Goal: Task Accomplishment & Management: Use online tool/utility

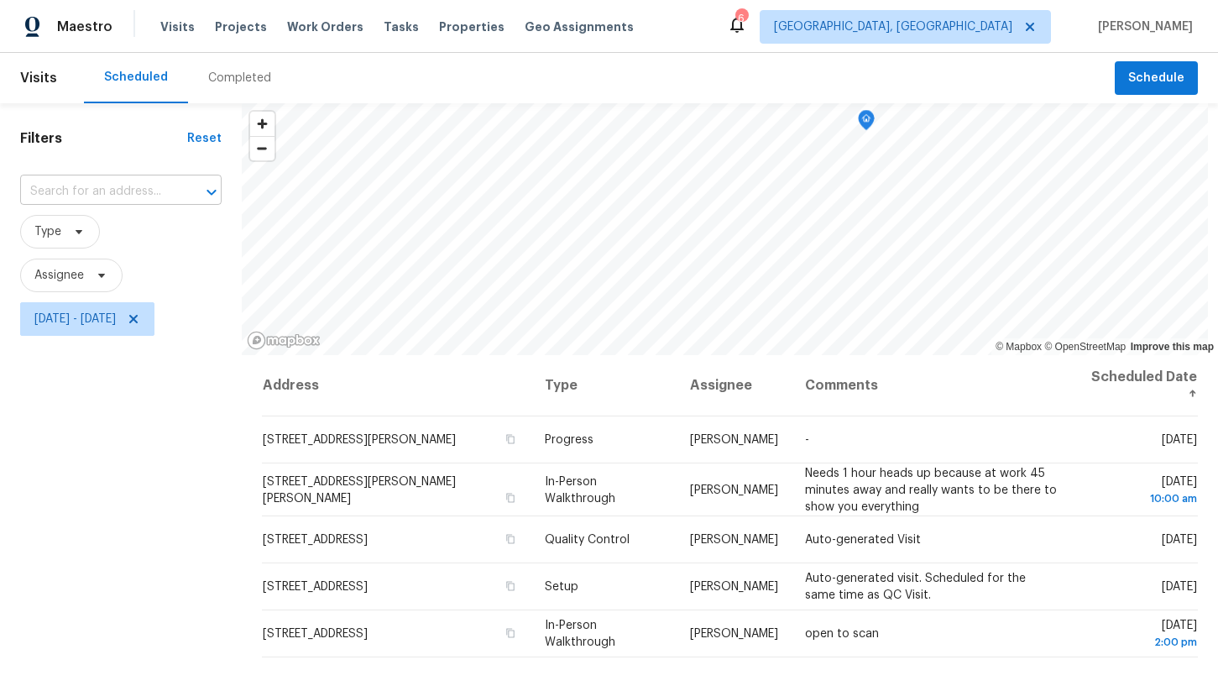
scroll to position [72, 0]
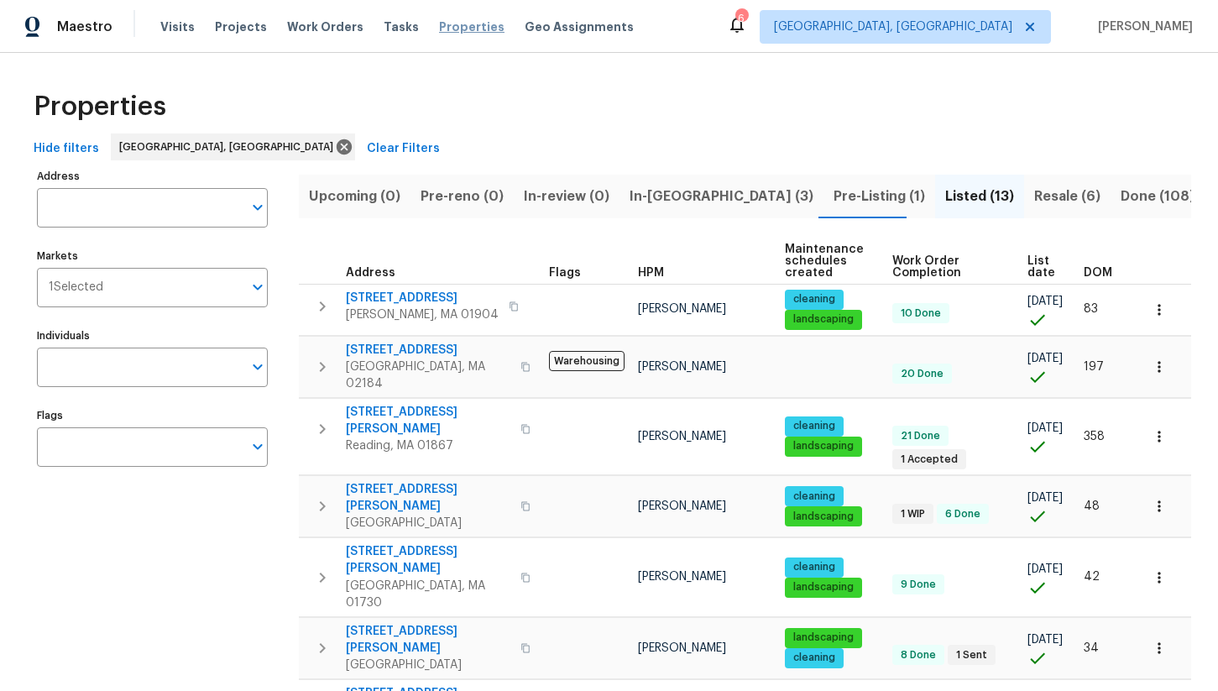
click at [439, 28] on span "Properties" at bounding box center [471, 26] width 65 height 17
click at [314, 23] on span "Work Orders" at bounding box center [325, 26] width 76 height 17
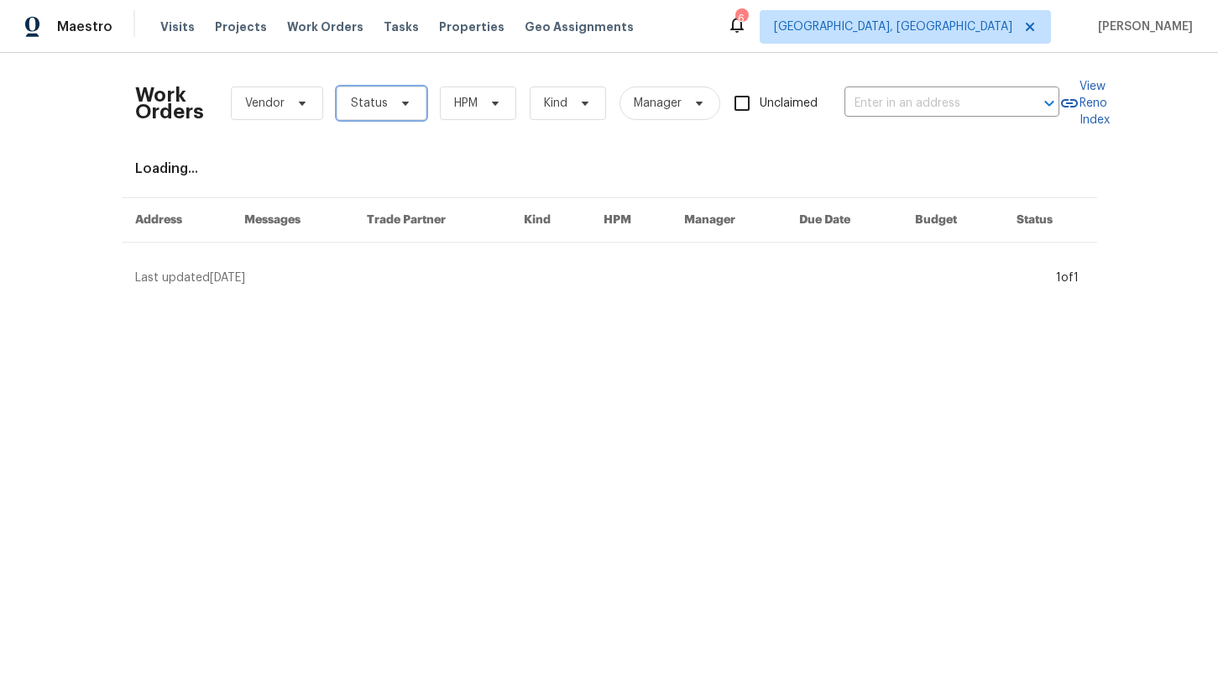
click at [370, 112] on span "Status" at bounding box center [382, 103] width 90 height 34
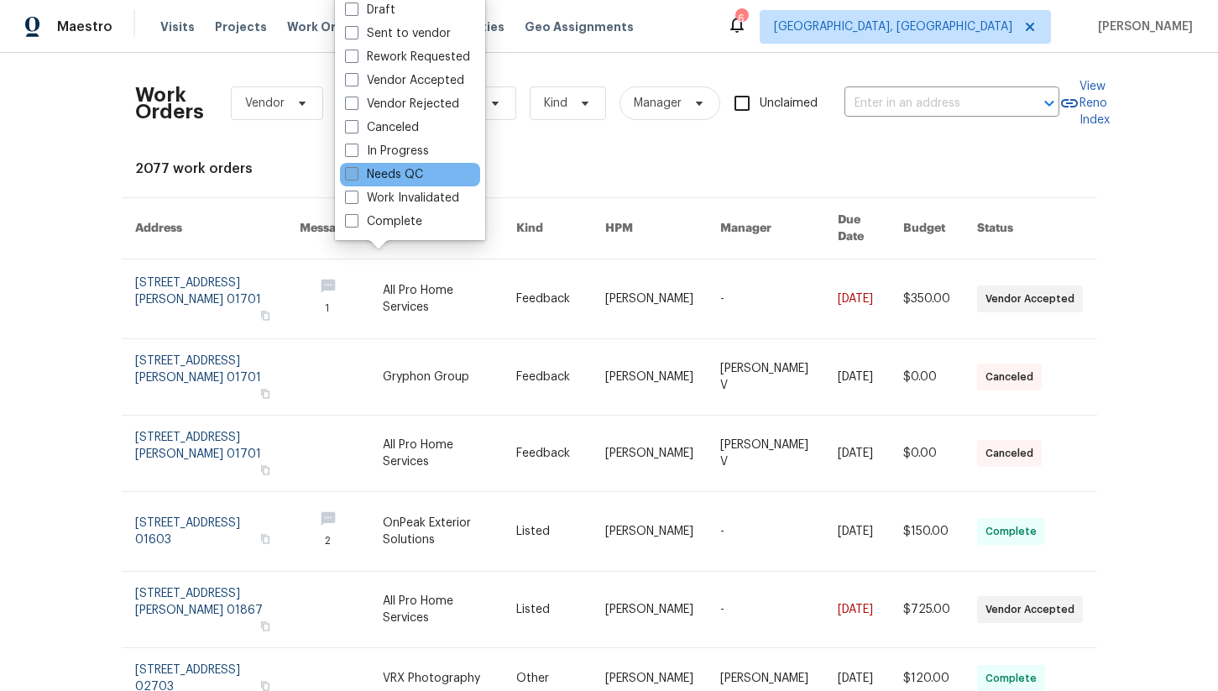
click at [352, 177] on span at bounding box center [351, 173] width 13 height 13
click at [352, 177] on input "Needs QC" at bounding box center [350, 171] width 11 height 11
checkbox input "true"
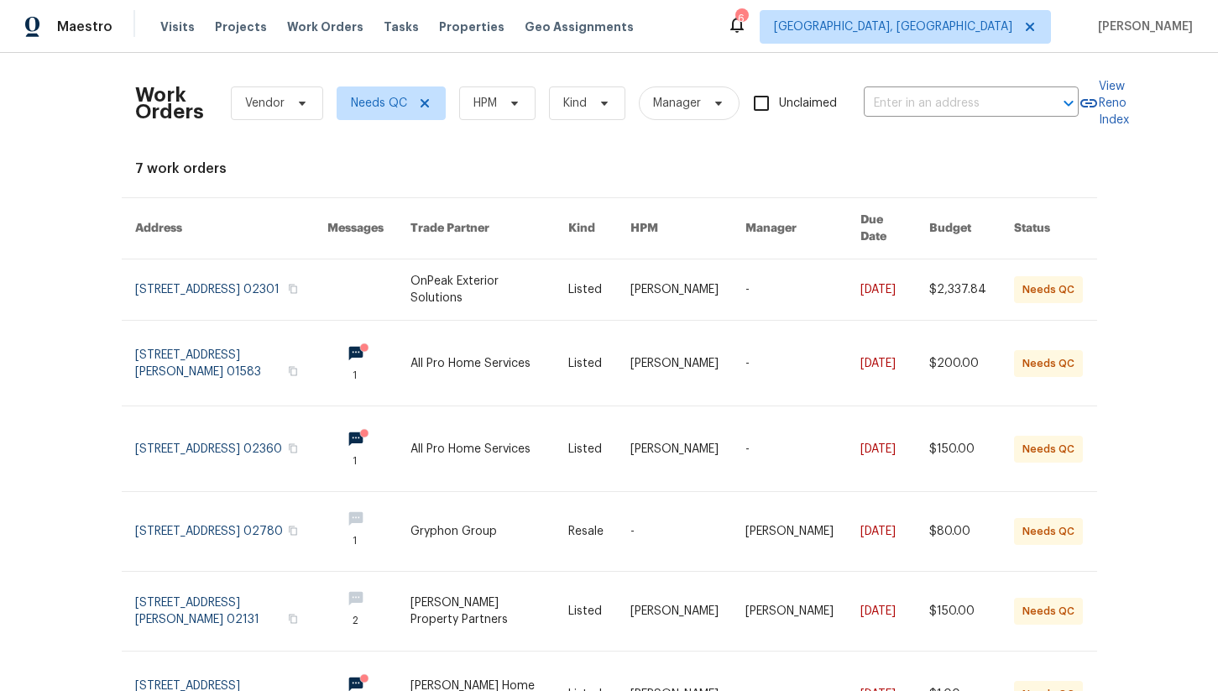
click at [72, 129] on div "Work Orders Vendor Needs QC HPM Kind Manager Unclaimed ​ View Reno Index 7 work…" at bounding box center [609, 372] width 1218 height 638
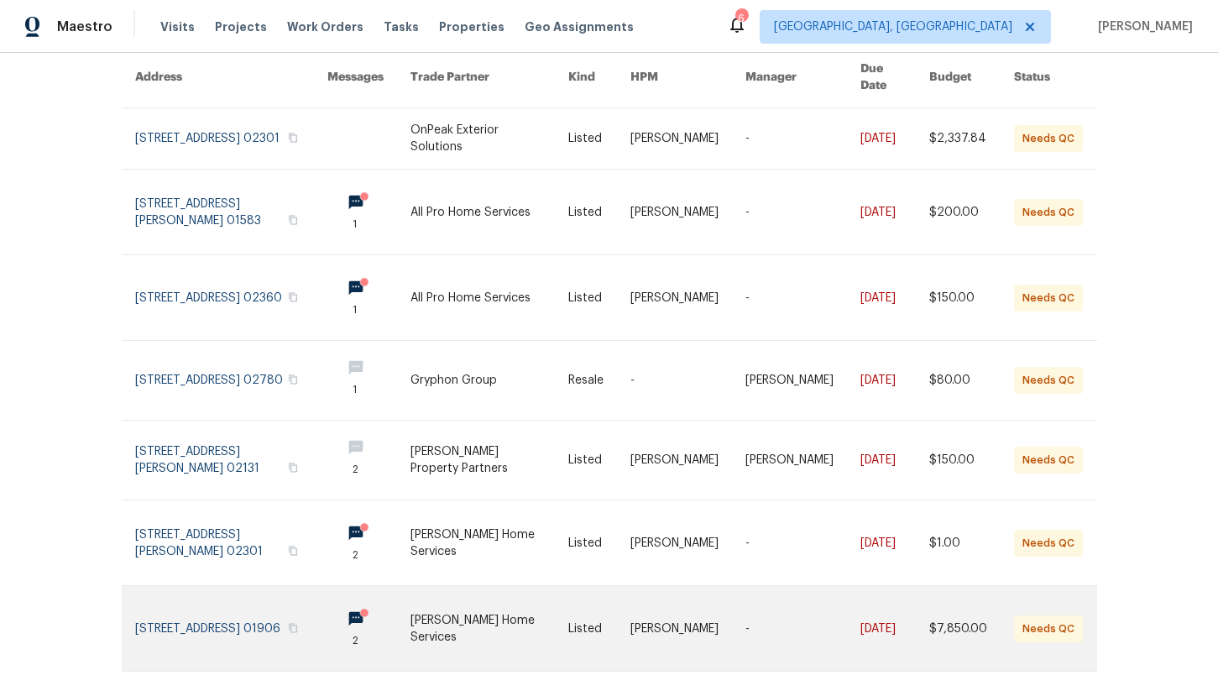
scroll to position [139, 0]
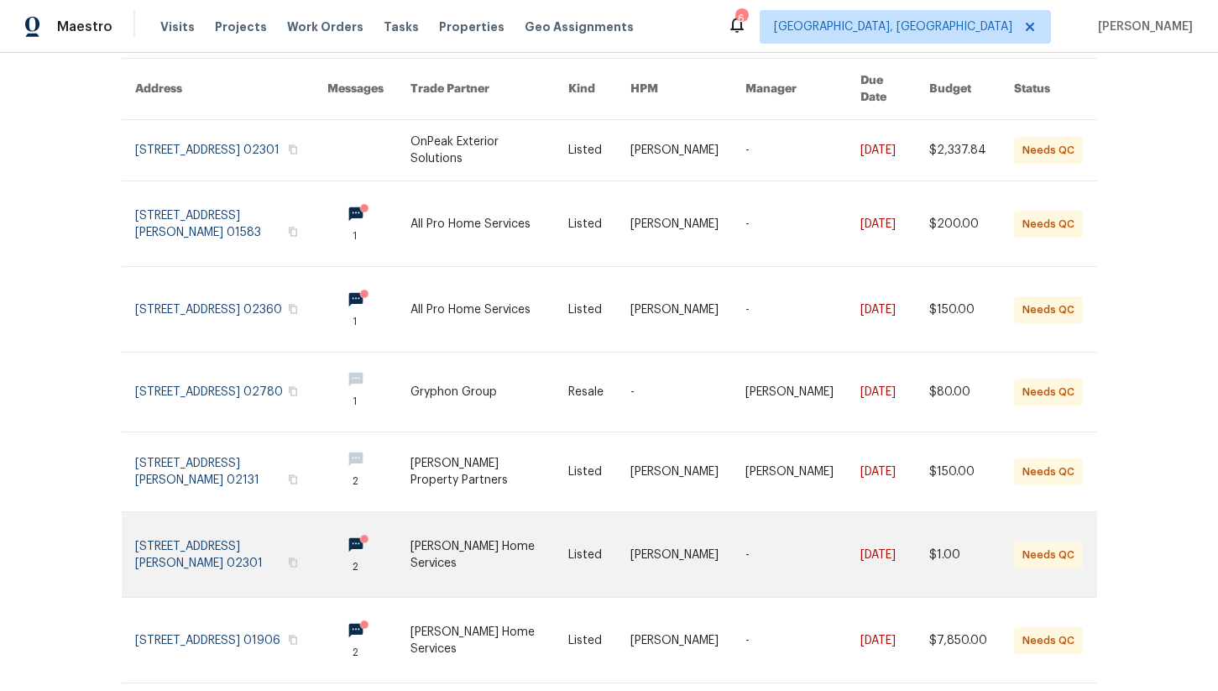
click at [530, 545] on link at bounding box center [490, 554] width 158 height 85
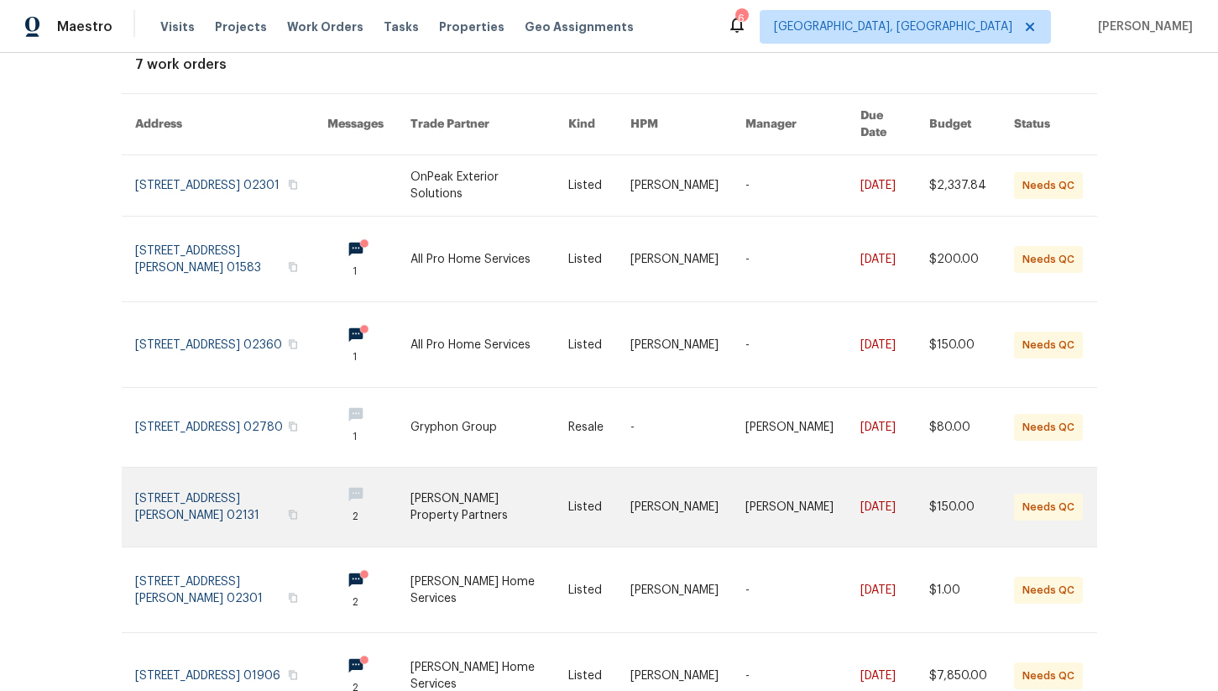
scroll to position [102, 0]
click at [521, 486] on link at bounding box center [490, 508] width 158 height 79
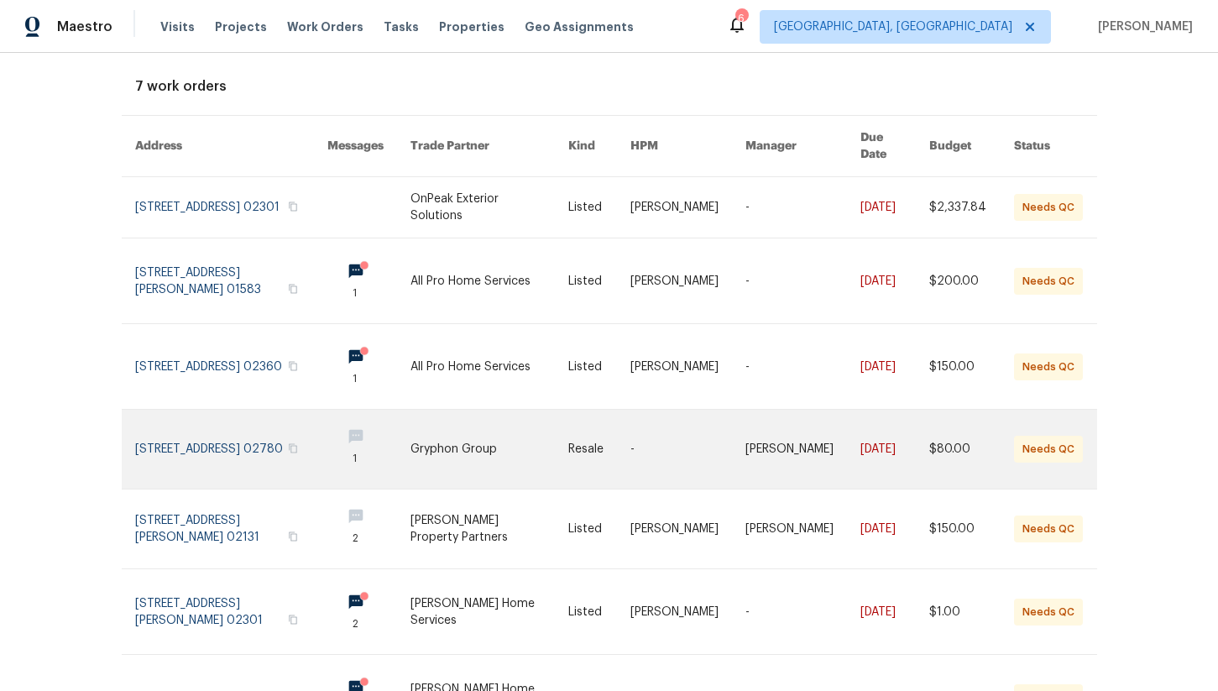
scroll to position [81, 0]
click at [530, 435] on link at bounding box center [490, 450] width 158 height 79
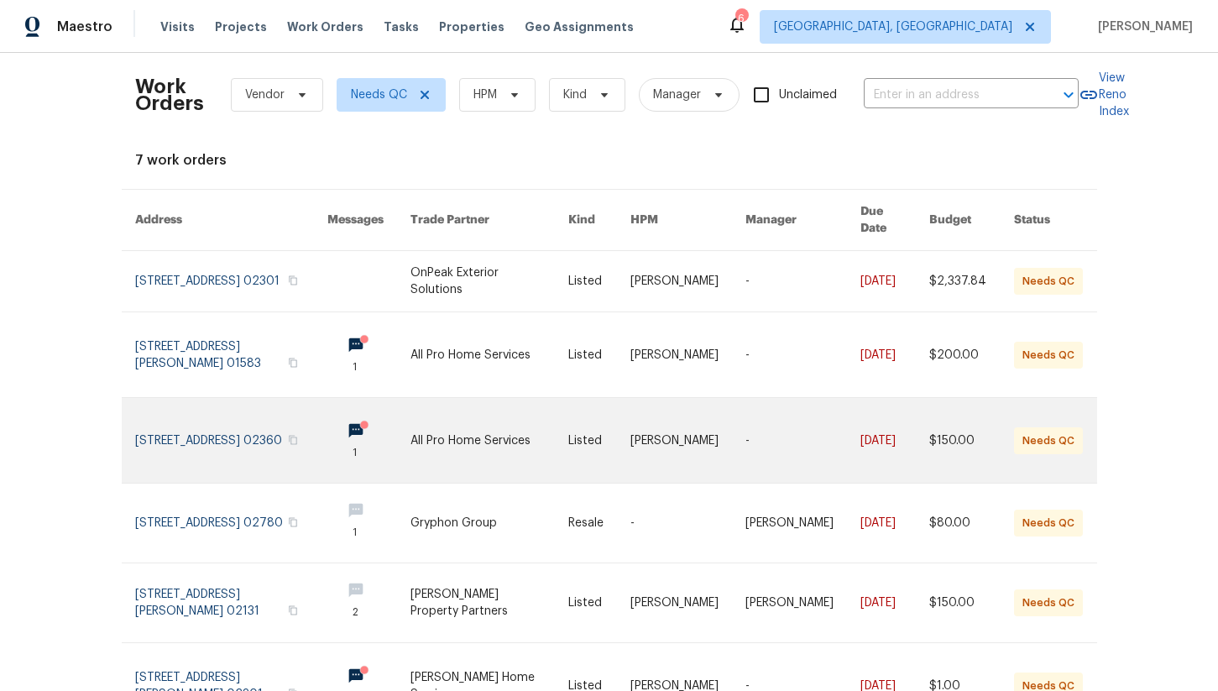
scroll to position [7, 0]
click at [535, 421] on link at bounding box center [490, 442] width 158 height 85
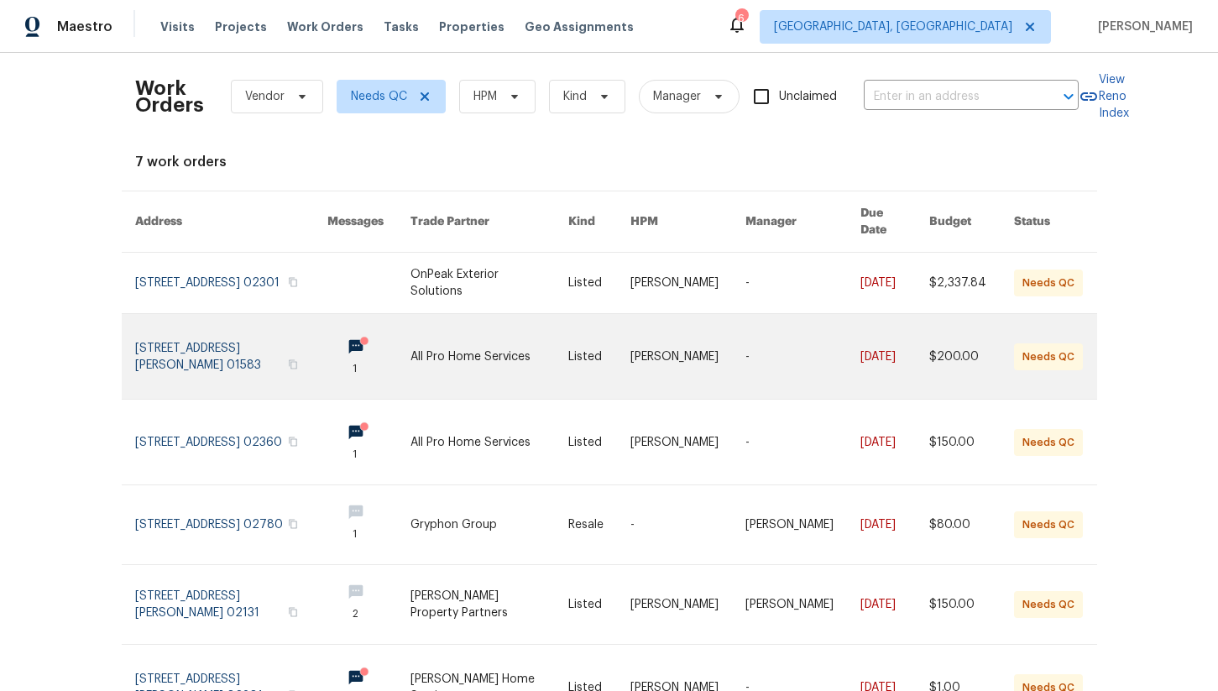
click at [533, 352] on link at bounding box center [490, 356] width 158 height 85
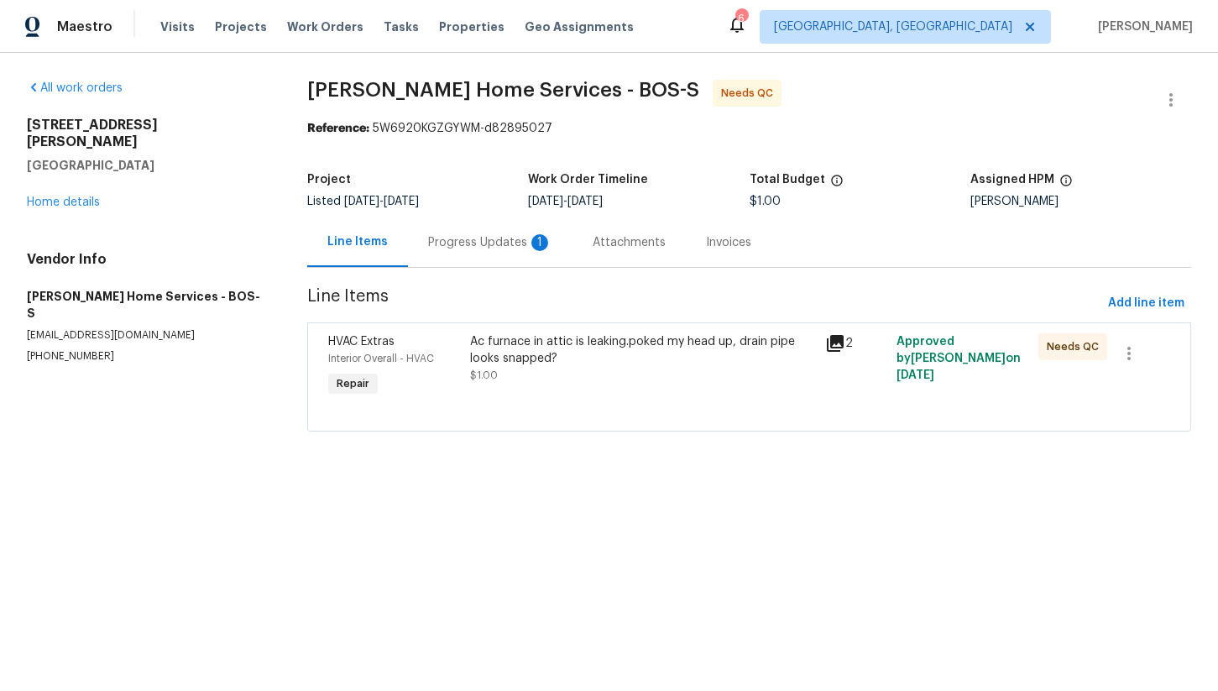
click at [478, 253] on div "Progress Updates 1" at bounding box center [490, 242] width 165 height 50
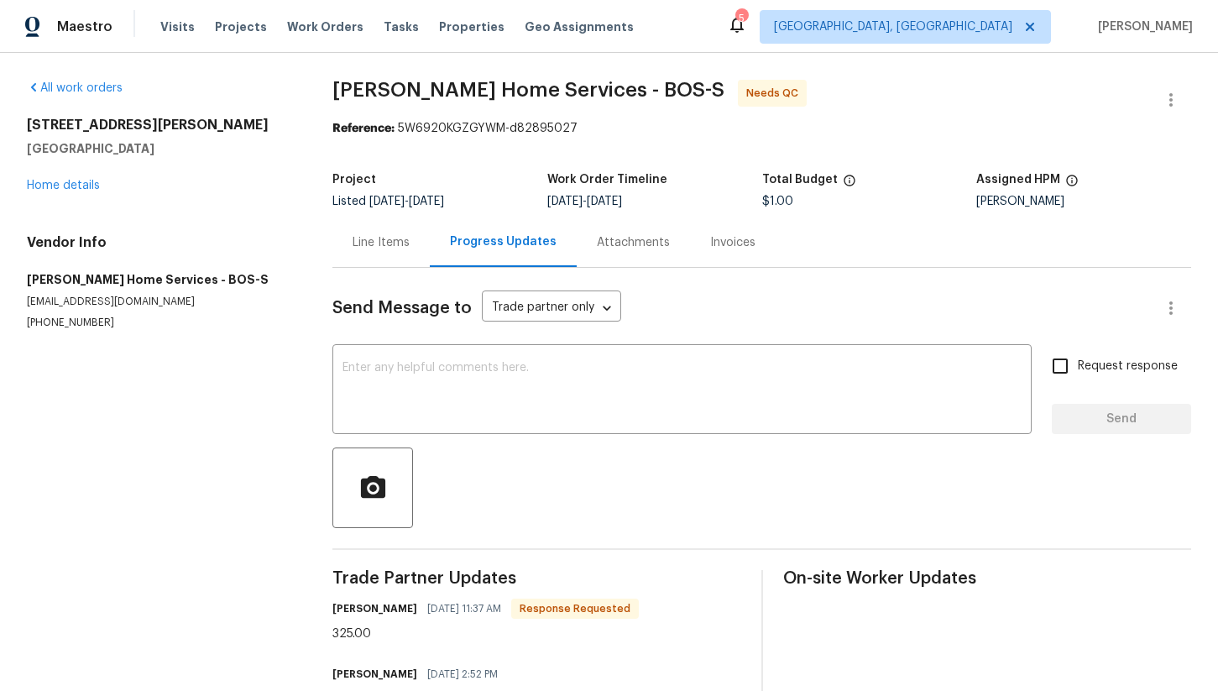
scroll to position [64, 0]
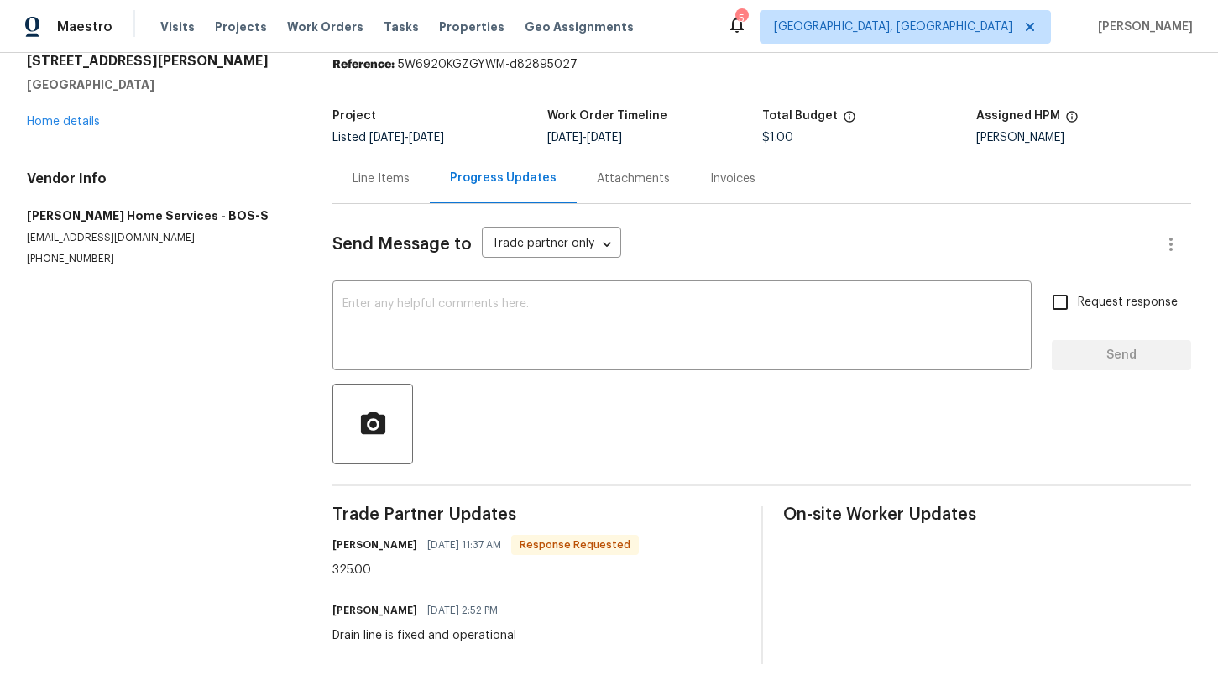
click at [376, 192] on div "Line Items" at bounding box center [381, 179] width 97 height 50
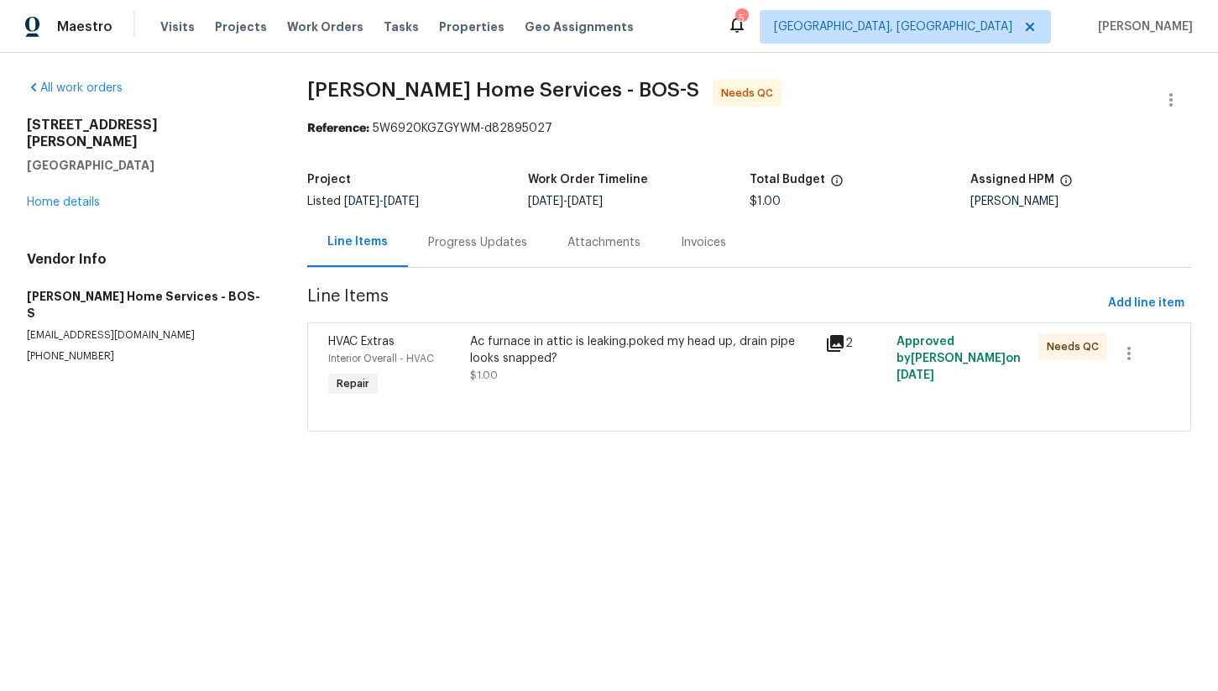
click at [547, 363] on div "Ac furnace in attic is leaking.poked my head up, drain pipe looks snapped?" at bounding box center [642, 350] width 345 height 34
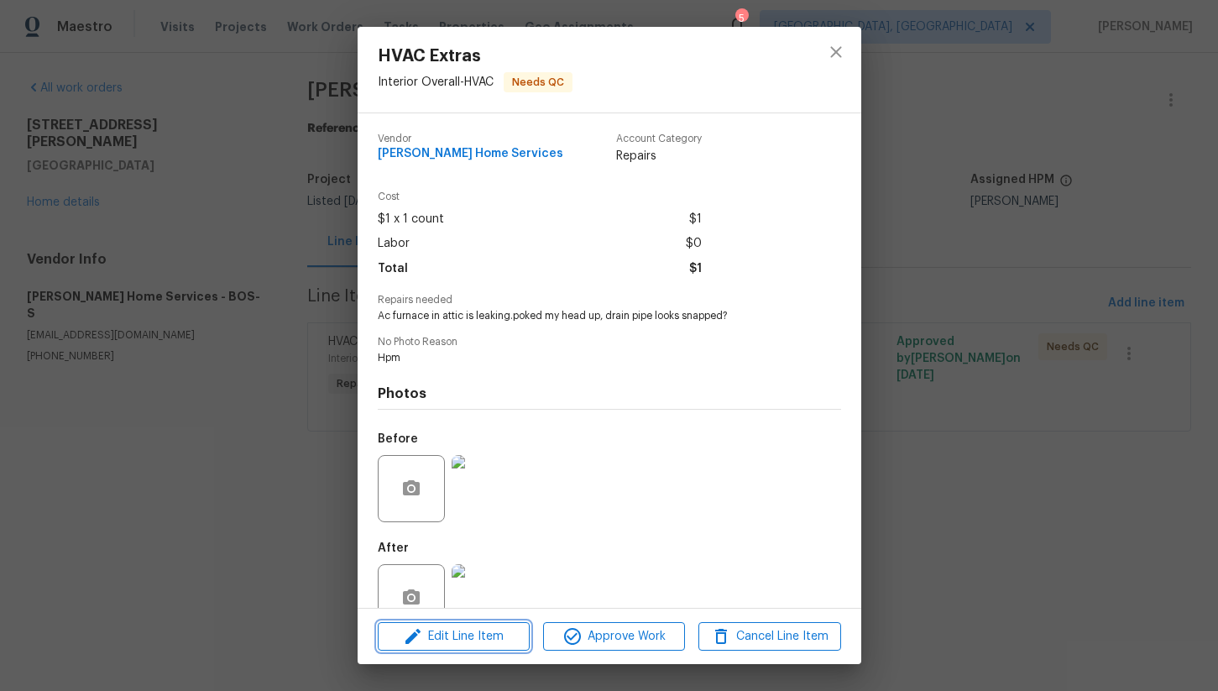
click at [494, 638] on span "Edit Line Item" at bounding box center [454, 636] width 142 height 21
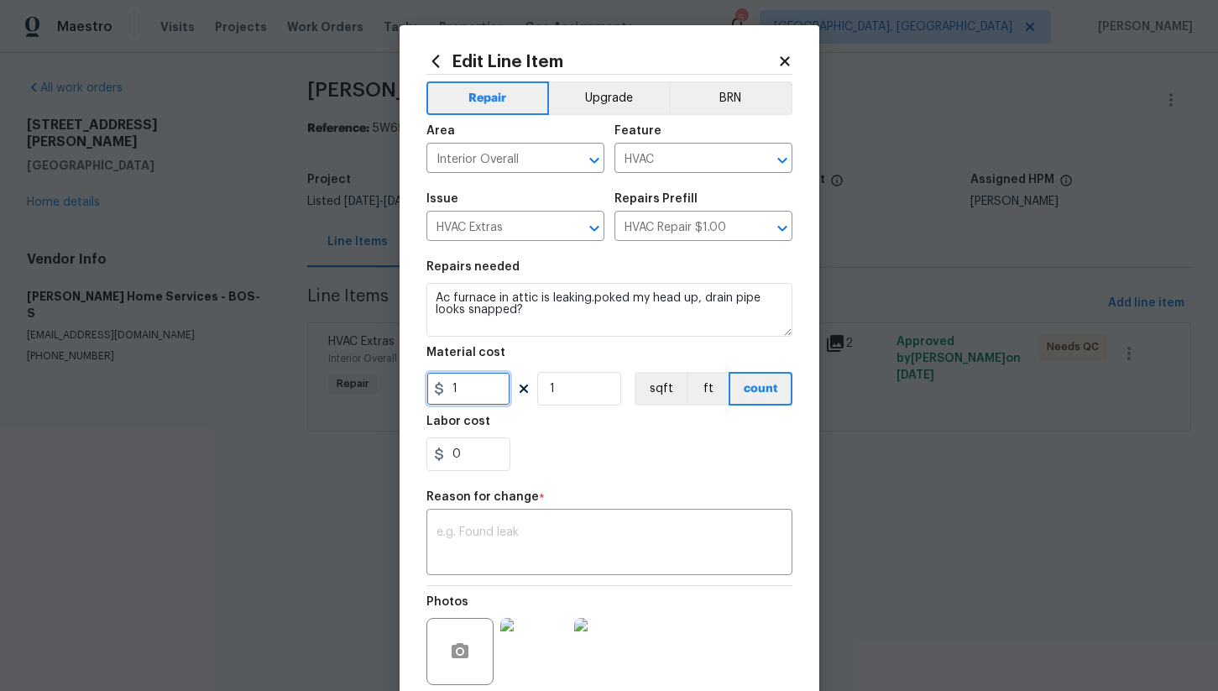
click at [486, 401] on input "1" at bounding box center [469, 389] width 84 height 34
type input "325"
click at [545, 519] on div "x ​" at bounding box center [610, 544] width 366 height 62
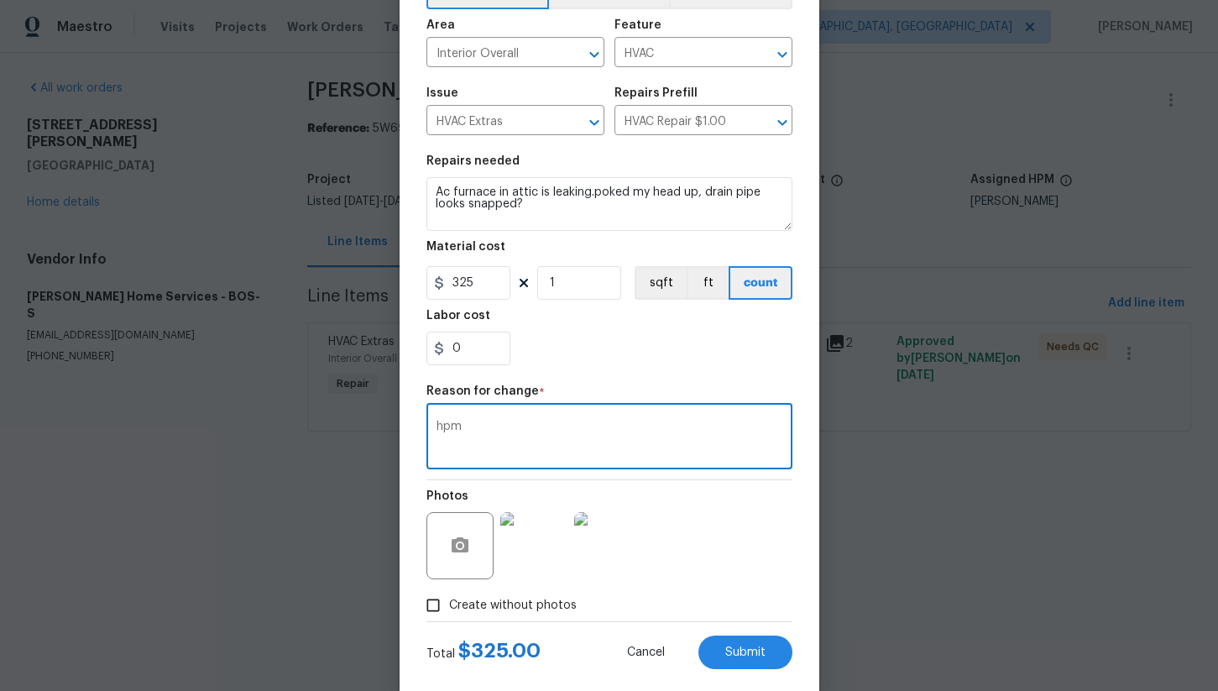
scroll to position [137, 0]
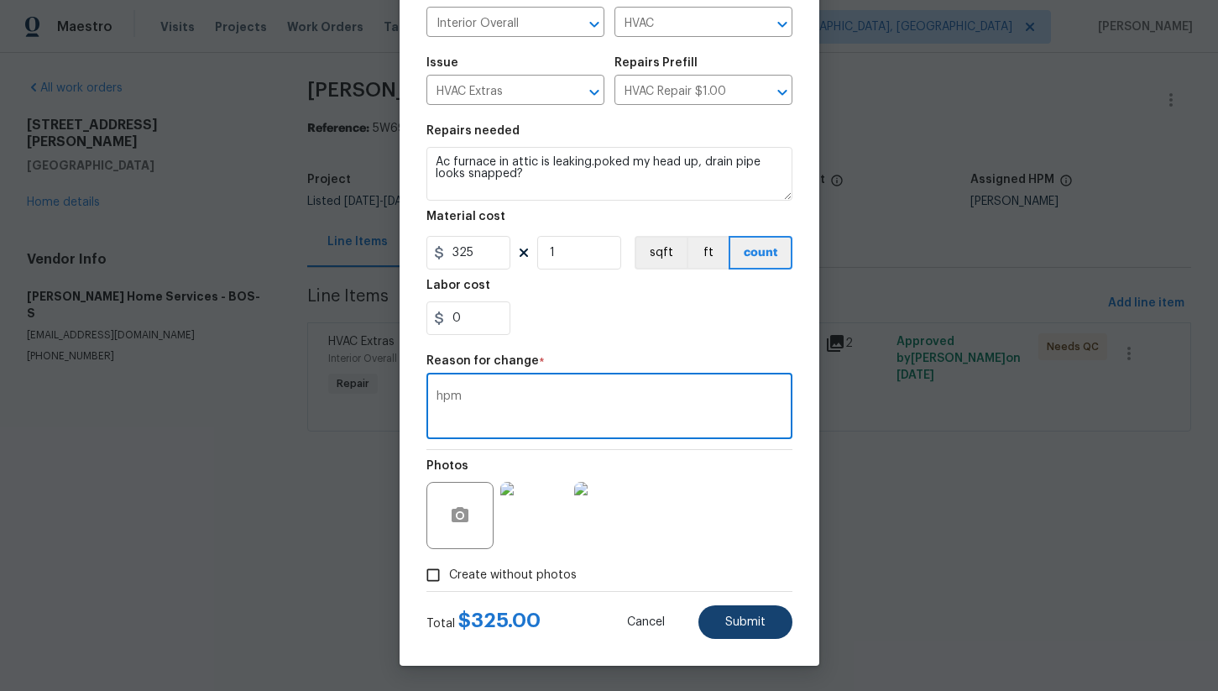
type textarea "hpm"
click at [749, 621] on span "Submit" at bounding box center [745, 622] width 40 height 13
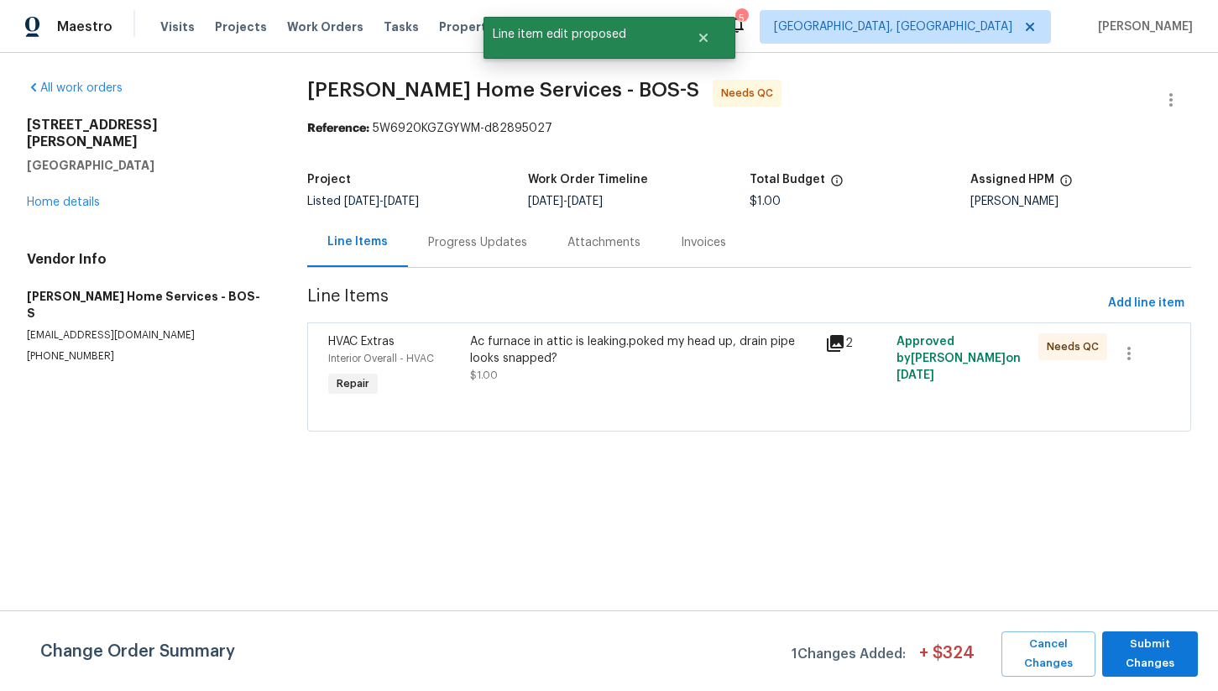
scroll to position [0, 0]
click at [1139, 661] on span "Submit Changes" at bounding box center [1150, 654] width 79 height 39
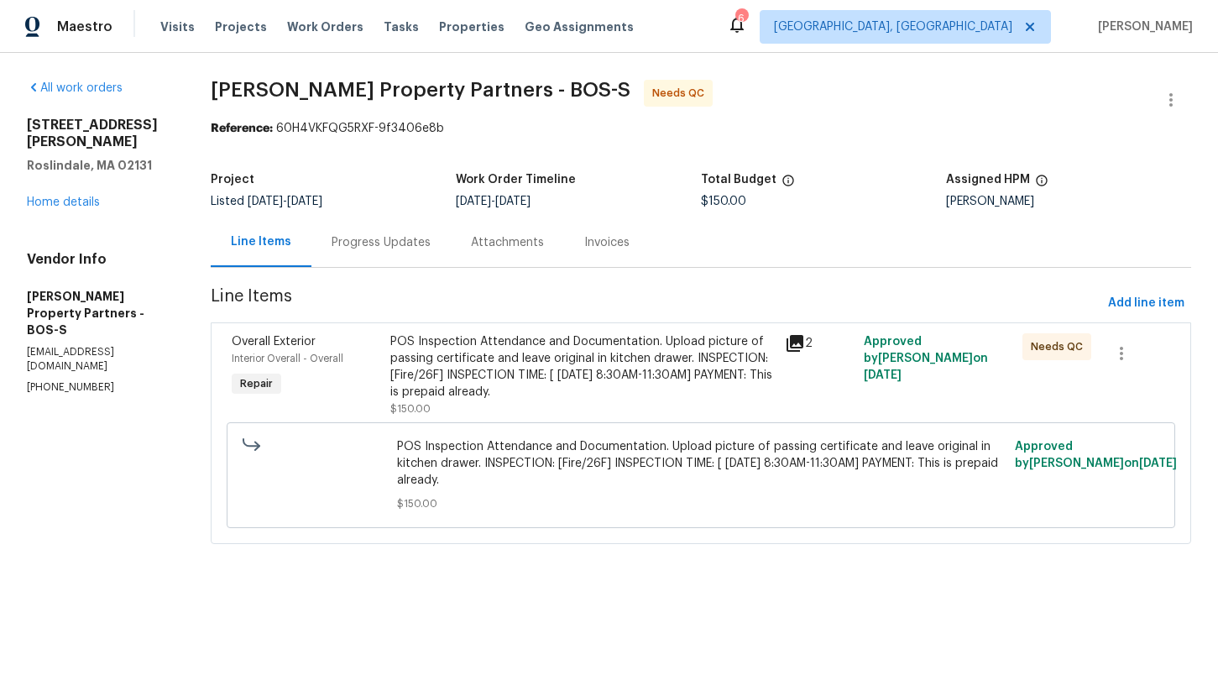
click at [590, 372] on div "POS Inspection Attendance and Documentation. Upload picture of passing certific…" at bounding box center [582, 366] width 385 height 67
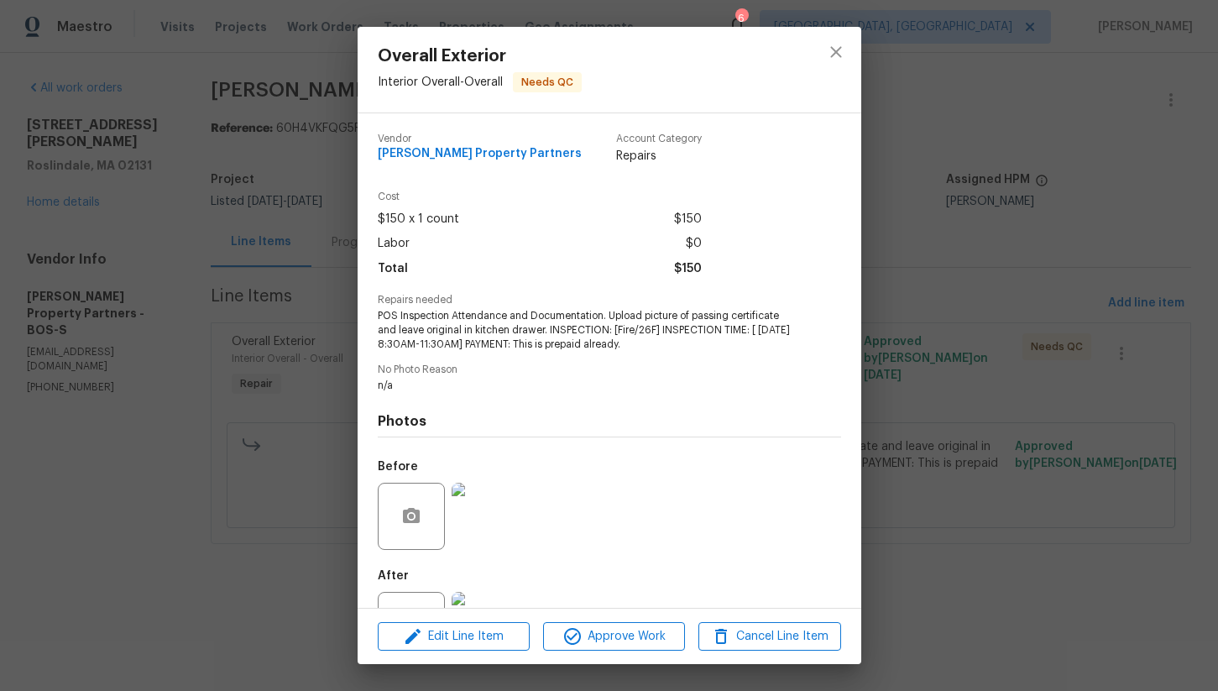
scroll to position [68, 0]
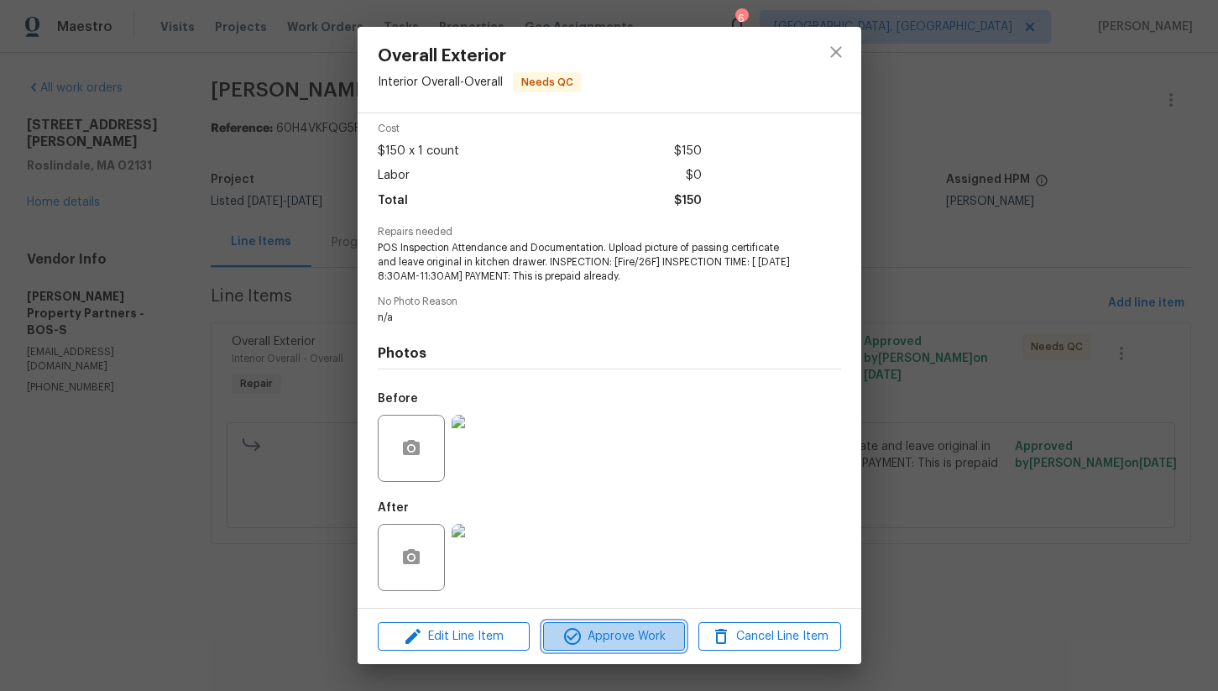
click at [642, 642] on span "Approve Work" at bounding box center [614, 636] width 132 height 21
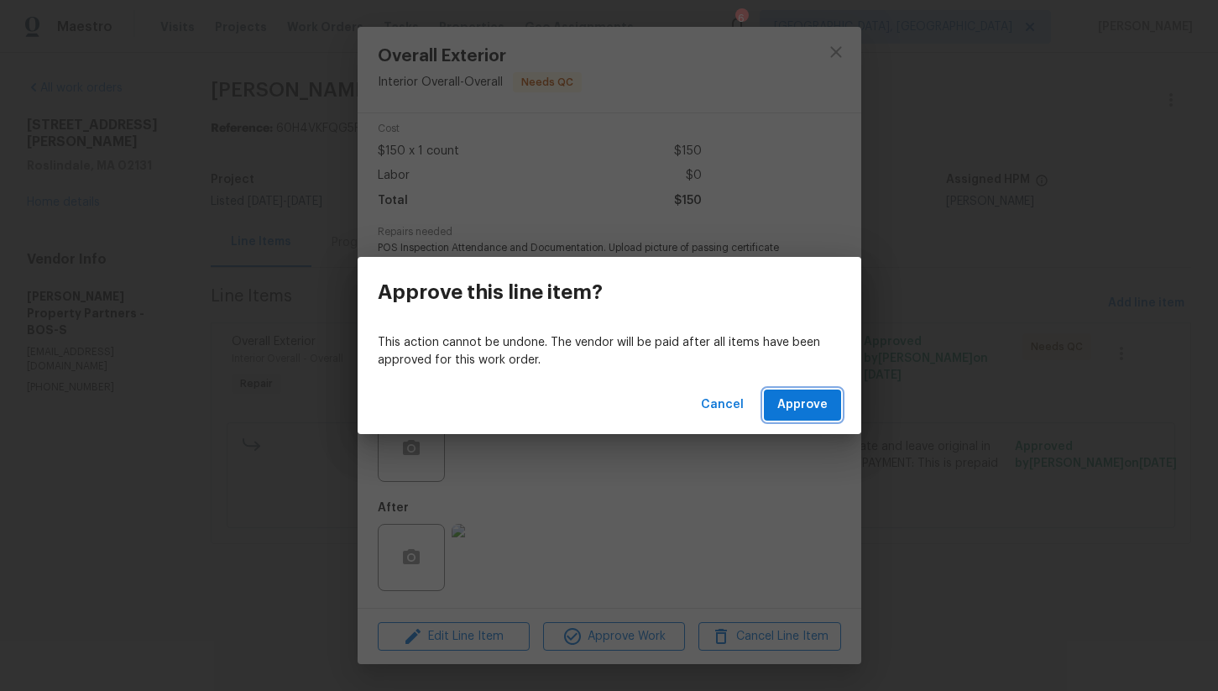
click at [812, 409] on span "Approve" at bounding box center [803, 405] width 50 height 21
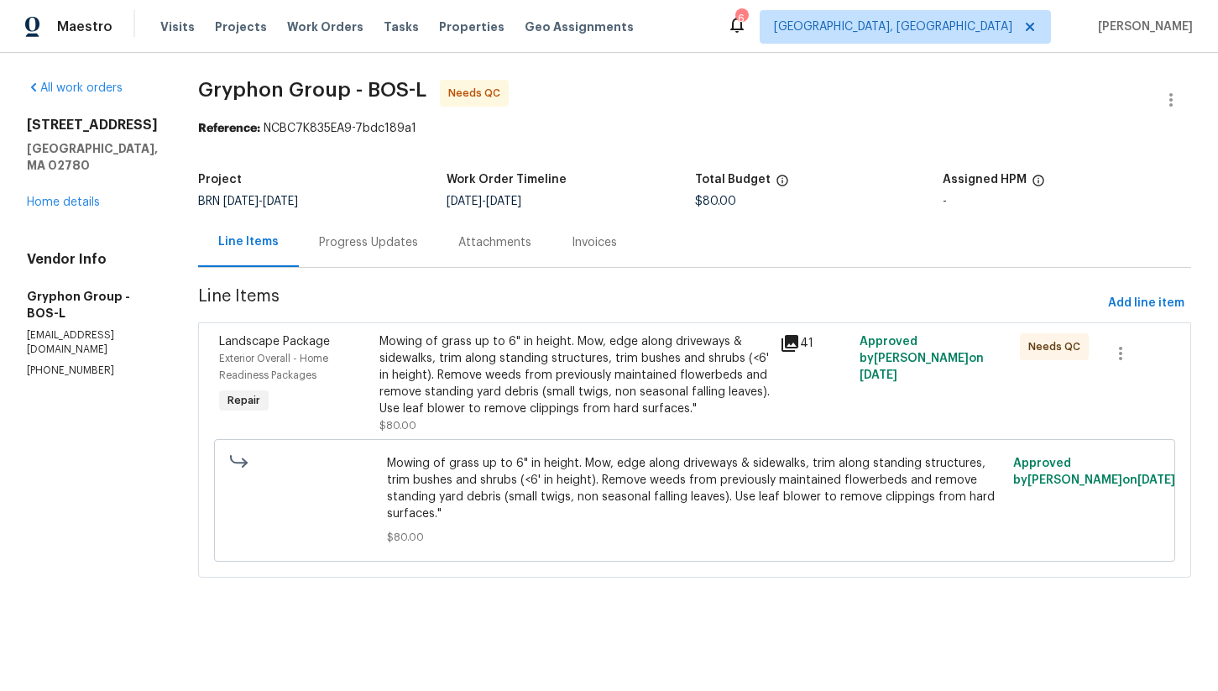
click at [541, 358] on div "Mowing of grass up to 6" in height. Mow, edge along driveways & sidewalks, trim…" at bounding box center [575, 375] width 390 height 84
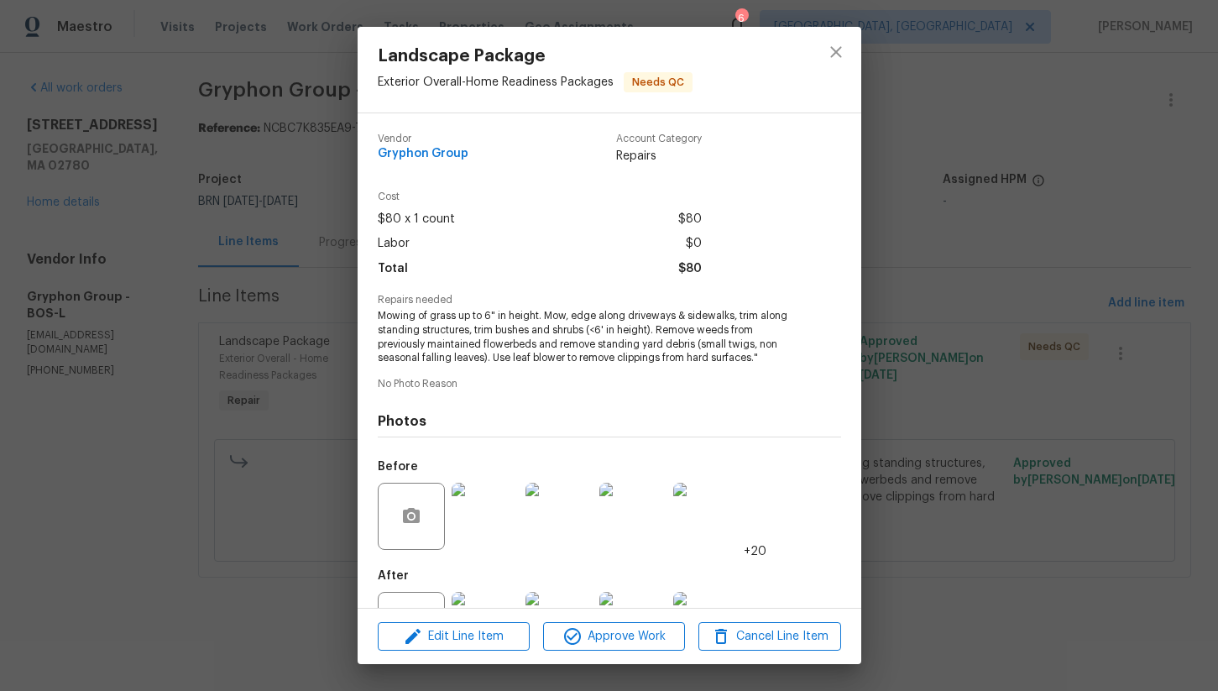
click at [919, 457] on div "Landscape Package Exterior Overall - Home Readiness Packages Needs QC Vendor Gr…" at bounding box center [609, 345] width 1218 height 691
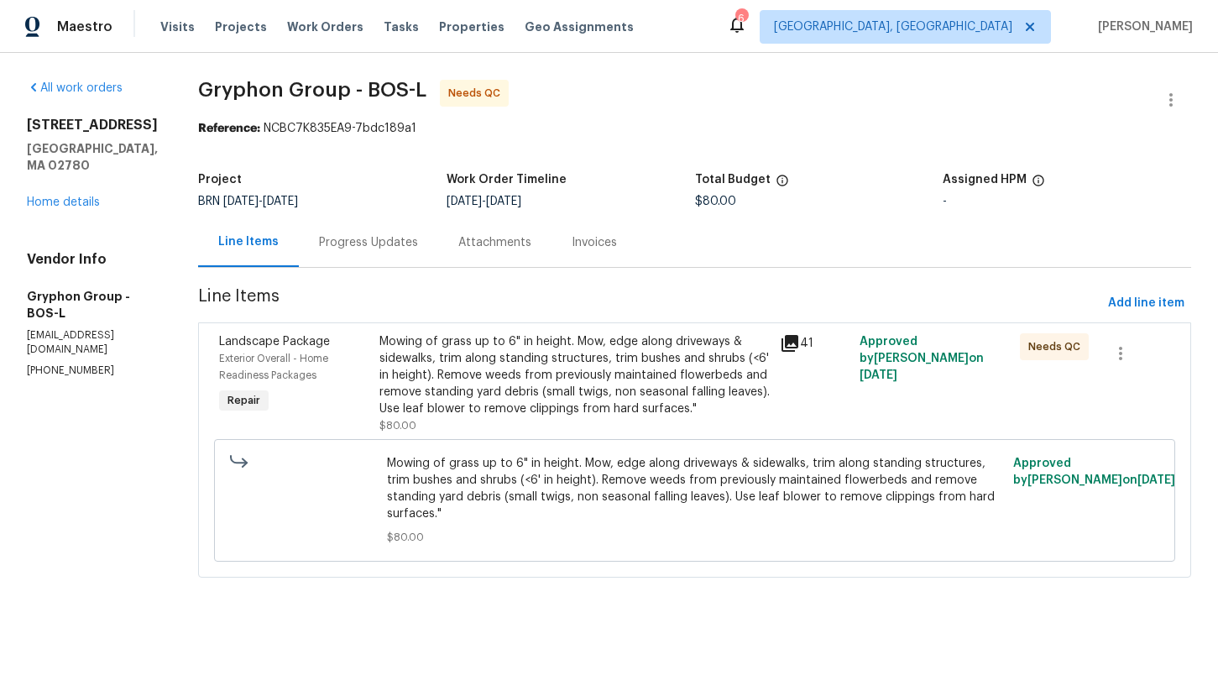
click at [557, 385] on div "Mowing of grass up to 6" in height. Mow, edge along driveways & sidewalks, trim…" at bounding box center [575, 375] width 390 height 84
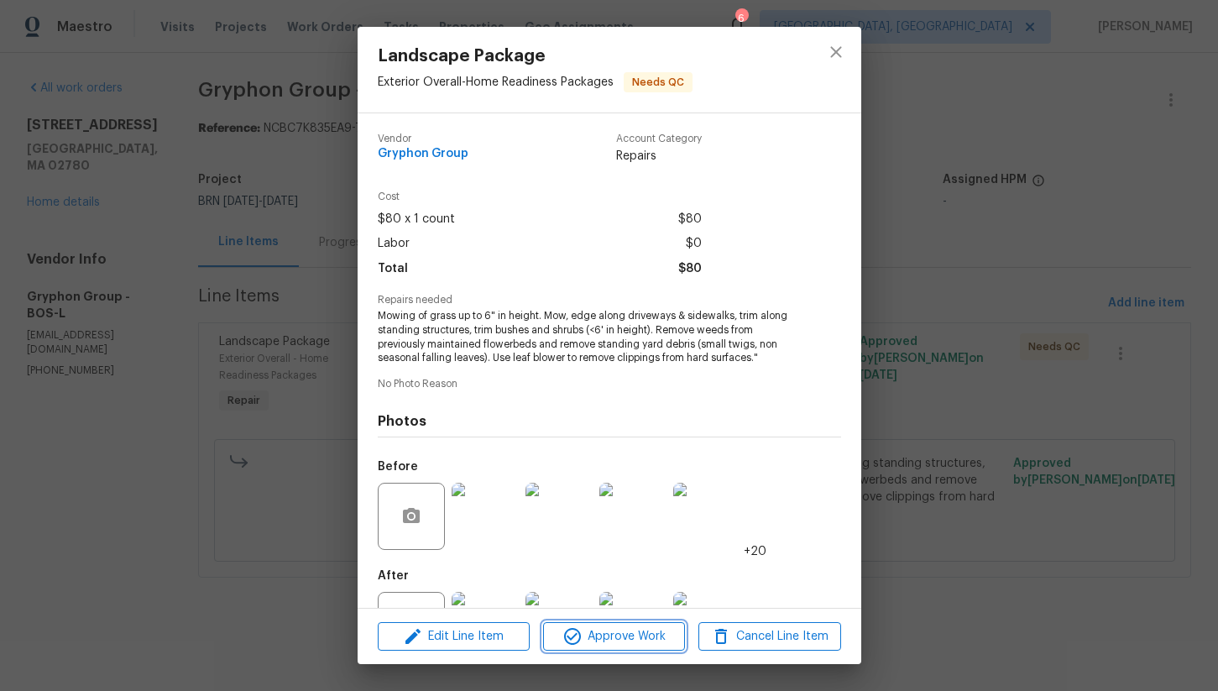
click at [602, 628] on span "Approve Work" at bounding box center [614, 636] width 132 height 21
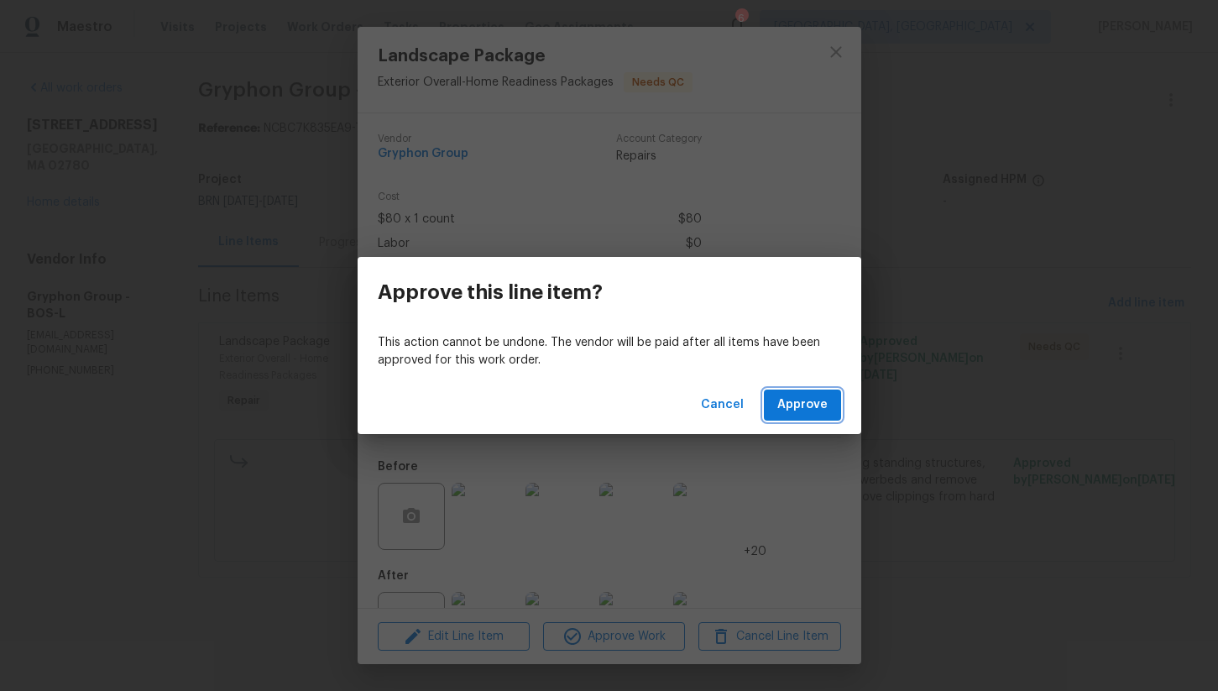
click at [822, 410] on span "Approve" at bounding box center [803, 405] width 50 height 21
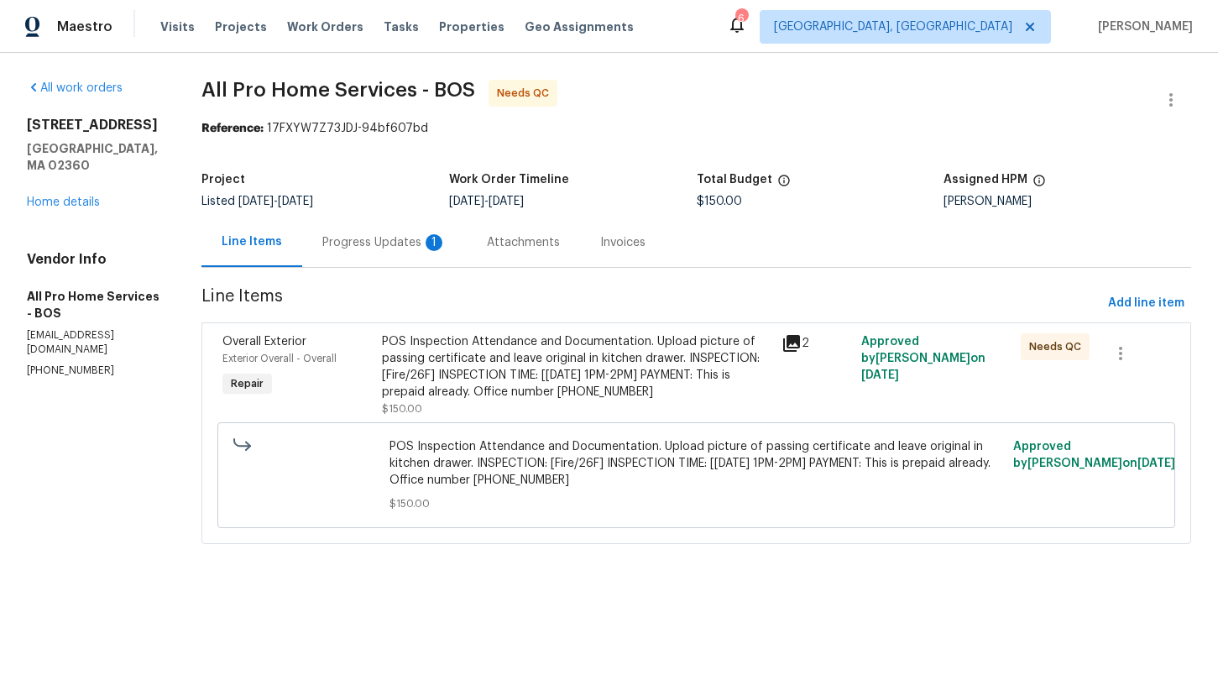
click at [557, 375] on div "POS Inspection Attendance and Documentation. Upload picture of passing certific…" at bounding box center [576, 366] width 389 height 67
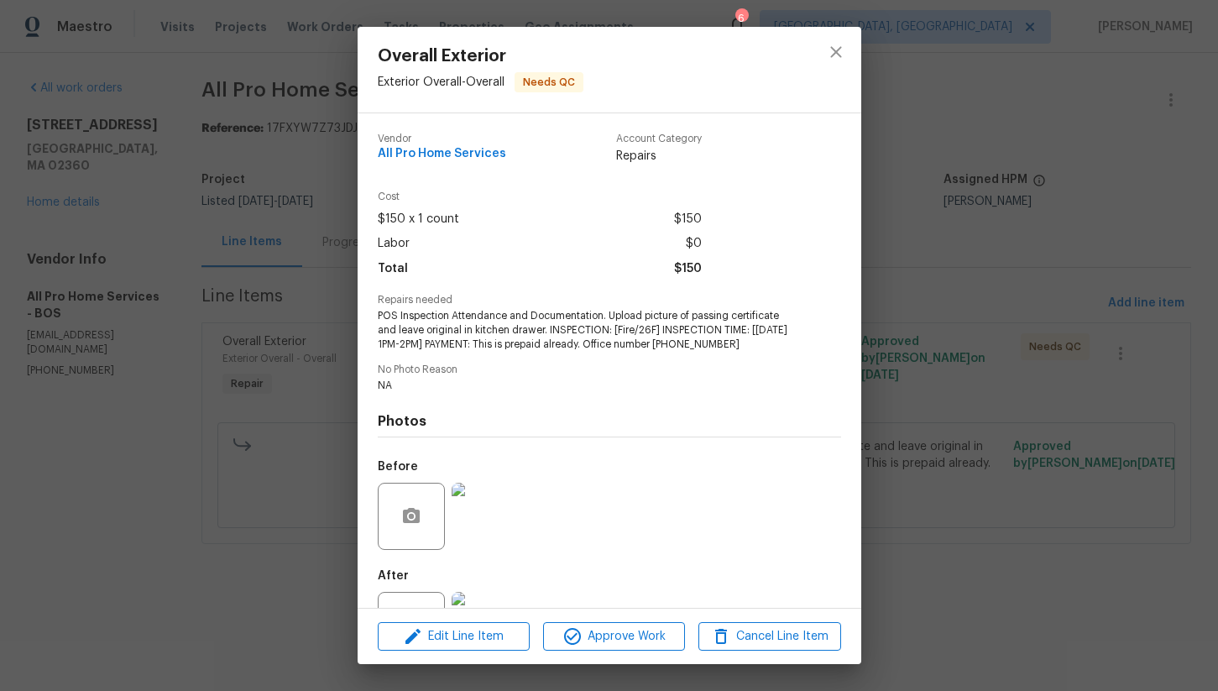
click at [210, 477] on div "Overall Exterior Exterior Overall - Overall Needs QC Vendor All Pro Home Servic…" at bounding box center [609, 345] width 1218 height 691
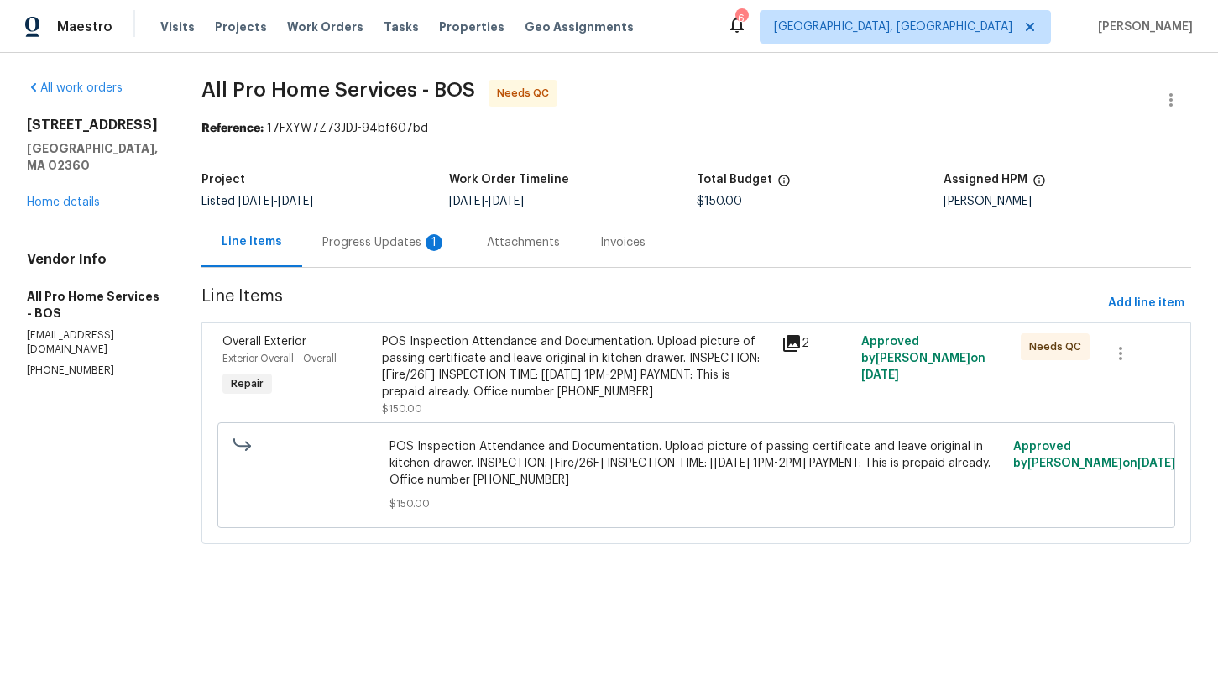
click at [332, 243] on div "Progress Updates 1" at bounding box center [384, 242] width 124 height 17
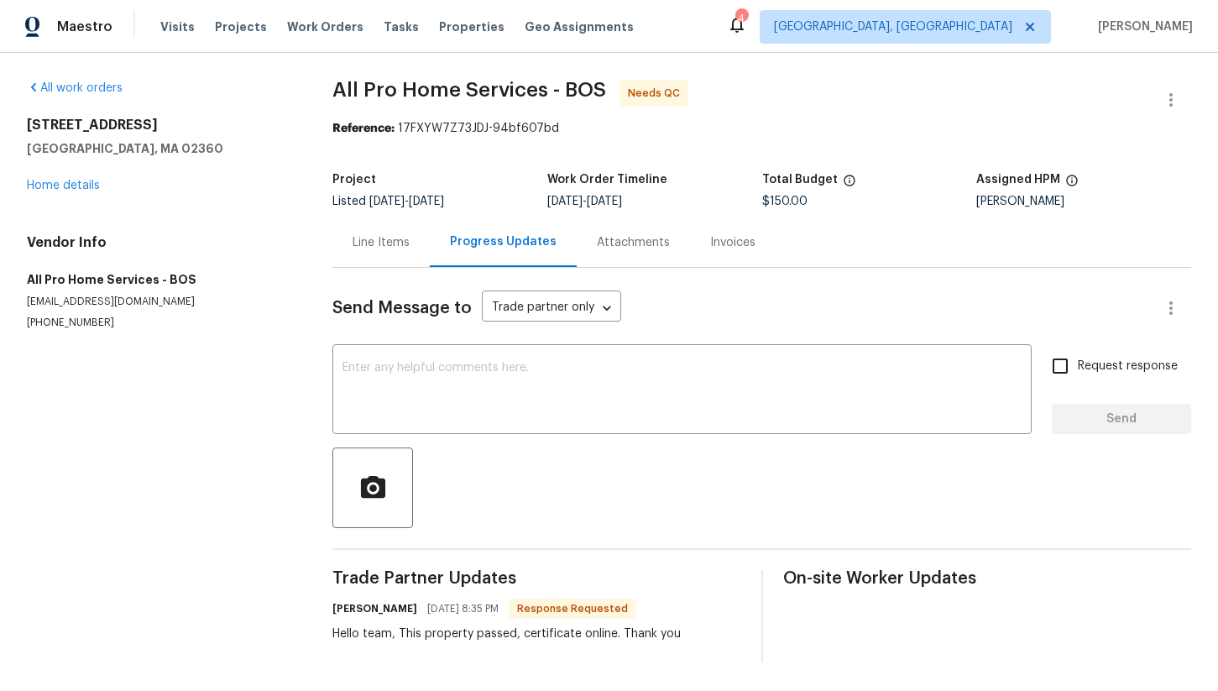
click at [366, 249] on div "Line Items" at bounding box center [381, 242] width 57 height 17
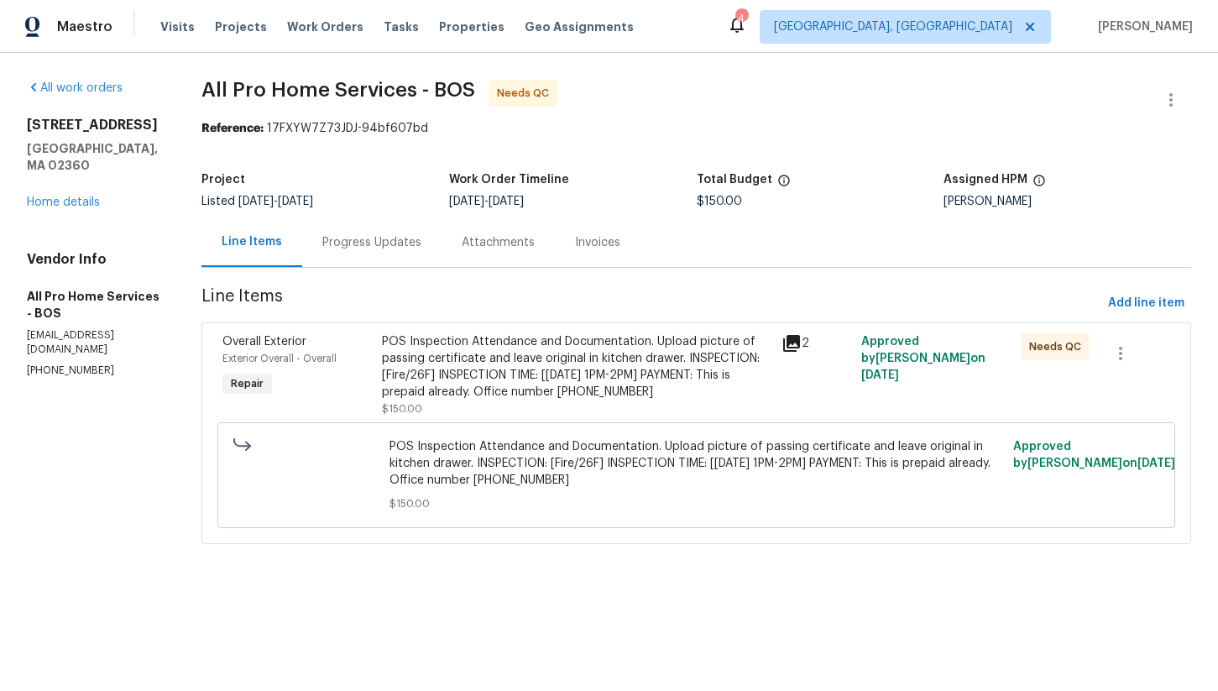
click at [537, 386] on div "POS Inspection Attendance and Documentation. Upload picture of passing certific…" at bounding box center [576, 366] width 389 height 67
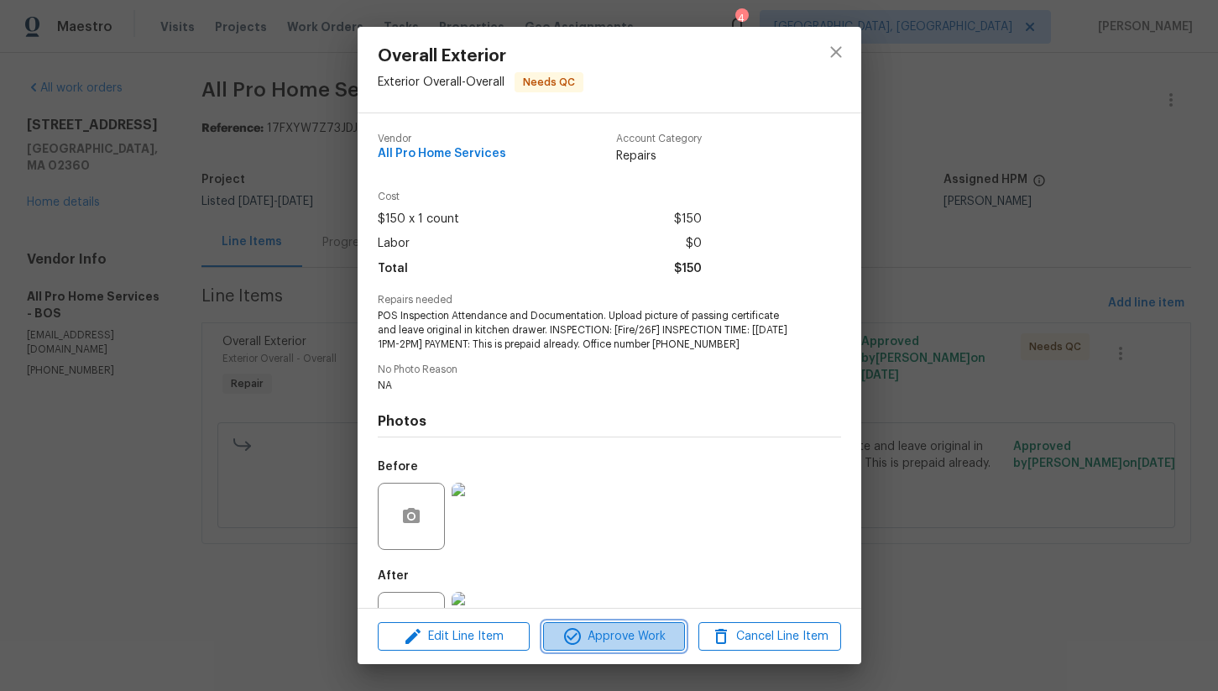
click at [625, 646] on span "Approve Work" at bounding box center [614, 636] width 132 height 21
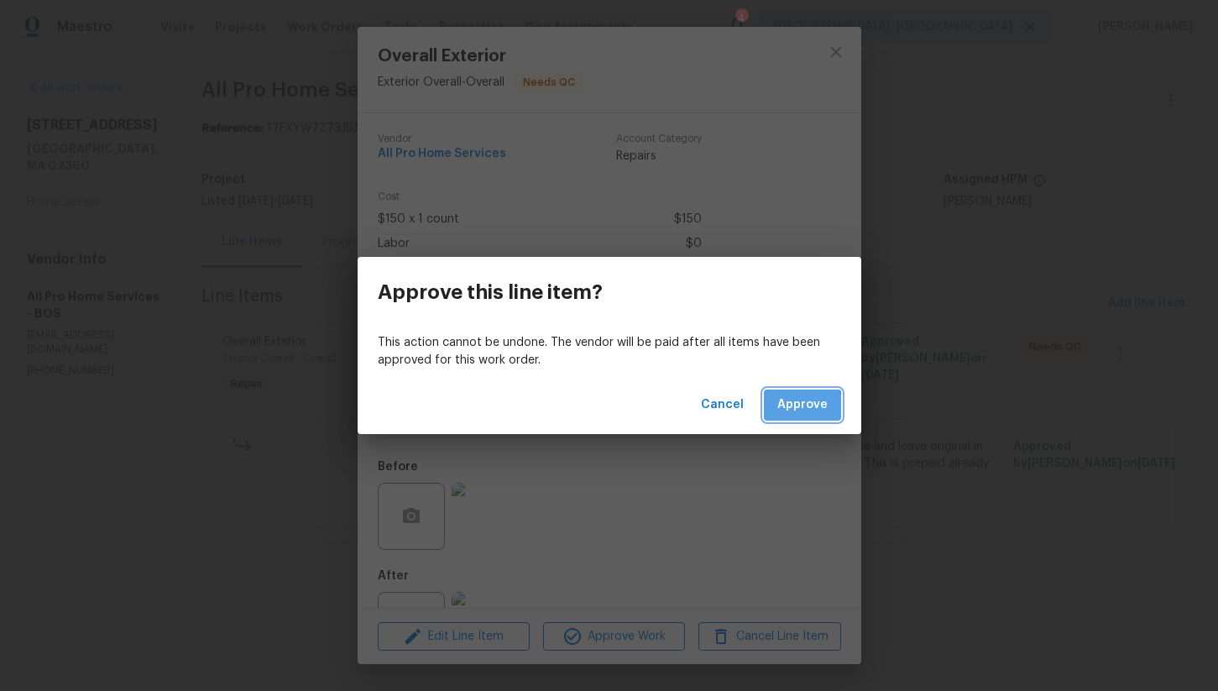
click at [791, 414] on span "Approve" at bounding box center [803, 405] width 50 height 21
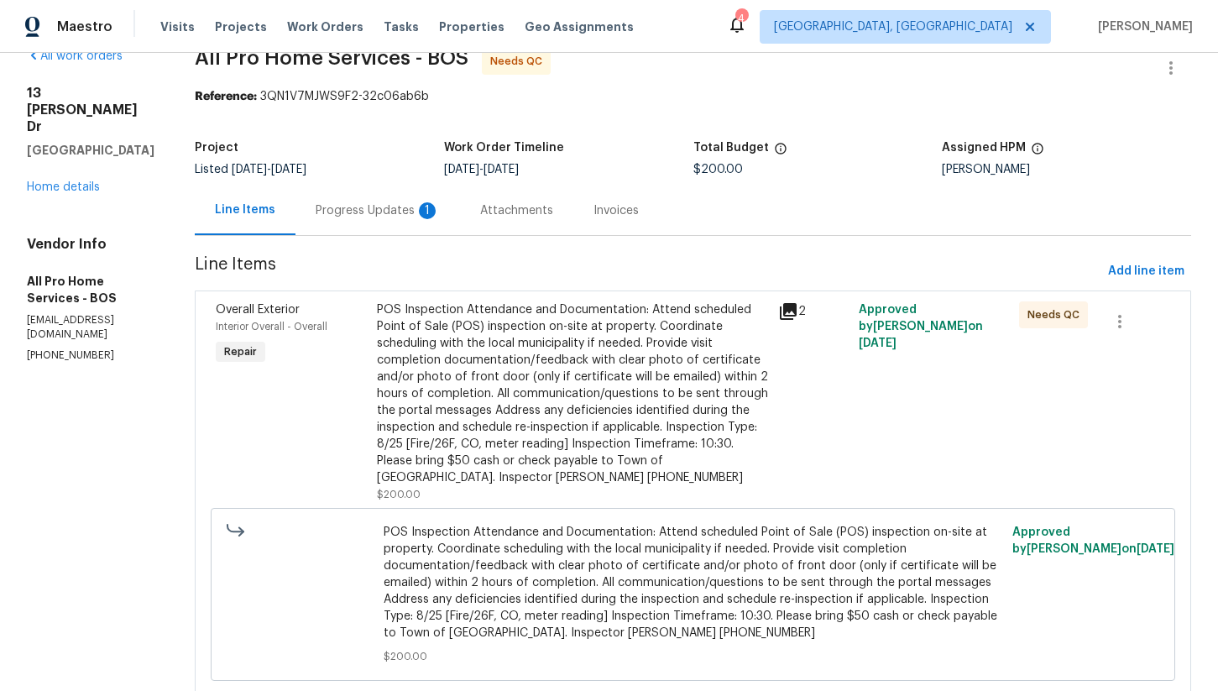
scroll to position [39, 0]
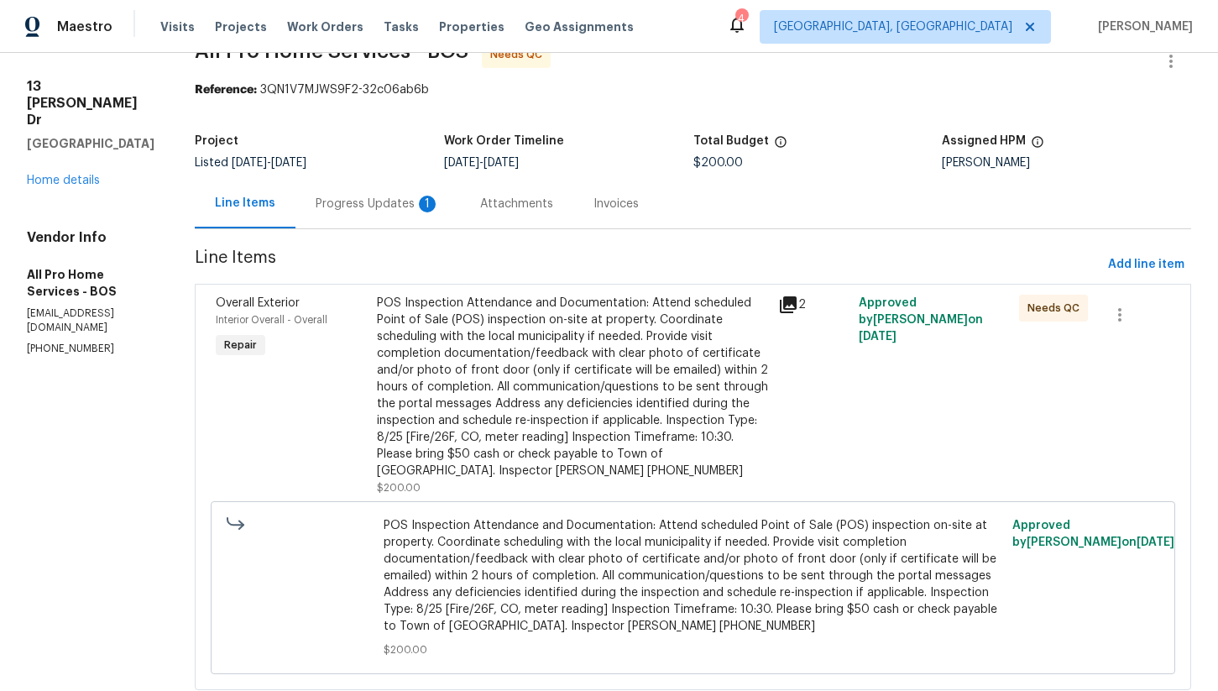
click at [400, 223] on div "Progress Updates 1" at bounding box center [378, 204] width 165 height 50
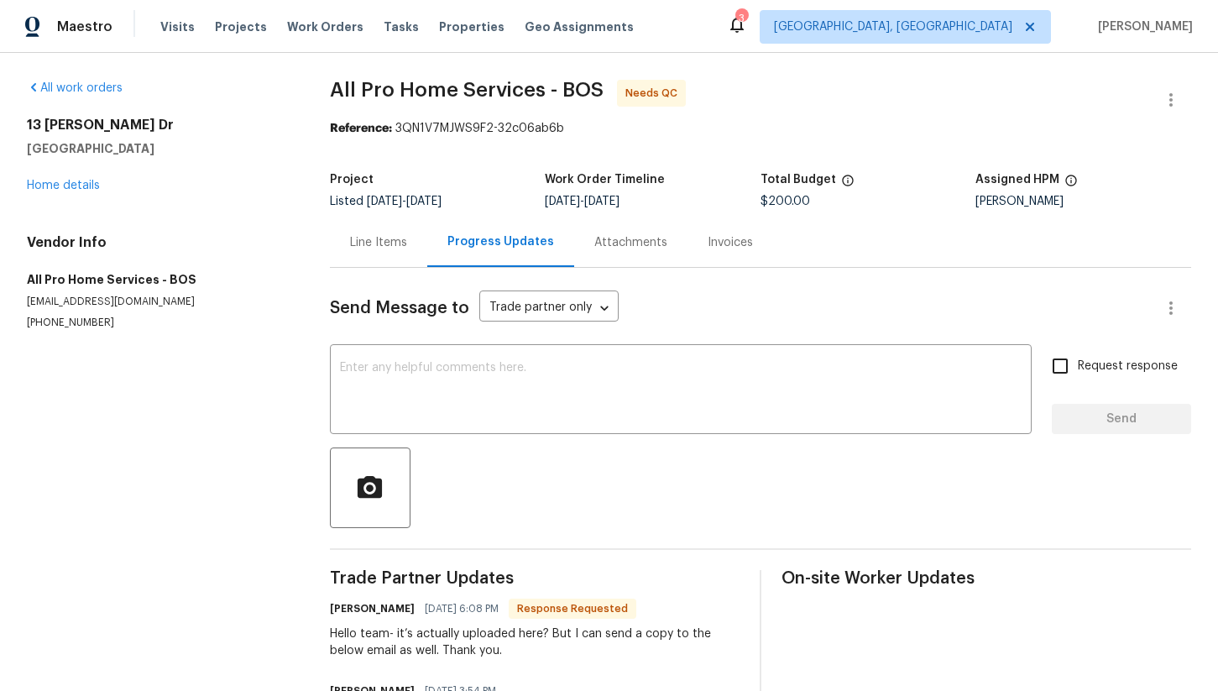
click at [354, 246] on div "Line Items" at bounding box center [378, 242] width 57 height 17
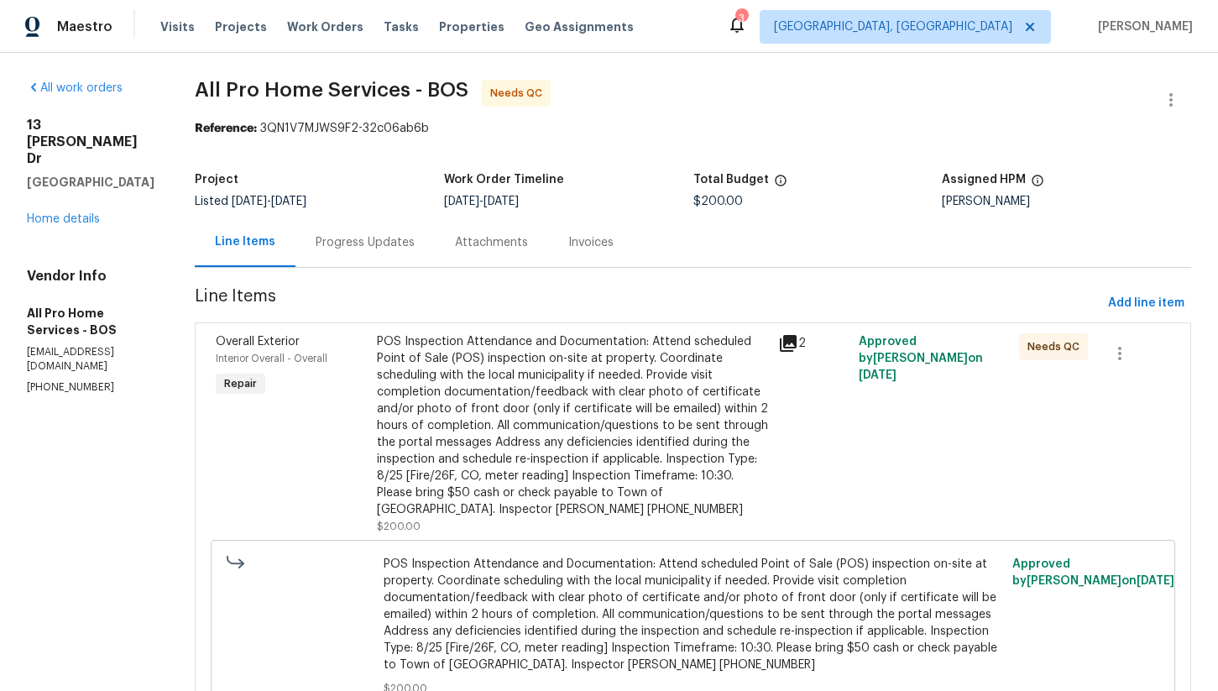
click at [606, 432] on div "POS Inspection Attendance and Documentation: Attend scheduled Point of Sale (PO…" at bounding box center [573, 425] width 392 height 185
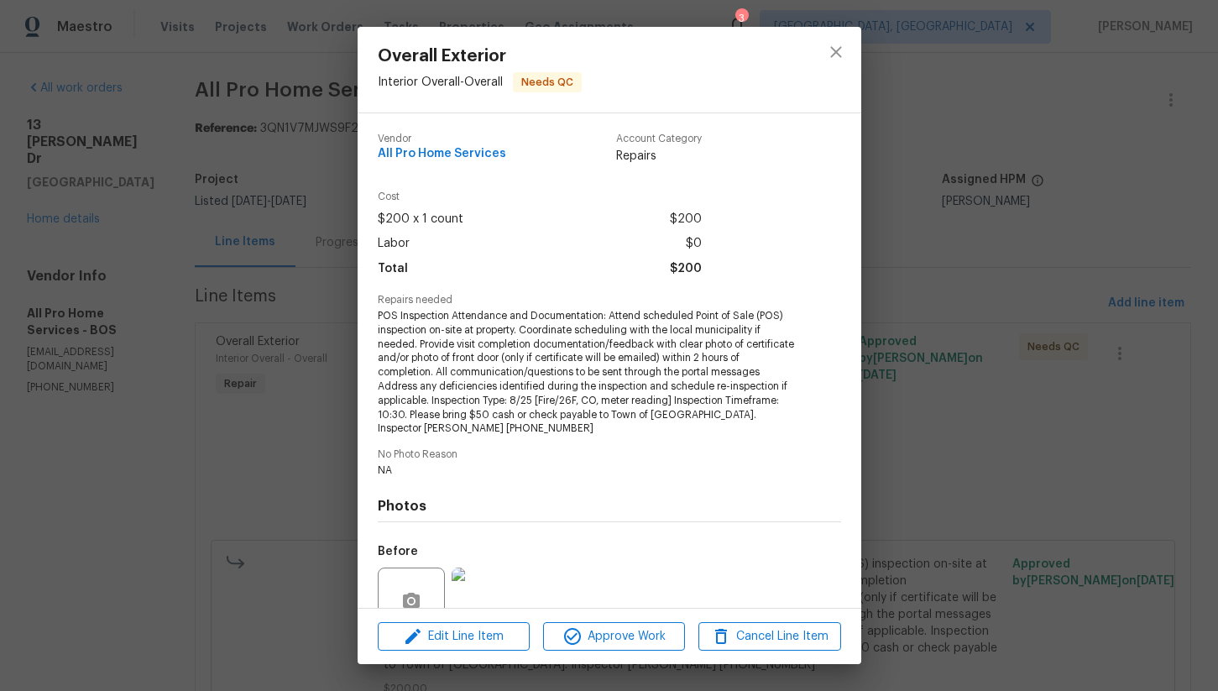
scroll to position [153, 0]
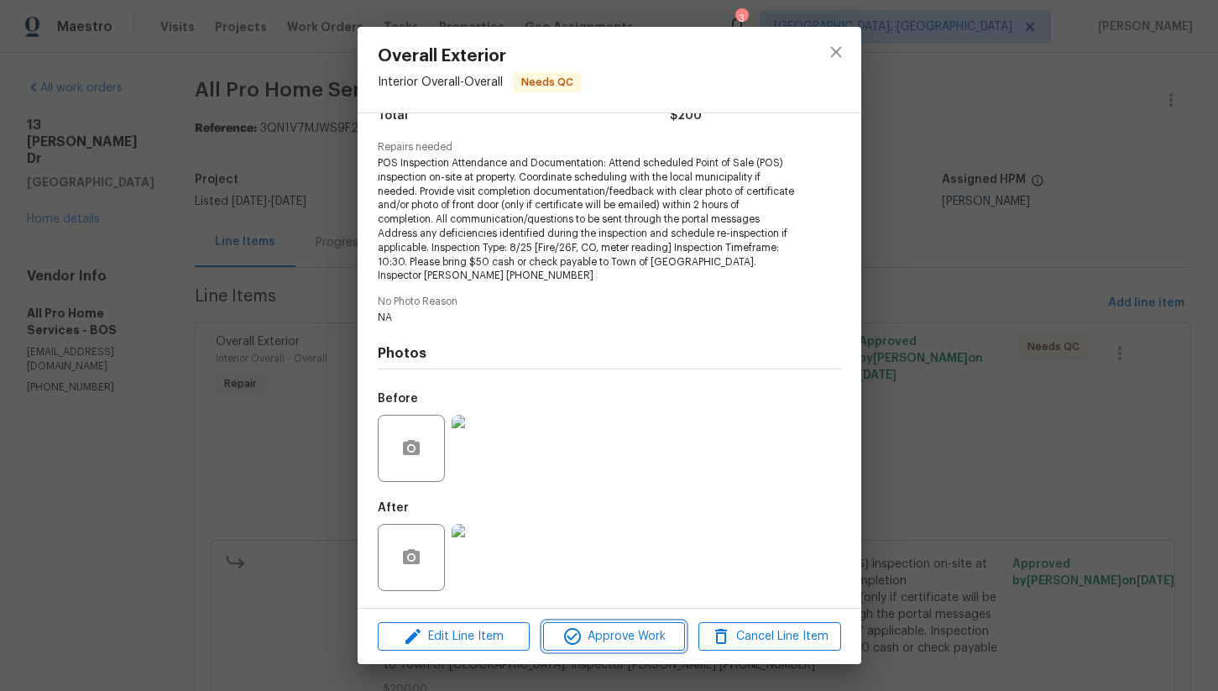
click at [622, 642] on span "Approve Work" at bounding box center [614, 636] width 132 height 21
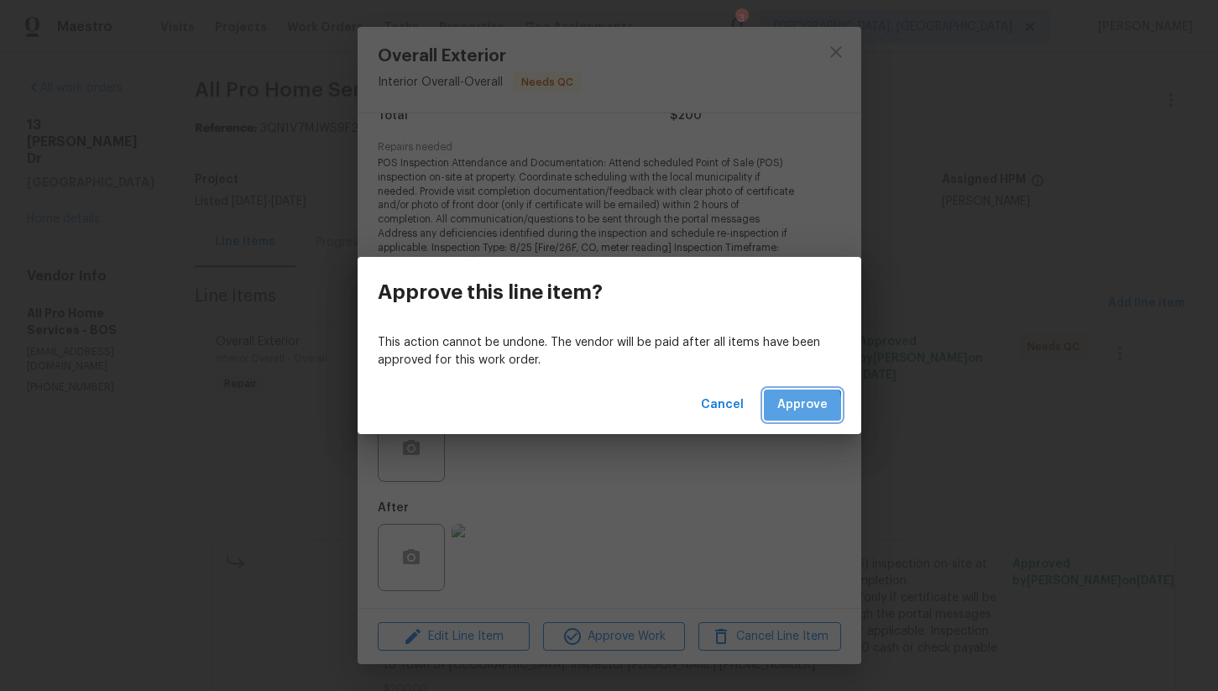
click at [788, 408] on span "Approve" at bounding box center [803, 405] width 50 height 21
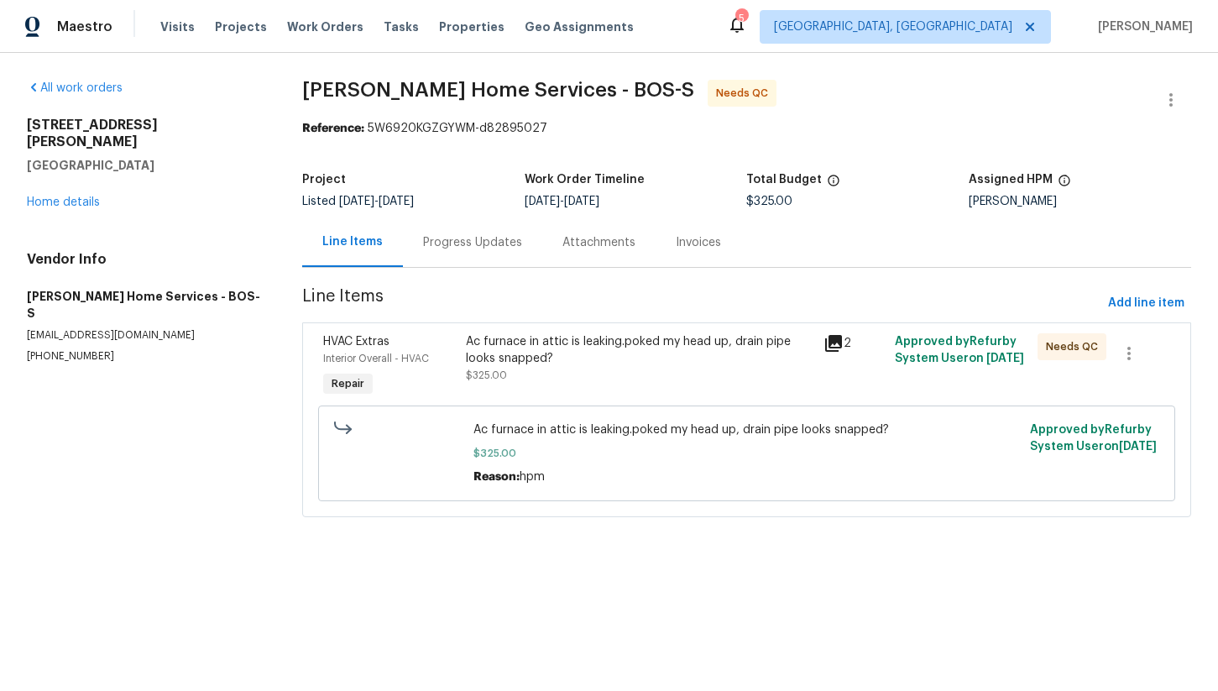
click at [605, 380] on div "Ac furnace in attic is leaking.poked my head up, drain pipe looks snapped? $325…" at bounding box center [639, 358] width 347 height 50
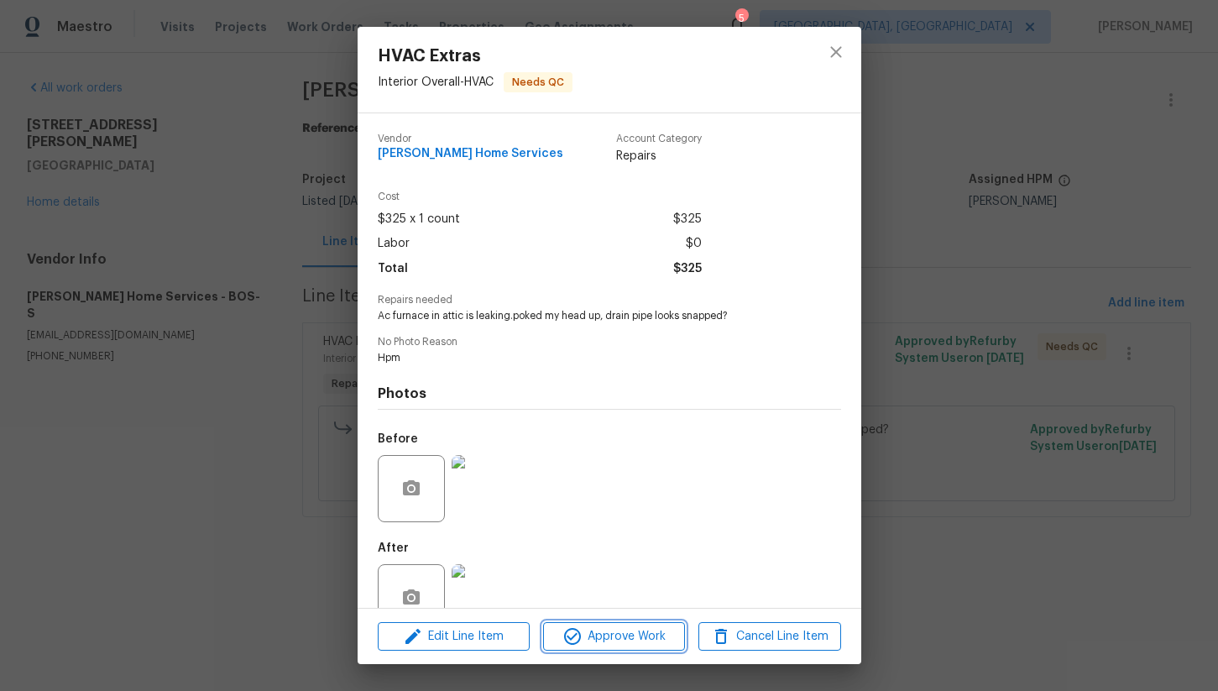
click at [621, 646] on span "Approve Work" at bounding box center [614, 636] width 132 height 21
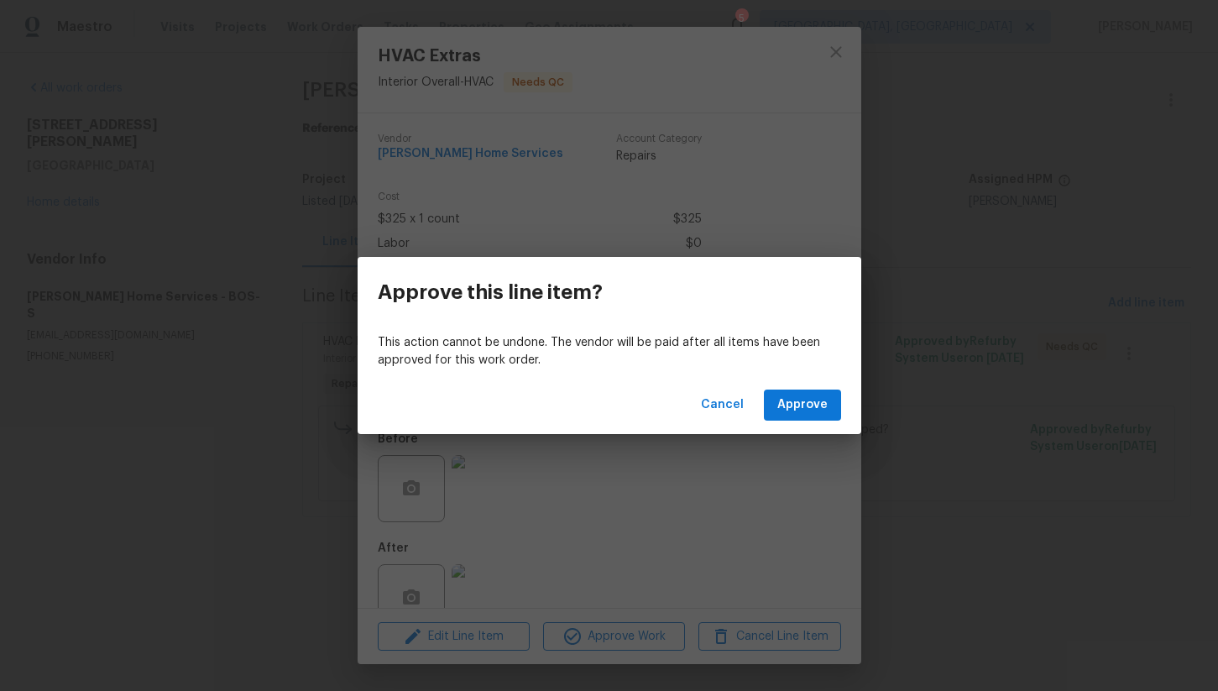
click at [779, 387] on div "Cancel Approve" at bounding box center [610, 405] width 504 height 58
click at [780, 402] on span "Approve" at bounding box center [803, 405] width 50 height 21
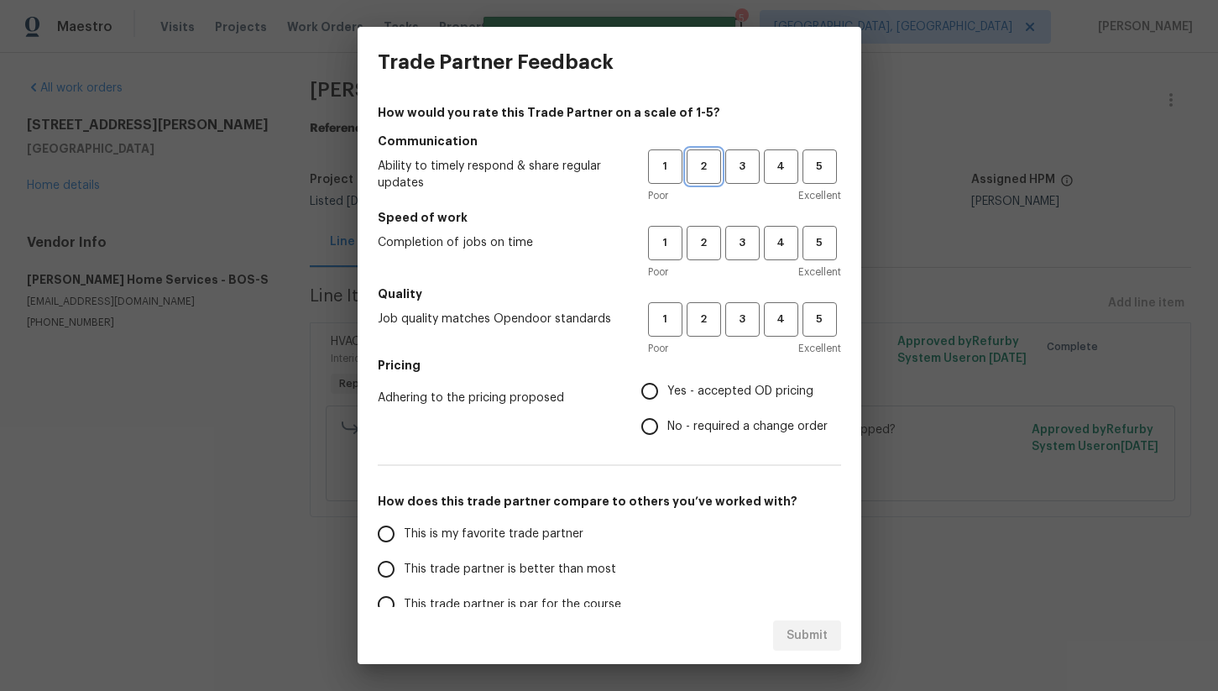
click at [706, 169] on span "2" at bounding box center [704, 166] width 31 height 19
click at [705, 244] on span "2" at bounding box center [704, 242] width 31 height 19
click at [664, 244] on span "1" at bounding box center [665, 242] width 31 height 19
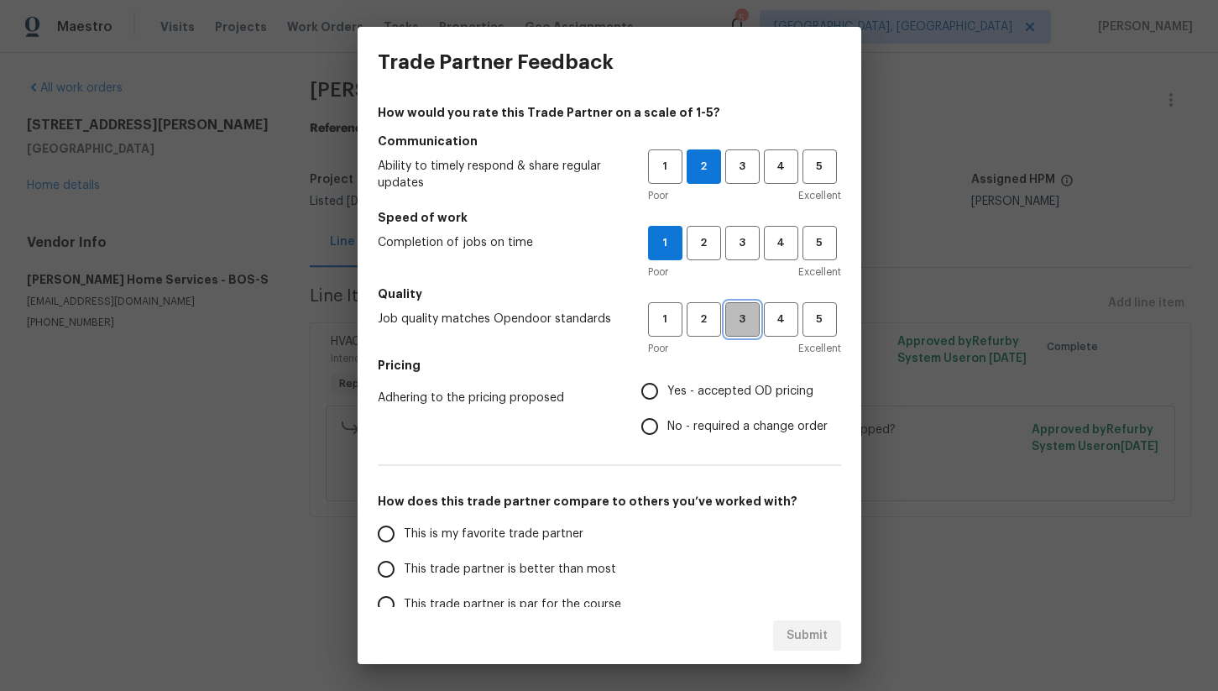
click at [742, 323] on span "3" at bounding box center [742, 319] width 31 height 19
click at [654, 399] on input "Yes - accepted OD pricing" at bounding box center [649, 391] width 35 height 35
radio input "true"
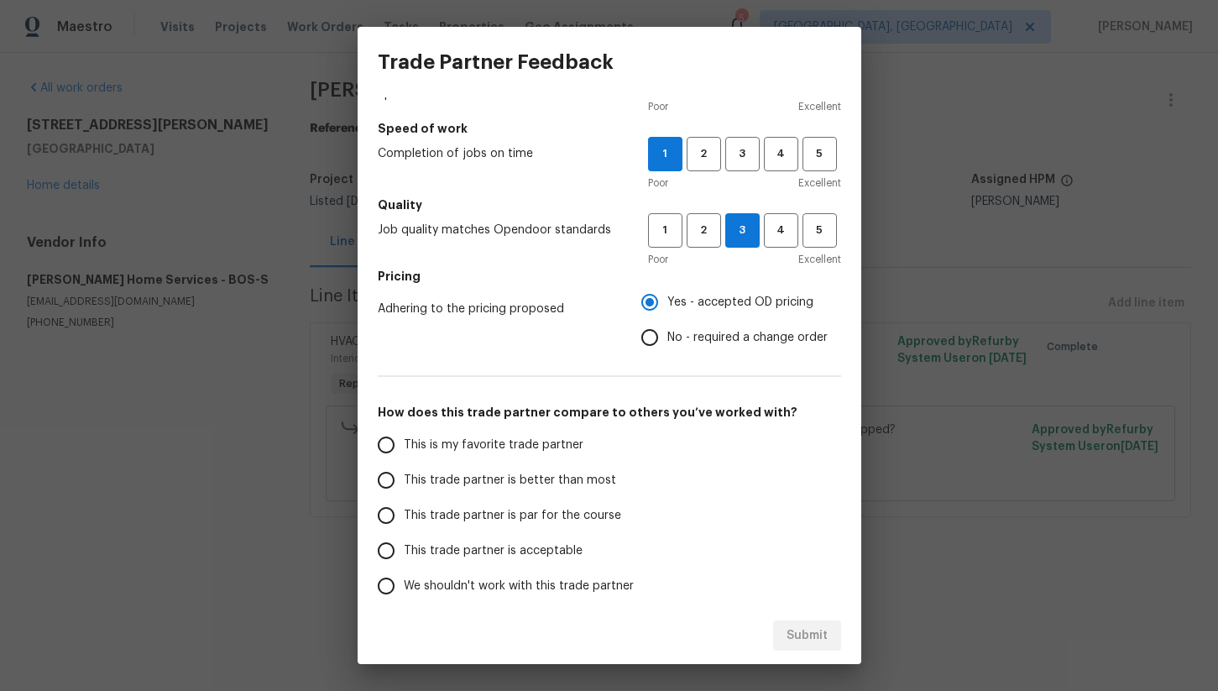
scroll to position [91, 0]
click at [424, 511] on span "This trade partner is par for the course" at bounding box center [512, 514] width 217 height 18
click at [404, 511] on input "This trade partner is par for the course" at bounding box center [386, 513] width 35 height 35
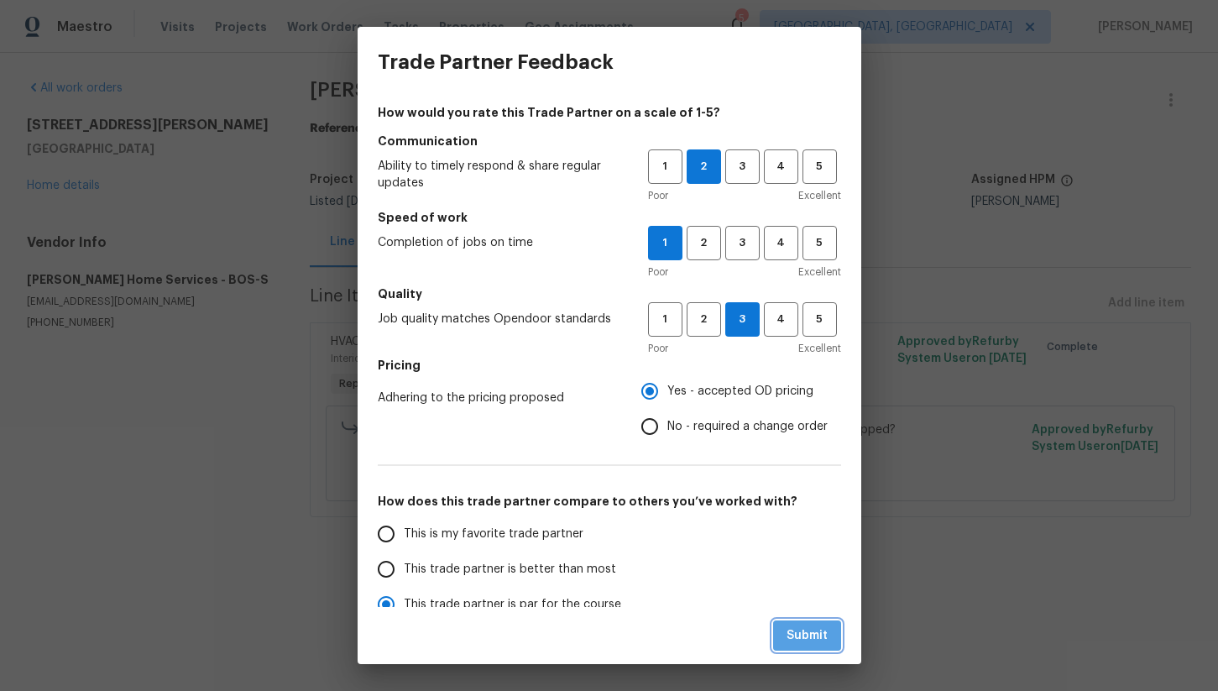
click at [813, 642] on span "Submit" at bounding box center [807, 636] width 41 height 21
radio input "true"
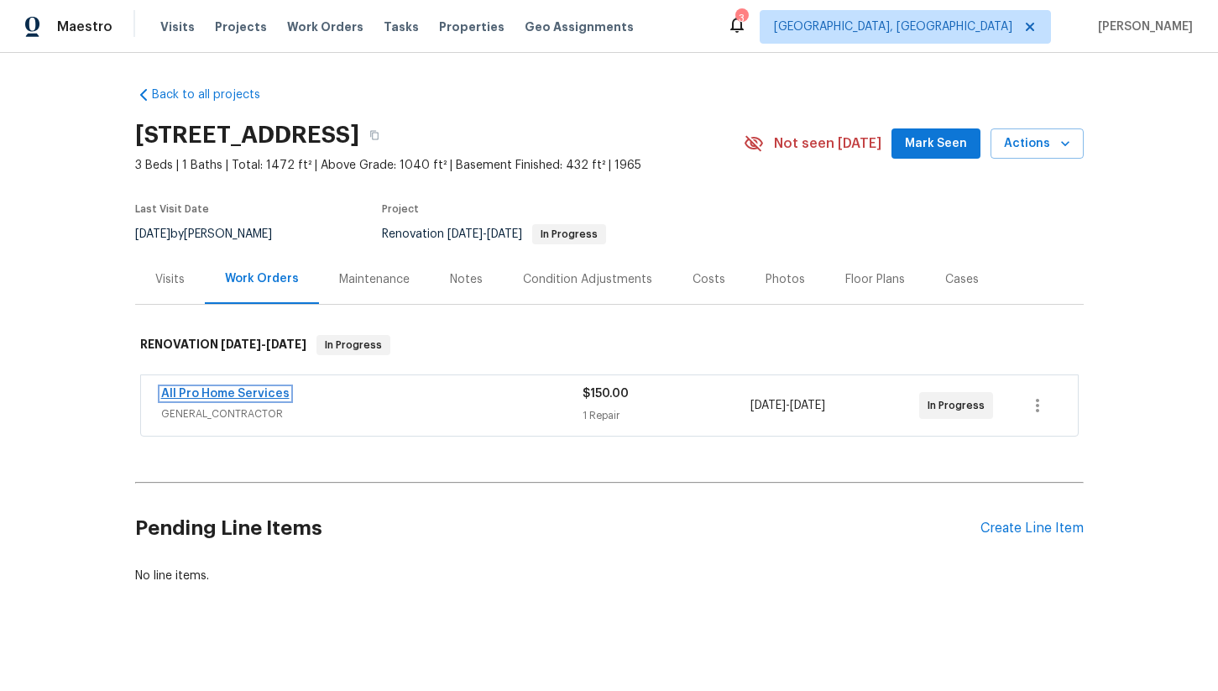
click at [243, 397] on link "All Pro Home Services" at bounding box center [225, 394] width 128 height 12
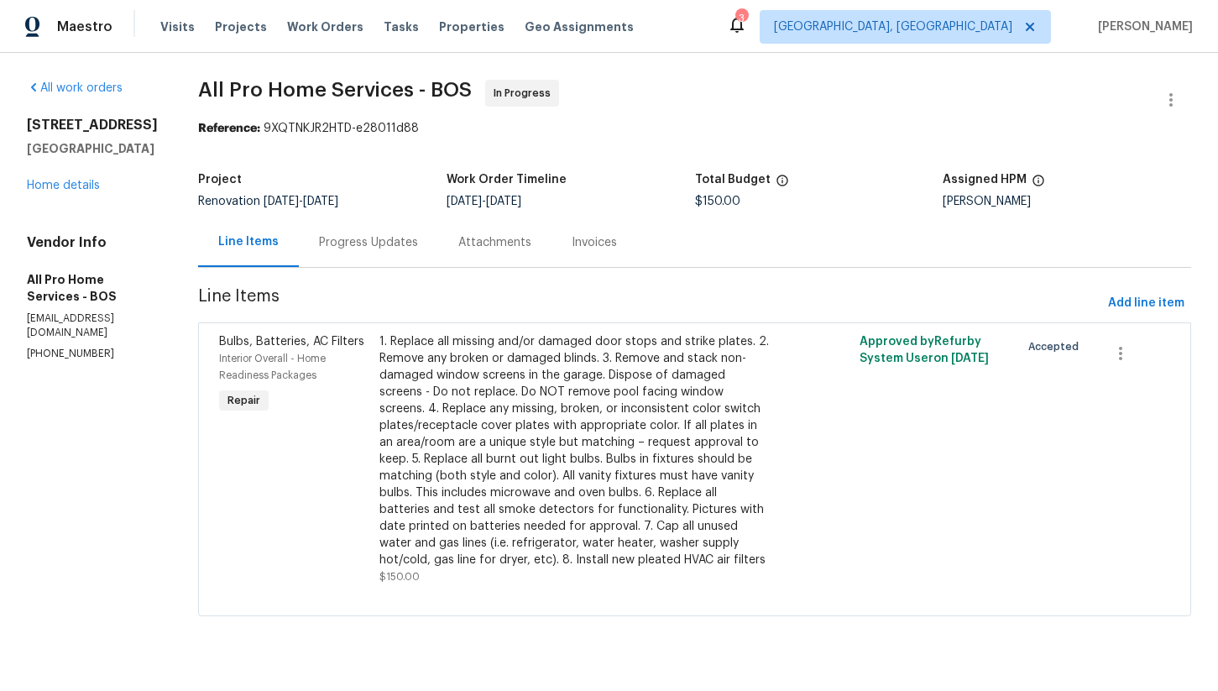
click at [70, 192] on div "1247 Central St East Bridgewater, MA 02333 Home details" at bounding box center [92, 155] width 131 height 77
click at [70, 194] on div "1247 Central St East Bridgewater, MA 02333 Home details" at bounding box center [92, 155] width 131 height 77
click at [70, 191] on link "Home details" at bounding box center [63, 186] width 73 height 12
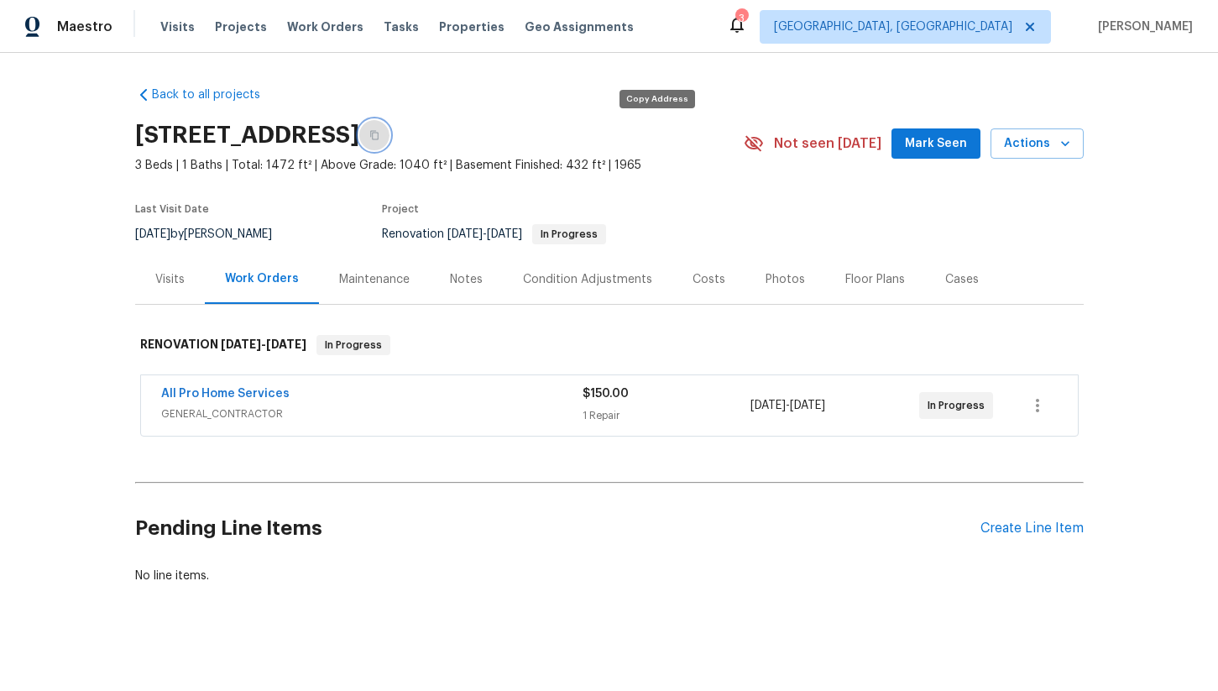
click at [390, 136] on button "button" at bounding box center [374, 135] width 30 height 30
click at [443, 23] on span "Properties" at bounding box center [471, 26] width 65 height 17
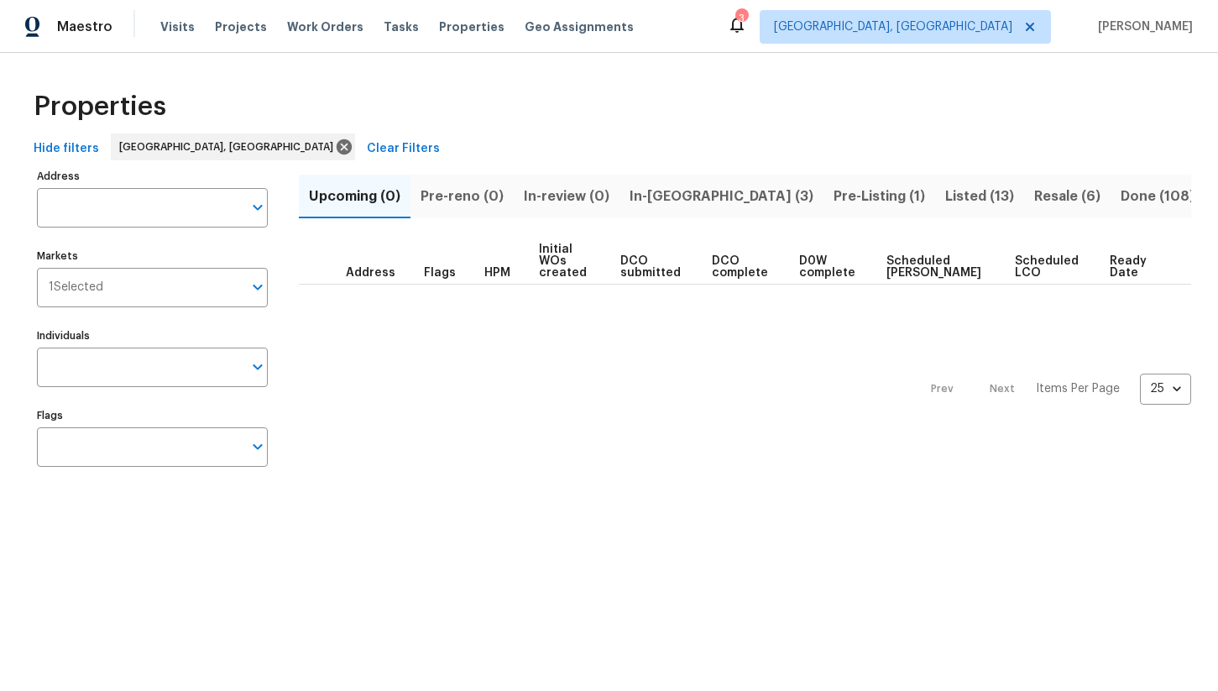
click at [669, 187] on span "In-reno (3)" at bounding box center [722, 197] width 184 height 24
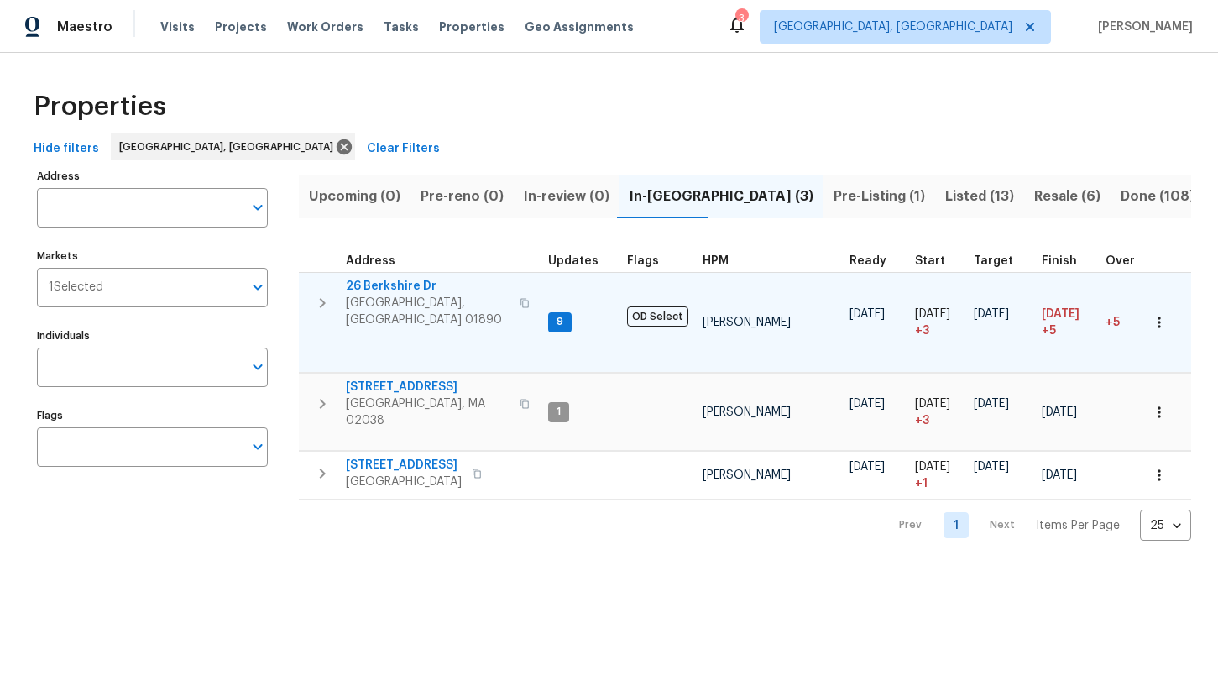
click at [401, 289] on span "26 Berkshire Dr" at bounding box center [428, 286] width 164 height 17
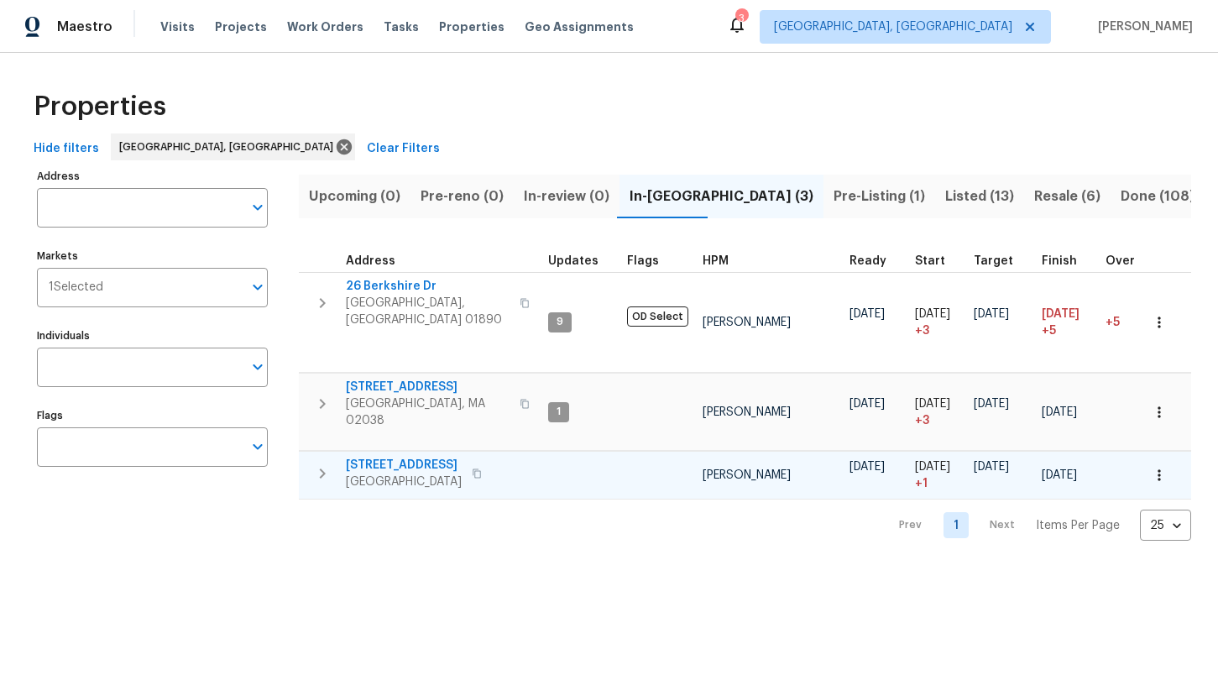
click at [395, 457] on span "[STREET_ADDRESS]" at bounding box center [404, 465] width 116 height 17
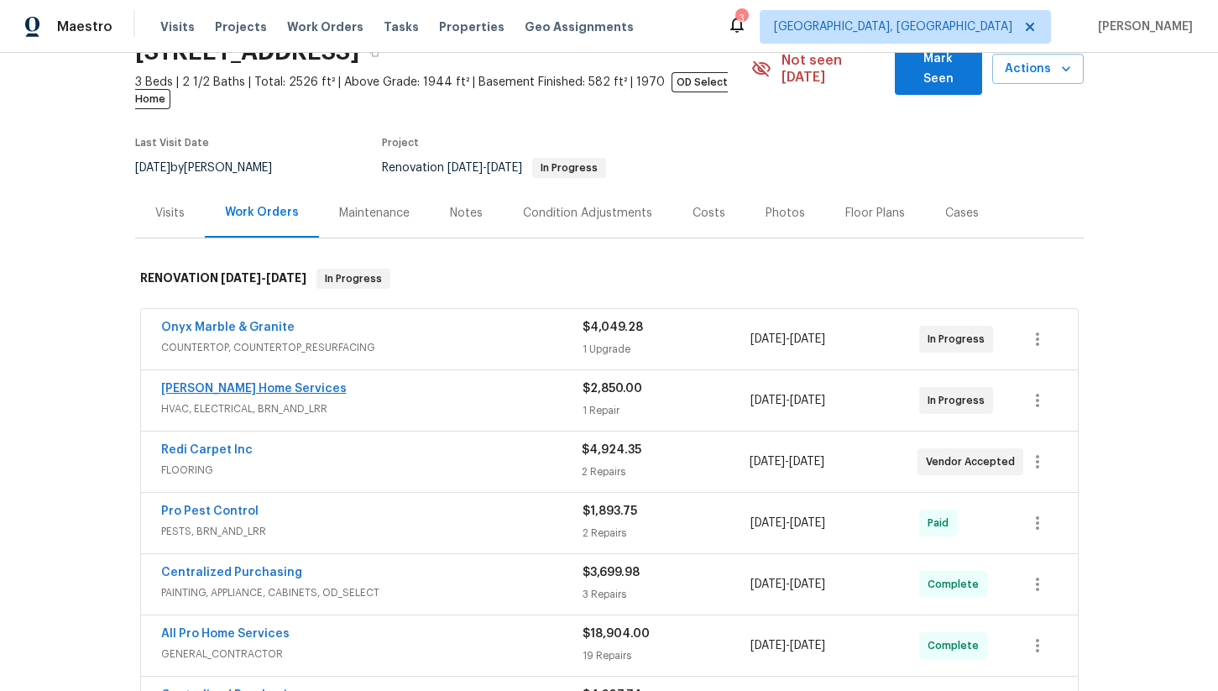
scroll to position [243, 0]
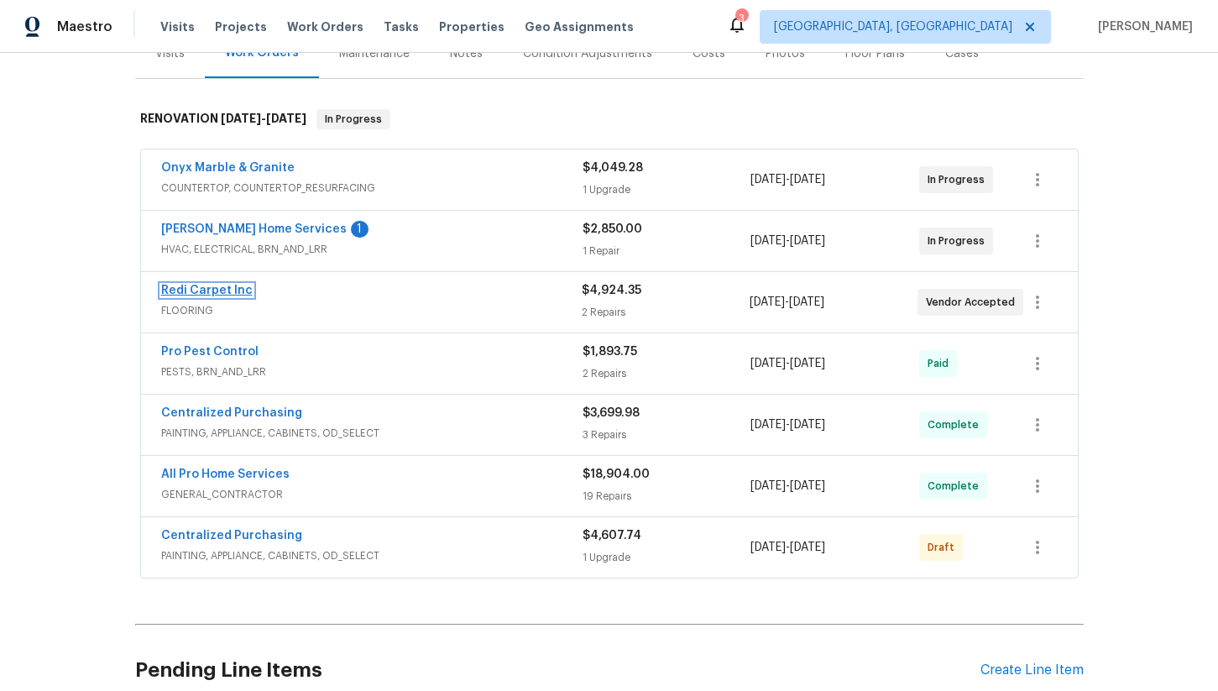
click at [214, 285] on link "Redi Carpet Inc" at bounding box center [207, 291] width 92 height 12
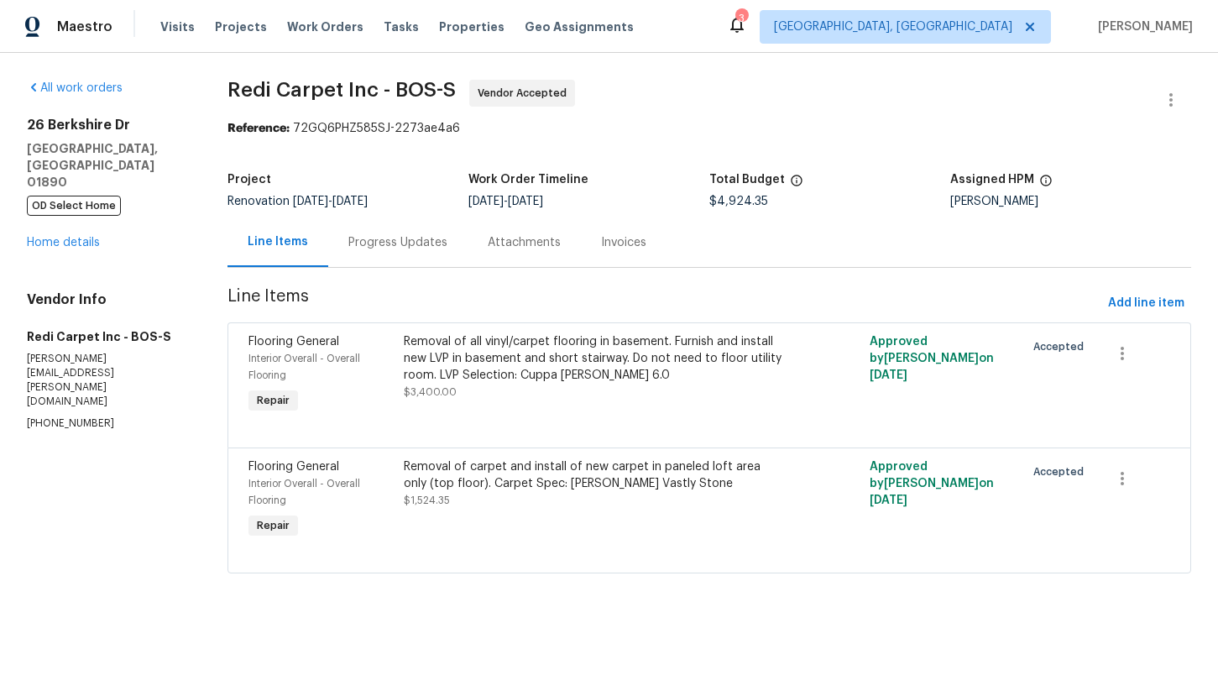
click at [409, 252] on div "Progress Updates" at bounding box center [397, 242] width 139 height 50
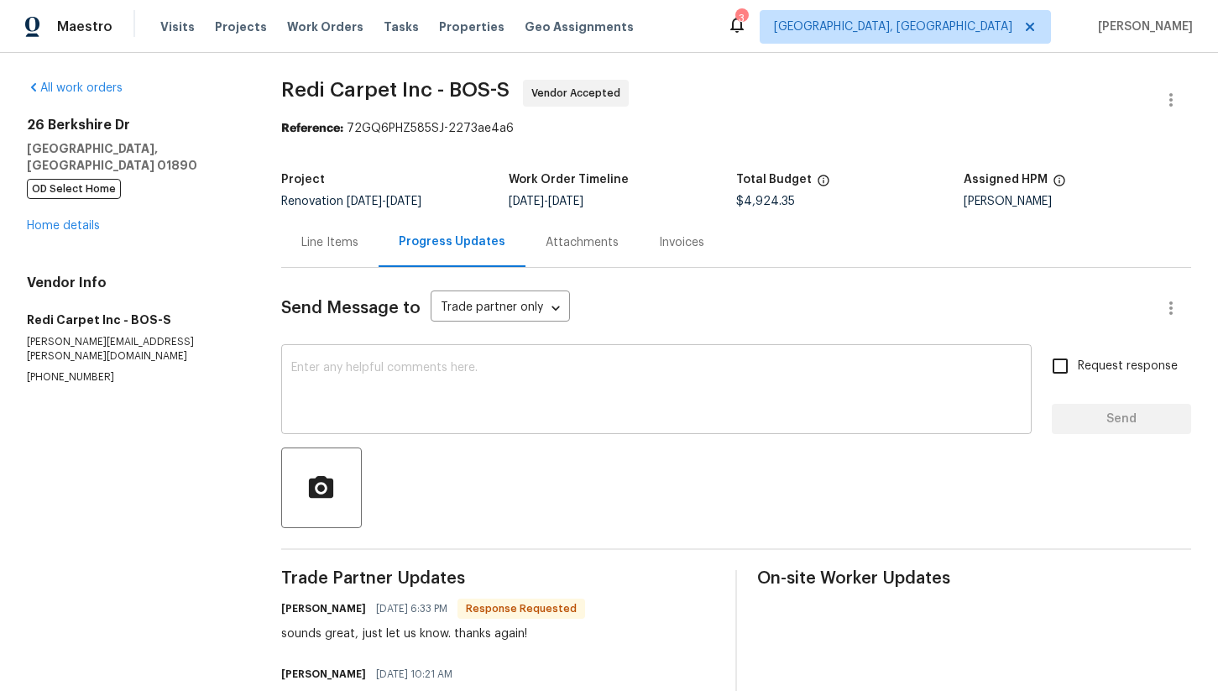
click at [450, 393] on textarea at bounding box center [656, 391] width 731 height 59
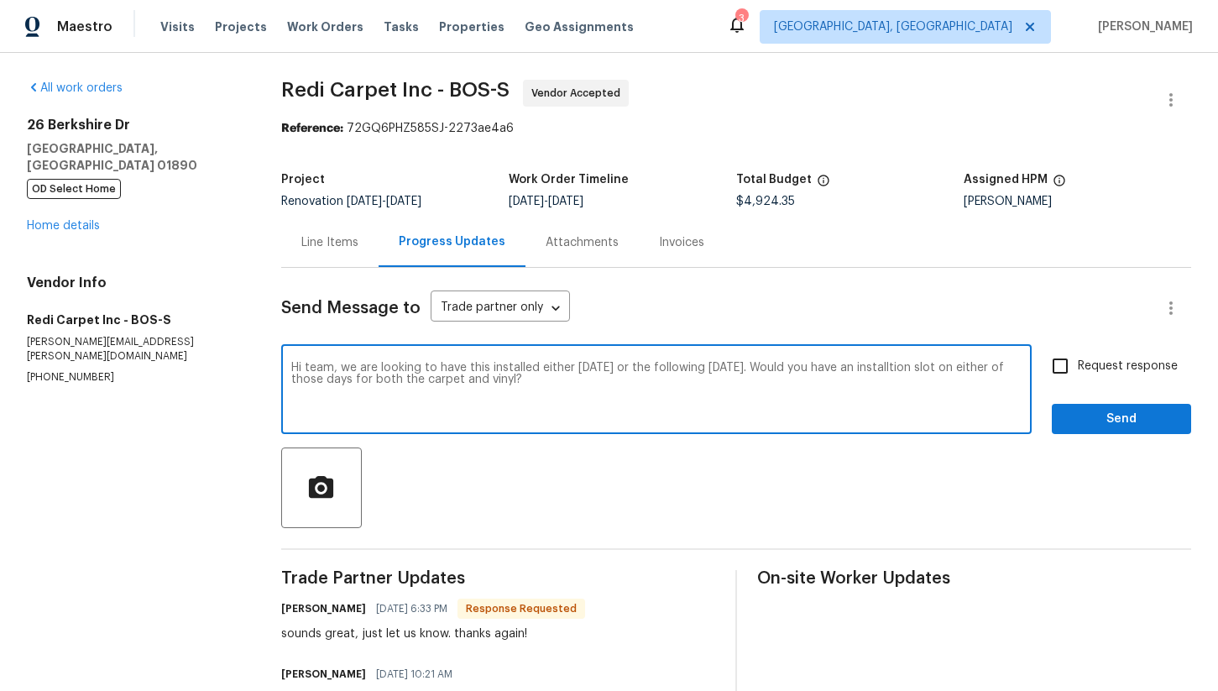
click at [330, 380] on textarea "Hi team, we are looking to have this installed either next friday the 12th or t…" at bounding box center [656, 391] width 731 height 59
click at [702, 377] on textarea "Hi team, we are looking to have this installed either next friday the 12th or t…" at bounding box center [656, 391] width 731 height 59
type textarea "Hi team, we are looking to have this installed either next friday the 12th or t…"
click at [1070, 364] on input "Request response" at bounding box center [1060, 365] width 35 height 35
checkbox input "true"
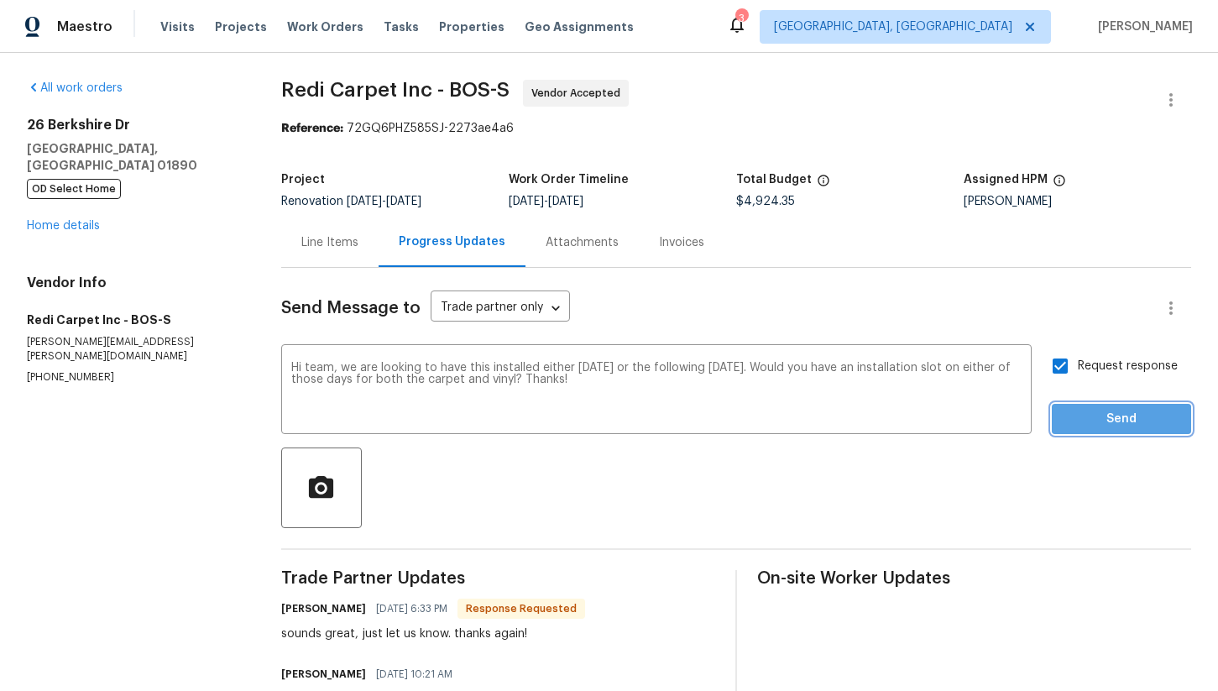
click at [1092, 421] on span "Send" at bounding box center [1122, 419] width 113 height 21
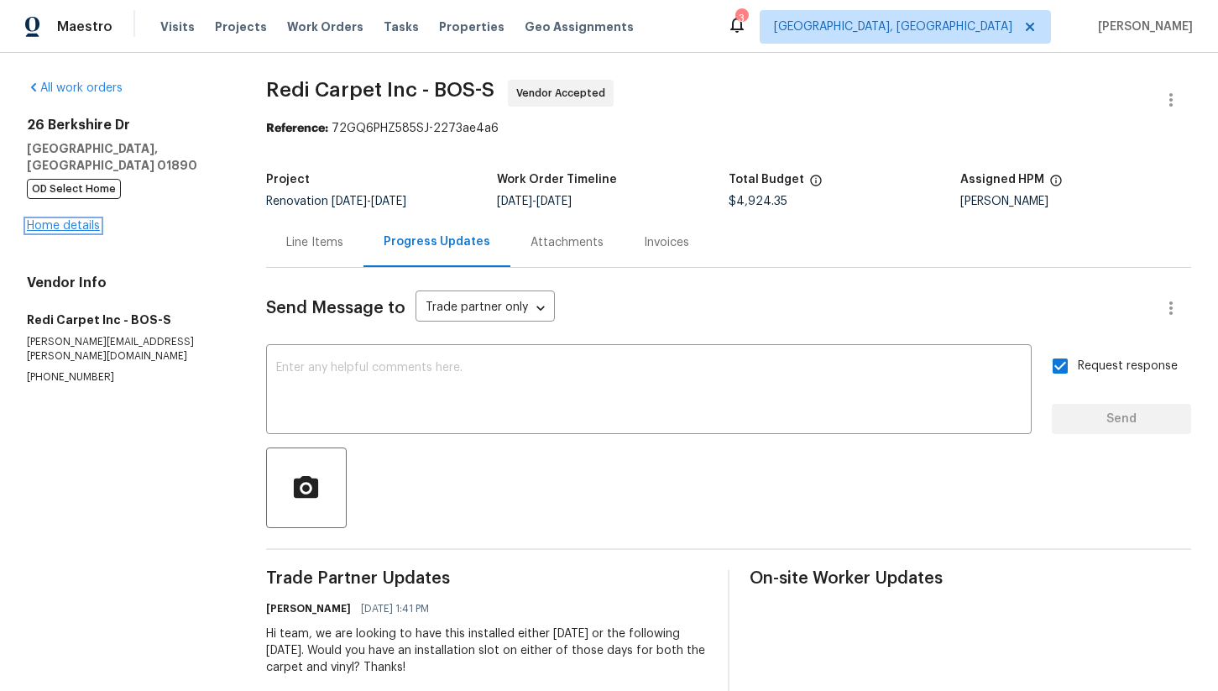
click at [73, 220] on link "Home details" at bounding box center [63, 226] width 73 height 12
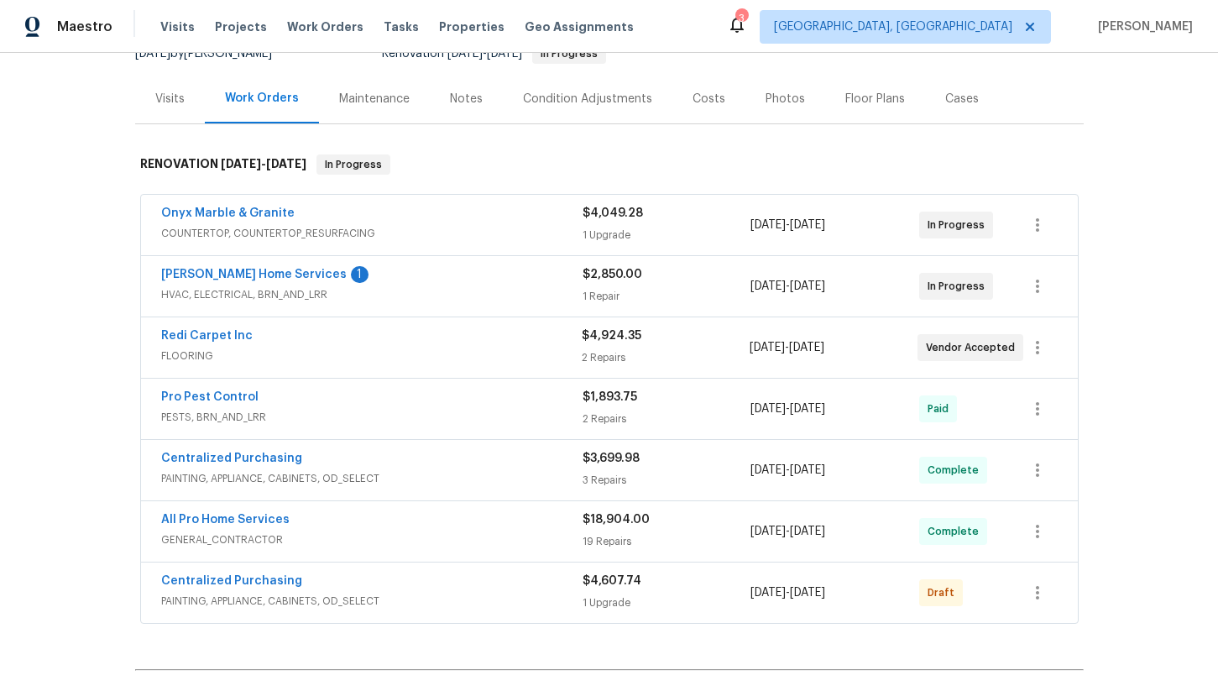
scroll to position [241, 0]
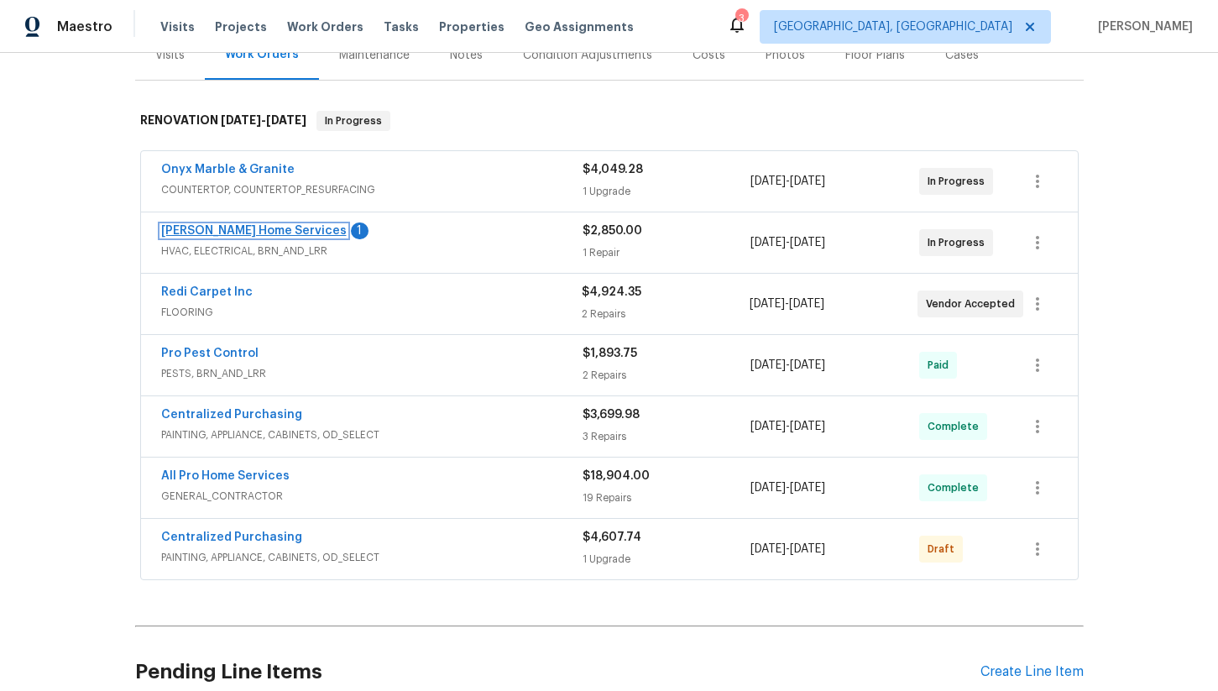
click at [233, 225] on link "Tingley Home Services" at bounding box center [254, 231] width 186 height 12
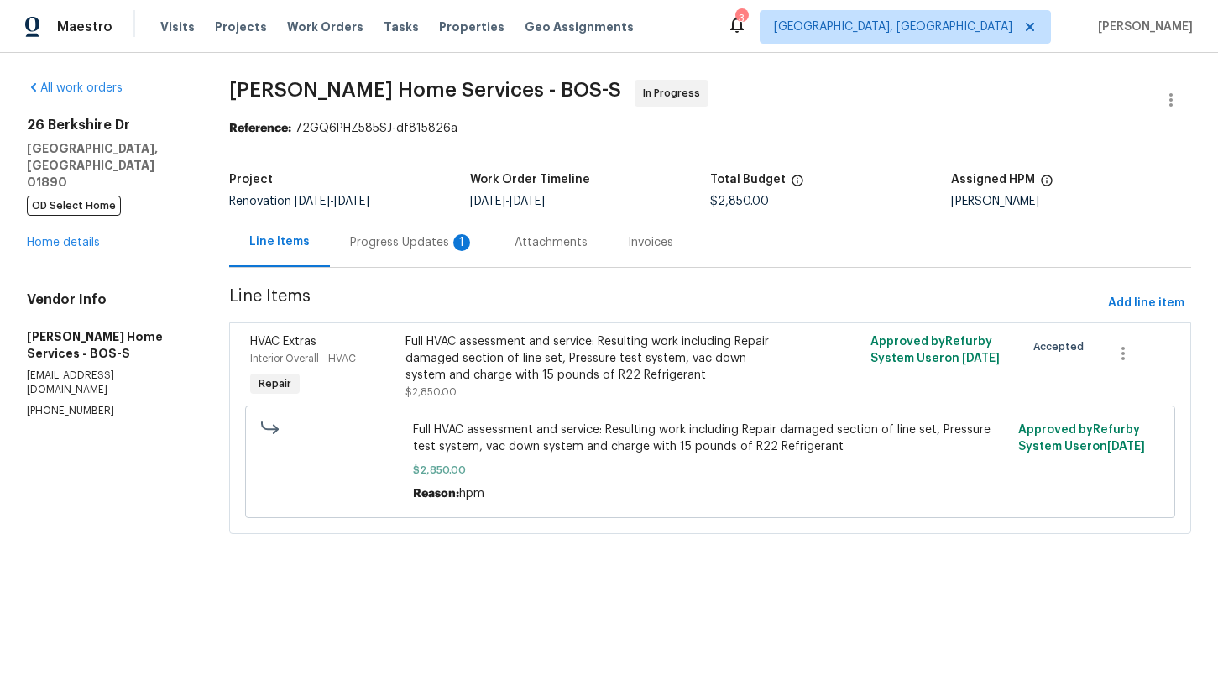
click at [376, 247] on div "Progress Updates 1" at bounding box center [412, 242] width 124 height 17
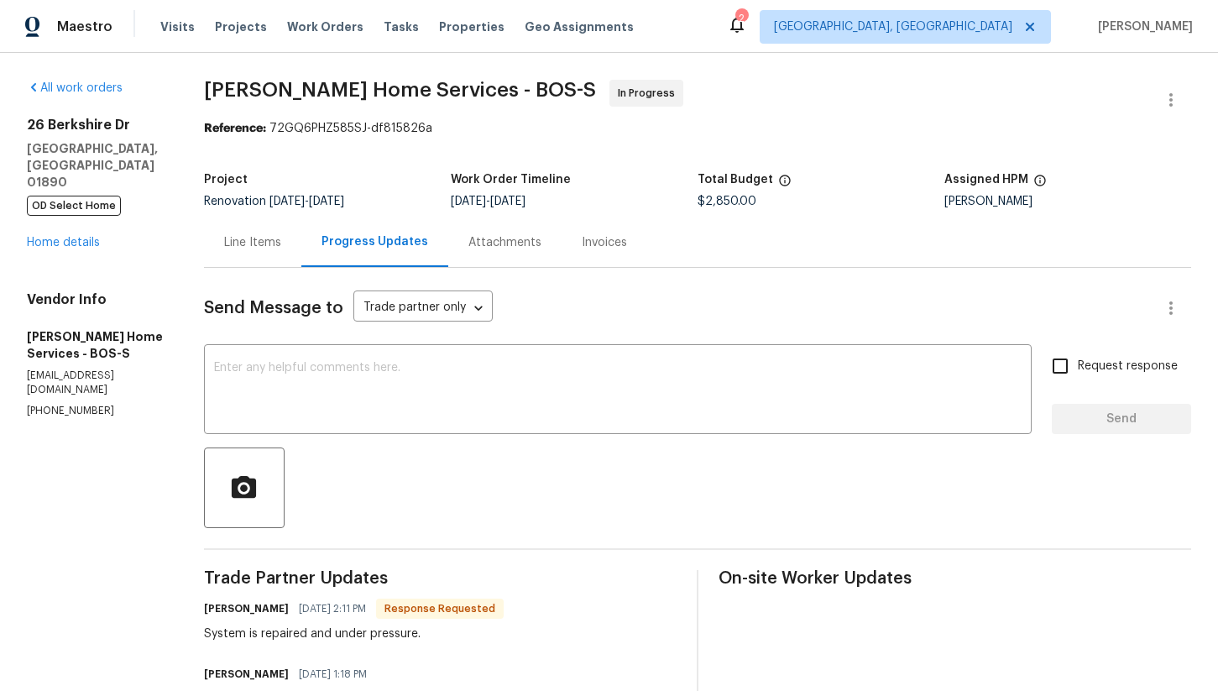
click at [268, 249] on div "Line Items" at bounding box center [252, 242] width 57 height 17
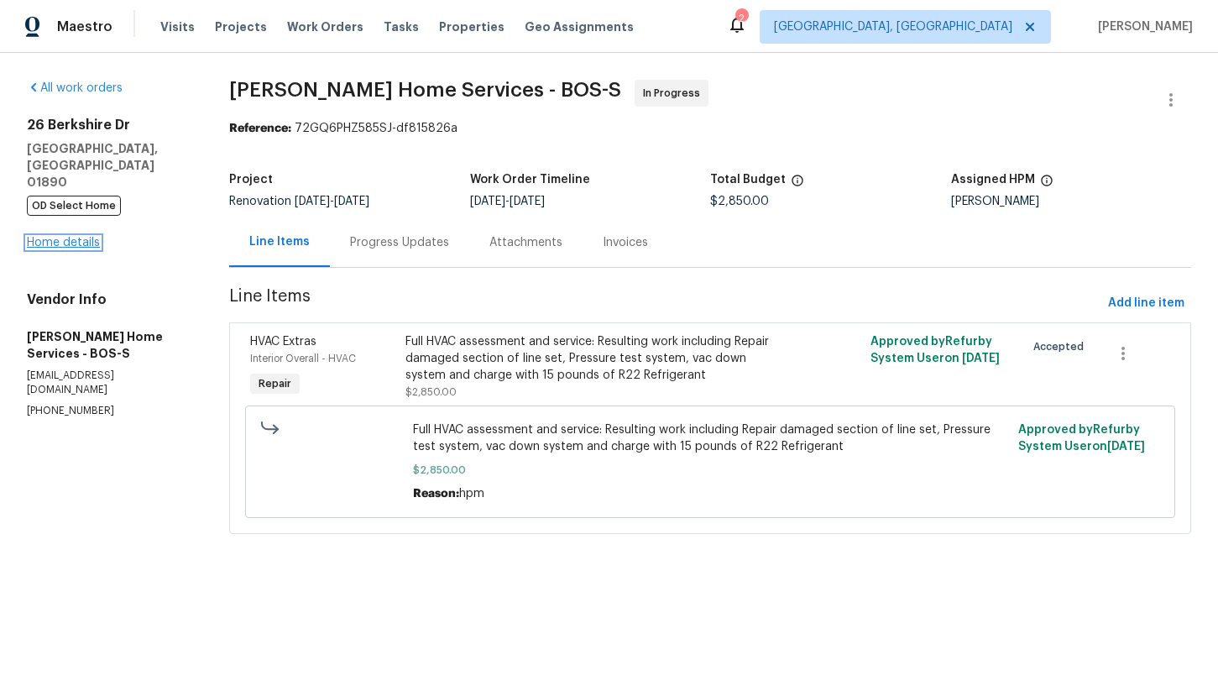
click at [84, 237] on link "Home details" at bounding box center [63, 243] width 73 height 12
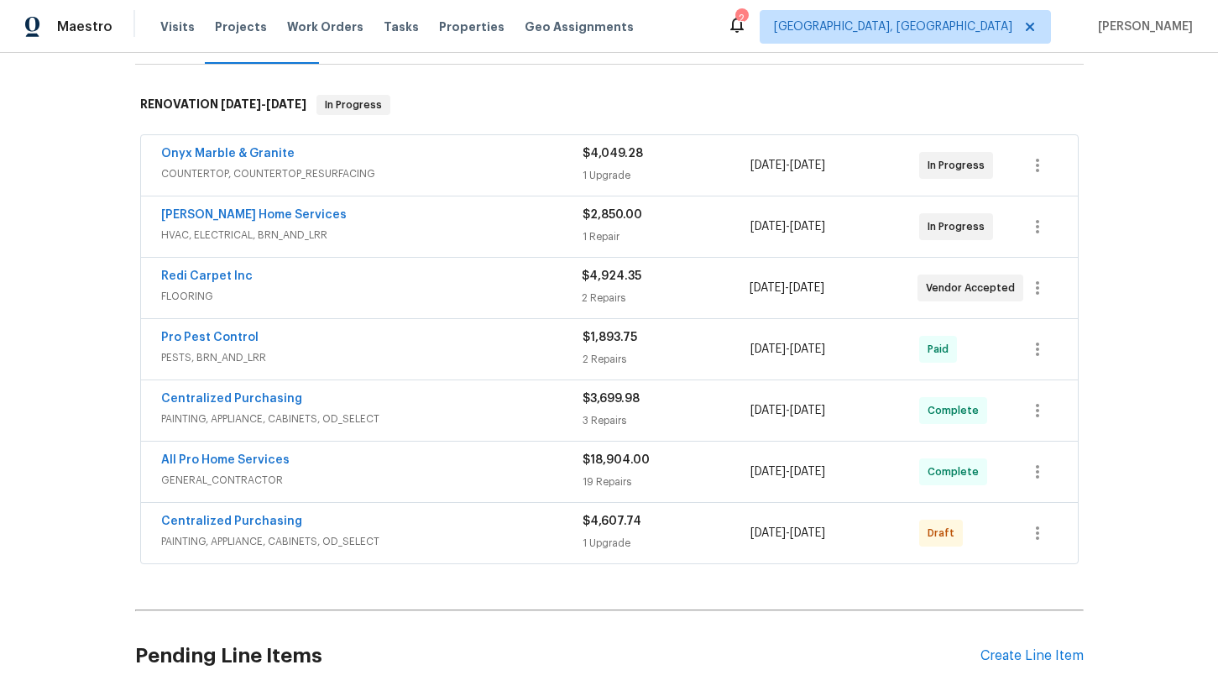
scroll to position [263, 0]
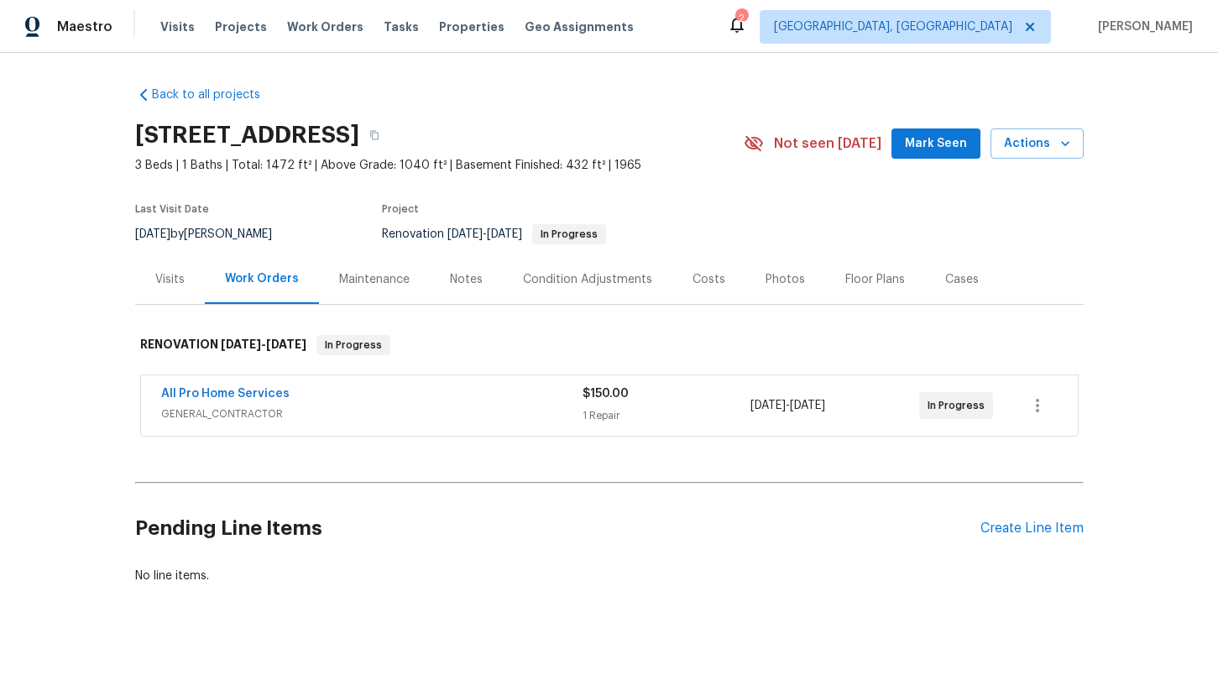
scroll to position [8, 0]
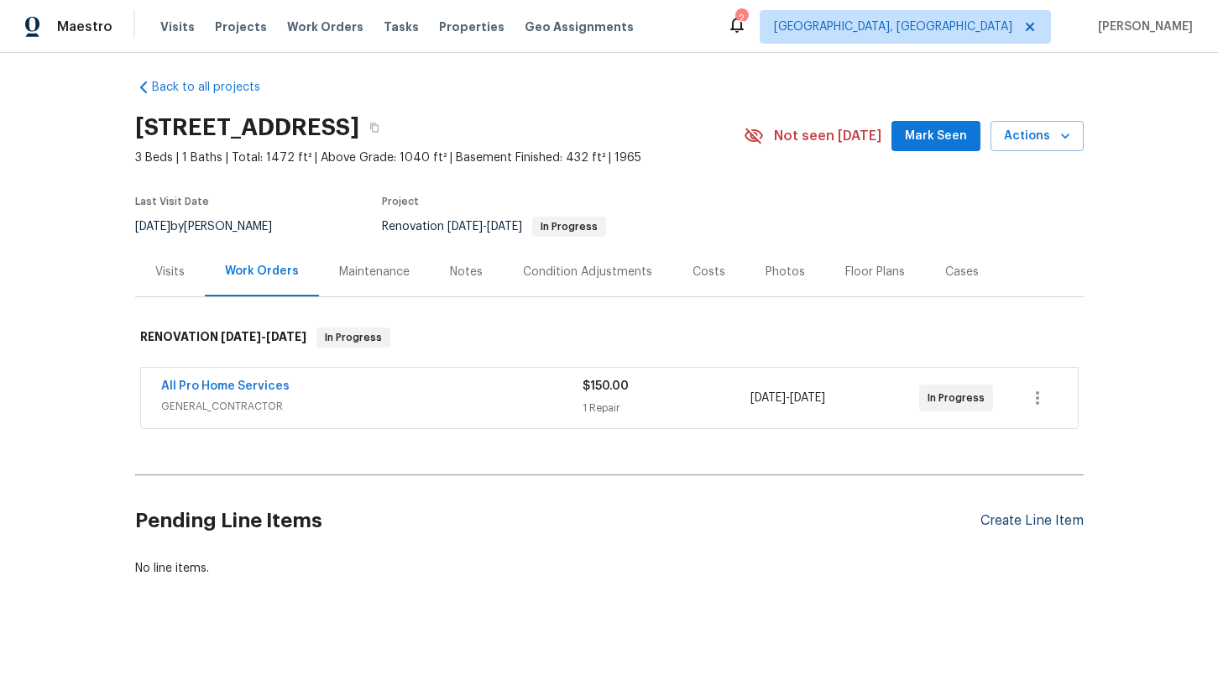
click at [1026, 521] on div "Create Line Item" at bounding box center [1032, 521] width 103 height 16
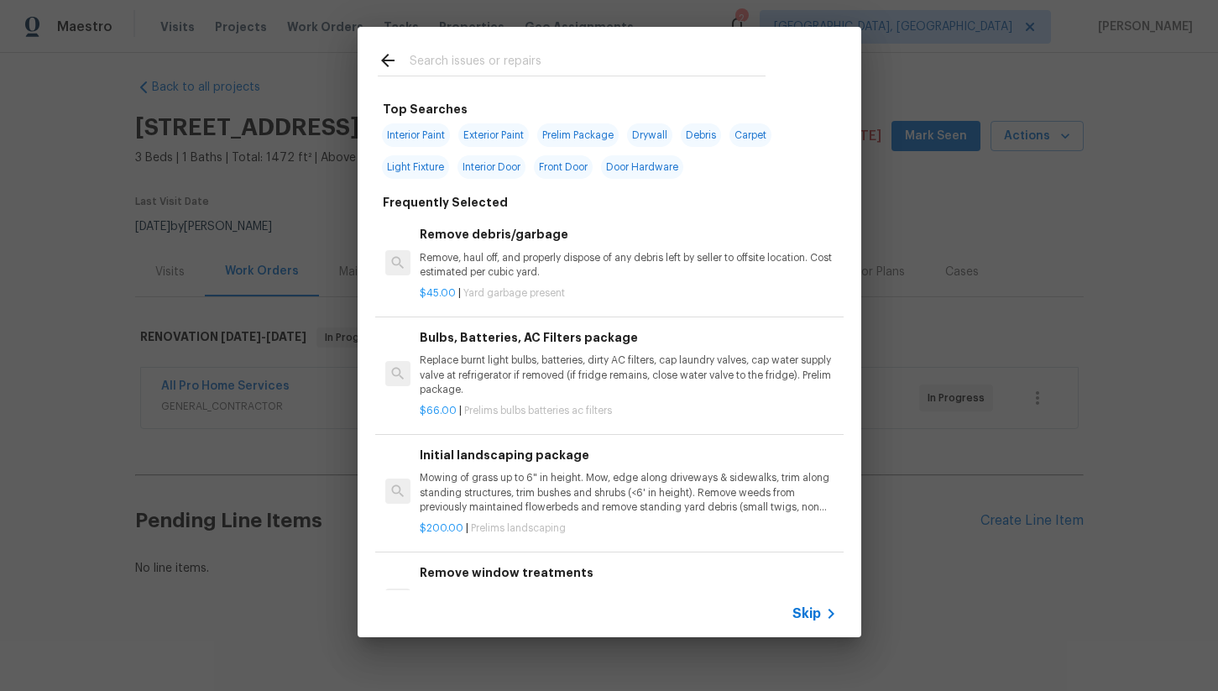
click at [544, 481] on p "Mowing of grass up to 6" in height. Mow, edge along driveways & sidewalks, trim…" at bounding box center [628, 492] width 416 height 43
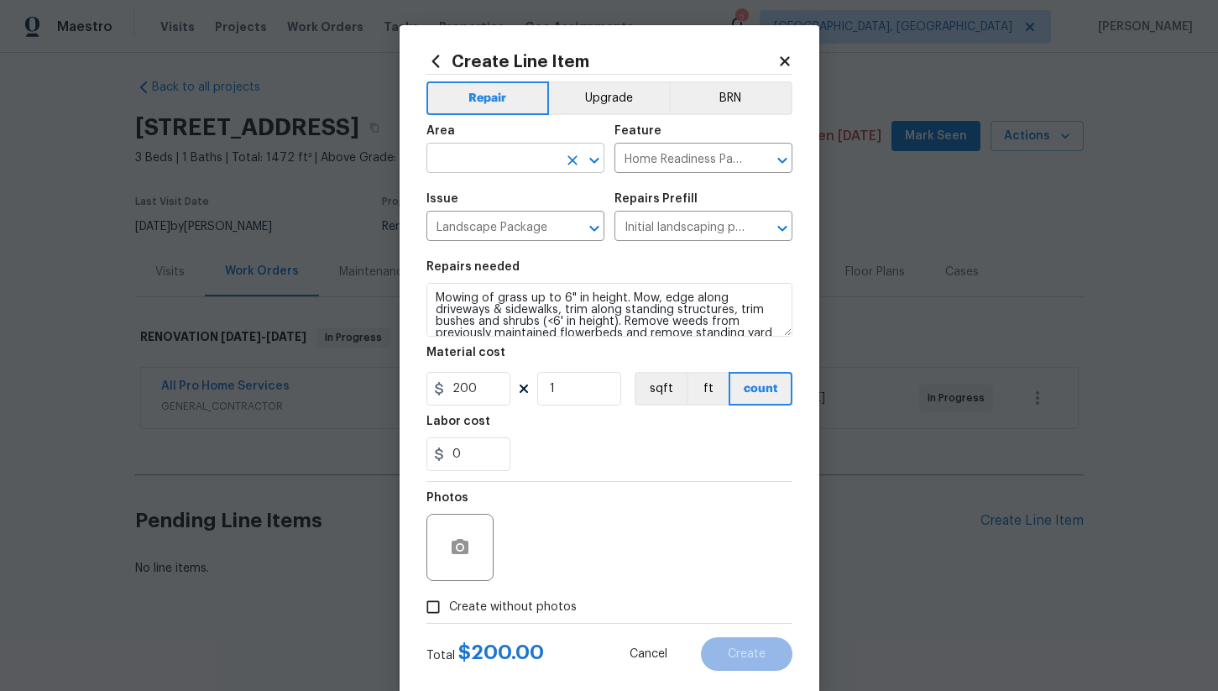
click at [464, 149] on input "text" at bounding box center [492, 160] width 131 height 26
click at [493, 219] on li "Exterior Overall" at bounding box center [516, 226] width 178 height 28
type input "Exterior Overall"
click at [480, 393] on input "200" at bounding box center [469, 389] width 84 height 34
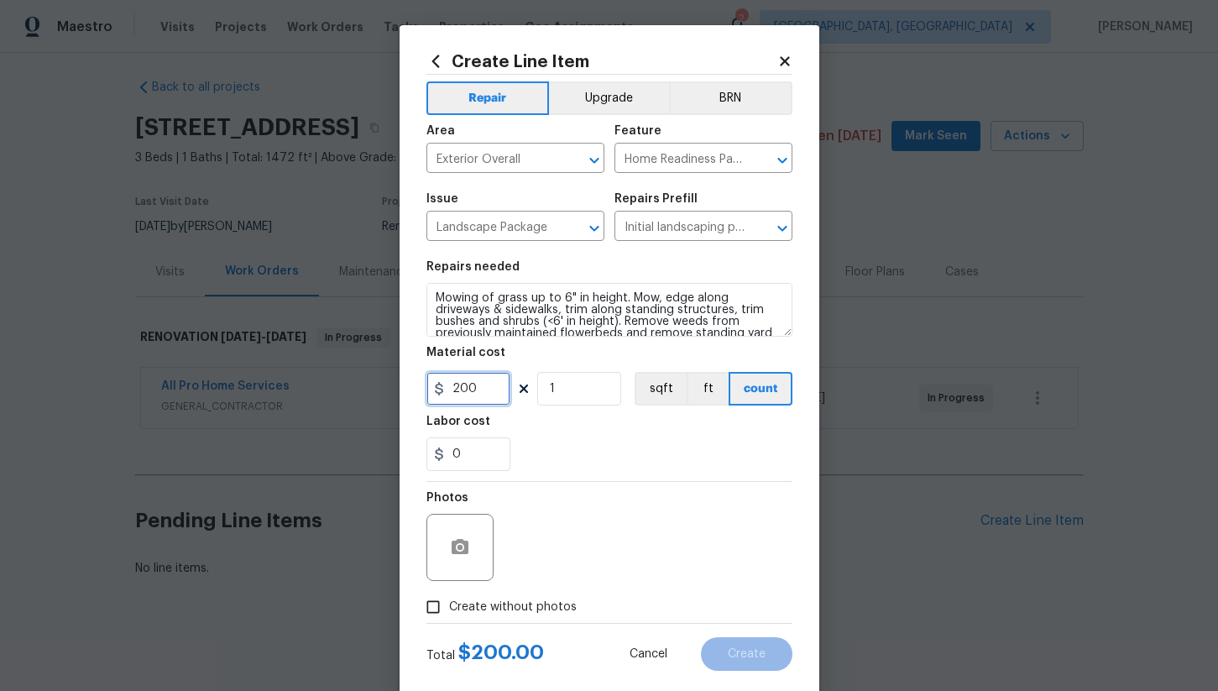
click at [480, 393] on input "200" at bounding box center [469, 389] width 84 height 34
type input "300"
click at [547, 436] on div "Labor cost" at bounding box center [610, 427] width 366 height 22
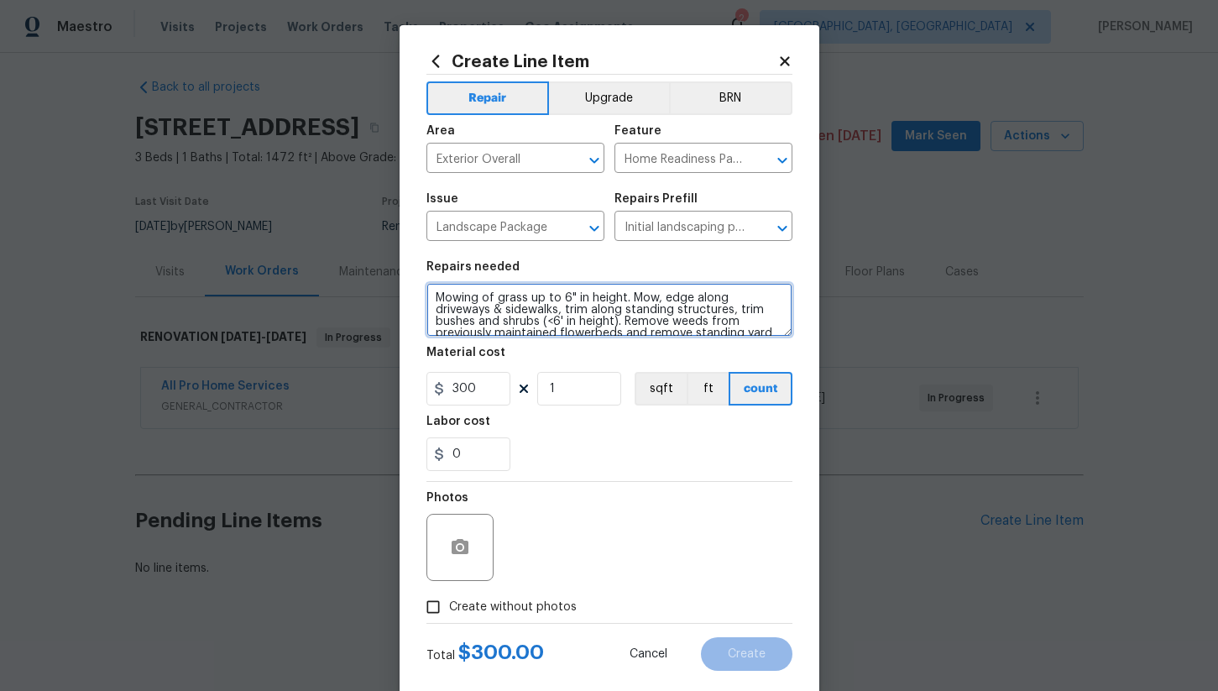
drag, startPoint x: 587, startPoint y: 300, endPoint x: 549, endPoint y: 300, distance: 37.8
click at [549, 300] on textarea "Mowing of grass up to 6" in height. Mow, edge along driveways & sidewalks, trim…" at bounding box center [610, 310] width 366 height 54
drag, startPoint x: 586, startPoint y: 301, endPoint x: 526, endPoint y: 300, distance: 59.6
click at [526, 300] on textarea "Mowing of grass up theight. Mow, edge along driveways & sidewalks, trim along s…" at bounding box center [610, 310] width 366 height 54
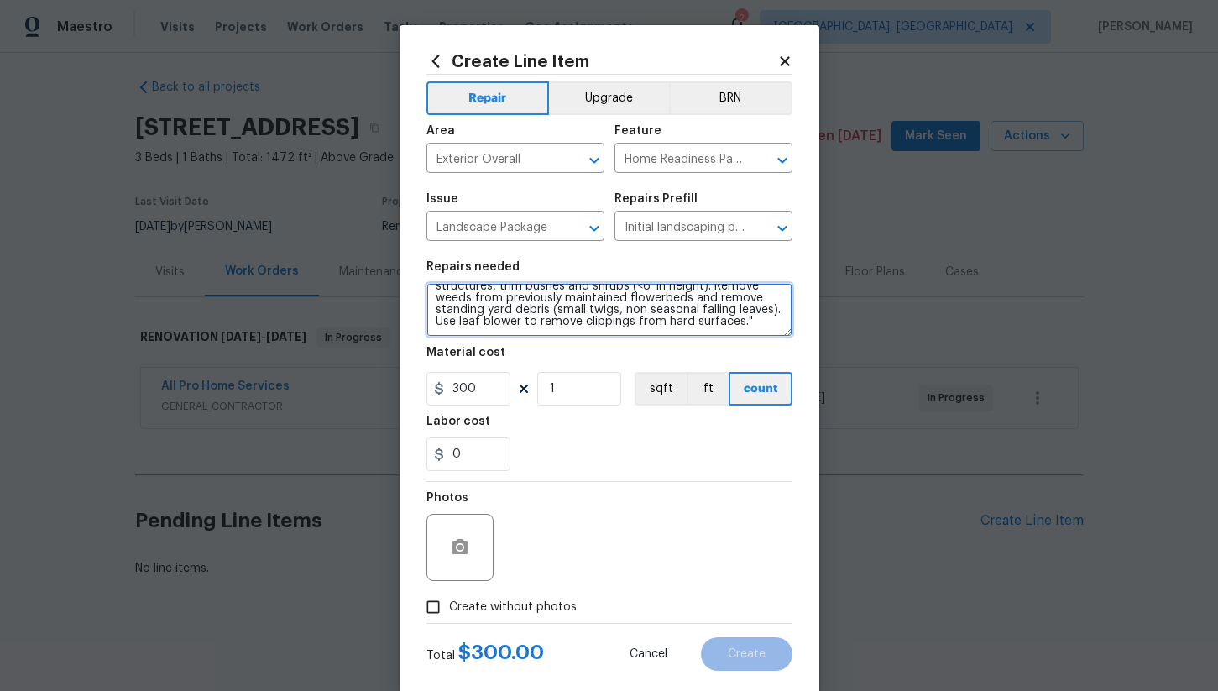
type textarea "Mowing of grass directly around house and front yard. Mow, edge along driveways…"
click at [526, 432] on div "Labor cost" at bounding box center [610, 427] width 366 height 22
click at [485, 605] on span "Create without photos" at bounding box center [513, 608] width 128 height 18
click at [449, 605] on input "Create without photos" at bounding box center [433, 607] width 32 height 32
checkbox input "true"
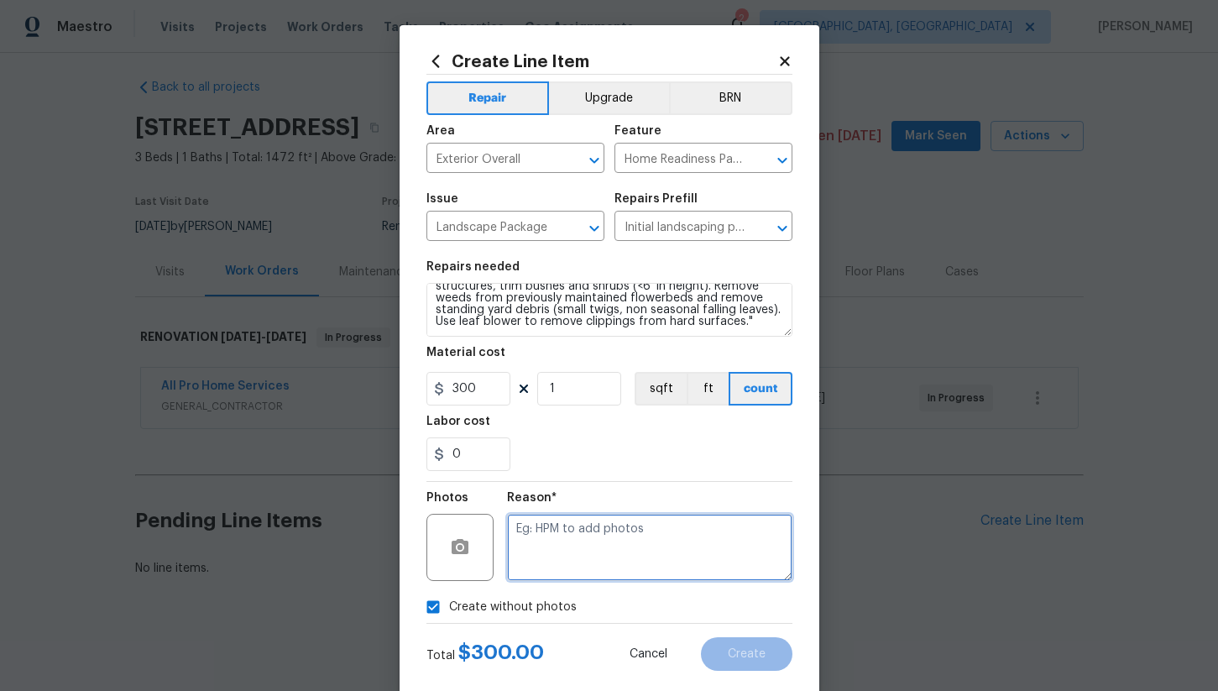
click at [611, 538] on textarea at bounding box center [649, 547] width 285 height 67
type textarea "hpma"
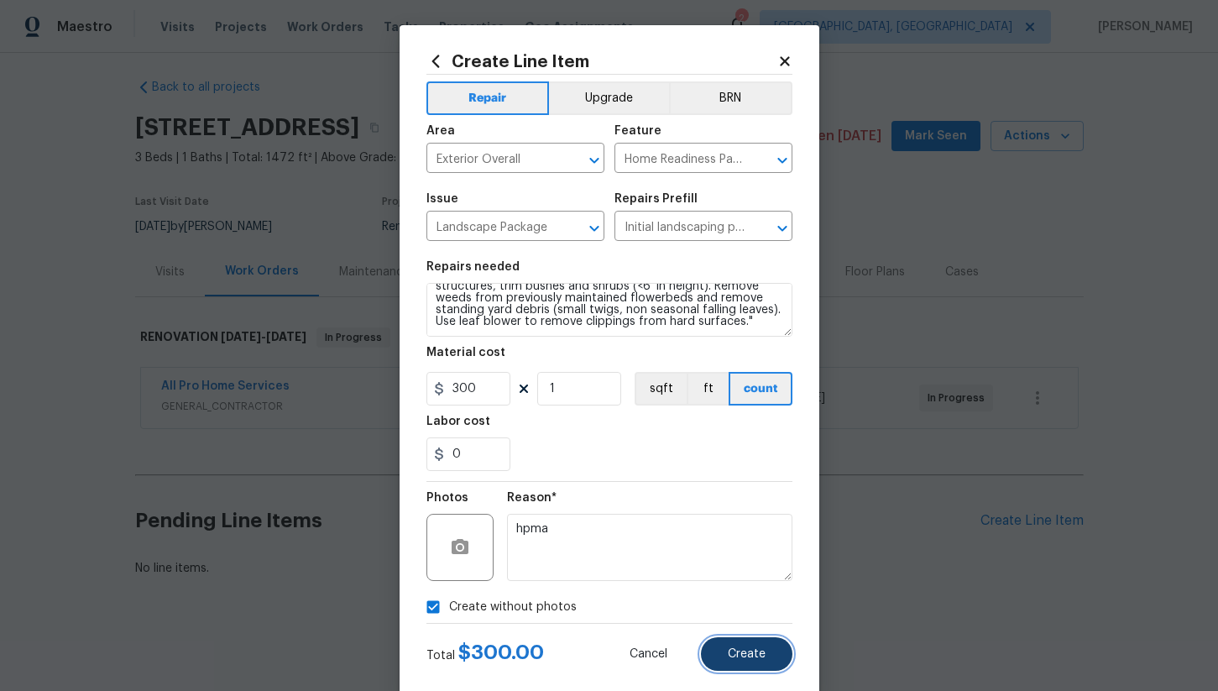
click at [736, 657] on span "Create" at bounding box center [747, 654] width 38 height 13
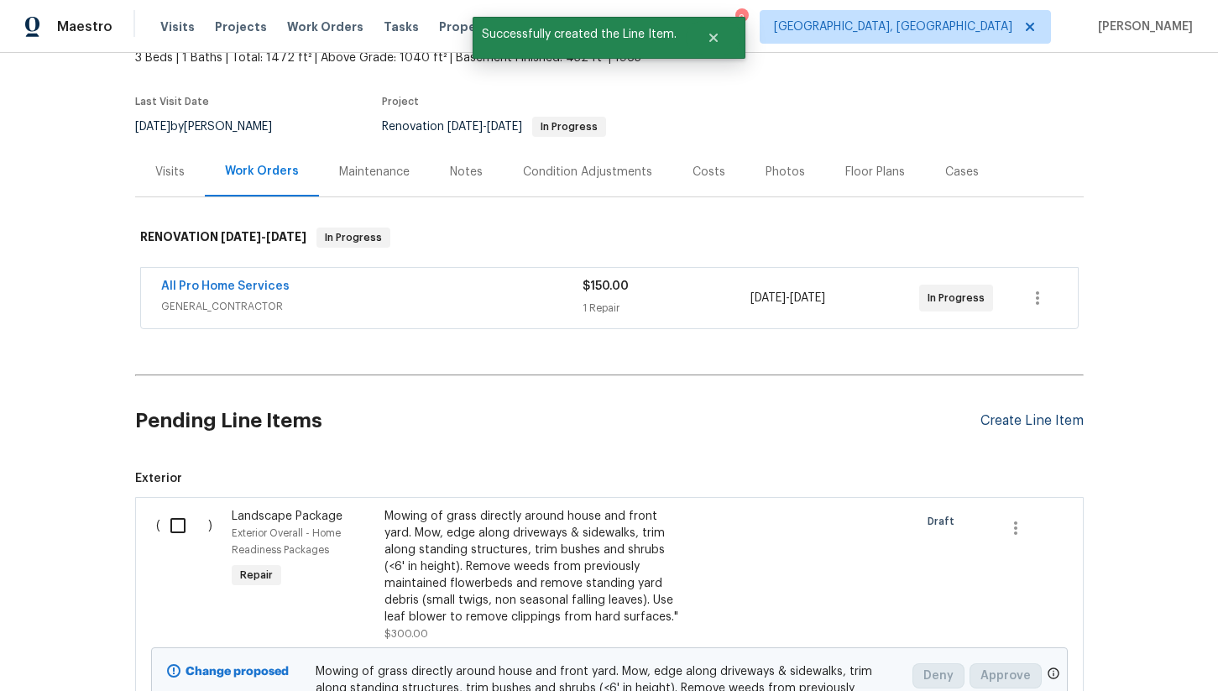
scroll to position [145, 0]
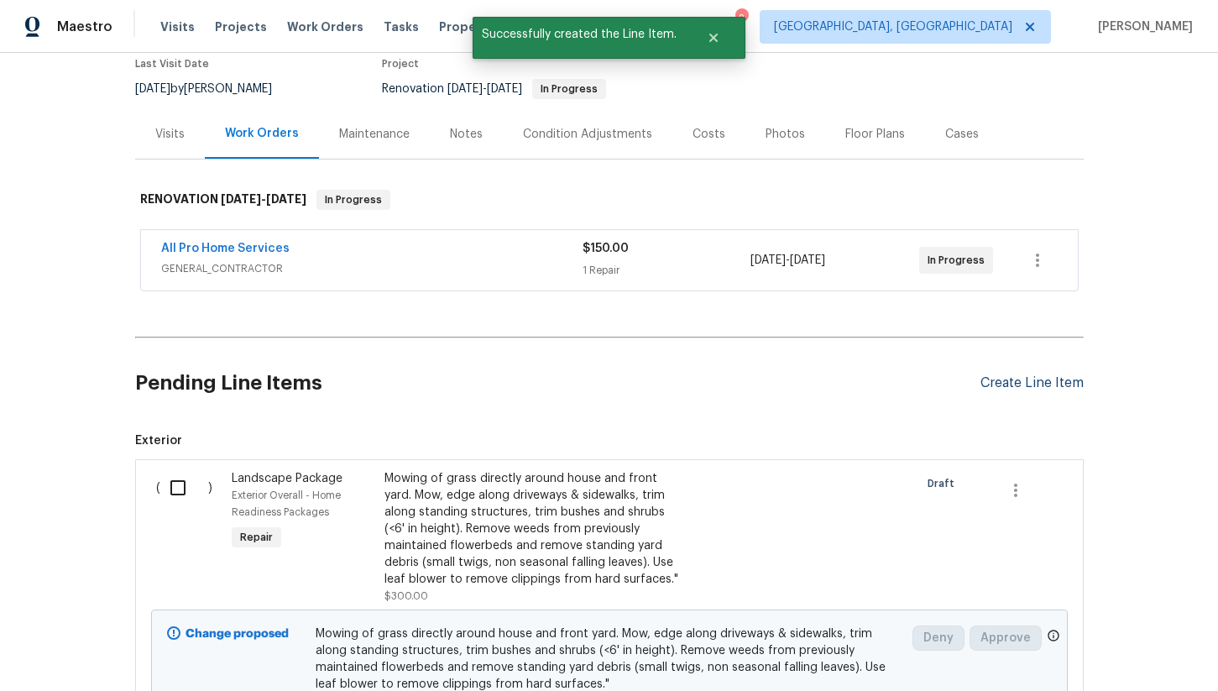
click at [1016, 376] on div "Create Line Item" at bounding box center [1032, 383] width 103 height 16
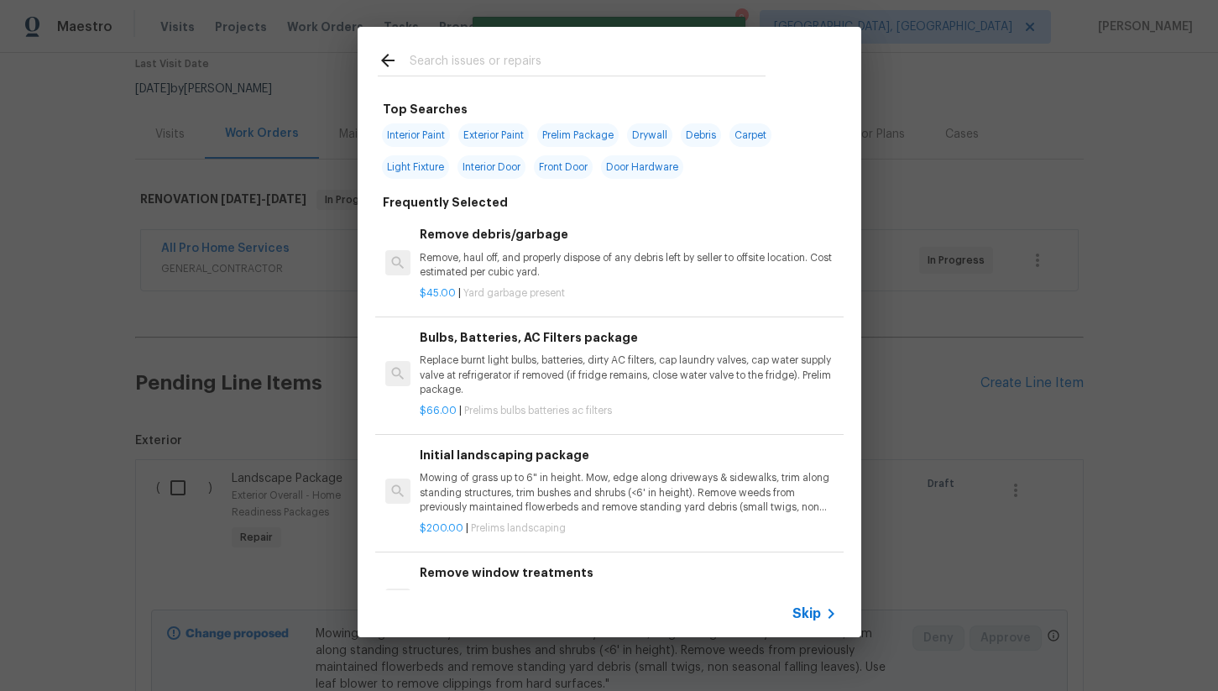
click at [456, 64] on input "text" at bounding box center [588, 62] width 356 height 25
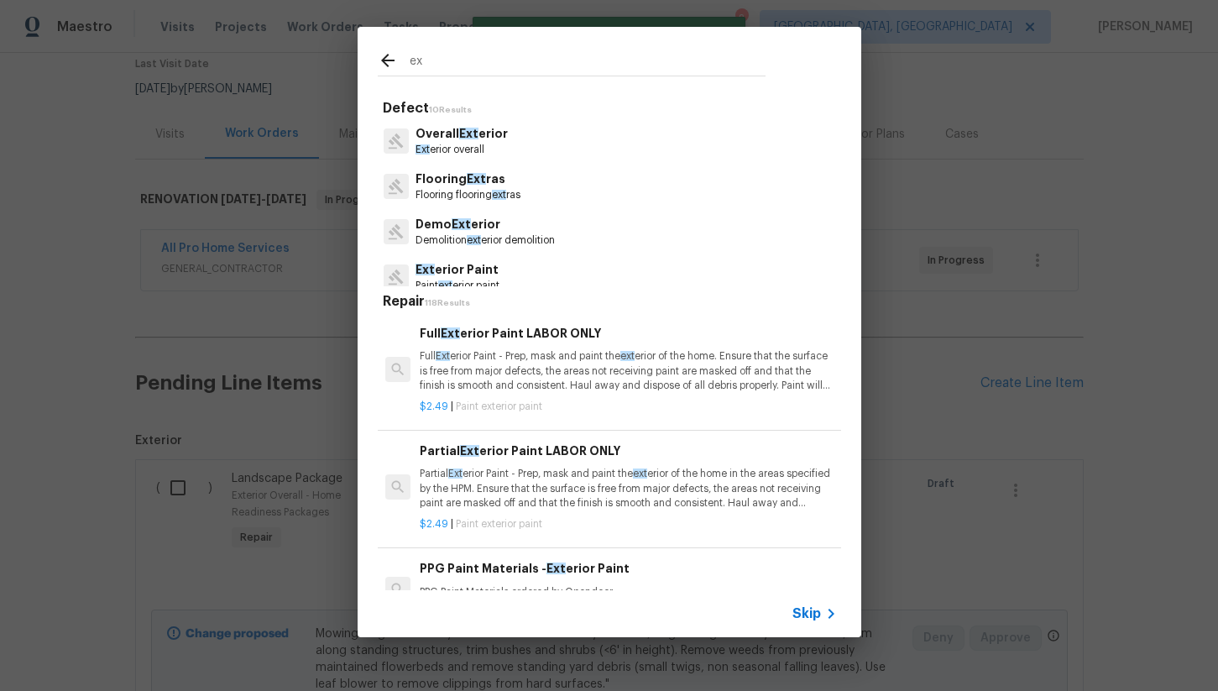
type input "e"
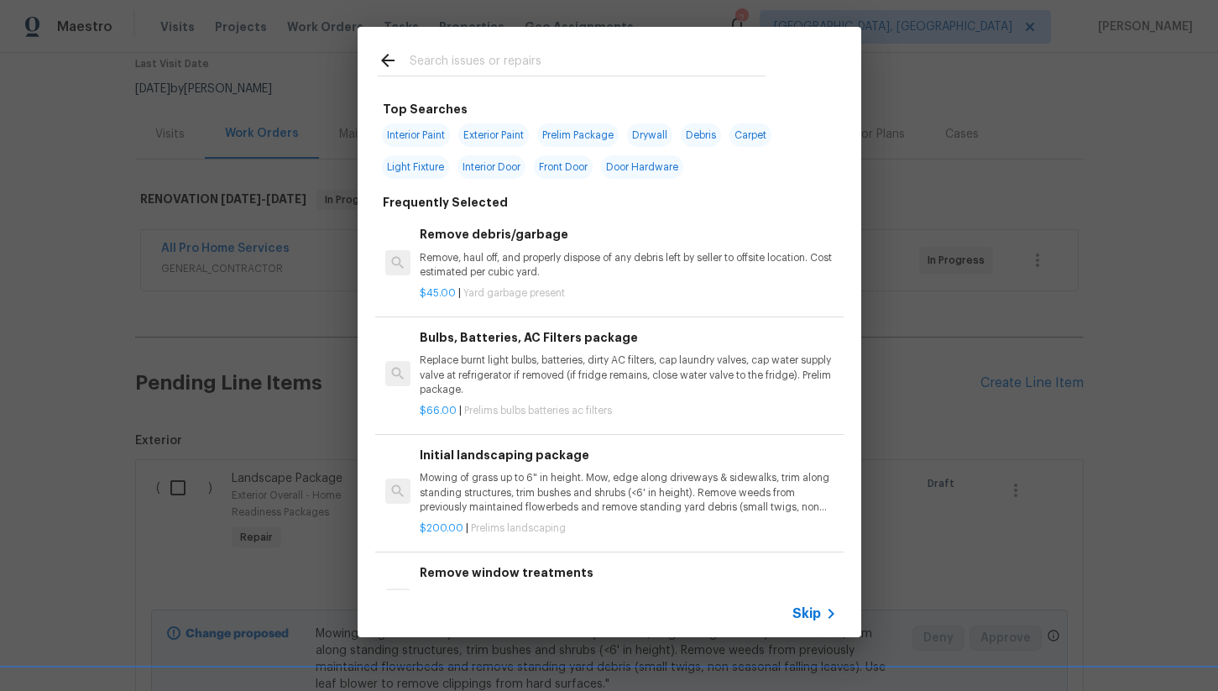
click at [500, 512] on p "Mowing of grass up to 6" in height. Mow, edge along driveways & sidewalks, trim…" at bounding box center [628, 492] width 416 height 43
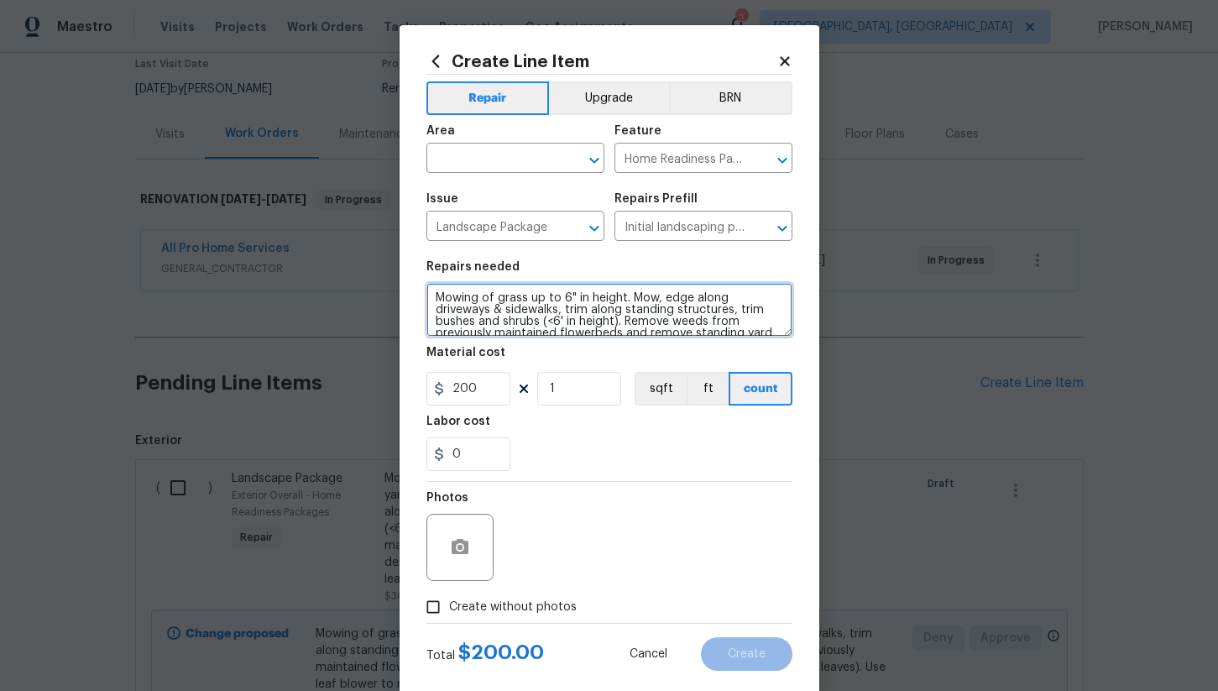
click at [497, 308] on textarea "Mowing of grass up to 6" in height. Mow, edge along driveways & sidewalks, trim…" at bounding box center [610, 310] width 366 height 54
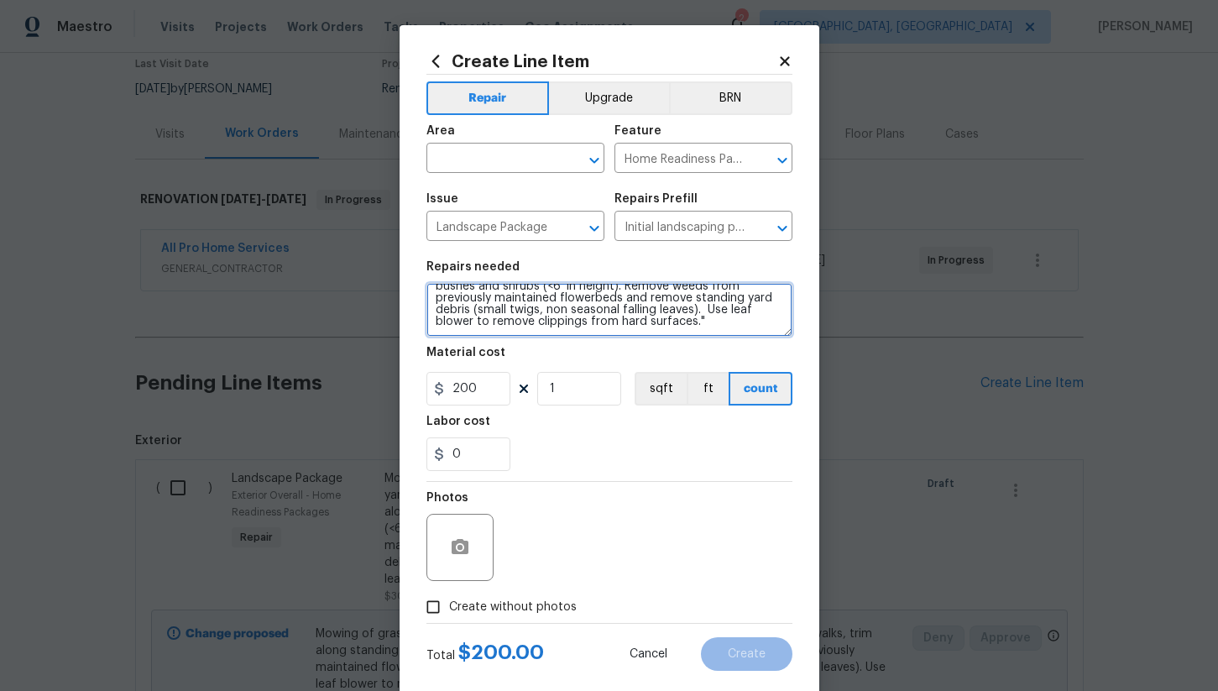
drag, startPoint x: 529, startPoint y: 301, endPoint x: 699, endPoint y: 490, distance: 254.5
click at [699, 490] on div "Repair Upgrade BRN Area ​ Feature Home Readiness Packages ​ Issue Landscape Pac…" at bounding box center [610, 349] width 366 height 548
type textarea "Mowing of grass in backyard. Behind the house is a huge opening that once was t…"
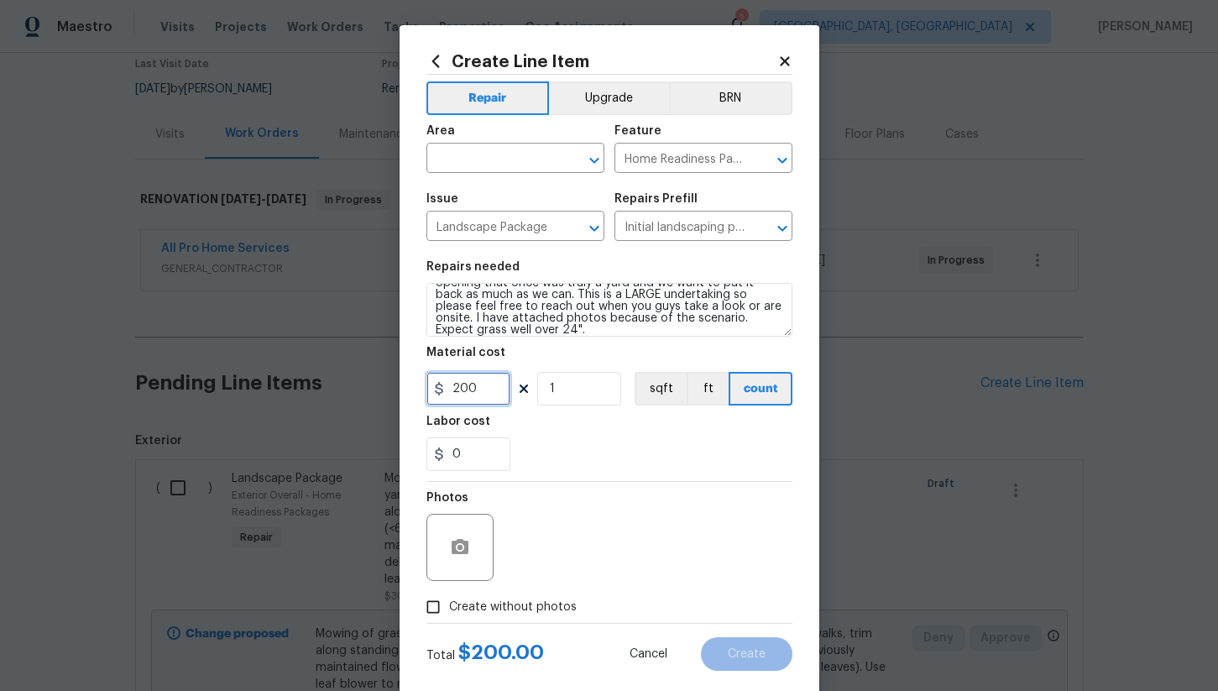
click at [493, 382] on input "200" at bounding box center [469, 389] width 84 height 34
type input "800"
click at [576, 470] on div "0" at bounding box center [610, 454] width 366 height 34
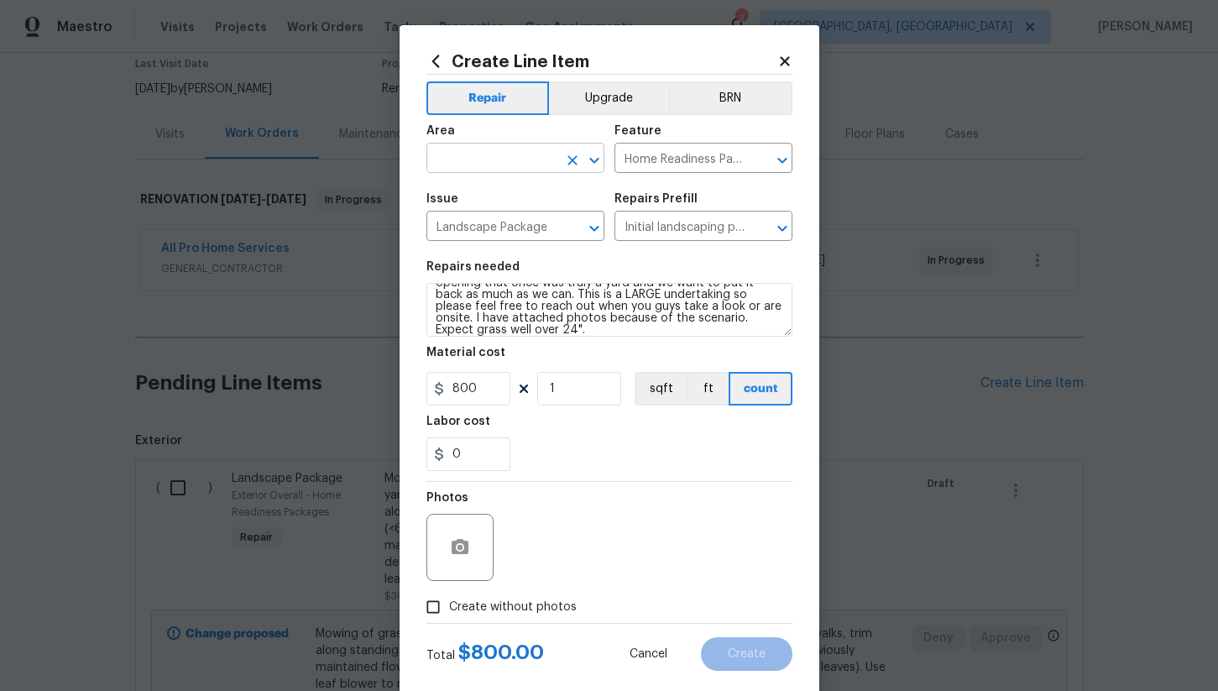
click at [524, 168] on input "text" at bounding box center [492, 160] width 131 height 26
click at [532, 228] on li "Exterior Overall" at bounding box center [516, 226] width 178 height 28
type input "Exterior Overall"
click at [440, 599] on input "Create without photos" at bounding box center [433, 607] width 32 height 32
checkbox input "true"
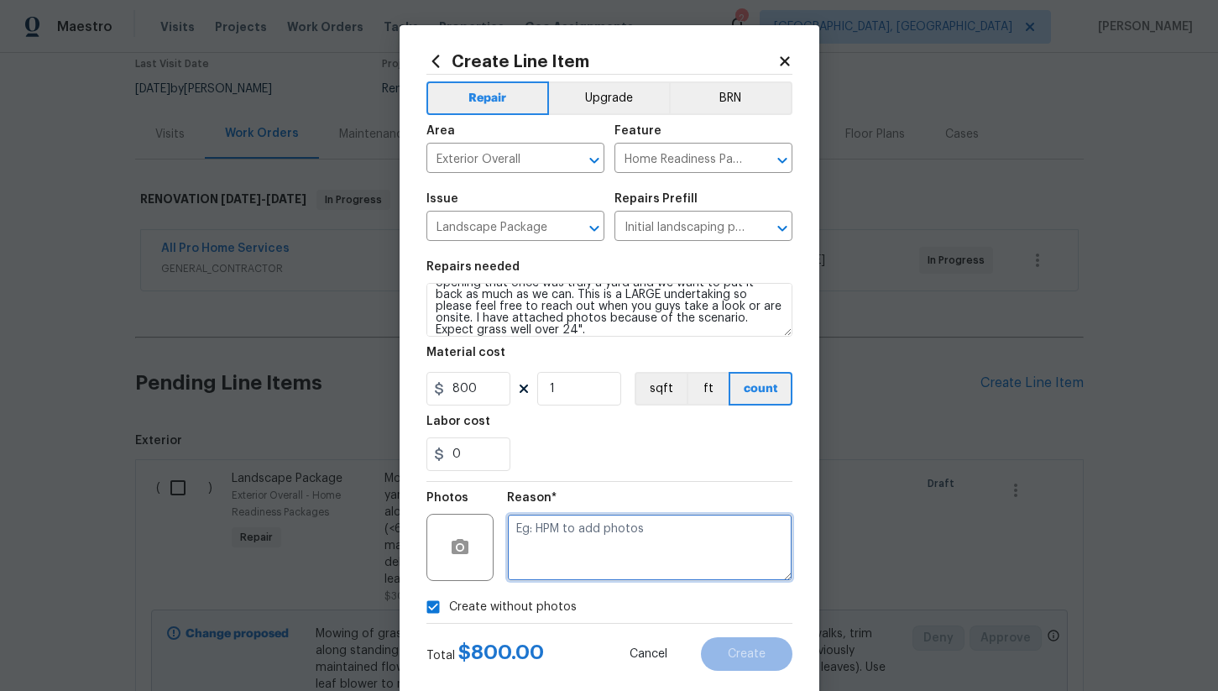
click at [621, 537] on textarea at bounding box center [649, 547] width 285 height 67
type textarea "hpm"
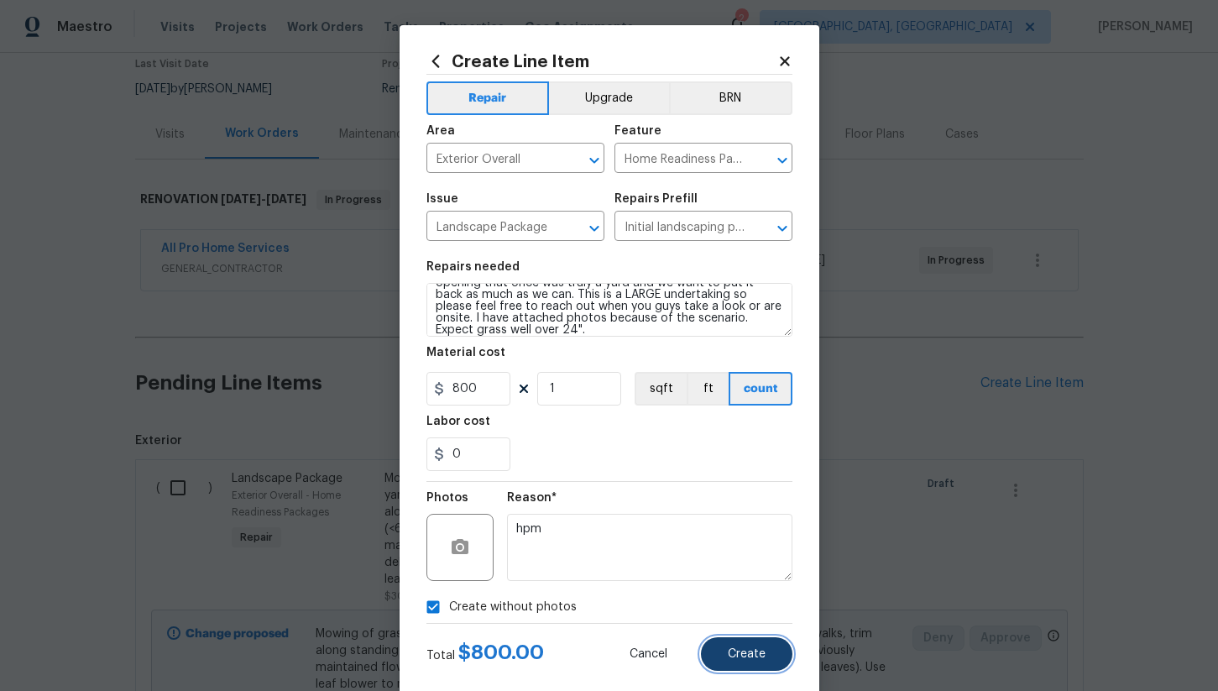
click at [738, 649] on span "Create" at bounding box center [747, 654] width 38 height 13
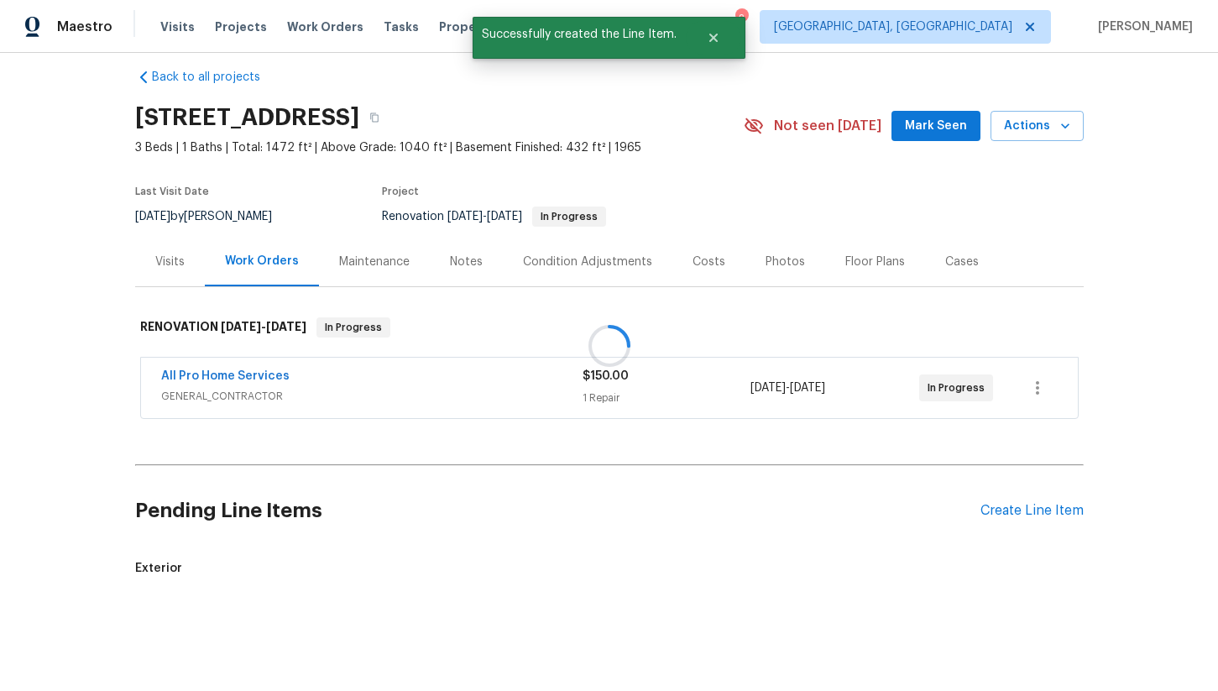
scroll to position [145, 0]
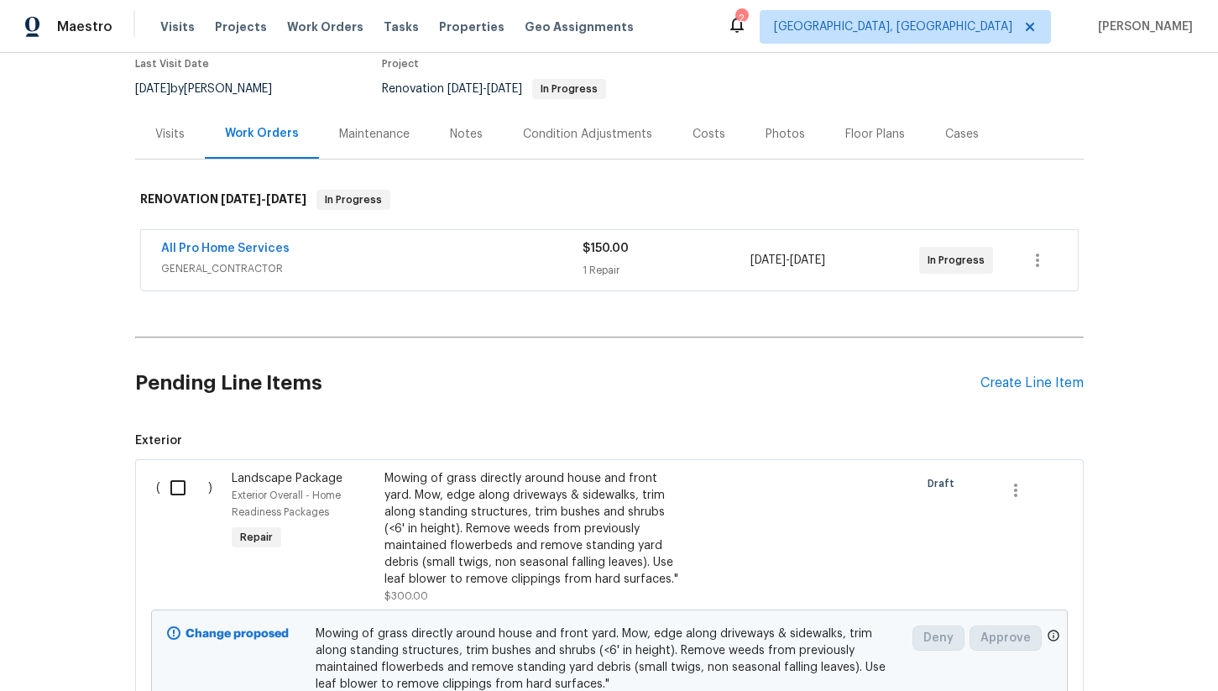
click at [181, 488] on input "checkbox" at bounding box center [184, 487] width 48 height 35
checkbox input "true"
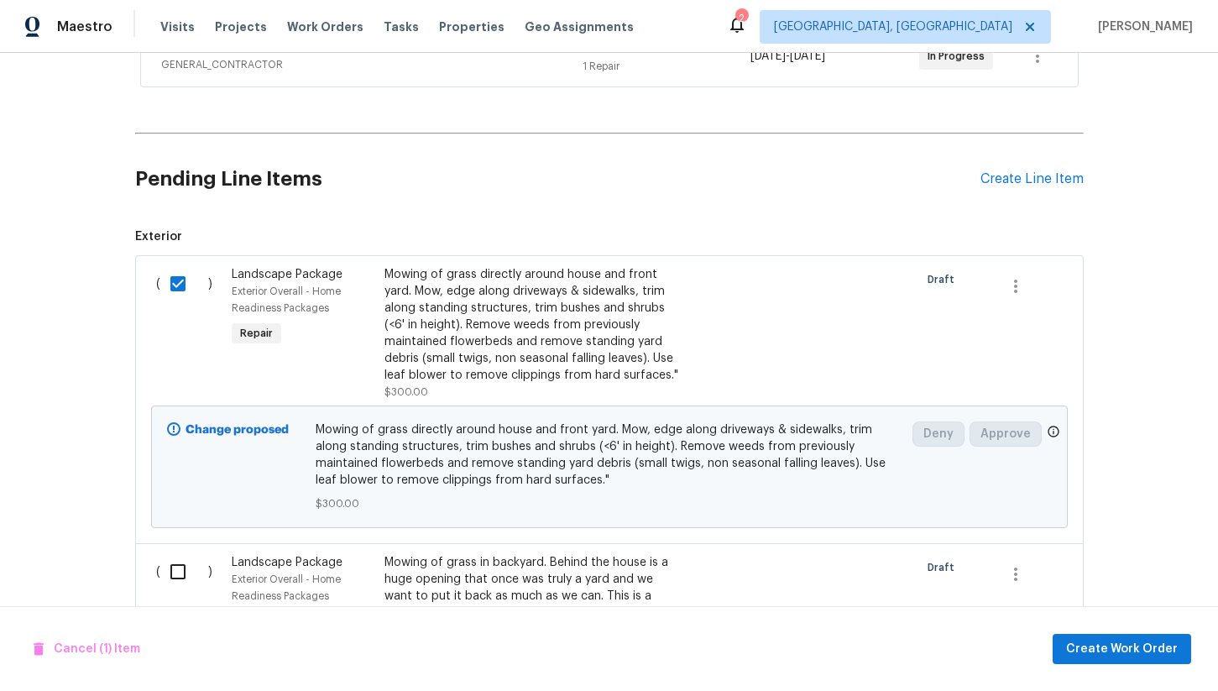
scroll to position [467, 0]
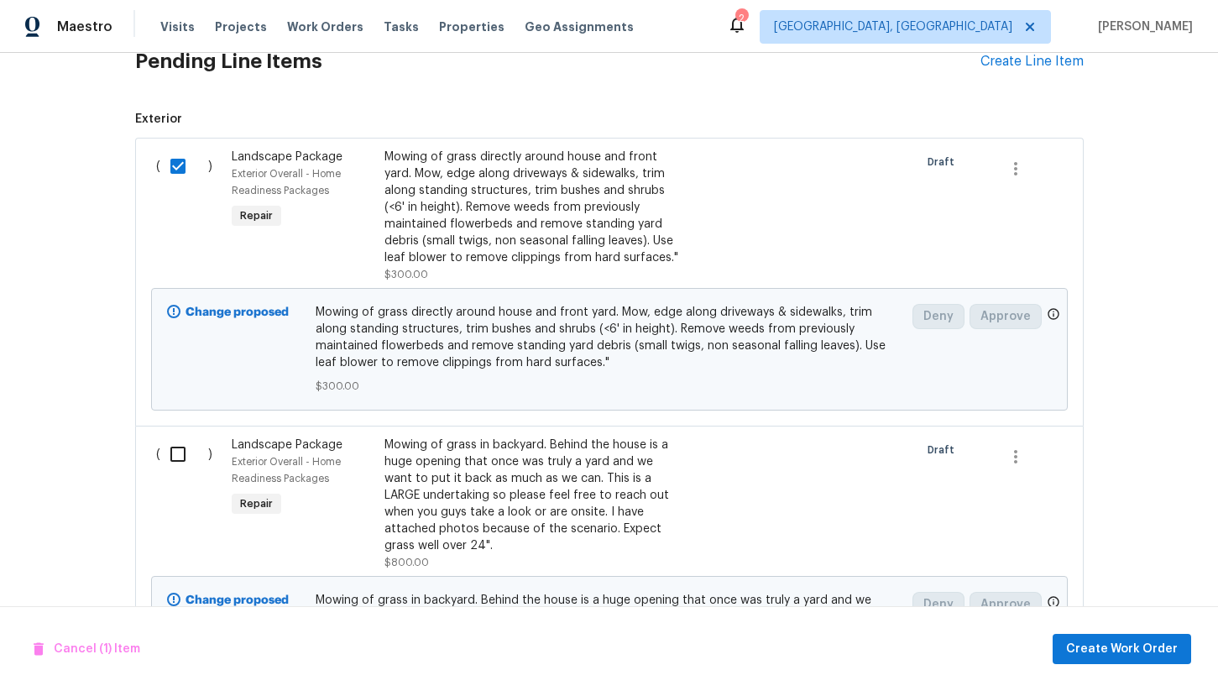
click at [181, 466] on input "checkbox" at bounding box center [184, 454] width 48 height 35
checkbox input "true"
click at [1103, 639] on span "Create Work Order" at bounding box center [1122, 649] width 112 height 21
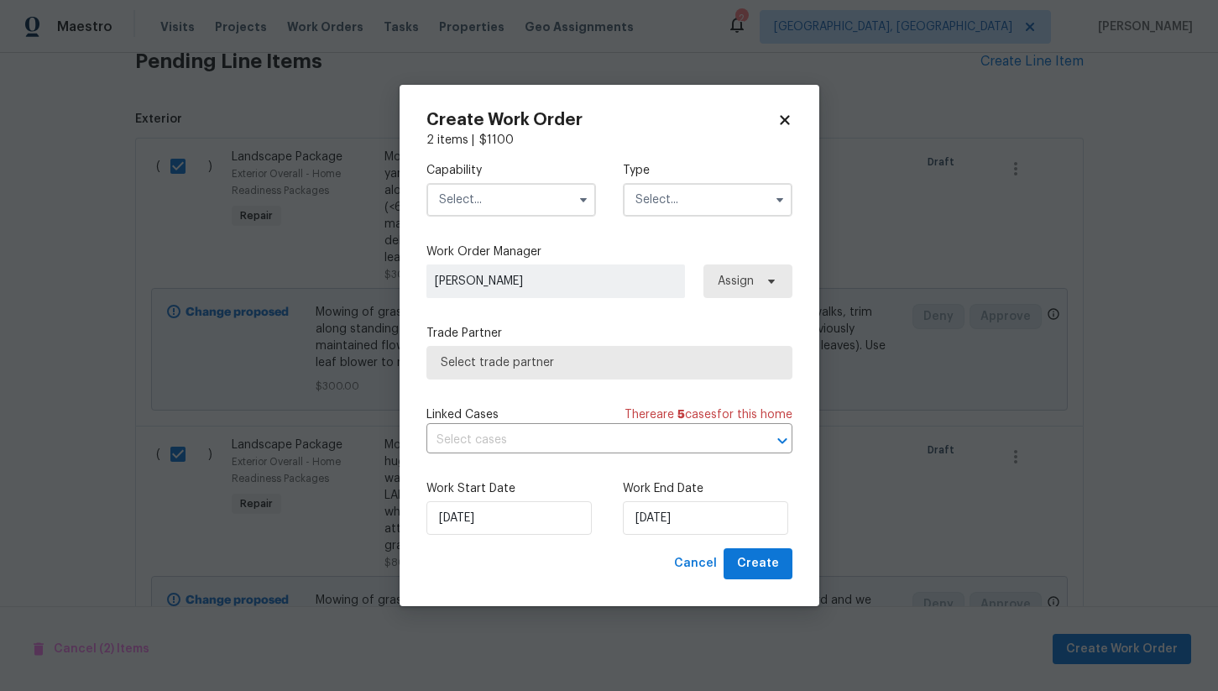
click at [496, 191] on input "text" at bounding box center [512, 200] width 170 height 34
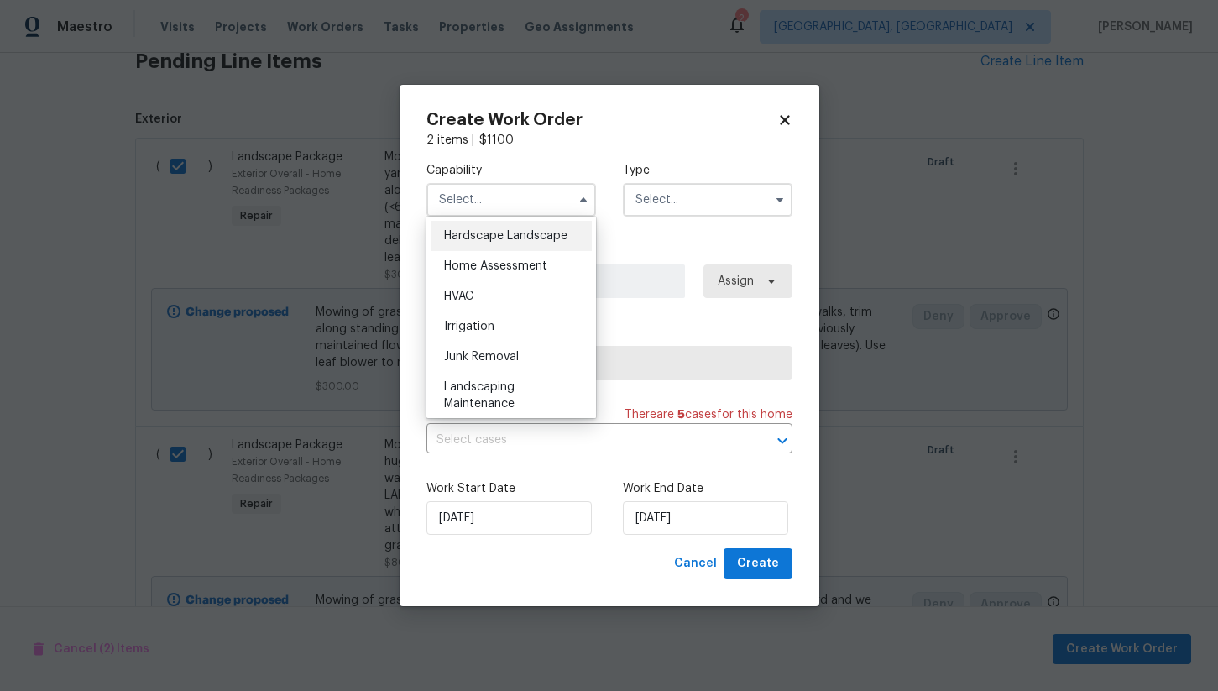
click at [537, 240] on span "Hardscape Landscape" at bounding box center [505, 236] width 123 height 12
type input "Hardscape Landscape"
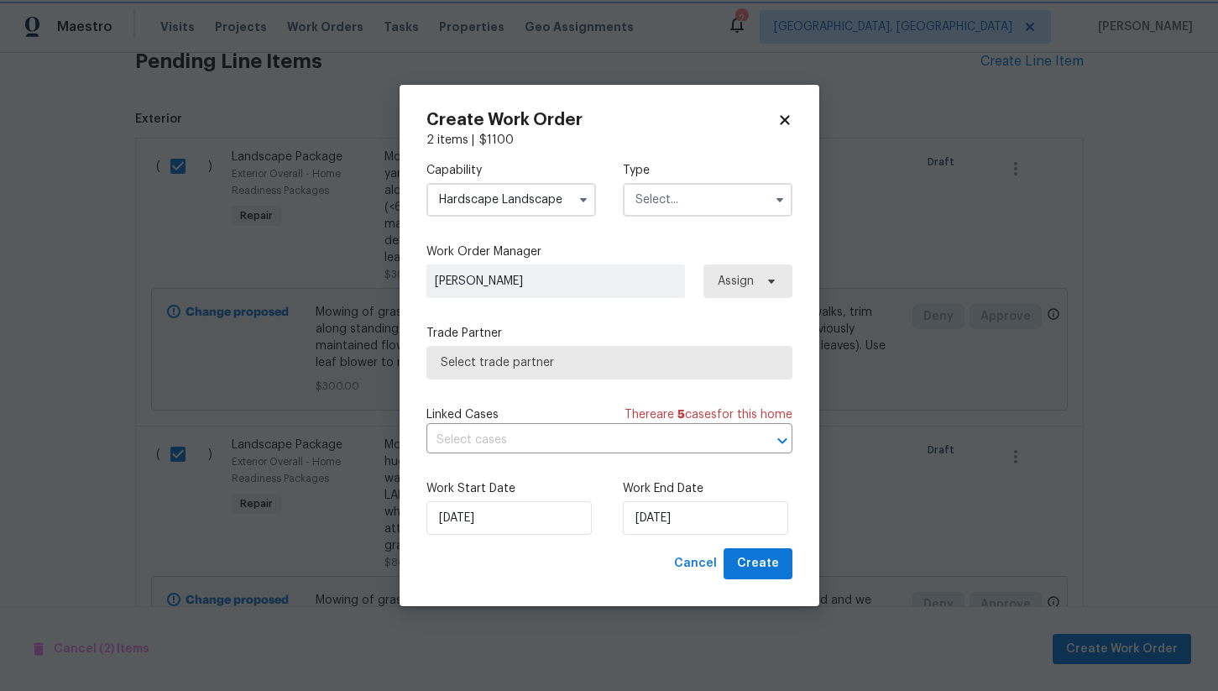
scroll to position [924, 0]
click at [660, 206] on input "text" at bounding box center [708, 200] width 170 height 34
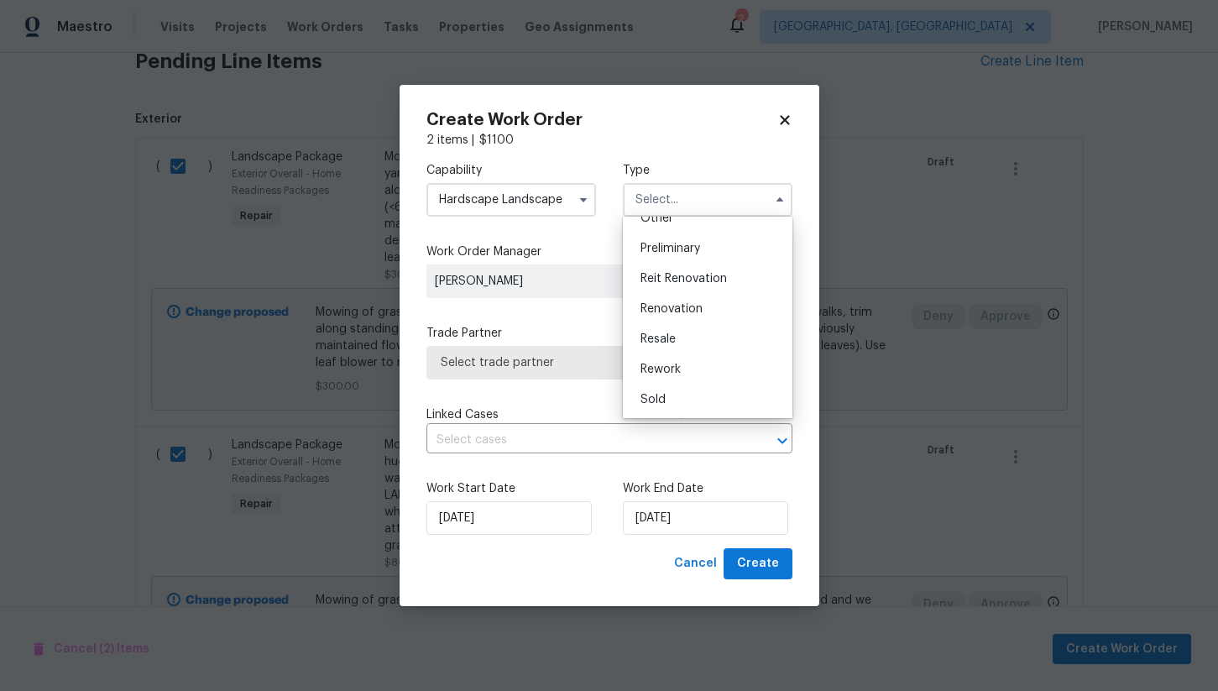
scroll to position [381, 0]
click at [707, 276] on div "Renovation" at bounding box center [707, 278] width 161 height 30
type input "Renovation"
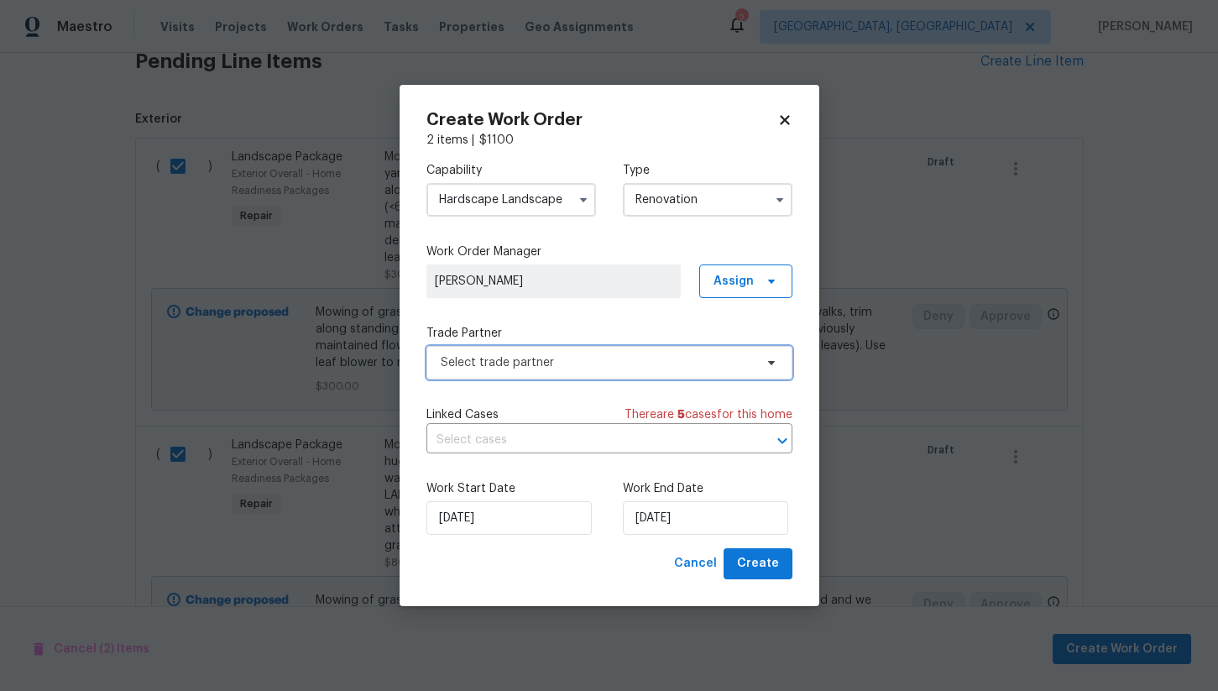
click at [494, 375] on span "Select trade partner" at bounding box center [610, 363] width 366 height 34
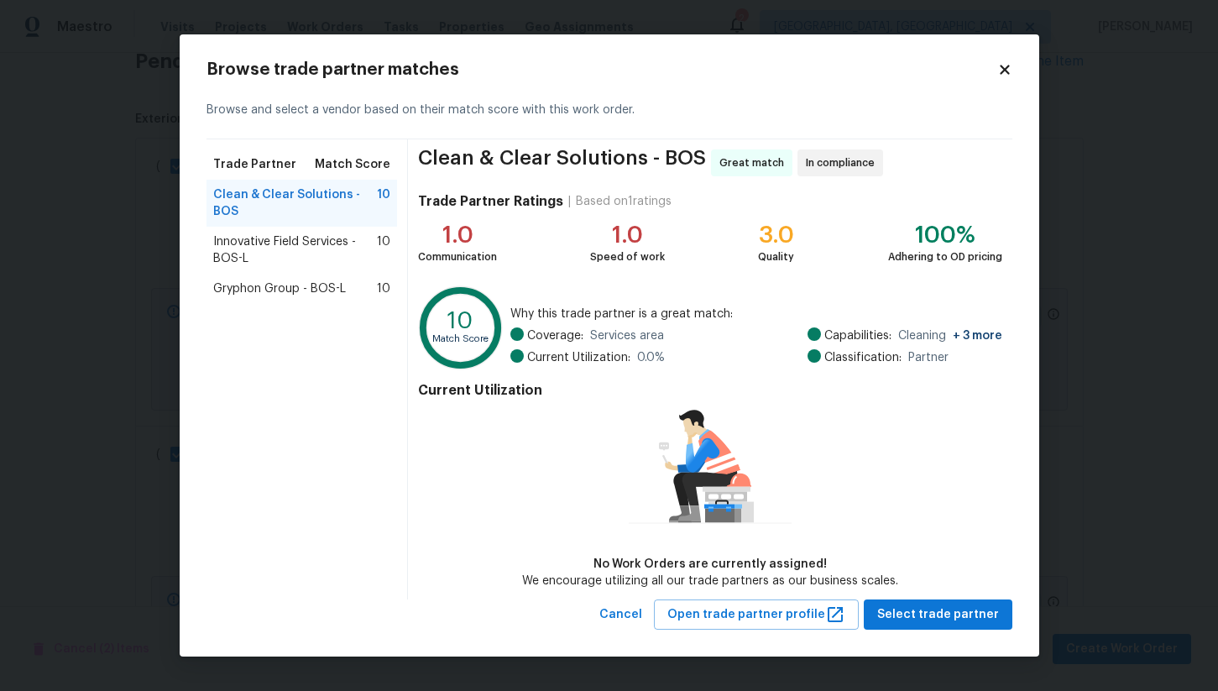
click at [299, 252] on span "Innovative Field Services - BOS-L" at bounding box center [295, 250] width 165 height 34
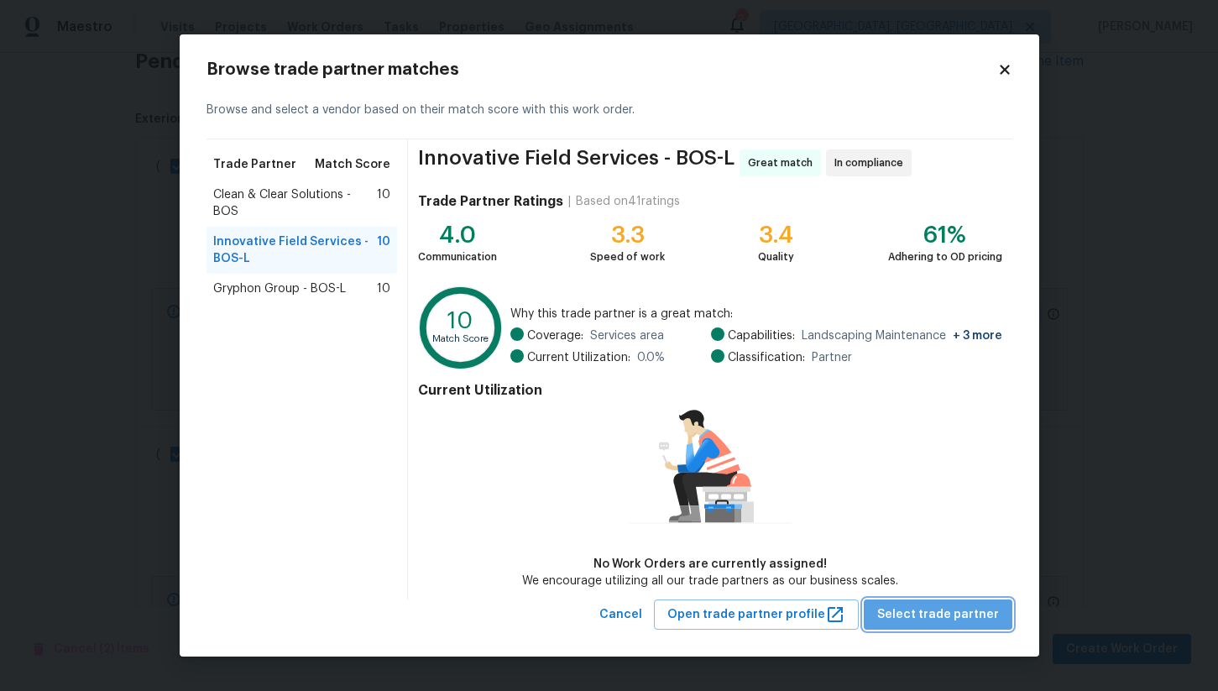
click at [959, 612] on span "Select trade partner" at bounding box center [938, 615] width 122 height 21
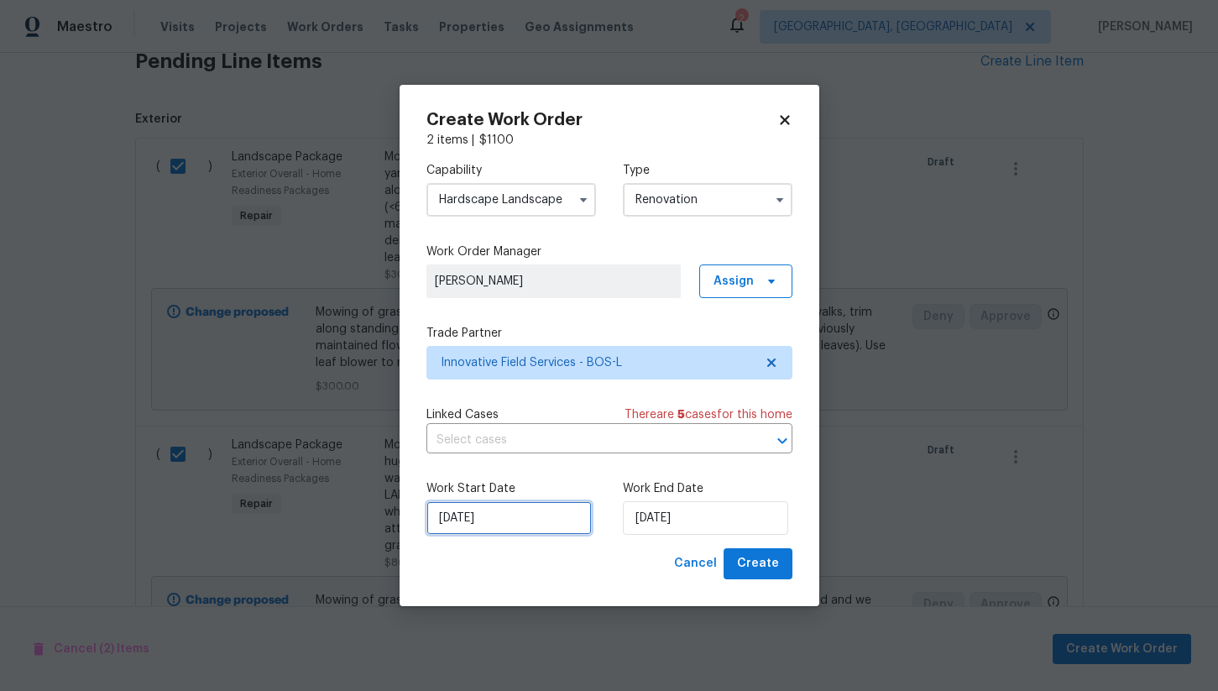
click at [528, 529] on input "[DATE]" at bounding box center [509, 518] width 165 height 34
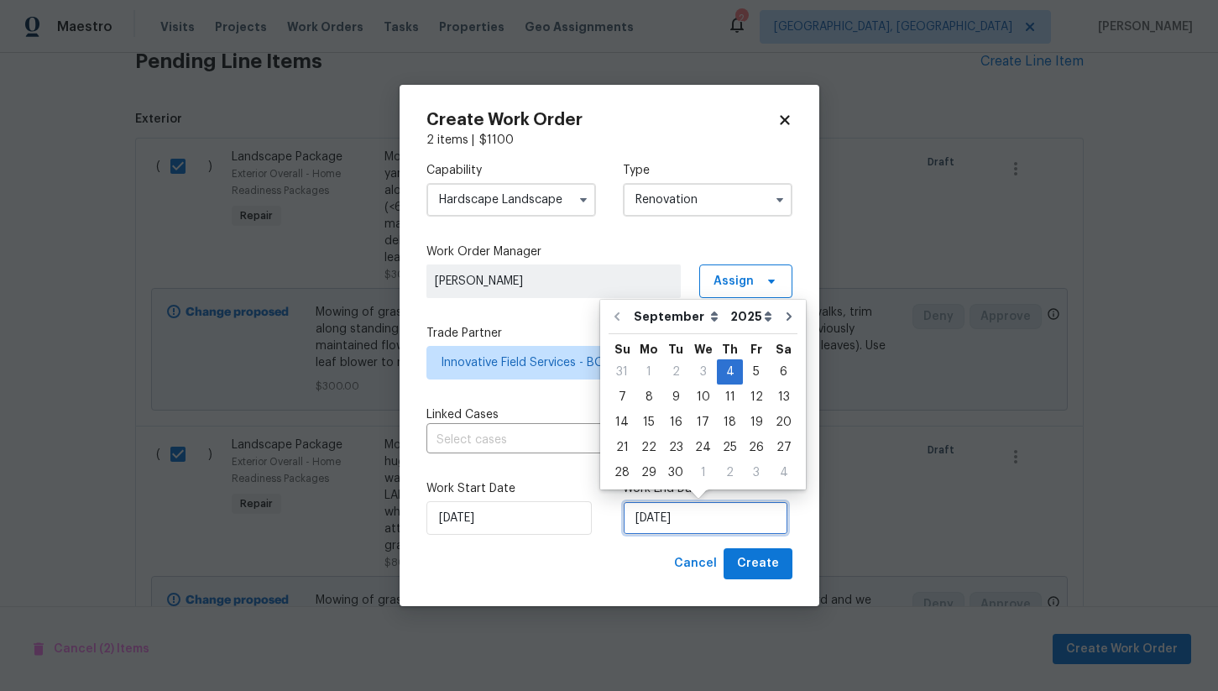
click at [645, 517] on input "[DATE]" at bounding box center [705, 518] width 165 height 34
click at [703, 397] on div "10" at bounding box center [703, 397] width 28 height 24
type input "[DATE]"
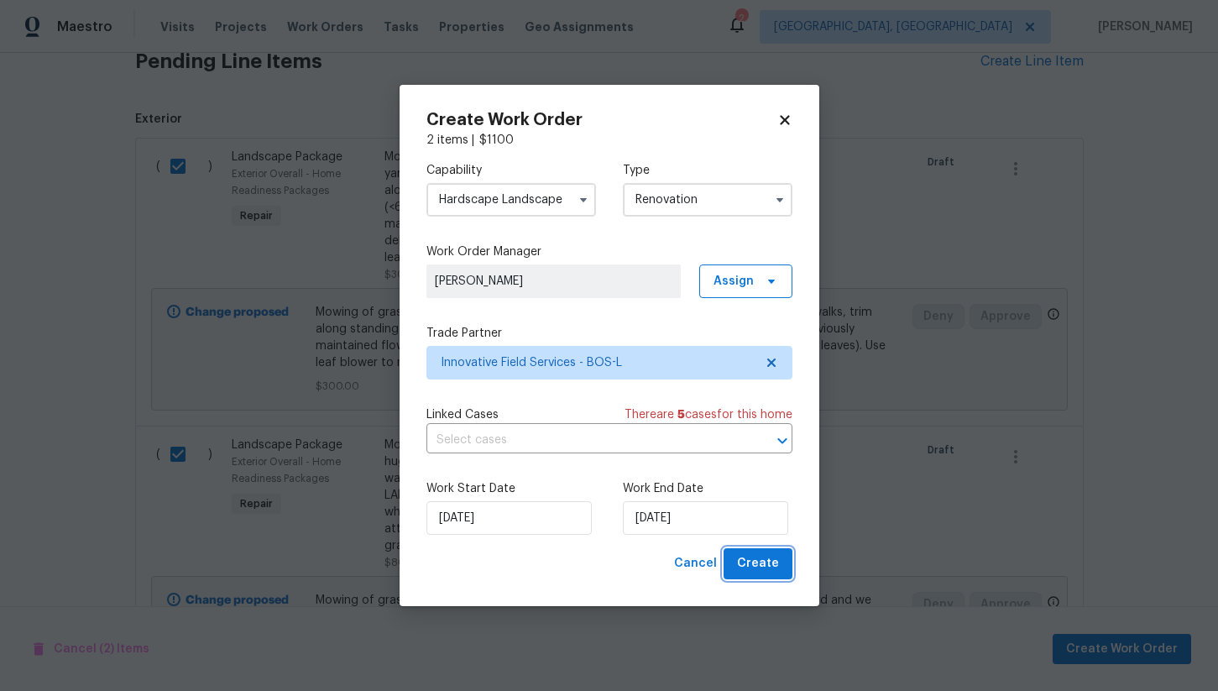
click at [762, 567] on span "Create" at bounding box center [758, 563] width 42 height 21
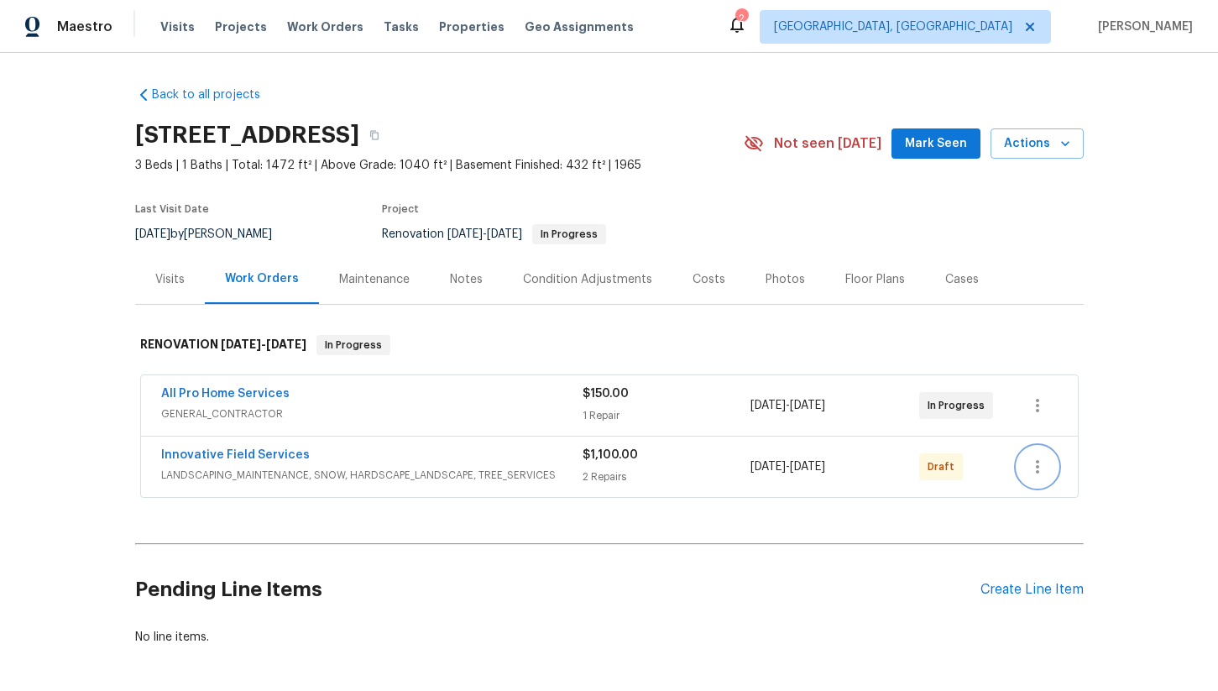
click at [1037, 463] on icon "button" at bounding box center [1037, 466] width 3 height 13
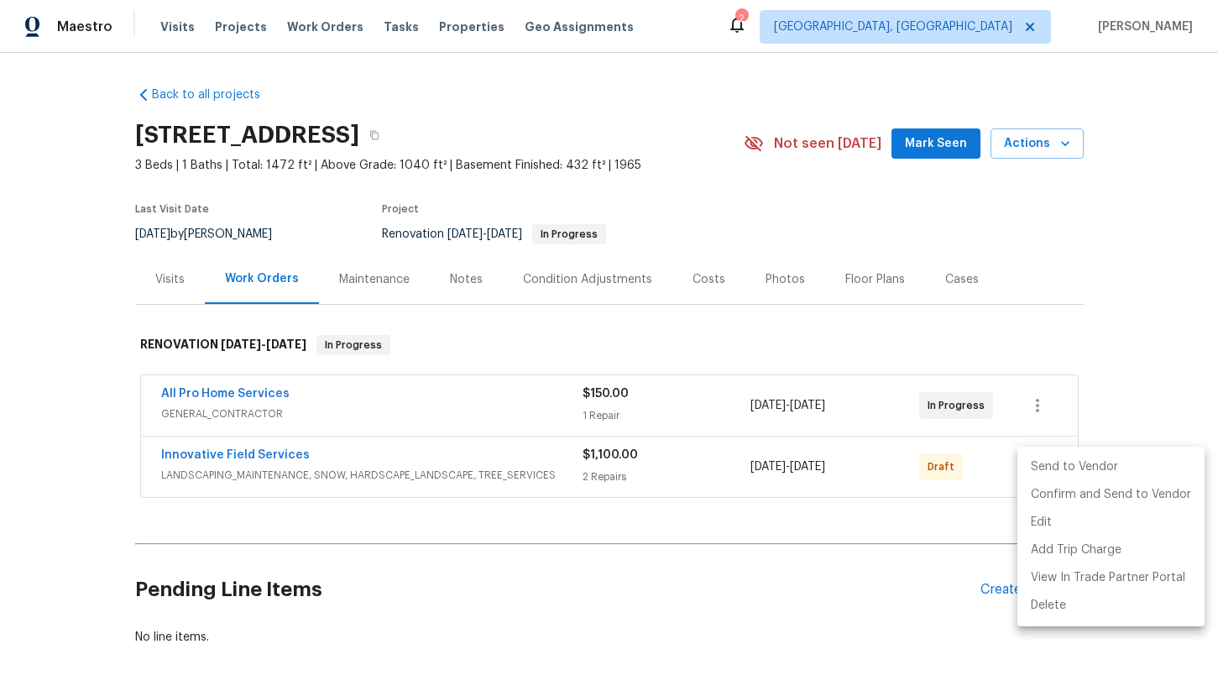
click at [1074, 475] on li "Send to Vendor" at bounding box center [1111, 467] width 187 height 28
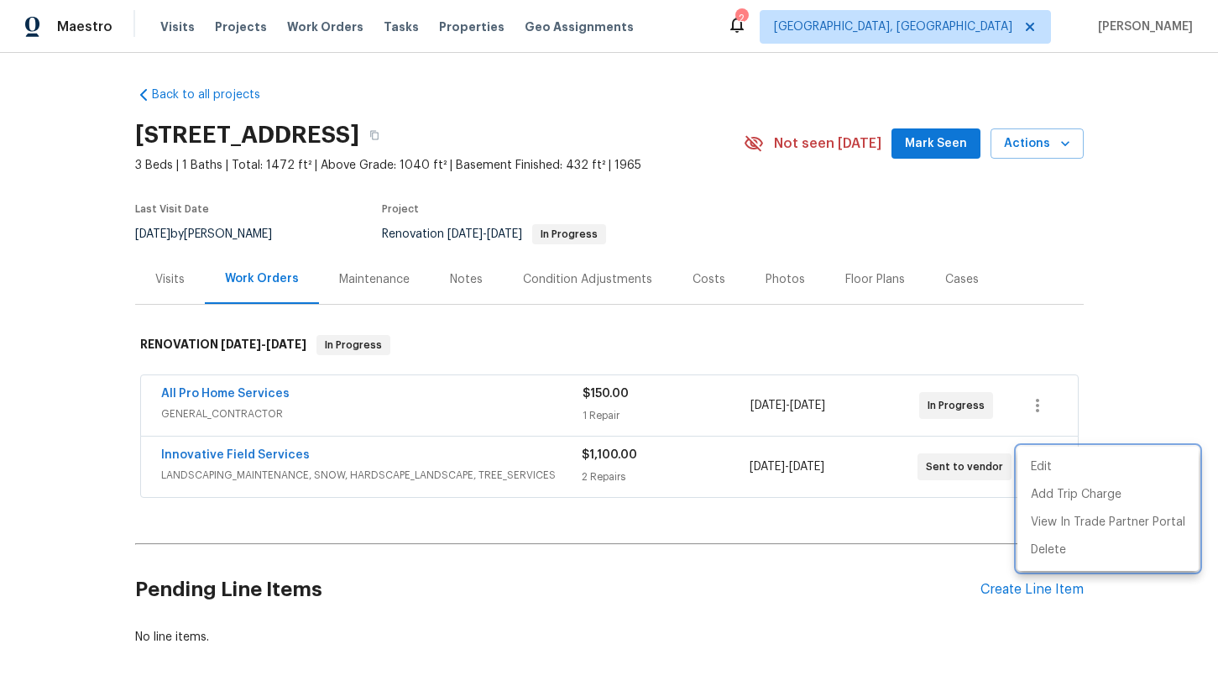
click at [1097, 307] on div at bounding box center [609, 345] width 1218 height 691
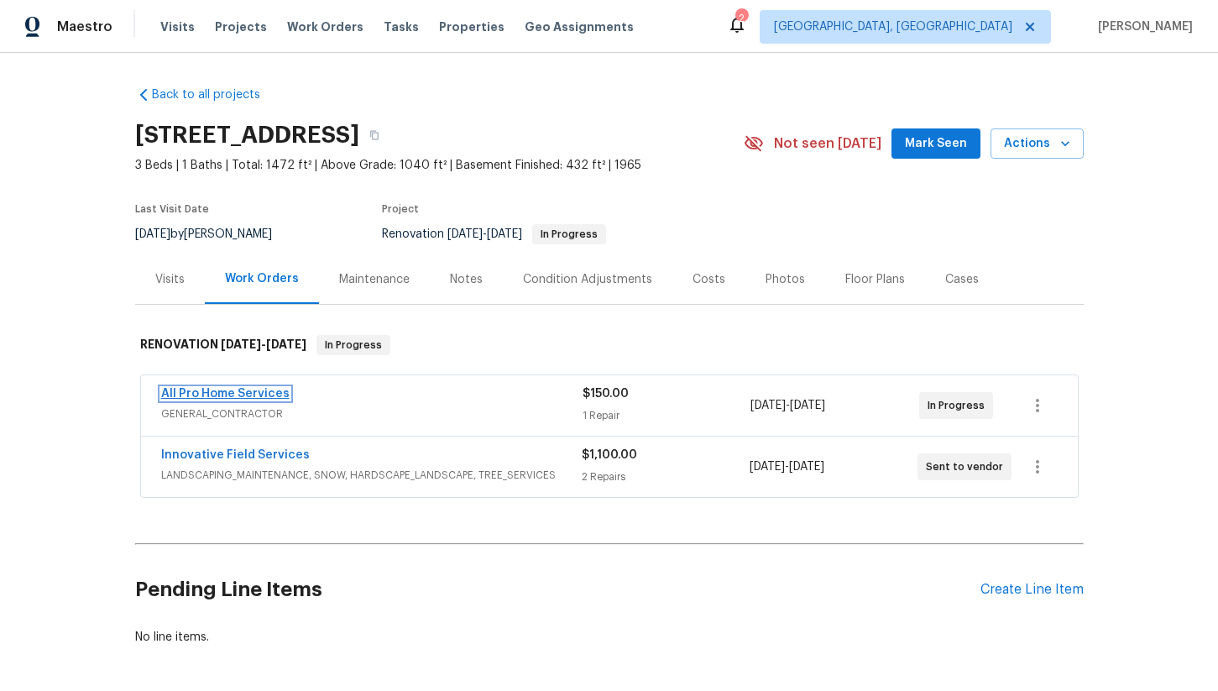
click at [257, 397] on link "All Pro Home Services" at bounding box center [225, 394] width 128 height 12
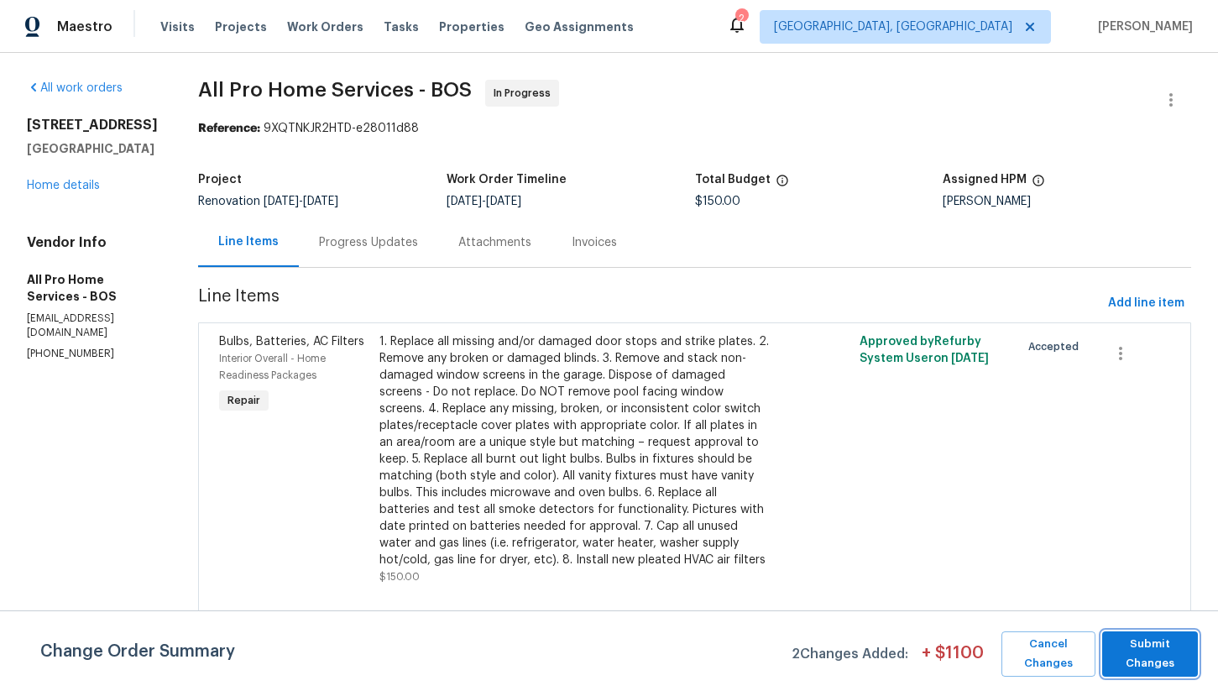
click at [1131, 668] on span "Submit Changes" at bounding box center [1150, 654] width 79 height 39
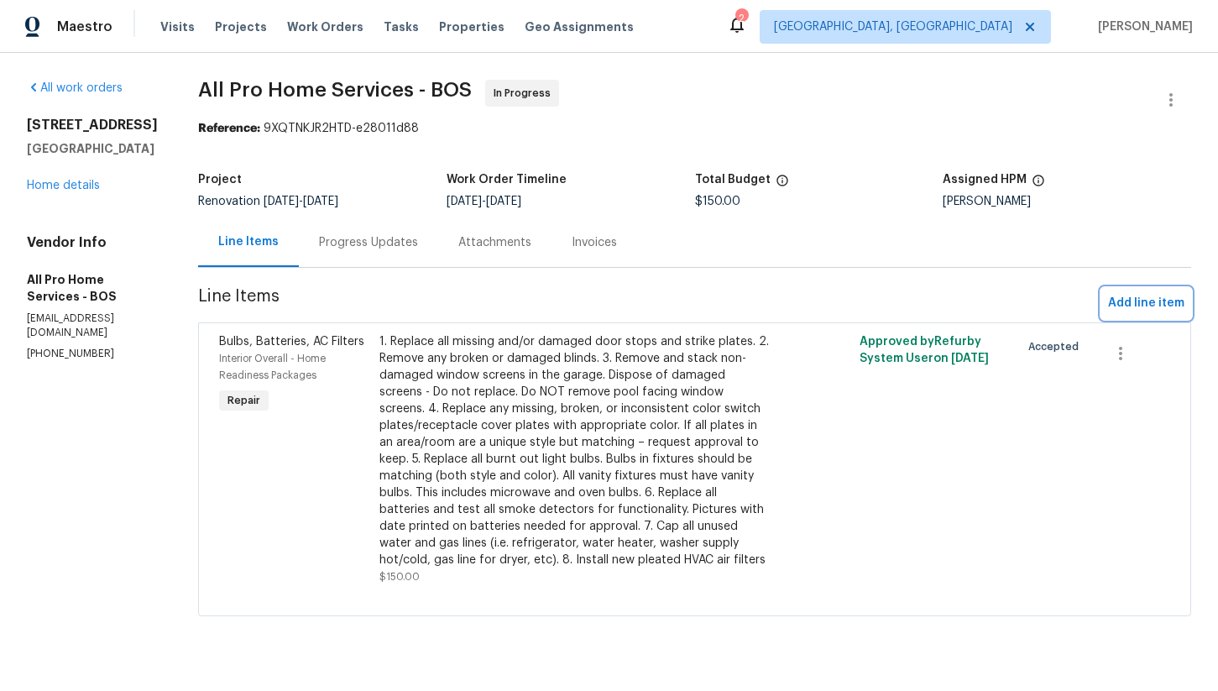
click at [1128, 301] on span "Add line item" at bounding box center [1146, 303] width 76 height 21
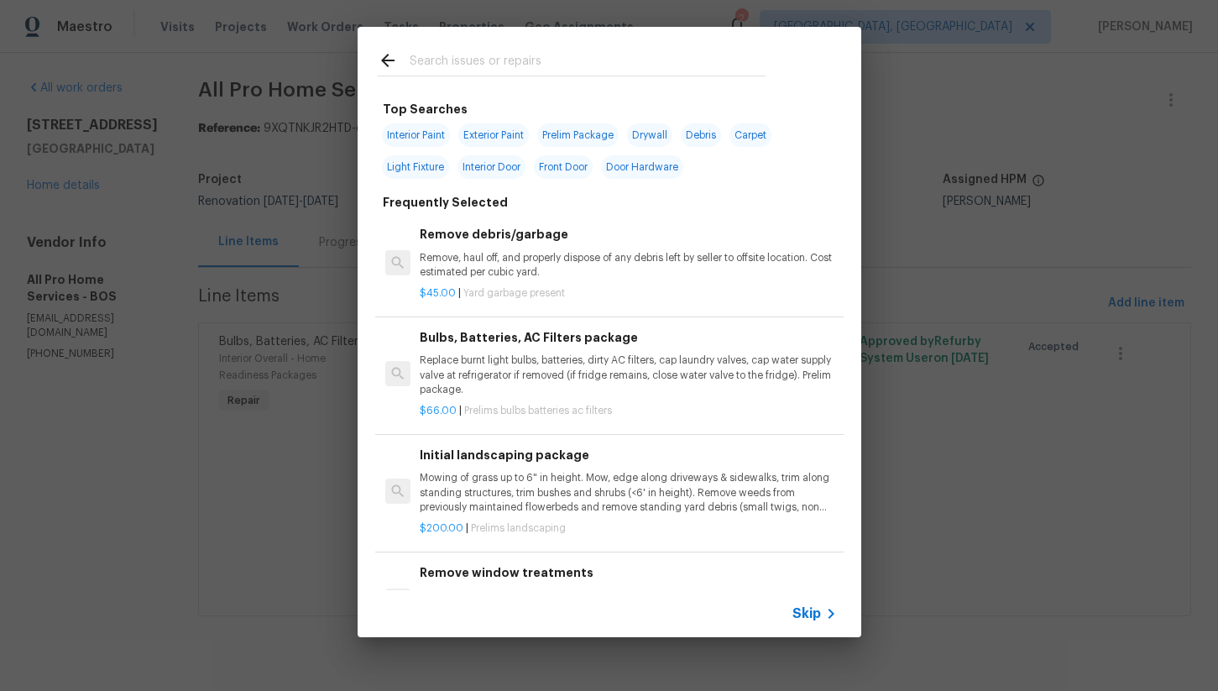
click at [503, 64] on input "text" at bounding box center [588, 62] width 356 height 25
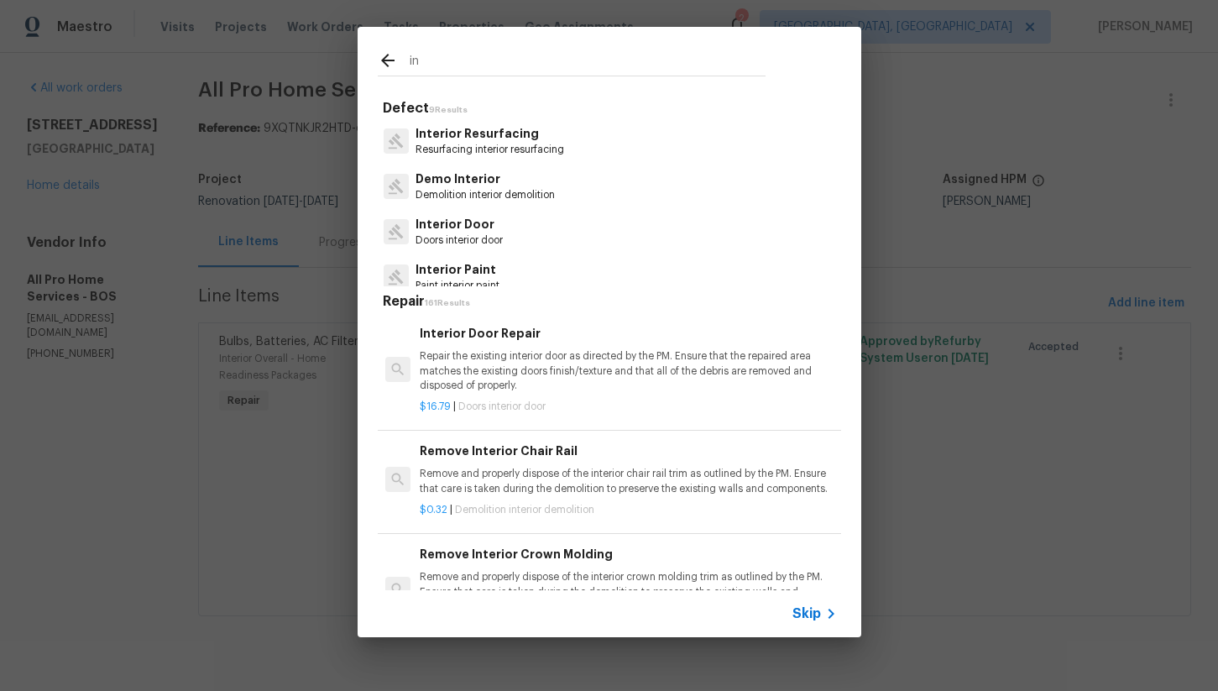
type input "i"
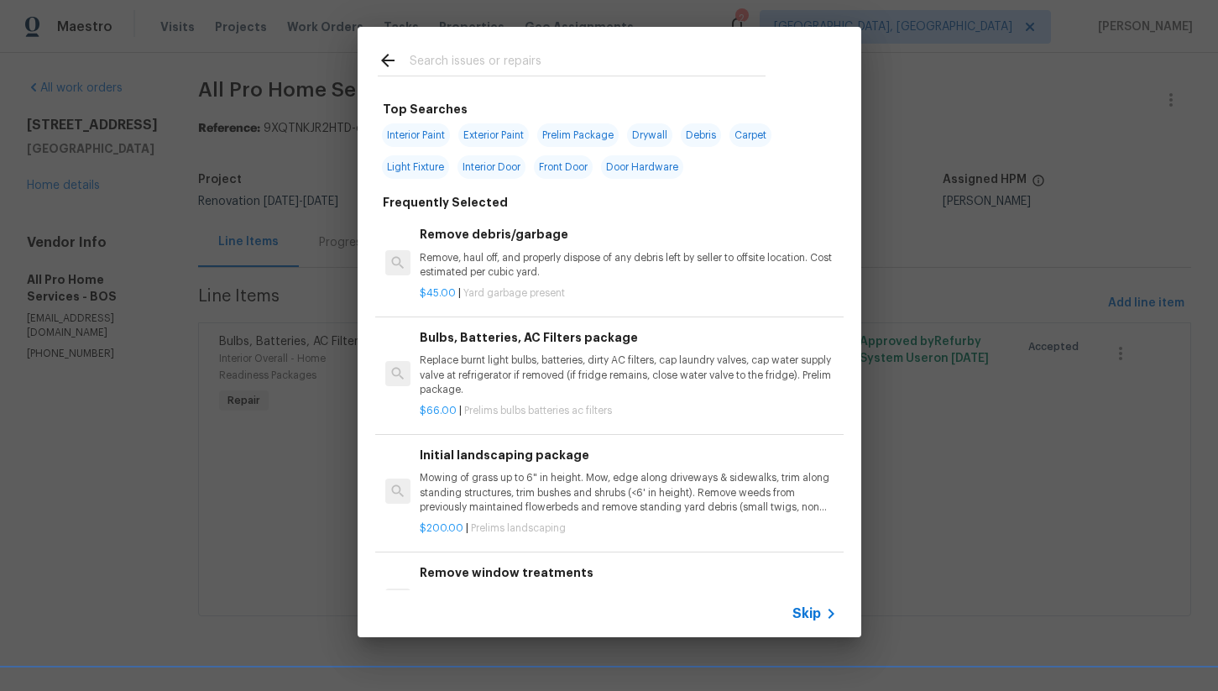
click at [437, 139] on span "Interior Paint" at bounding box center [416, 135] width 68 height 24
type input "Interior Paint"
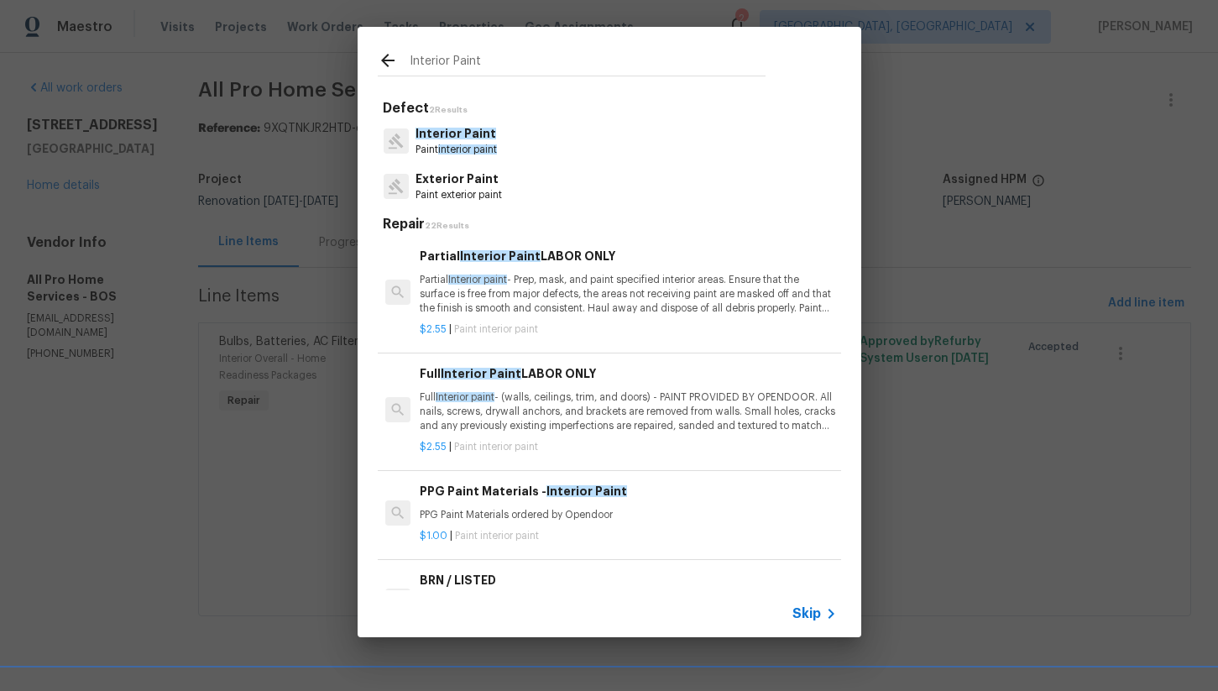
click at [580, 398] on p "Full Interior paint - (walls, ceilings, trim, and doors) - PAINT PROVIDED BY OP…" at bounding box center [628, 411] width 416 height 43
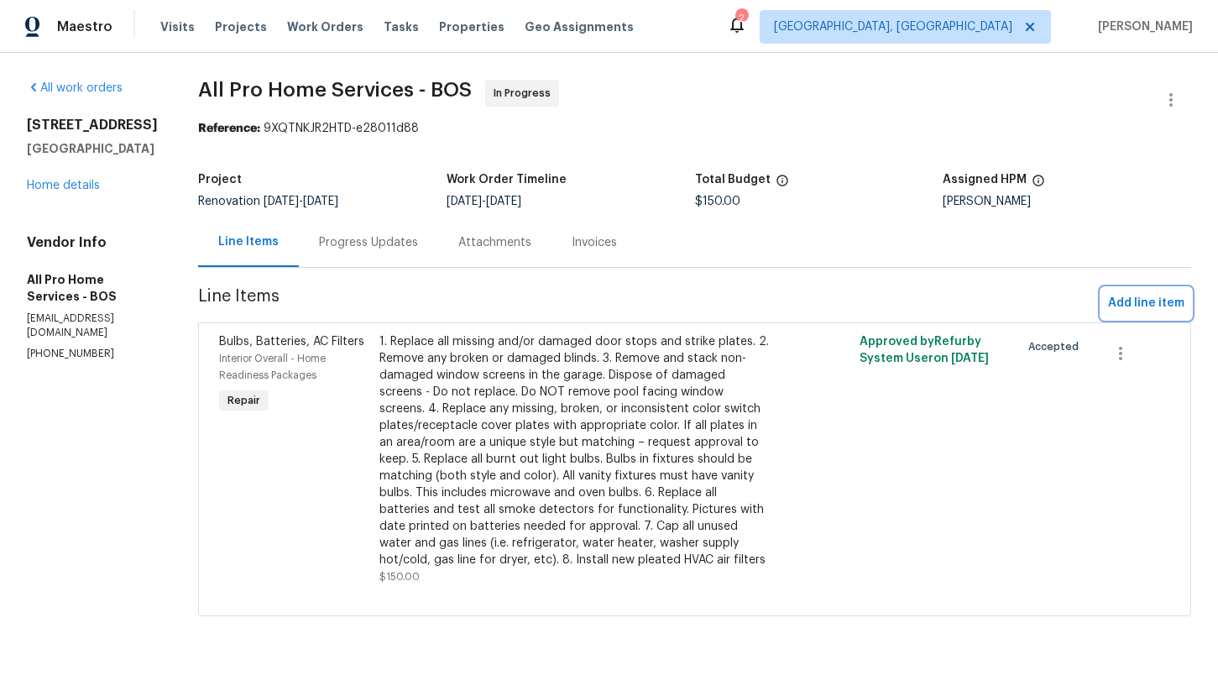
click at [1113, 306] on span "Add line item" at bounding box center [1146, 303] width 76 height 21
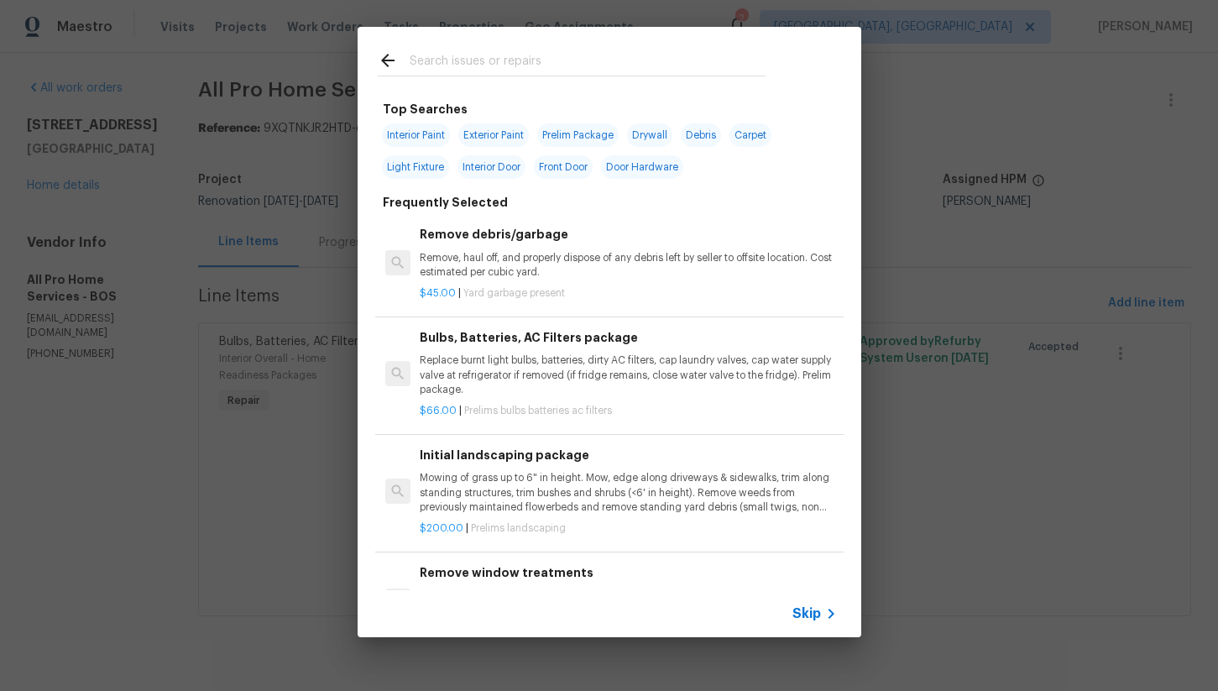
click at [412, 136] on span "Interior Paint" at bounding box center [416, 135] width 68 height 24
type input "Interior Paint"
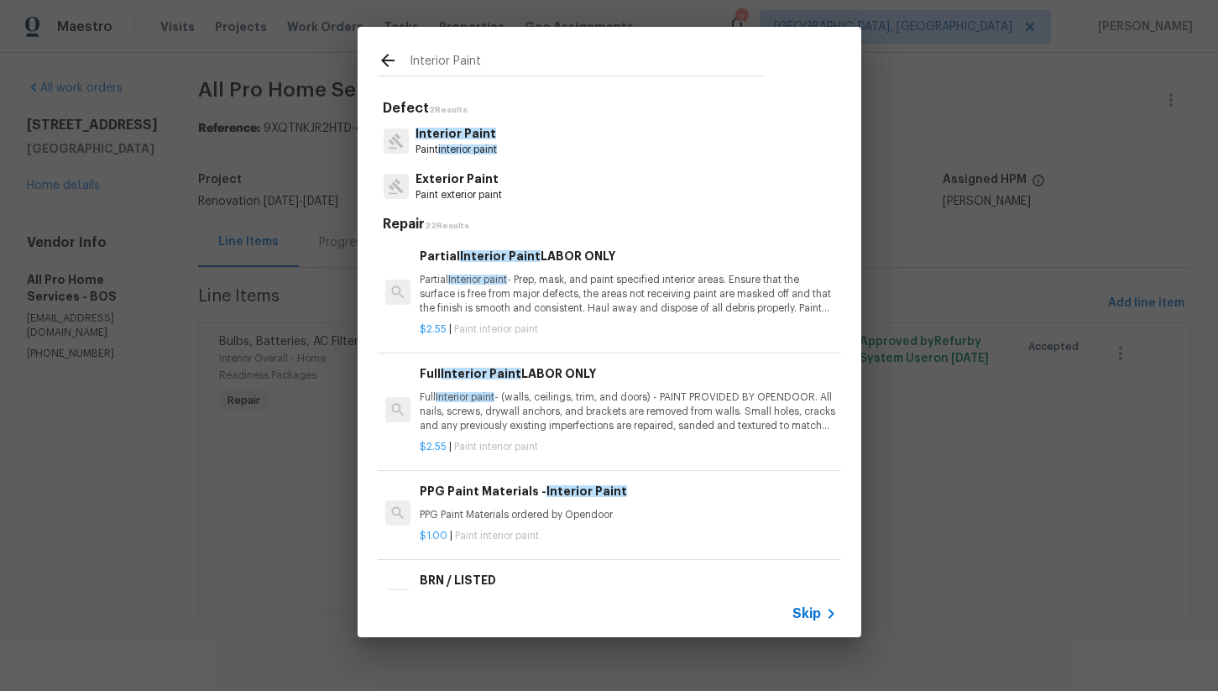
click at [625, 410] on p "Full Interior paint - (walls, ceilings, trim, and doors) - PAINT PROVIDED BY OP…" at bounding box center [628, 411] width 416 height 43
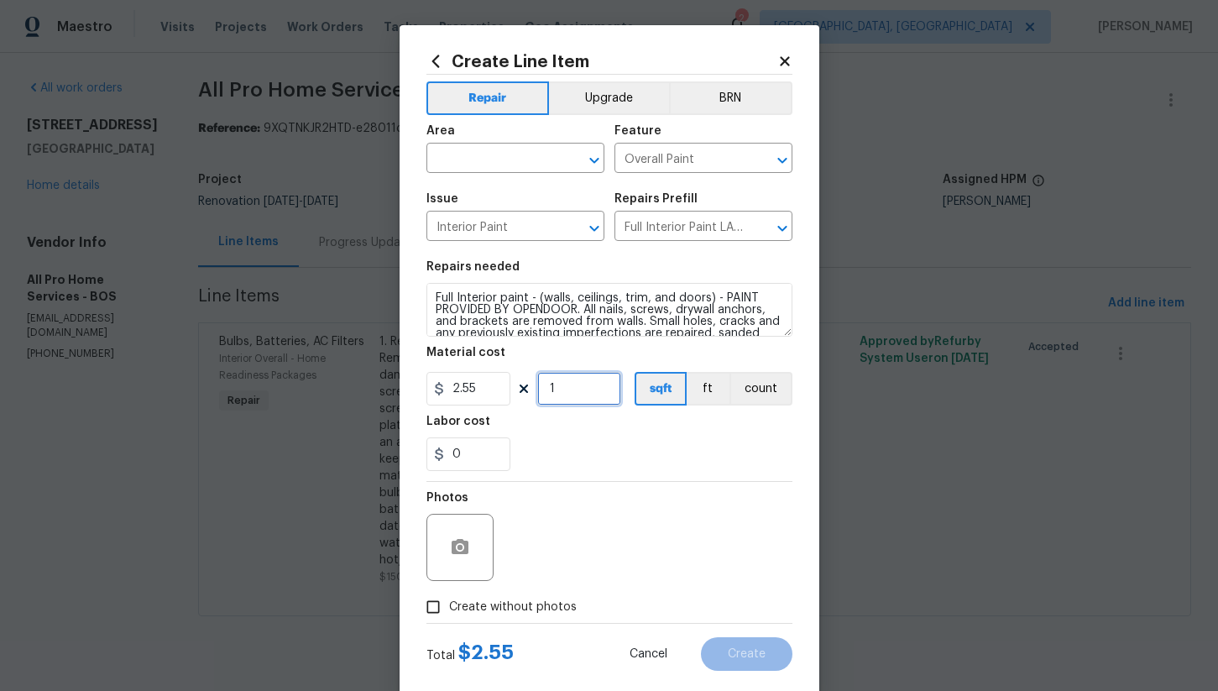
click at [579, 388] on input "1" at bounding box center [579, 389] width 84 height 34
type input "1500"
click at [601, 452] on div "0" at bounding box center [610, 454] width 366 height 34
click at [500, 179] on span "Area ​" at bounding box center [516, 149] width 178 height 68
click at [500, 165] on input "text" at bounding box center [492, 160] width 131 height 26
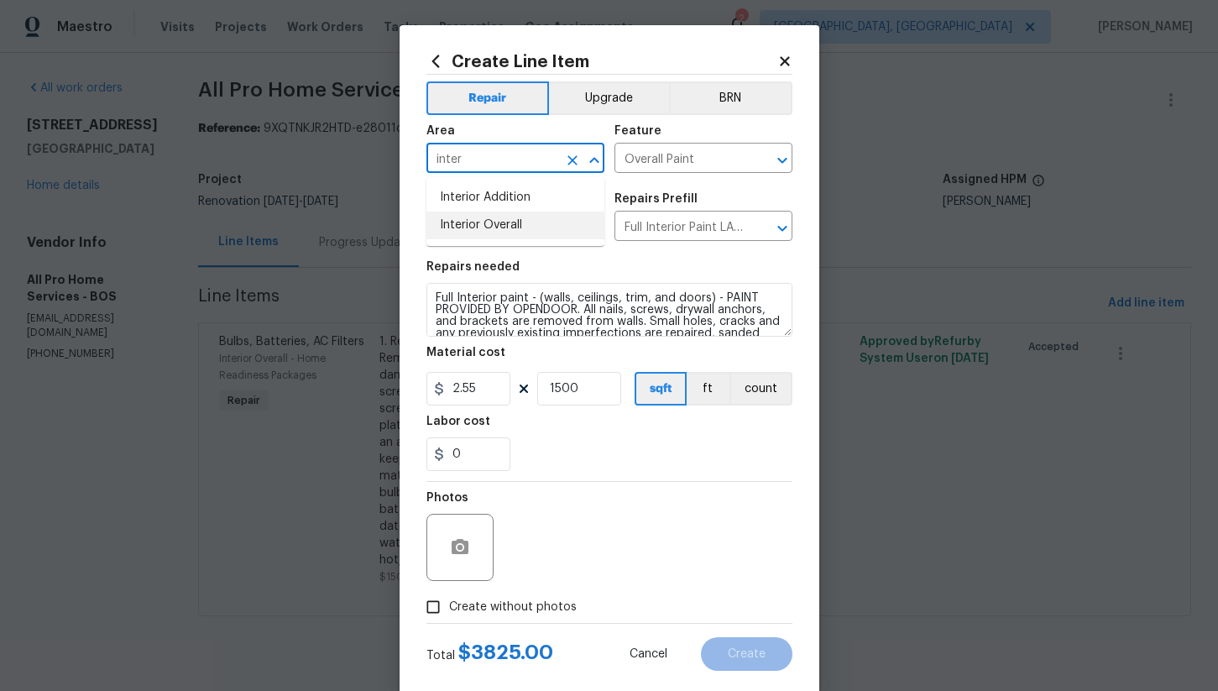
click at [515, 217] on li "Interior Overall" at bounding box center [516, 226] width 178 height 28
type input "Interior Overall"
click at [454, 605] on span "Create without photos" at bounding box center [513, 608] width 128 height 18
click at [449, 605] on input "Create without photos" at bounding box center [433, 607] width 32 height 32
checkbox input "true"
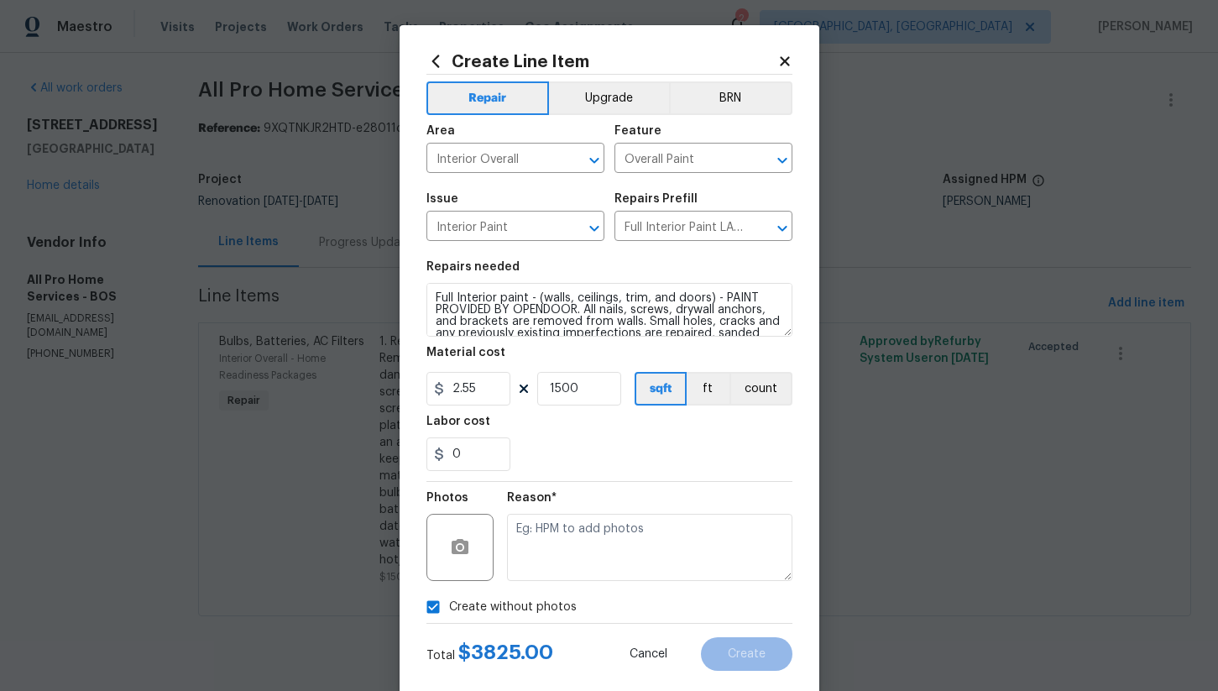
click at [581, 597] on div "Create without photos" at bounding box center [610, 607] width 366 height 32
click at [590, 554] on textarea at bounding box center [649, 547] width 285 height 67
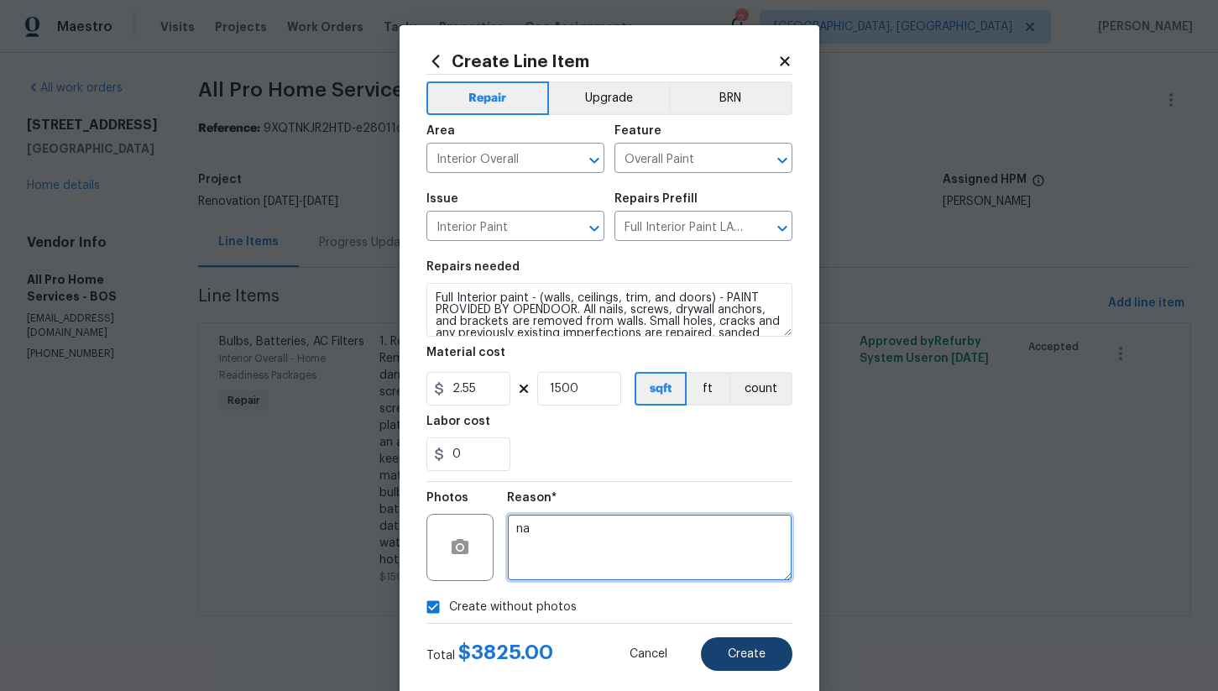
type textarea "na"
click at [755, 663] on button "Create" at bounding box center [747, 654] width 92 height 34
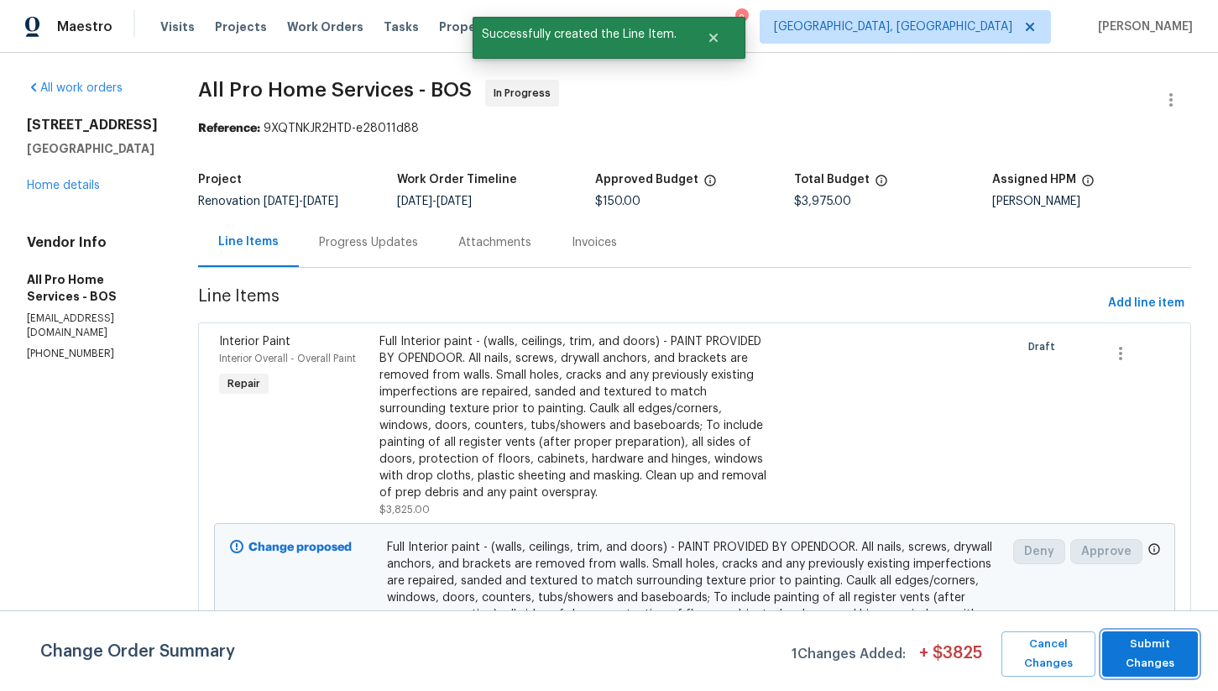
click at [1157, 654] on span "Submit Changes" at bounding box center [1150, 654] width 79 height 39
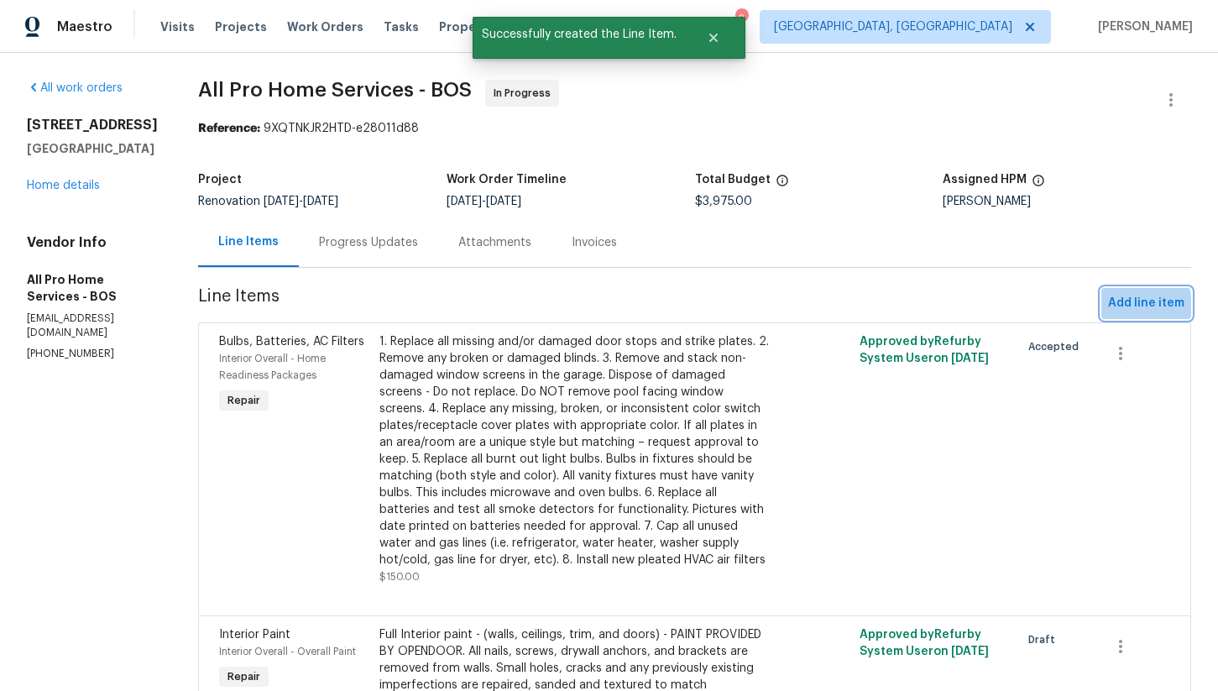
click at [1133, 306] on span "Add line item" at bounding box center [1146, 303] width 76 height 21
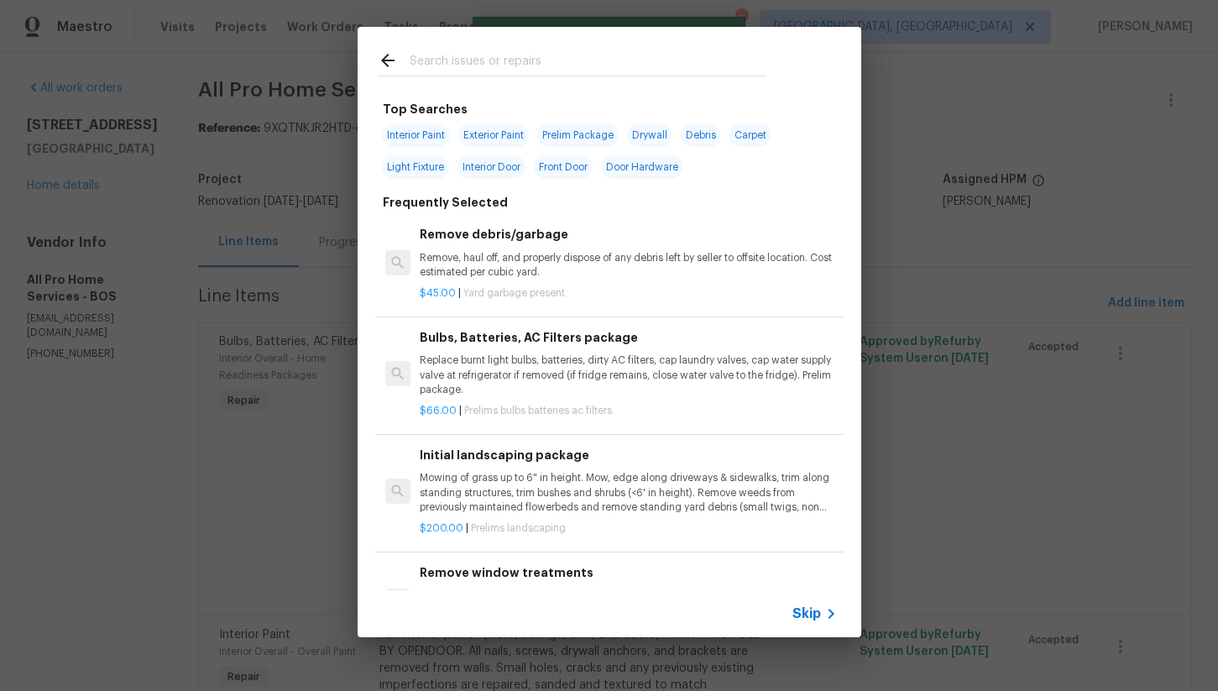
click at [475, 127] on span "Exterior Paint" at bounding box center [493, 135] width 71 height 24
type input "Exterior Paint"
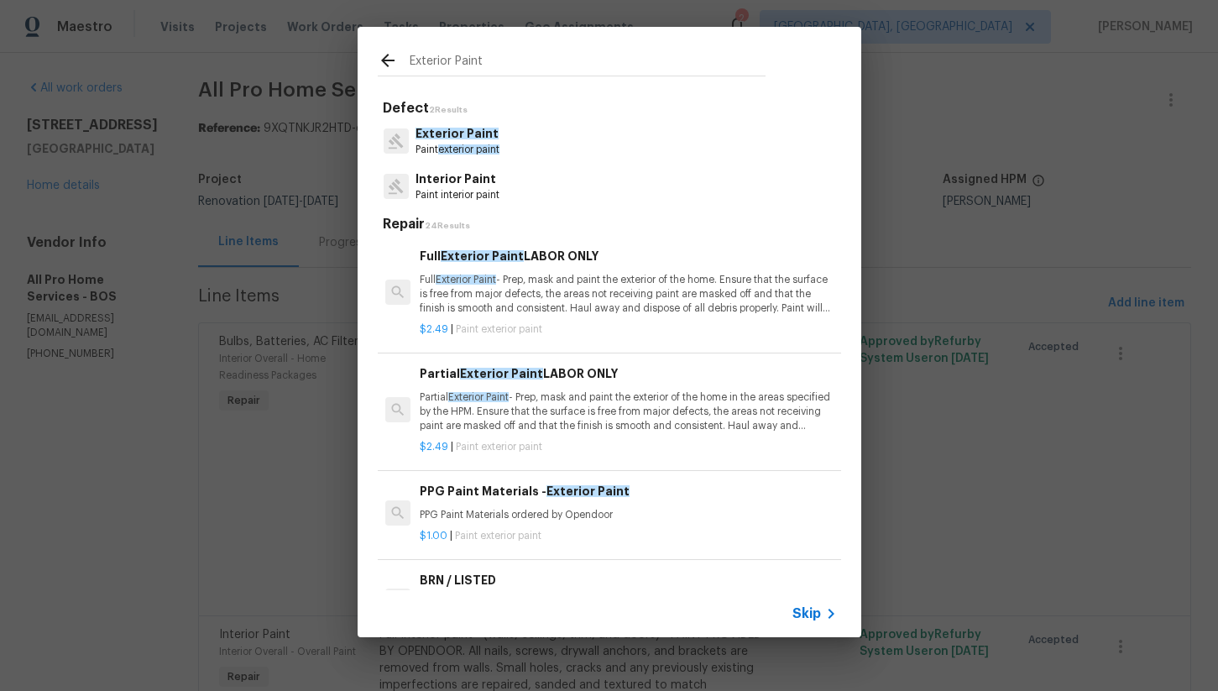
click at [551, 285] on p "Full Exterior Paint - Prep, mask and paint the exterior of the home. Ensure tha…" at bounding box center [628, 294] width 416 height 43
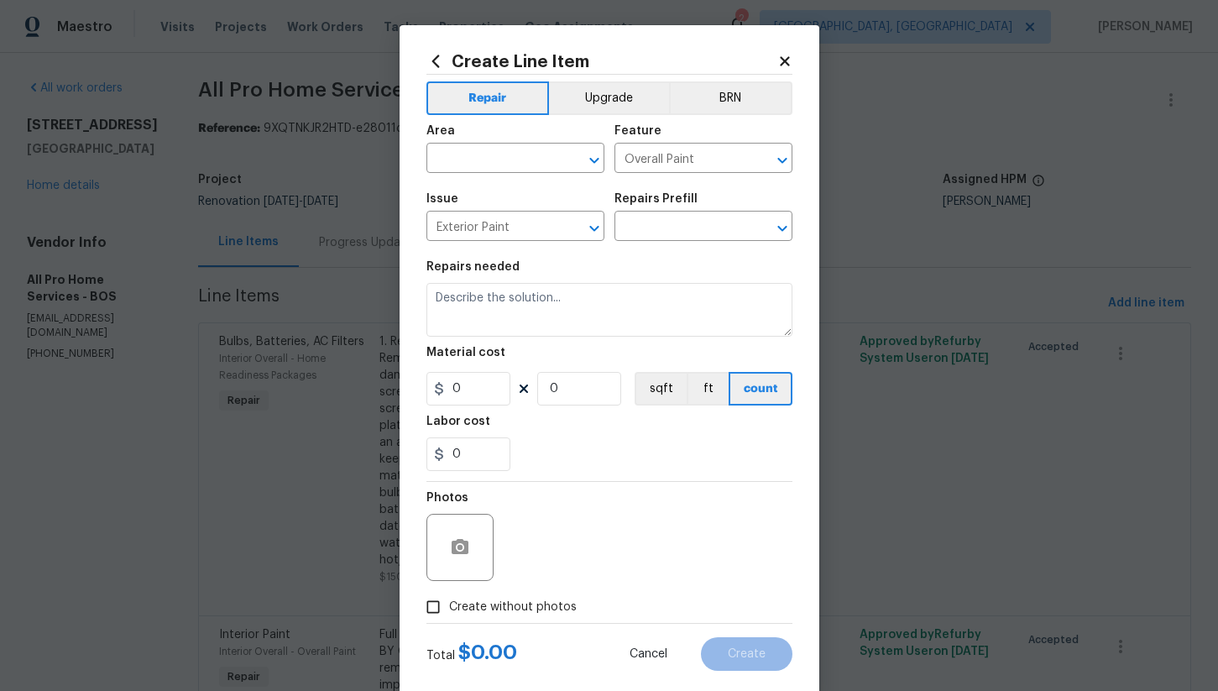
type input "Full Exterior Paint LABOR ONLY $2.49"
type textarea "Full Exterior Paint - Prep, mask and paint the exterior of the home. Ensure tha…"
type input "2.49"
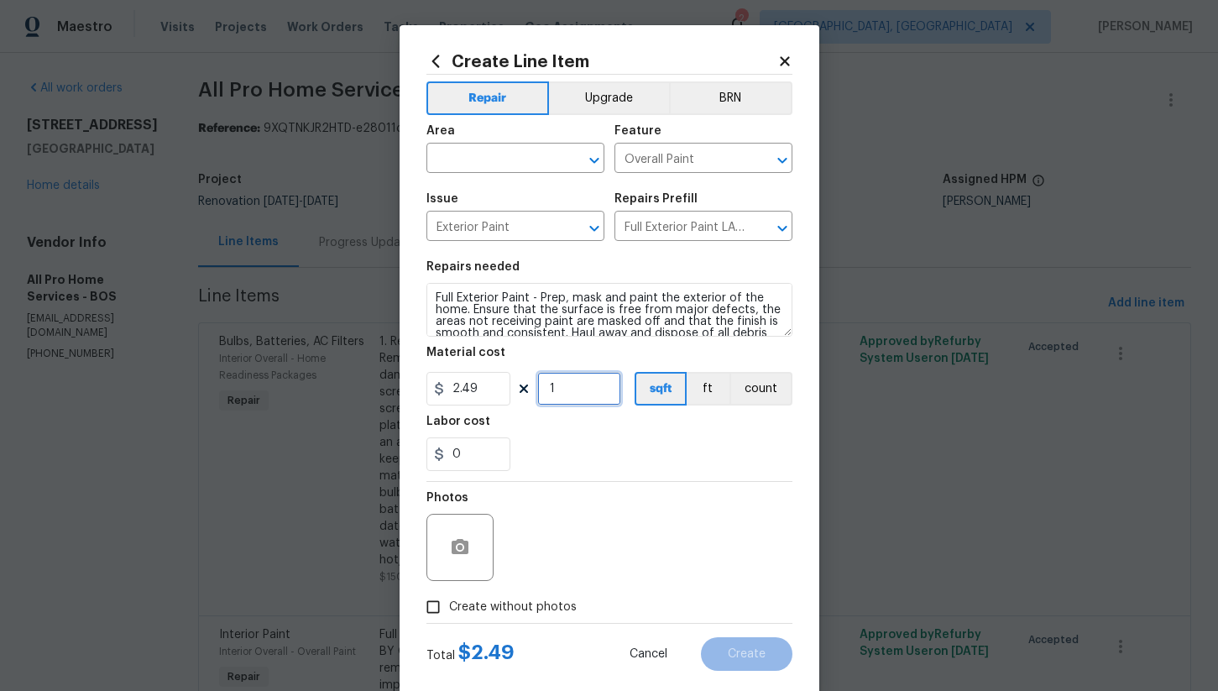
click at [570, 392] on input "1" at bounding box center [579, 389] width 84 height 34
type input "1500"
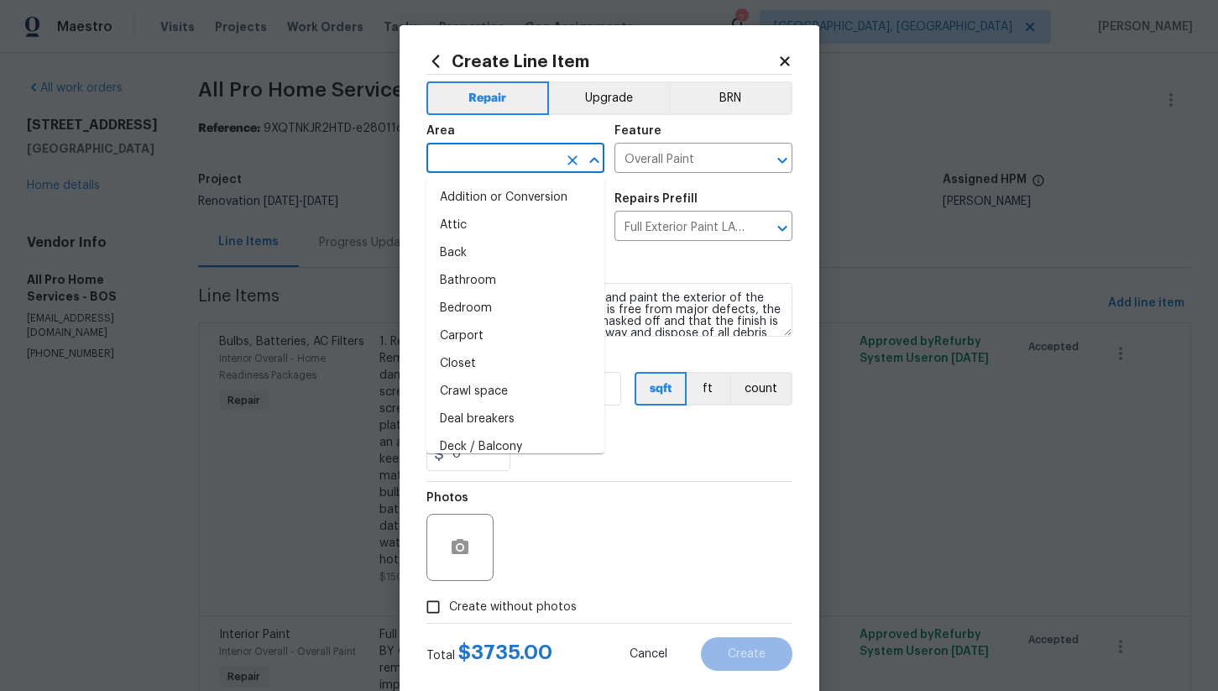
click at [523, 161] on input "text" at bounding box center [492, 160] width 131 height 26
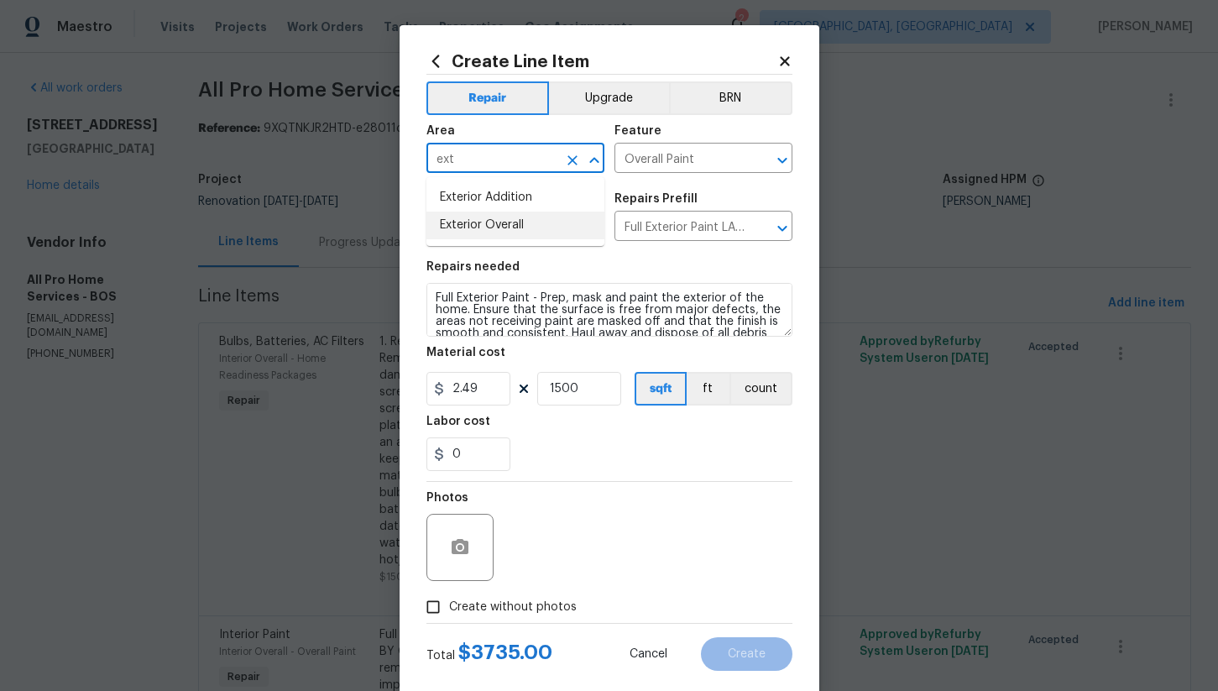
click at [521, 220] on li "Exterior Overall" at bounding box center [516, 226] width 178 height 28
type input "Exterior Overall"
click at [427, 605] on input "Create without photos" at bounding box center [433, 607] width 32 height 32
checkbox input "true"
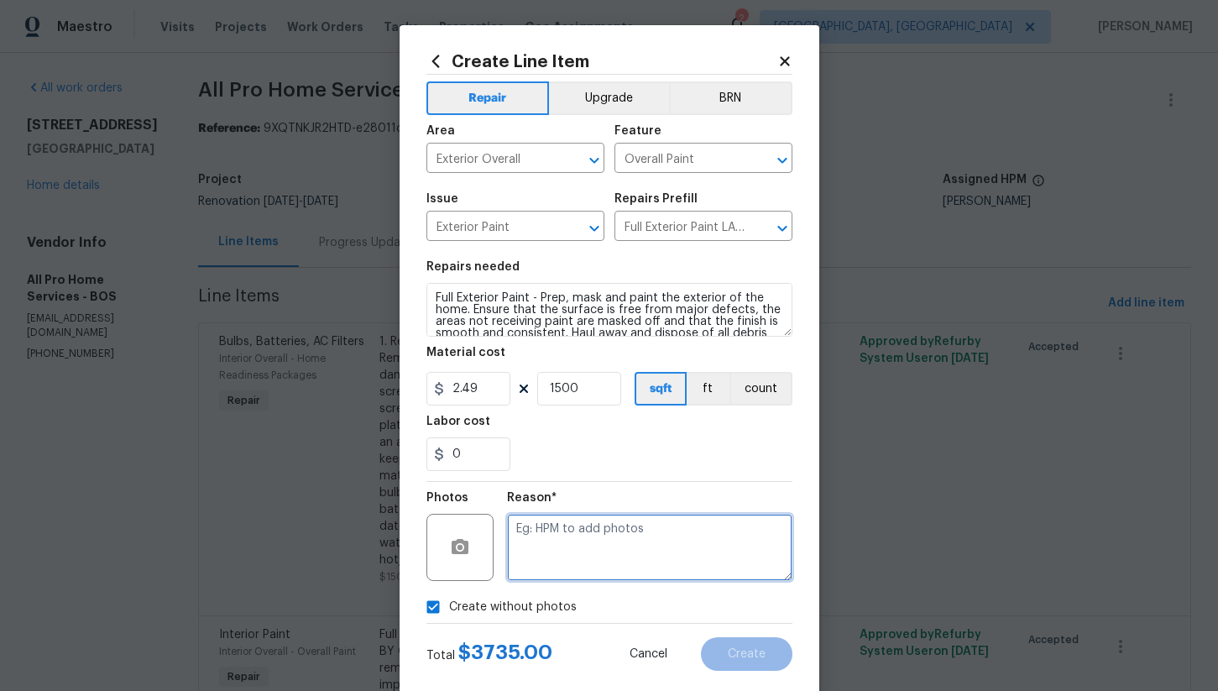
click at [581, 549] on textarea at bounding box center [649, 547] width 285 height 67
type textarea "na"
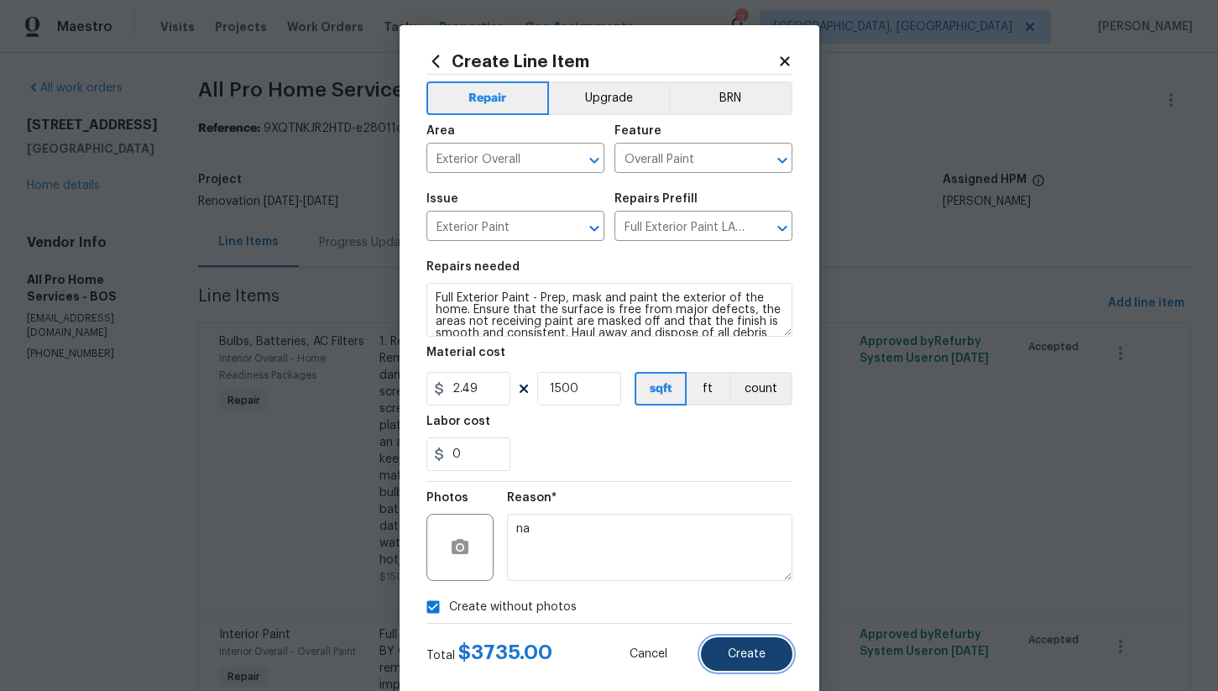
click at [726, 655] on button "Create" at bounding box center [747, 654] width 92 height 34
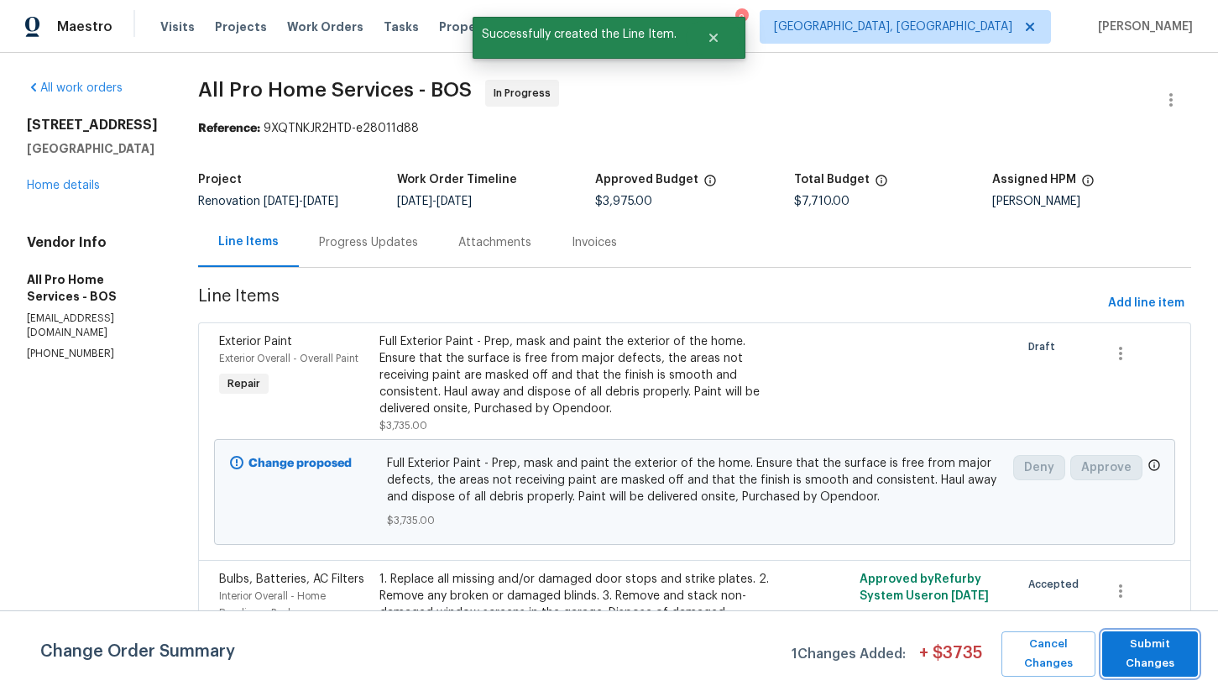
click at [1147, 657] on span "Submit Changes" at bounding box center [1150, 654] width 79 height 39
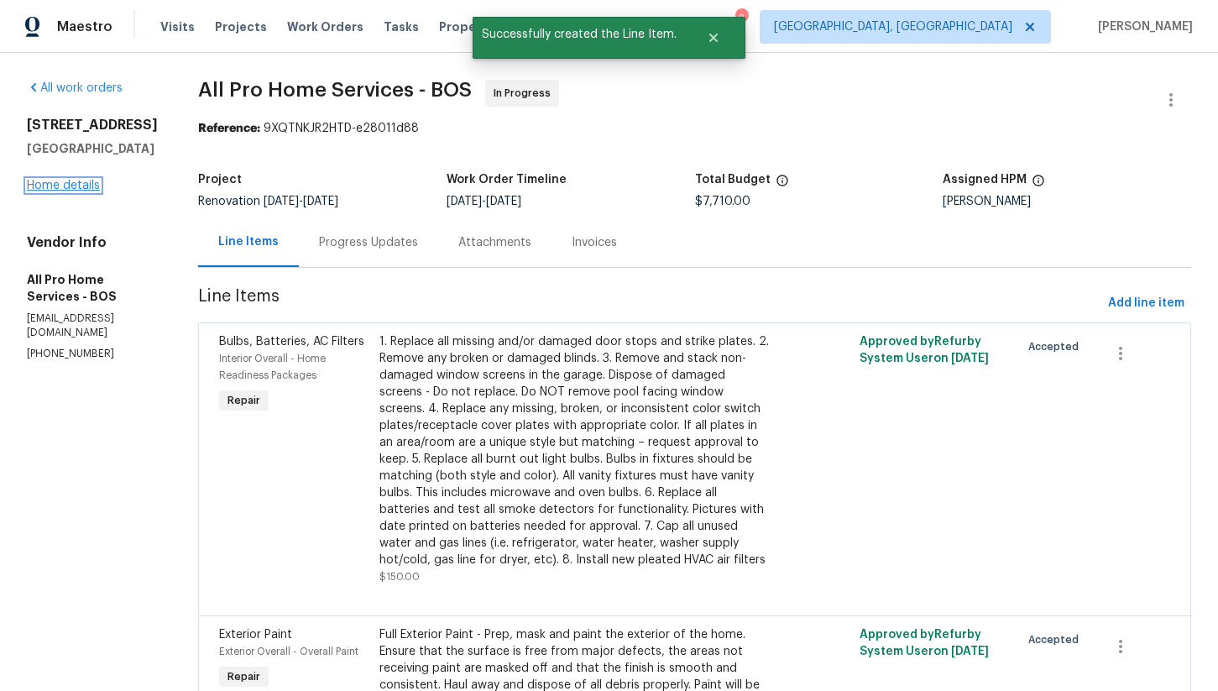
click at [84, 191] on link "Home details" at bounding box center [63, 186] width 73 height 12
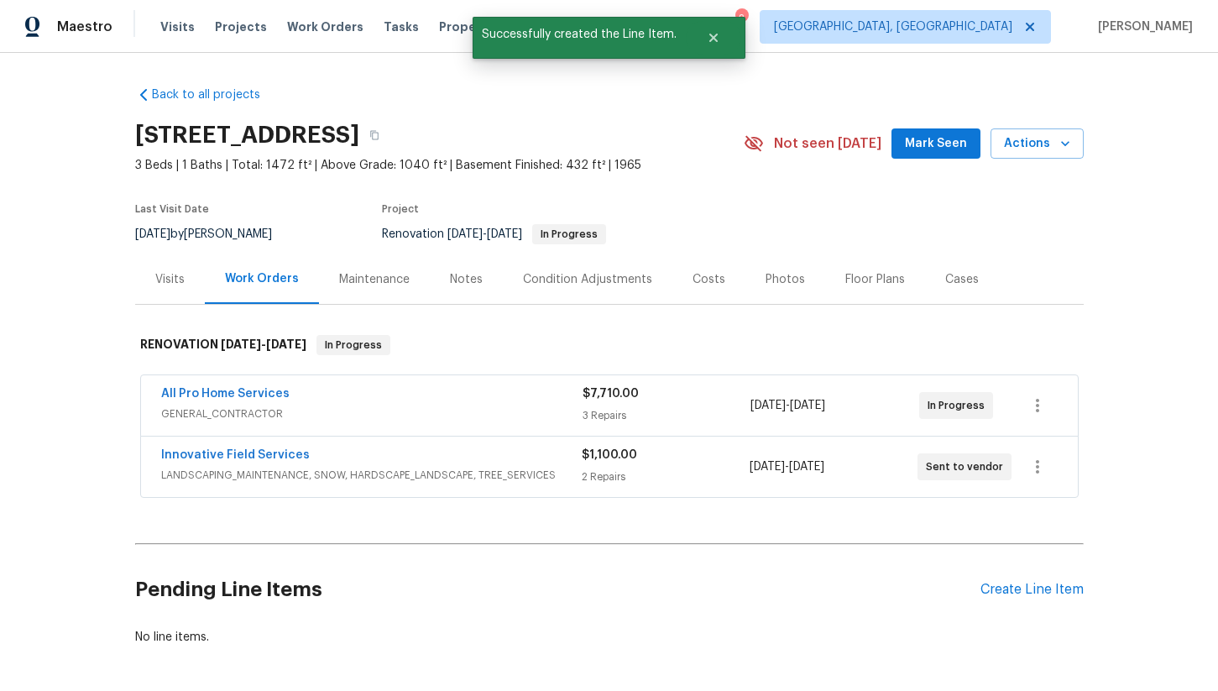
click at [694, 280] on div "Costs" at bounding box center [709, 279] width 33 height 17
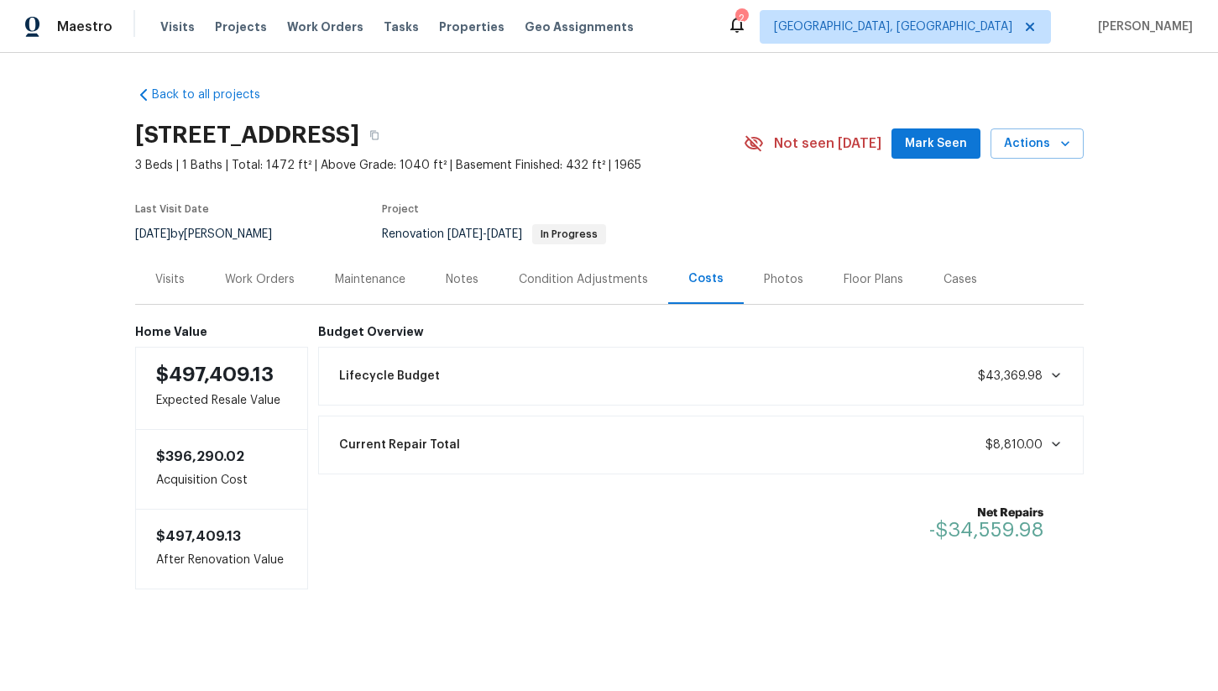
click at [259, 279] on div "Work Orders" at bounding box center [260, 279] width 70 height 17
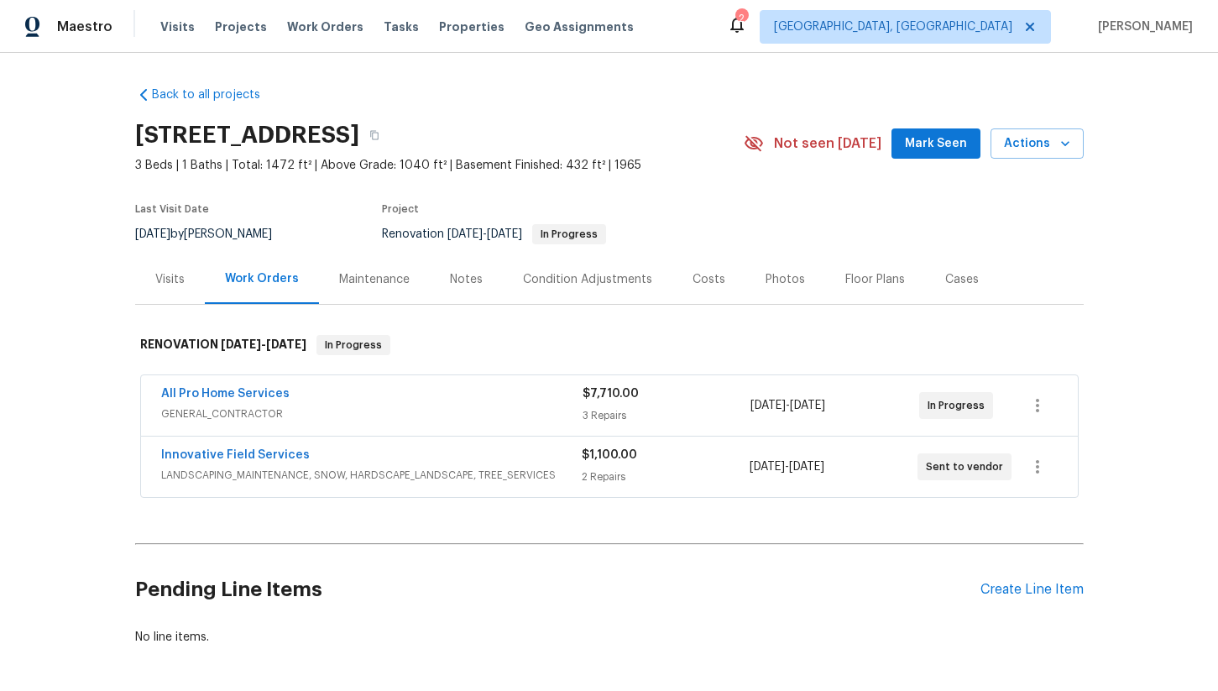
scroll to position [18, 0]
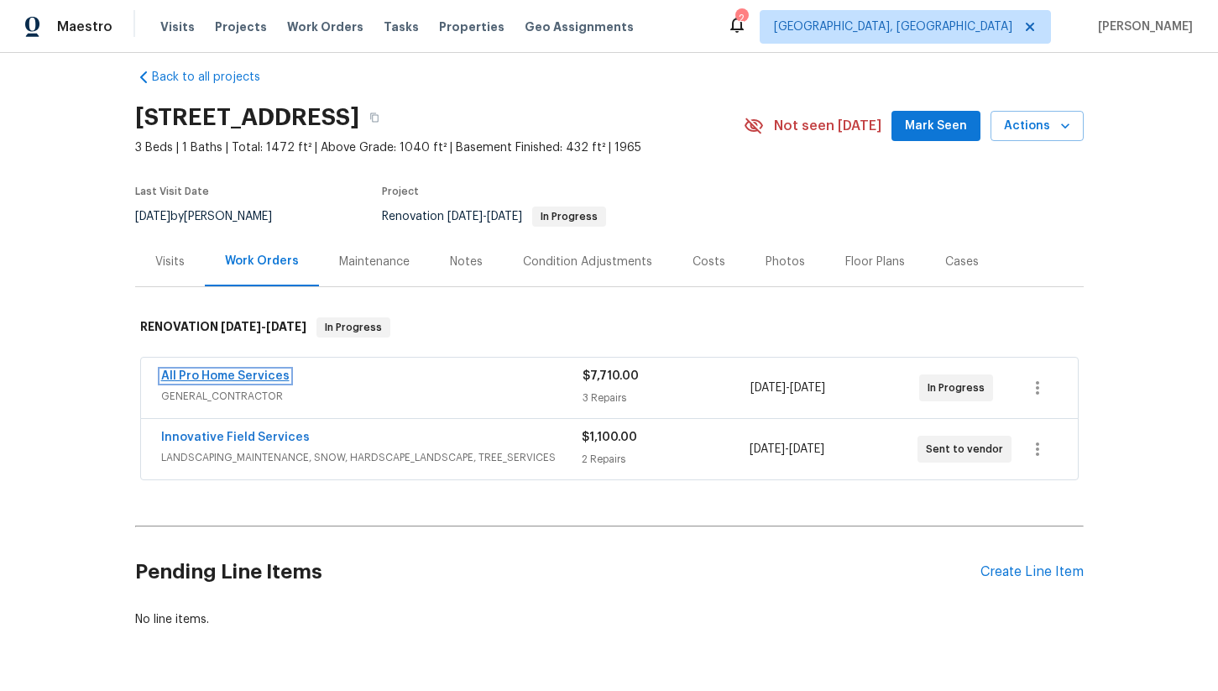
click at [237, 372] on link "All Pro Home Services" at bounding box center [225, 376] width 128 height 12
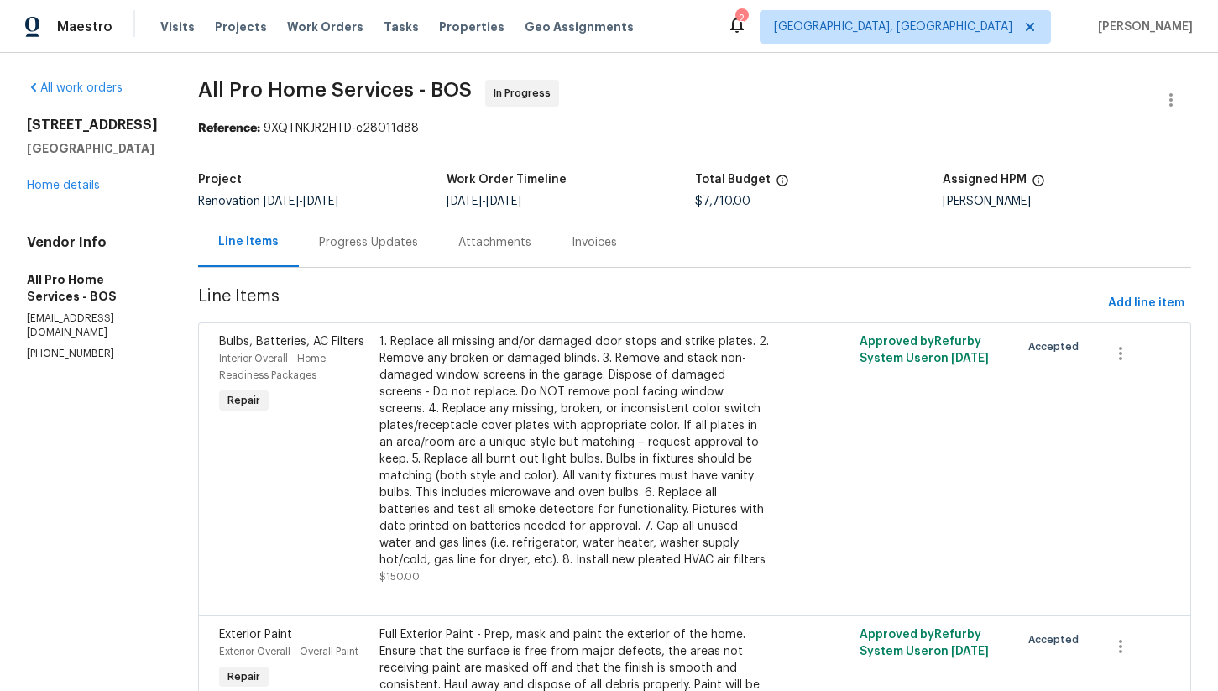
scroll to position [21, 0]
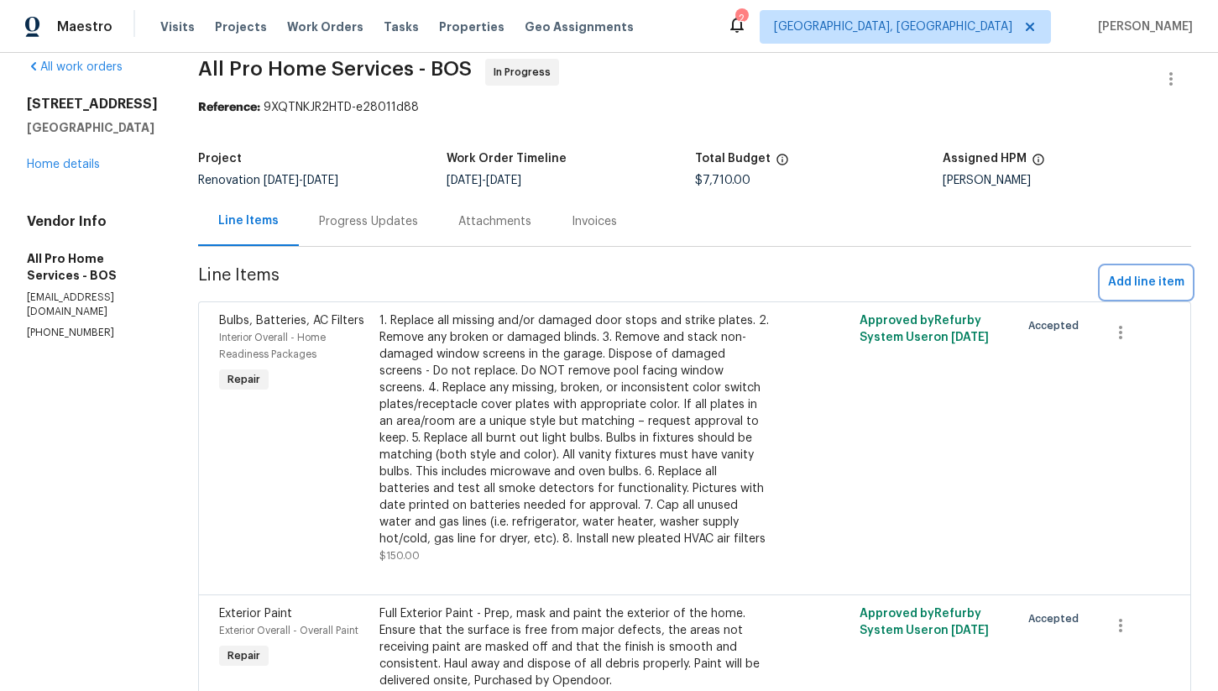
click at [1138, 271] on button "Add line item" at bounding box center [1147, 282] width 90 height 31
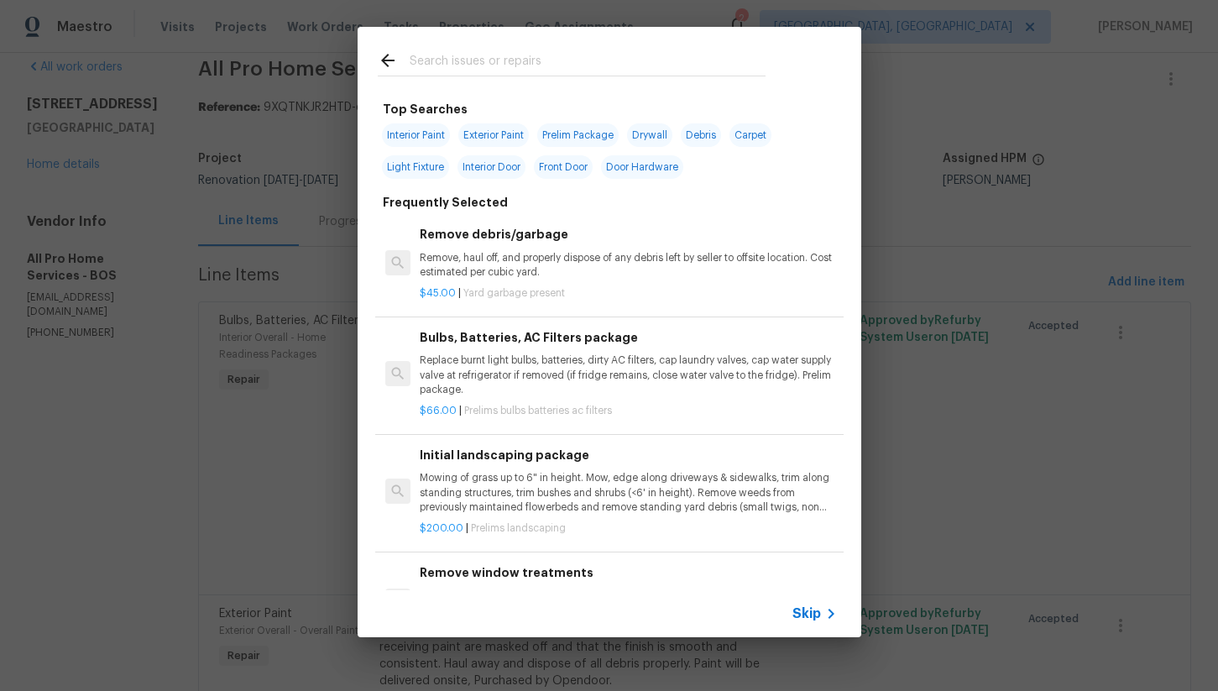
click at [466, 74] on input "text" at bounding box center [588, 62] width 356 height 25
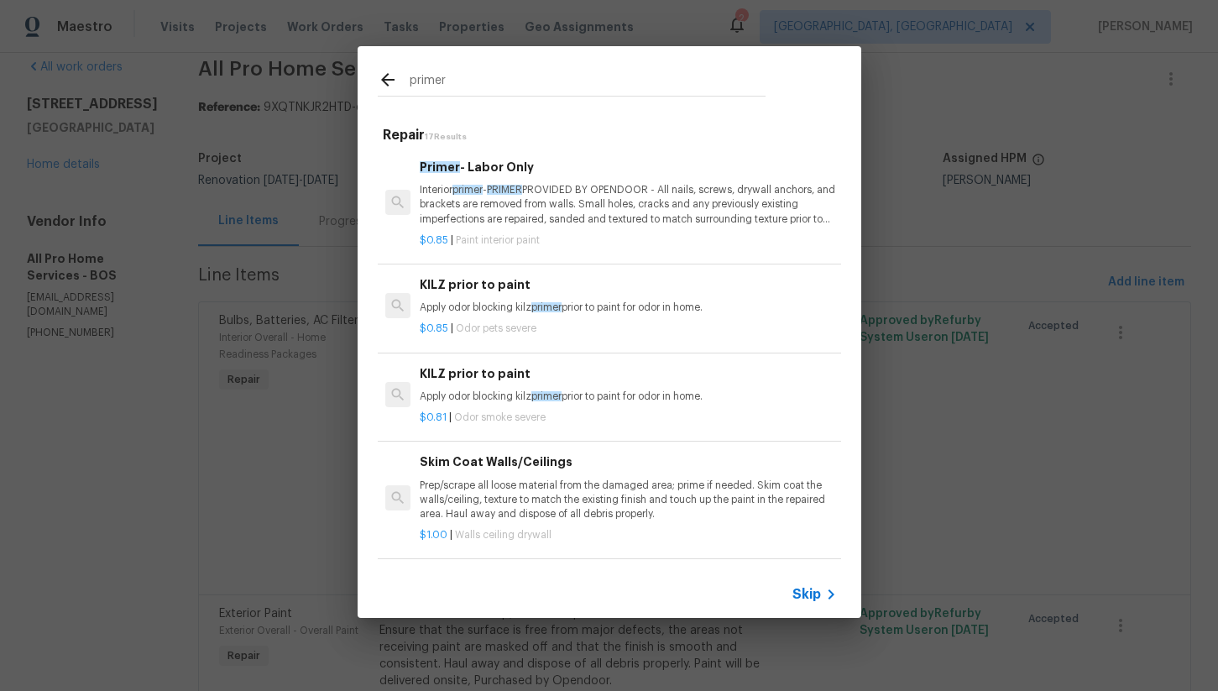
type input "primer"
click at [600, 212] on p "Interior primer - PRIMER PROVIDED BY OPENDOOR - All nails, screws, drywall anch…" at bounding box center [628, 204] width 416 height 43
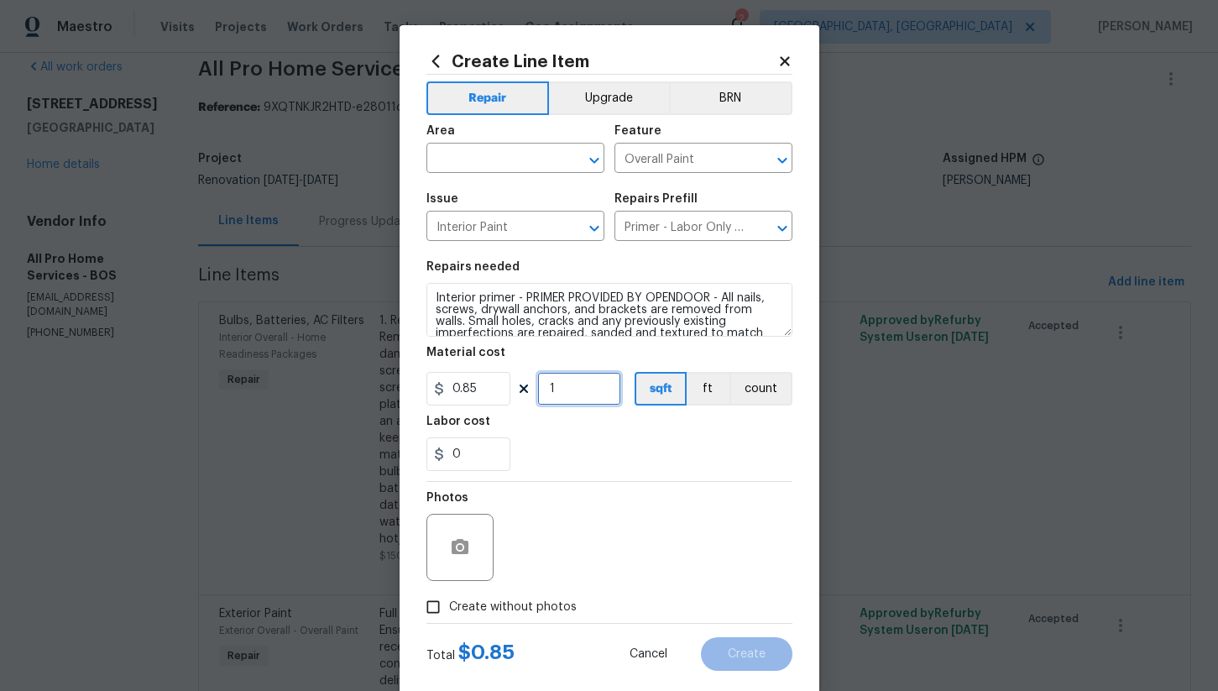
click at [582, 384] on input "1" at bounding box center [579, 389] width 84 height 34
type input "1500"
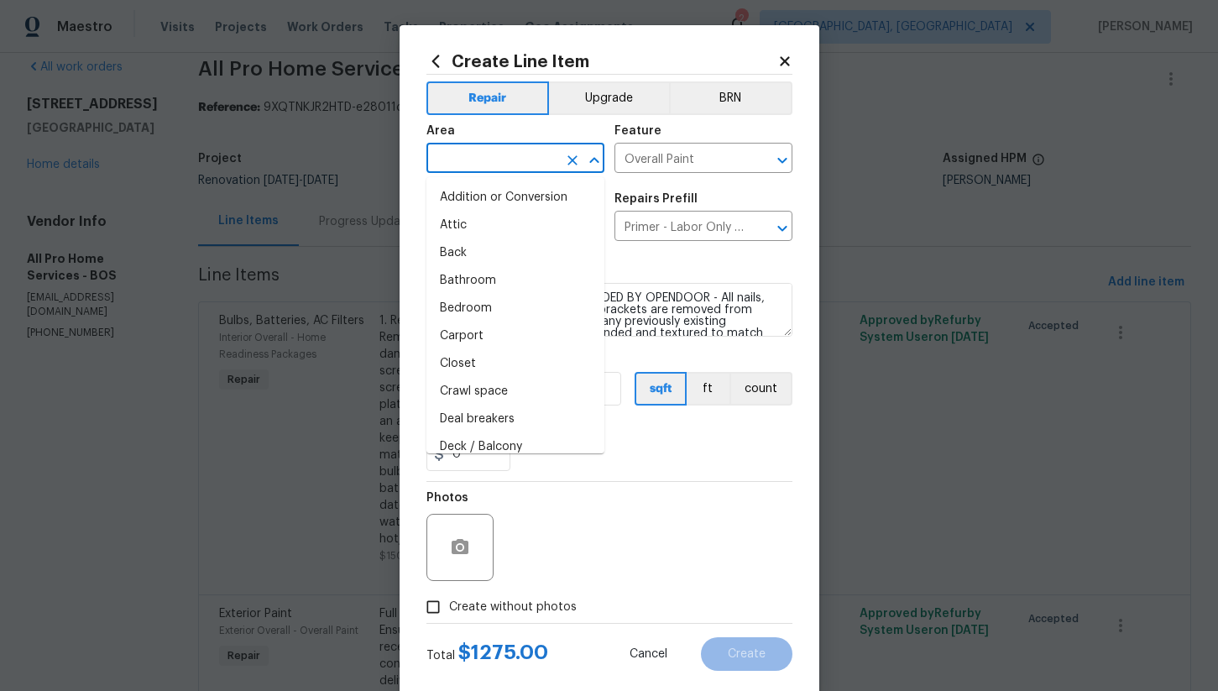
click at [518, 164] on input "text" at bounding box center [492, 160] width 131 height 26
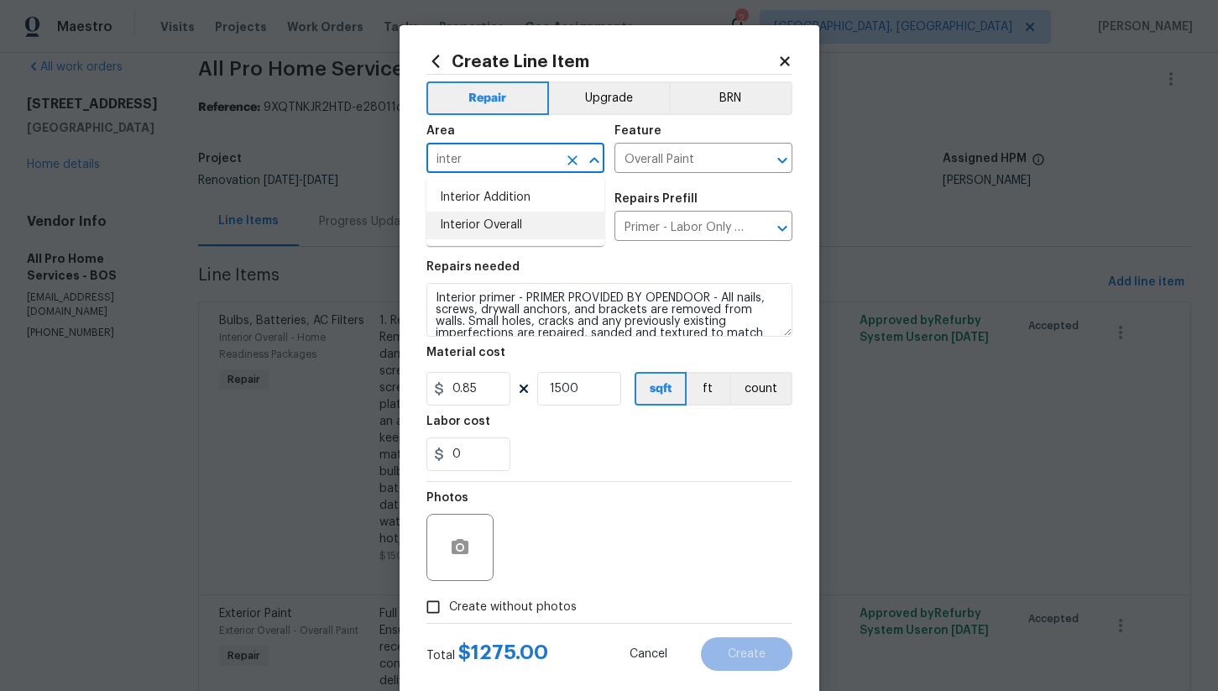
click at [532, 216] on li "Interior Overall" at bounding box center [516, 226] width 178 height 28
type input "Interior Overall"
click at [497, 394] on input "0.85" at bounding box center [469, 389] width 84 height 34
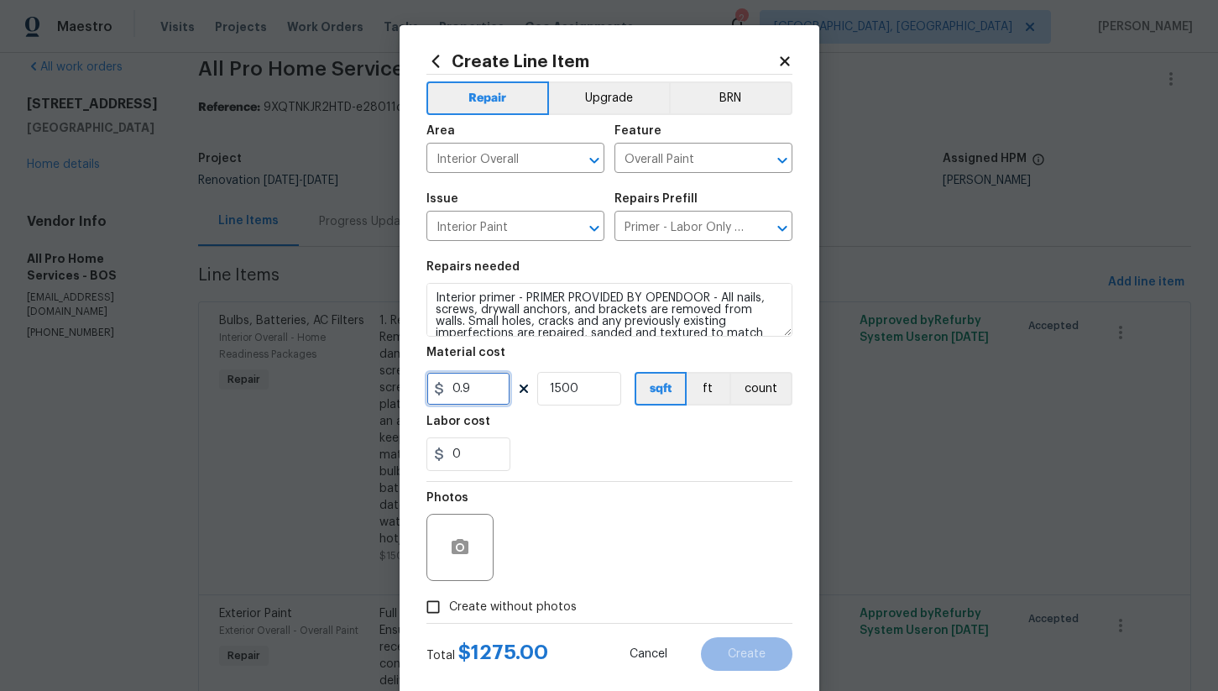
type input "0.9"
click at [601, 437] on div "0" at bounding box center [610, 454] width 366 height 34
click at [485, 617] on label "Create without photos" at bounding box center [497, 607] width 160 height 32
click at [449, 617] on input "Create without photos" at bounding box center [433, 607] width 32 height 32
checkbox input "true"
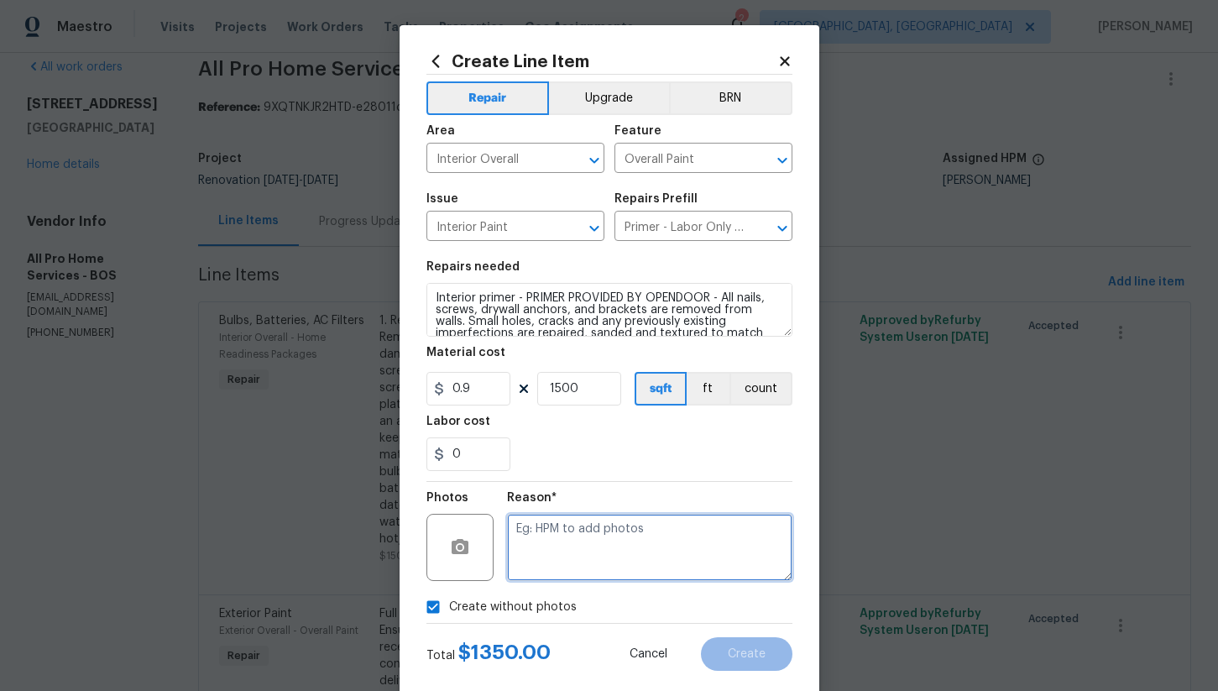
click at [579, 546] on textarea at bounding box center [649, 547] width 285 height 67
type textarea "na"
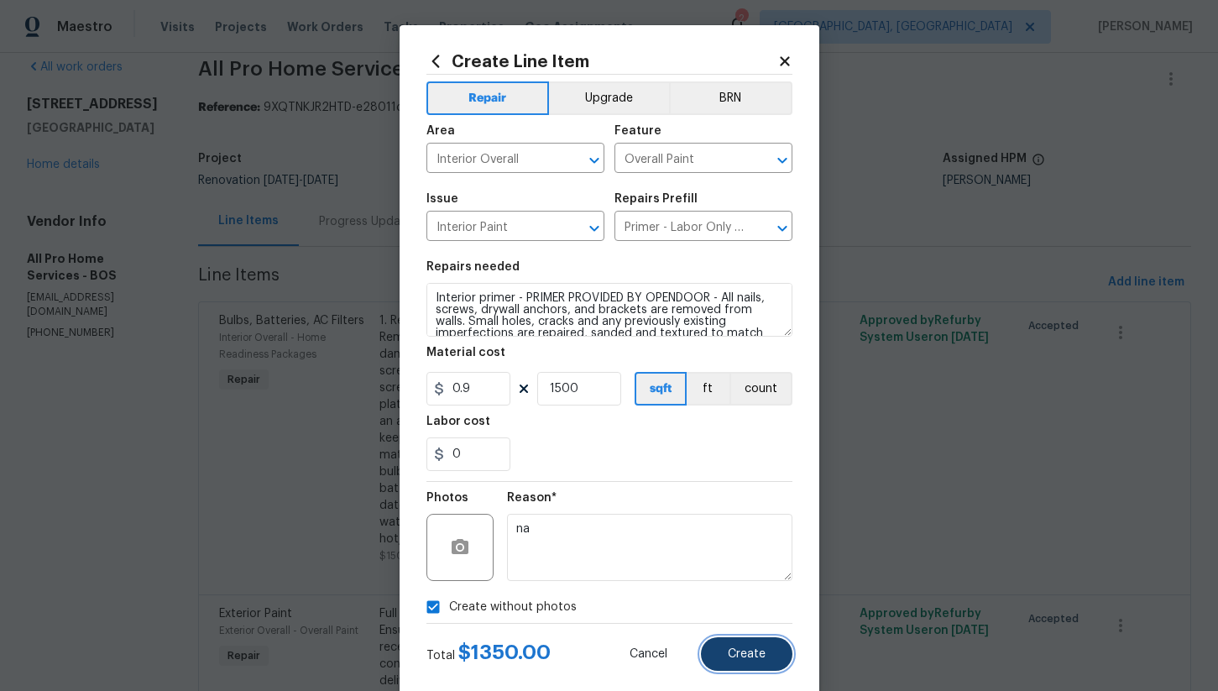
click at [755, 662] on button "Create" at bounding box center [747, 654] width 92 height 34
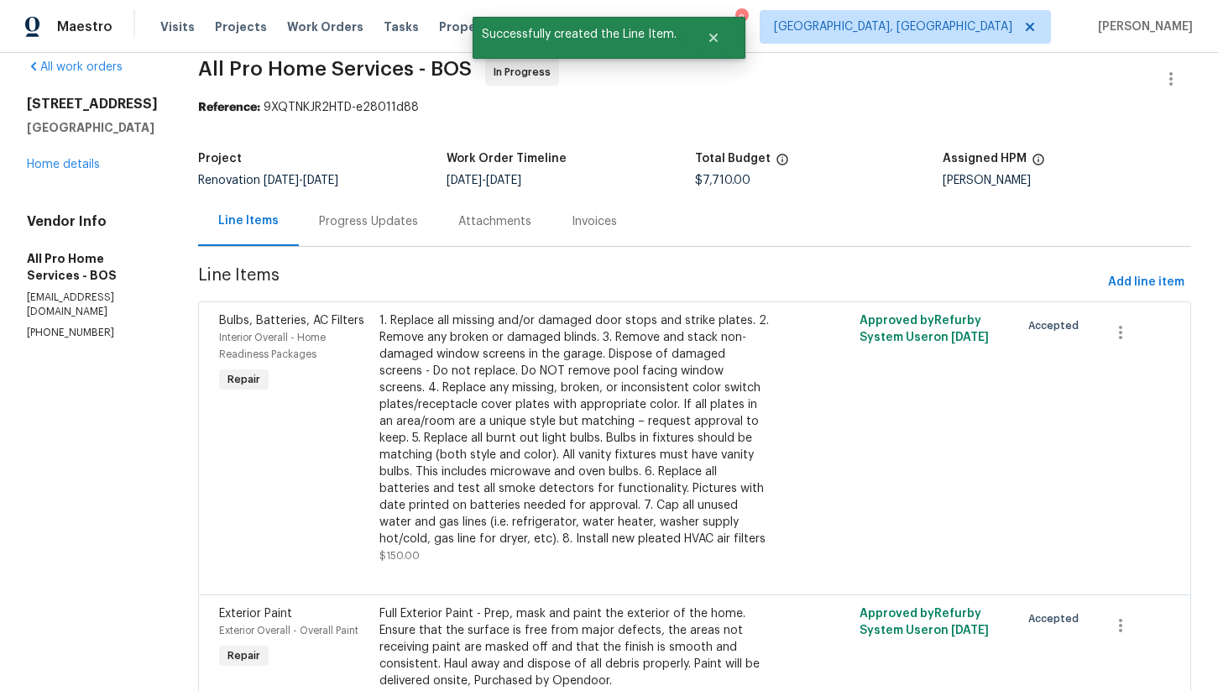
scroll to position [0, 0]
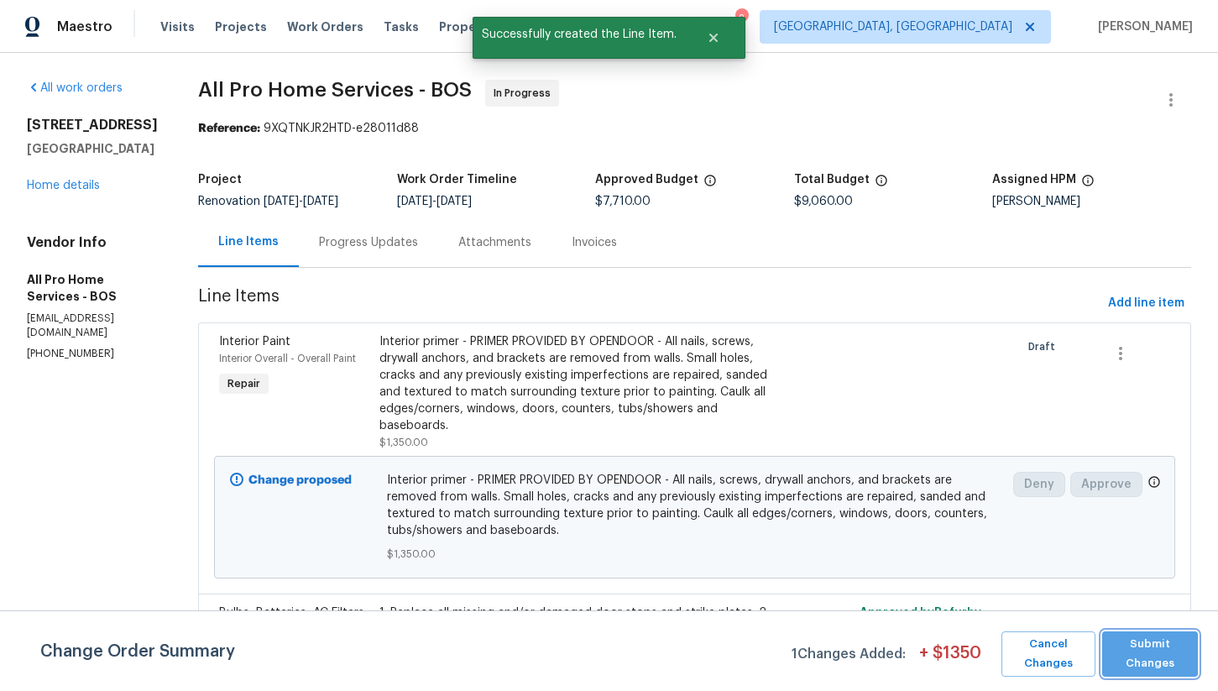
click at [1126, 646] on span "Submit Changes" at bounding box center [1150, 654] width 79 height 39
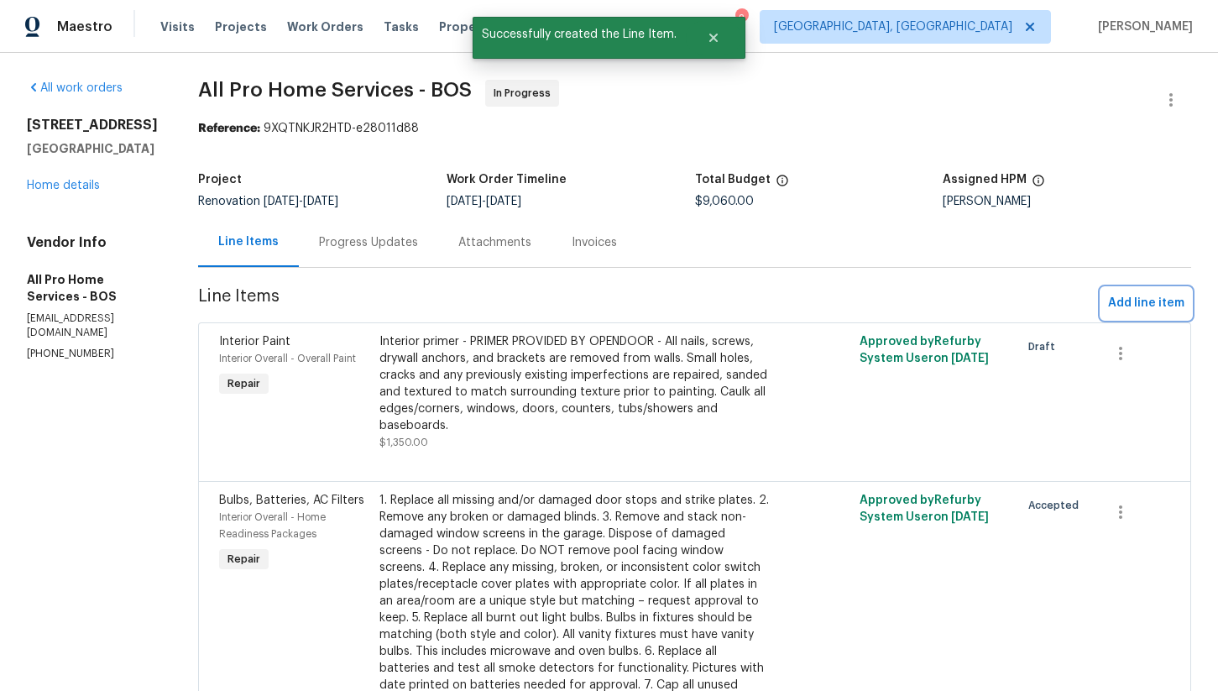
click at [1143, 302] on span "Add line item" at bounding box center [1146, 303] width 76 height 21
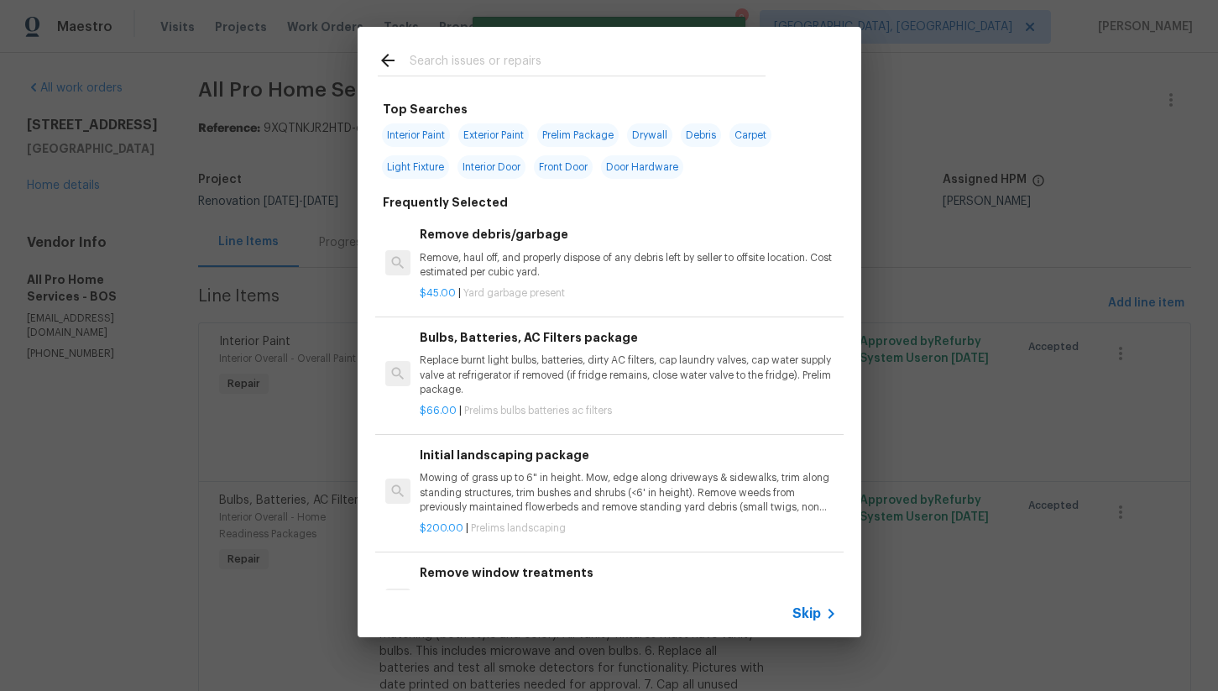
click at [421, 53] on input "text" at bounding box center [588, 62] width 356 height 25
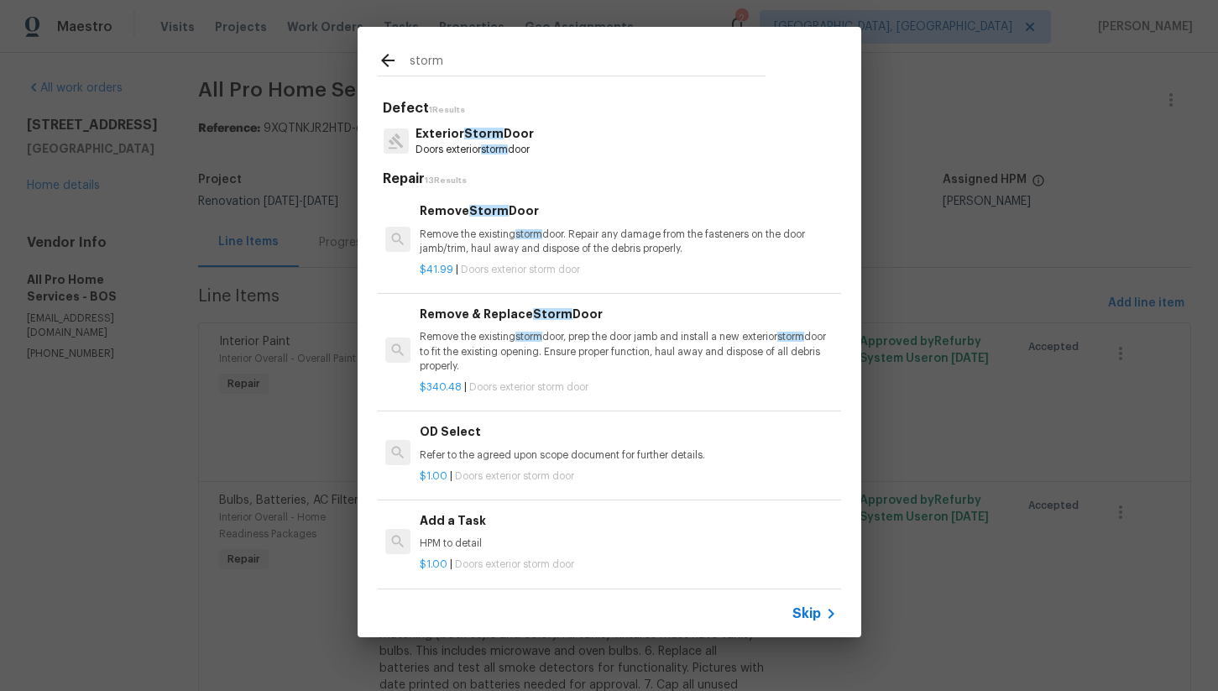
type input "storm"
click at [568, 343] on p "Remove the existing storm door, prep the door jamb and install a new exterior s…" at bounding box center [628, 351] width 416 height 43
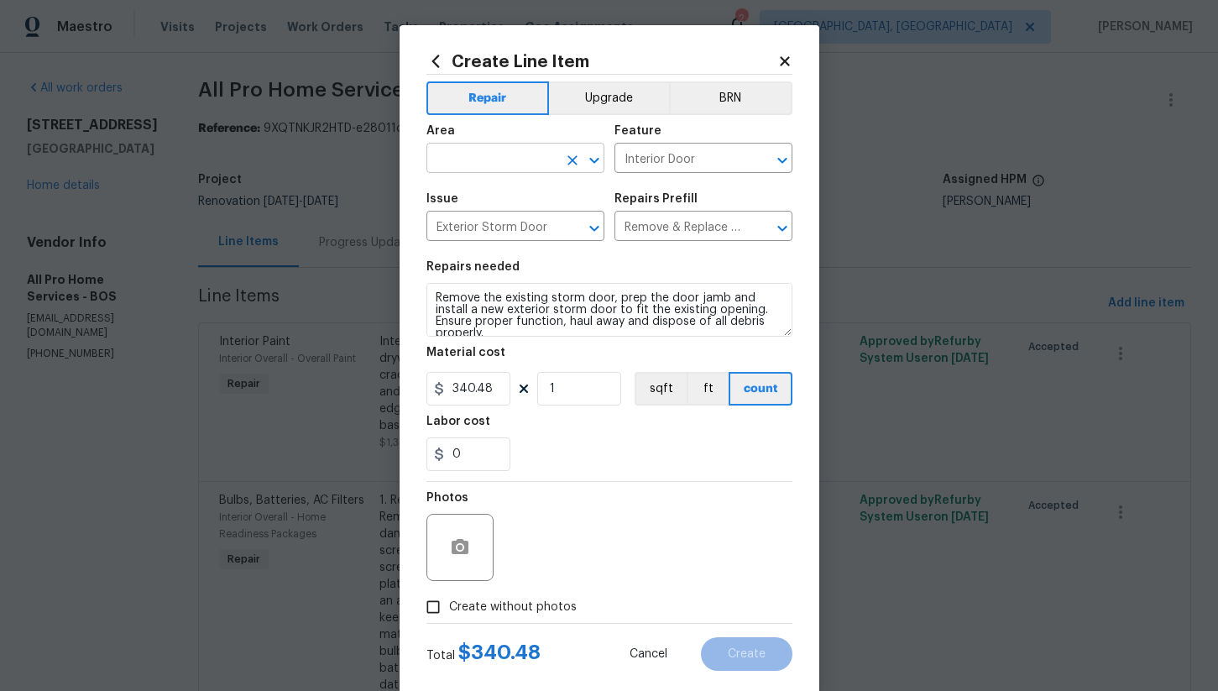
click at [502, 163] on input "text" at bounding box center [492, 160] width 131 height 26
click at [532, 223] on li "Exterior Overall" at bounding box center [516, 226] width 178 height 28
type input "Exterior Overall"
click at [545, 610] on span "Create without photos" at bounding box center [513, 608] width 128 height 18
click at [449, 610] on input "Create without photos" at bounding box center [433, 607] width 32 height 32
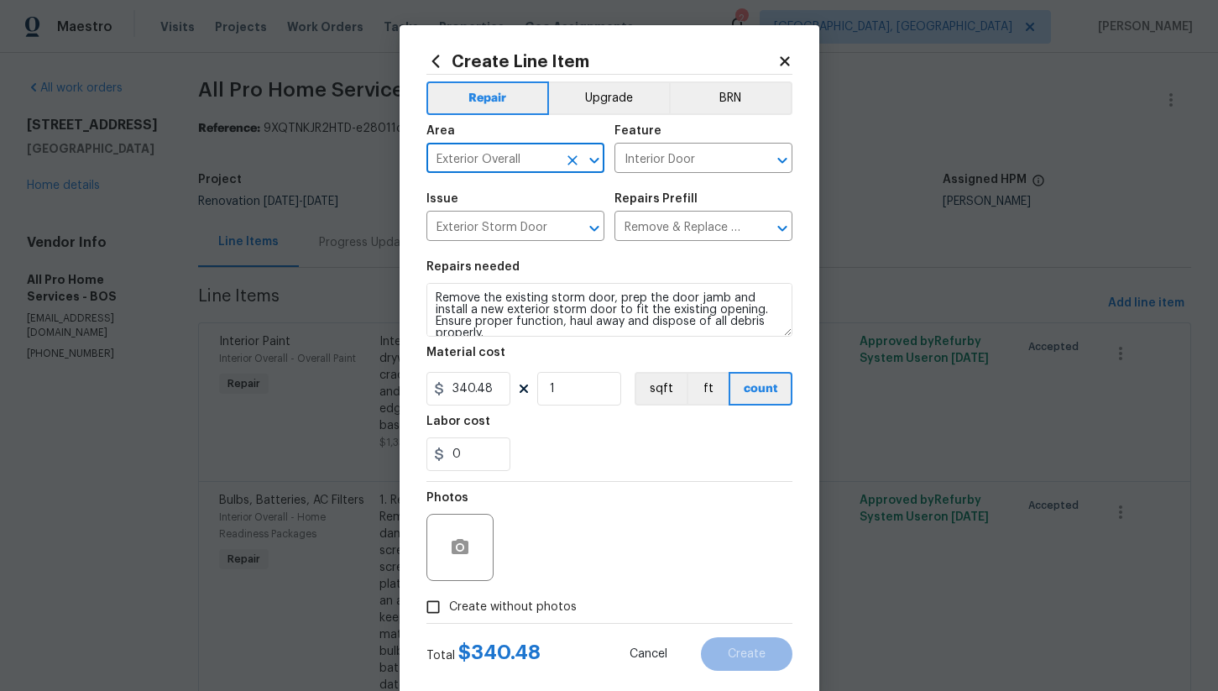
checkbox input "true"
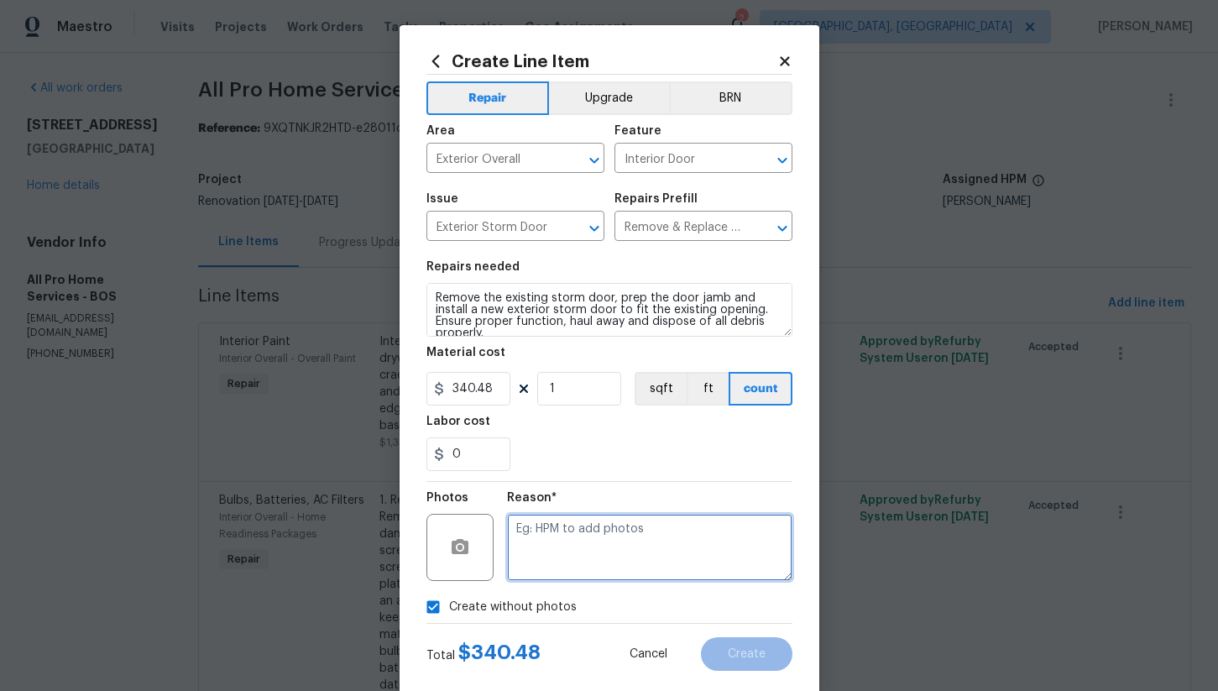
click at [615, 550] on textarea at bounding box center [649, 547] width 285 height 67
type textarea "na"
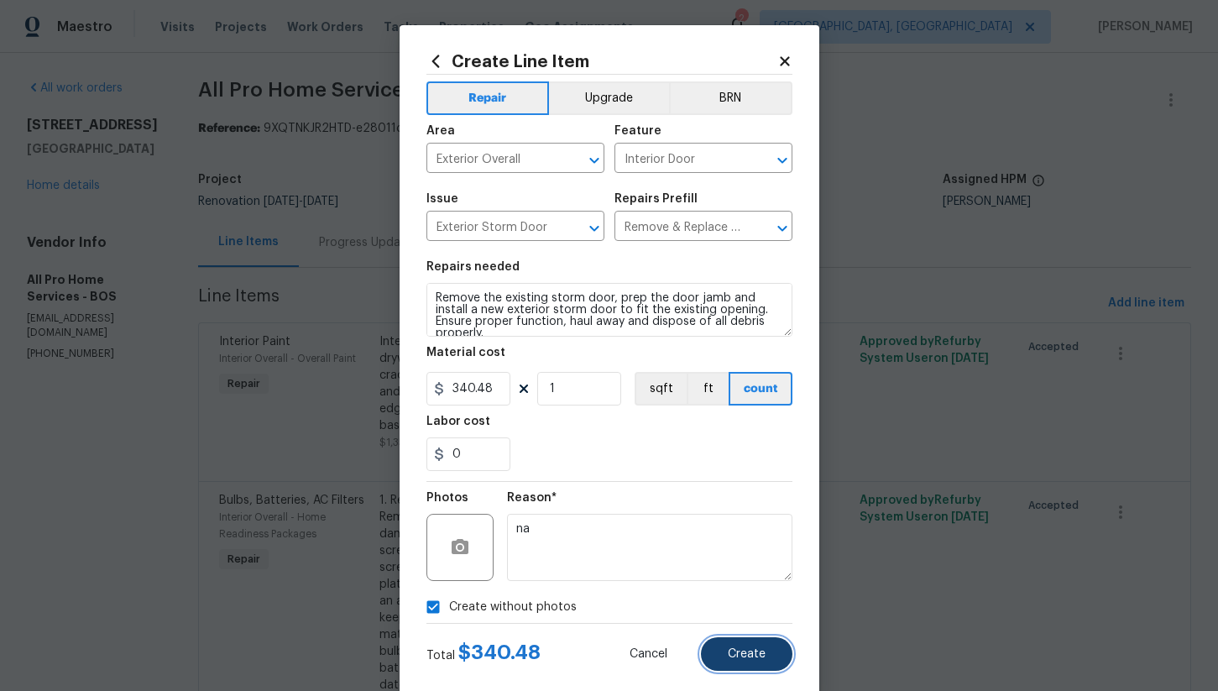
click at [743, 640] on button "Create" at bounding box center [747, 654] width 92 height 34
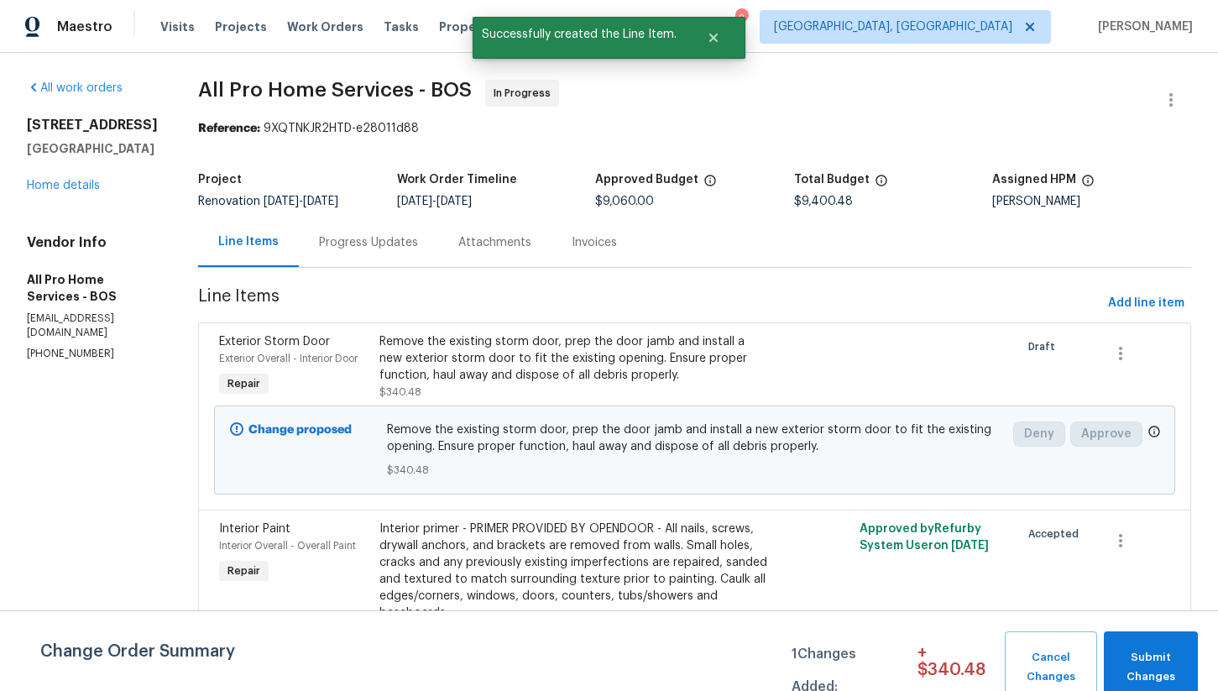
click at [1144, 317] on button "Add line item" at bounding box center [1147, 303] width 90 height 31
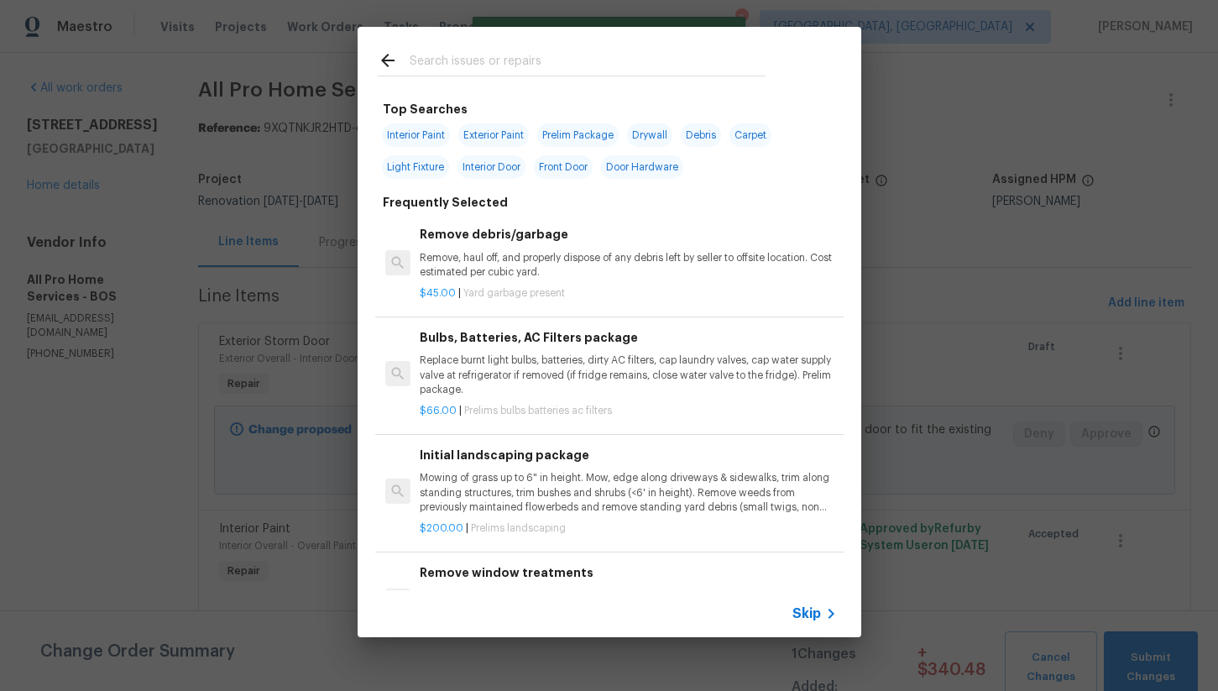
click at [495, 67] on input "text" at bounding box center [588, 62] width 356 height 25
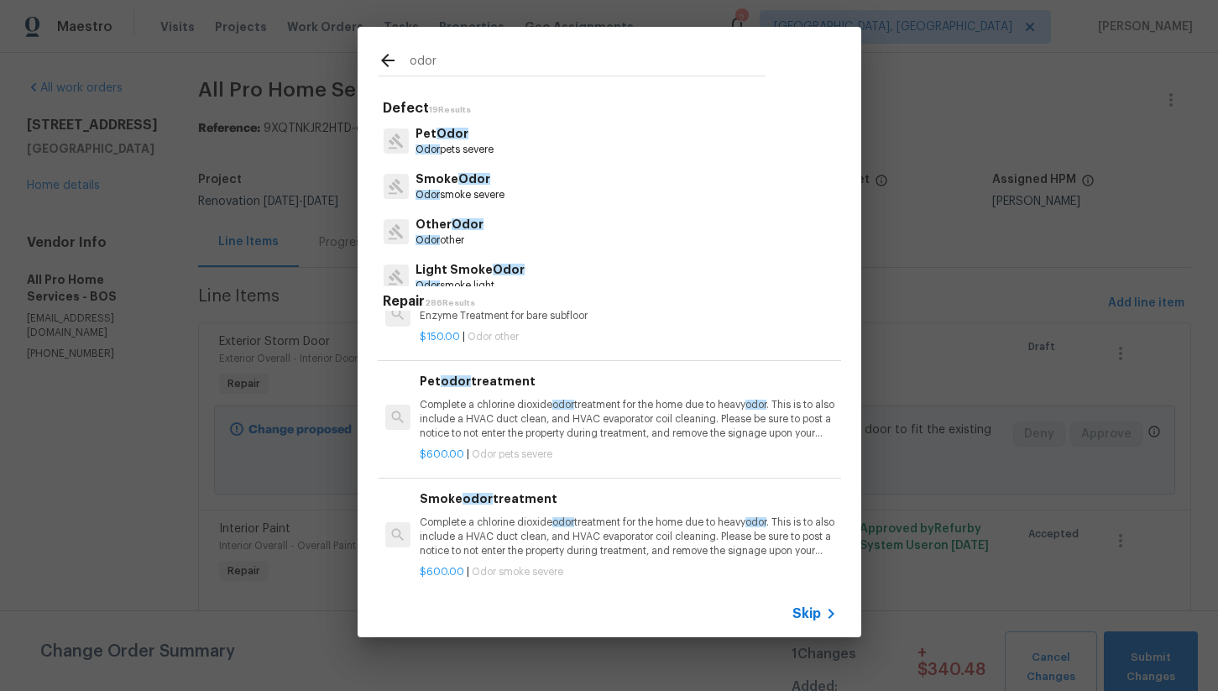
scroll to position [724, 0]
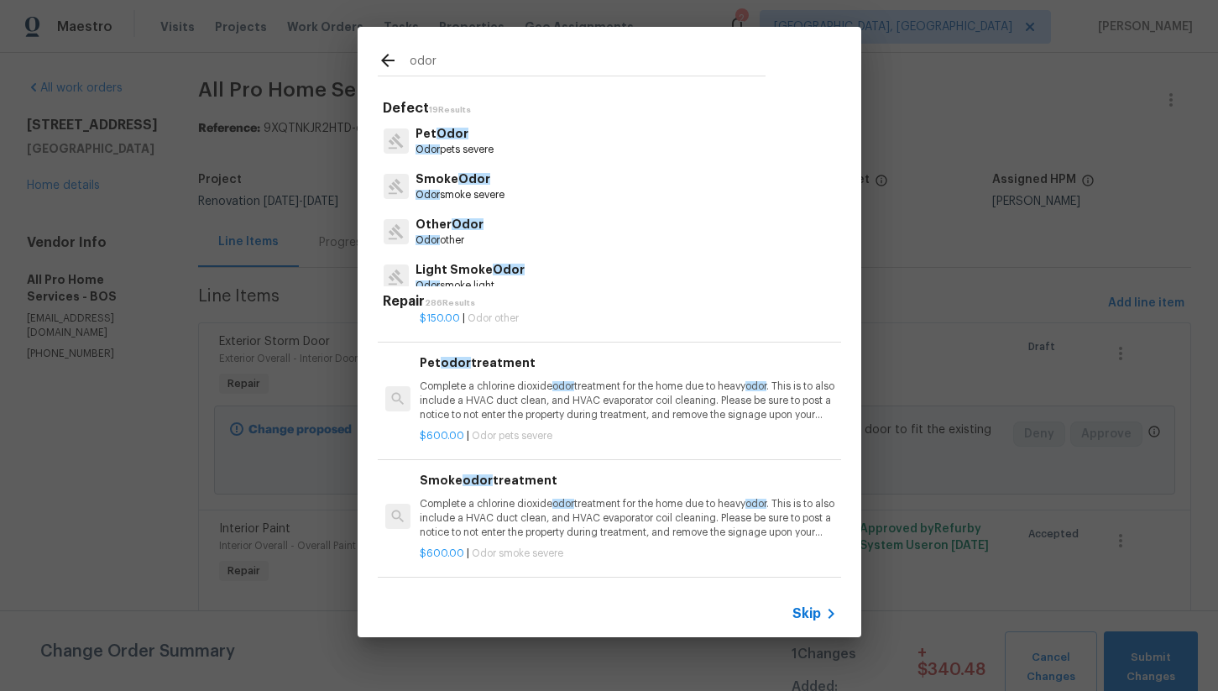
type input "odor"
click at [629, 407] on p "Complete a chlorine dioxide odor treatment for the home due to heavy odor . Thi…" at bounding box center [628, 401] width 416 height 43
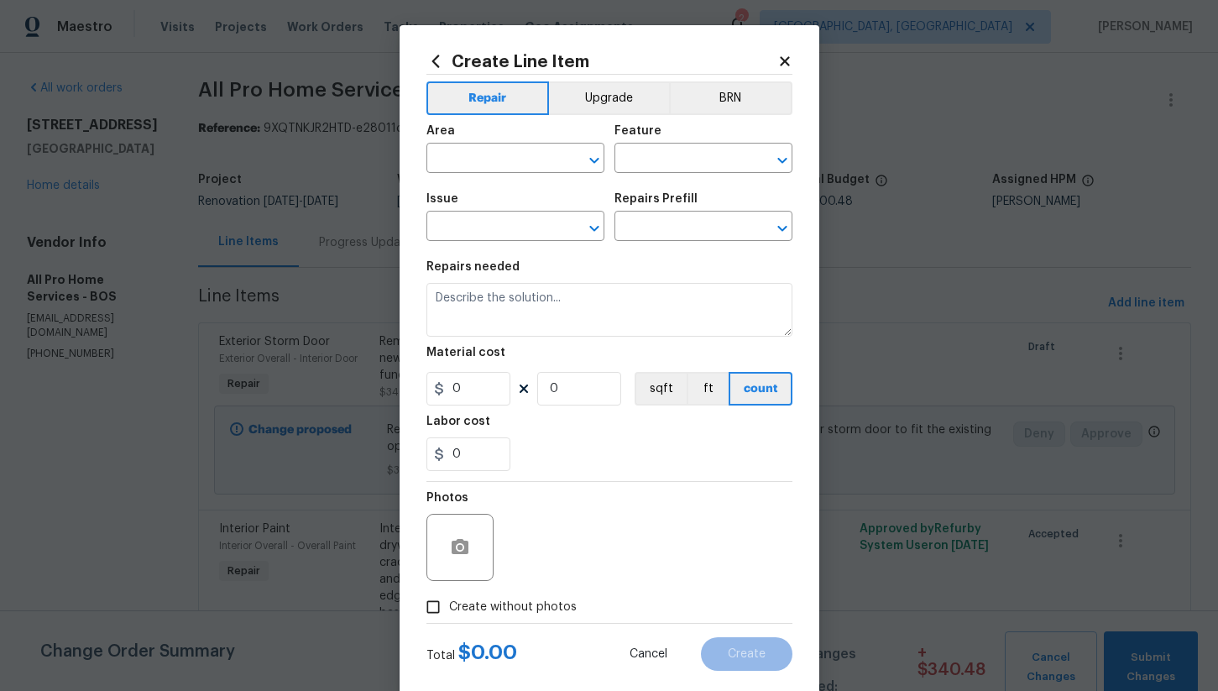
type input "Pet Odor"
type input "Pet odor treatment $600.00"
type textarea "Complete a chlorine dioxide odor treatment for the home due to heavy odor. This…"
type input "600"
type input "1"
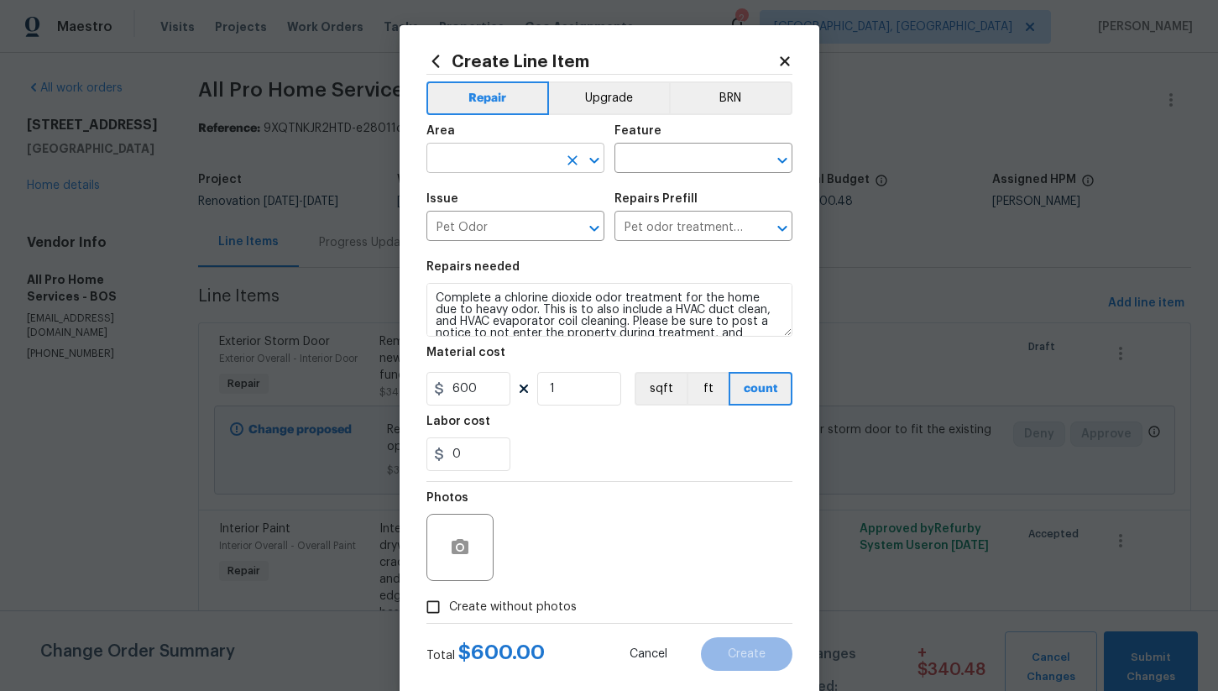
click at [464, 156] on input "text" at bounding box center [492, 160] width 131 height 26
click at [509, 224] on li "Interior Overall" at bounding box center [516, 226] width 178 height 28
type input "Interior Overall"
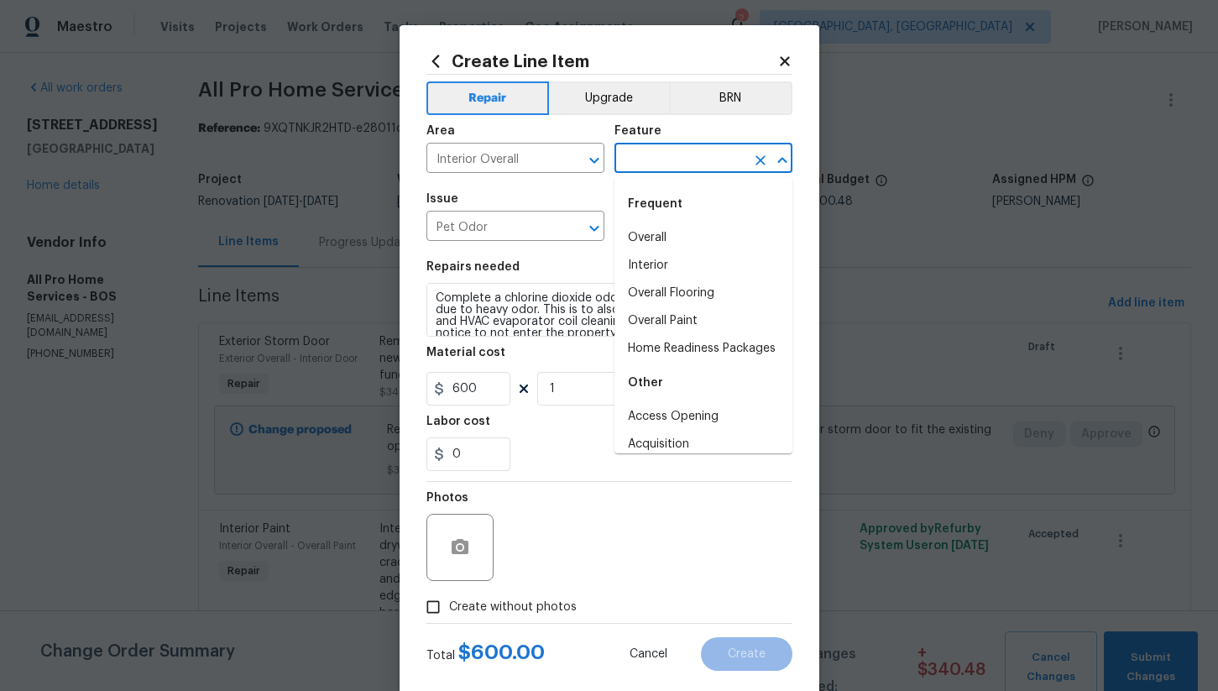
click at [647, 155] on input "text" at bounding box center [680, 160] width 131 height 26
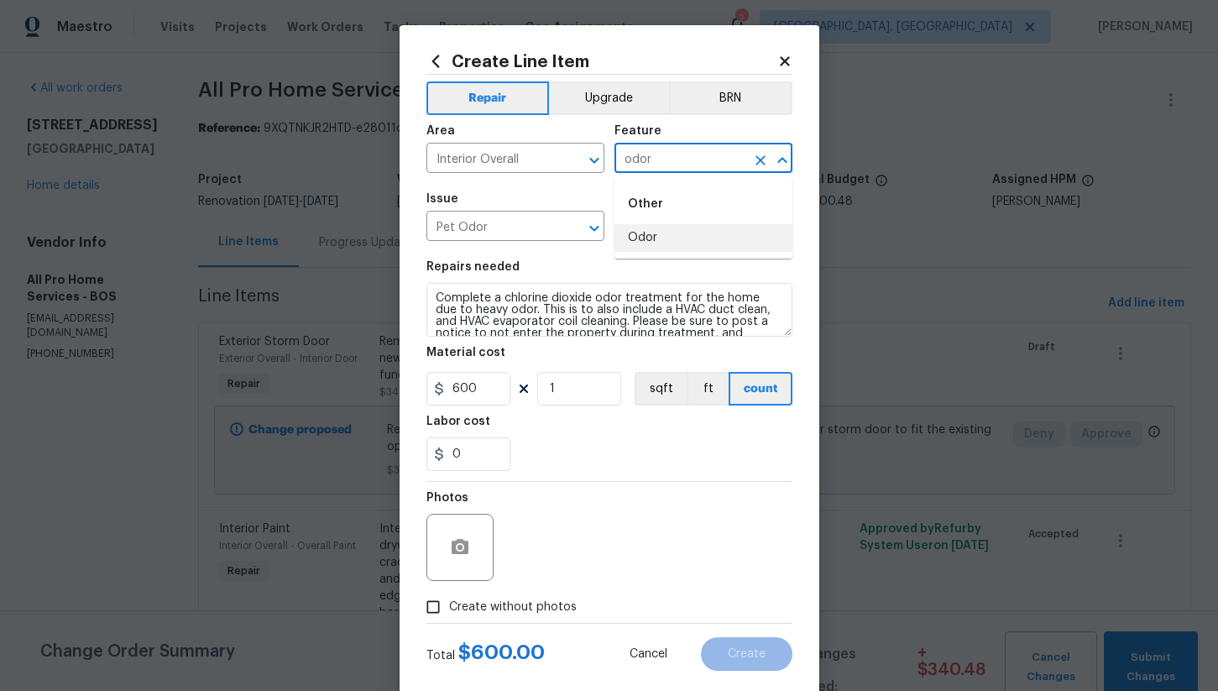
click at [665, 227] on li "Odor" at bounding box center [704, 238] width 178 height 28
type input "Odor"
click at [442, 600] on input "Create without photos" at bounding box center [433, 607] width 32 height 32
checkbox input "true"
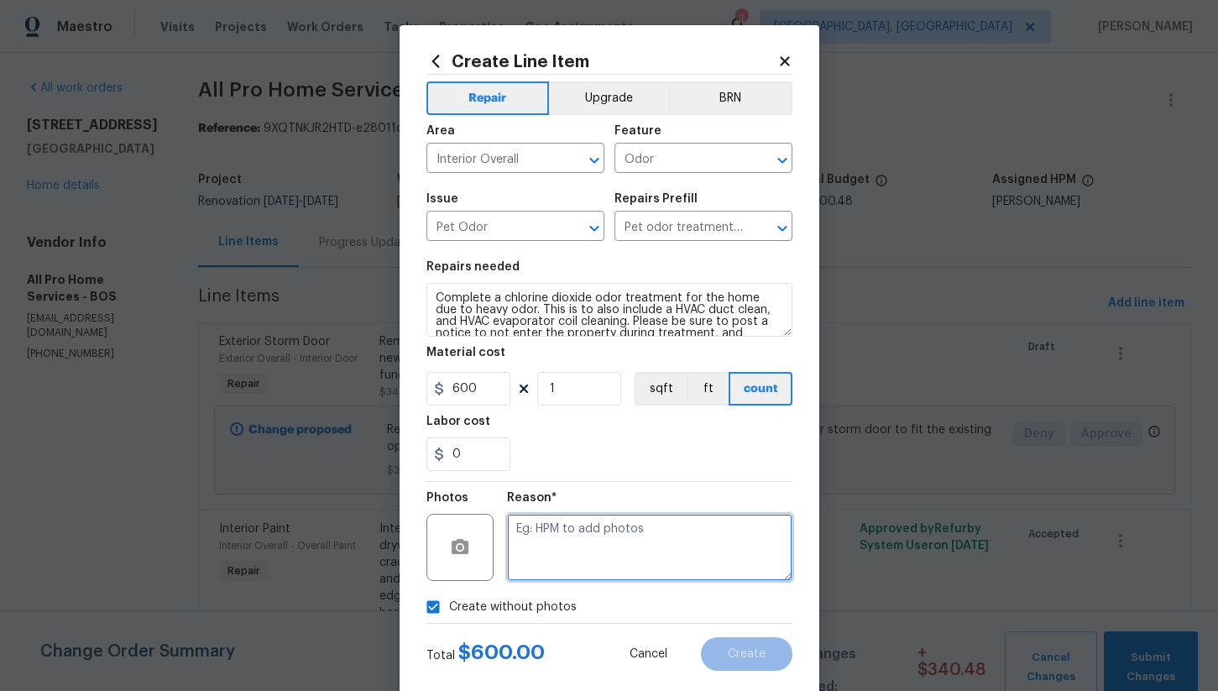
click at [611, 542] on textarea at bounding box center [649, 547] width 285 height 67
type textarea "na"
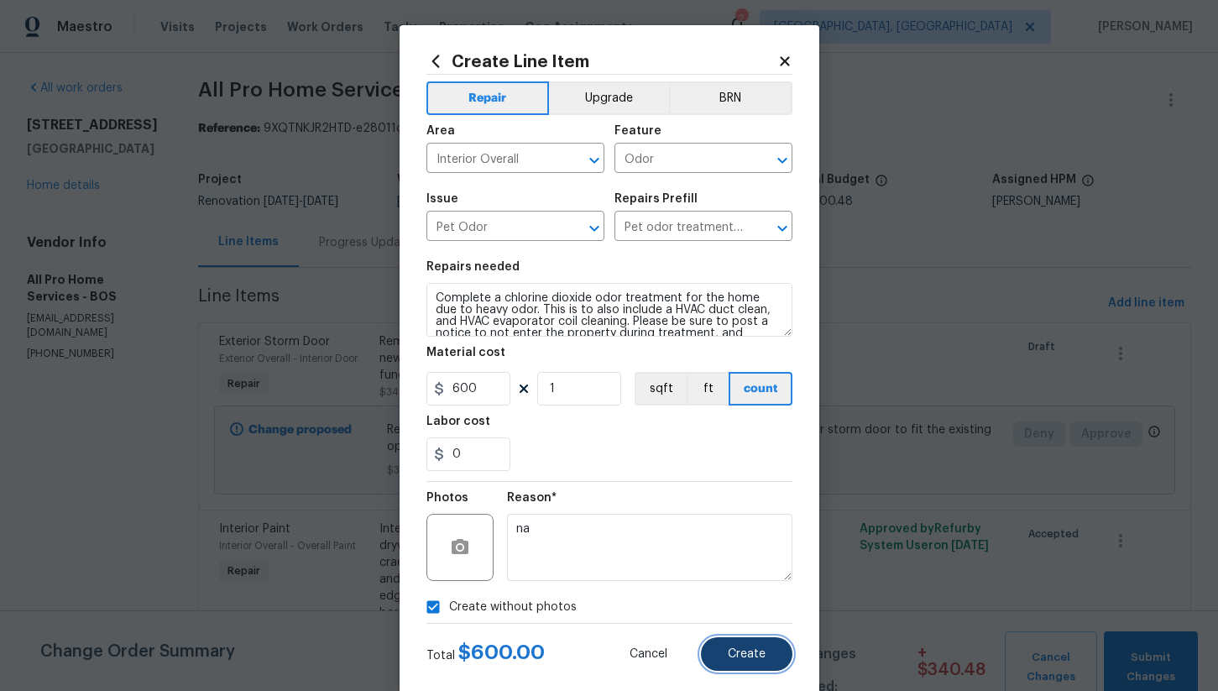
click at [743, 656] on span "Create" at bounding box center [747, 654] width 38 height 13
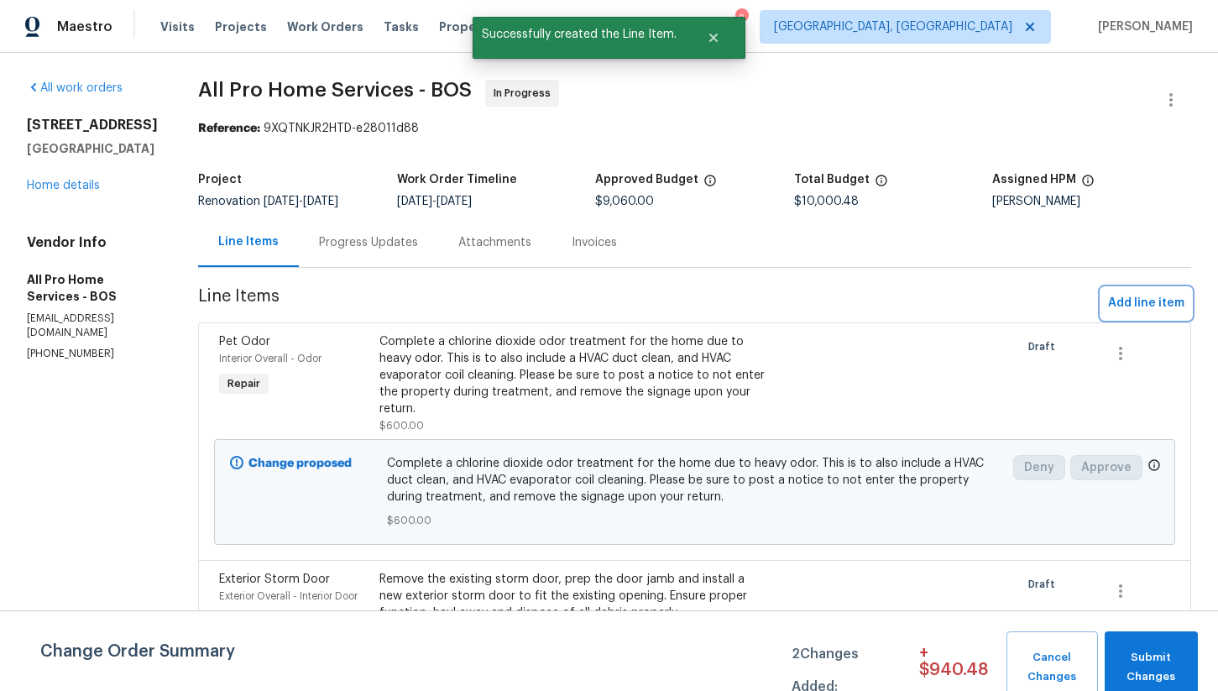
click at [1134, 298] on span "Add line item" at bounding box center [1146, 303] width 76 height 21
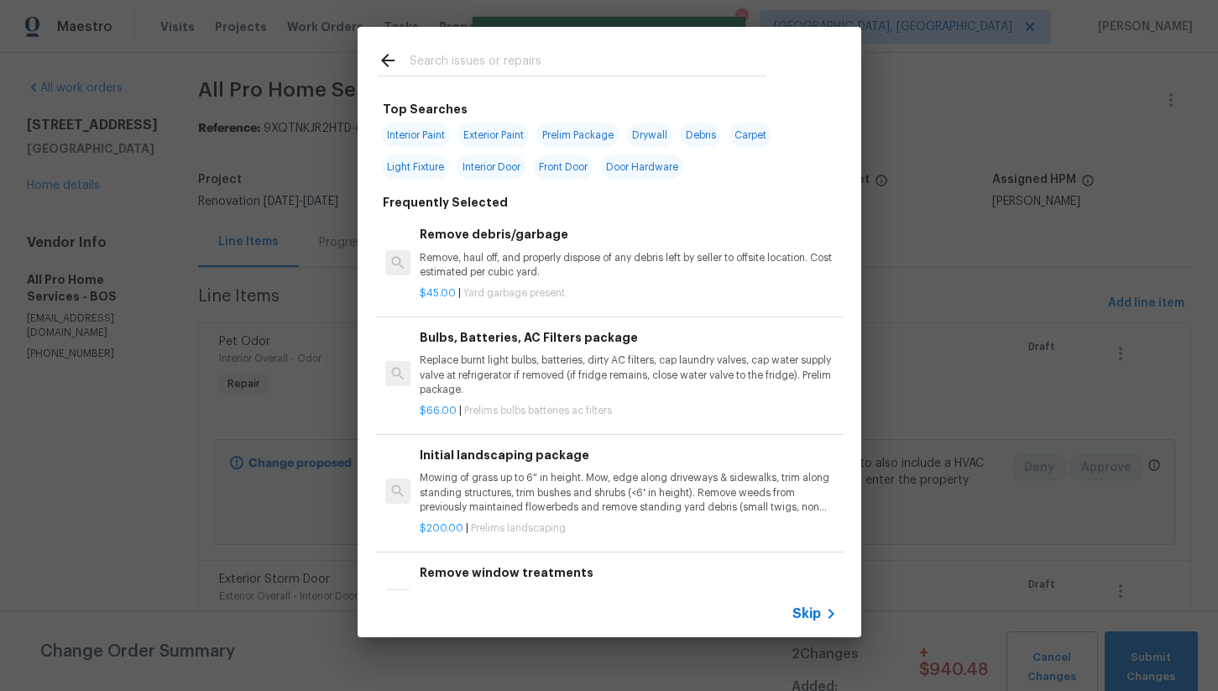
click at [422, 55] on input "text" at bounding box center [588, 62] width 356 height 25
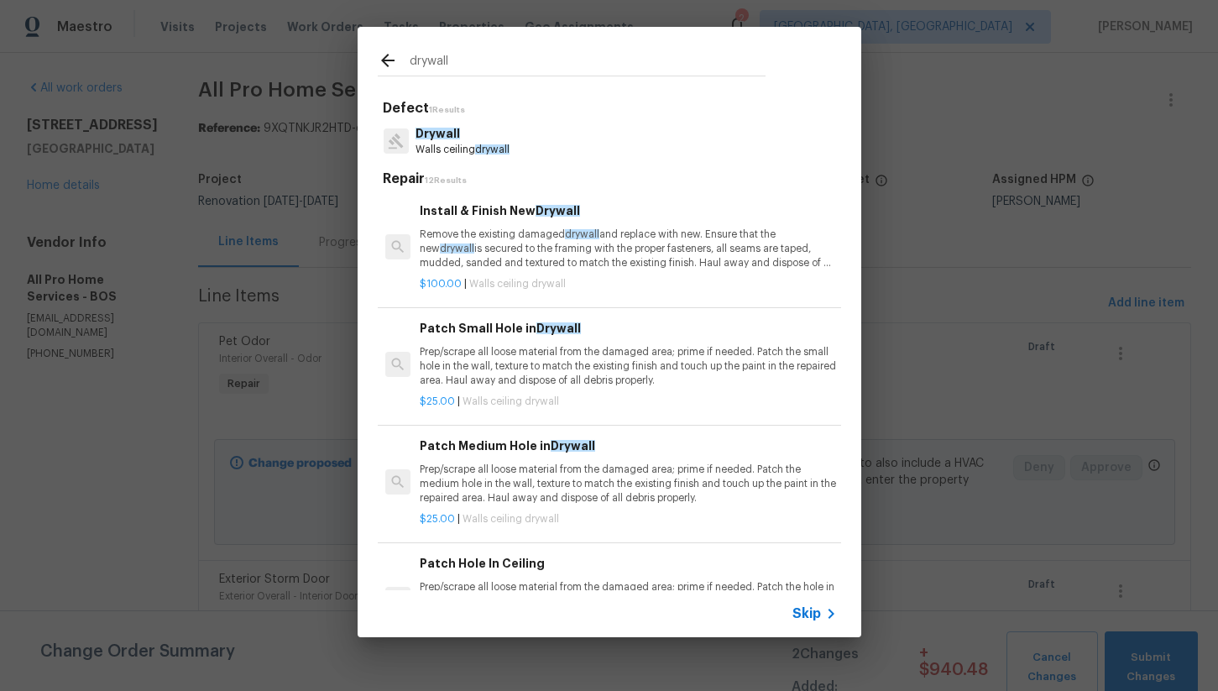
type input "drywall"
click at [543, 267] on p "Remove the existing damaged drywall and replace with new. Ensure that the new d…" at bounding box center [628, 249] width 416 height 43
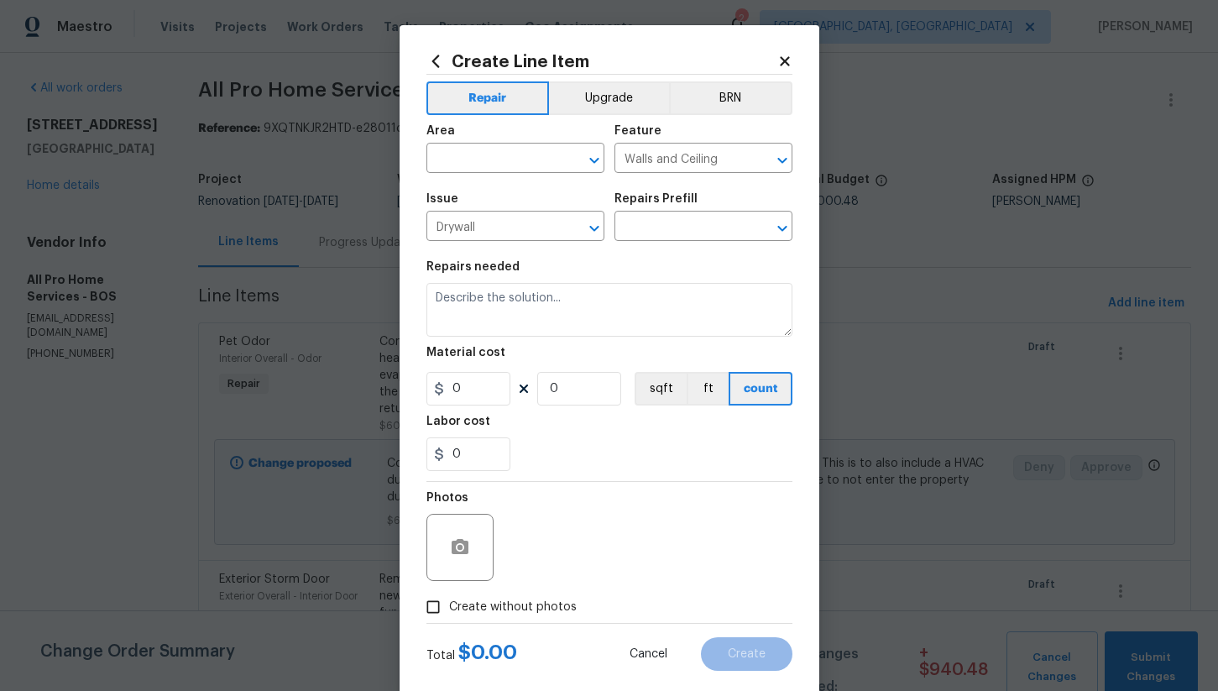
type input "Install & Finish New Drywall $100.00"
type textarea "Remove the existing damaged drywall and replace with new. Ensure that the new d…"
type input "100"
type input "1"
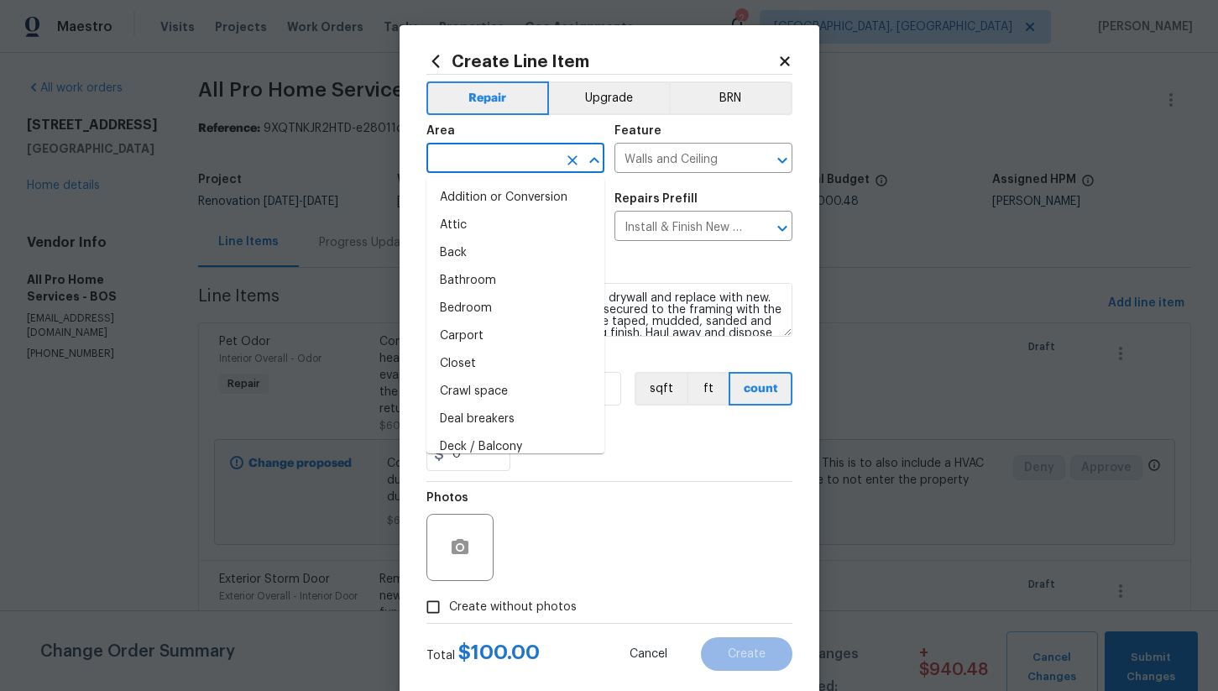
click at [521, 153] on input "text" at bounding box center [492, 160] width 131 height 26
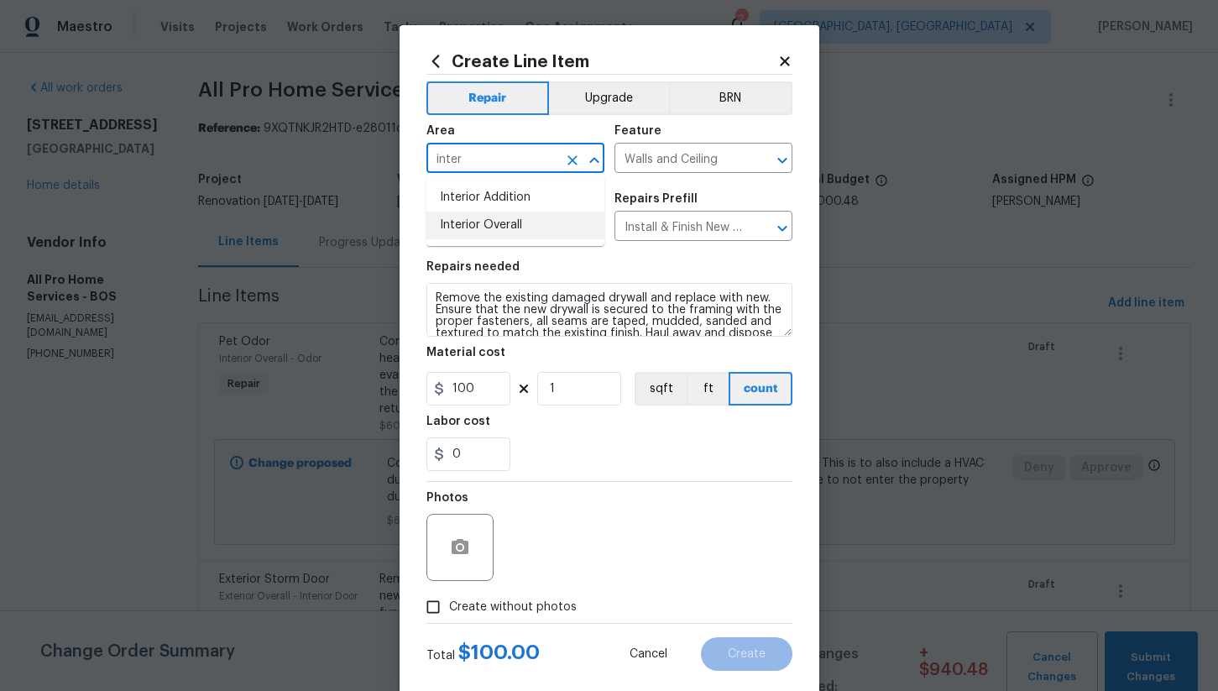
click at [536, 218] on li "Interior Overall" at bounding box center [516, 226] width 178 height 28
type input "Interior Overall"
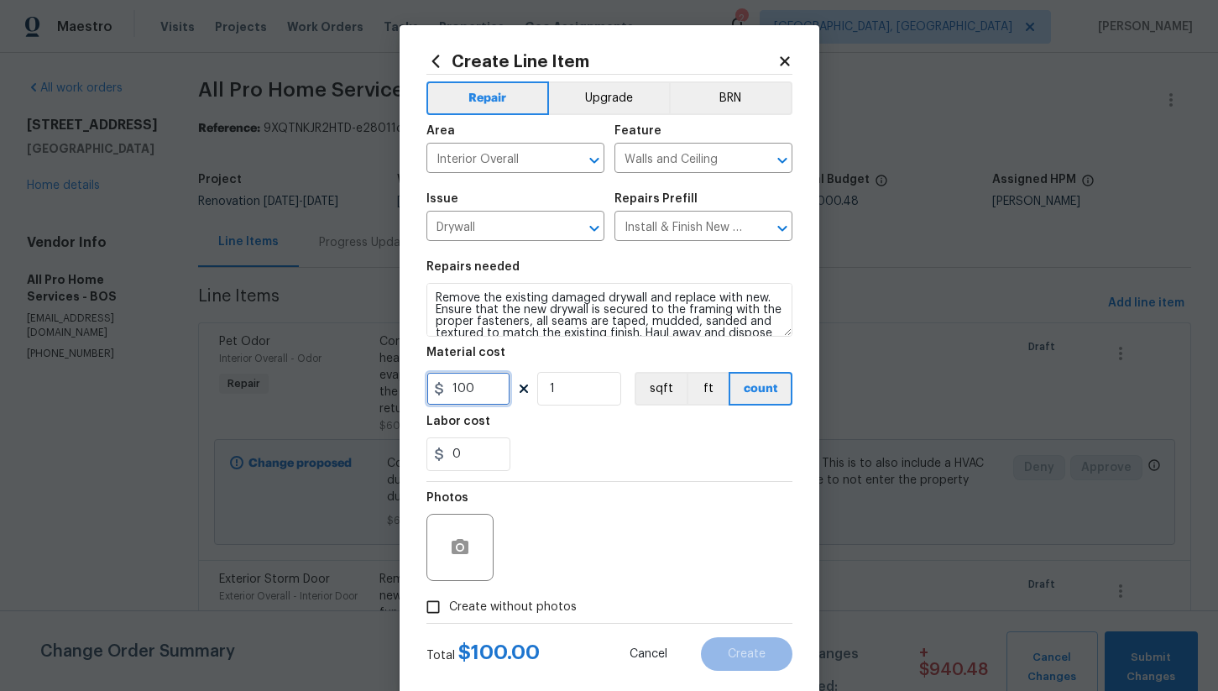
click at [491, 394] on input "100" at bounding box center [469, 389] width 84 height 34
click at [586, 386] on input "1" at bounding box center [579, 389] width 84 height 34
type input "3"
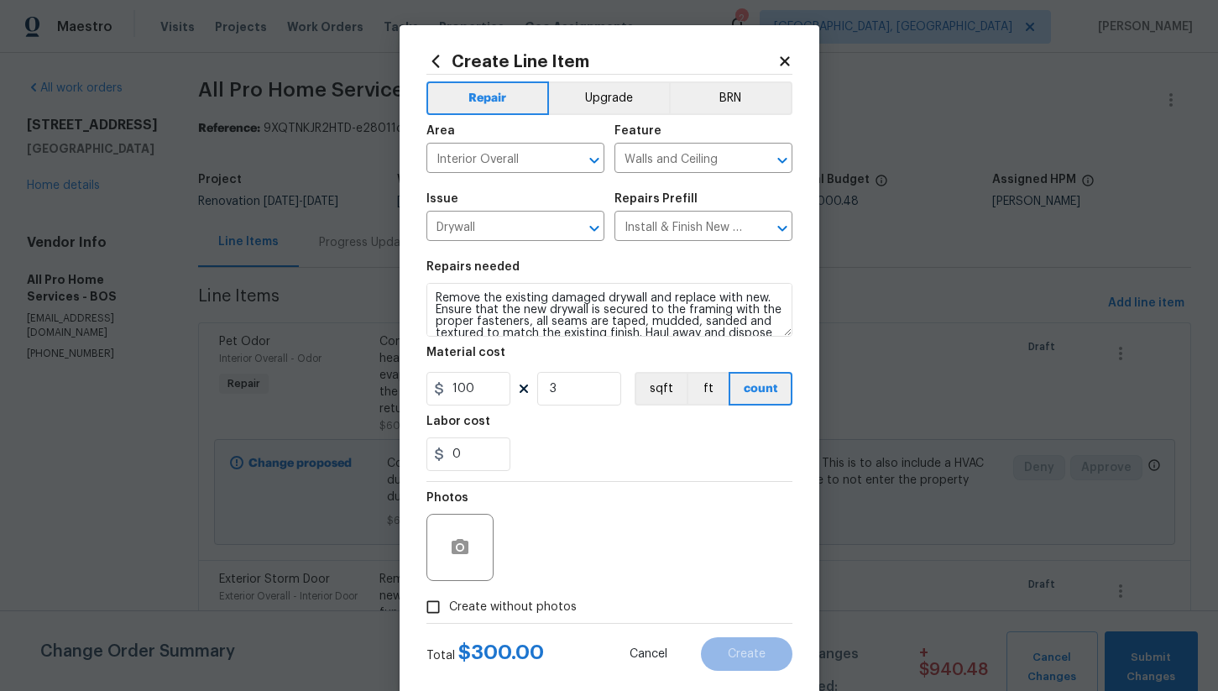
click at [612, 451] on div "0" at bounding box center [610, 454] width 366 height 34
click at [429, 603] on input "Create without photos" at bounding box center [433, 607] width 32 height 32
checkbox input "true"
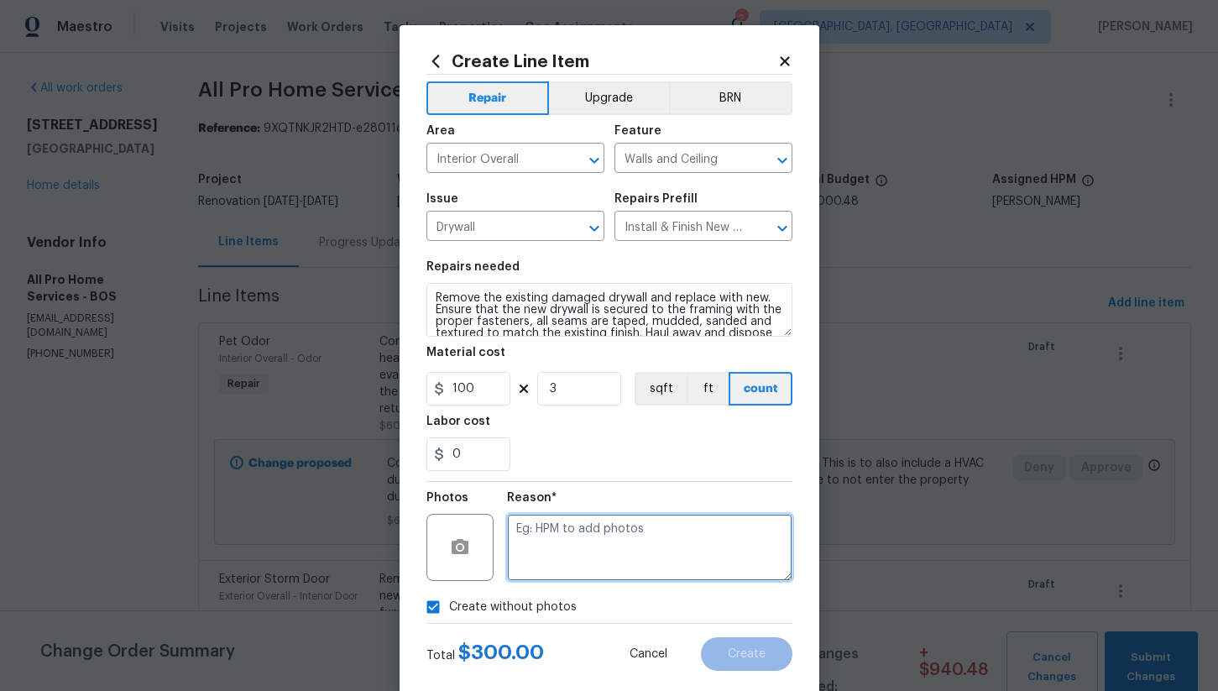
click at [548, 547] on textarea at bounding box center [649, 547] width 285 height 67
type textarea "na"
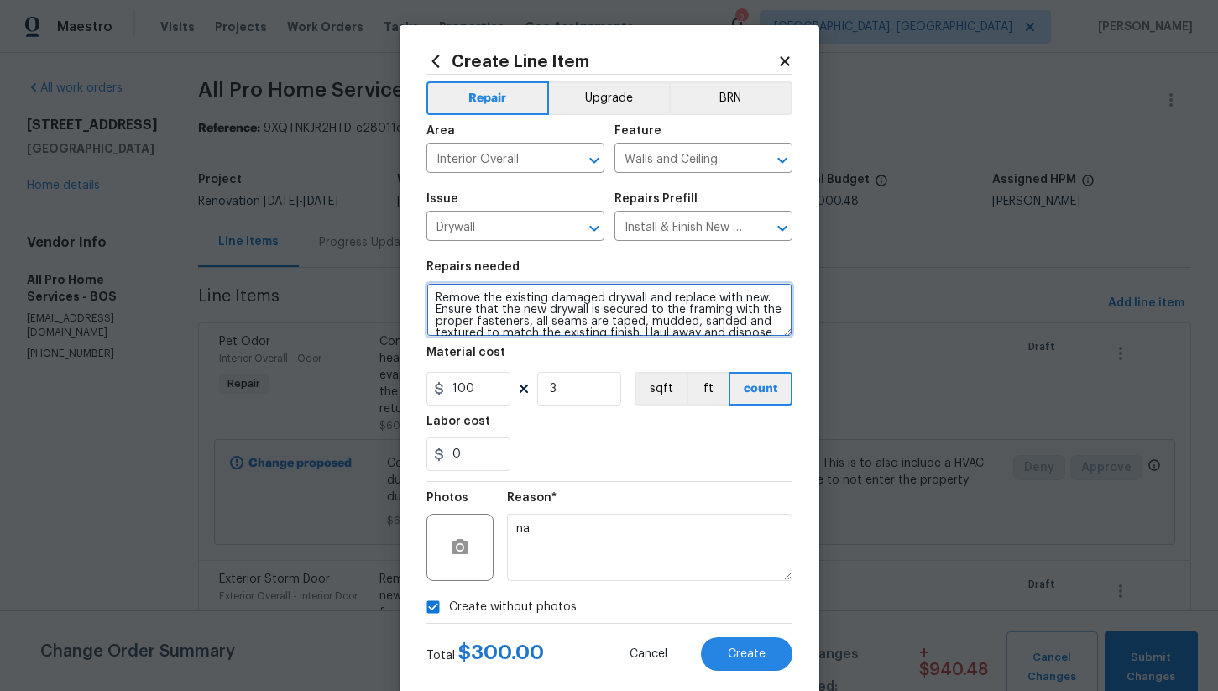
click at [434, 299] on textarea "Remove the existing damaged drywall and replace with new. Ensure that the new d…" at bounding box center [610, 310] width 366 height 54
type textarea "**Patch old doorway in basement between room with no floor and utility** Remove…"
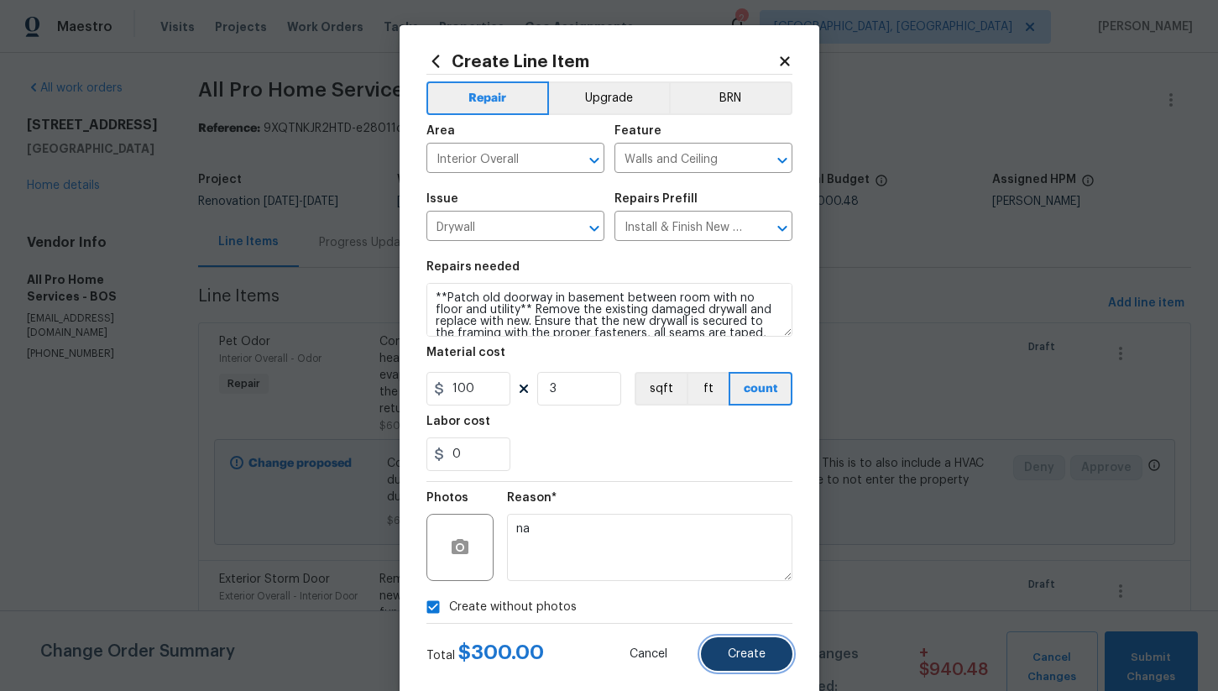
click at [742, 658] on span "Create" at bounding box center [747, 654] width 38 height 13
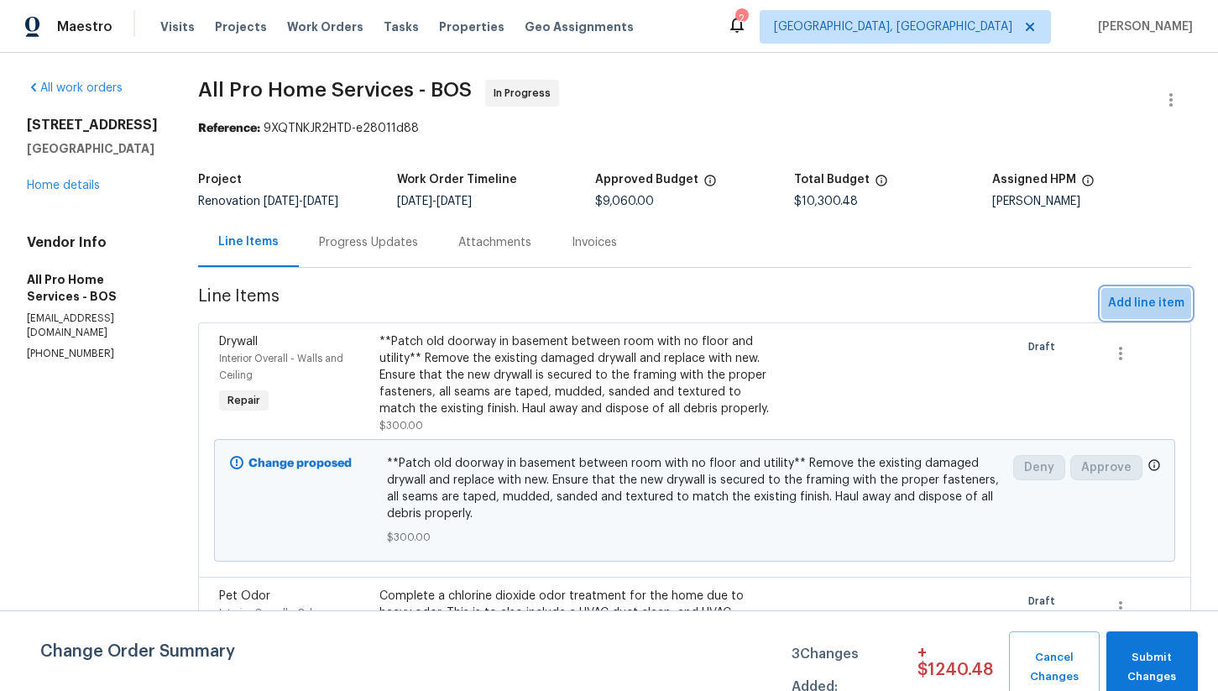
click at [1132, 307] on span "Add line item" at bounding box center [1146, 303] width 76 height 21
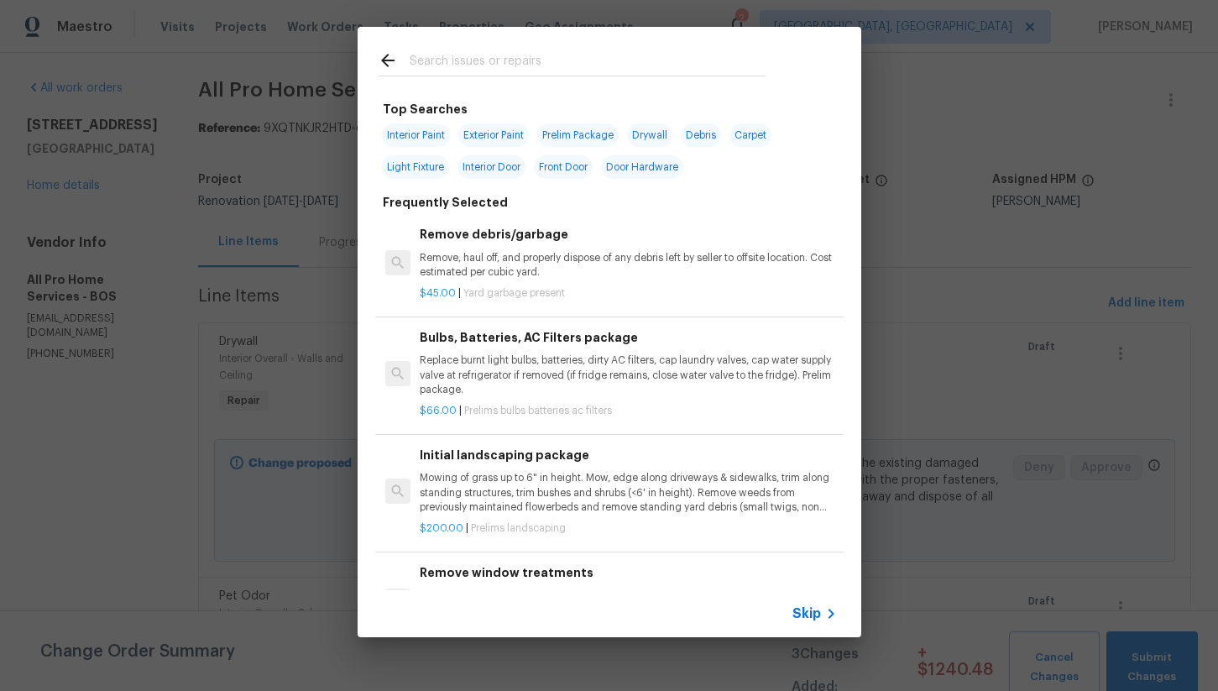
click at [451, 60] on input "text" at bounding box center [588, 62] width 356 height 25
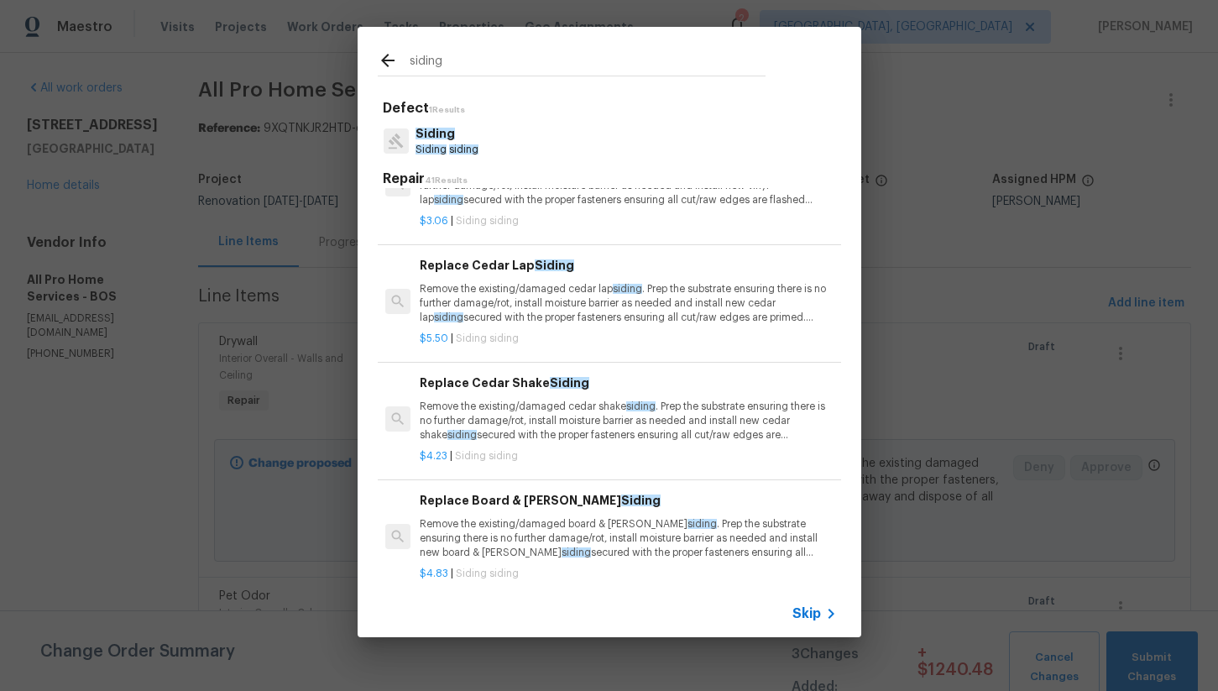
scroll to position [197, 0]
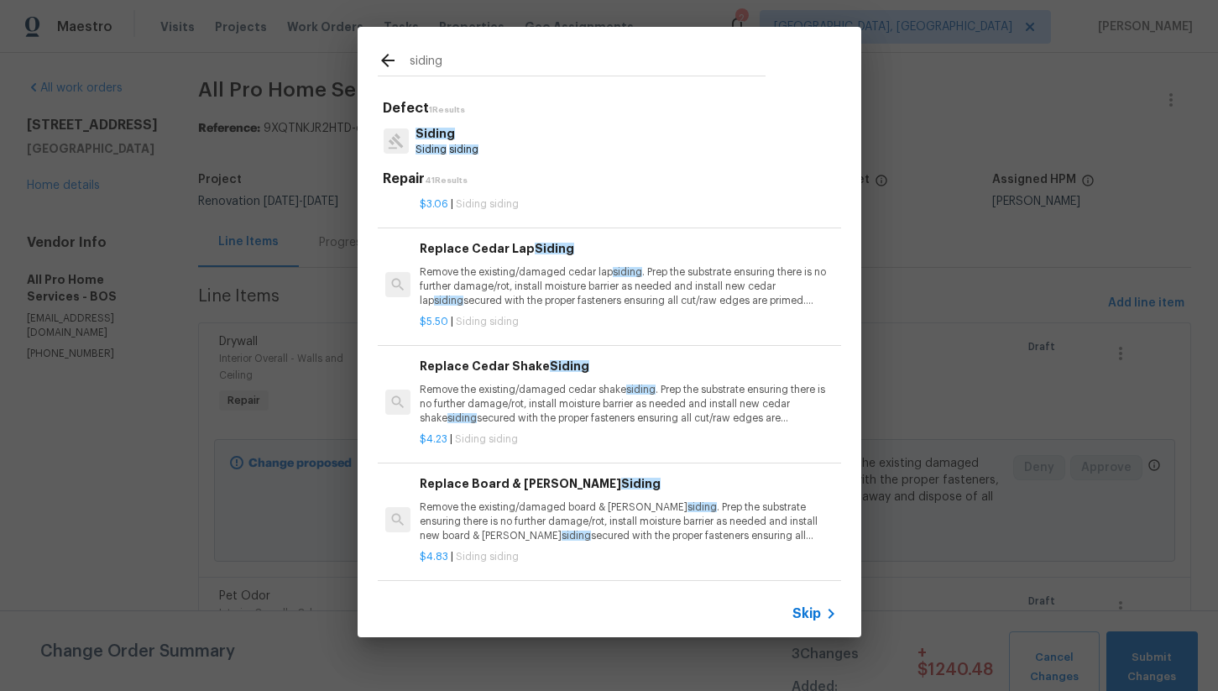
type input "siding"
click at [562, 407] on p "Remove the existing/damaged cedar shake siding . Prep the substrate ensuring th…" at bounding box center [628, 404] width 416 height 43
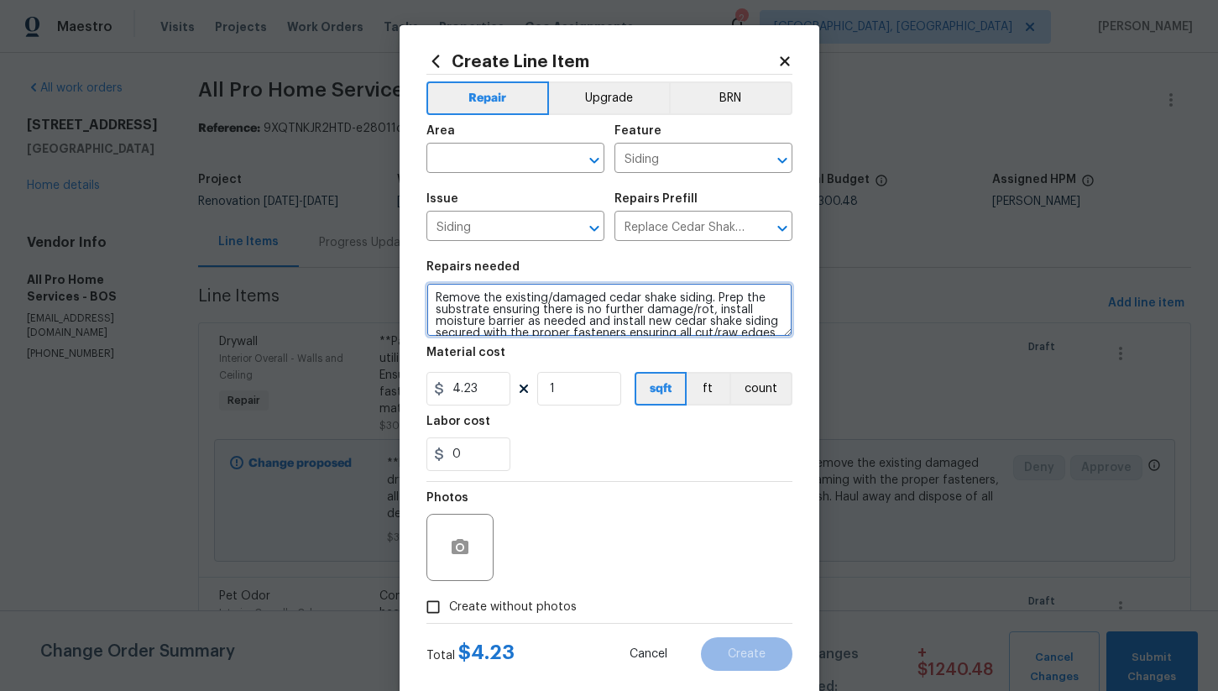
click at [432, 289] on textarea "Remove the existing/damaged cedar shake siding. Prep the substrate ensuring the…" at bounding box center [610, 310] width 366 height 54
type textarea "**Fix bad patches** Remove the existing/damaged cedar shake siding. Prep the su…"
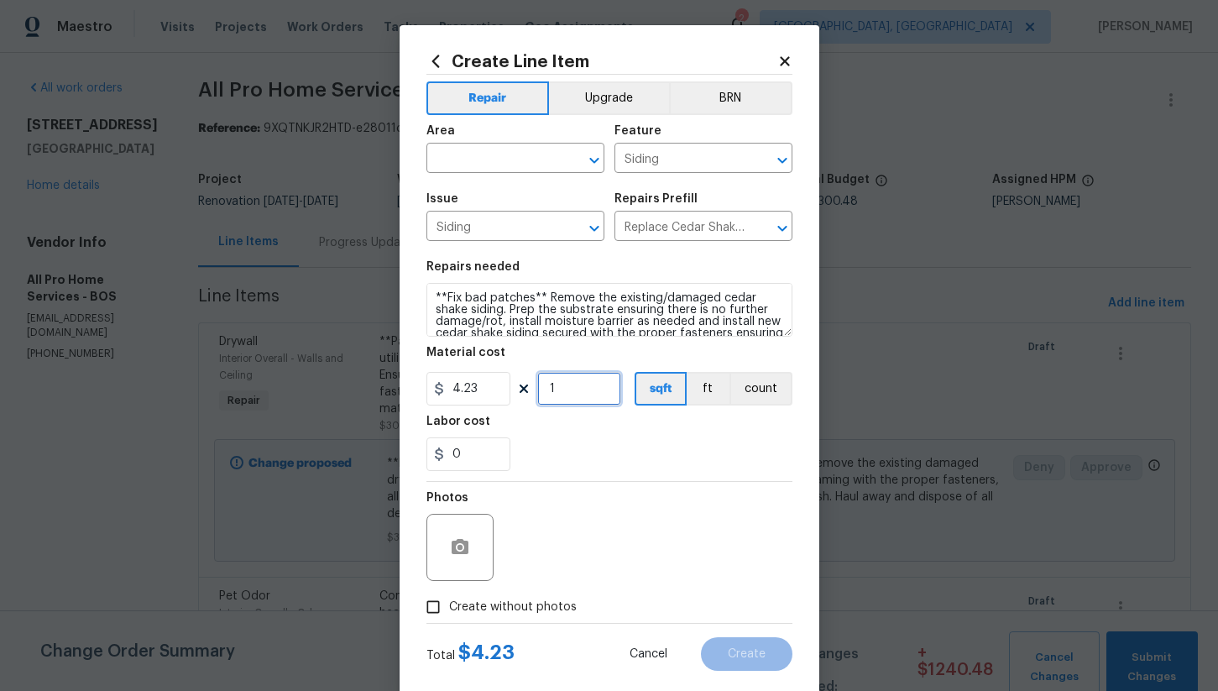
click at [582, 400] on input "1" at bounding box center [579, 389] width 84 height 34
click at [582, 394] on input "100" at bounding box center [579, 389] width 84 height 34
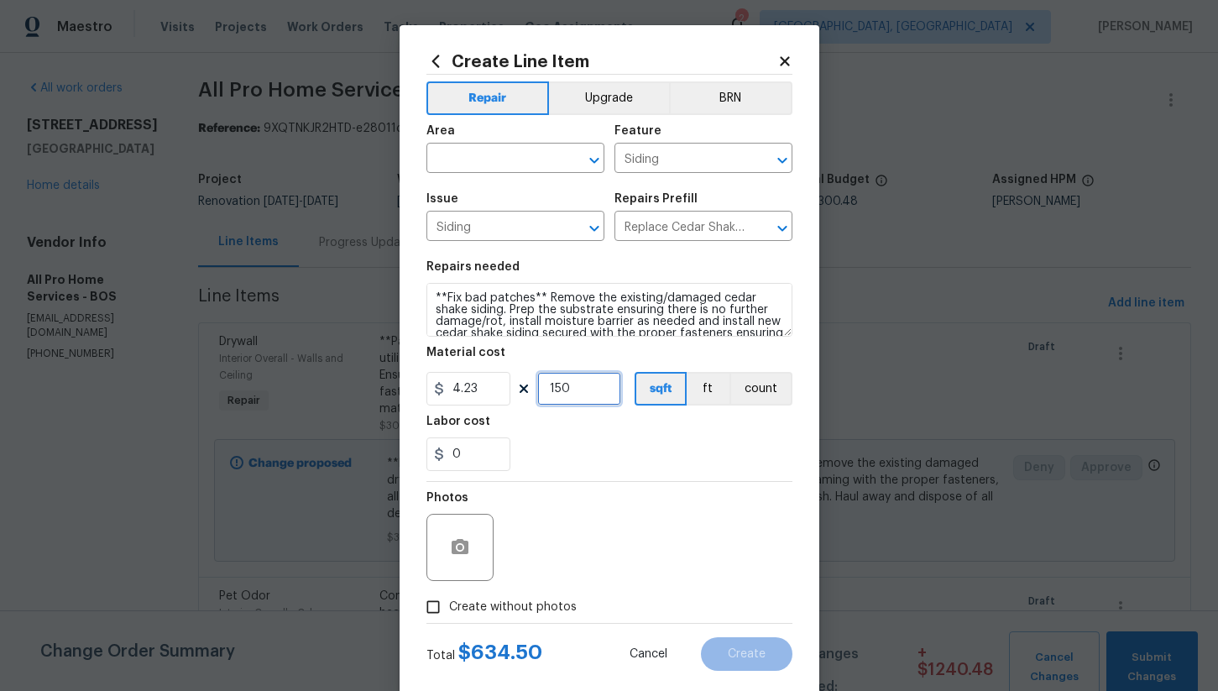
type input "150"
click at [579, 412] on section "Repairs needed **Fix bad patches** Remove the existing/damaged cedar shake sidi…" at bounding box center [610, 366] width 366 height 230
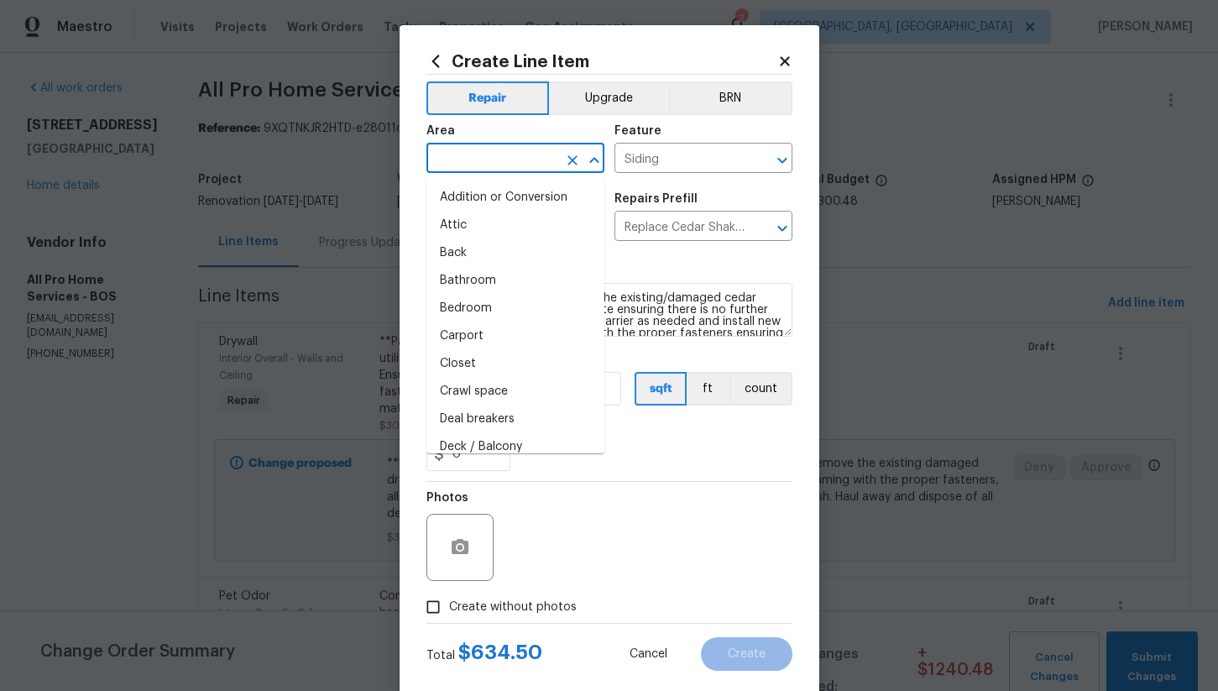
click at [488, 172] on input "text" at bounding box center [492, 160] width 131 height 26
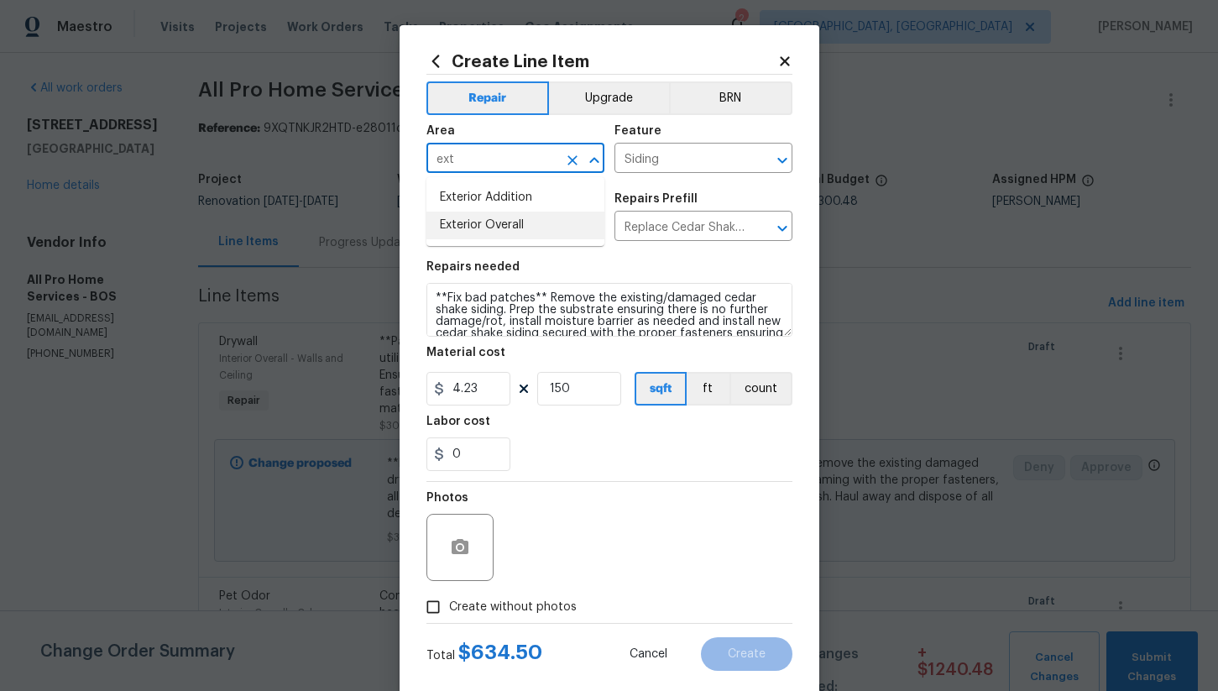
click at [500, 222] on li "Exterior Overall" at bounding box center [516, 226] width 178 height 28
type input "Exterior Overall"
click at [454, 610] on span "Create without photos" at bounding box center [513, 608] width 128 height 18
click at [449, 610] on input "Create without photos" at bounding box center [433, 607] width 32 height 32
checkbox input "true"
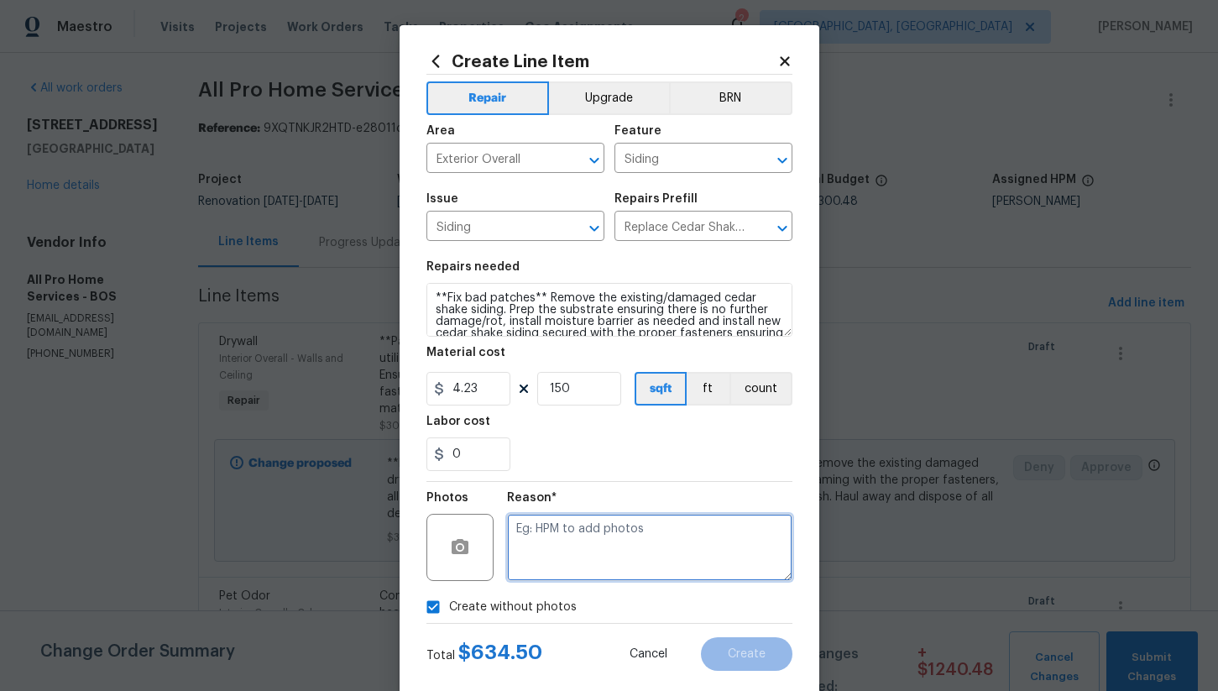
click at [582, 553] on textarea at bounding box center [649, 547] width 285 height 67
type textarea "na"
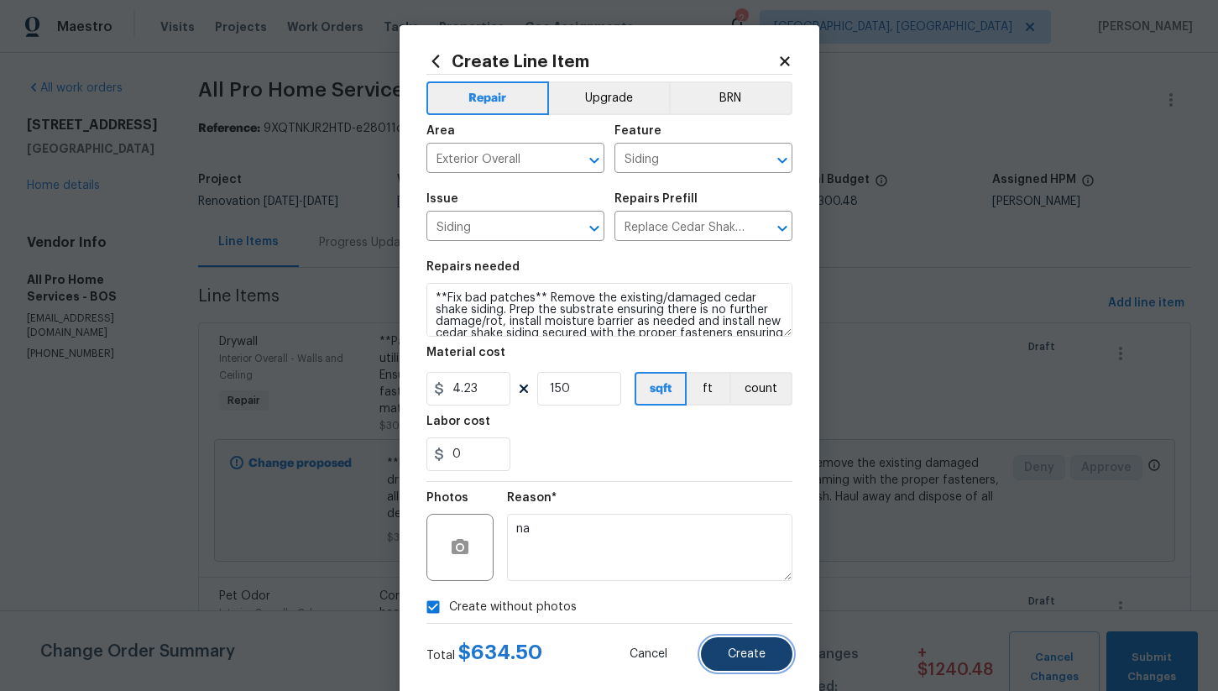
click at [744, 659] on span "Create" at bounding box center [747, 654] width 38 height 13
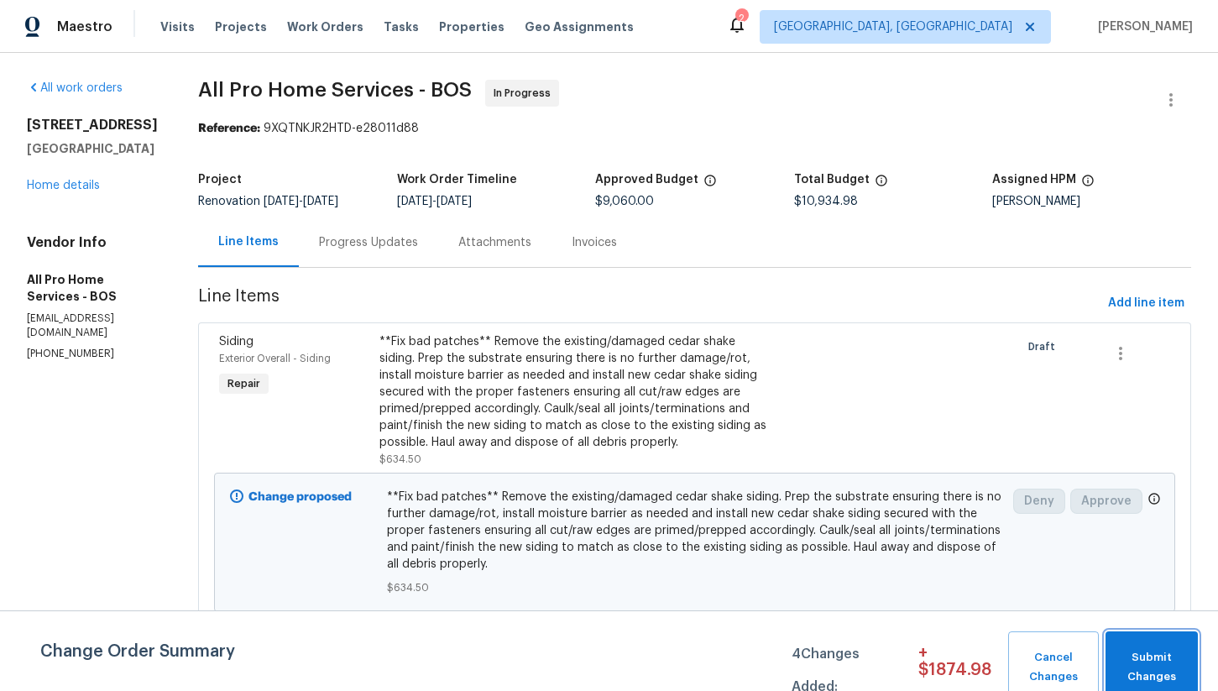
click at [1163, 662] on span "Submit Changes" at bounding box center [1152, 667] width 76 height 39
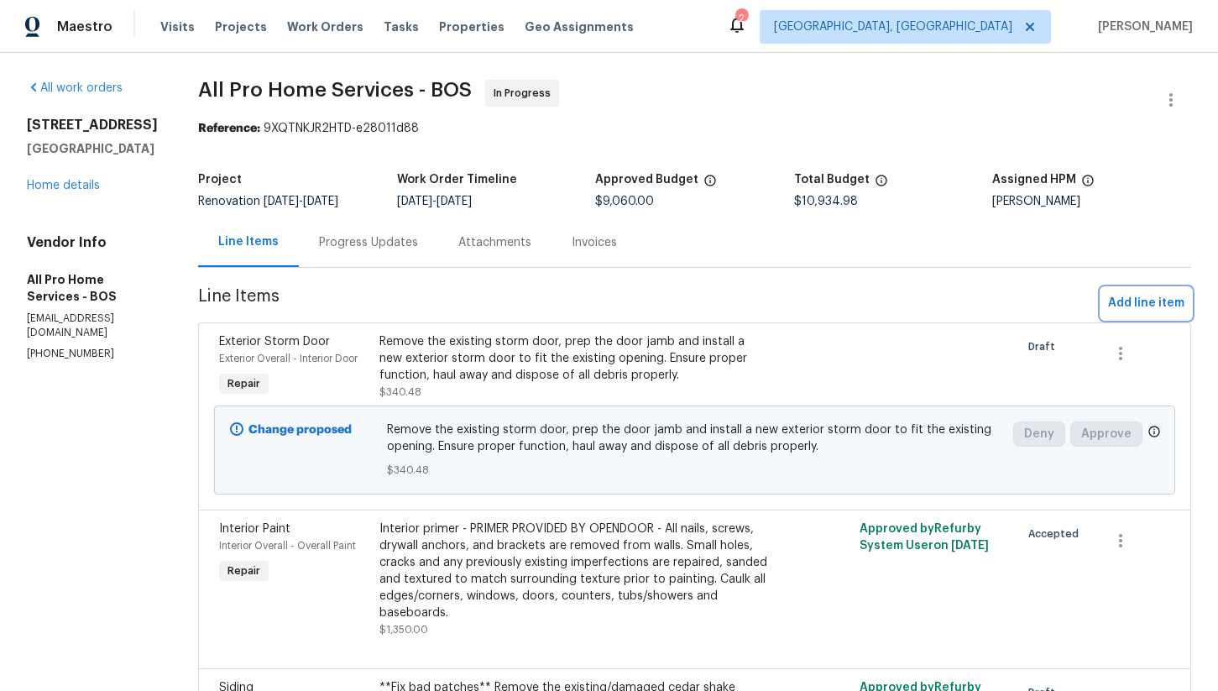
click at [1131, 301] on span "Add line item" at bounding box center [1146, 303] width 76 height 21
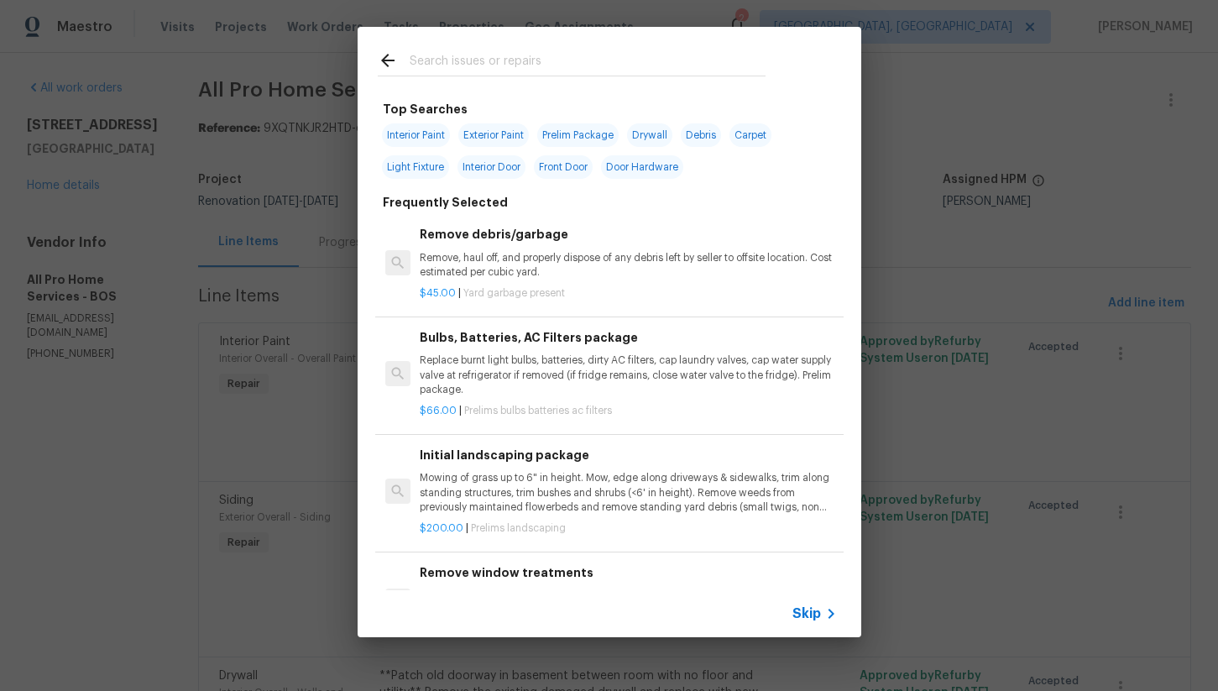
click at [490, 58] on input "text" at bounding box center [588, 62] width 356 height 25
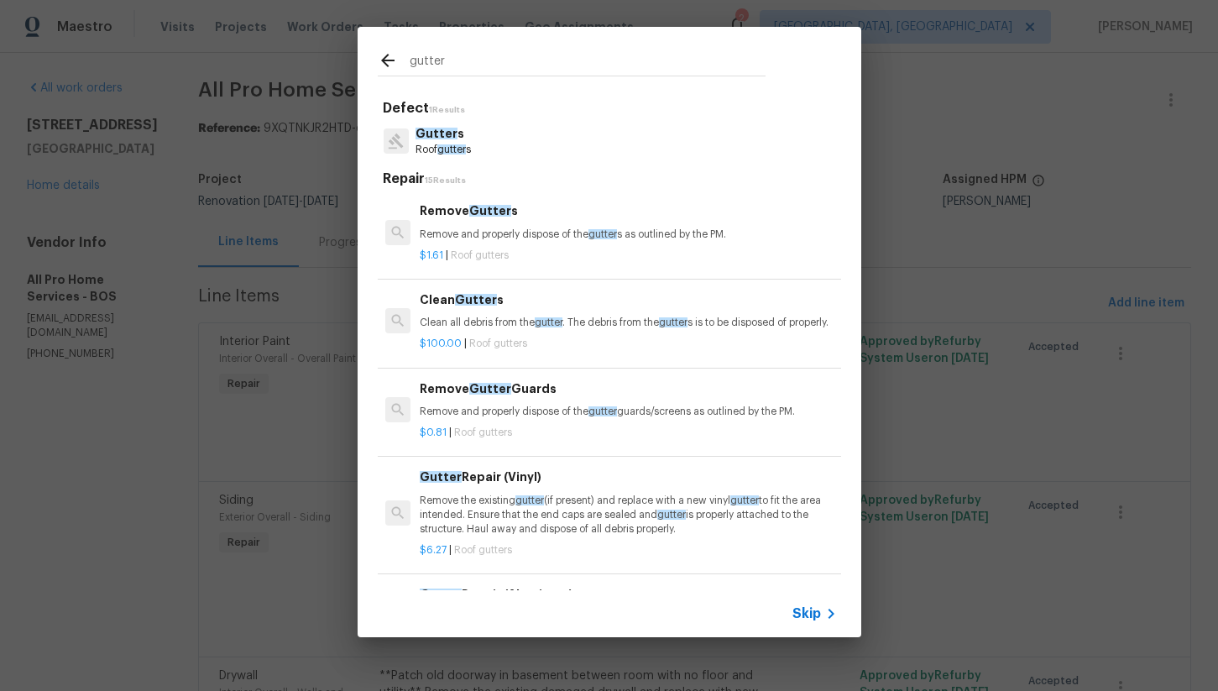
type input "gutter"
click at [512, 322] on p "Clean all debris from the gutter . The debris from the gutter s is to be dispos…" at bounding box center [628, 323] width 416 height 14
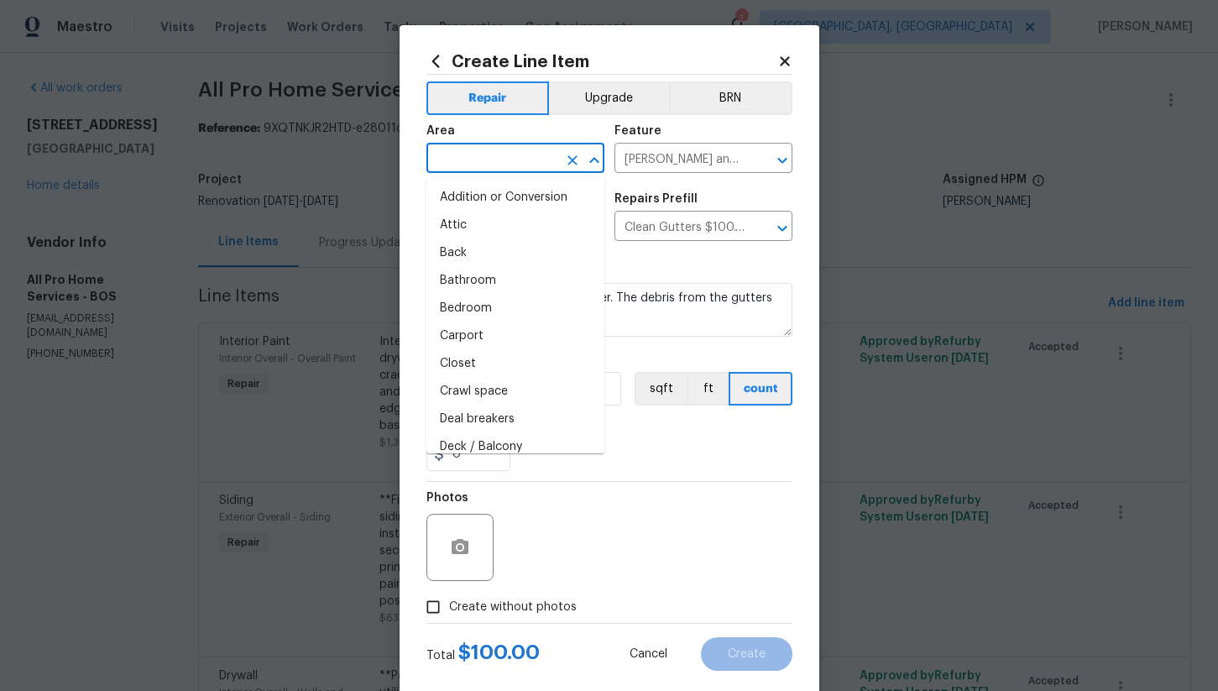
click at [505, 156] on input "text" at bounding box center [492, 160] width 131 height 26
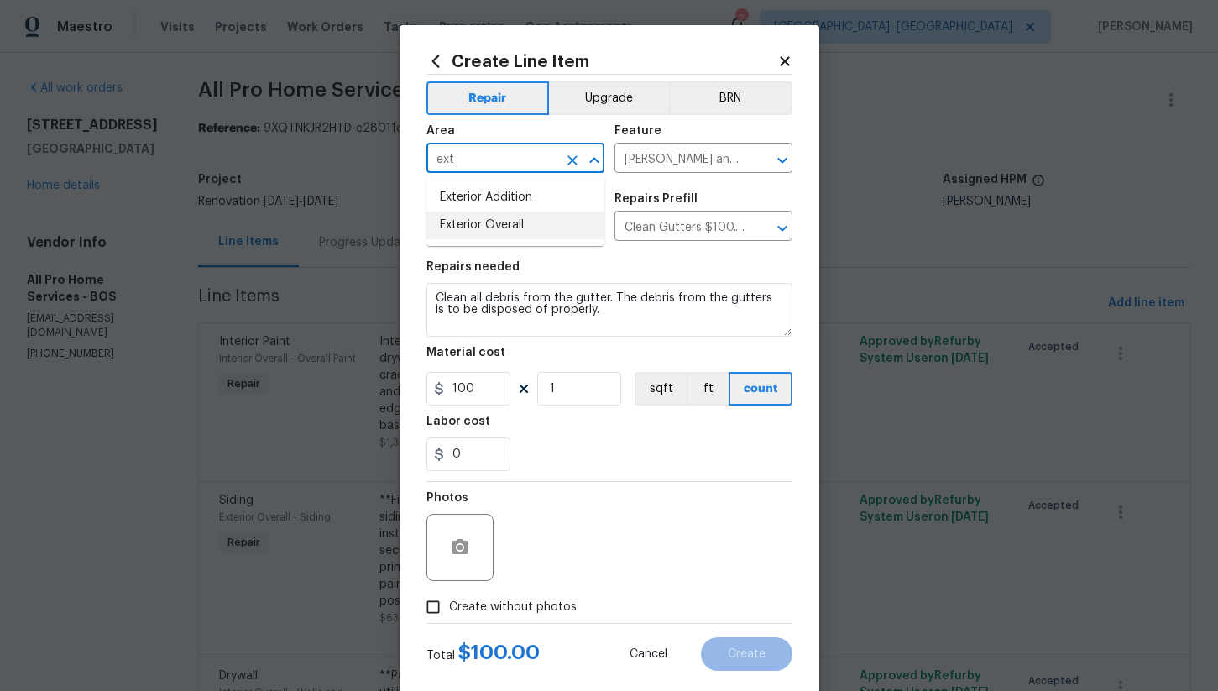
click at [507, 215] on li "Exterior Overall" at bounding box center [516, 226] width 178 height 28
type input "Exterior Overall"
click at [440, 605] on input "Create without photos" at bounding box center [433, 607] width 32 height 32
checkbox input "true"
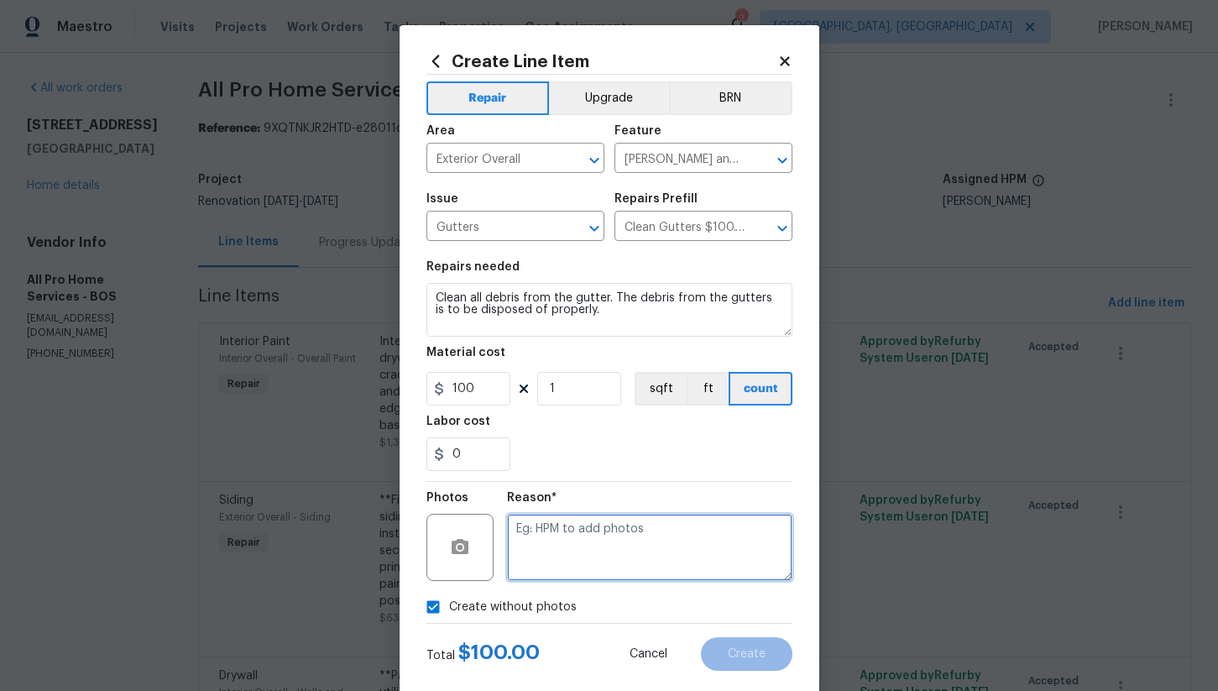
click at [589, 555] on textarea at bounding box center [649, 547] width 285 height 67
type textarea "na"
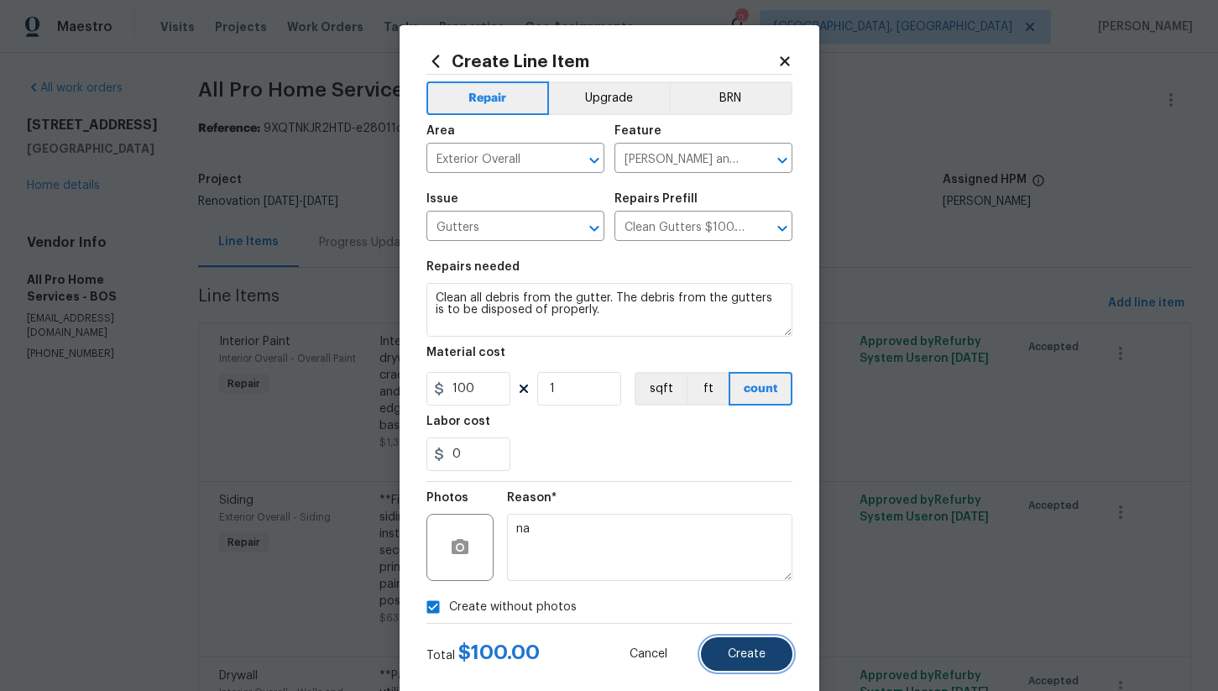
click at [752, 652] on span "Create" at bounding box center [747, 654] width 38 height 13
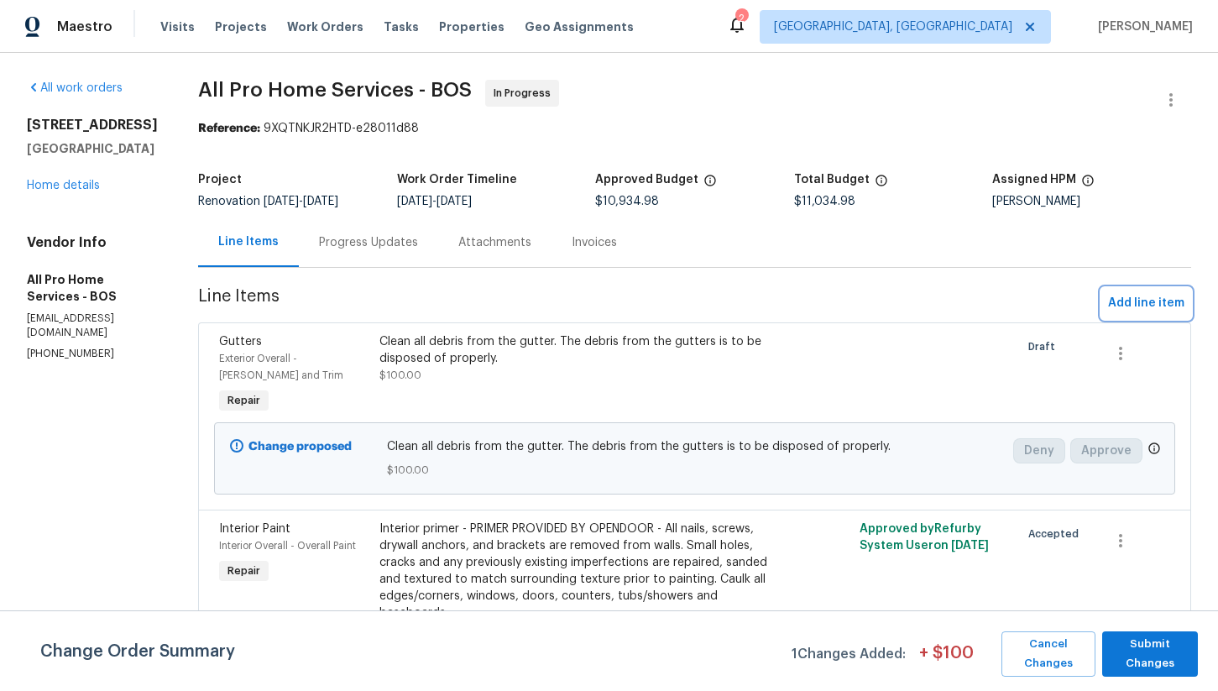
click at [1134, 303] on span "Add line item" at bounding box center [1146, 303] width 76 height 21
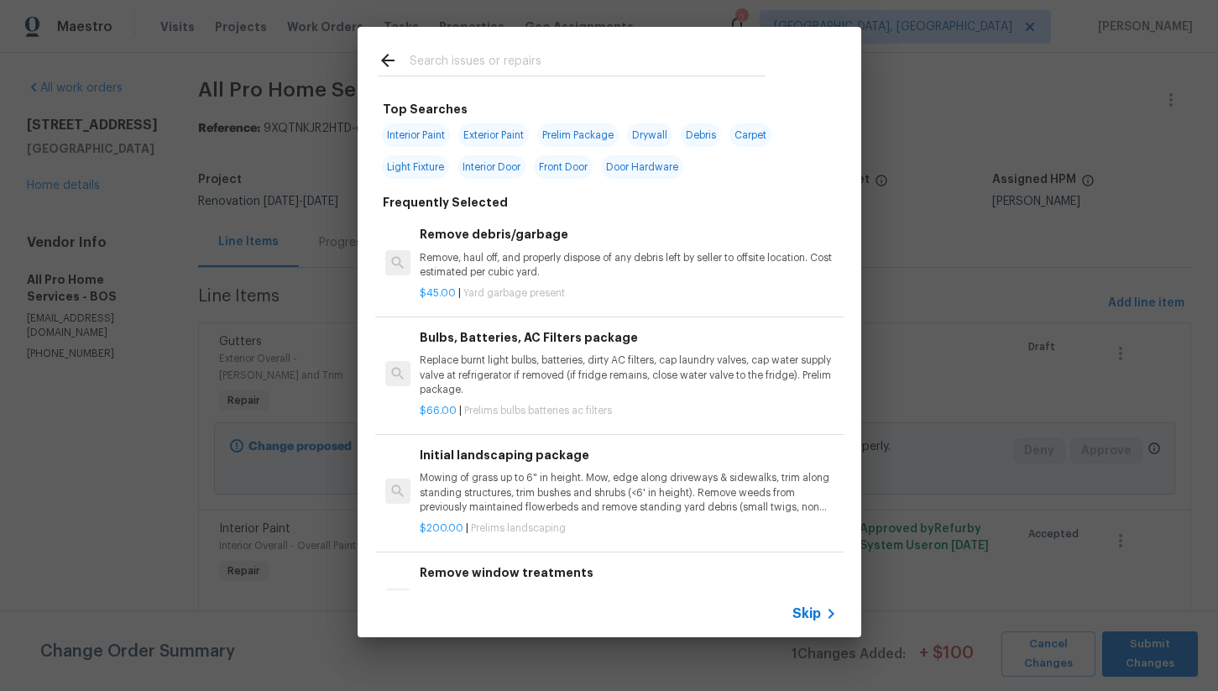
click at [492, 62] on input "text" at bounding box center [588, 62] width 356 height 25
type input "l"
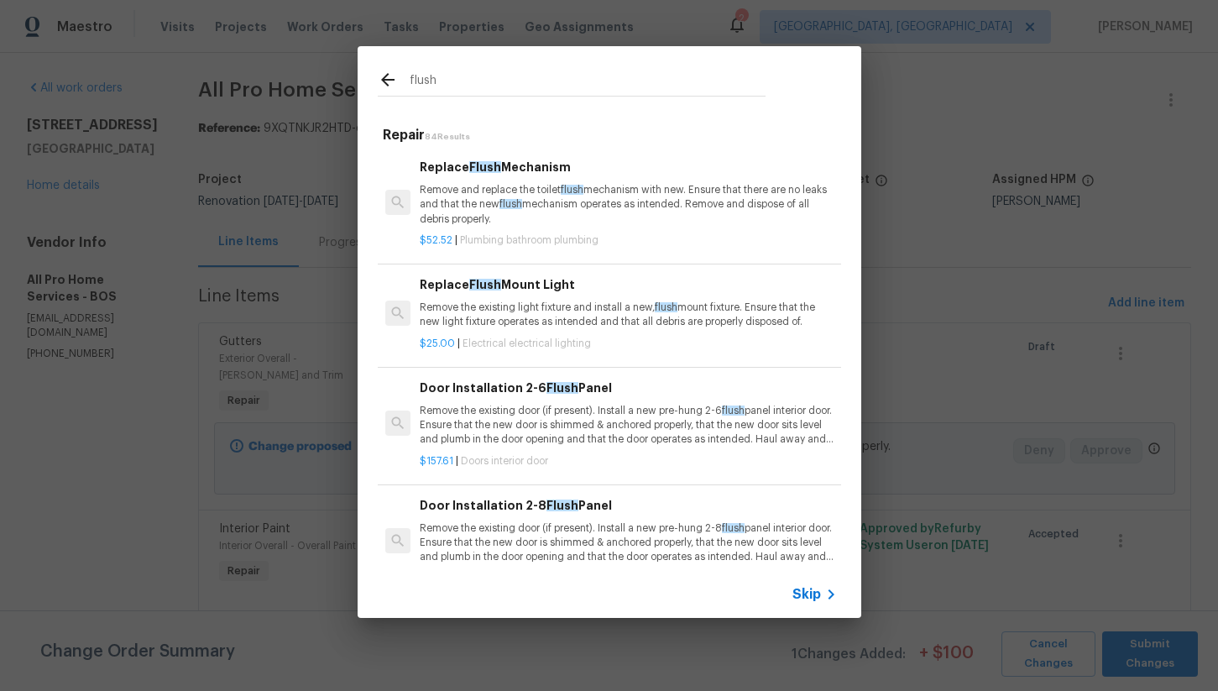
type input "flush"
click at [592, 321] on p "Remove the existing light fixture and install a new, flush mount fixture. Ensur…" at bounding box center [628, 315] width 416 height 29
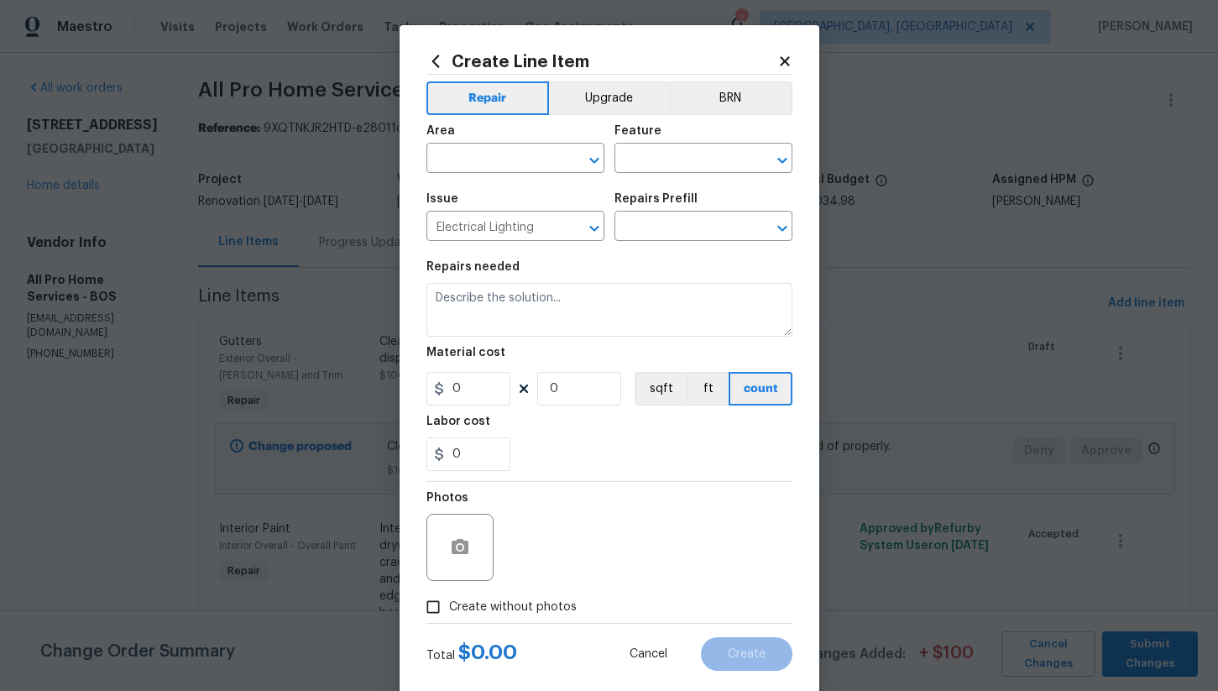
type input "Replace Flush Mount Light $25.00"
type textarea "Remove the existing light fixture and install a new, flush mount fixture. Ensur…"
type input "25"
type input "1"
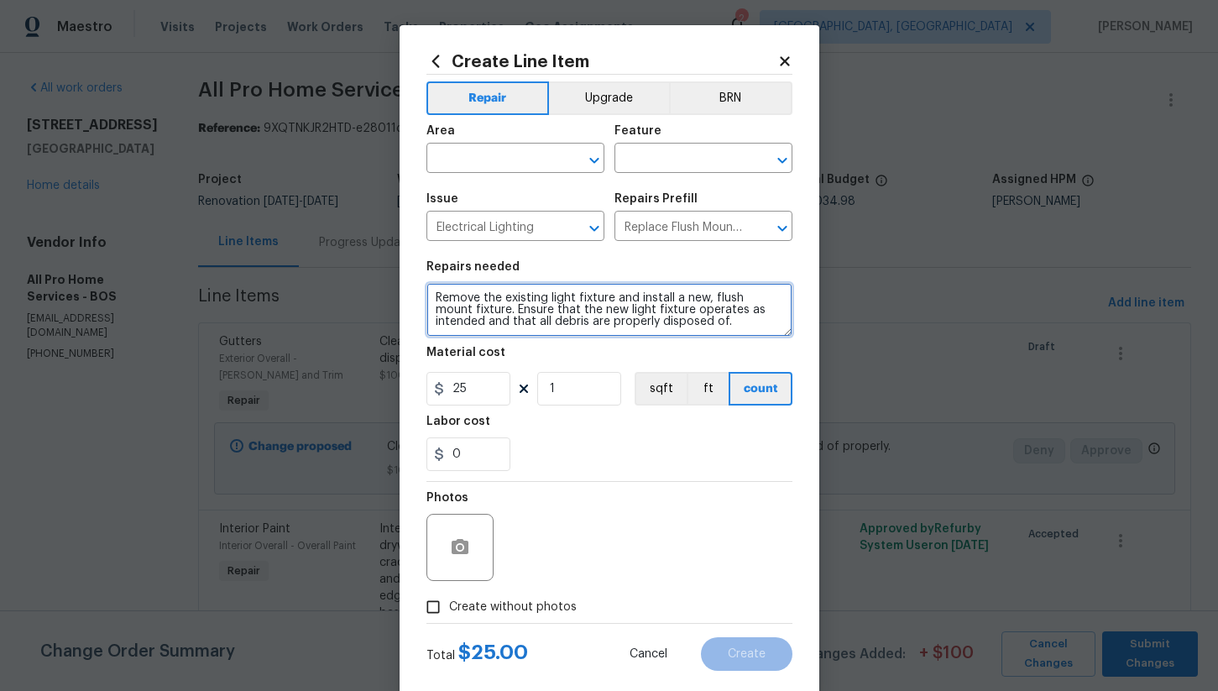
click at [435, 303] on textarea "Remove the existing light fixture and install a new, flush mount fixture. Ensur…" at bounding box center [610, 310] width 366 height 54
type textarea "**Kitchen where light is missing** Remove the existing light fixture and instal…"
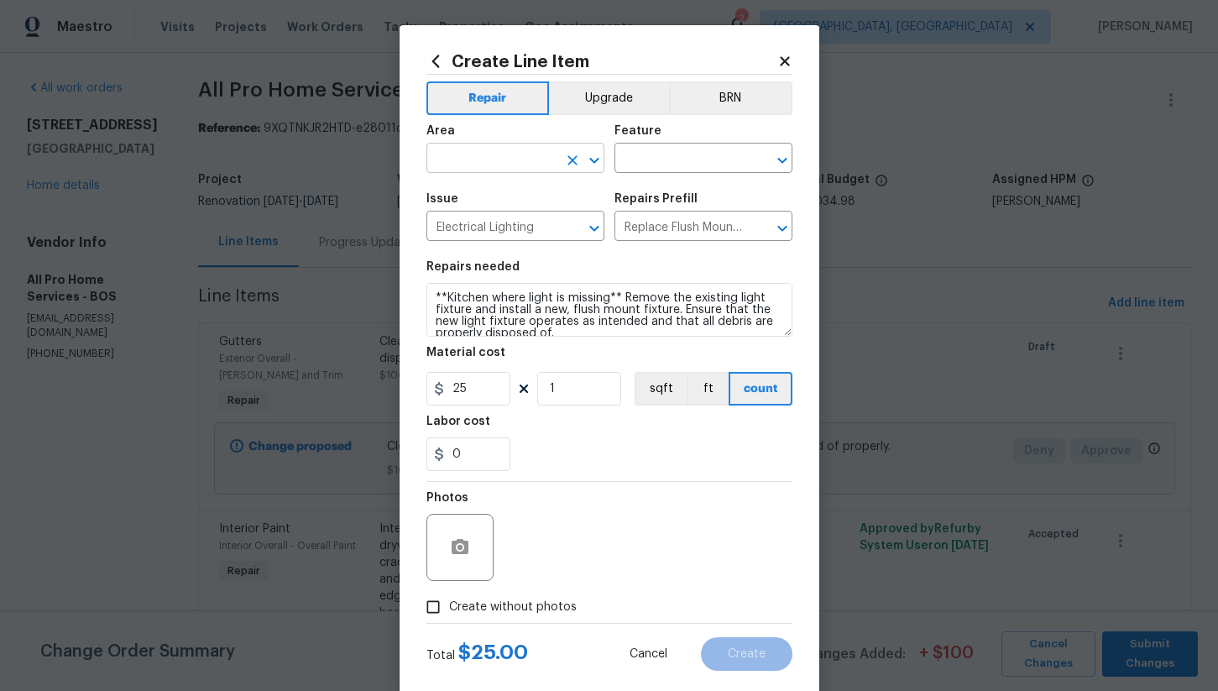
click at [453, 157] on input "text" at bounding box center [492, 160] width 131 height 26
click at [485, 220] on li "Interior Overall" at bounding box center [516, 226] width 178 height 28
type input "Interior Overall"
click at [671, 162] on input "text" at bounding box center [680, 160] width 131 height 26
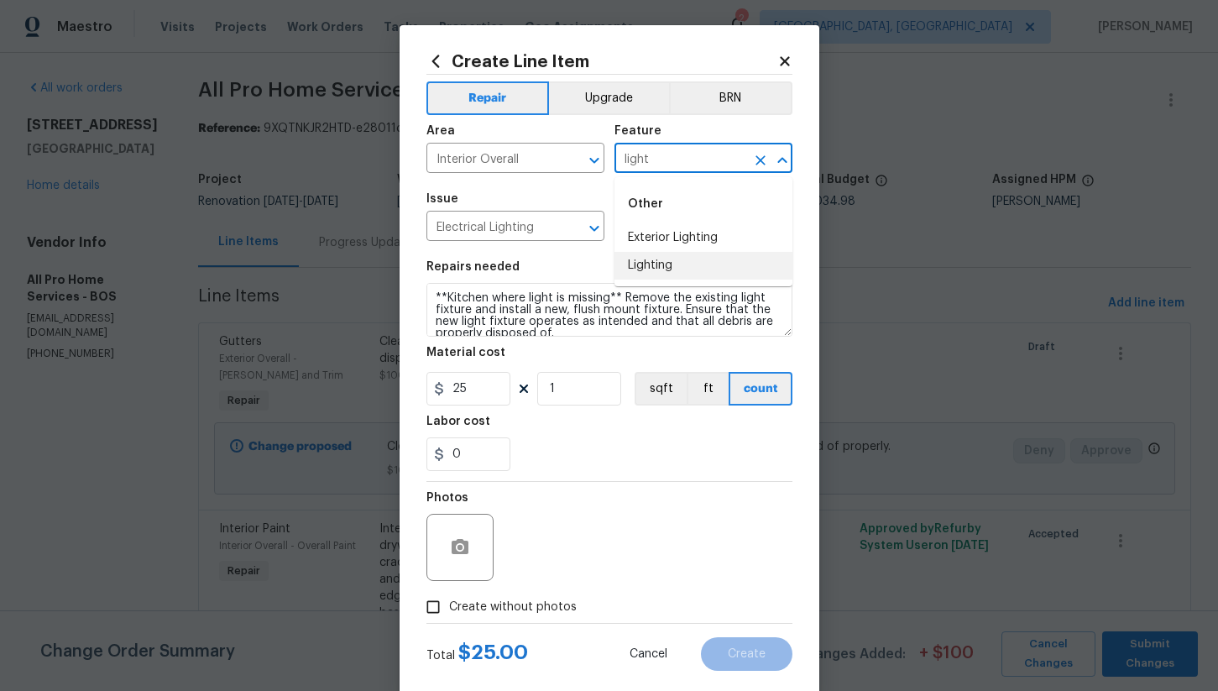
click at [684, 280] on ul "Other Exterior Lighting Lighting" at bounding box center [704, 231] width 178 height 109
click at [675, 260] on li "Lighting" at bounding box center [704, 266] width 178 height 28
type input "Lighting"
click at [441, 602] on input "Create without photos" at bounding box center [433, 607] width 32 height 32
checkbox input "true"
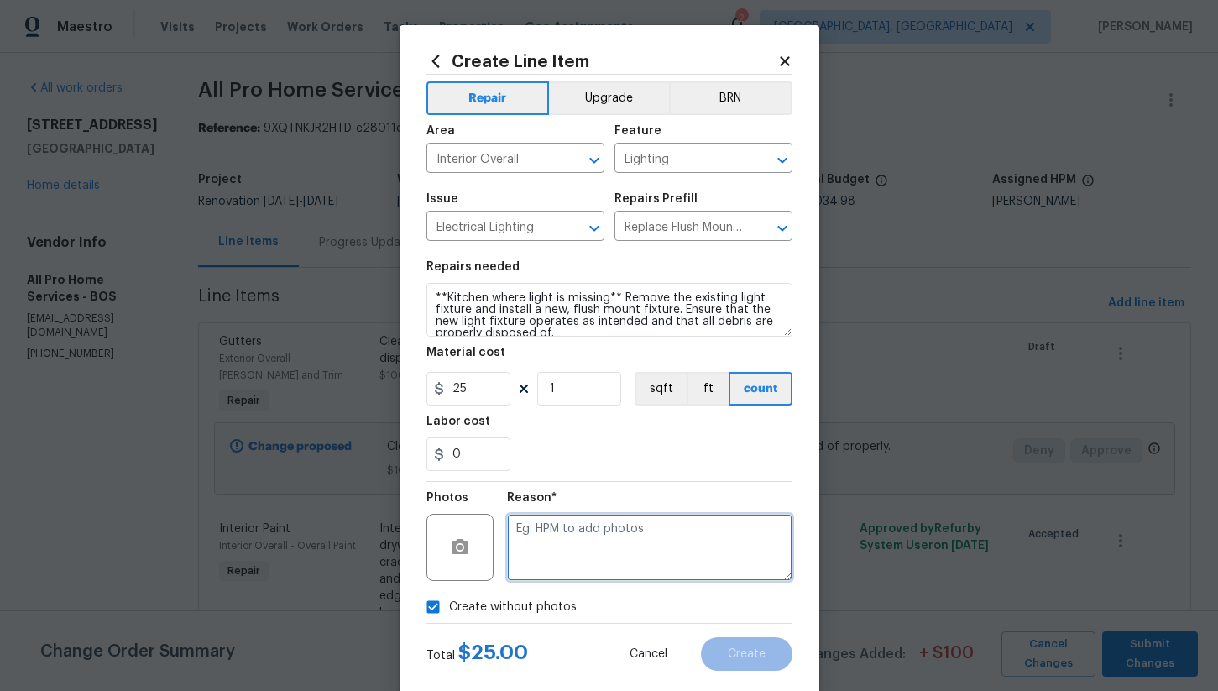
click at [574, 547] on textarea at bounding box center [649, 547] width 285 height 67
type textarea "na"
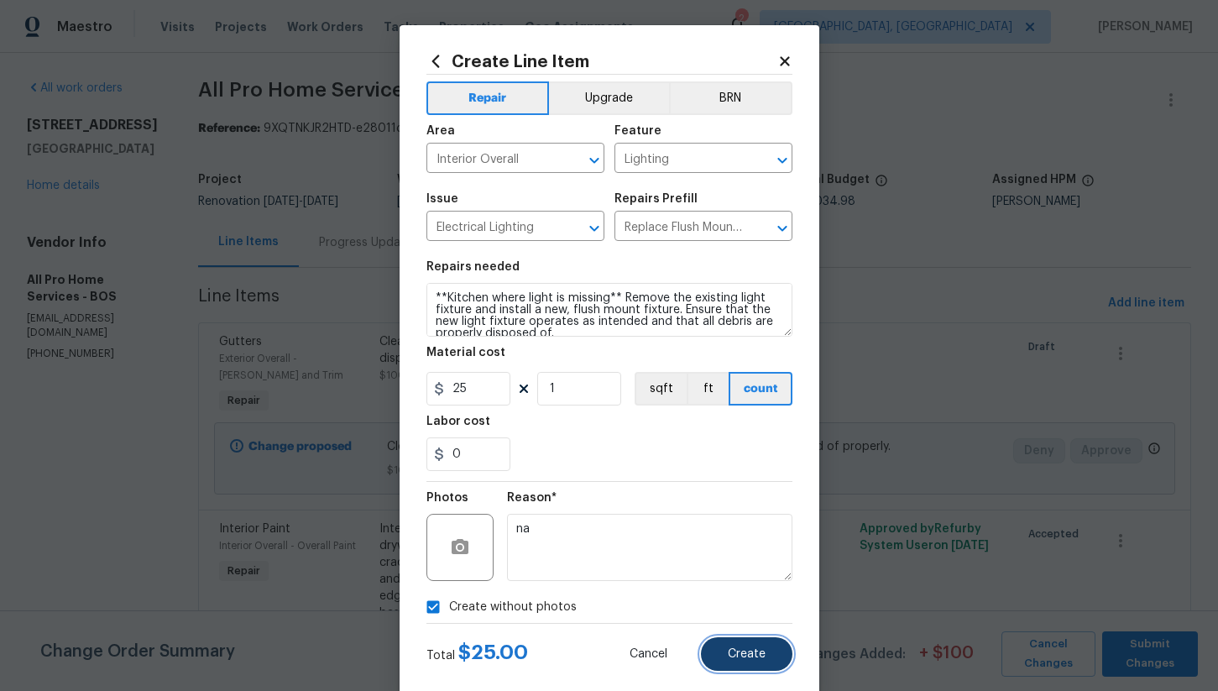
click at [771, 649] on button "Create" at bounding box center [747, 654] width 92 height 34
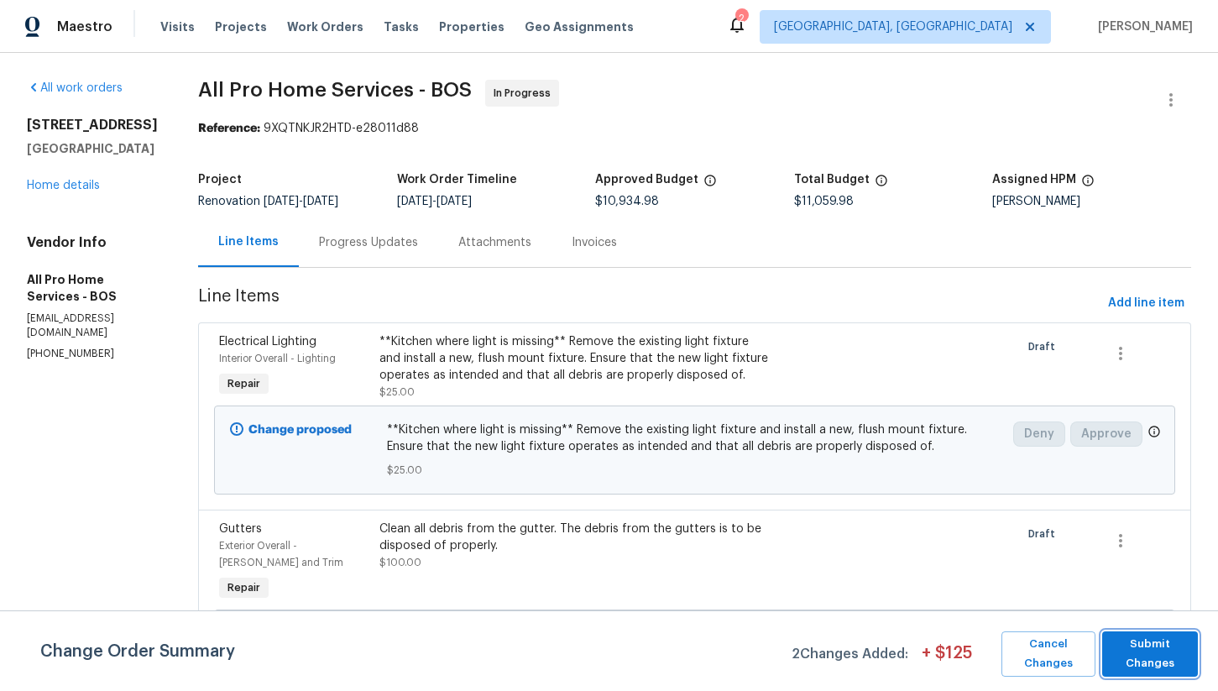
click at [1150, 658] on span "Submit Changes" at bounding box center [1150, 654] width 79 height 39
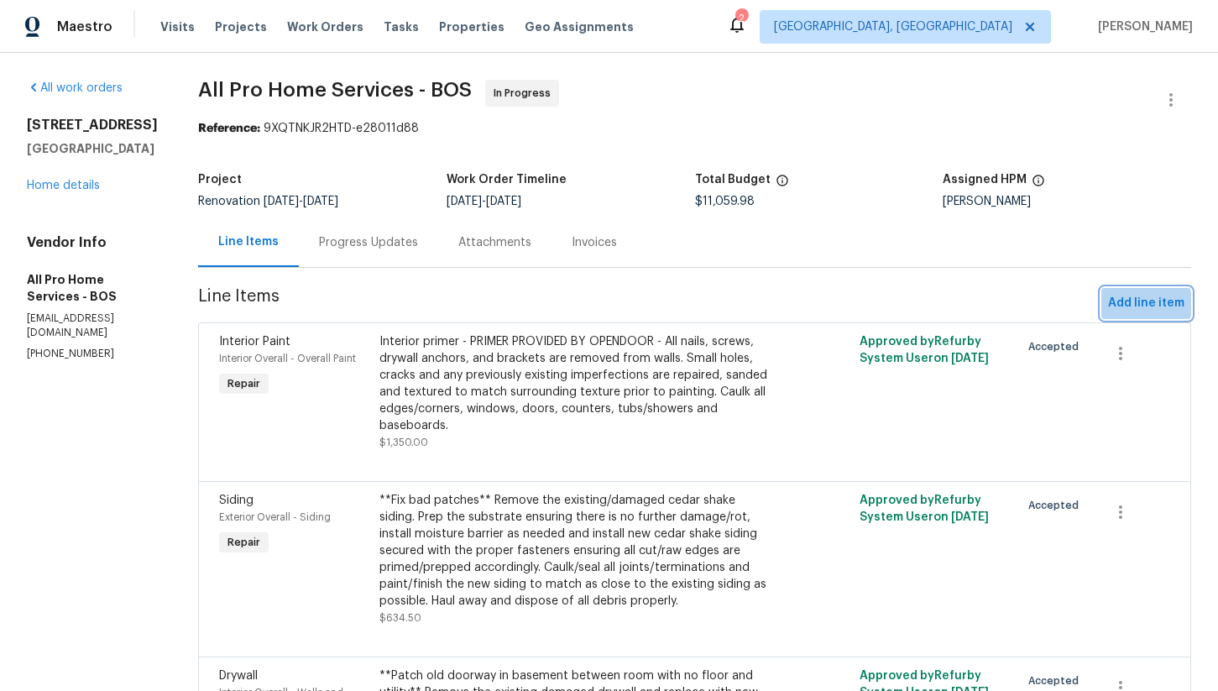
click at [1130, 304] on span "Add line item" at bounding box center [1146, 303] width 76 height 21
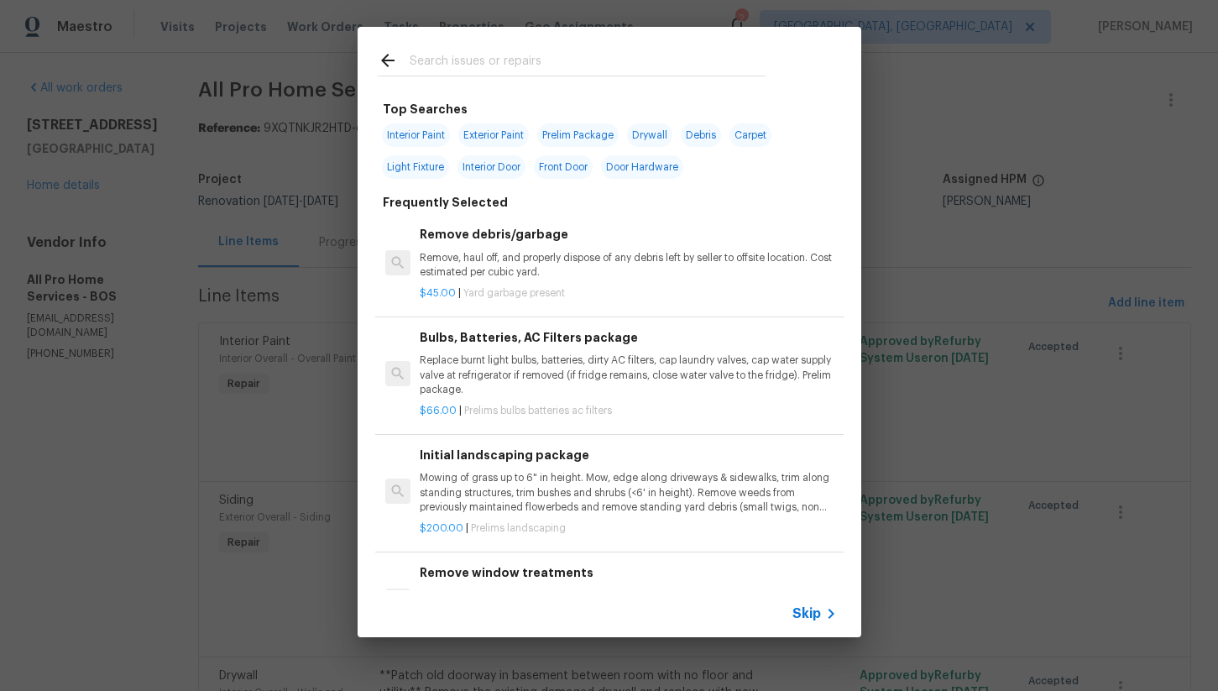
click at [451, 60] on input "text" at bounding box center [588, 62] width 356 height 25
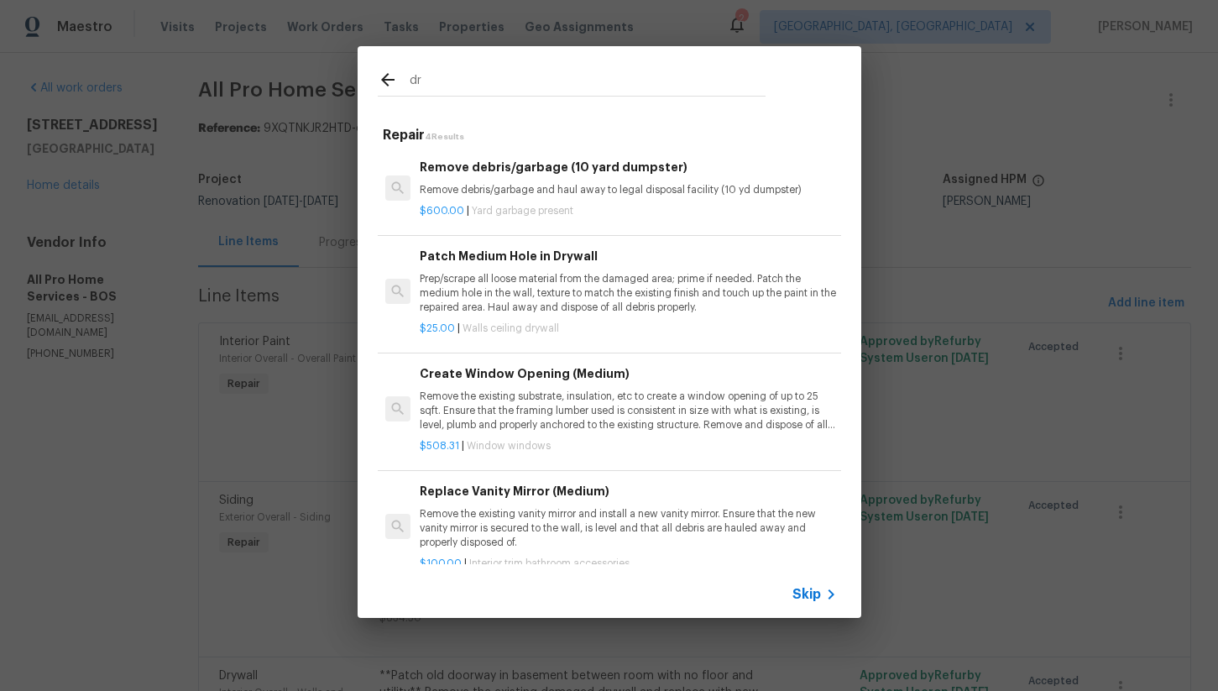
type input "d"
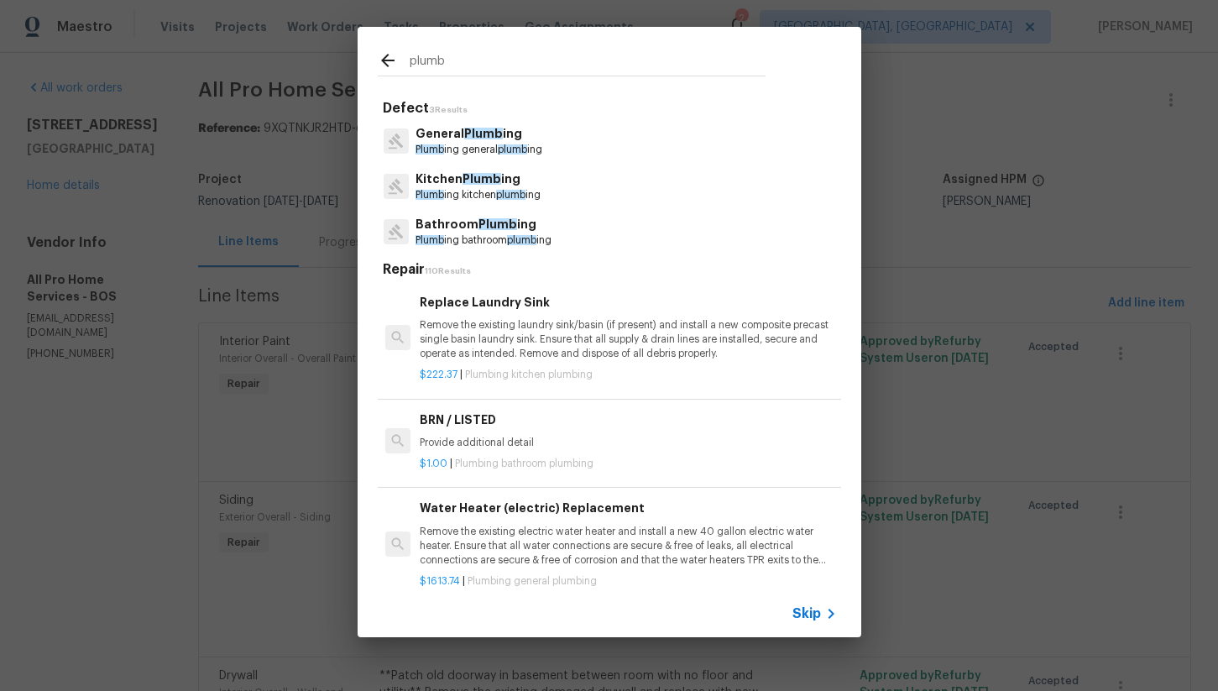
type input "plumb"
click at [506, 136] on p "General Plumb ing" at bounding box center [479, 134] width 127 height 18
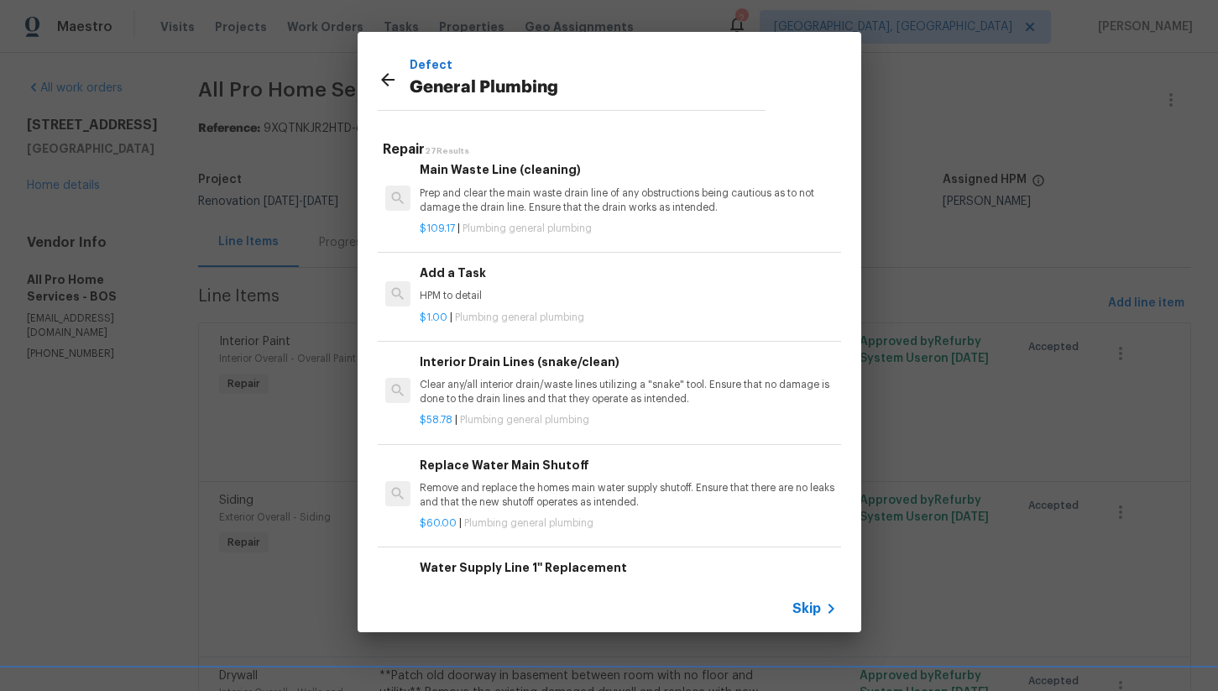
scroll to position [1859, 0]
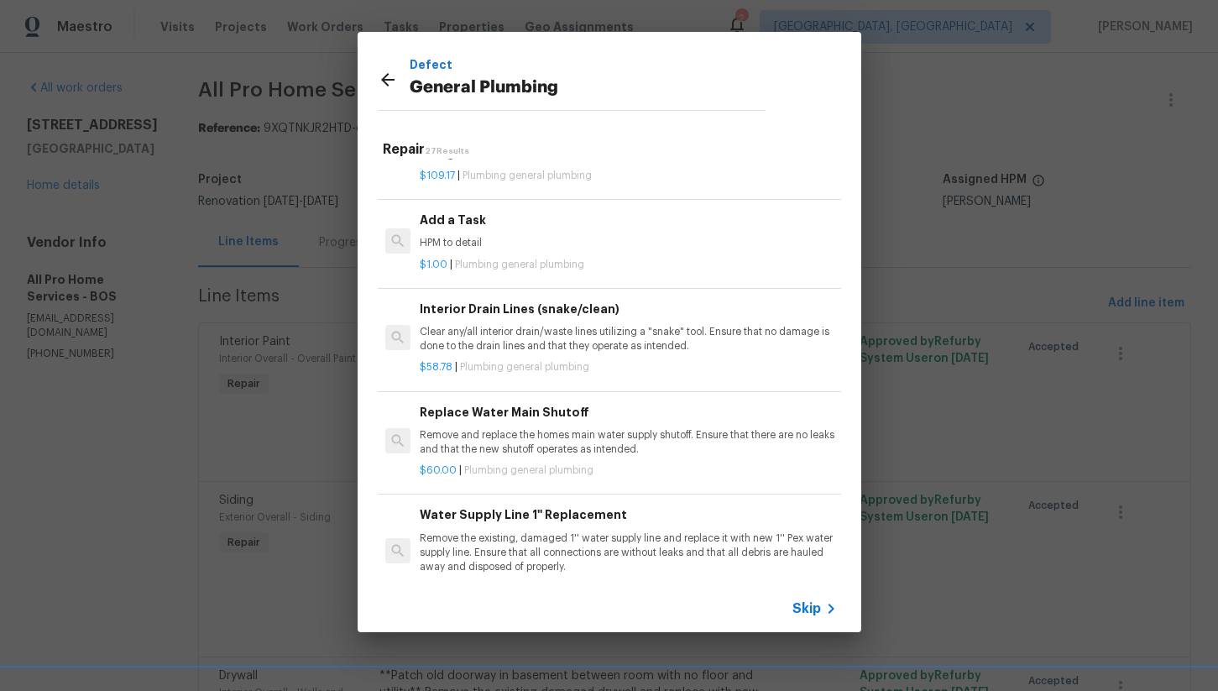
click at [527, 259] on span "Plumbing general plumbing" at bounding box center [519, 264] width 129 height 10
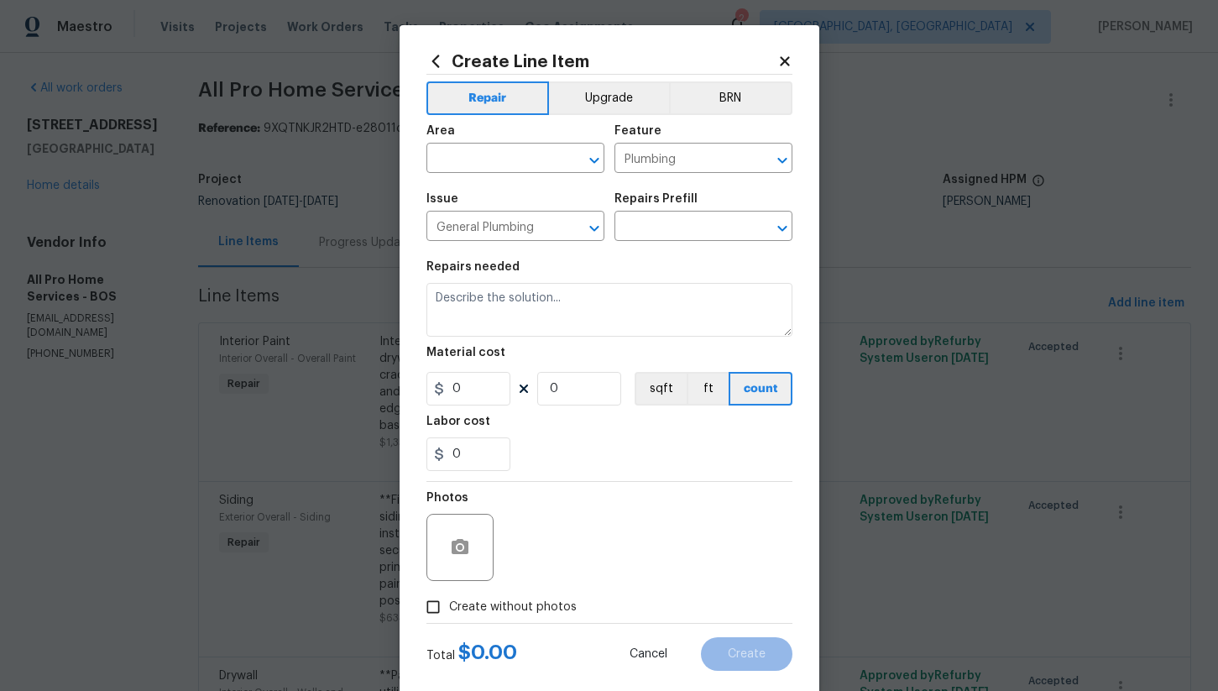
type input "Add a Task $1.00"
type textarea "HPM to detail"
type input "1"
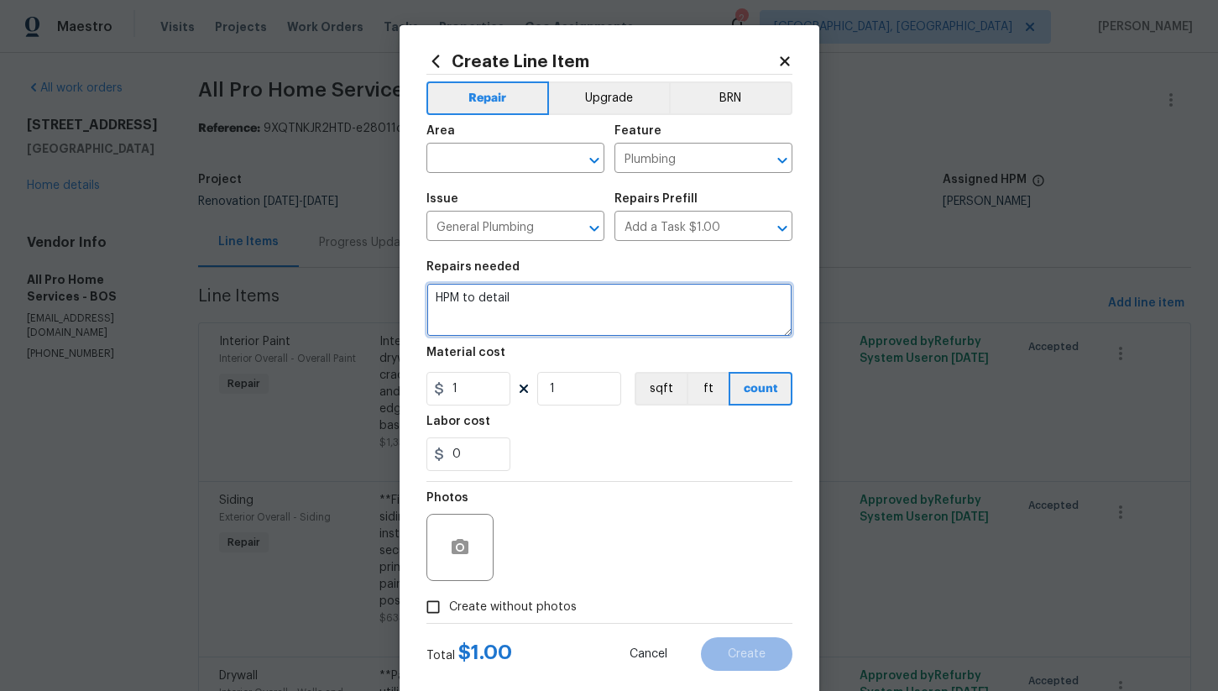
click at [533, 320] on textarea "HPM to detail" at bounding box center [610, 310] width 366 height 54
type textarea "Drum traps"
click at [527, 163] on input "text" at bounding box center [492, 160] width 131 height 26
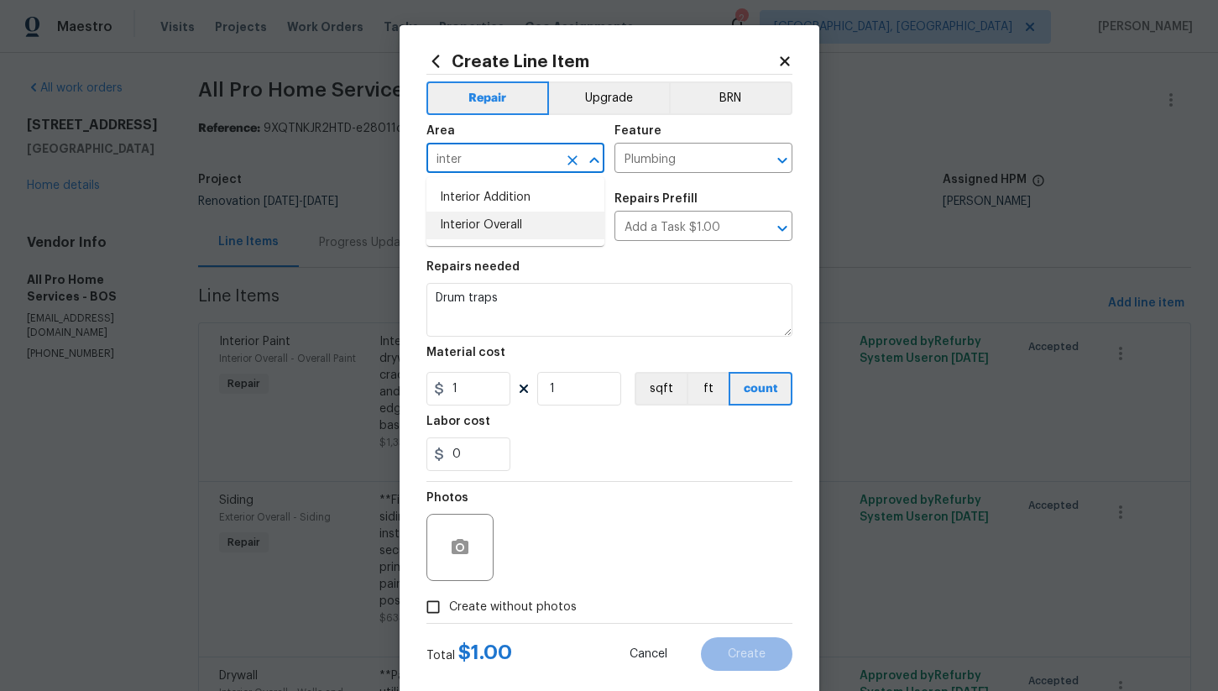
click at [526, 212] on li "Interior Overall" at bounding box center [516, 226] width 178 height 28
type input "Interior Overall"
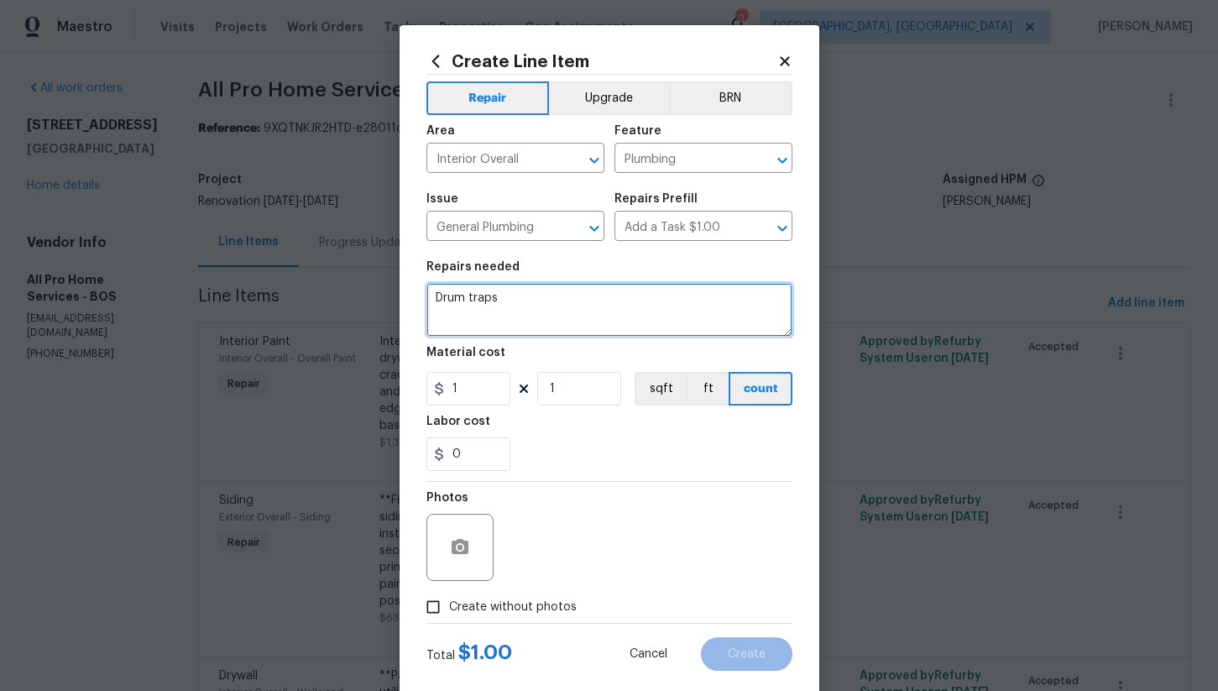
click at [435, 300] on textarea "Drum traps" at bounding box center [610, 310] width 366 height 54
type textarea "Removal and replumb of Drum traps"
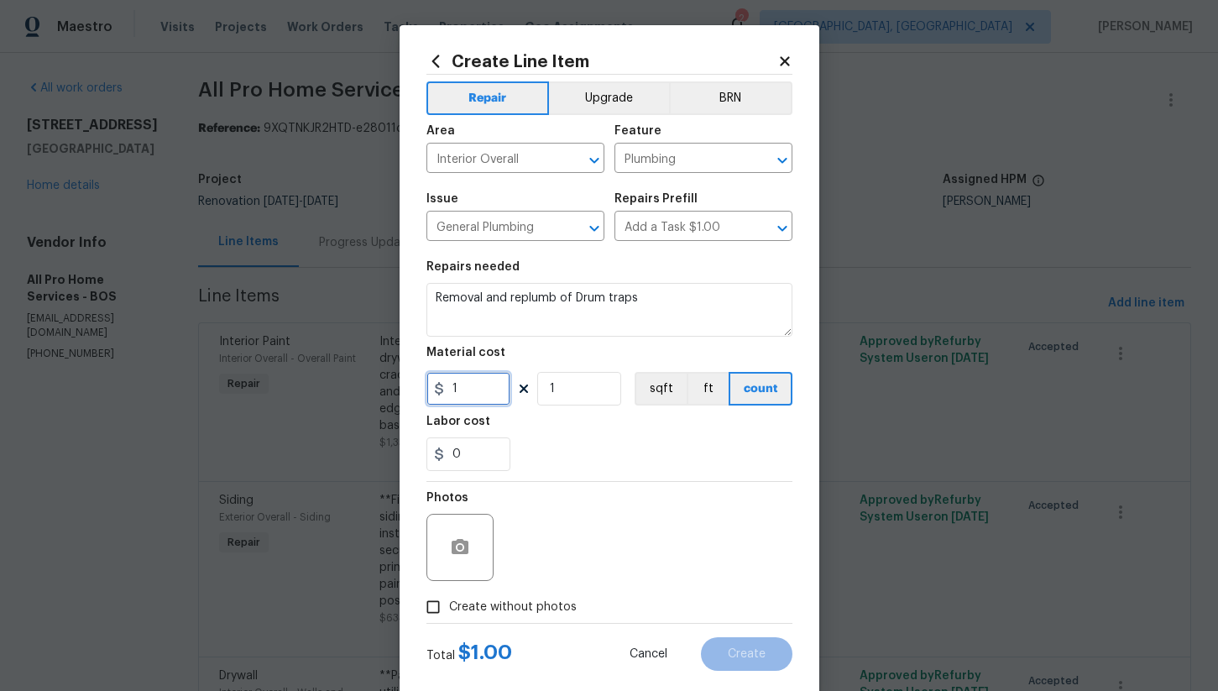
click at [476, 386] on input "1" at bounding box center [469, 389] width 84 height 34
type input "400"
click at [432, 607] on input "Create without photos" at bounding box center [433, 607] width 32 height 32
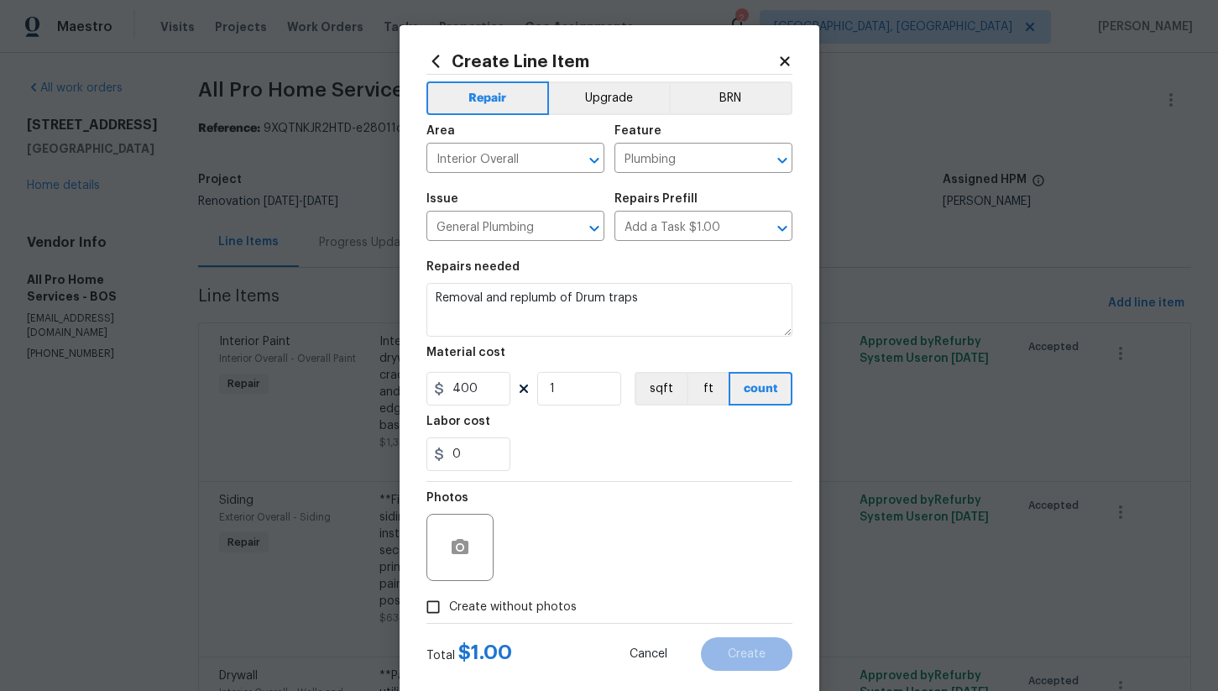
checkbox input "true"
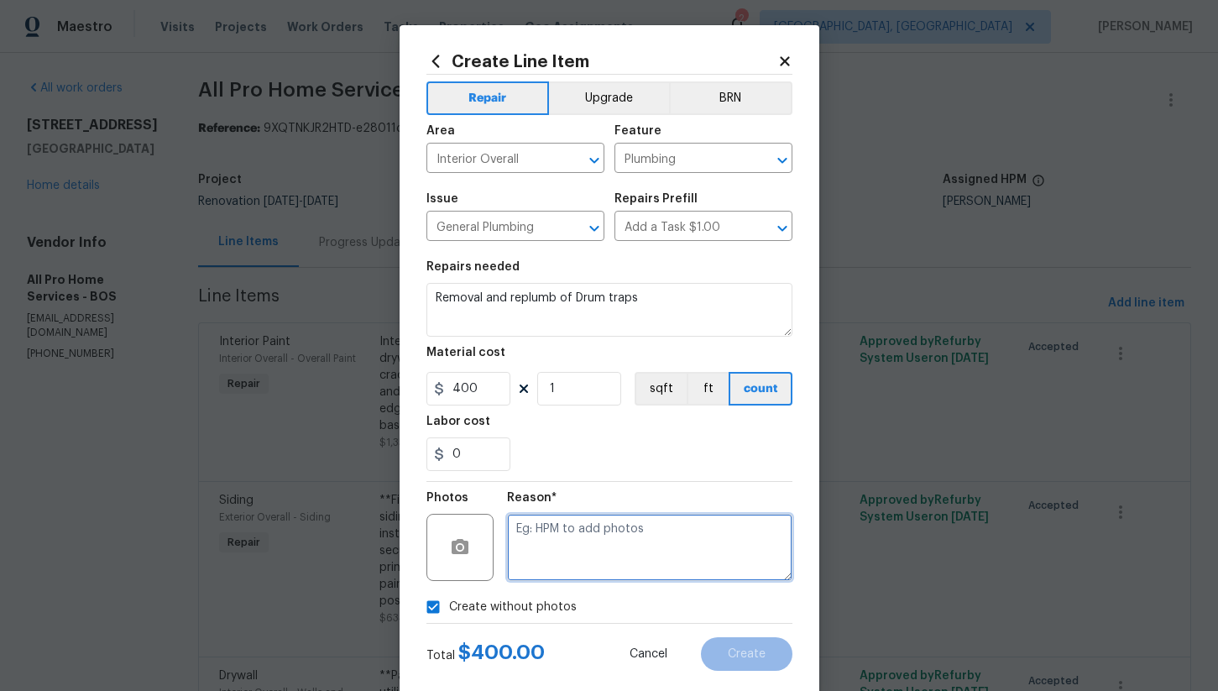
click at [596, 541] on textarea at bounding box center [649, 547] width 285 height 67
type textarea "na"
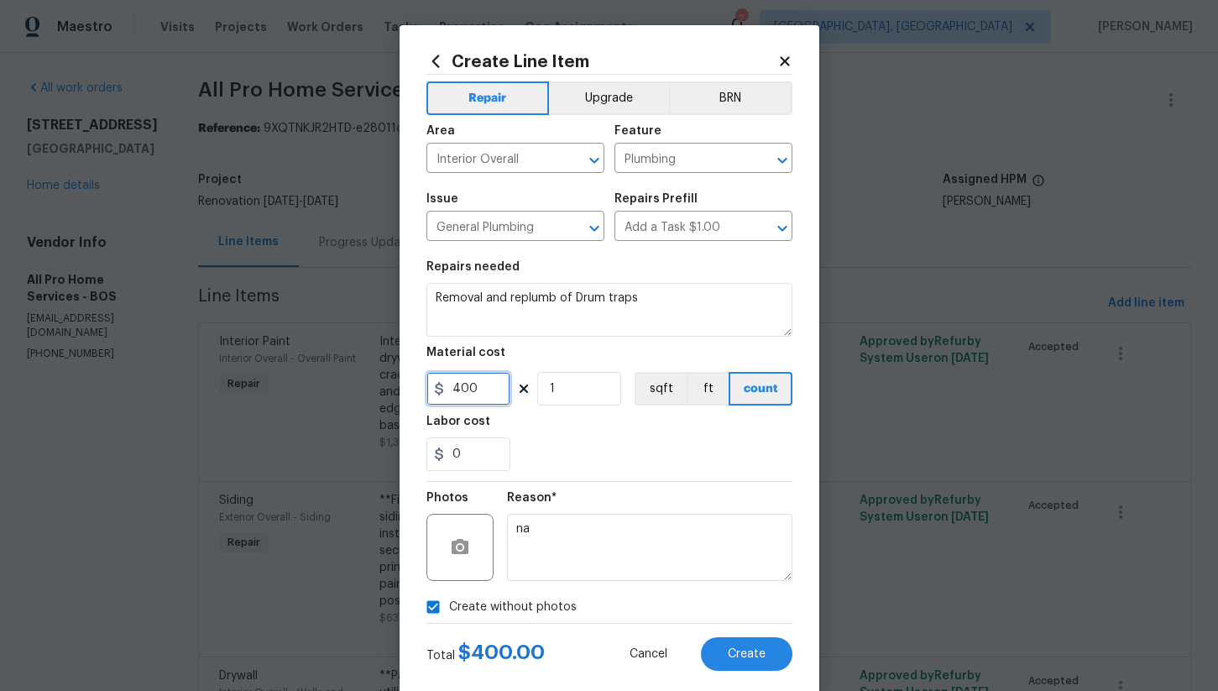
click at [490, 387] on input "400" at bounding box center [469, 389] width 84 height 34
click at [731, 650] on span "Create" at bounding box center [747, 654] width 38 height 13
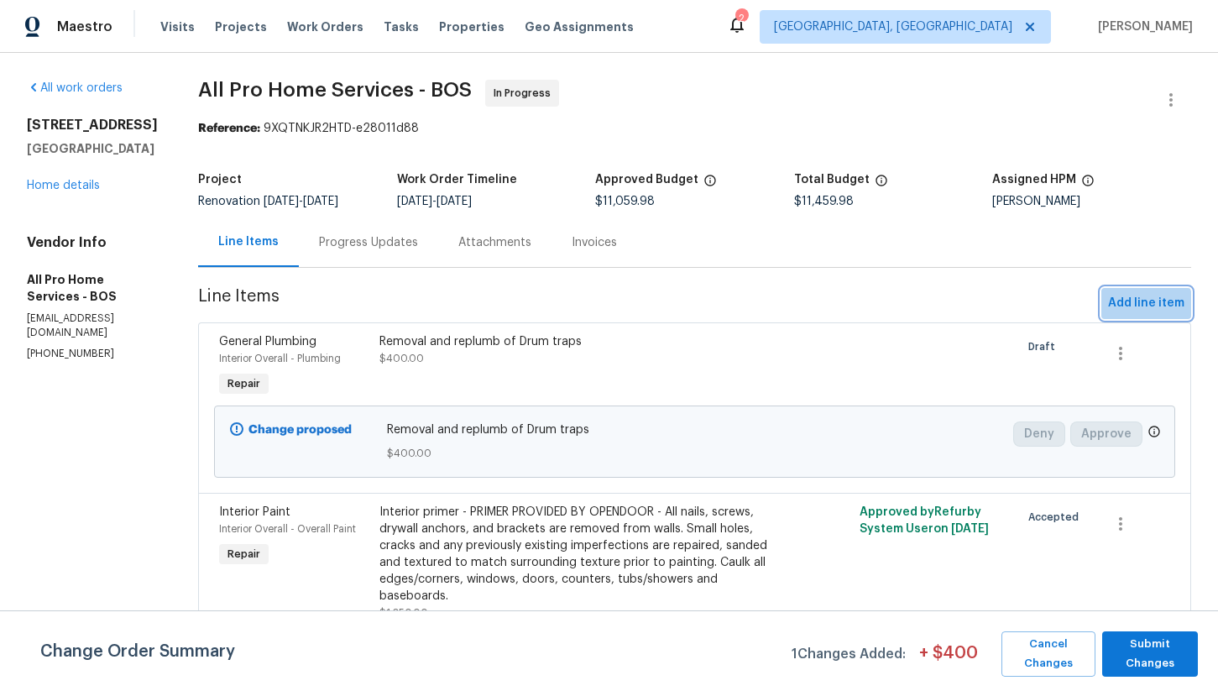
click at [1138, 308] on span "Add line item" at bounding box center [1146, 303] width 76 height 21
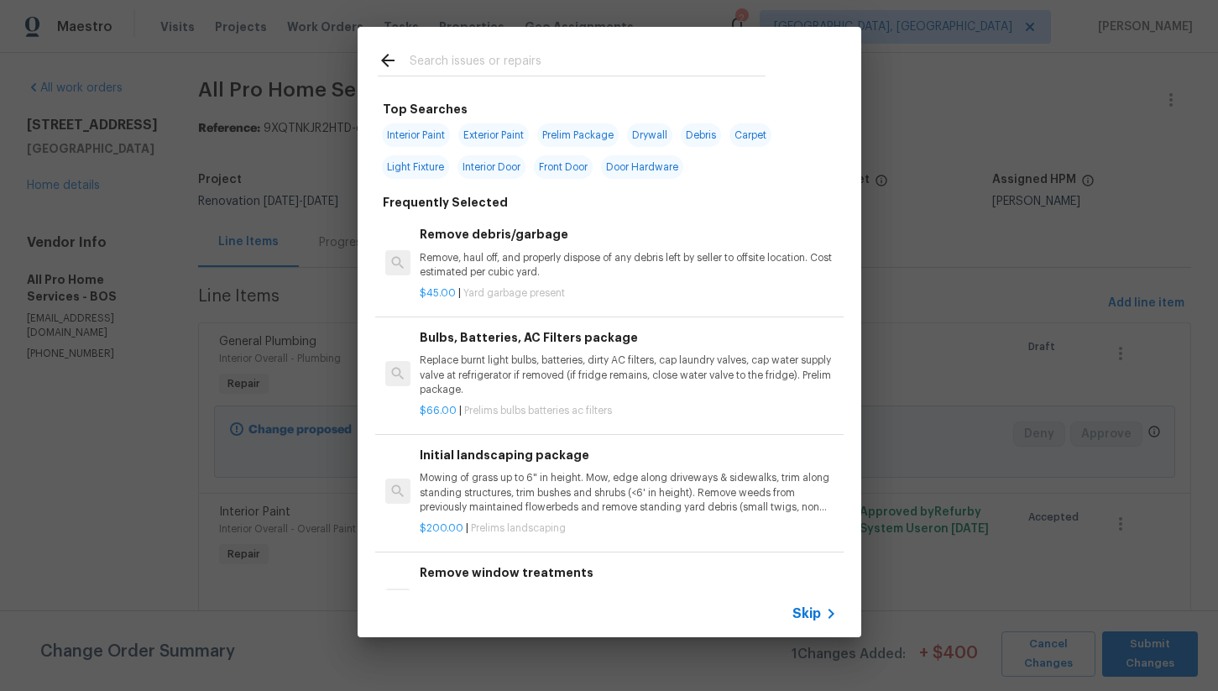
click at [537, 59] on input "text" at bounding box center [588, 62] width 356 height 25
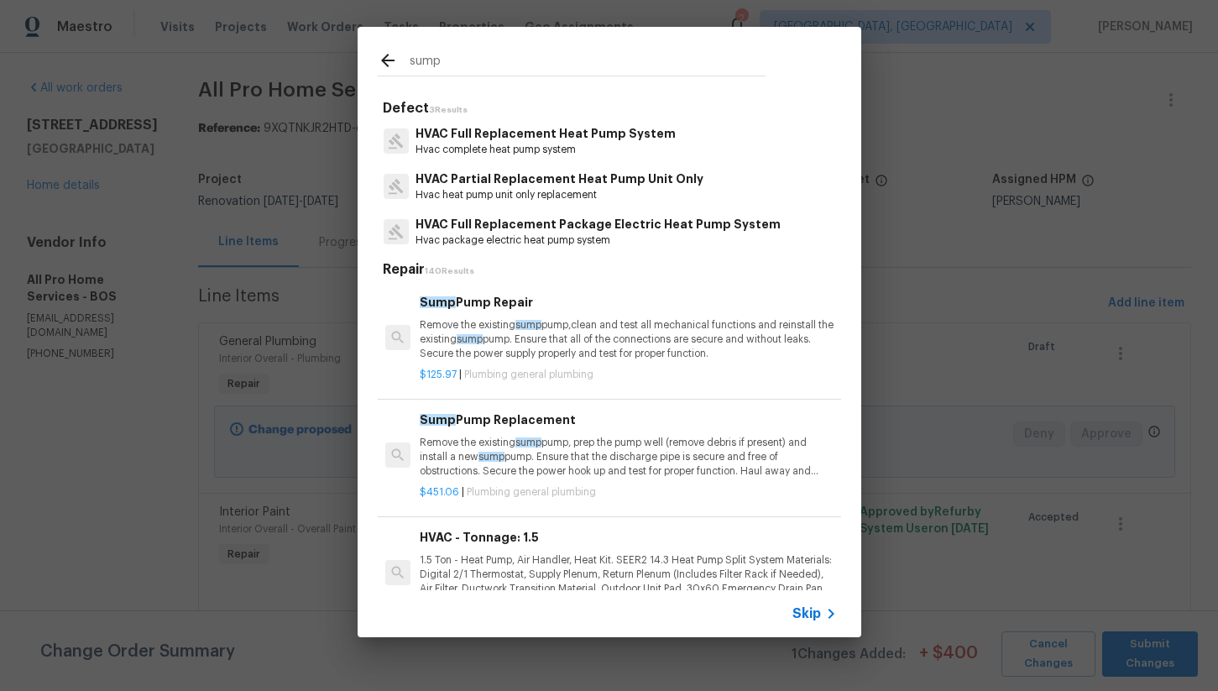
scroll to position [31, 0]
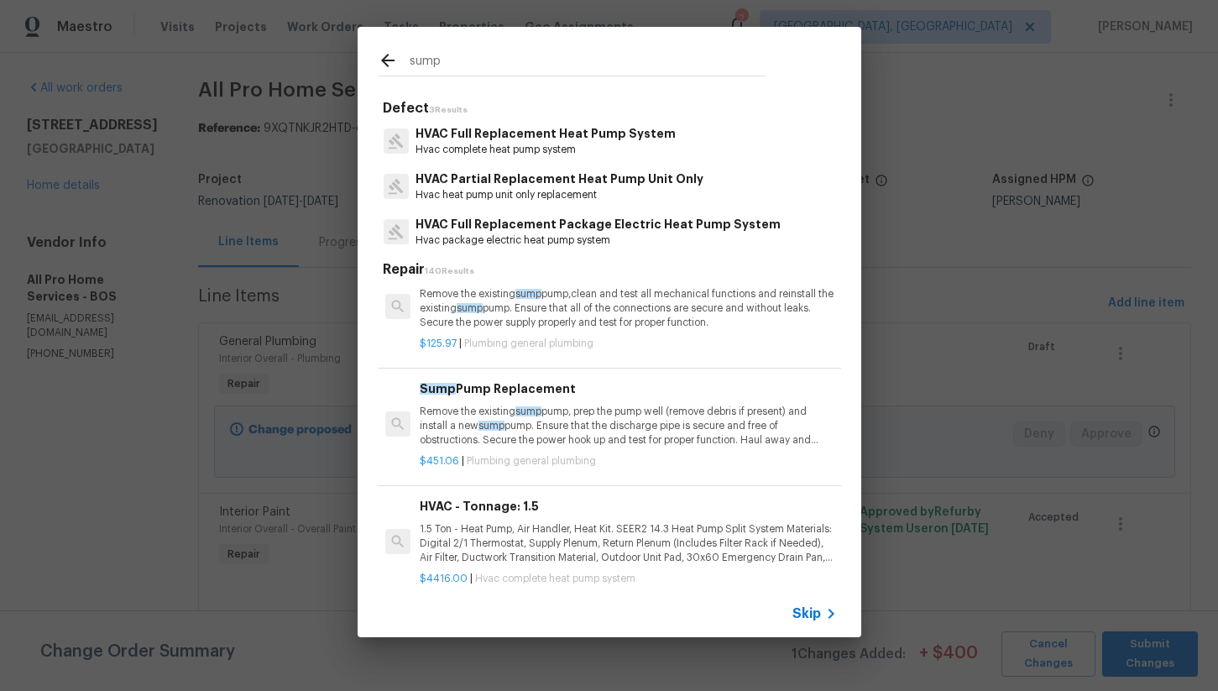
type input "sump"
click at [593, 417] on p "Remove the existing sump pump, prep the pump well (remove debris if present) an…" at bounding box center [628, 426] width 416 height 43
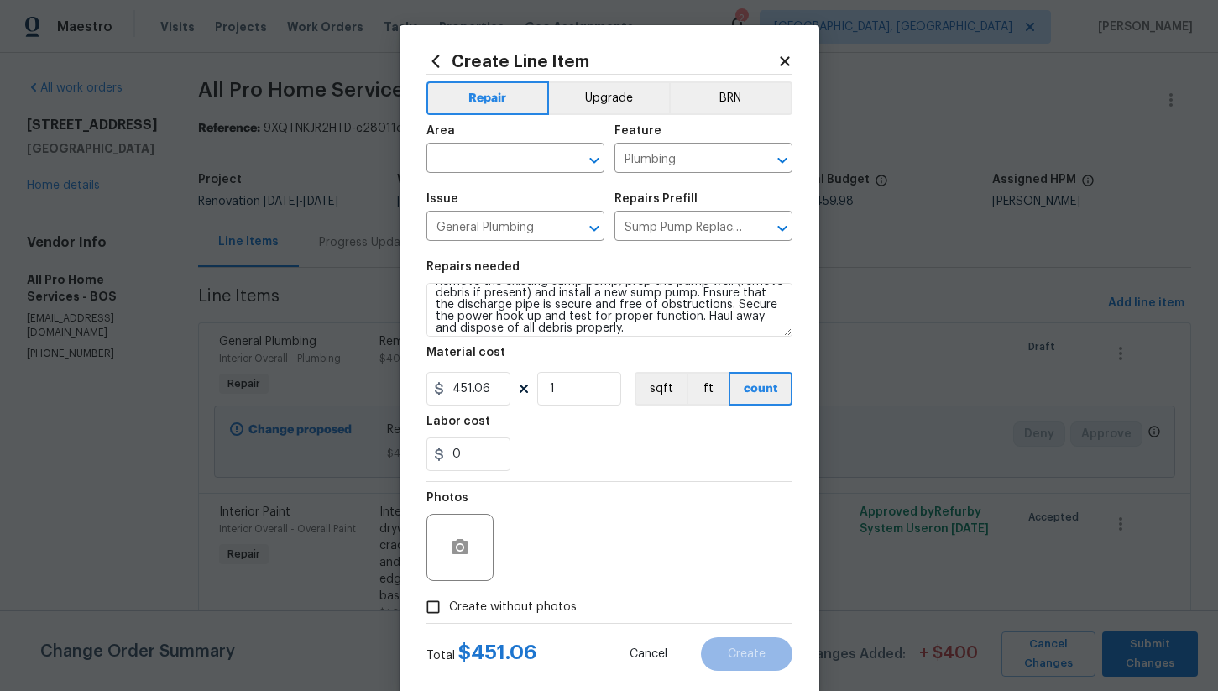
scroll to position [19, 0]
click at [505, 393] on input "451.06" at bounding box center [469, 389] width 84 height 34
type input "500"
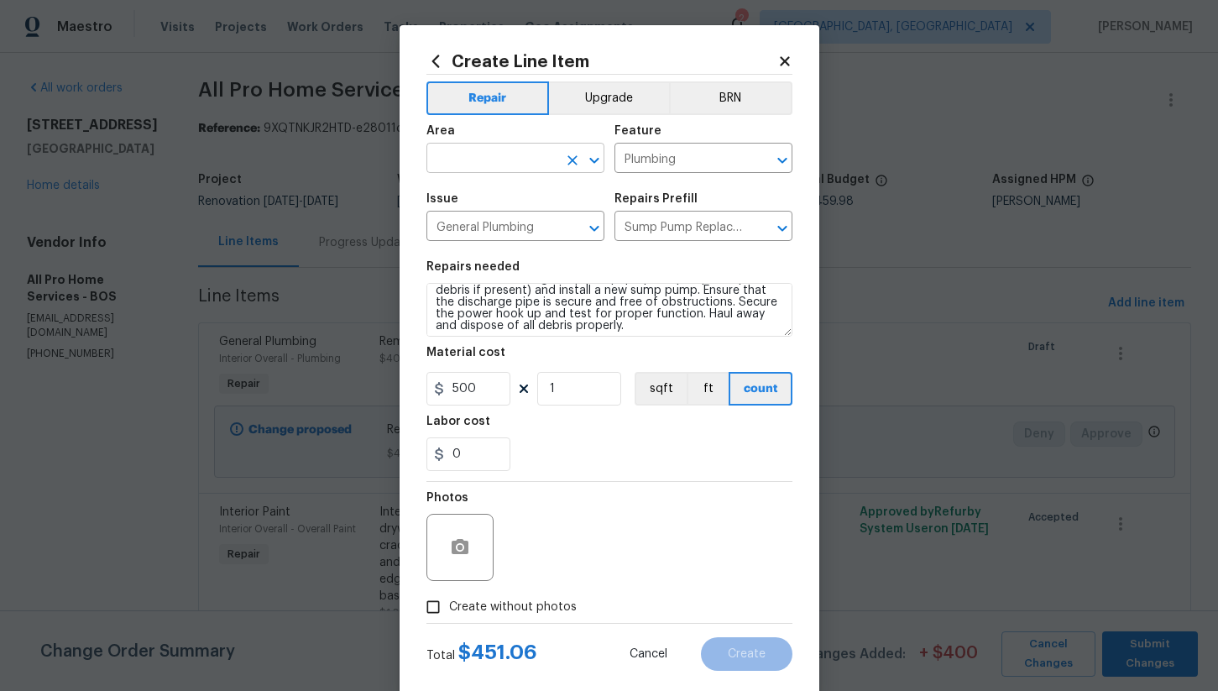
click at [476, 164] on input "text" at bounding box center [492, 160] width 131 height 26
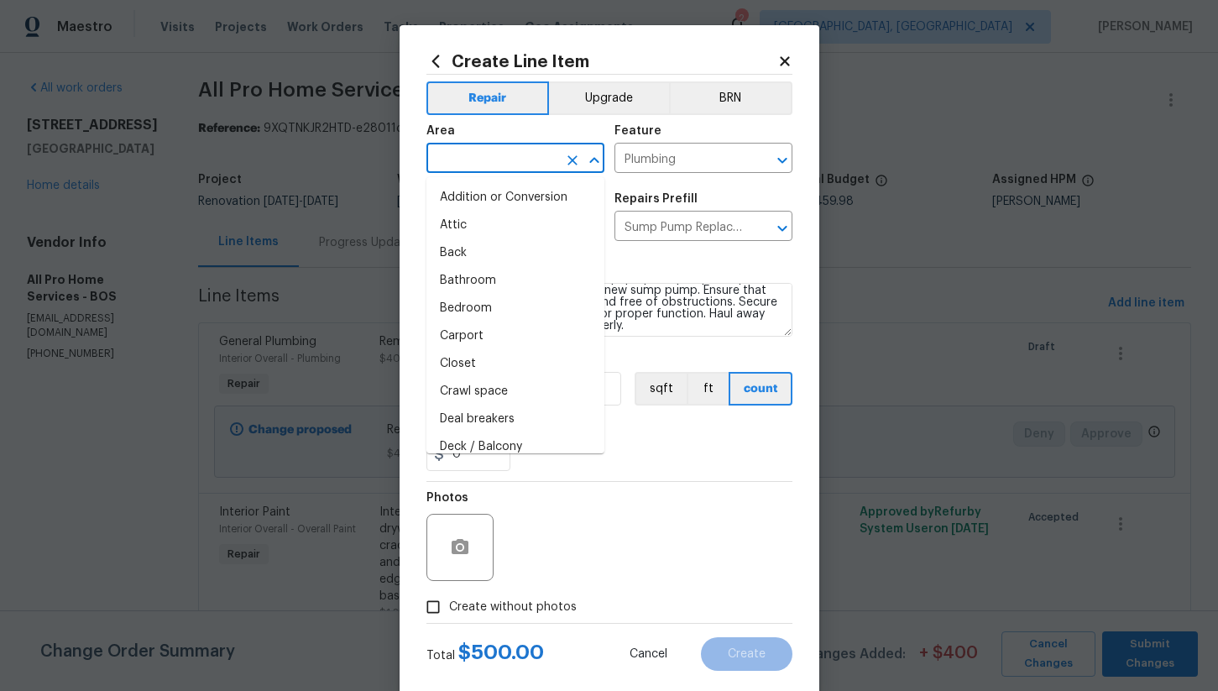
type input "e"
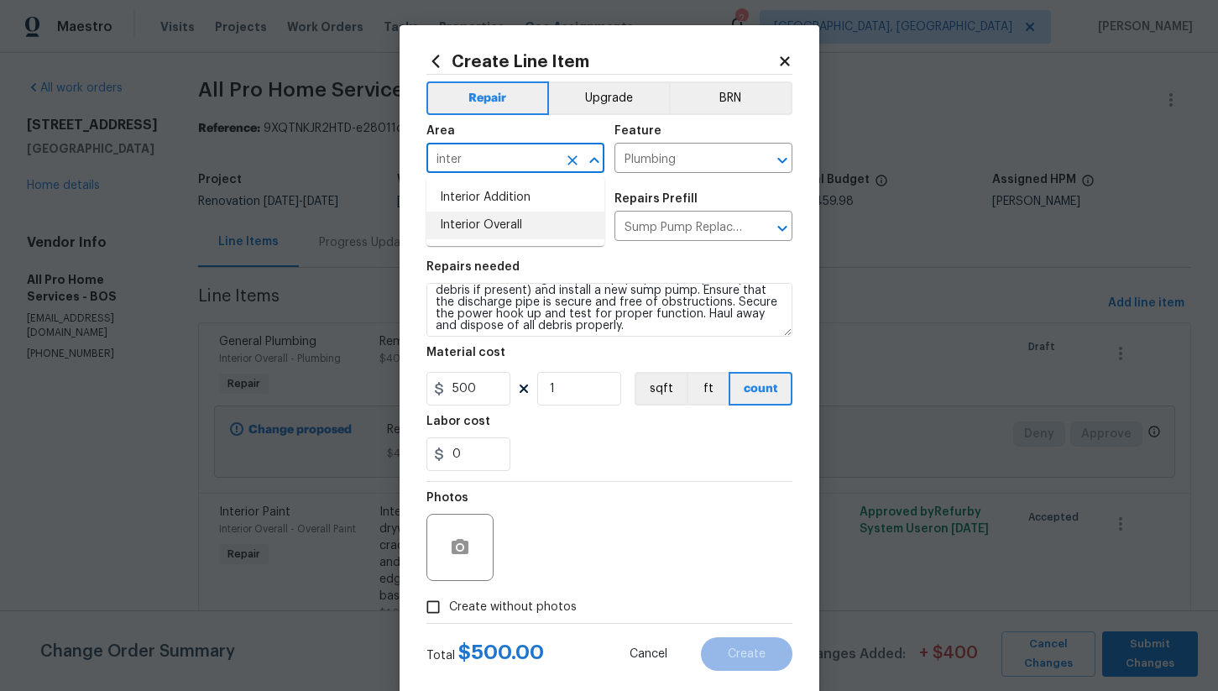
click at [502, 223] on li "Interior Overall" at bounding box center [516, 226] width 178 height 28
type input "Interior Overall"
click at [437, 607] on input "Create without photos" at bounding box center [433, 607] width 32 height 32
checkbox input "true"
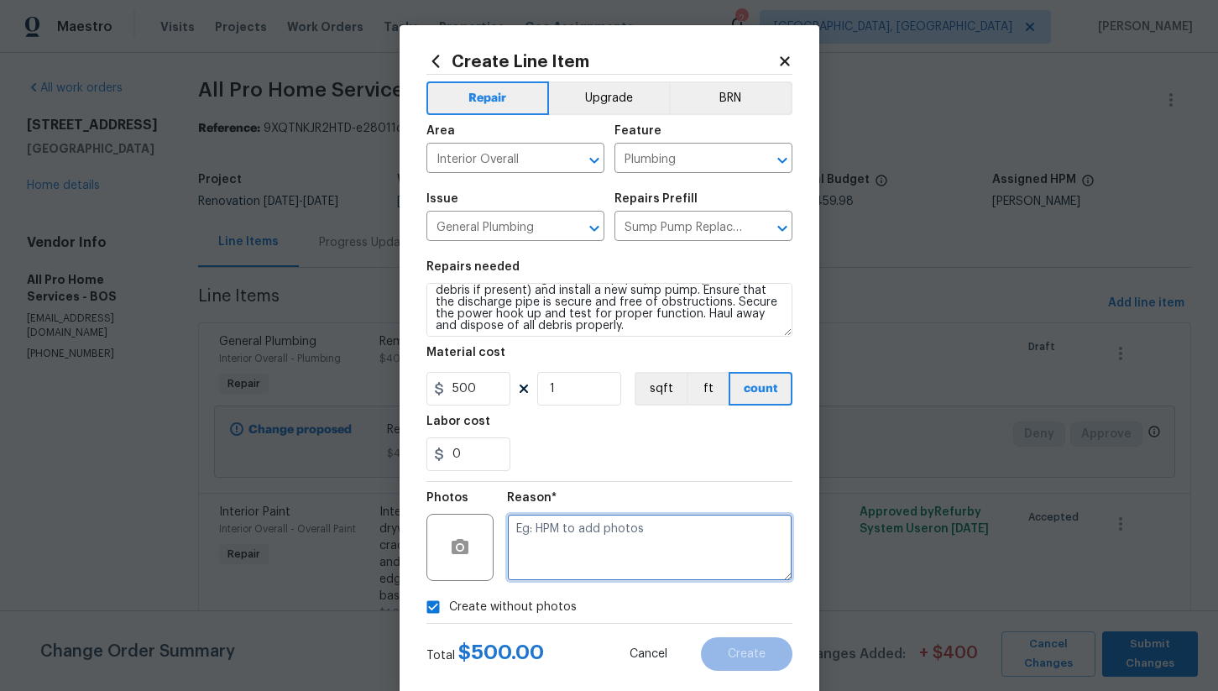
click at [584, 567] on textarea at bounding box center [649, 547] width 285 height 67
type textarea "na"
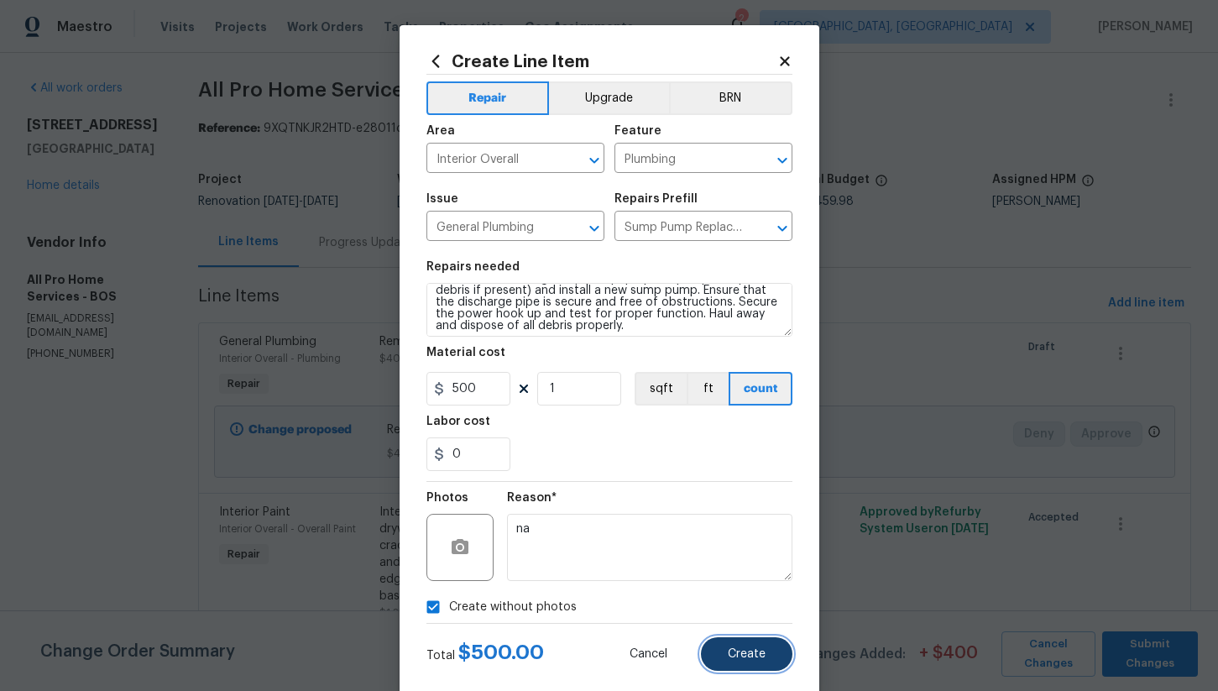
click at [726, 652] on button "Create" at bounding box center [747, 654] width 92 height 34
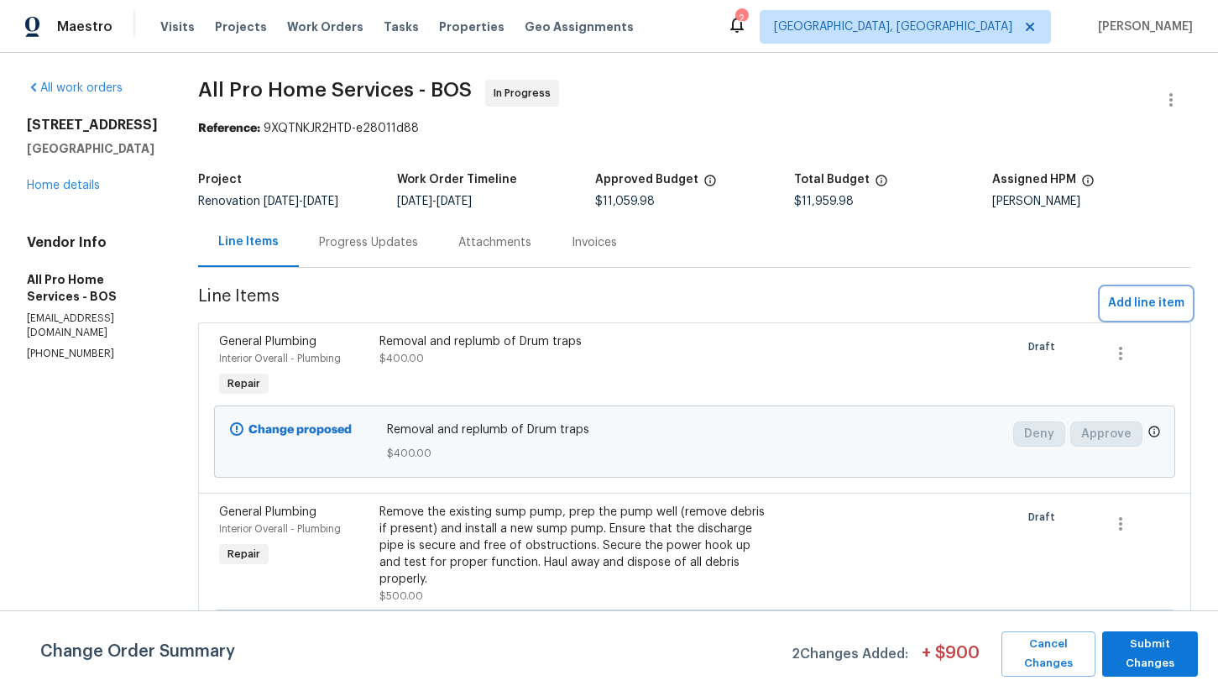
click at [1161, 307] on span "Add line item" at bounding box center [1146, 303] width 76 height 21
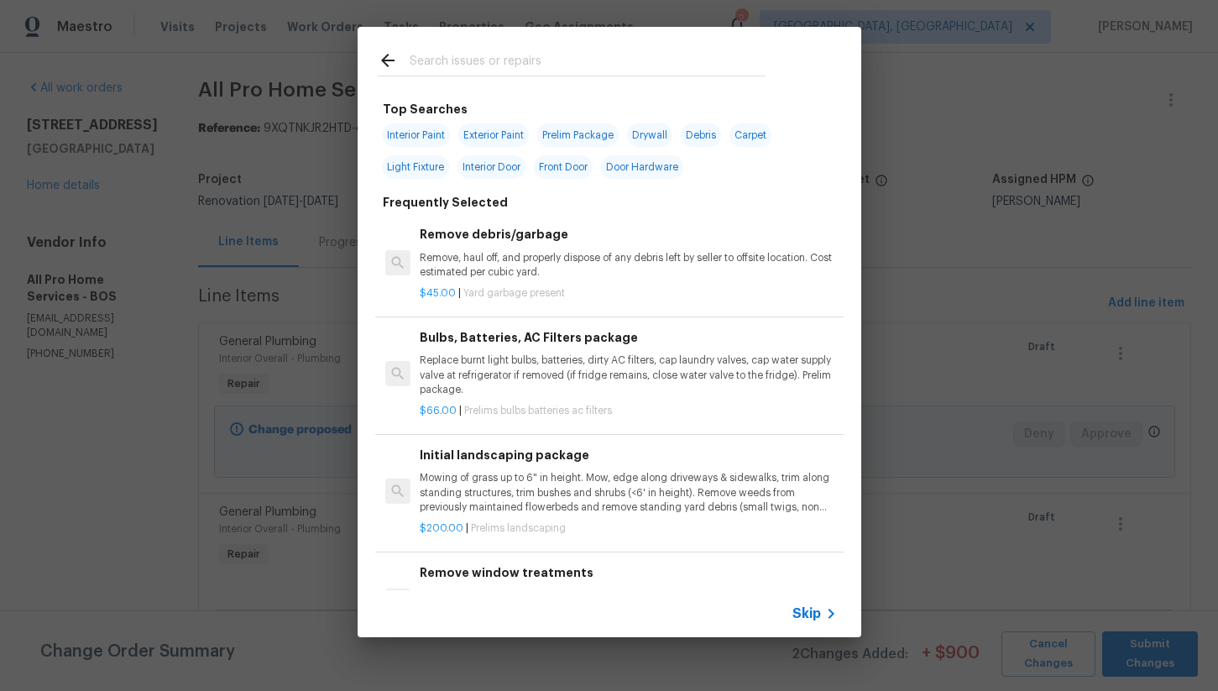
click at [436, 51] on input "text" at bounding box center [588, 62] width 356 height 25
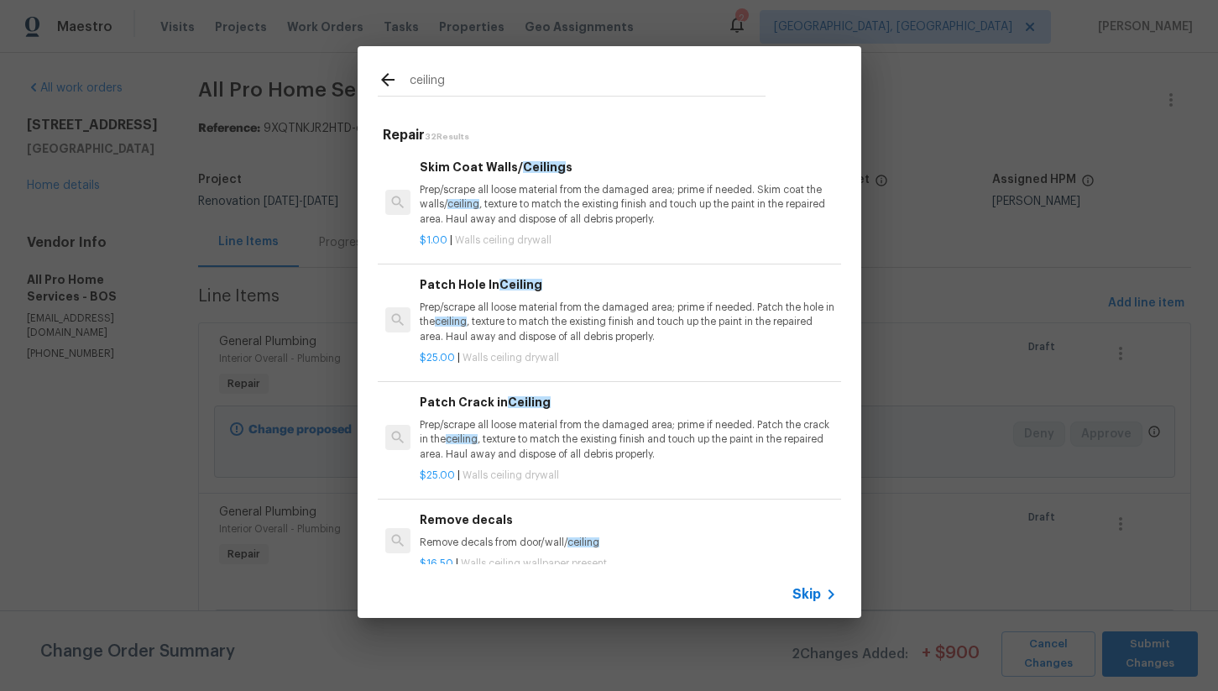
type input "ceiling"
click at [574, 306] on p "Prep/scrape all loose material from the damaged area; prime if needed. Patch th…" at bounding box center [628, 322] width 416 height 43
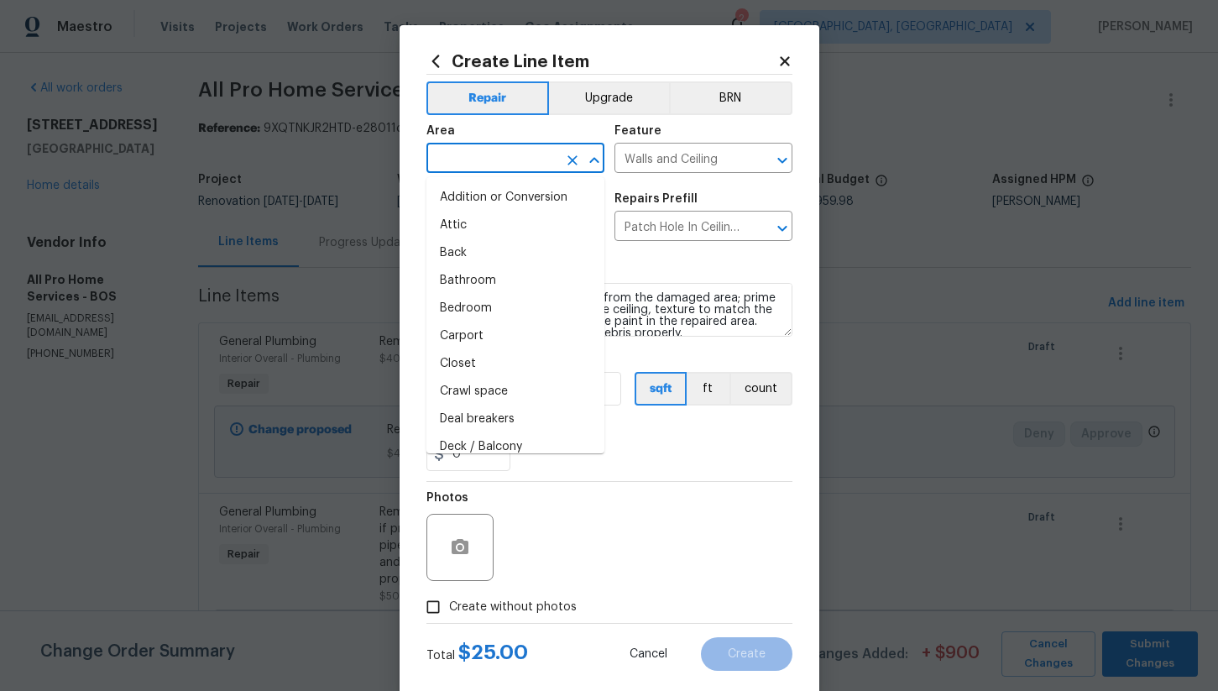
click at [490, 169] on input "text" at bounding box center [492, 160] width 131 height 26
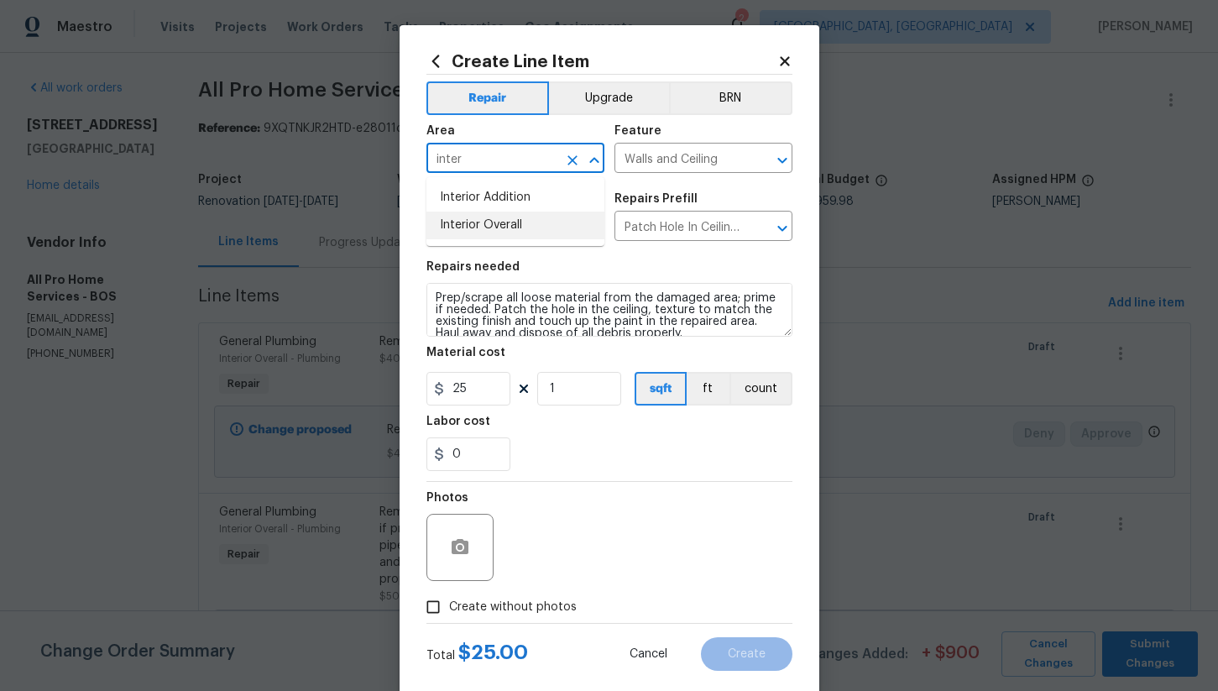
click at [500, 227] on li "Interior Overall" at bounding box center [516, 226] width 178 height 28
type input "Interior Overall"
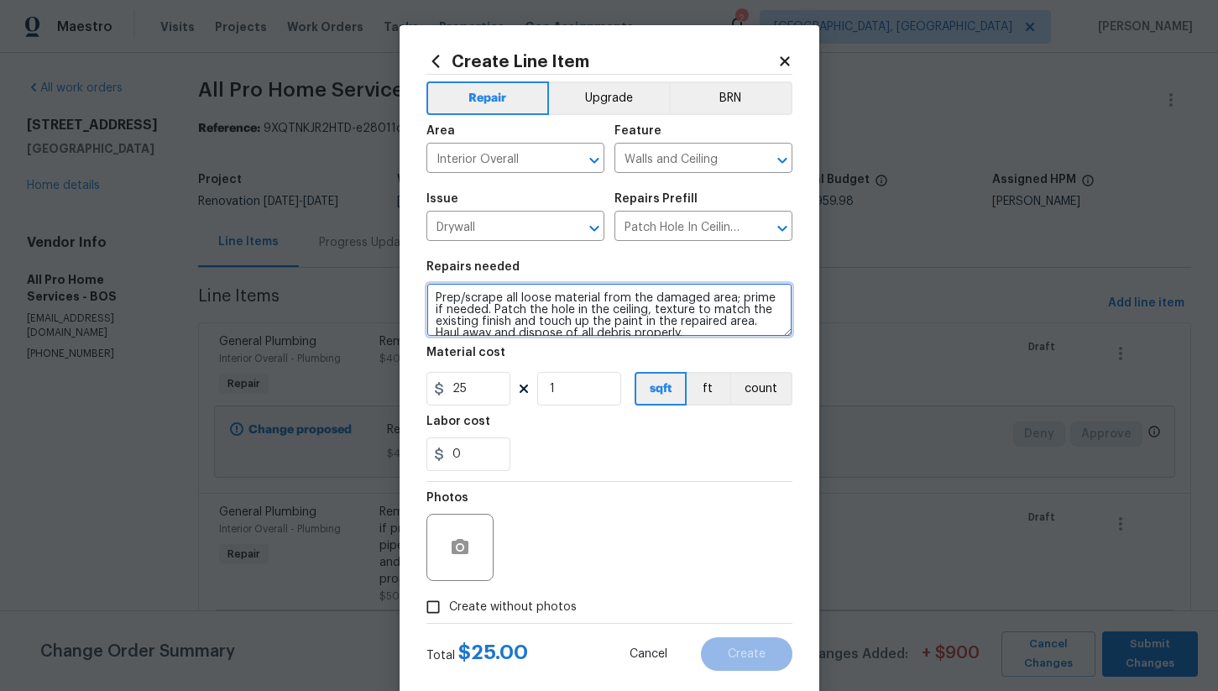
click at [578, 302] on textarea "Prep/scrape all loose material from the damaged area; prime if needed. Patch th…" at bounding box center [610, 310] width 366 height 54
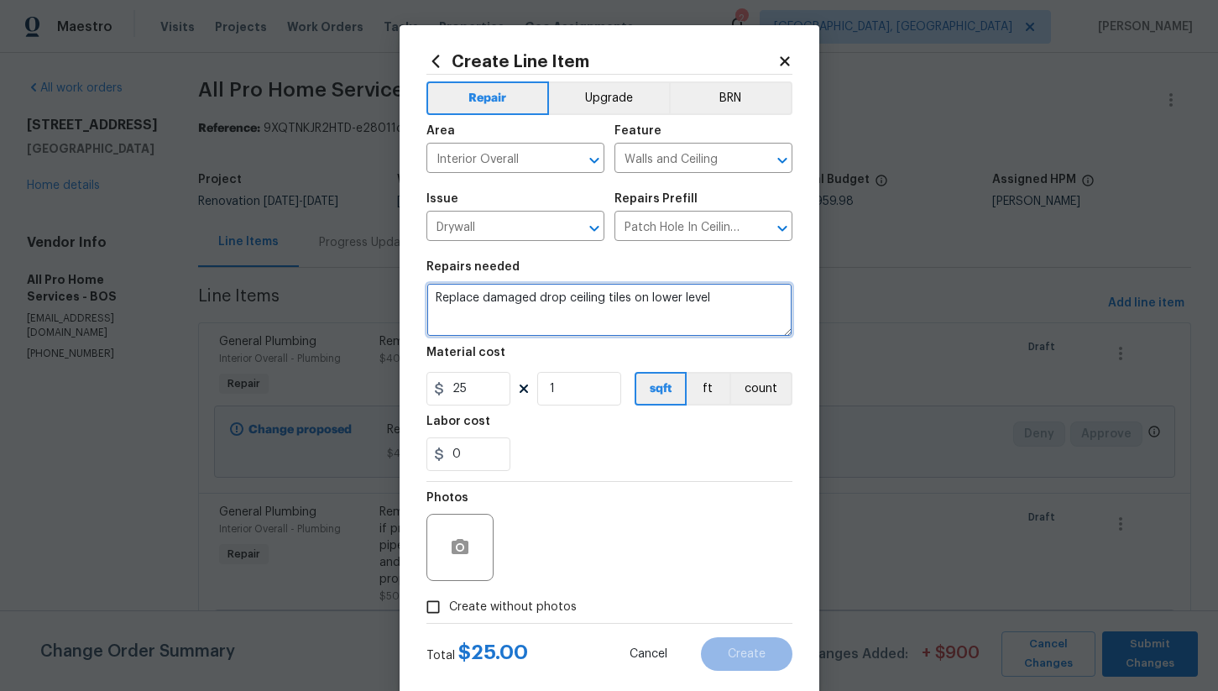
type textarea "Replace damaged drop ceiling tiles on lower level"
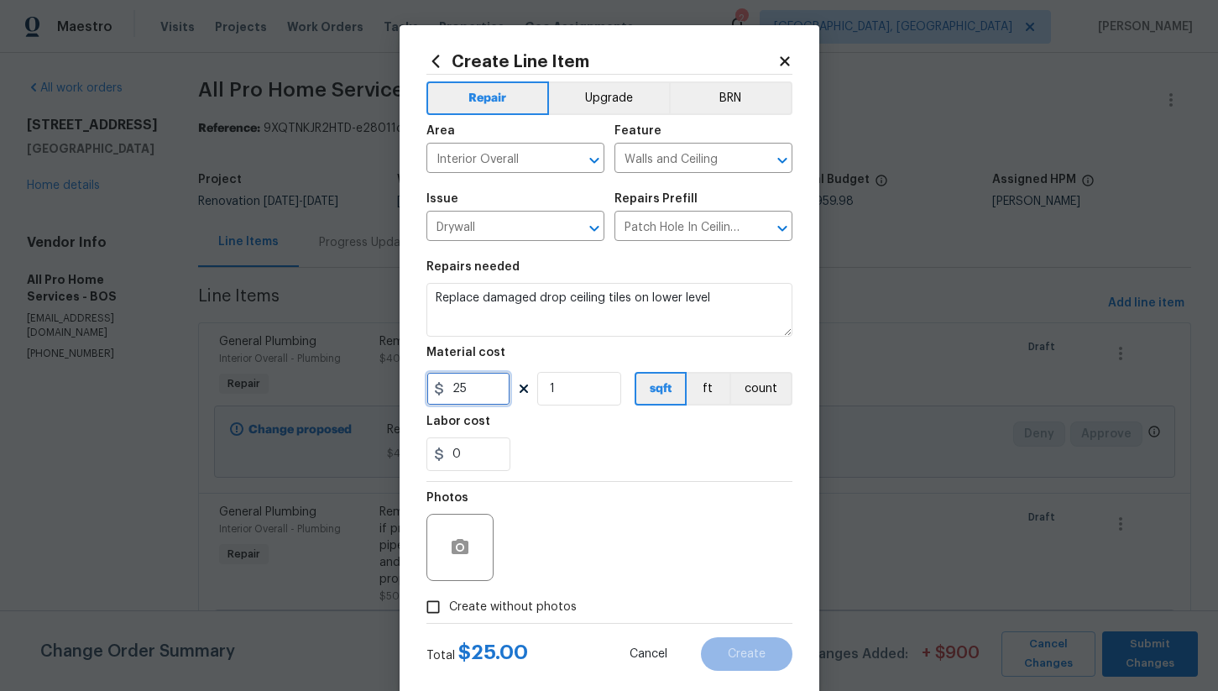
click at [485, 380] on input "25" at bounding box center [469, 389] width 84 height 34
type input "200"
click at [437, 594] on input "Create without photos" at bounding box center [433, 607] width 32 height 32
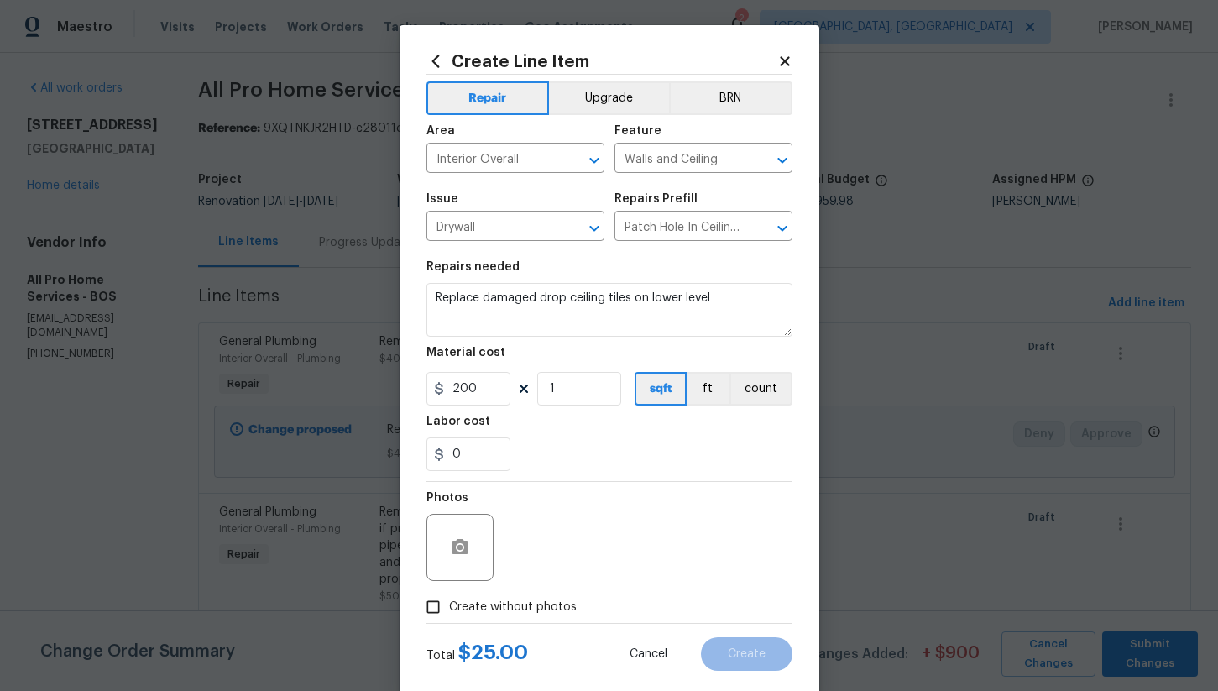
checkbox input "true"
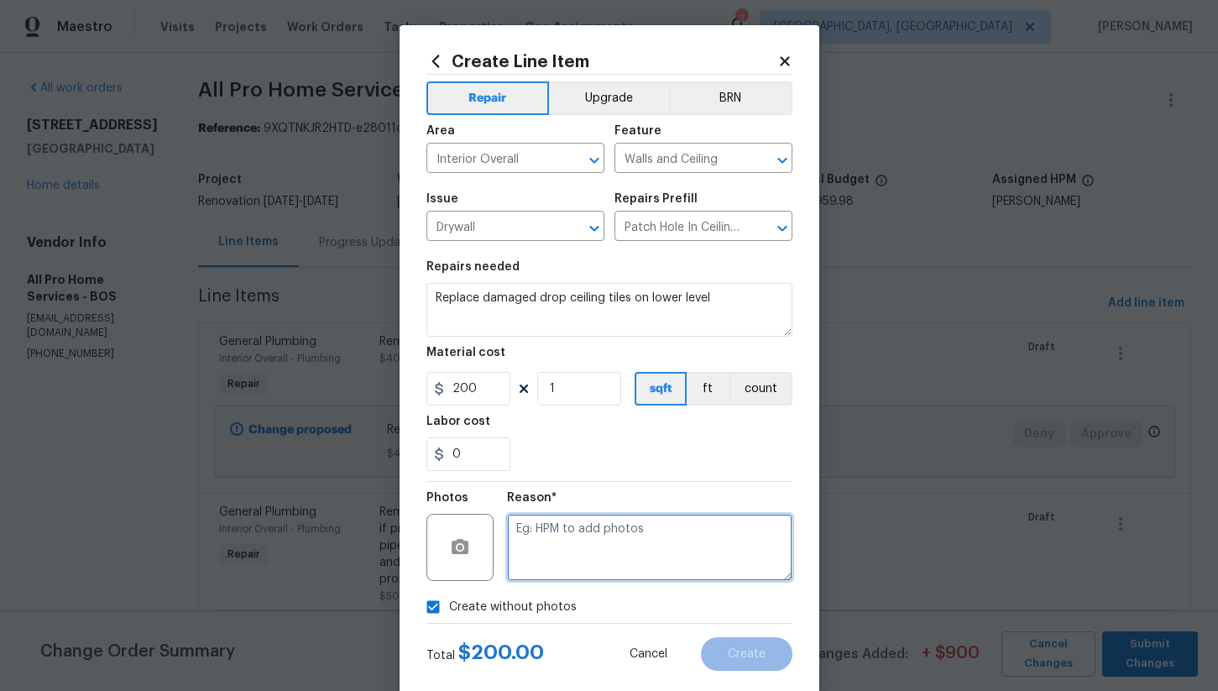
click at [663, 568] on textarea at bounding box center [649, 547] width 285 height 67
type textarea "na"
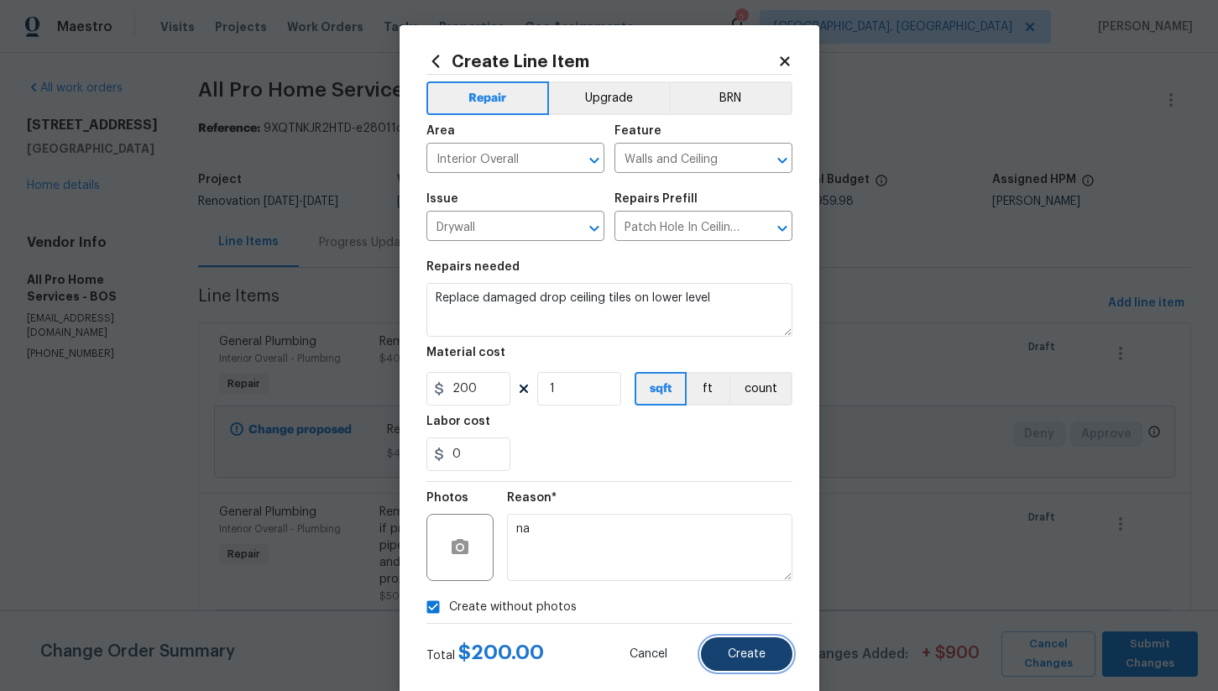
click at [727, 665] on button "Create" at bounding box center [747, 654] width 92 height 34
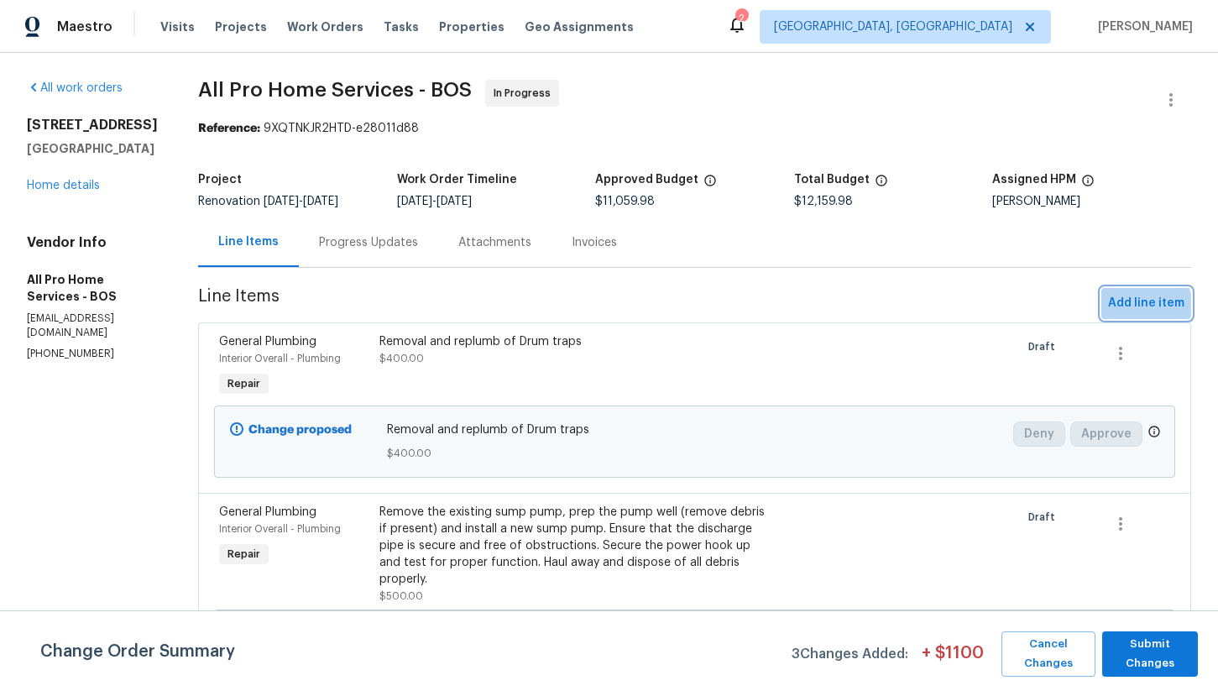
click at [1138, 305] on span "Add line item" at bounding box center [1146, 303] width 76 height 21
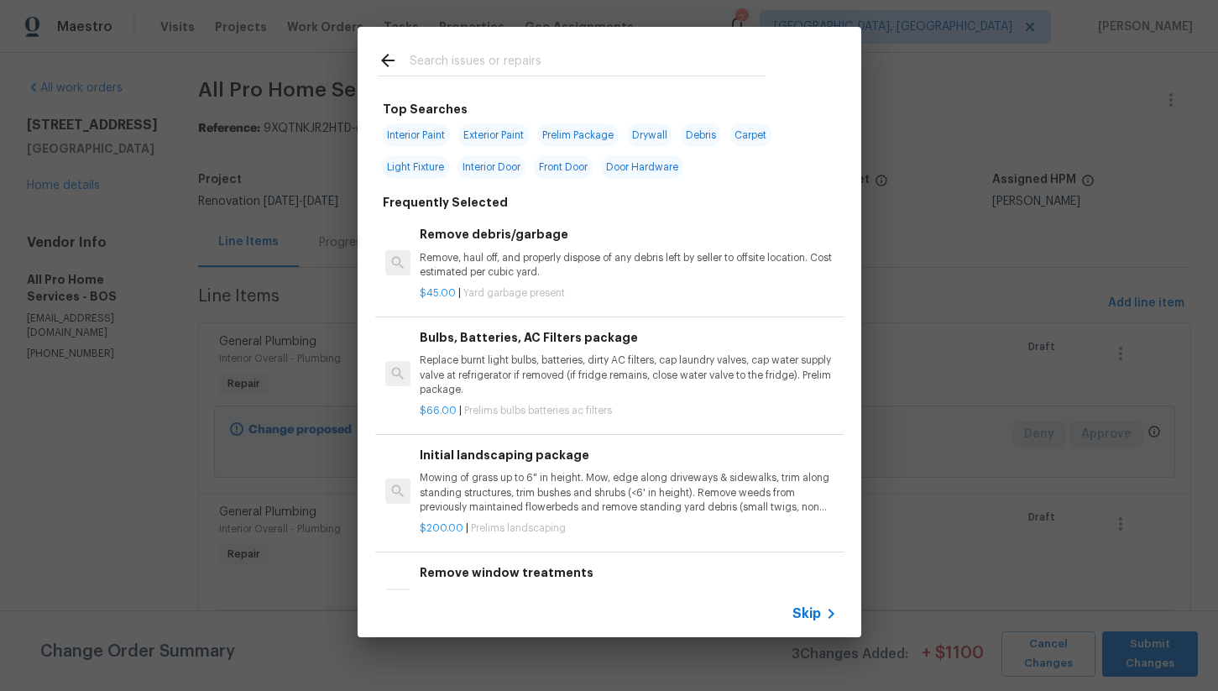
click at [514, 71] on input "text" at bounding box center [588, 62] width 356 height 25
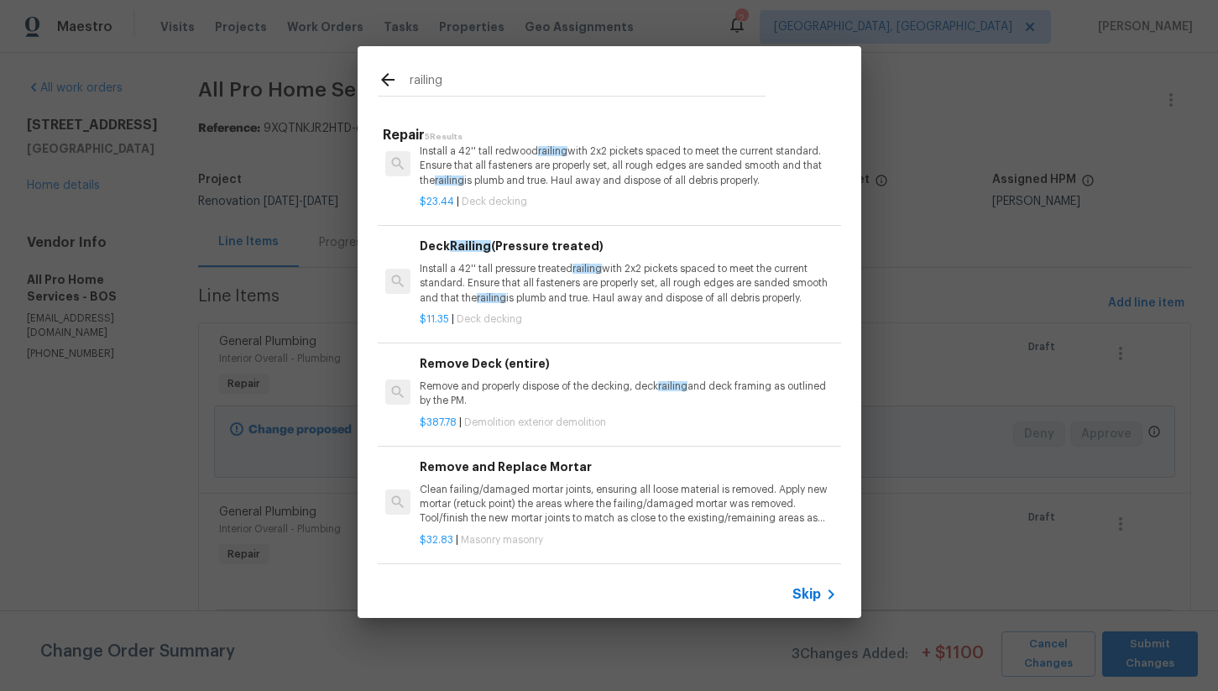
scroll to position [0, 0]
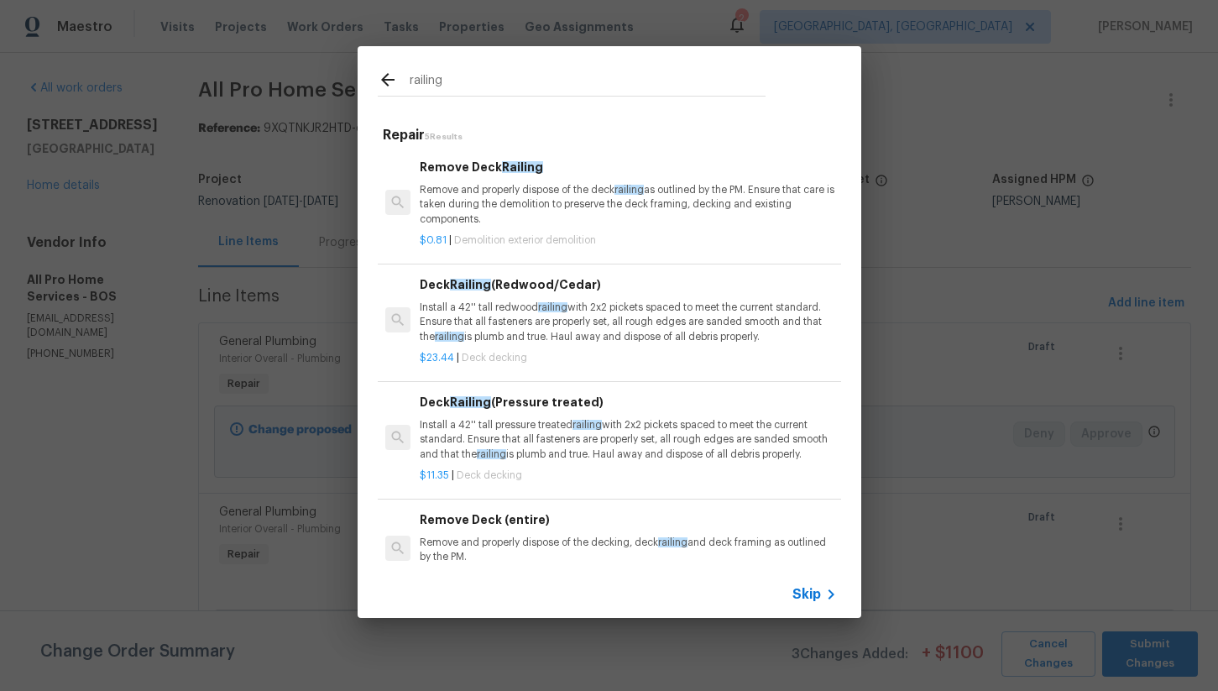
type input "railing"
click at [561, 349] on div "$23.44 | Deck decking" at bounding box center [628, 354] width 416 height 21
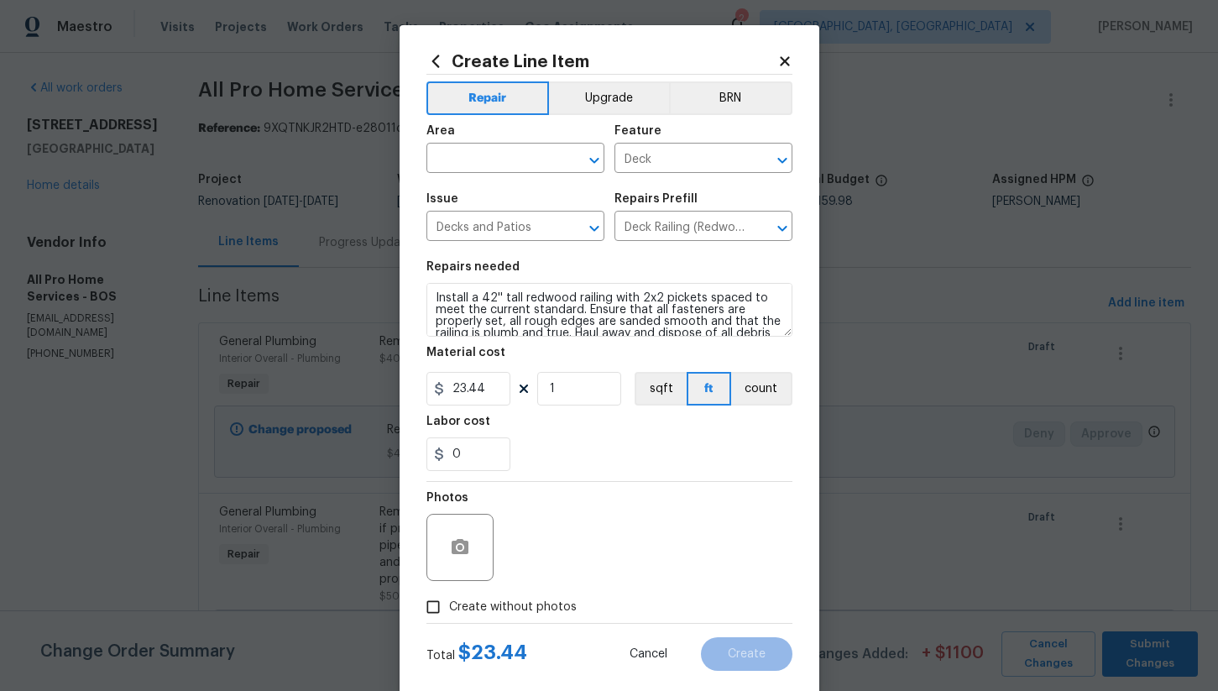
click at [466, 174] on span "Area ​" at bounding box center [516, 149] width 178 height 68
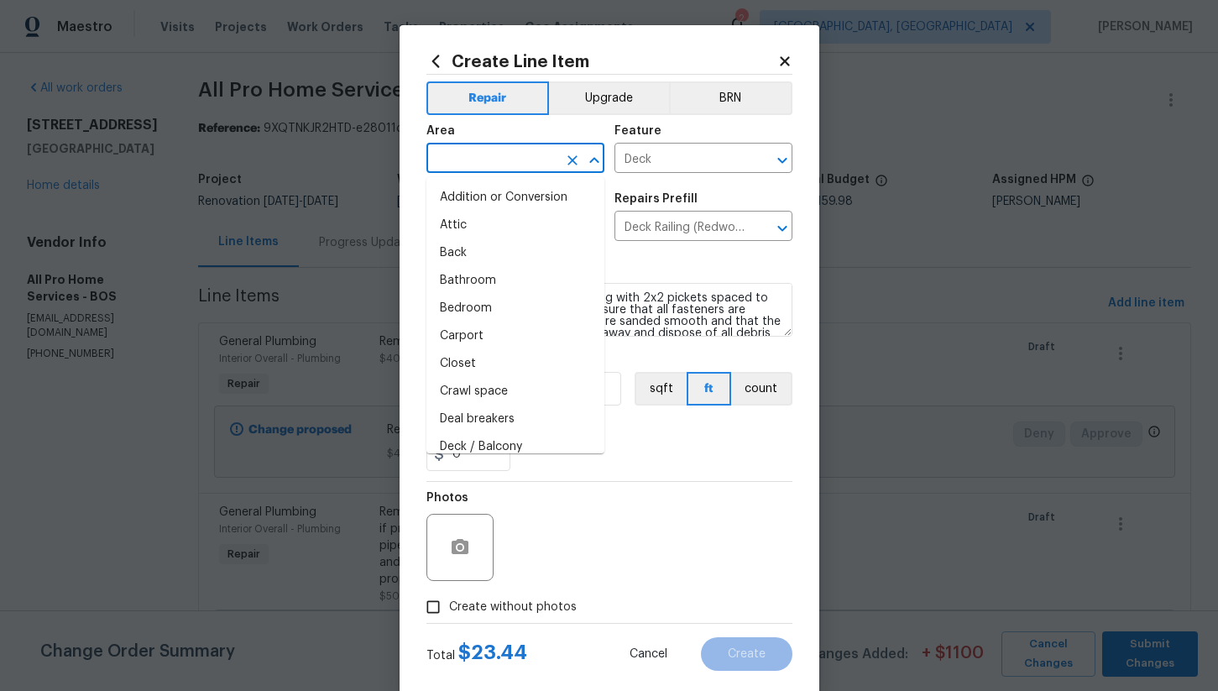
click at [466, 171] on input "text" at bounding box center [492, 160] width 131 height 26
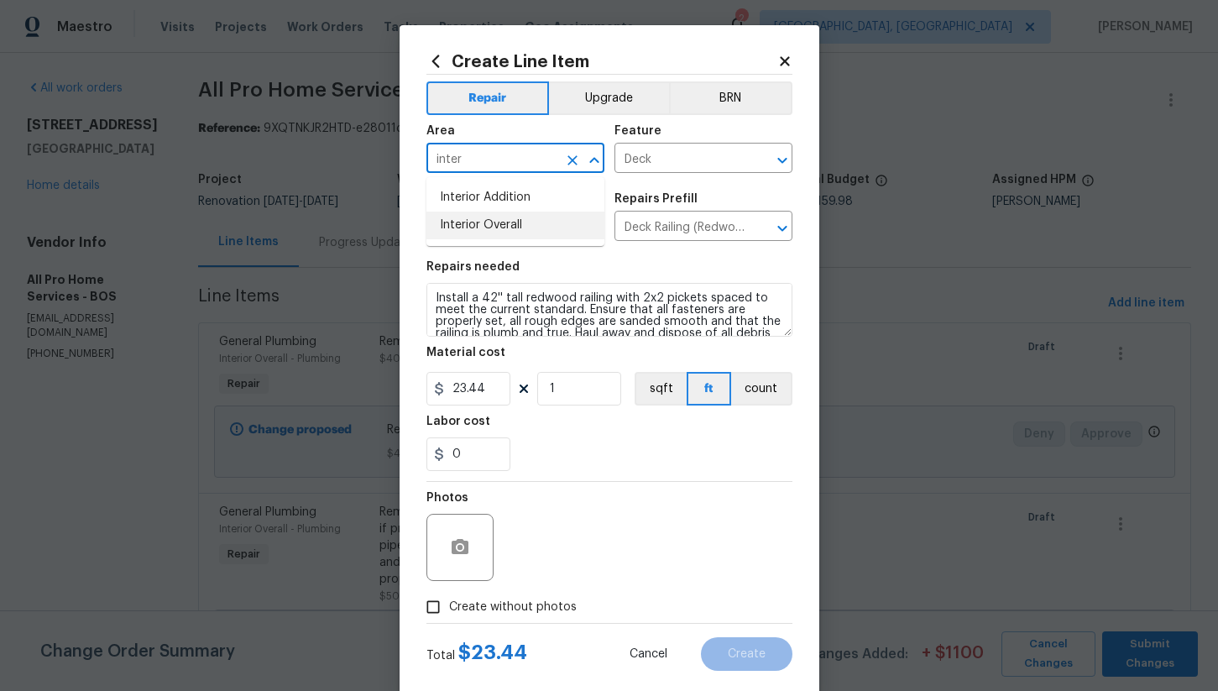
click at [490, 231] on li "Interior Overall" at bounding box center [516, 226] width 178 height 28
type input "Interior Overall"
click at [675, 140] on div "Feature" at bounding box center [704, 136] width 178 height 22
click at [657, 163] on input "Deck" at bounding box center [680, 160] width 131 height 26
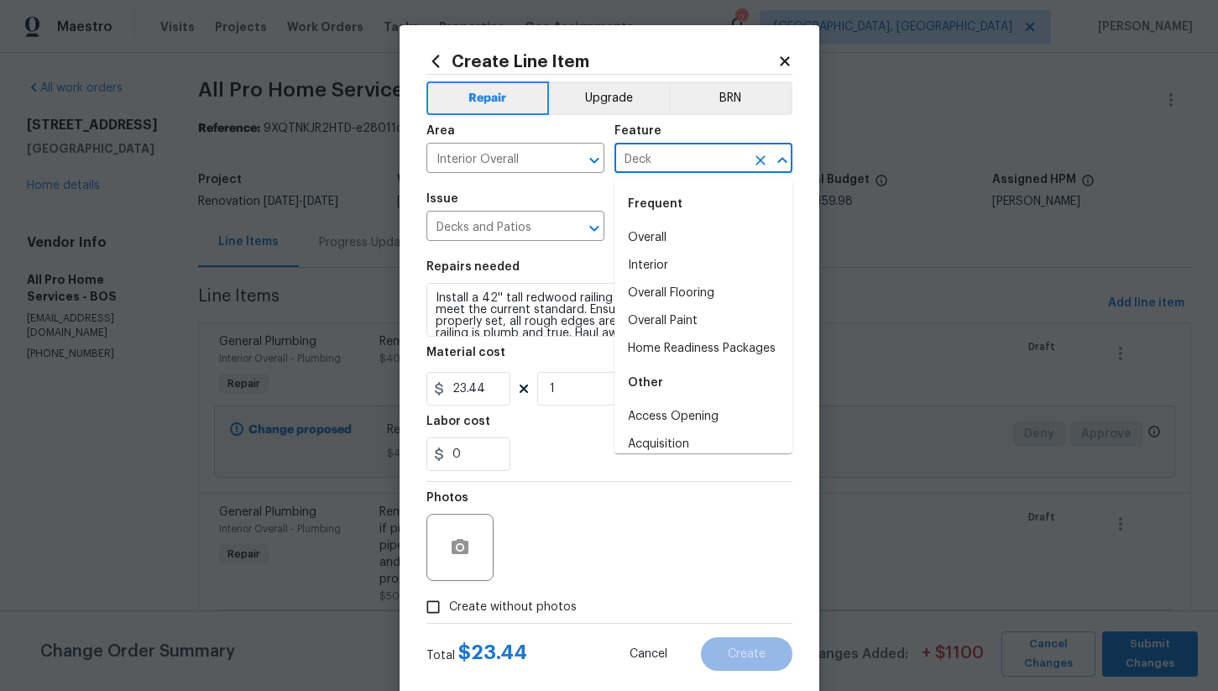
click at [657, 163] on input "Deck" at bounding box center [680, 160] width 131 height 26
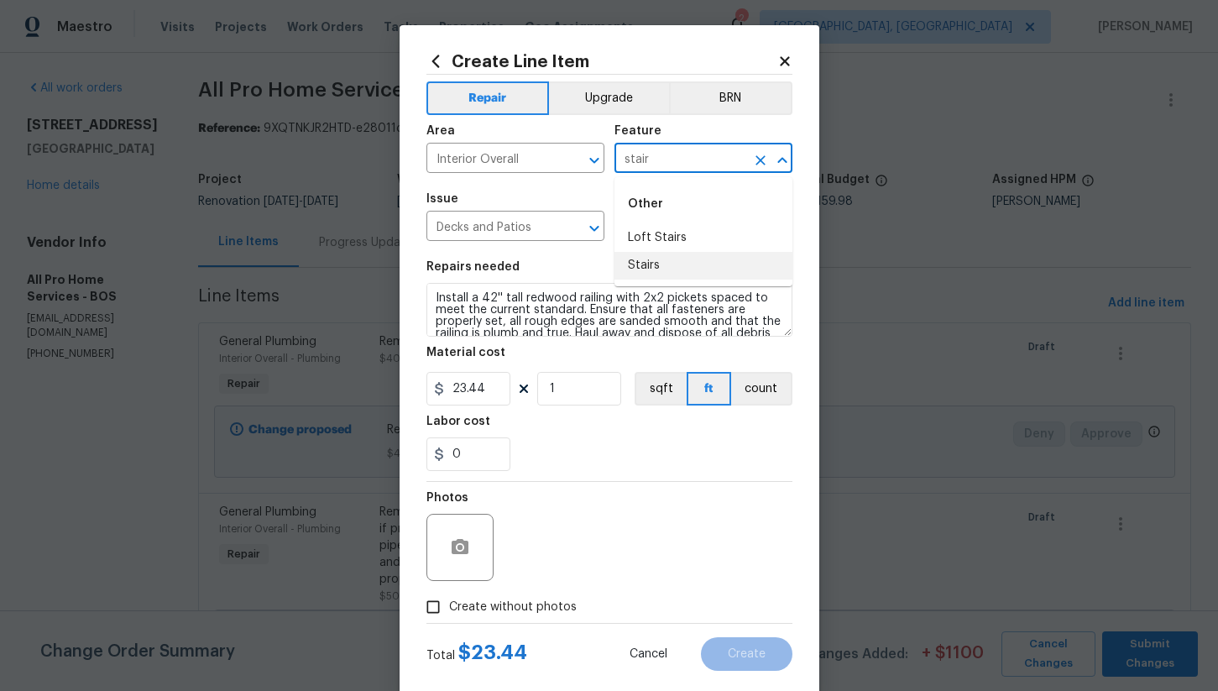
click at [657, 258] on li "Stairs" at bounding box center [704, 266] width 178 height 28
type input "Stairs"
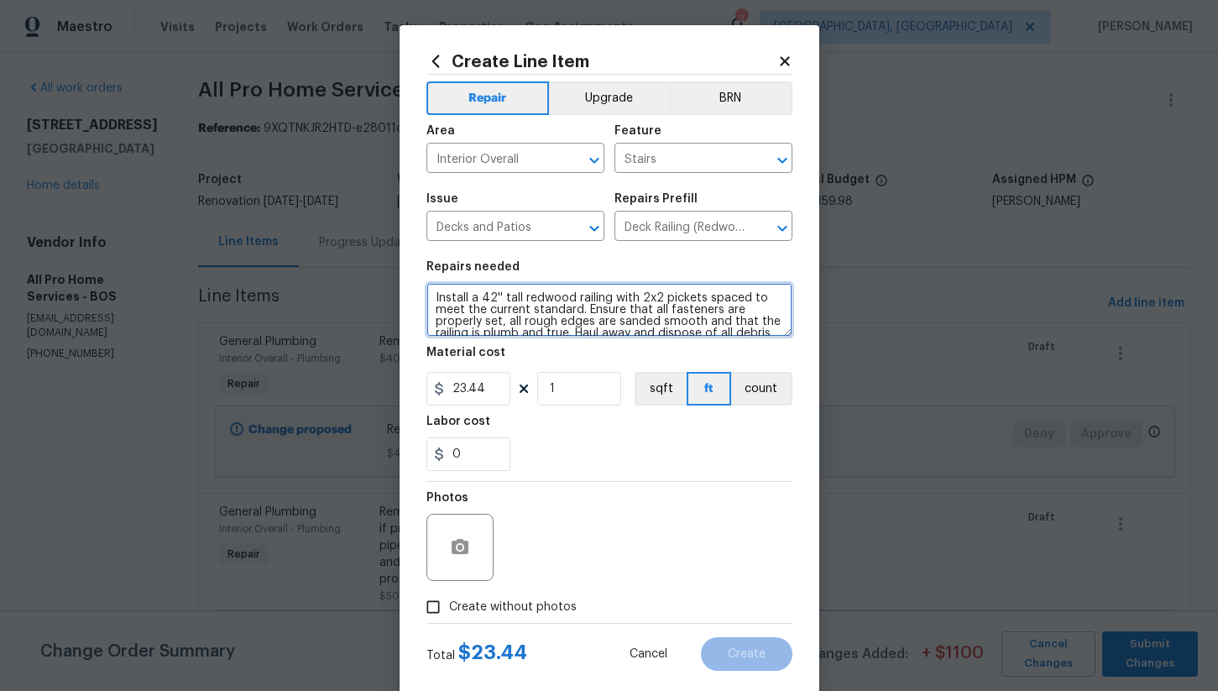
click at [519, 301] on textarea "Install a 42'' tall redwood railing with 2x2 pickets spaced to meet the current…" at bounding box center [610, 310] width 366 height 54
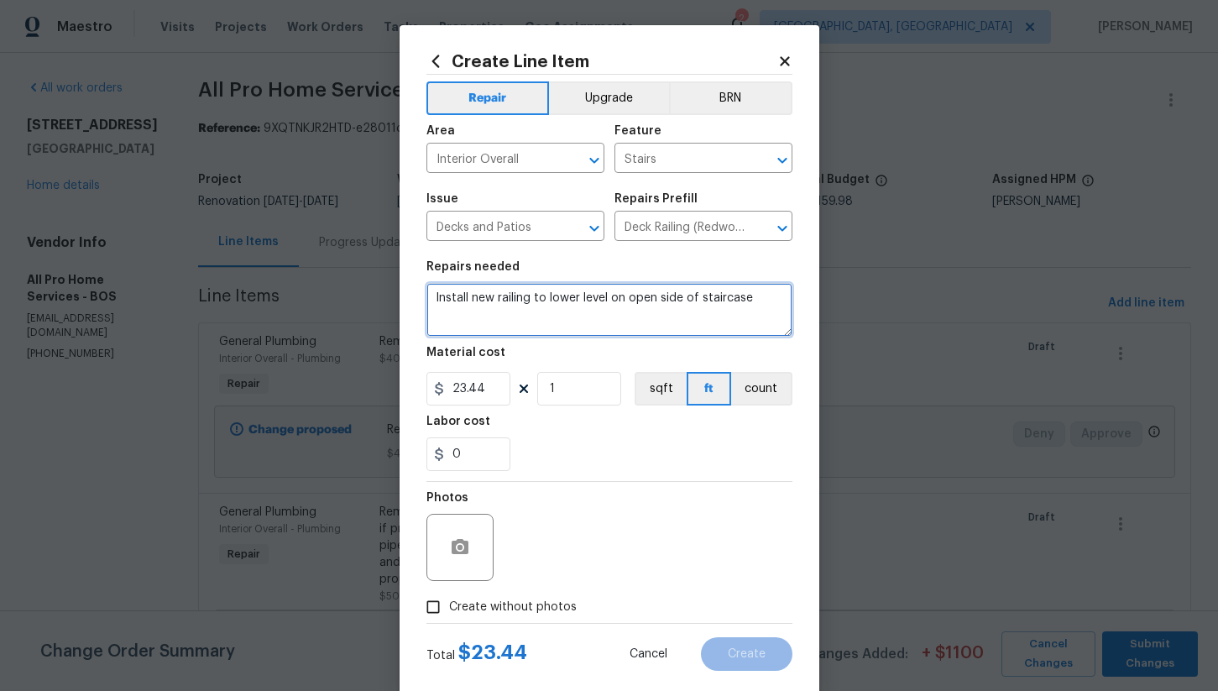
type textarea "Install new railing to lower level on open side of staircase"
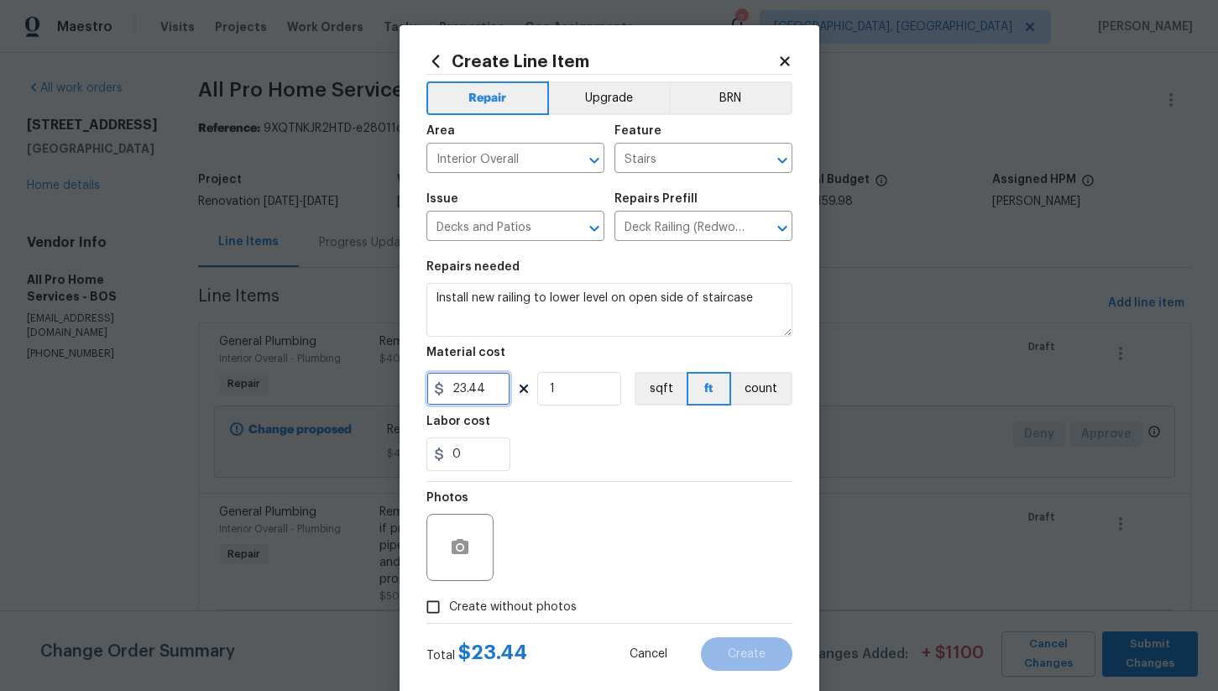
click at [479, 400] on input "23.44" at bounding box center [469, 389] width 84 height 34
type input "450"
click at [462, 601] on span "Create without photos" at bounding box center [513, 608] width 128 height 18
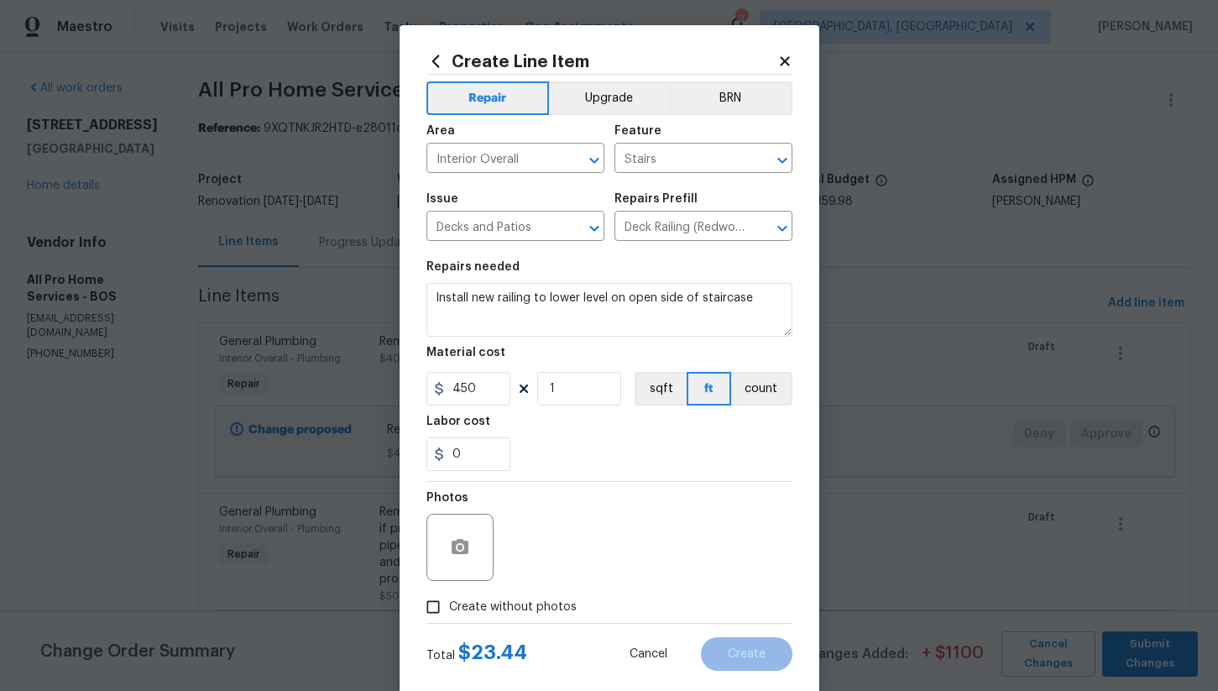
click at [449, 601] on input "Create without photos" at bounding box center [433, 607] width 32 height 32
checkbox input "true"
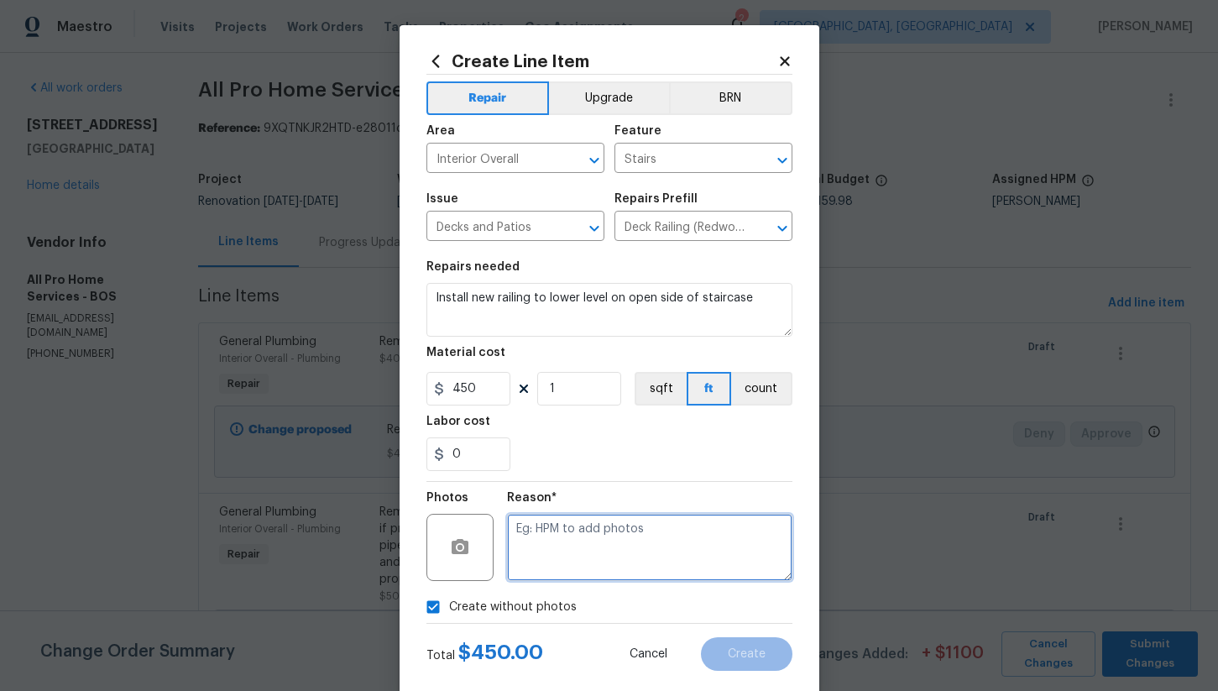
click at [551, 561] on textarea at bounding box center [649, 547] width 285 height 67
type textarea "na"
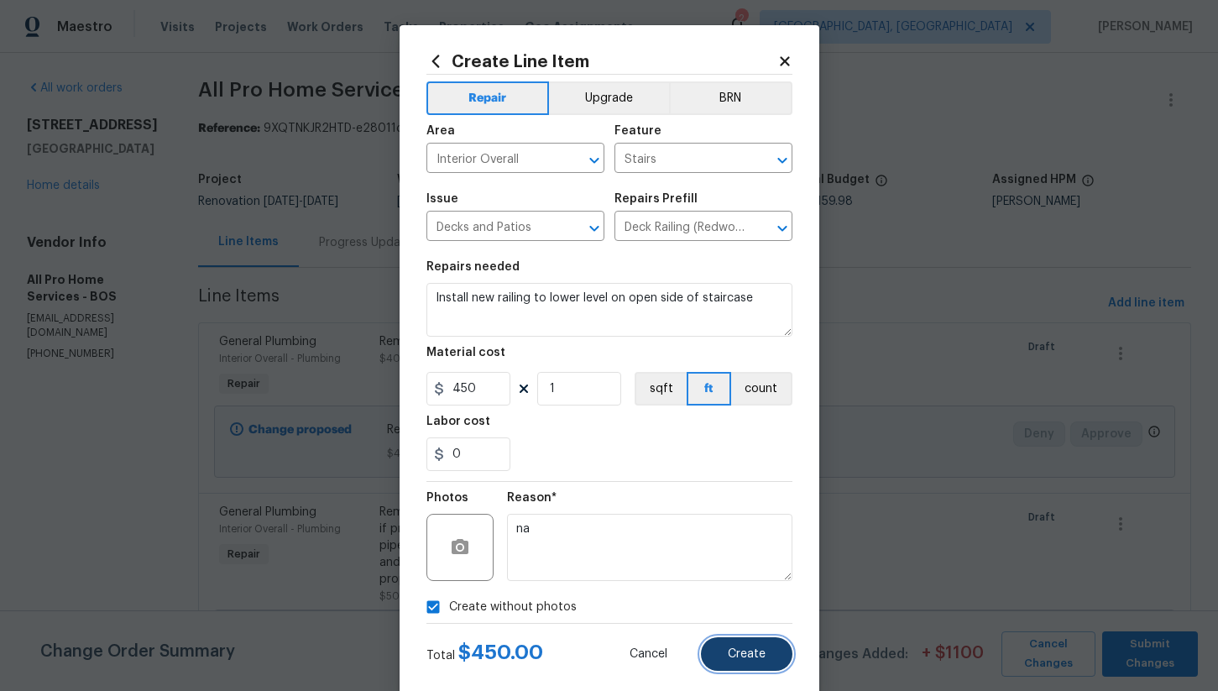
click at [764, 662] on button "Create" at bounding box center [747, 654] width 92 height 34
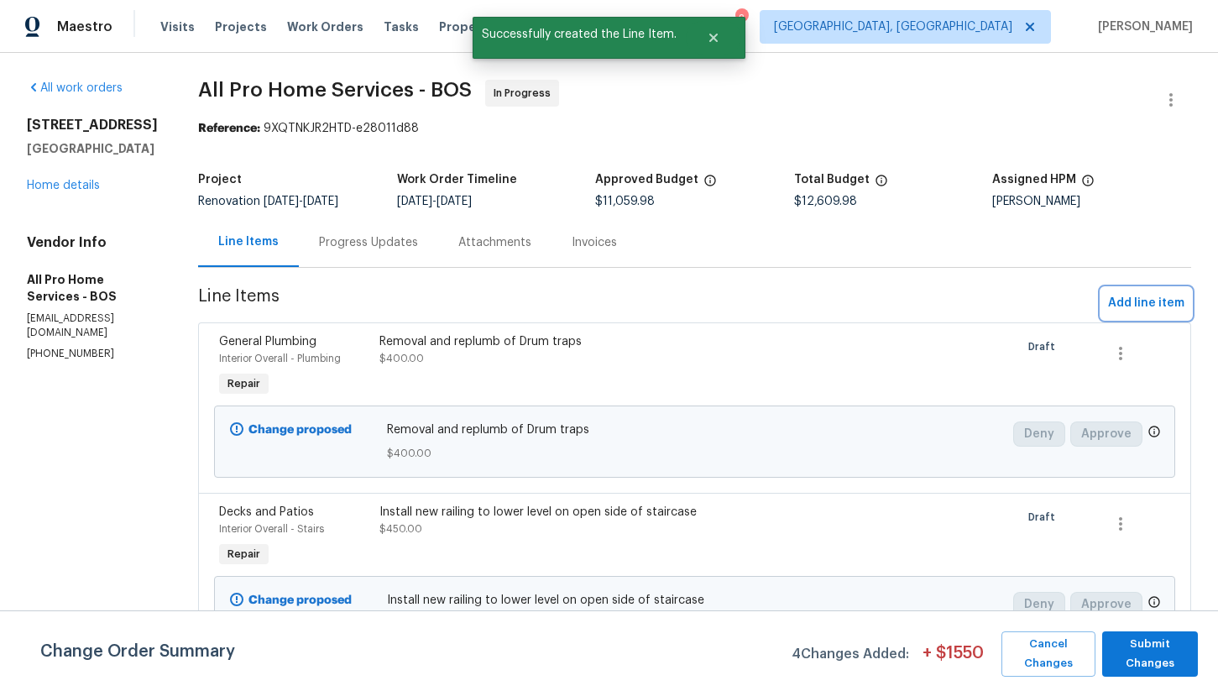
click at [1128, 306] on span "Add line item" at bounding box center [1146, 303] width 76 height 21
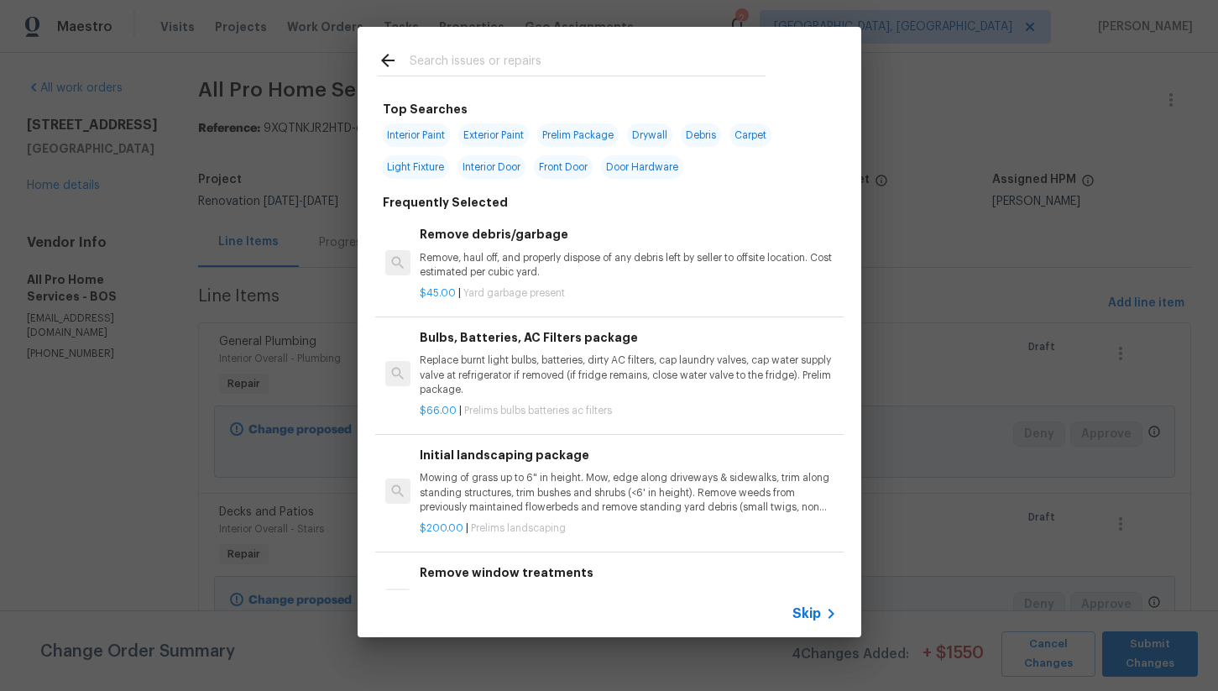
click at [453, 52] on input "text" at bounding box center [588, 62] width 356 height 25
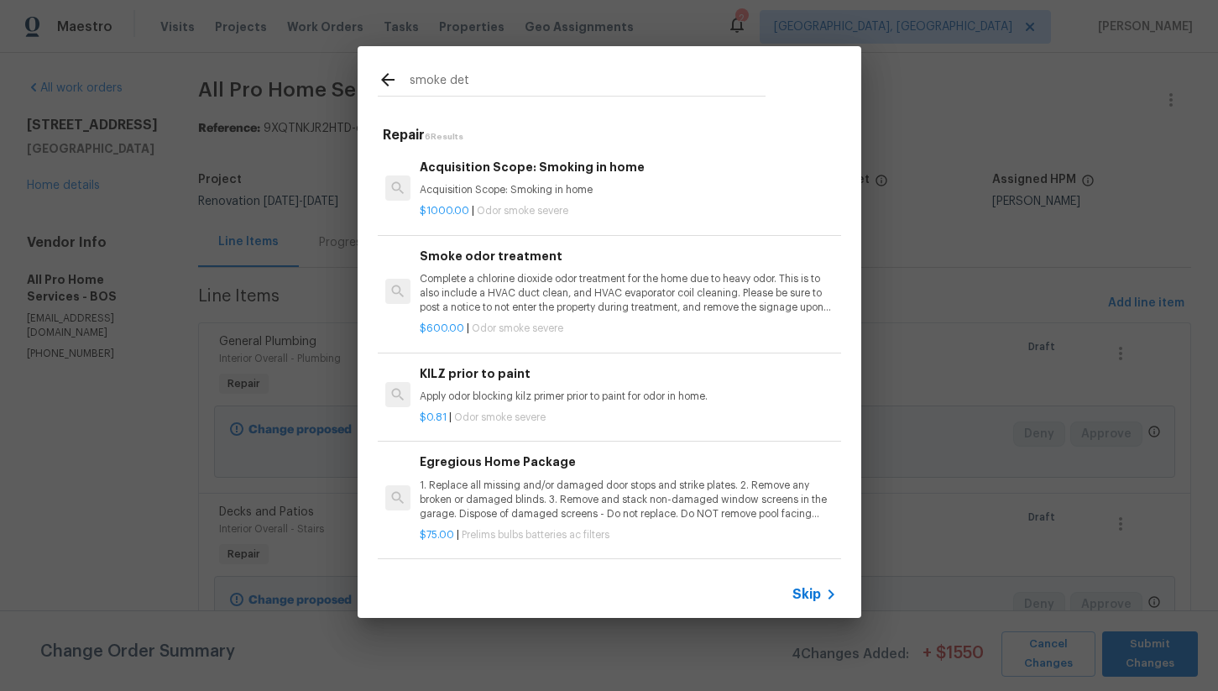
click at [474, 78] on input "smoke det" at bounding box center [588, 82] width 356 height 25
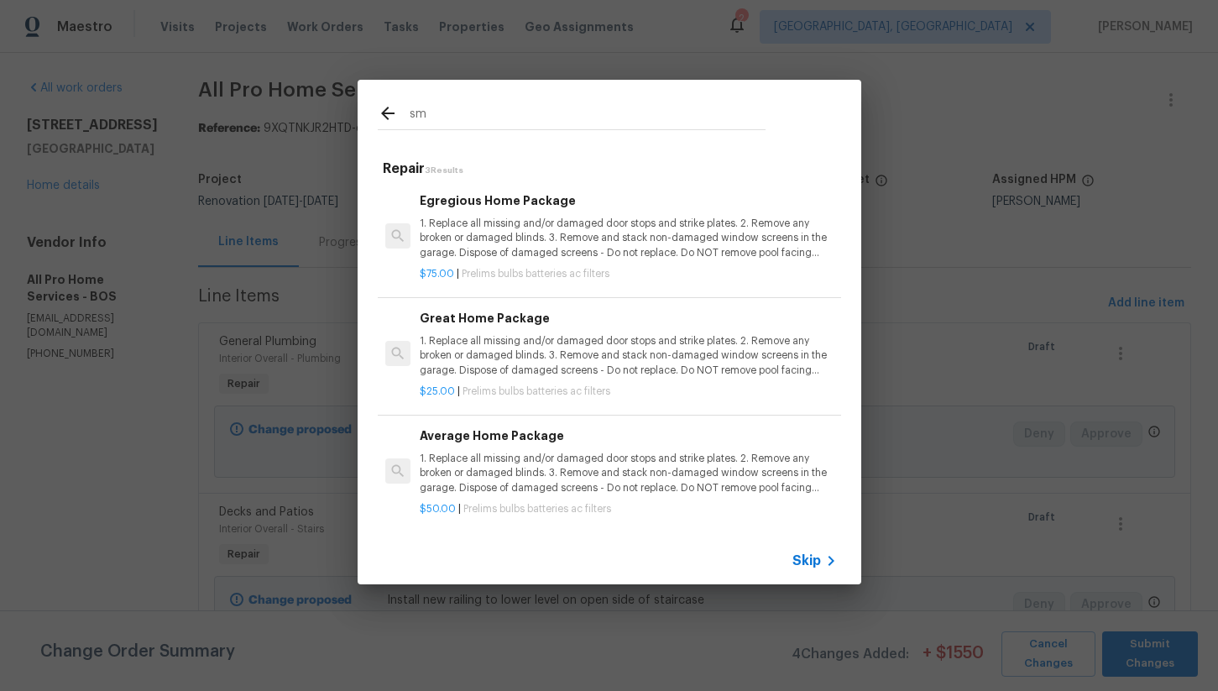
type input "s"
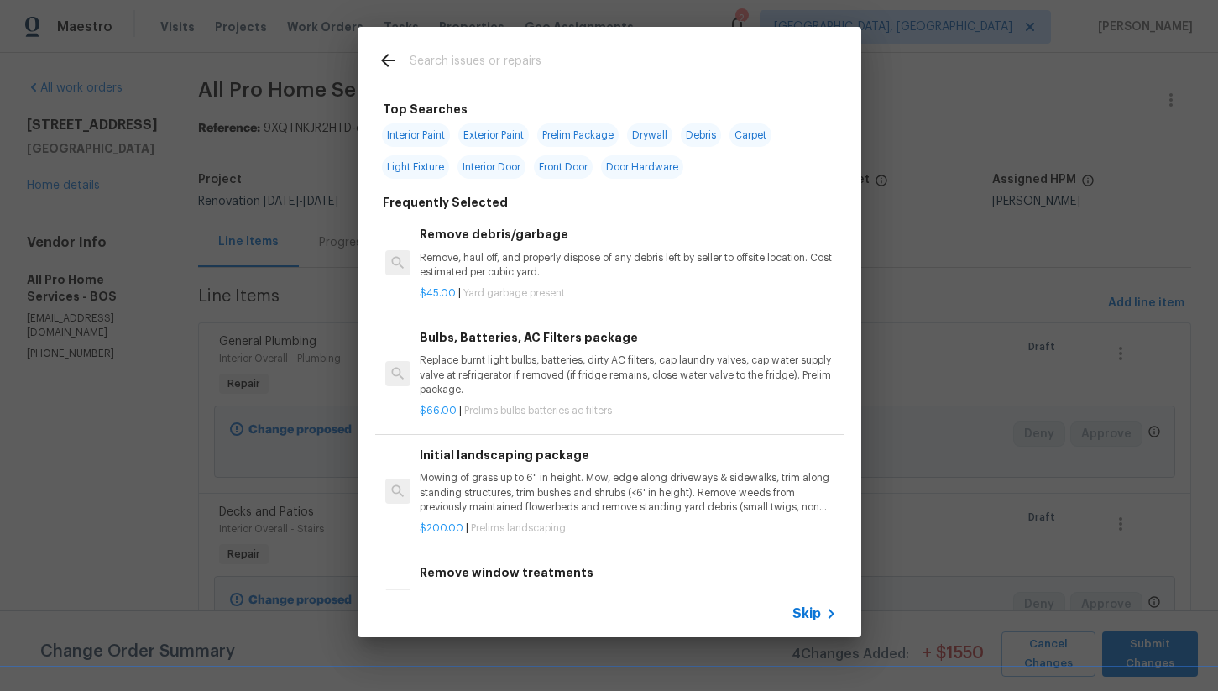
click at [804, 612] on span "Skip" at bounding box center [807, 613] width 29 height 17
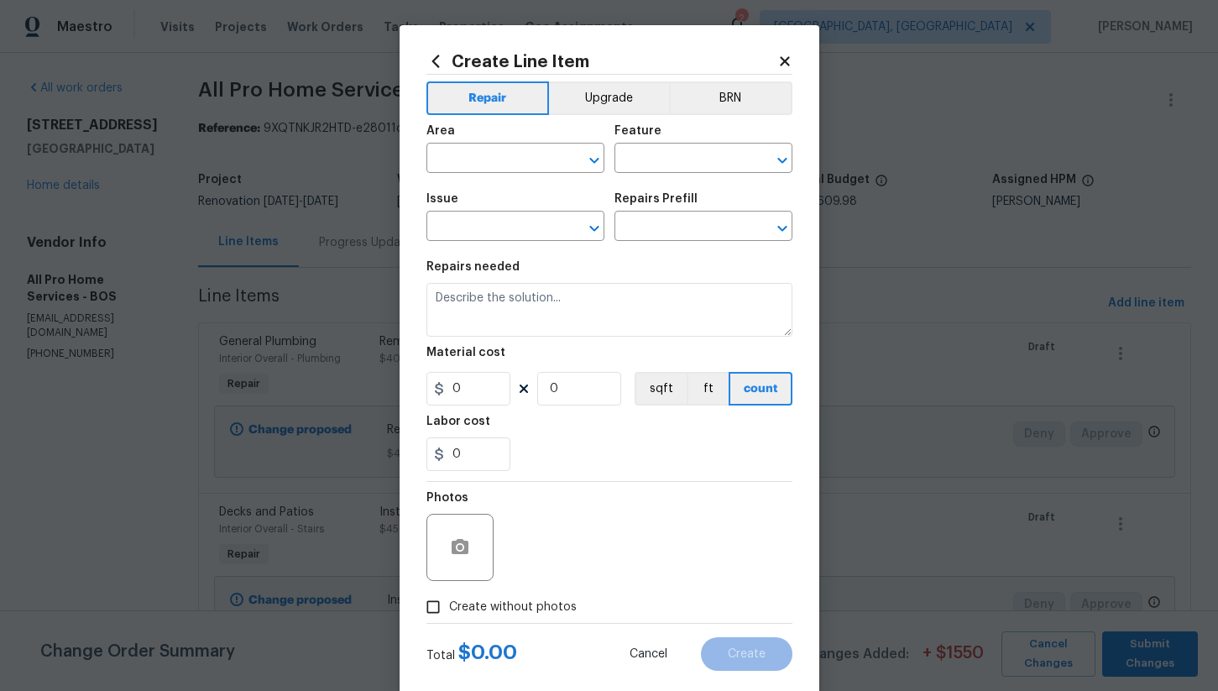
click at [522, 175] on span "Area ​" at bounding box center [516, 149] width 178 height 68
click at [520, 161] on input "text" at bounding box center [492, 160] width 131 height 26
click at [532, 230] on li "Interior Overall" at bounding box center [516, 226] width 178 height 28
type input "Interior Overall"
click at [652, 167] on input "text" at bounding box center [680, 160] width 131 height 26
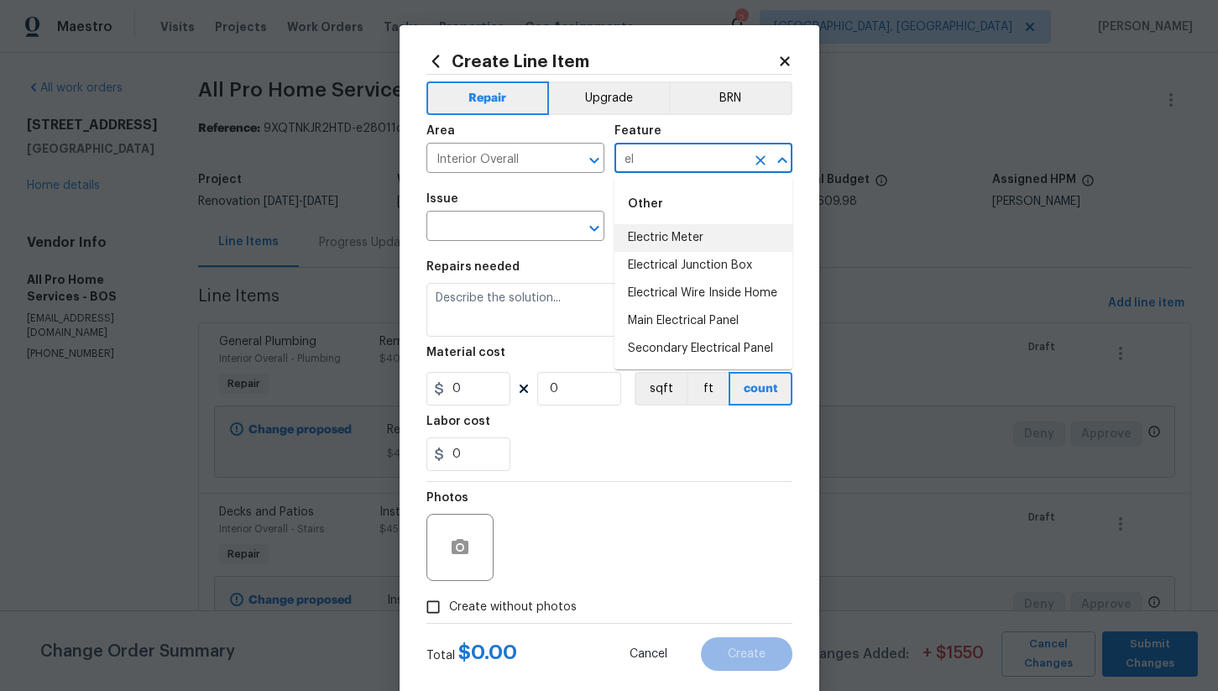
type input "e"
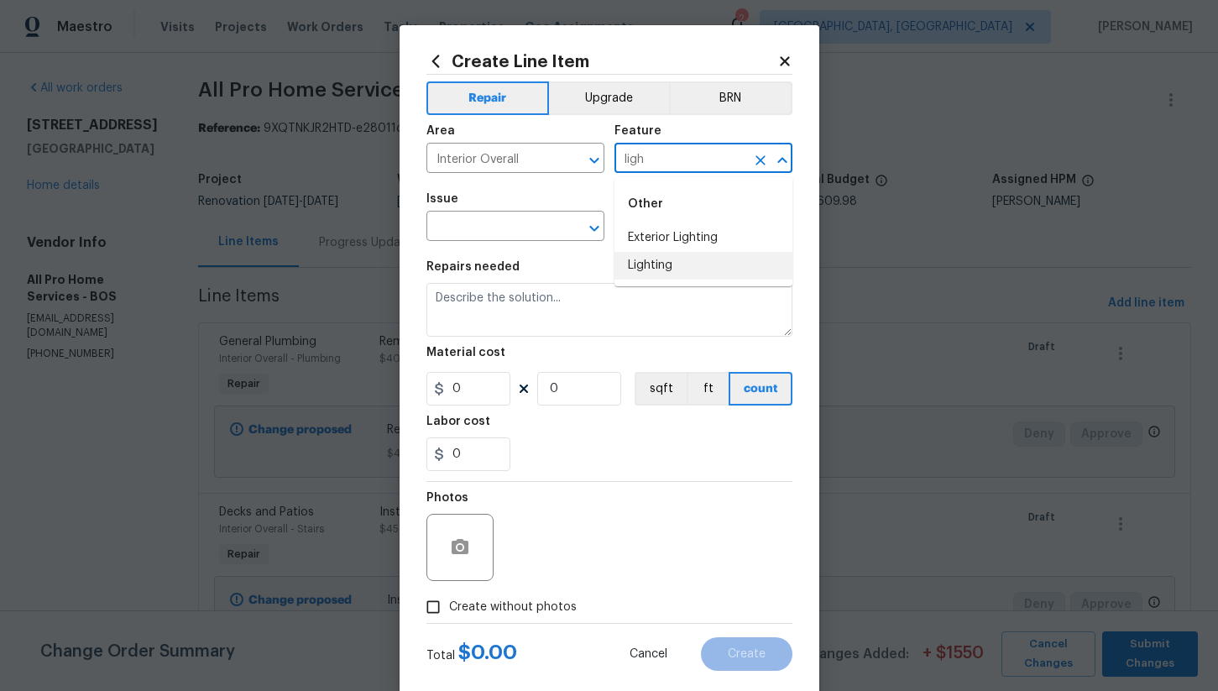
click at [680, 279] on li "Lighting" at bounding box center [704, 266] width 178 height 28
type input "Lighting"
click at [509, 227] on input "text" at bounding box center [492, 228] width 131 height 26
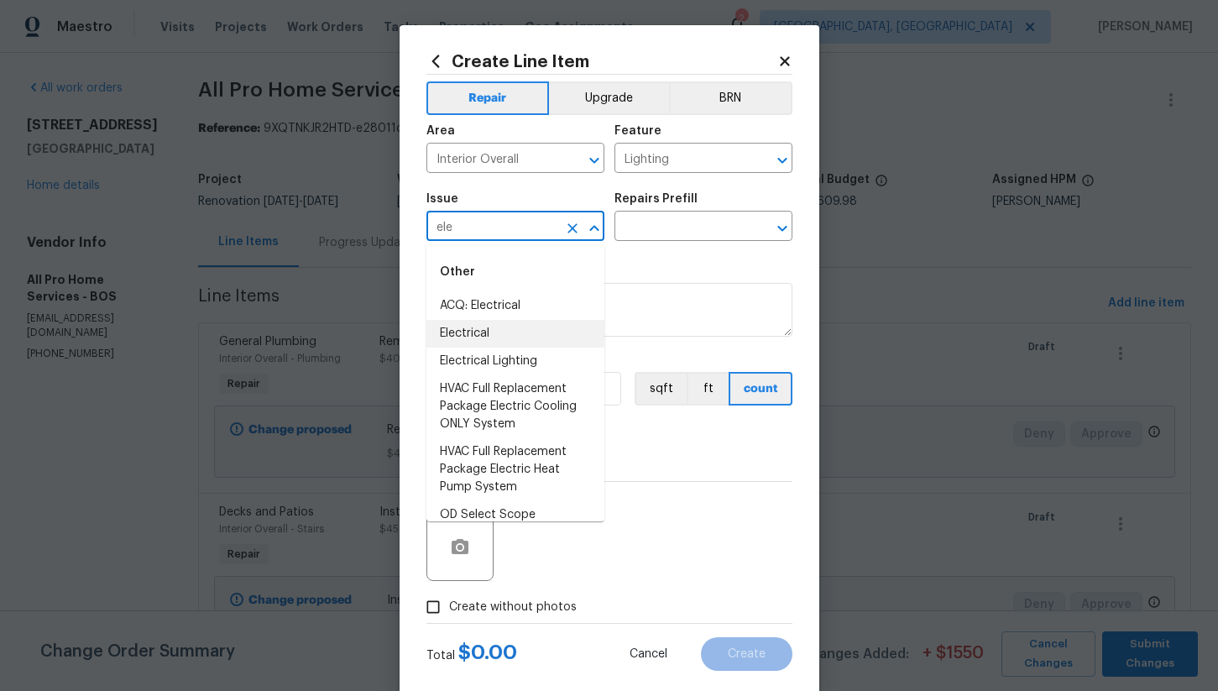
click at [523, 334] on li "Electrical" at bounding box center [516, 334] width 178 height 28
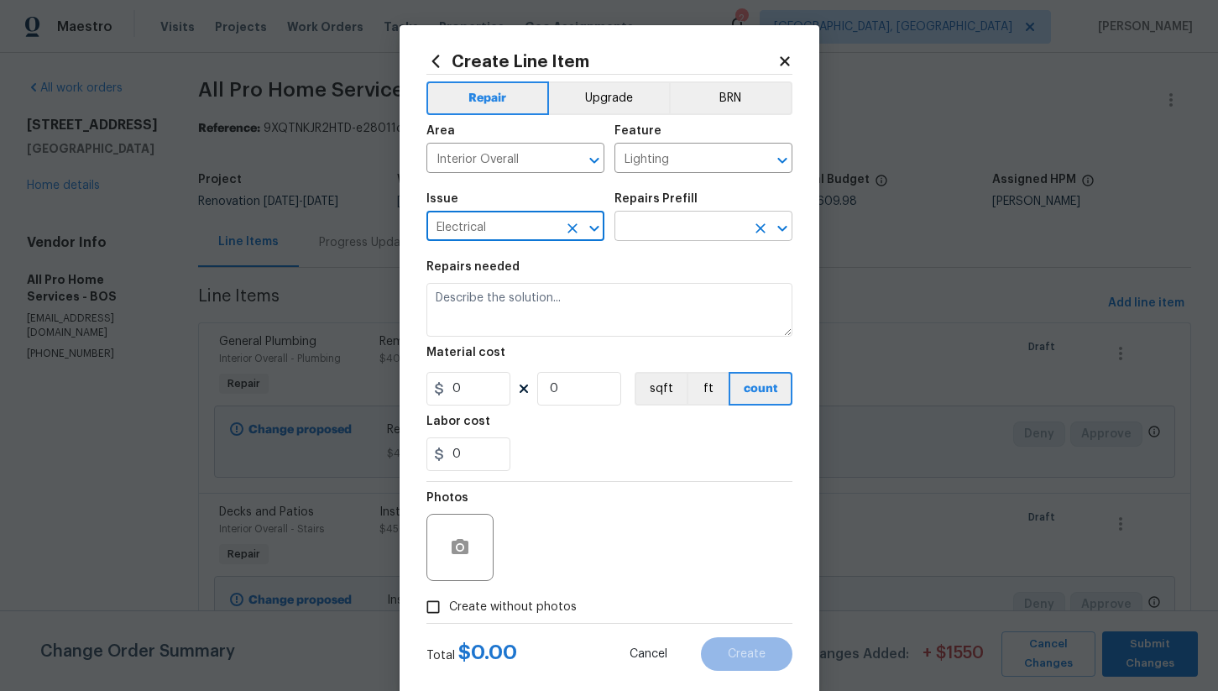
type input "Electrical"
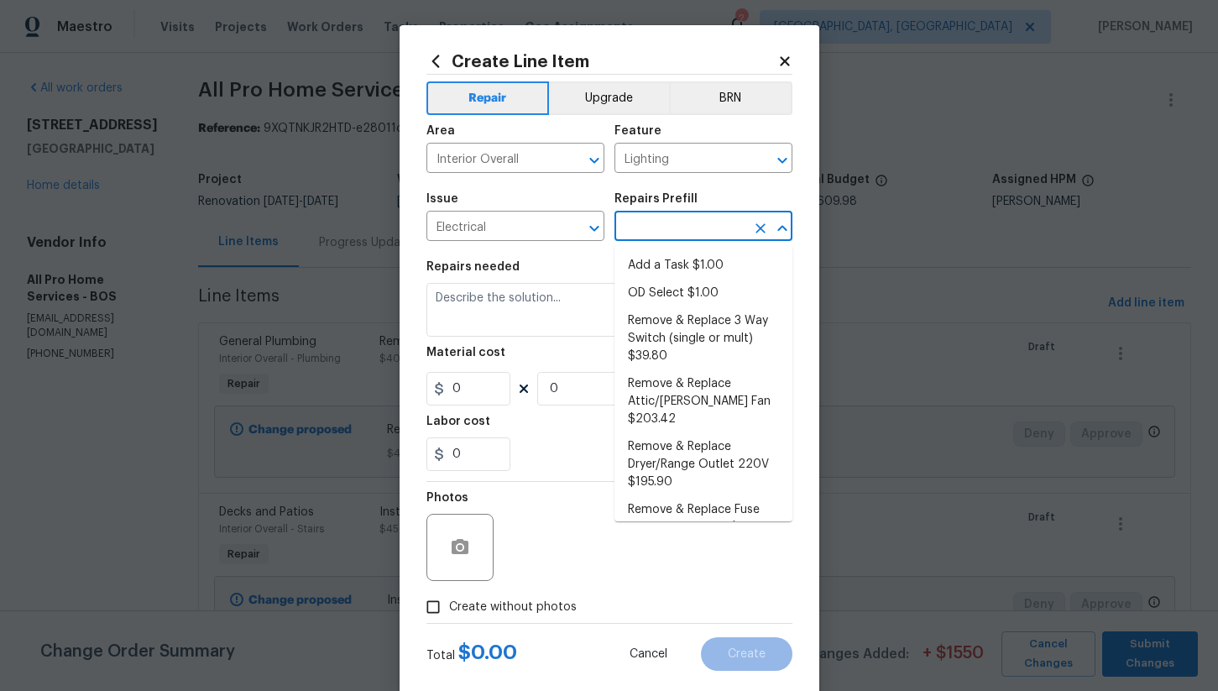
click at [644, 226] on input "text" at bounding box center [680, 228] width 131 height 26
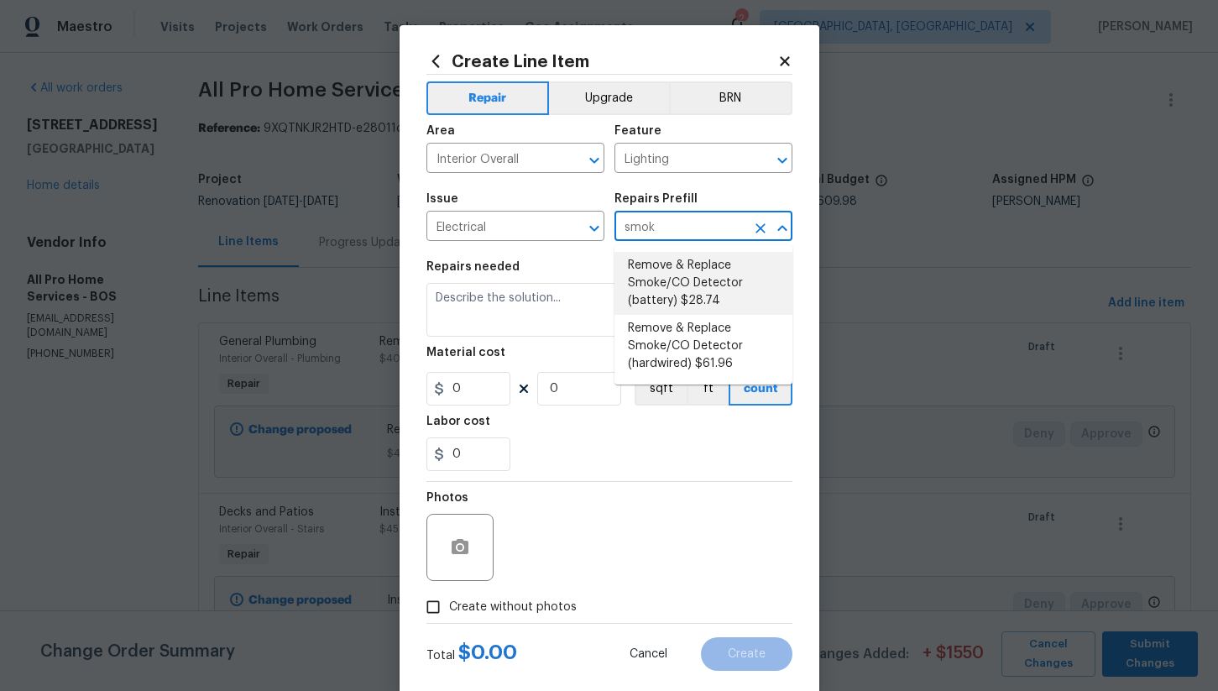
click at [696, 302] on li "Remove & Replace Smoke/CO Detector (battery) $28.74" at bounding box center [704, 283] width 178 height 63
type input "Remove & Replace Smoke/CO Detector (battery) $28.74"
type textarea "Remove the existing smoke/CO detector (battery) and replace with new. Ensure th…"
type input "28.74"
type input "1"
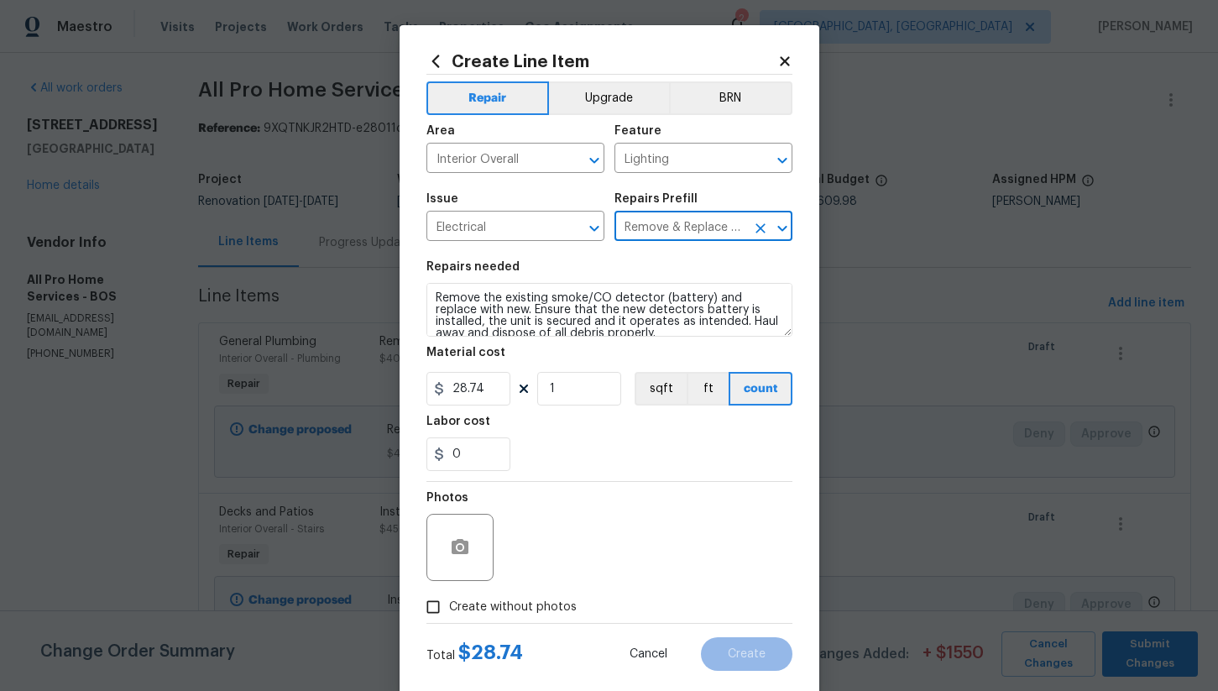
type input "Remove & Replace Smoke/CO Detector (battery) $28.74"
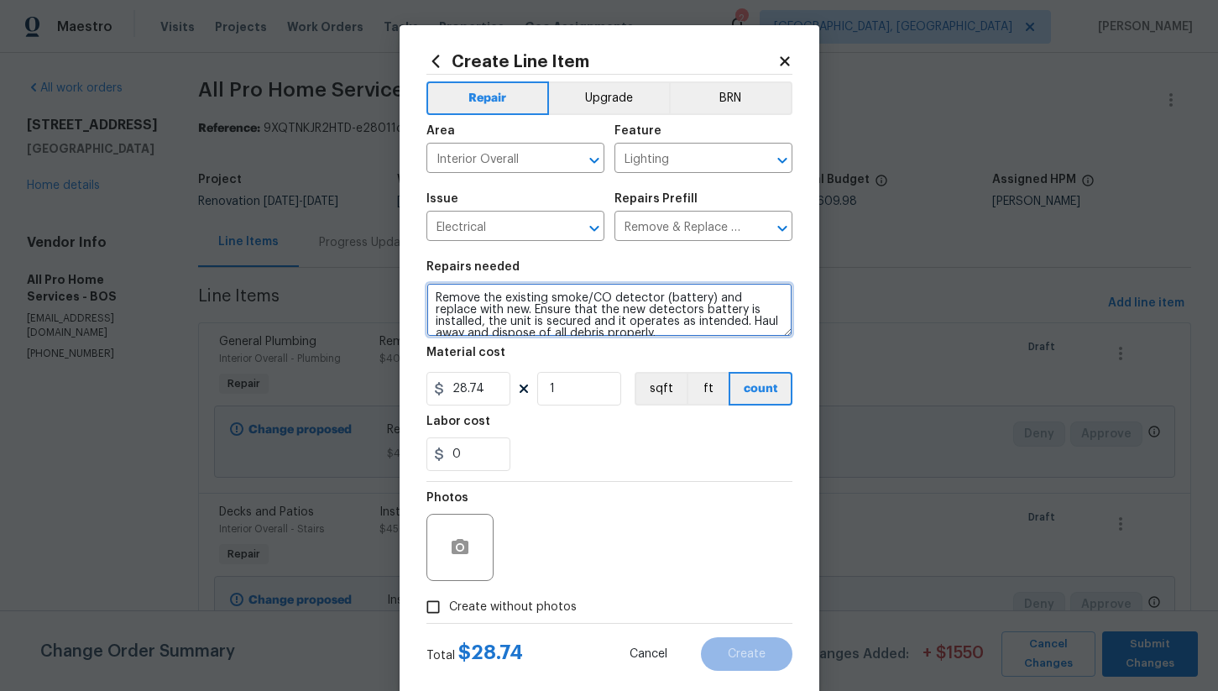
scroll to position [12, 0]
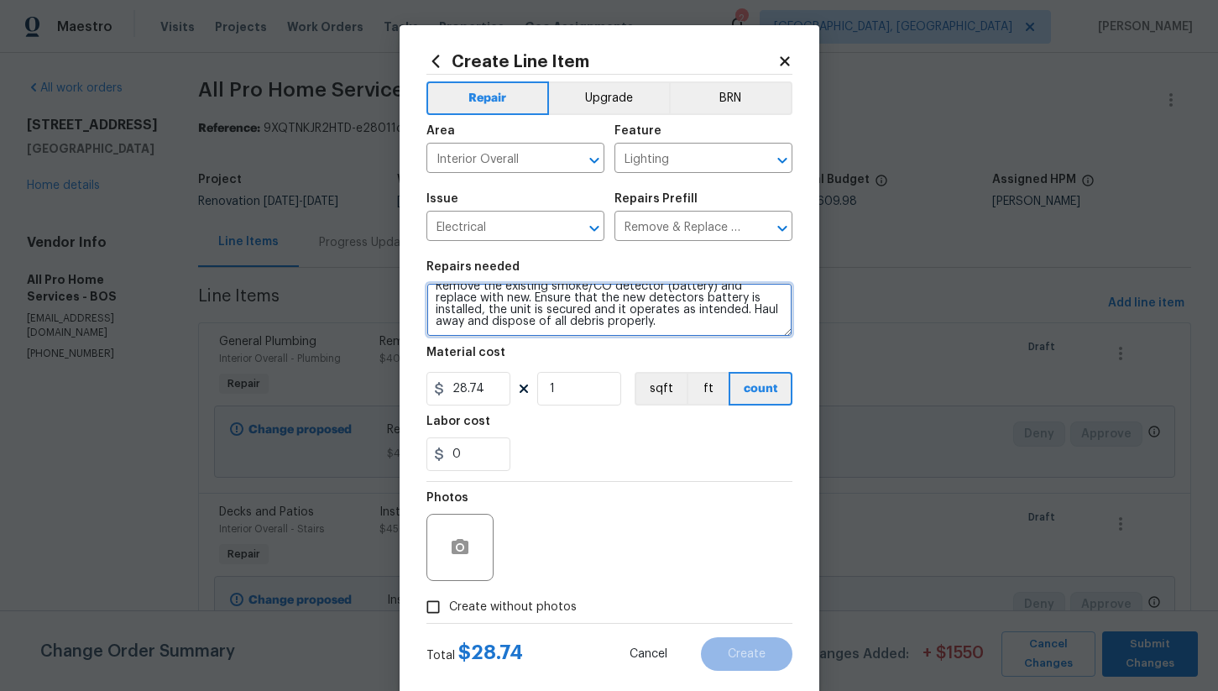
drag, startPoint x: 437, startPoint y: 299, endPoint x: 720, endPoint y: 342, distance: 285.4
click at [720, 342] on section "Repairs needed Remove the existing smoke/CO detector (battery) and replace with…" at bounding box center [610, 366] width 366 height 230
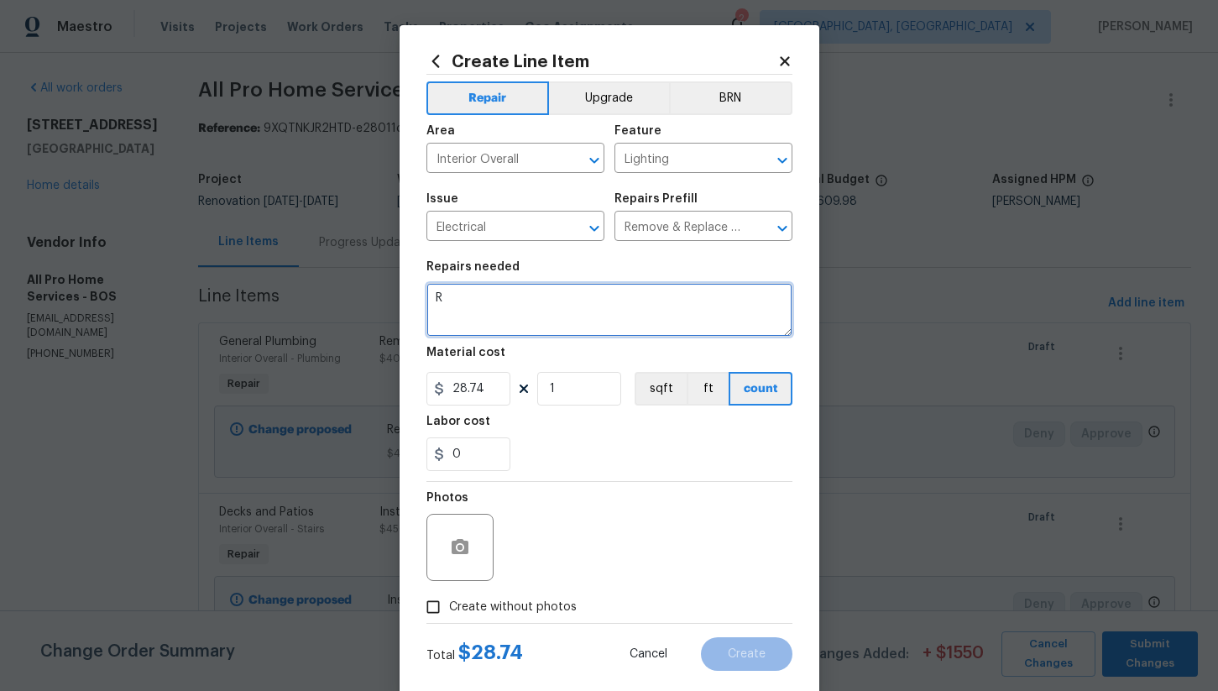
scroll to position [0, 0]
type textarea "R"
type textarea "Remove and replace the smokes/cos through the house in accordance of regulation…"
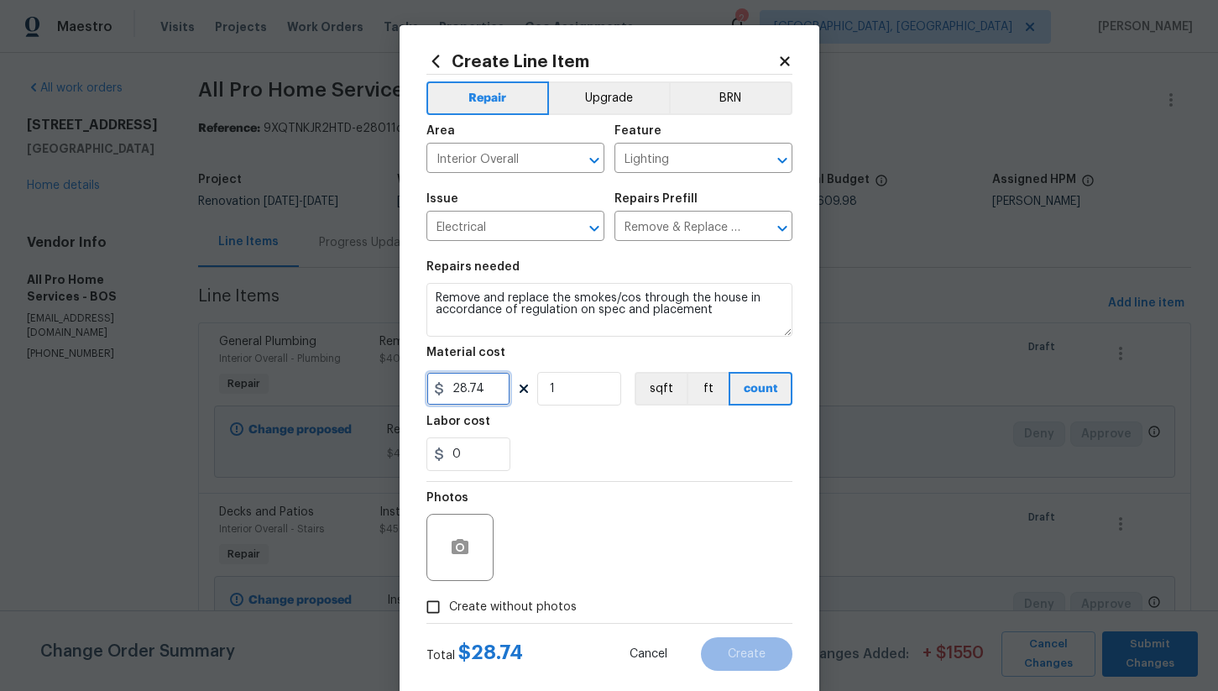
click at [488, 386] on input "28.74" at bounding box center [469, 389] width 84 height 34
type input "400"
click at [439, 605] on input "Create without photos" at bounding box center [433, 607] width 32 height 32
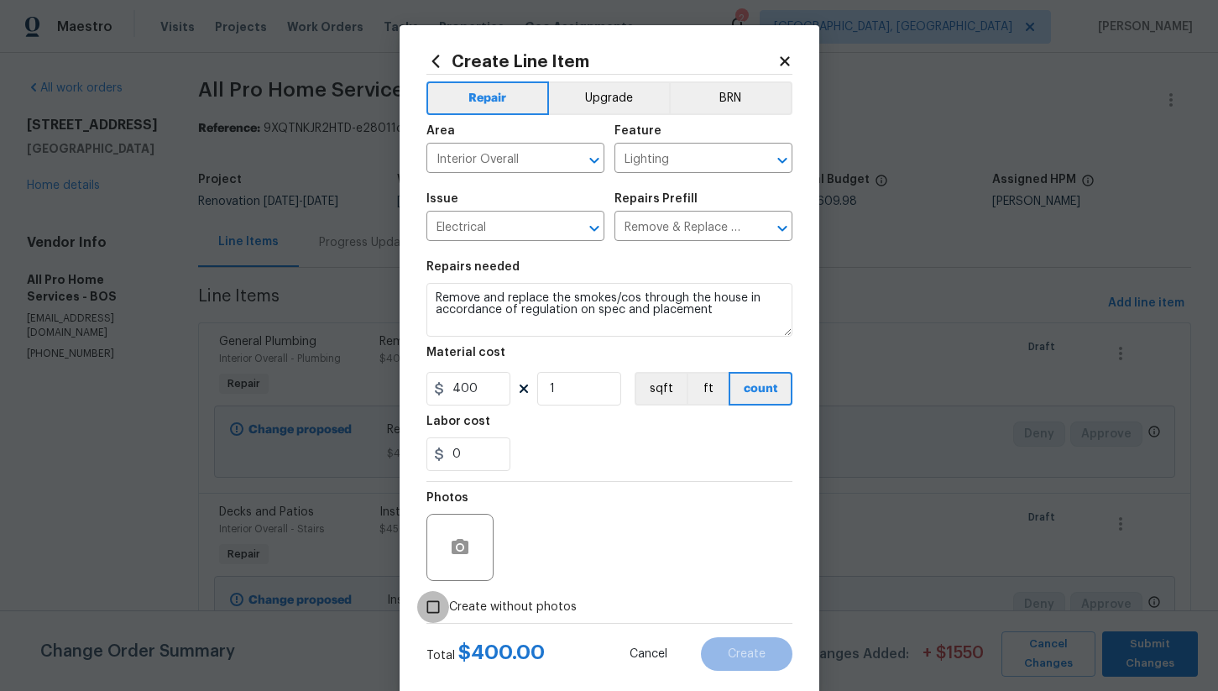
checkbox input "true"
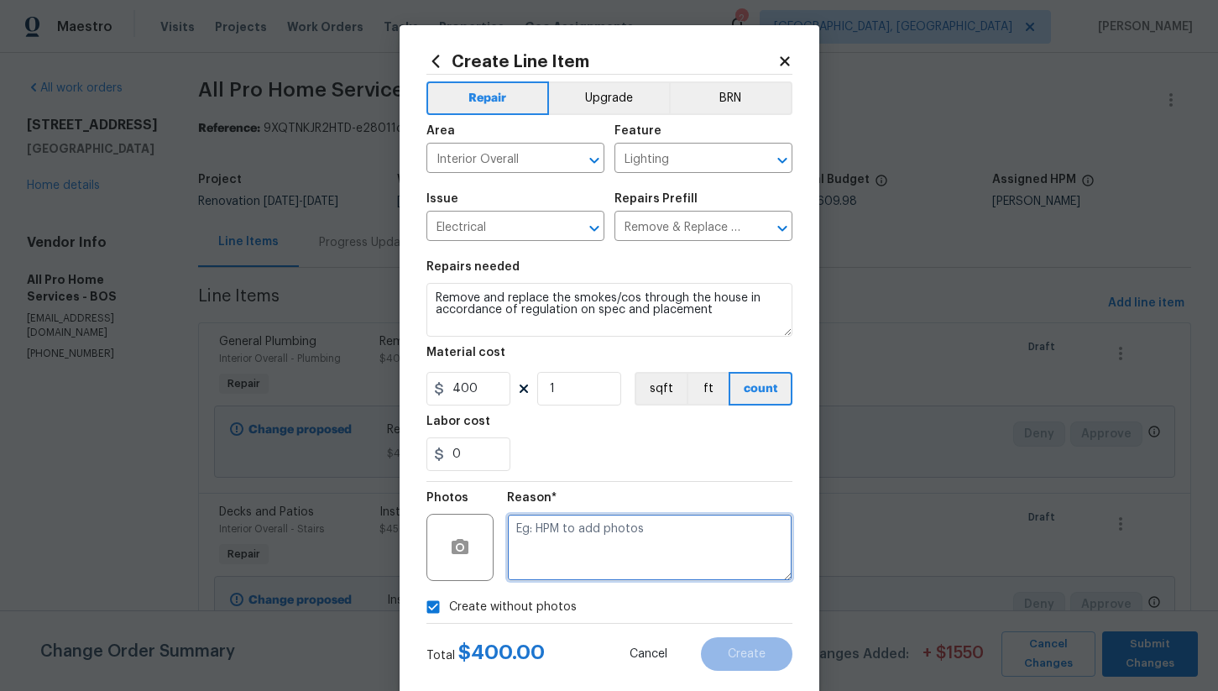
click at [622, 533] on textarea at bounding box center [649, 547] width 285 height 67
type textarea "na"
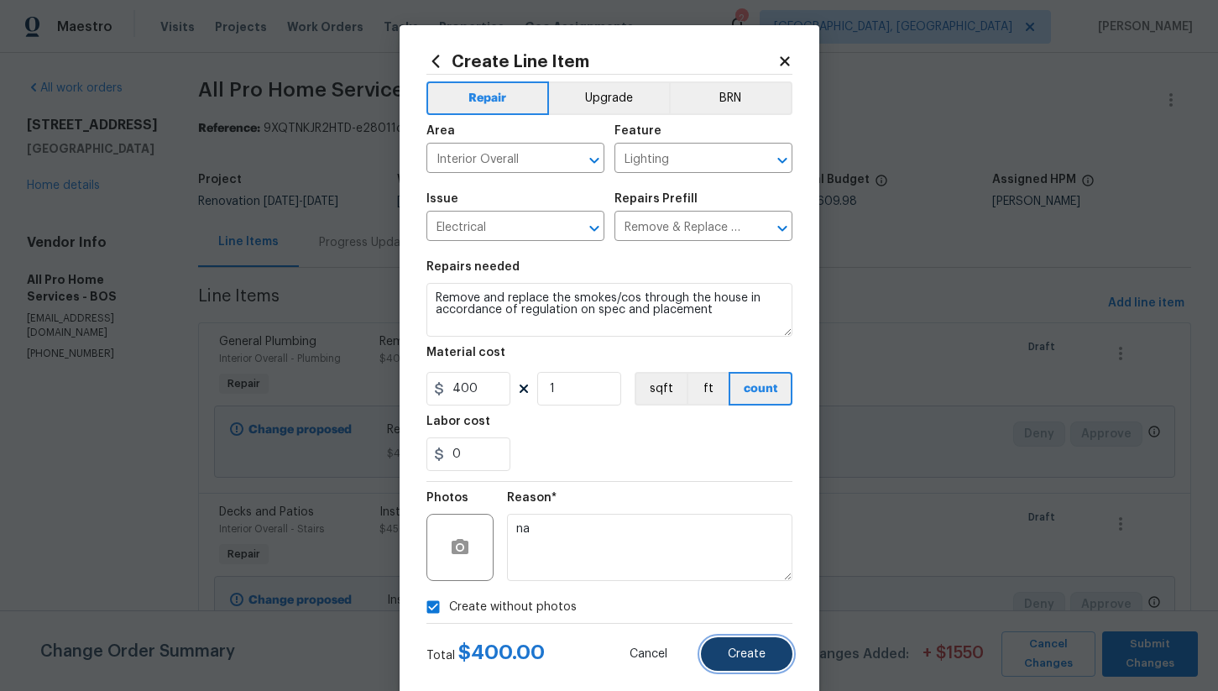
click at [761, 653] on span "Create" at bounding box center [747, 654] width 38 height 13
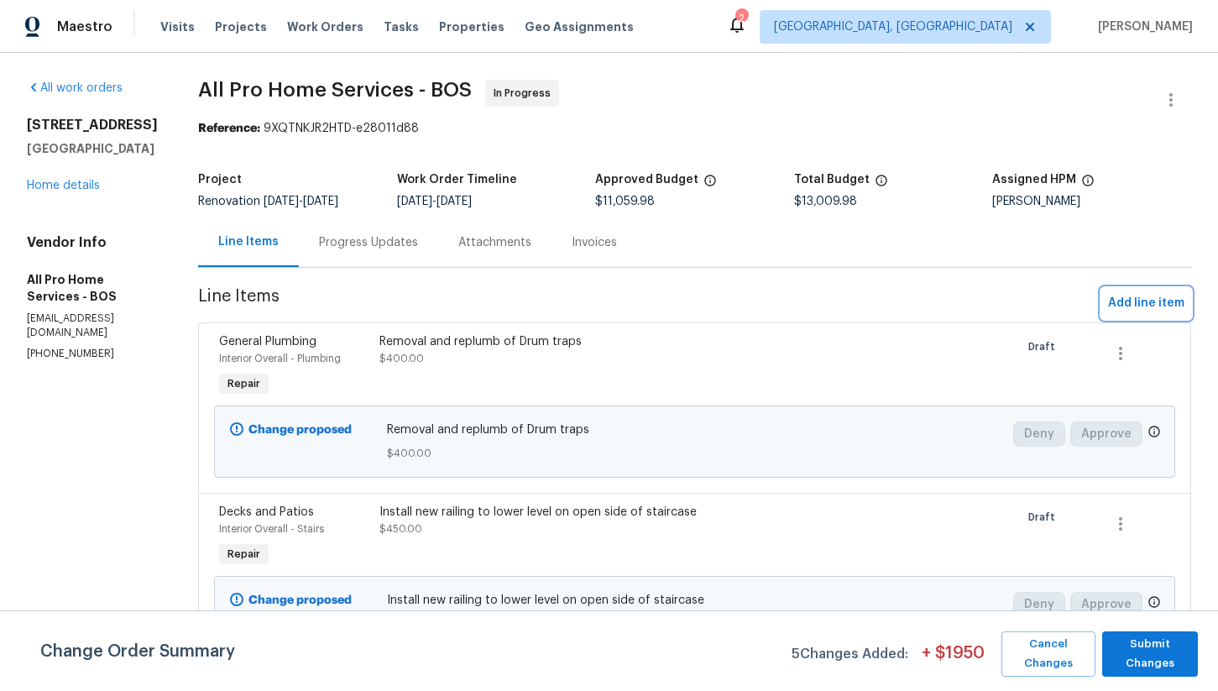
click at [1130, 307] on span "Add line item" at bounding box center [1146, 303] width 76 height 21
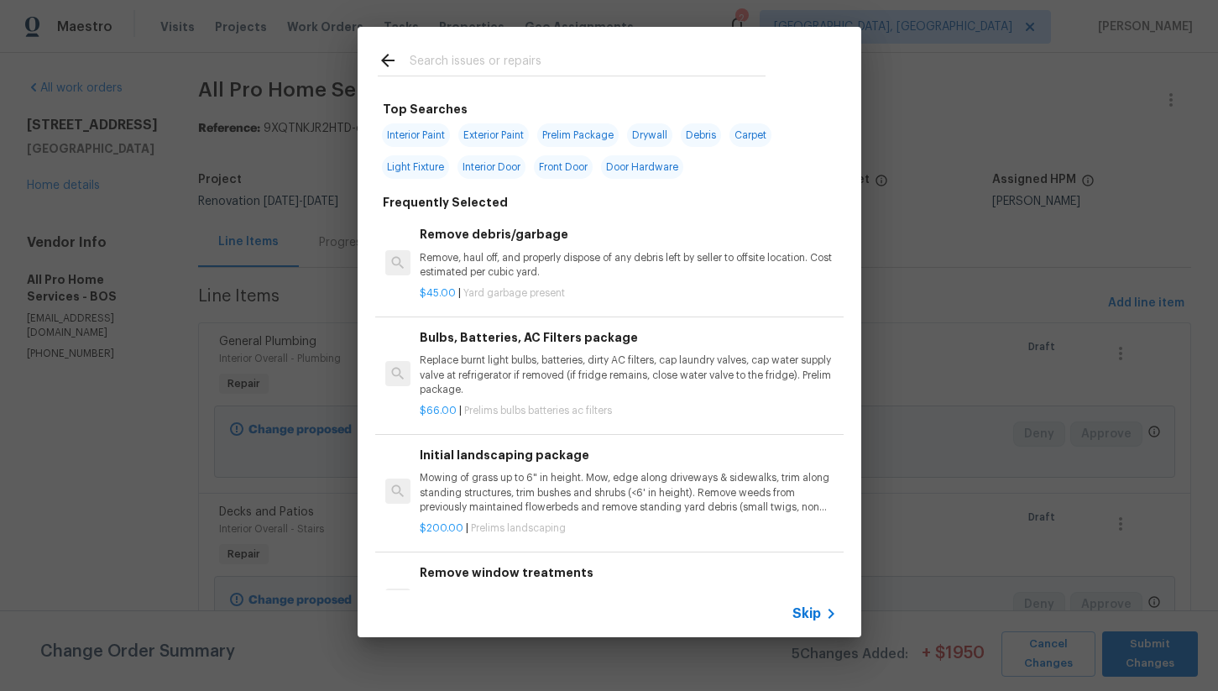
click at [494, 64] on input "text" at bounding box center [588, 62] width 356 height 25
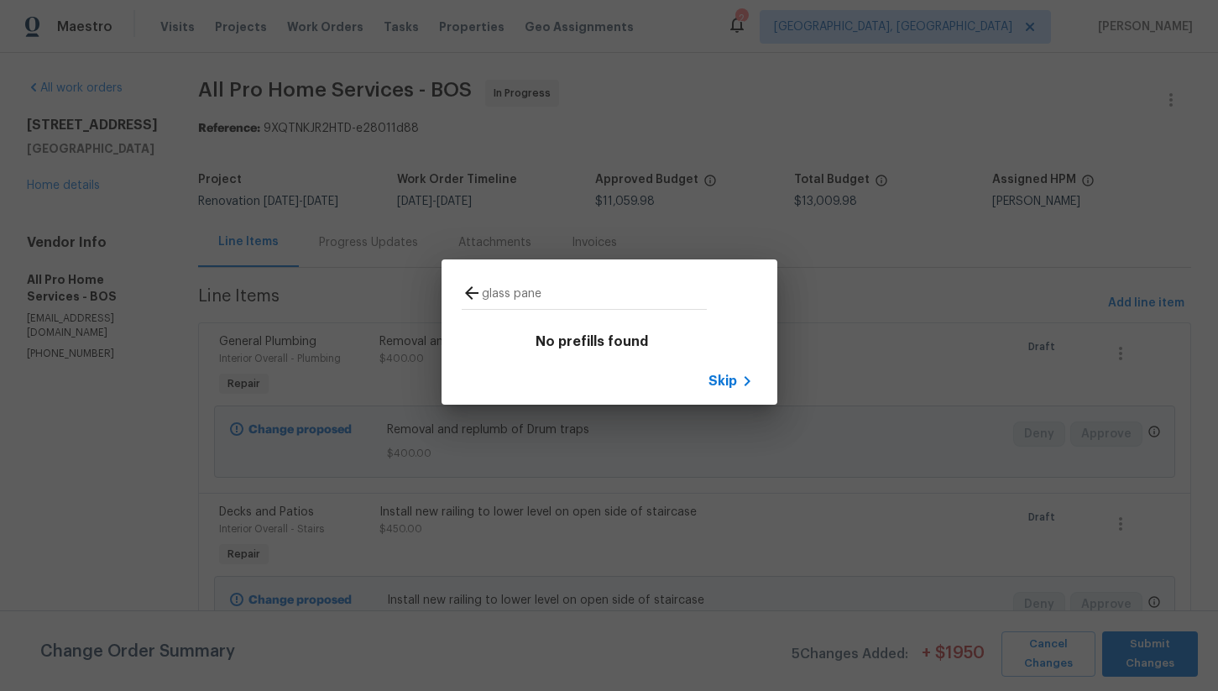
click at [558, 296] on input "glass pane" at bounding box center [594, 295] width 225 height 25
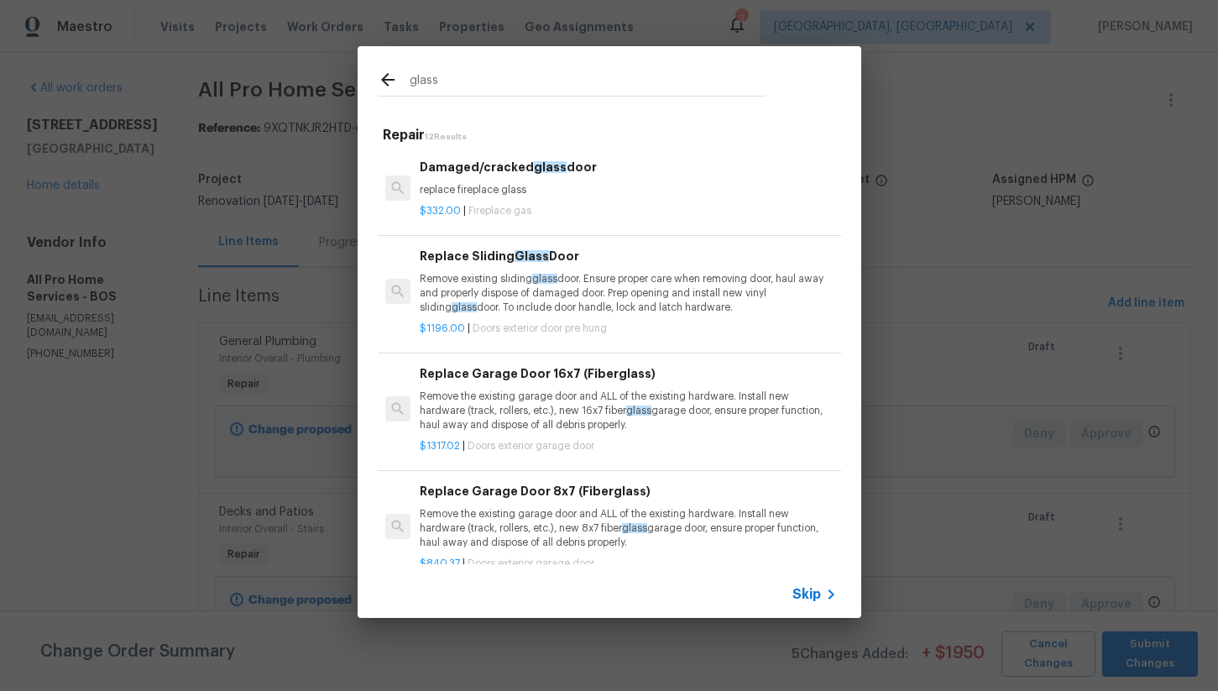
click at [464, 77] on input "glass" at bounding box center [588, 82] width 356 height 25
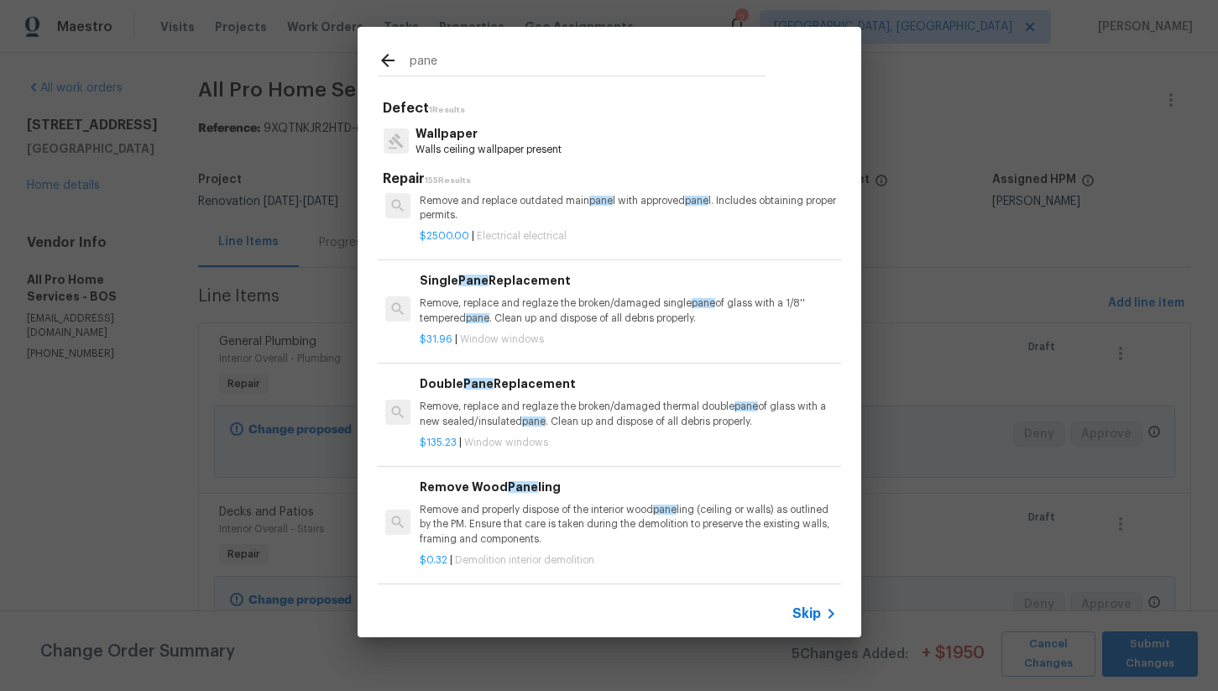
scroll to position [37, 0]
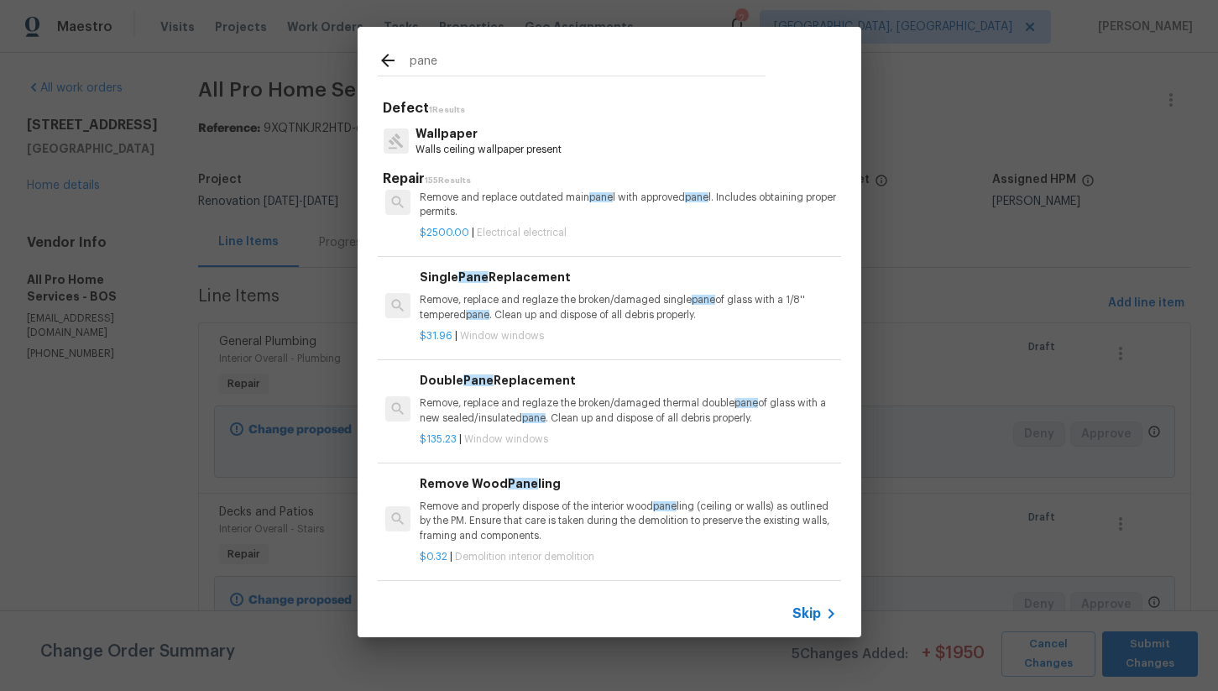
type input "pane"
click at [586, 312] on p "Remove, replace and reglaze the broken/damaged single pane of glass with a 1/8'…" at bounding box center [628, 307] width 416 height 29
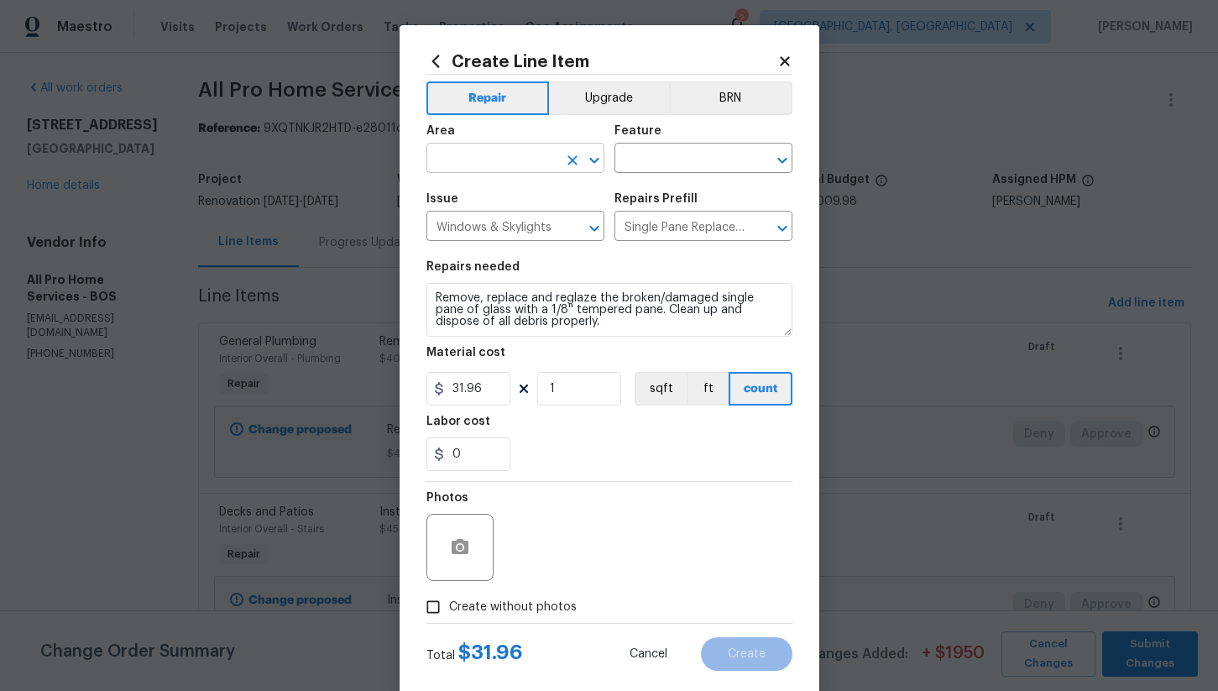
click at [505, 168] on input "text" at bounding box center [492, 160] width 131 height 26
click at [518, 218] on li "Interior Overall" at bounding box center [516, 226] width 178 height 28
type input "Interior Overall"
click at [668, 165] on input "text" at bounding box center [680, 160] width 131 height 26
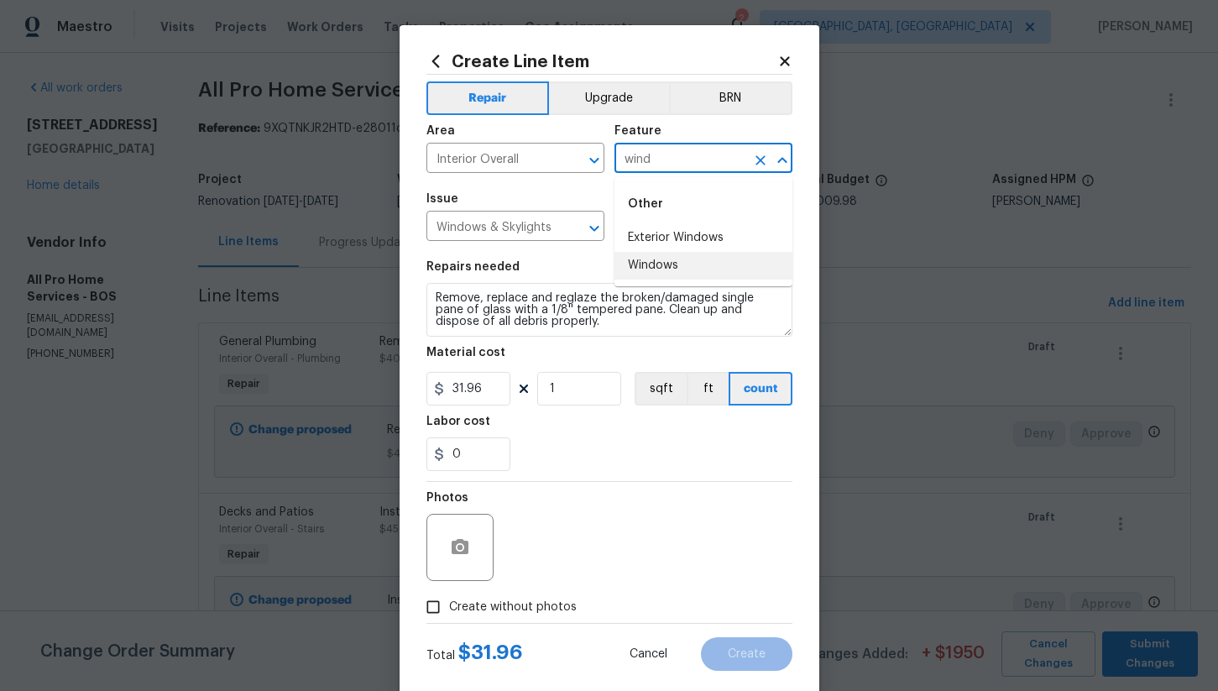
click at [665, 271] on li "Windows" at bounding box center [704, 266] width 178 height 28
type input "Windows"
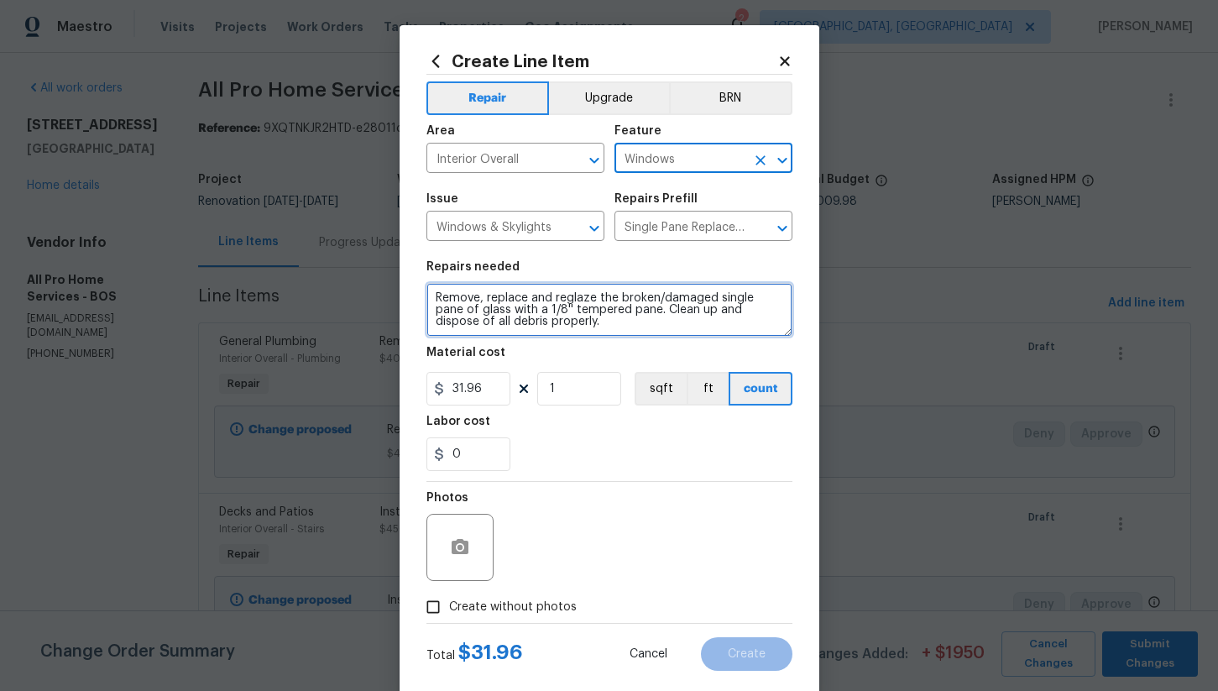
click at [436, 299] on textarea "Remove, replace and reglaze the broken/damaged single pane of glass with a 1/8'…" at bounding box center [610, 310] width 366 height 54
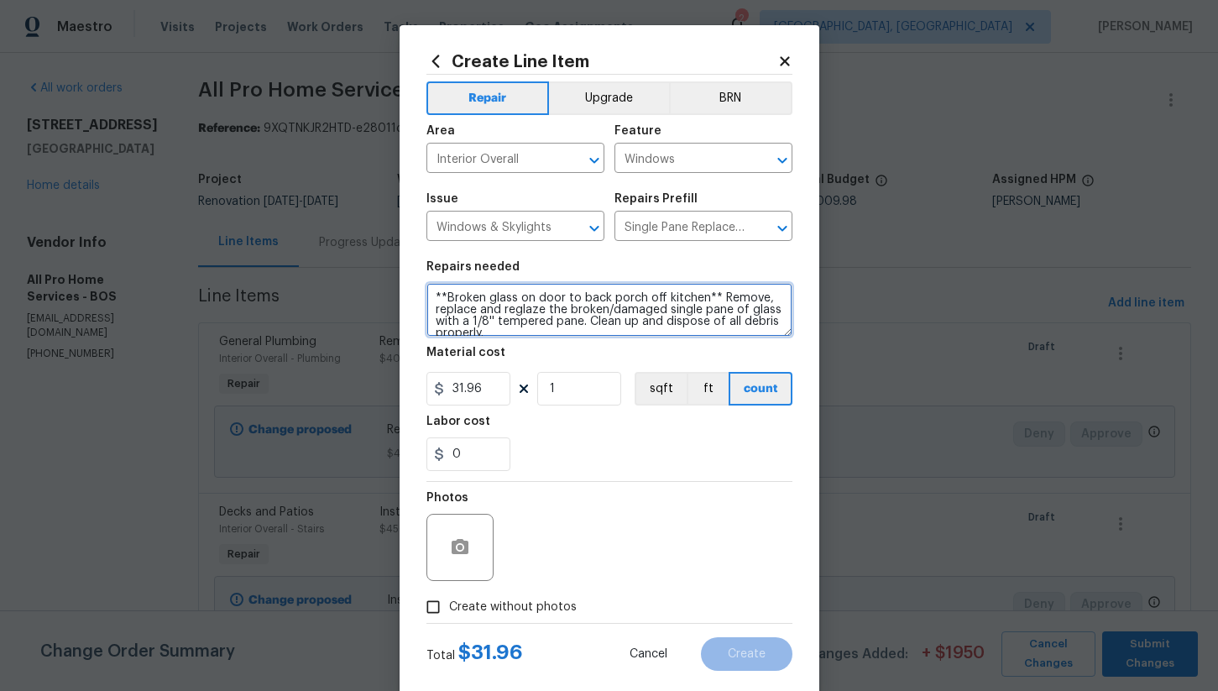
type textarea "**Broken glass on door to back porch off kitchen** Remove, replace and reglaze …"
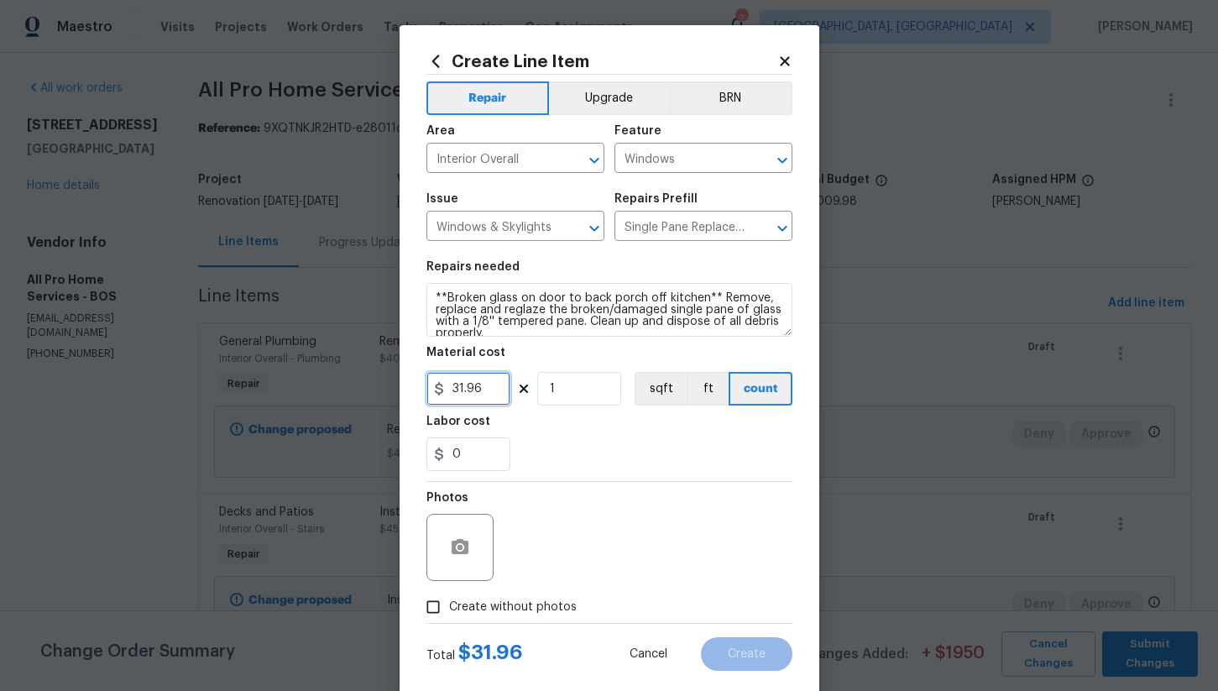
click at [490, 391] on input "31.96" at bounding box center [469, 389] width 84 height 34
type input "75"
click at [438, 598] on input "Create without photos" at bounding box center [433, 607] width 32 height 32
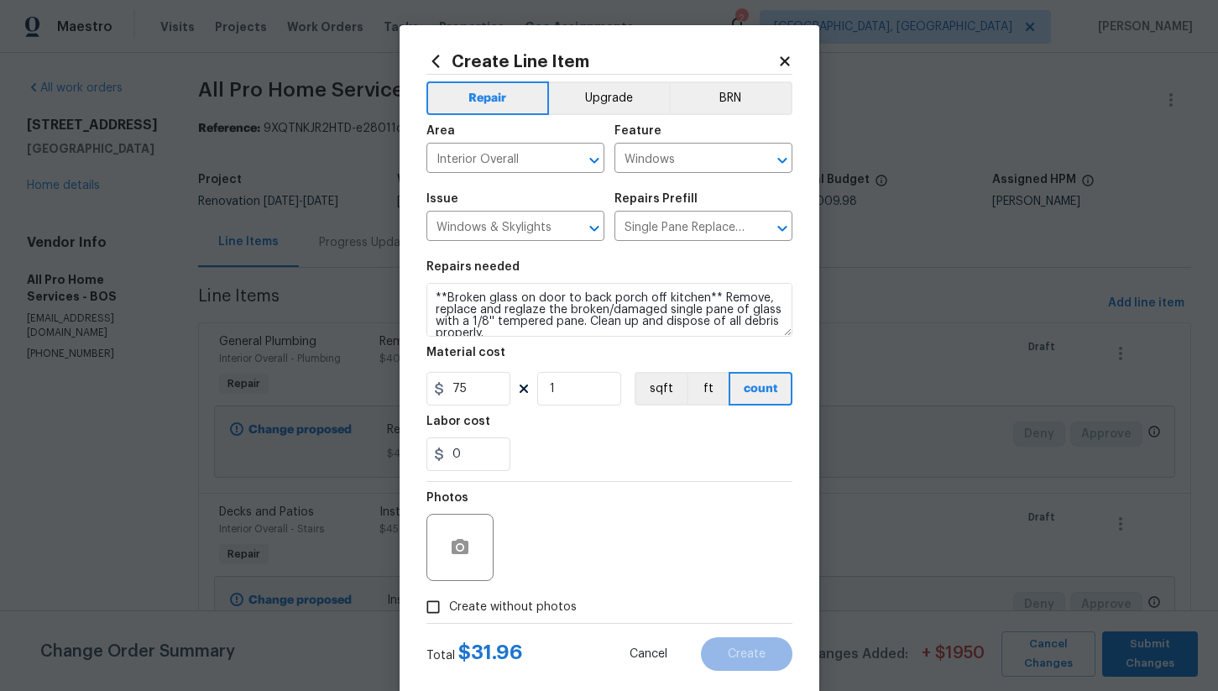
checkbox input "true"
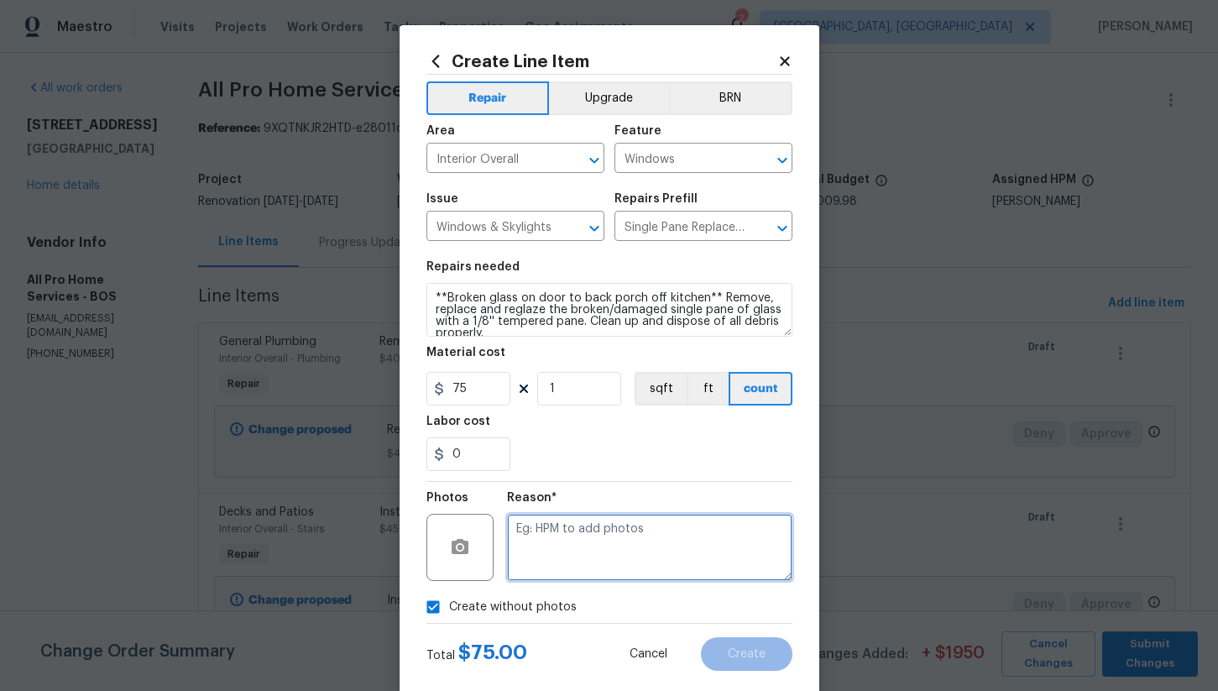
click at [584, 547] on textarea at bounding box center [649, 547] width 285 height 67
type textarea "na"
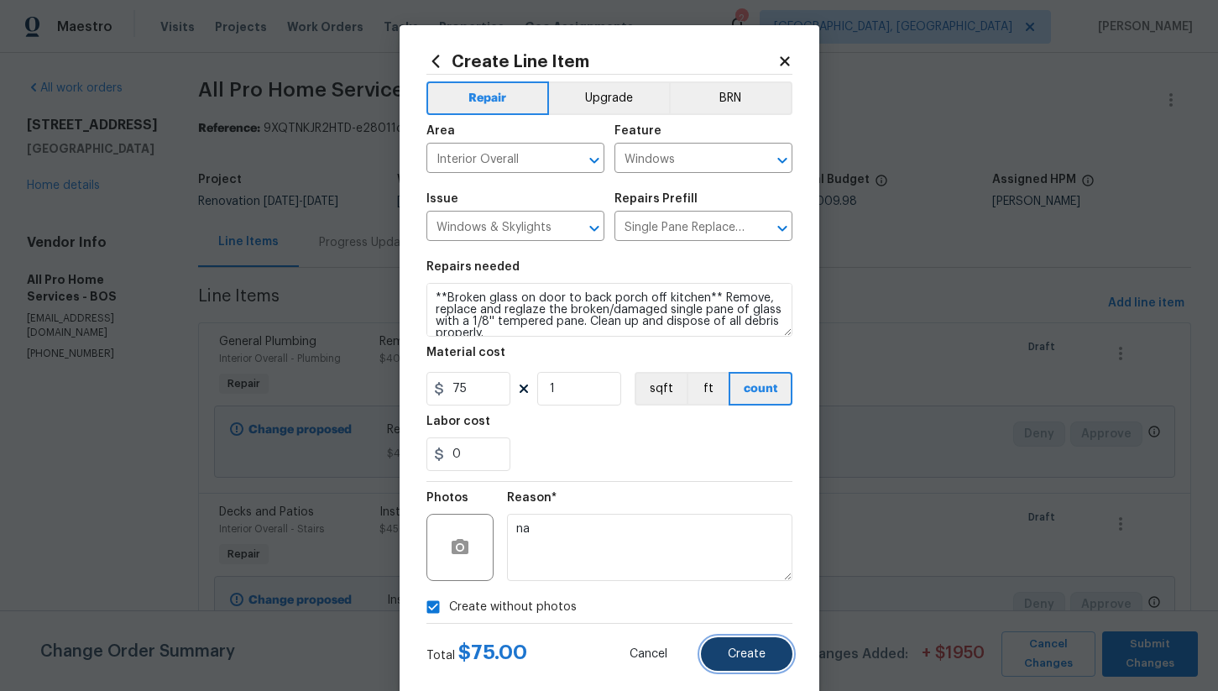
click at [755, 662] on button "Create" at bounding box center [747, 654] width 92 height 34
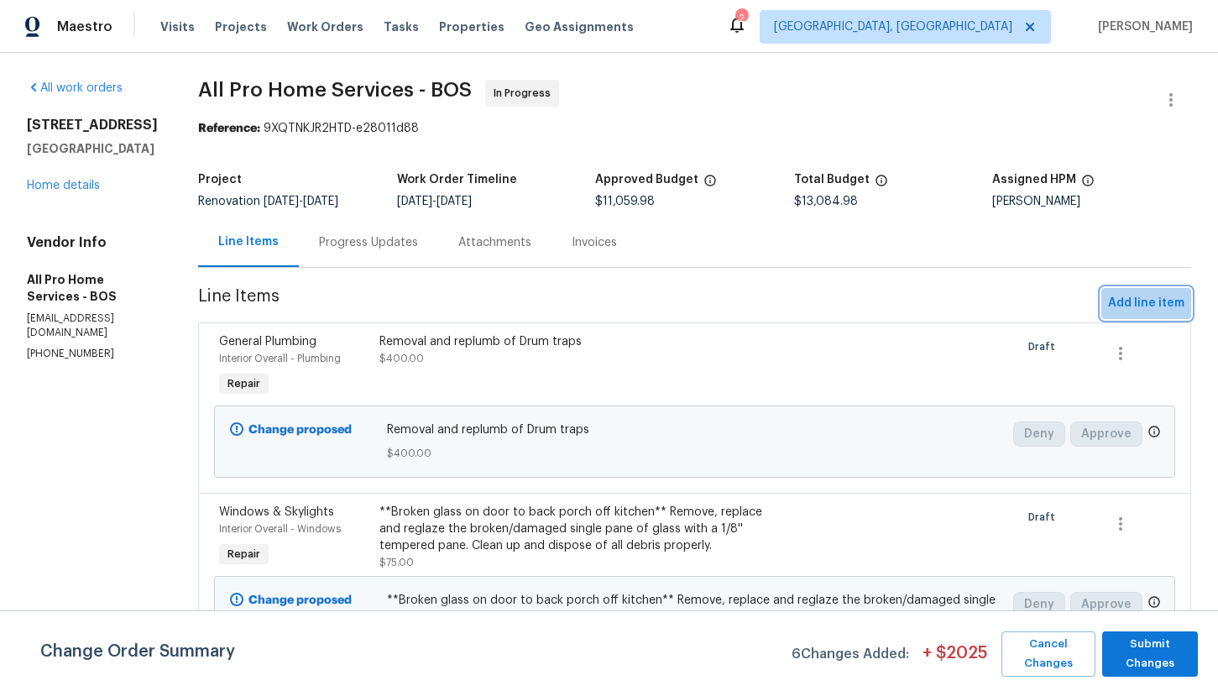
click at [1133, 296] on span "Add line item" at bounding box center [1146, 303] width 76 height 21
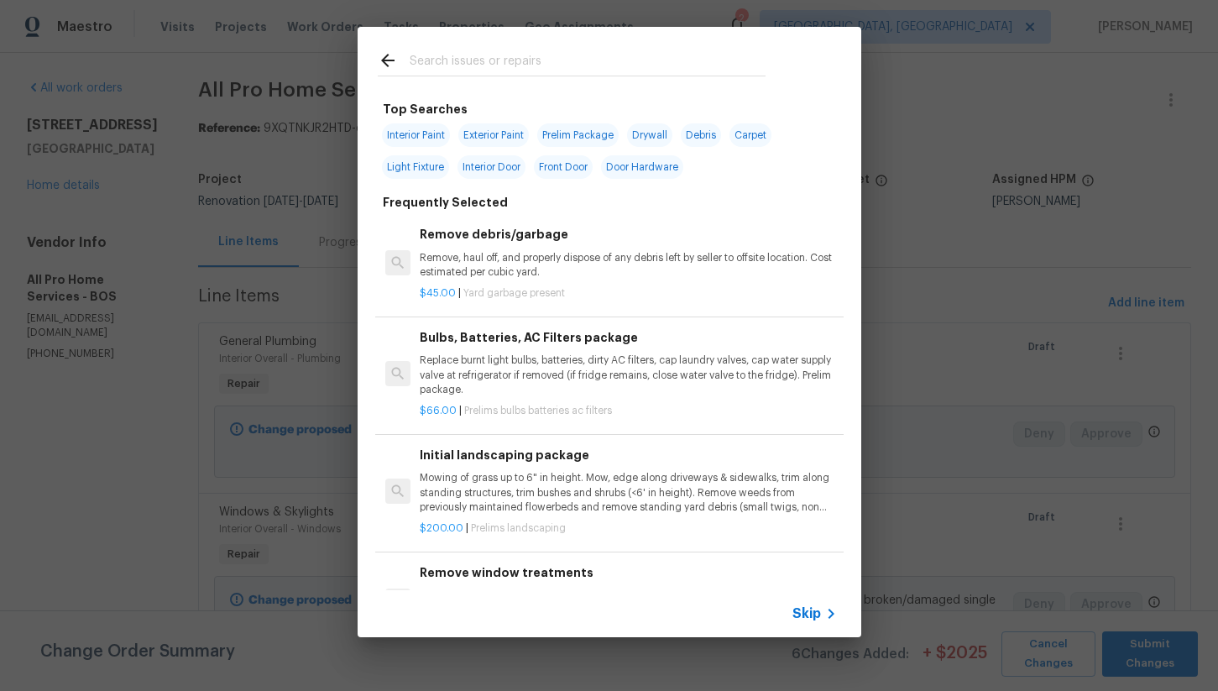
click at [493, 69] on input "text" at bounding box center [588, 62] width 356 height 25
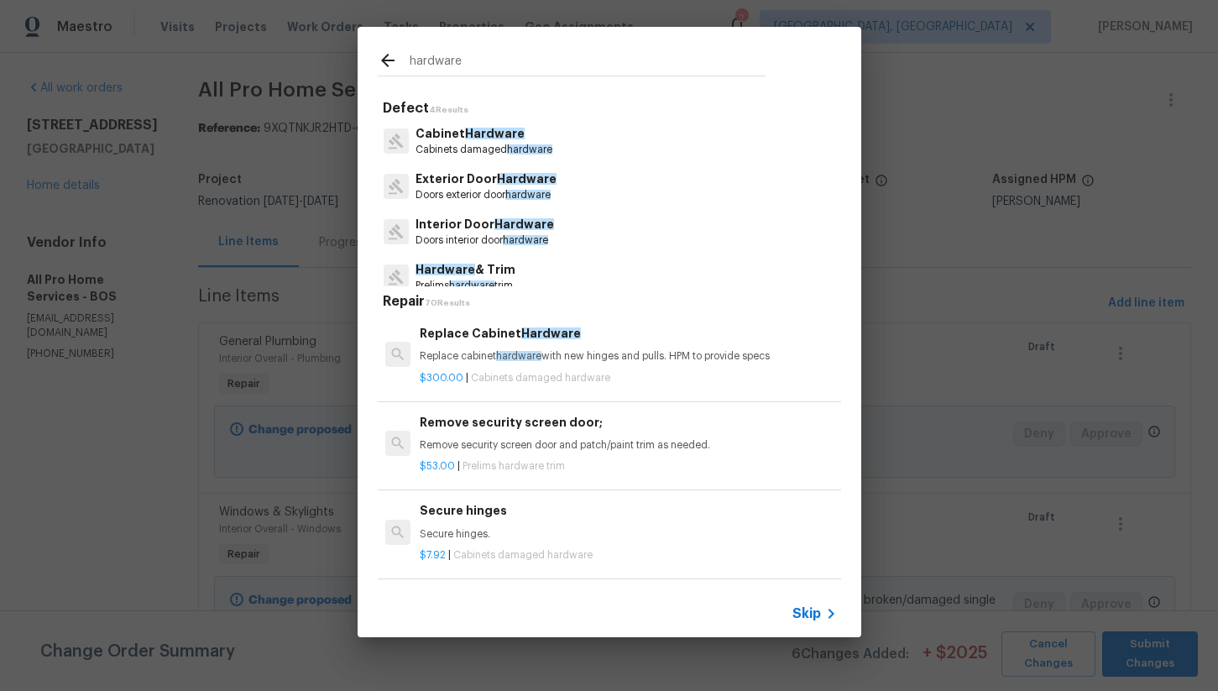
type input "hardware"
click at [495, 228] on span "Hardware" at bounding box center [525, 224] width 60 height 12
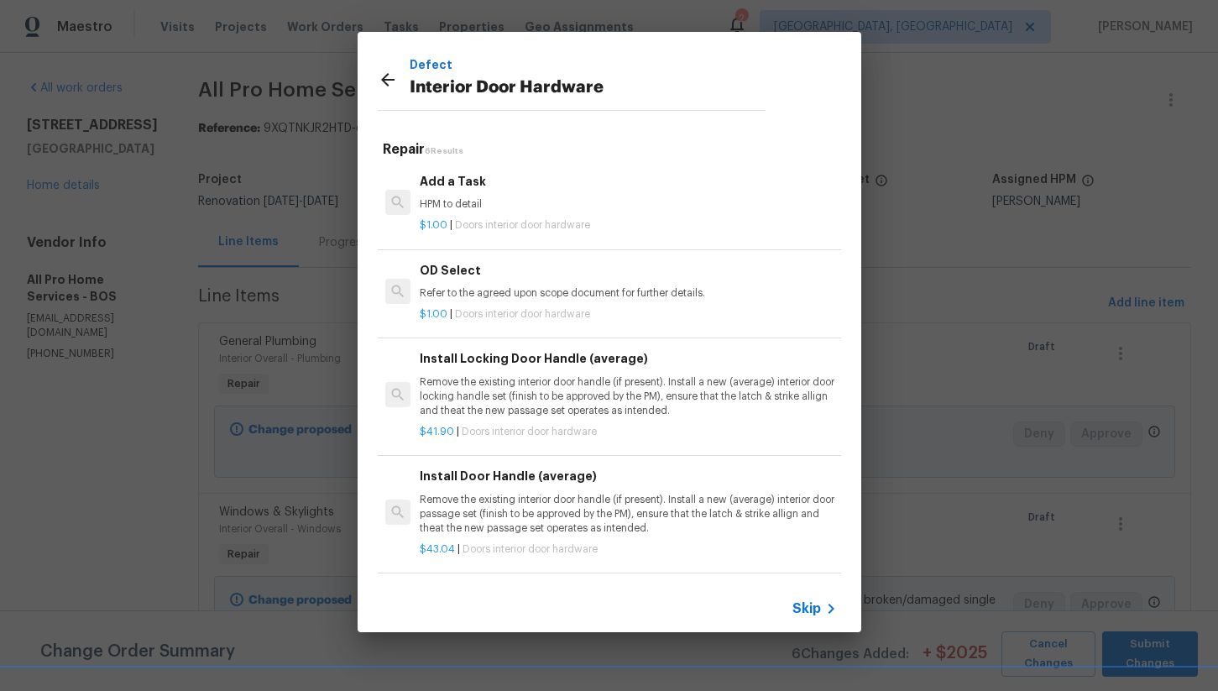
scroll to position [8, 0]
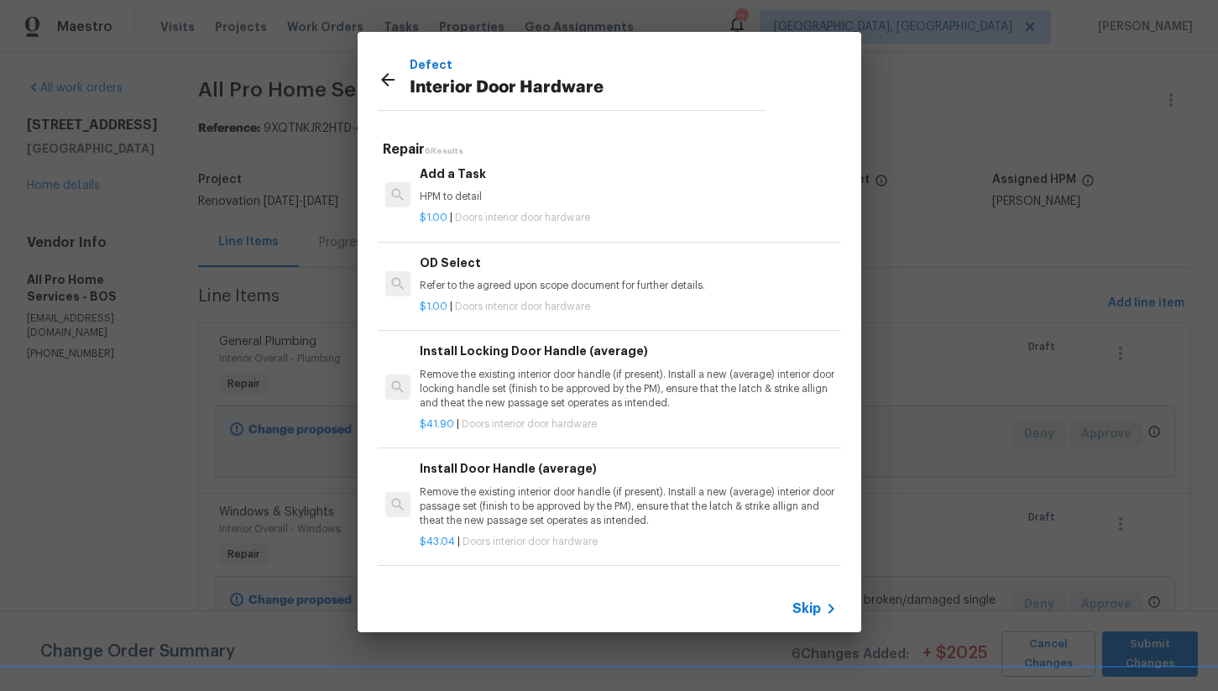
click at [520, 201] on p "HPM to detail" at bounding box center [628, 197] width 416 height 14
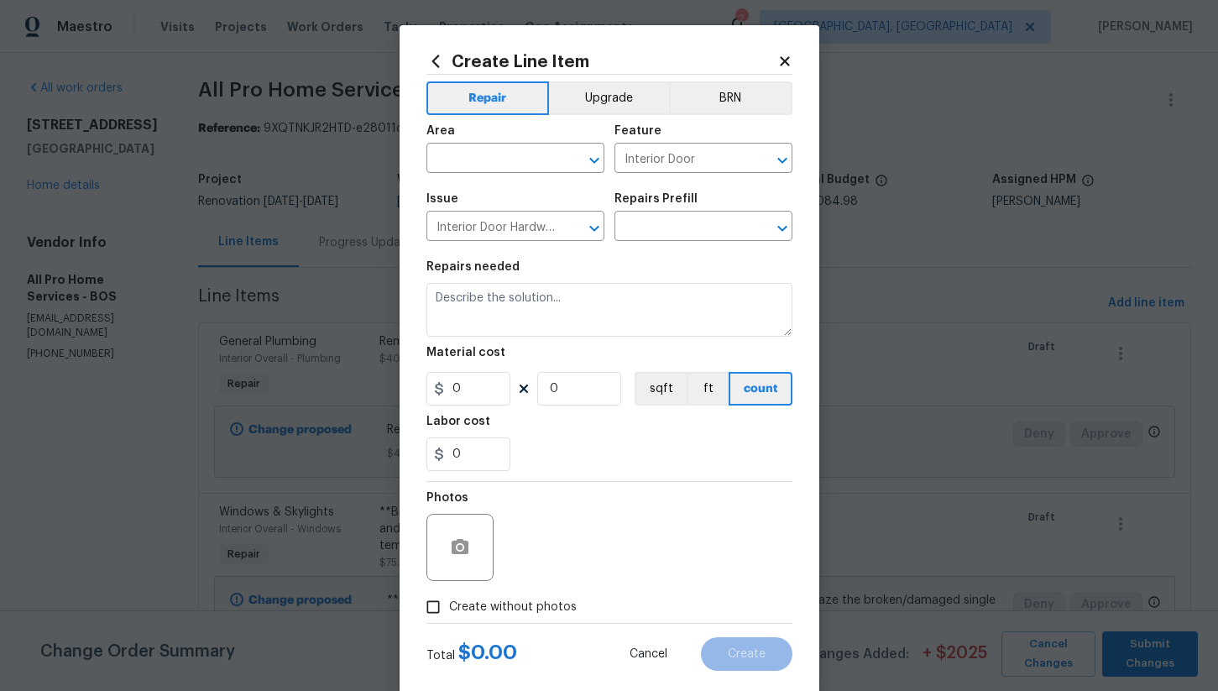
type input "Add a Task $1.00"
type textarea "HPM to detail"
type input "1"
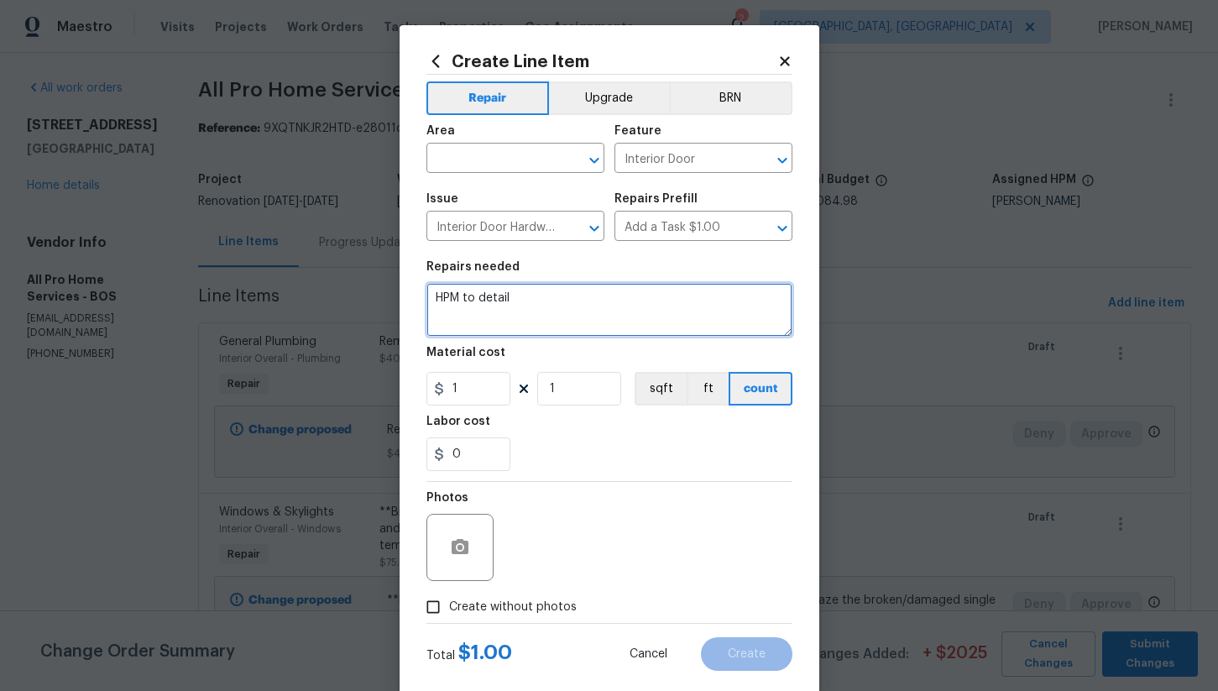
click at [532, 312] on textarea "HPM to detail" at bounding box center [610, 310] width 366 height 54
type textarea "Furnish and install new satin nickel door hardware setups throughout house"
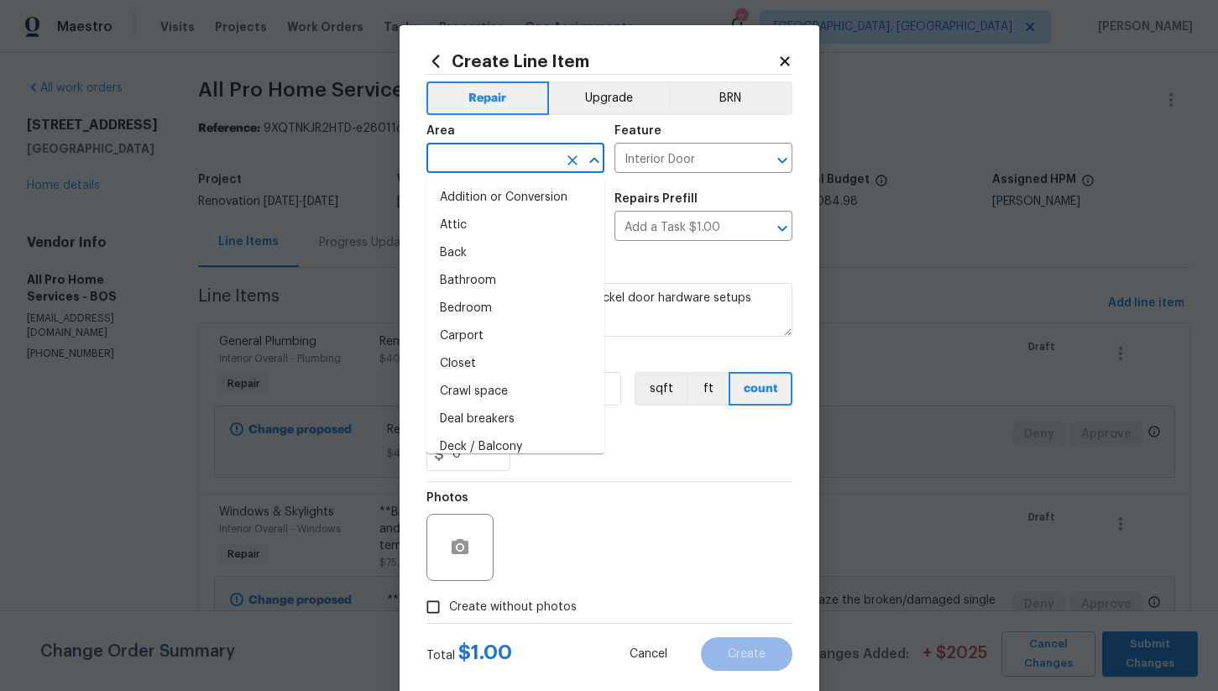
click at [531, 162] on input "text" at bounding box center [492, 160] width 131 height 26
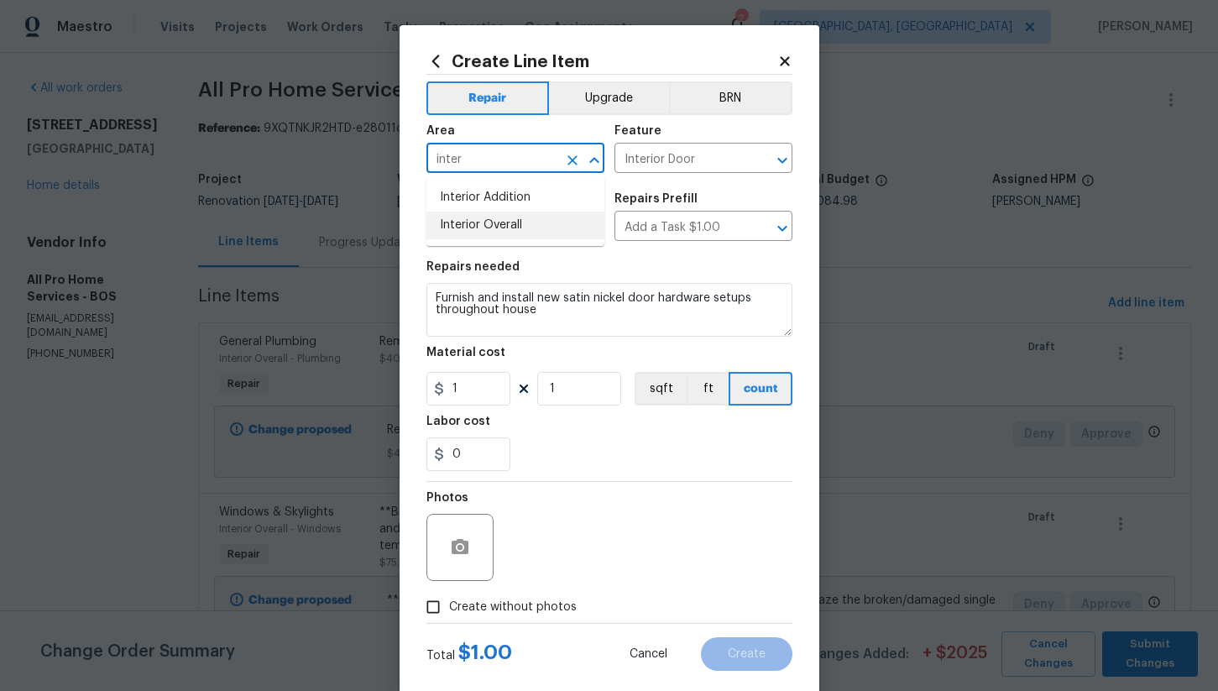
click at [536, 230] on li "Interior Overall" at bounding box center [516, 226] width 178 height 28
type input "Interior Overall"
click at [614, 106] on button "Upgrade" at bounding box center [609, 98] width 120 height 34
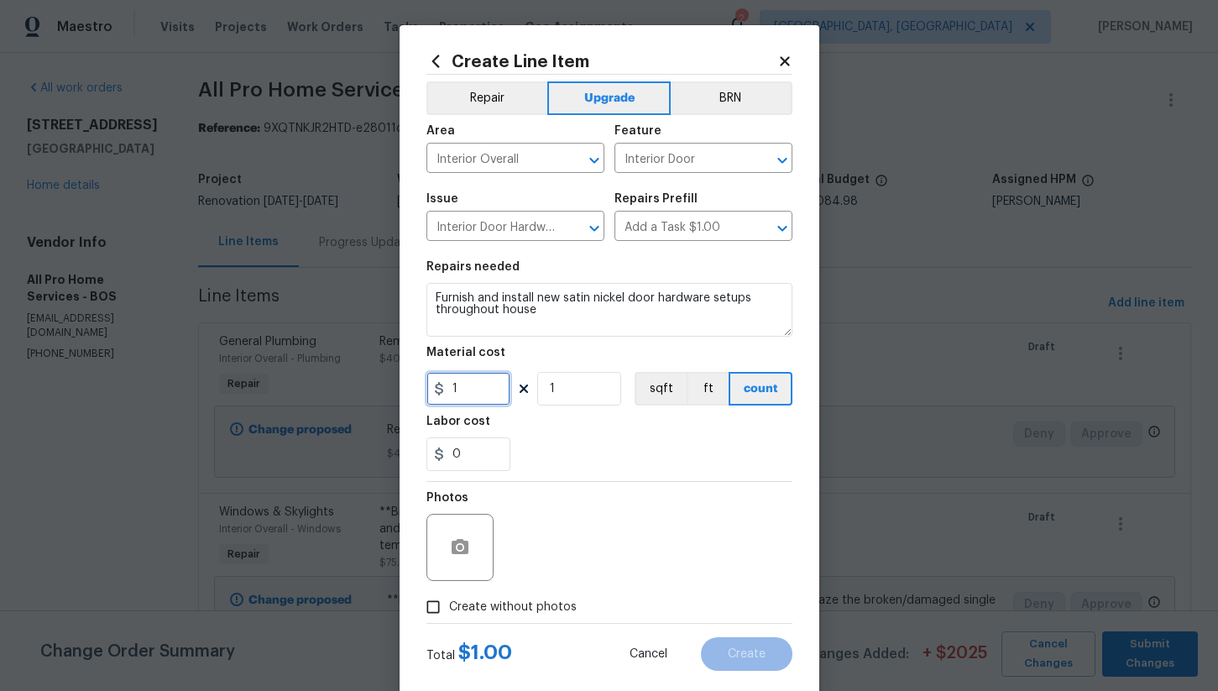
click at [472, 400] on input "1" at bounding box center [469, 389] width 84 height 34
type input "500"
click at [435, 605] on input "Create without photos" at bounding box center [433, 607] width 32 height 32
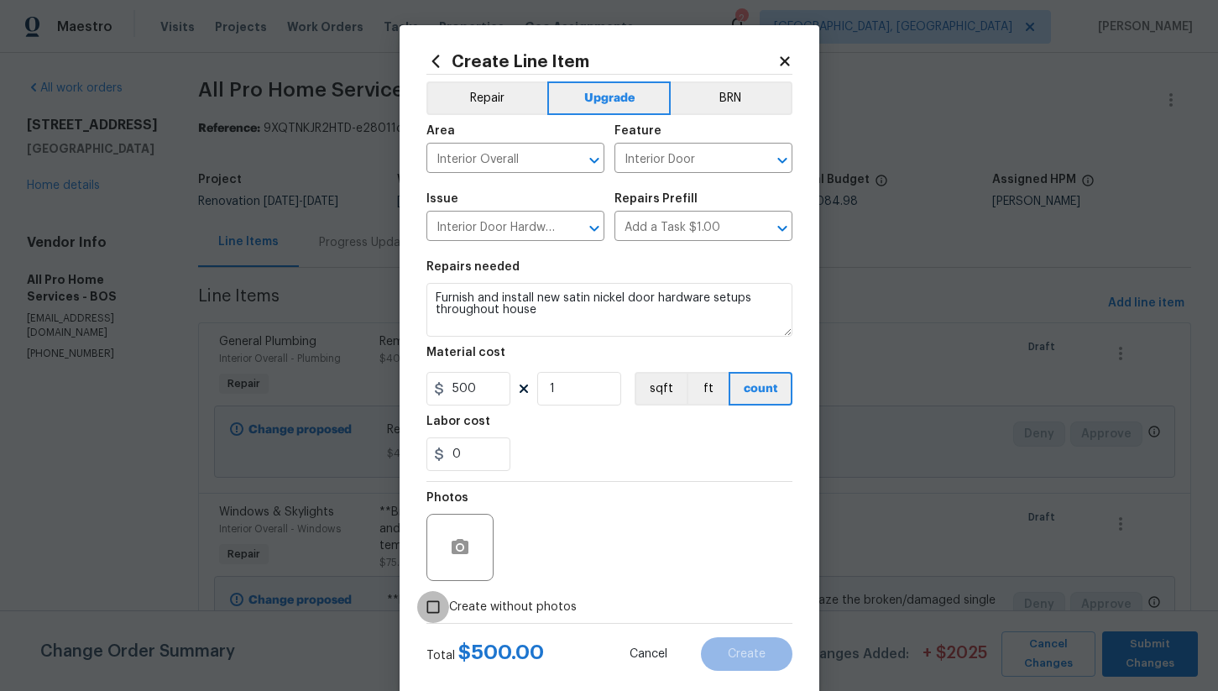
checkbox input "true"
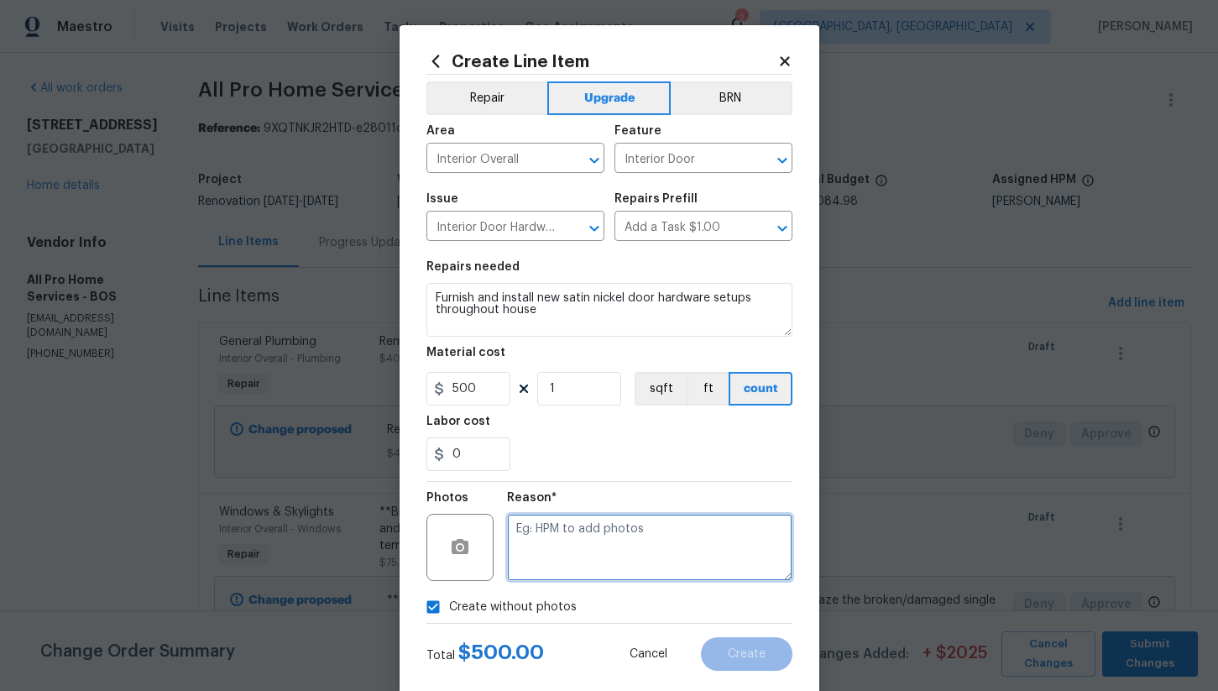
click at [600, 536] on textarea at bounding box center [649, 547] width 285 height 67
type textarea "na"
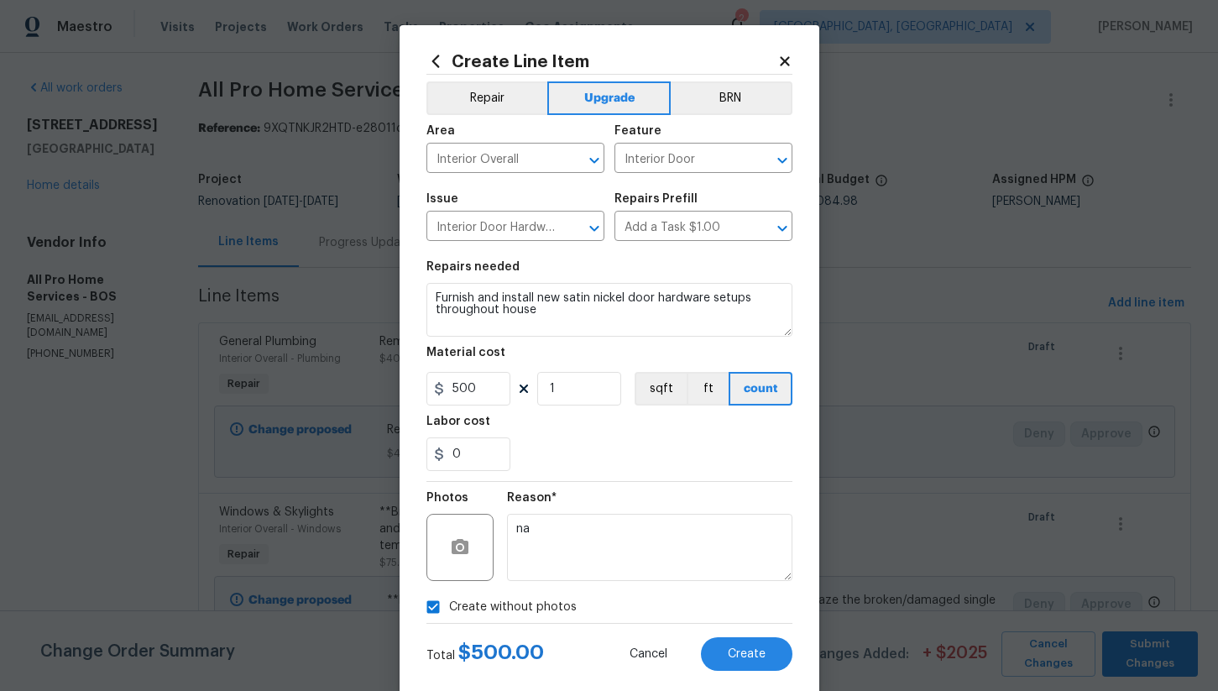
click at [662, 474] on section "Repairs needed Furnish and install new satin nickel door hardware setups throug…" at bounding box center [610, 366] width 366 height 230
click at [729, 653] on span "Create" at bounding box center [747, 654] width 38 height 13
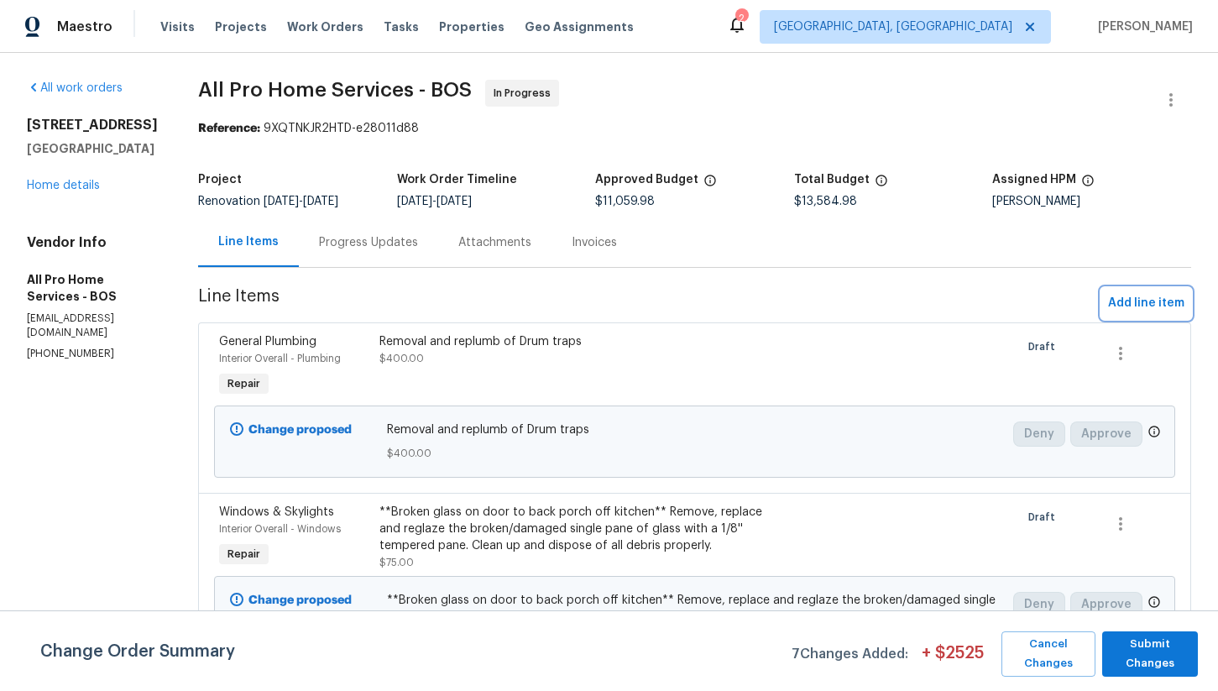
click at [1155, 311] on span "Add line item" at bounding box center [1146, 303] width 76 height 21
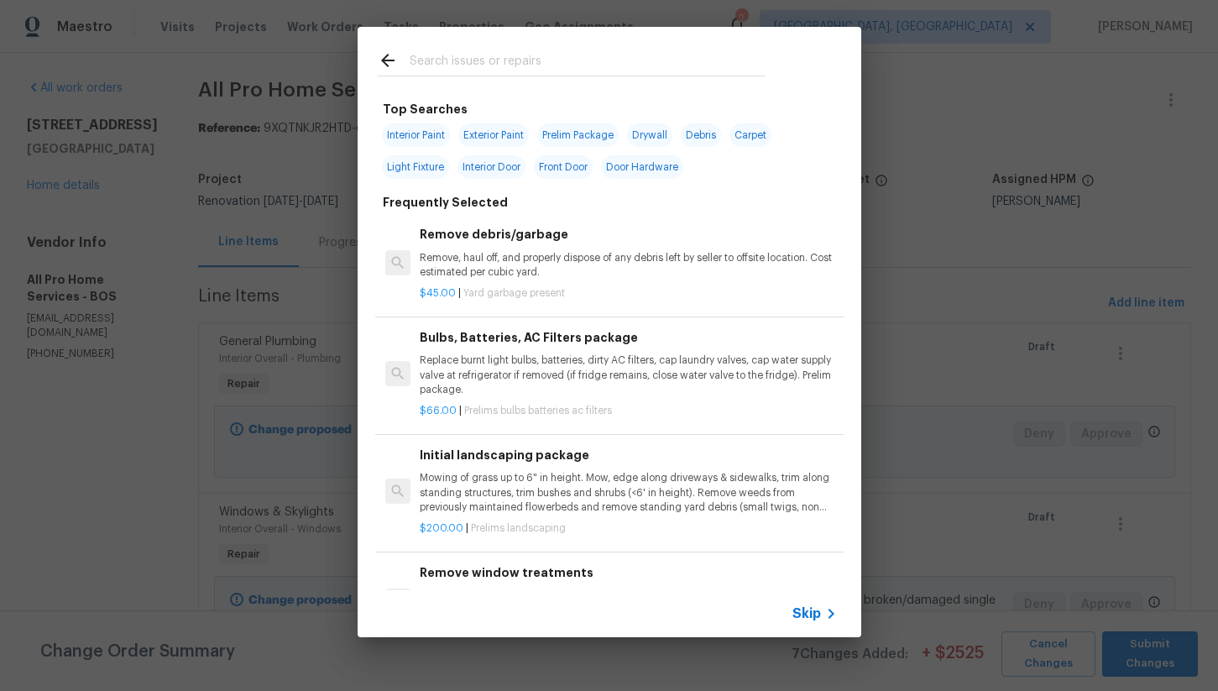
click at [461, 62] on input "text" at bounding box center [588, 62] width 356 height 25
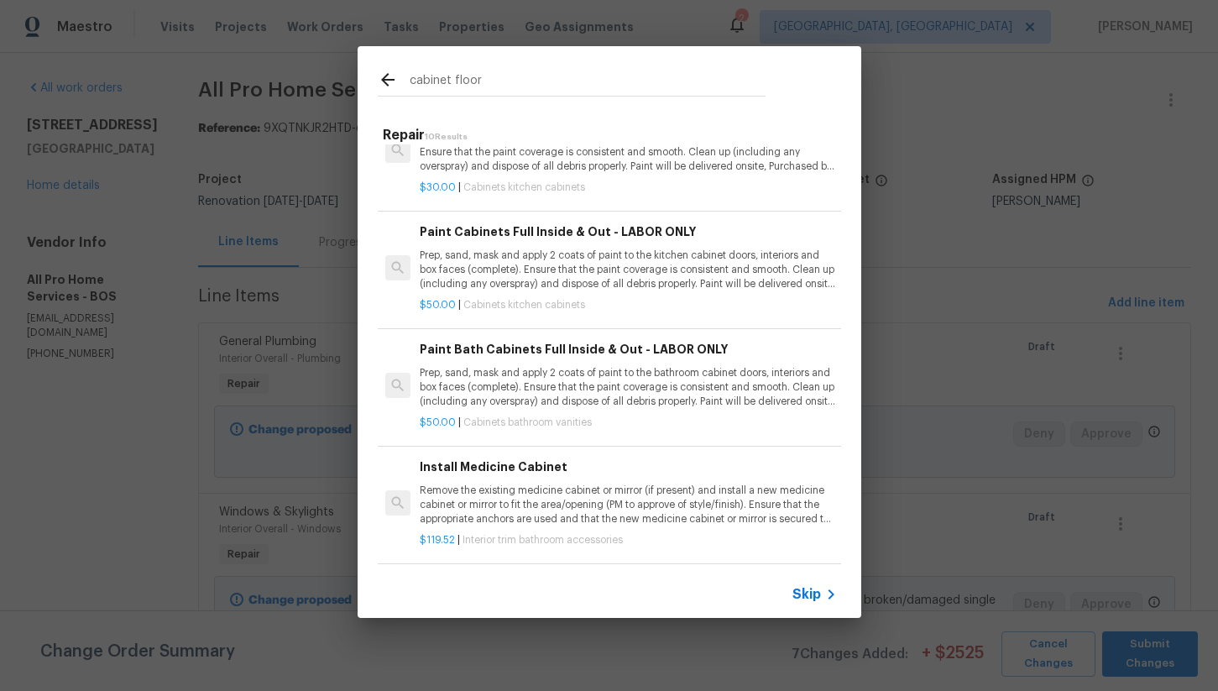
scroll to position [0, 0]
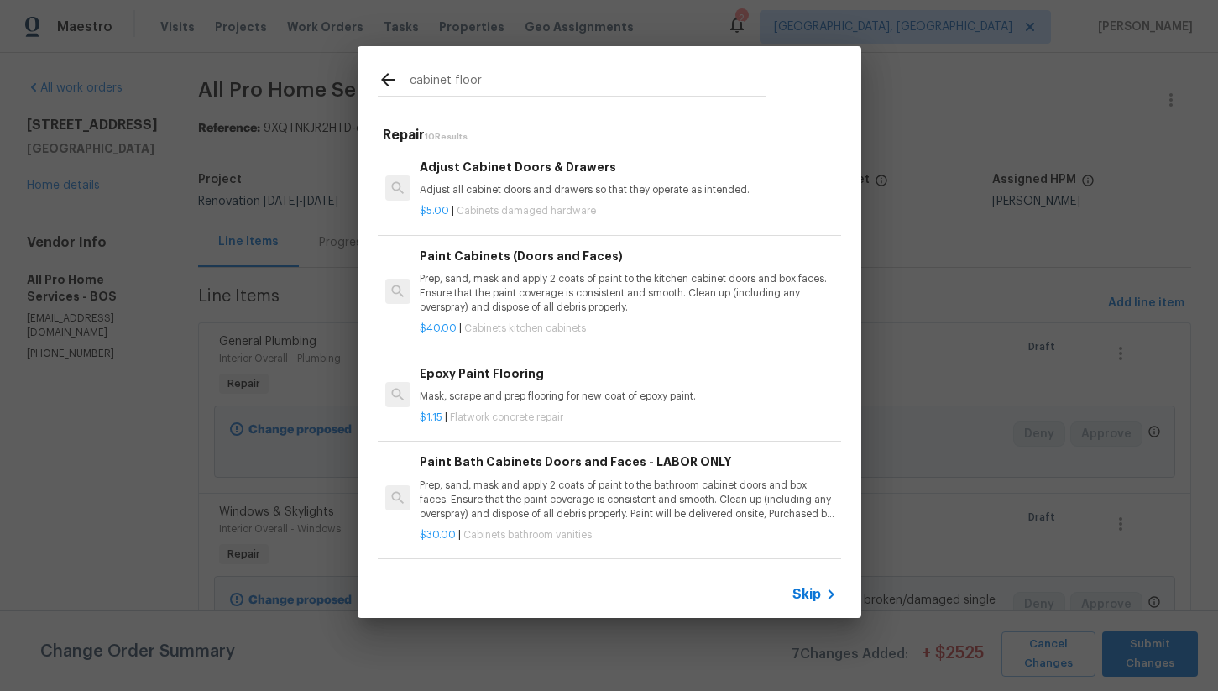
click at [489, 77] on input "cabinet floor" at bounding box center [588, 82] width 356 height 25
click at [468, 82] on input "cabinet floor" at bounding box center [588, 82] width 356 height 25
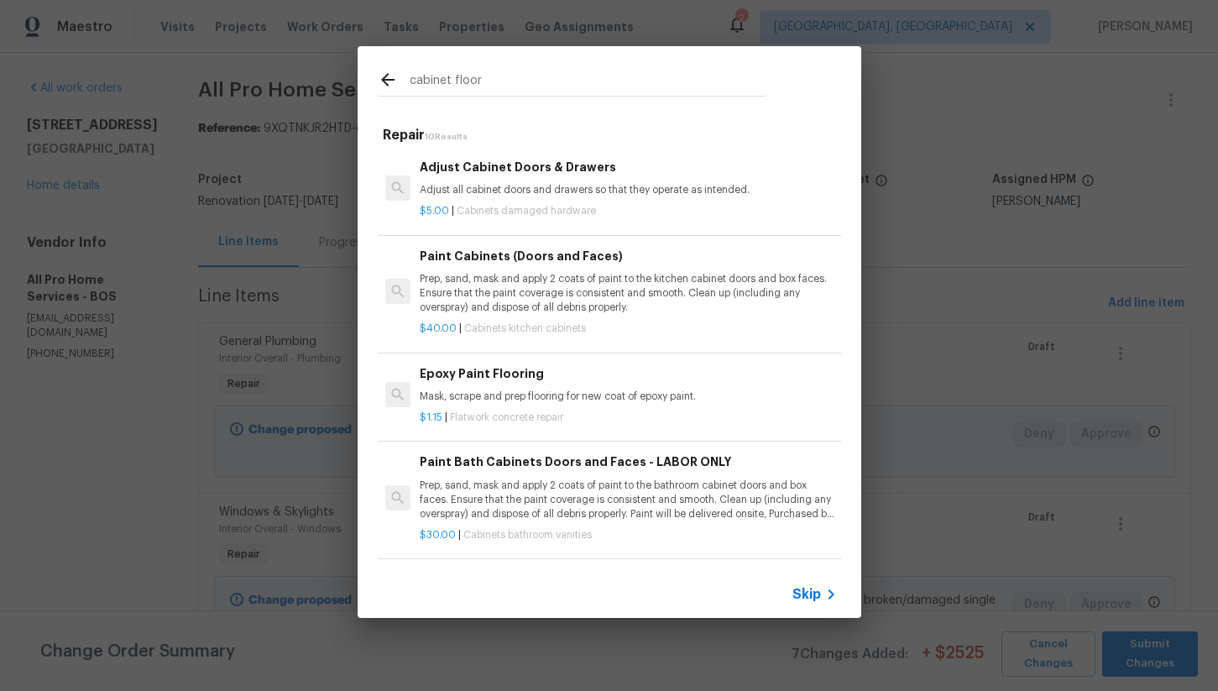
click at [468, 82] on input "cabinet floor" at bounding box center [588, 82] width 356 height 25
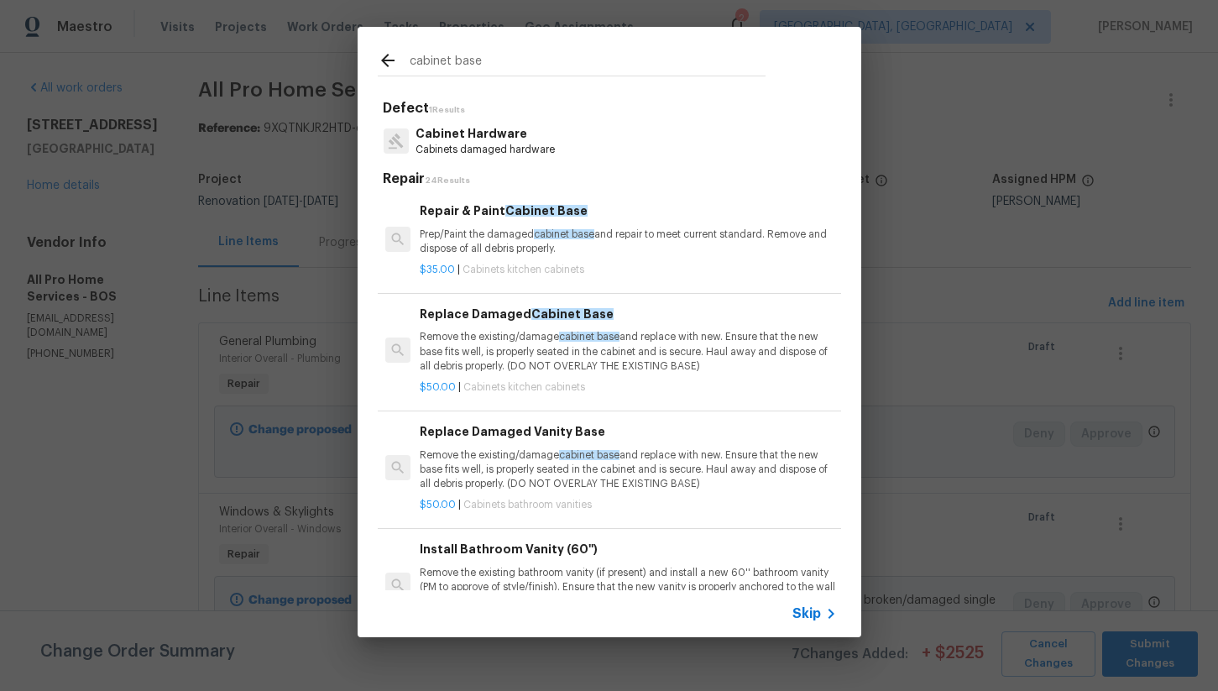
type input "cabinet base"
click at [612, 263] on p "$35.00 | Cabinets kitchen cabinets" at bounding box center [628, 270] width 416 height 14
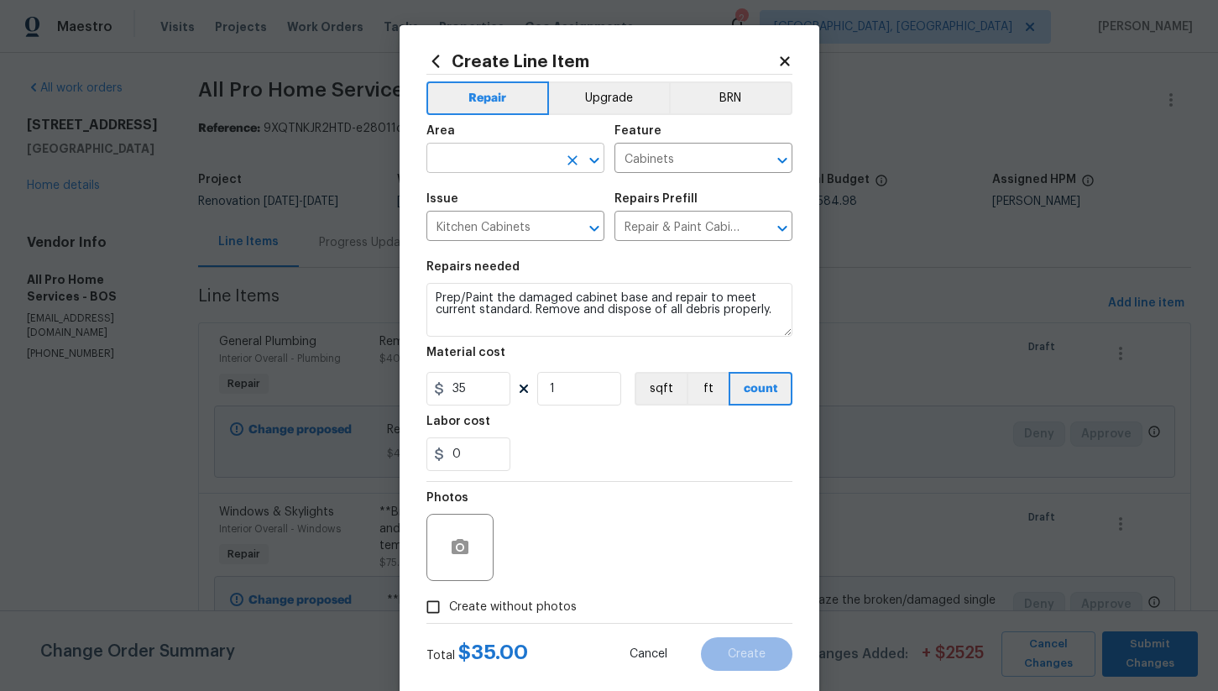
click at [481, 169] on input "text" at bounding box center [492, 160] width 131 height 26
click at [511, 223] on li "Interior Overall" at bounding box center [516, 226] width 178 height 28
type input "Interior Overall"
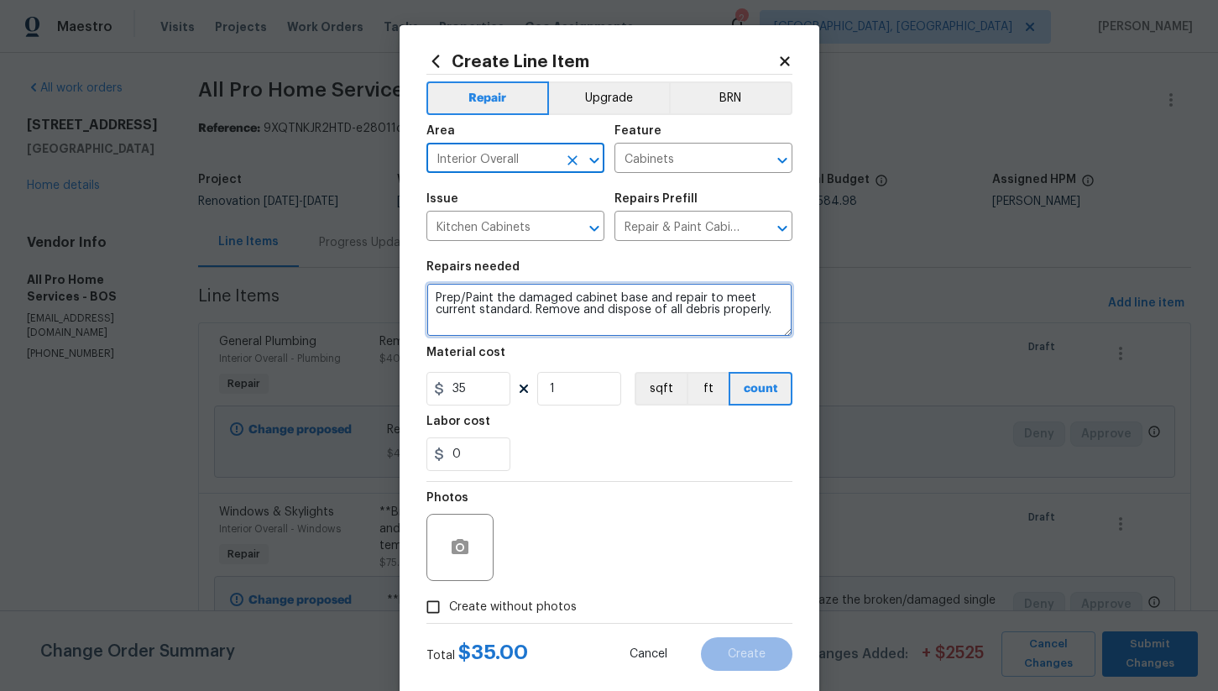
click at [436, 293] on textarea "Prep/Paint the damaged cabinet base and repair to meet current standard. Remove…" at bounding box center [610, 310] width 366 height 54
type textarea "**Kitchen sink** Prep/Paint the damaged cabinet base and repair to meet current…"
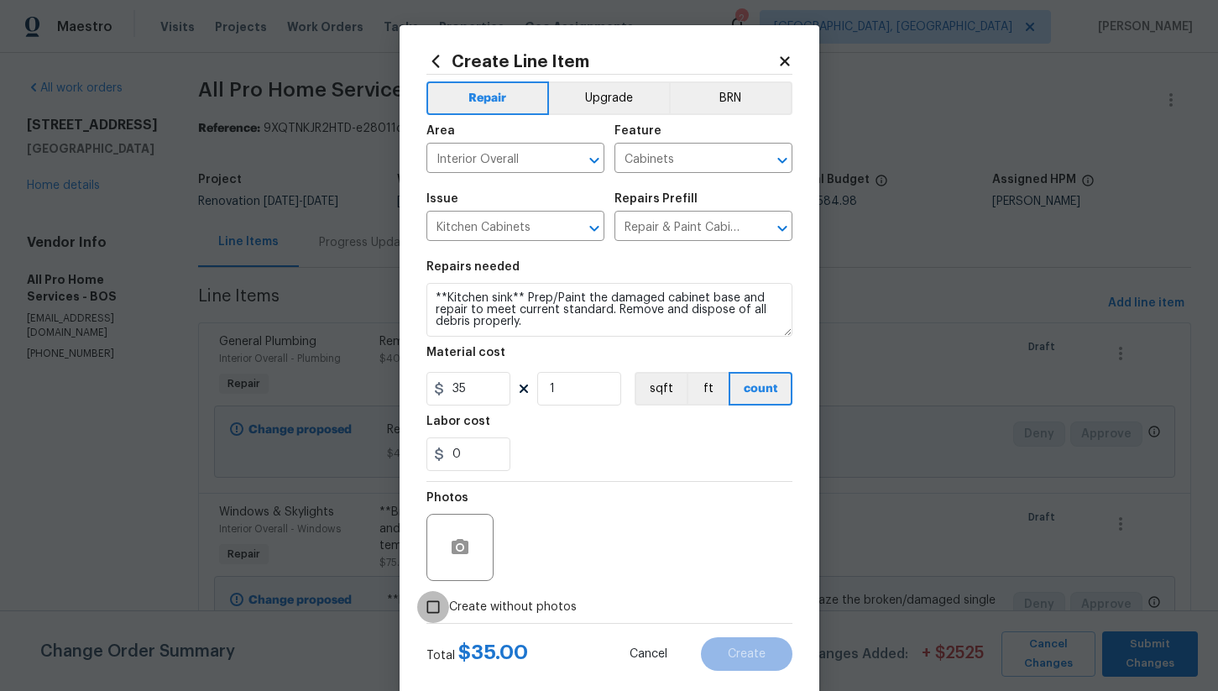
click at [432, 607] on input "Create without photos" at bounding box center [433, 607] width 32 height 32
checkbox input "true"
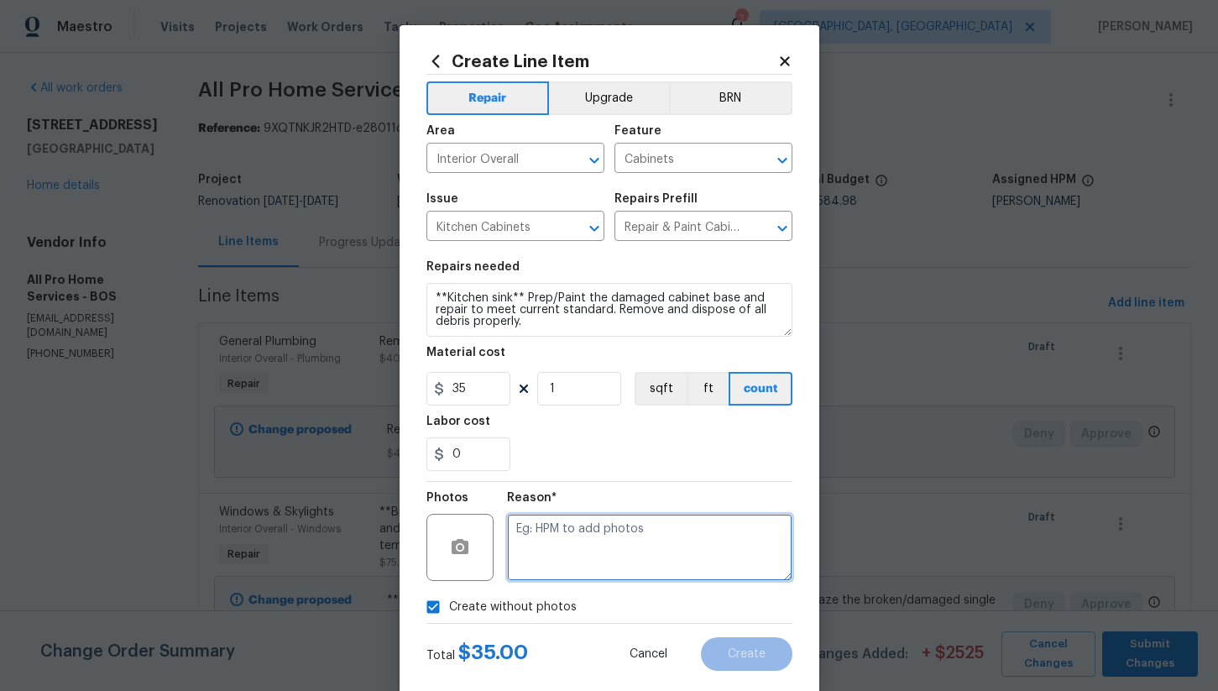
click at [592, 563] on textarea at bounding box center [649, 547] width 285 height 67
type textarea "na"
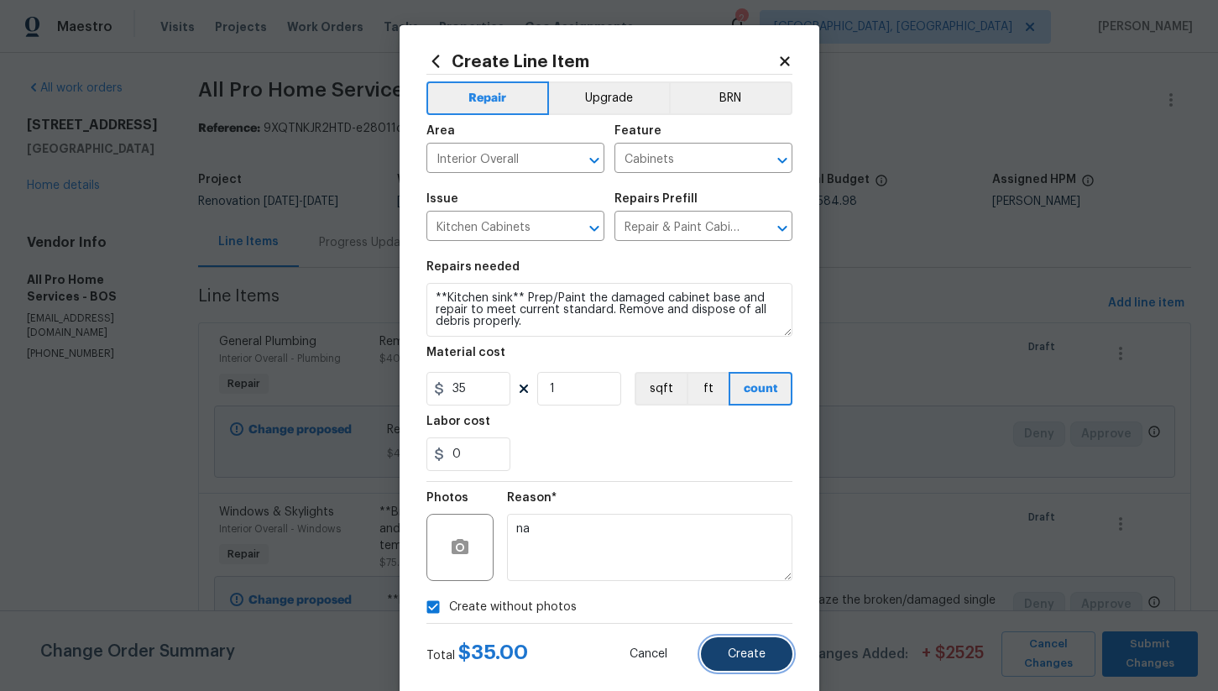
click at [747, 657] on span "Create" at bounding box center [747, 654] width 38 height 13
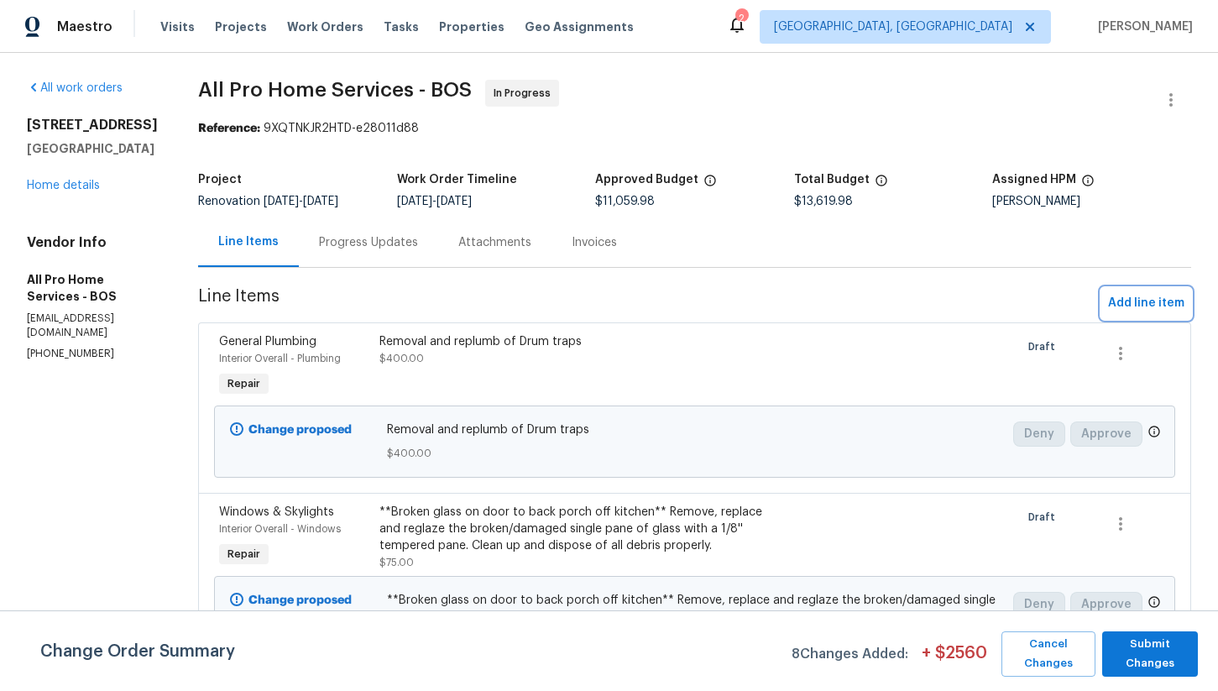
click at [1132, 306] on span "Add line item" at bounding box center [1146, 303] width 76 height 21
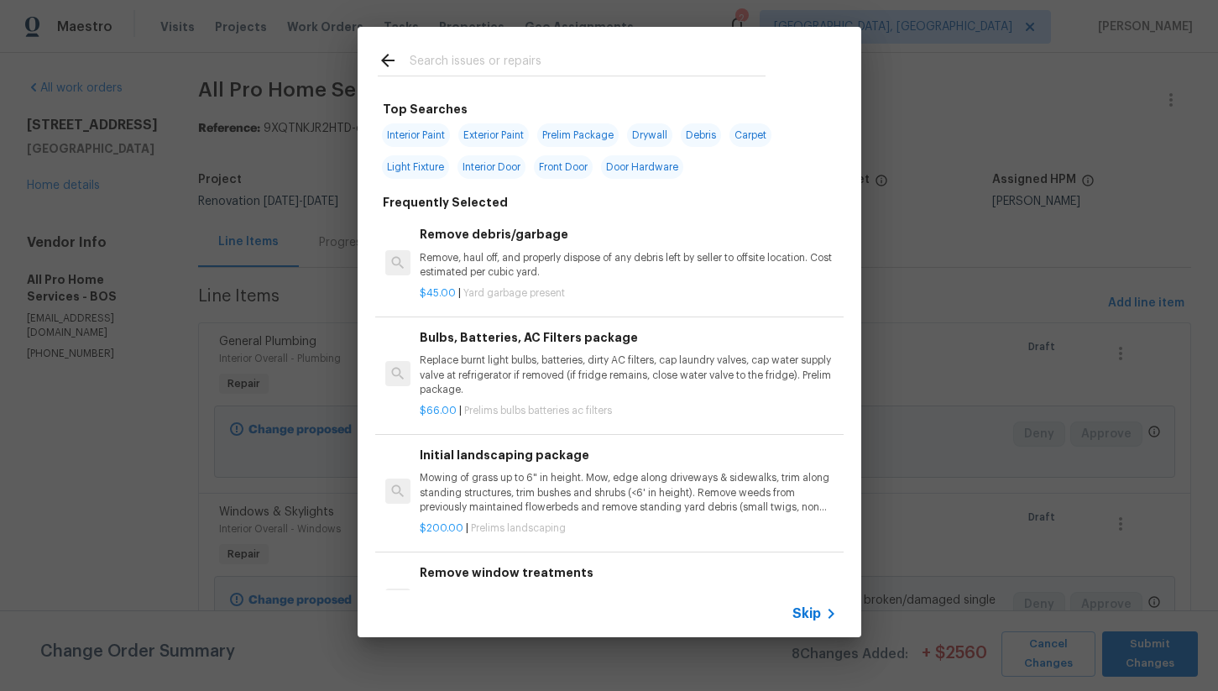
click at [493, 67] on input "text" at bounding box center [588, 62] width 356 height 25
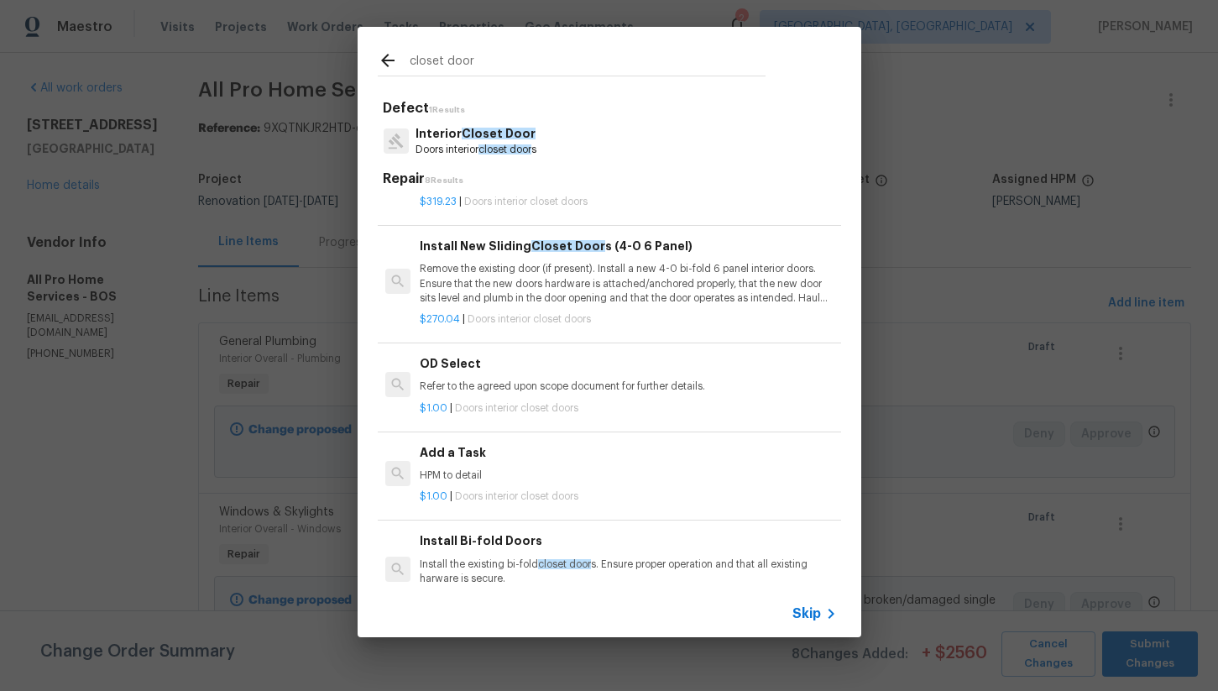
scroll to position [422, 0]
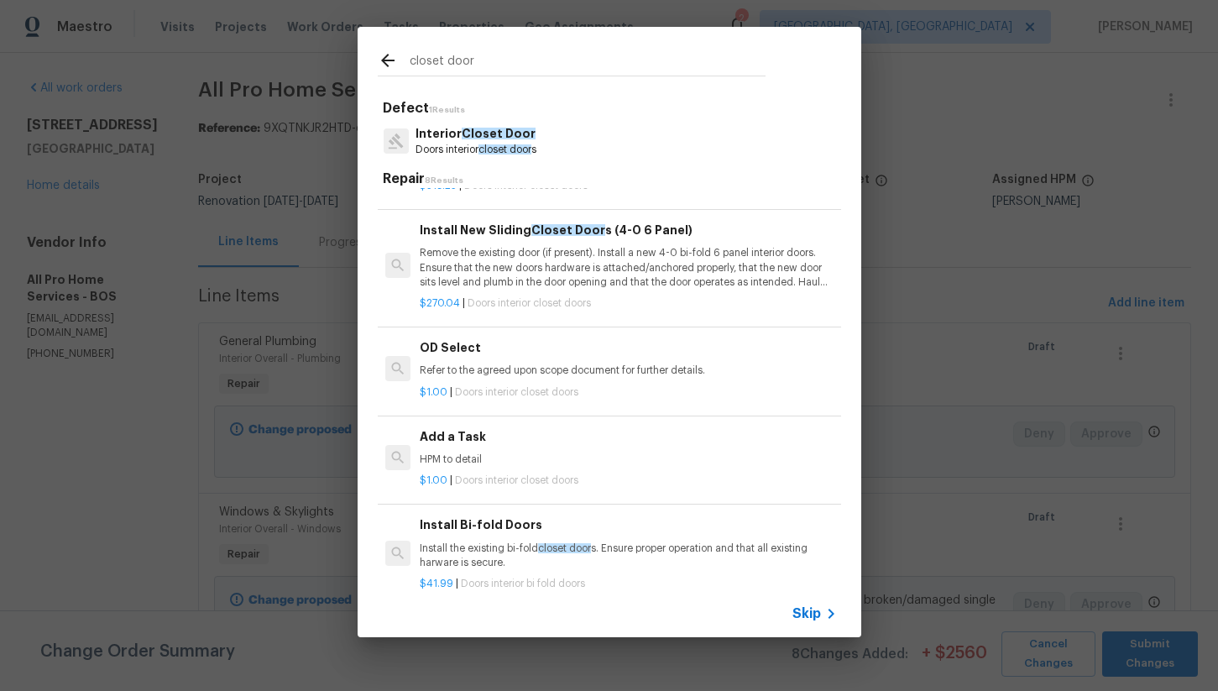
type input "closet door"
click at [519, 459] on p "HPM to detail" at bounding box center [628, 460] width 416 height 14
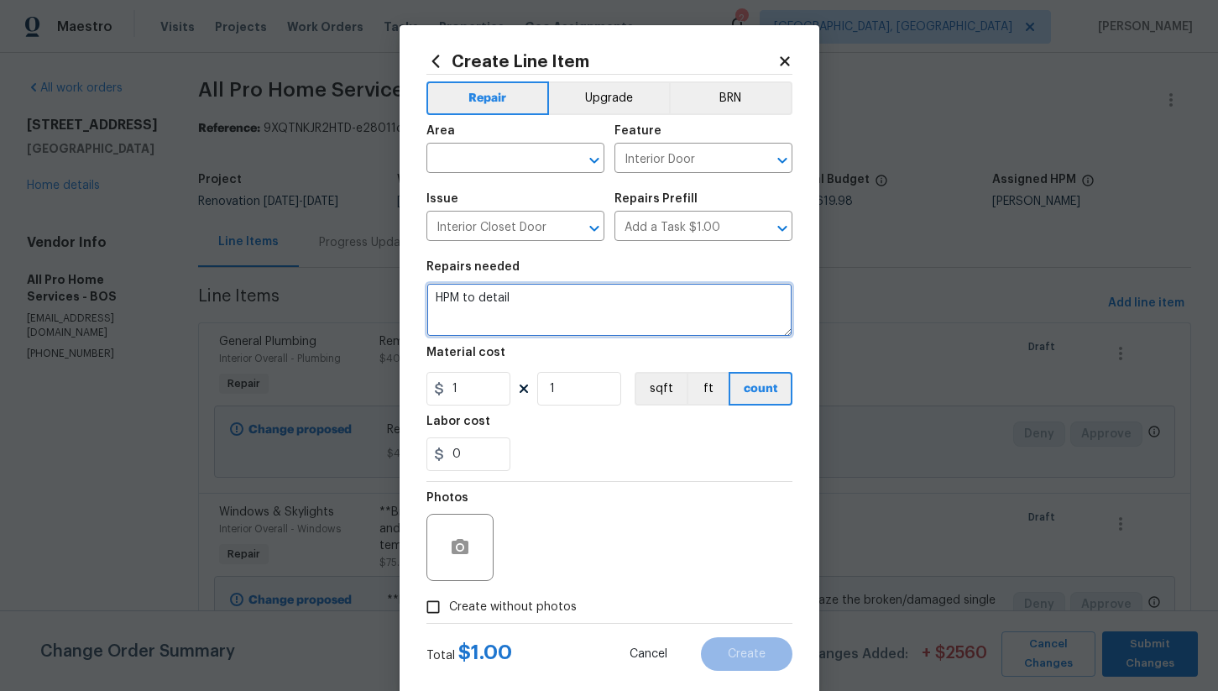
click at [514, 298] on textarea "HPM to detail" at bounding box center [610, 310] width 366 height 54
type textarea "Furnish and install new closet door where missing"
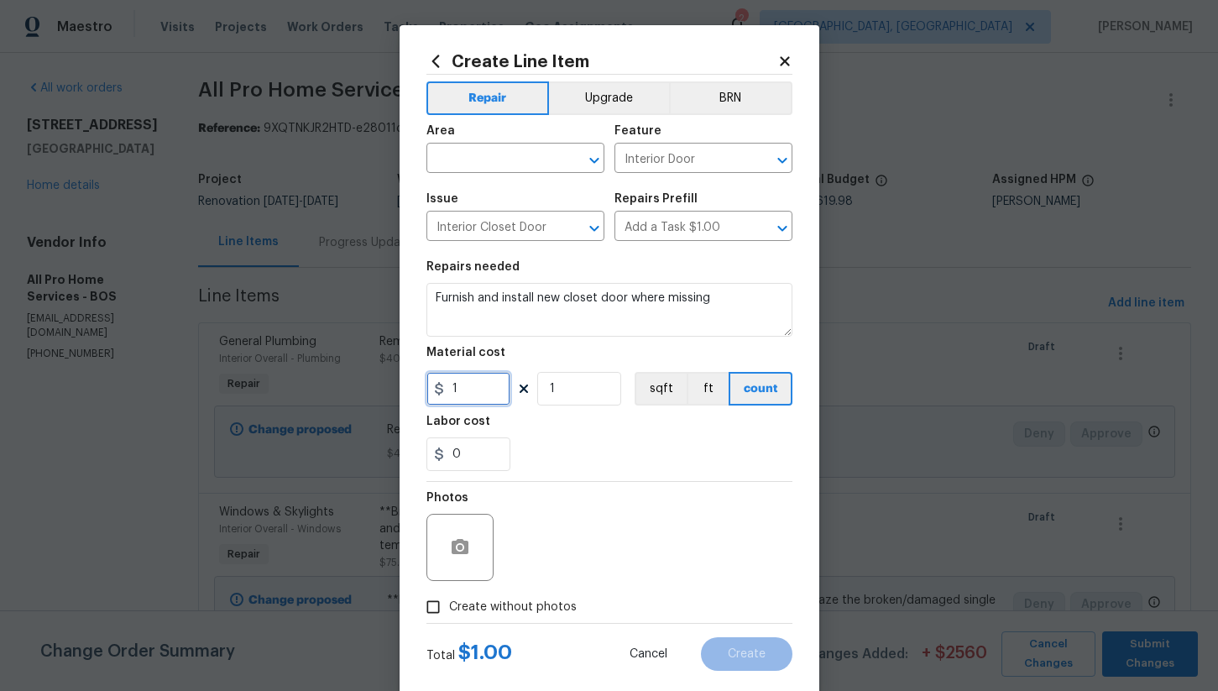
click at [473, 383] on input "1" at bounding box center [469, 389] width 84 height 34
type input "300"
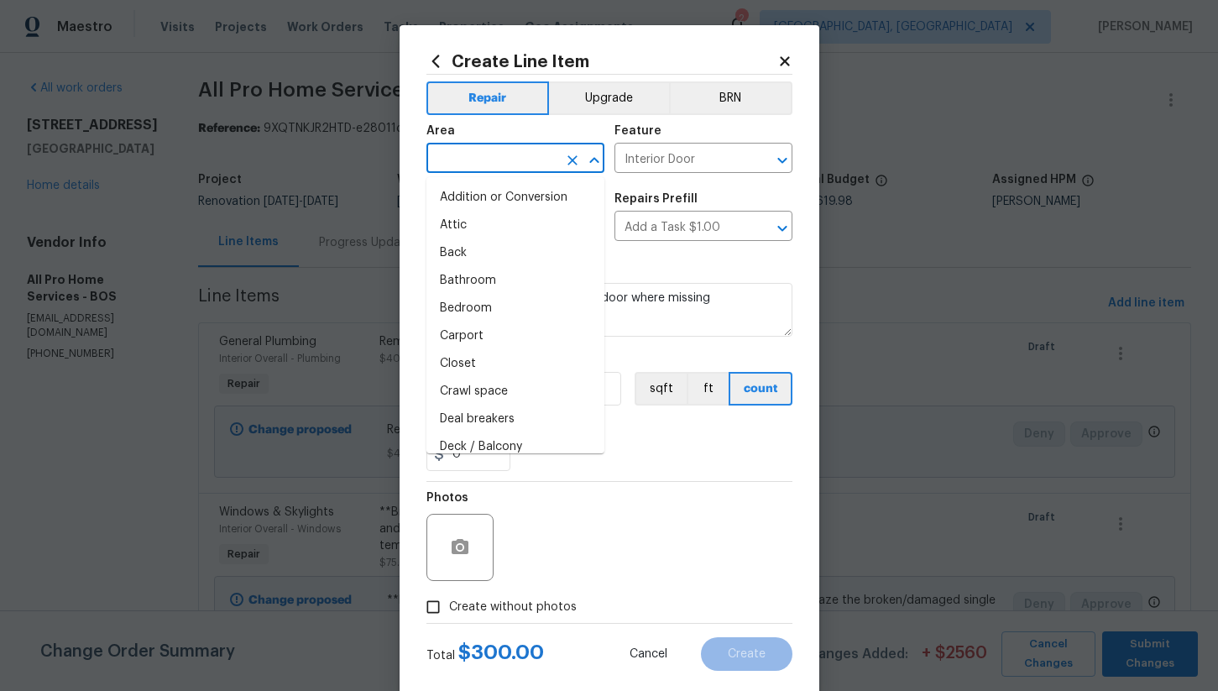
click at [471, 167] on input "text" at bounding box center [492, 160] width 131 height 26
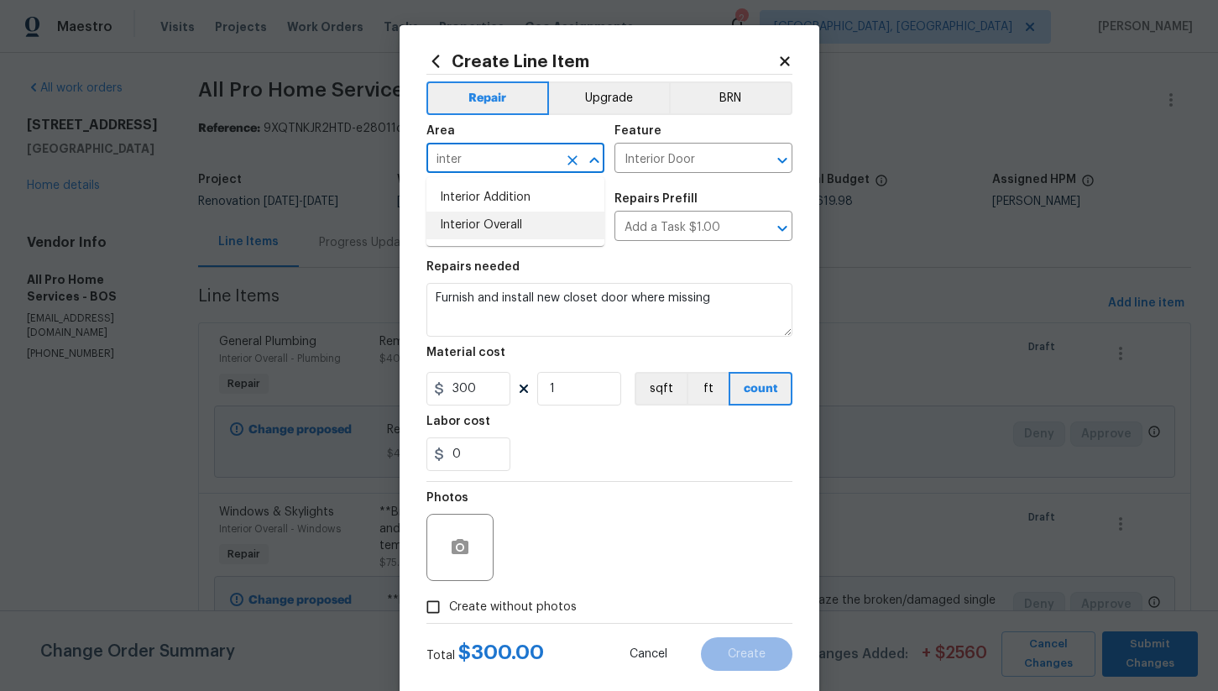
click at [496, 228] on li "Interior Overall" at bounding box center [516, 226] width 178 height 28
type input "Interior Overall"
click at [443, 606] on input "Create without photos" at bounding box center [433, 607] width 32 height 32
checkbox input "true"
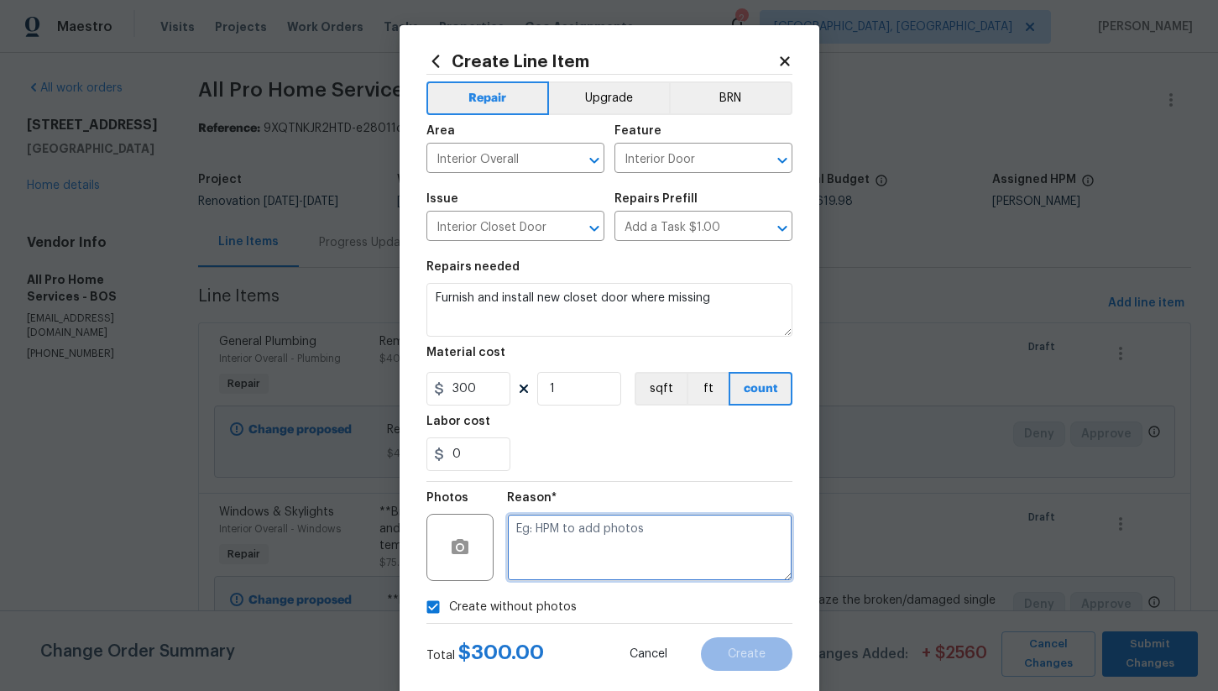
click at [589, 563] on textarea at bounding box center [649, 547] width 285 height 67
type textarea "na"
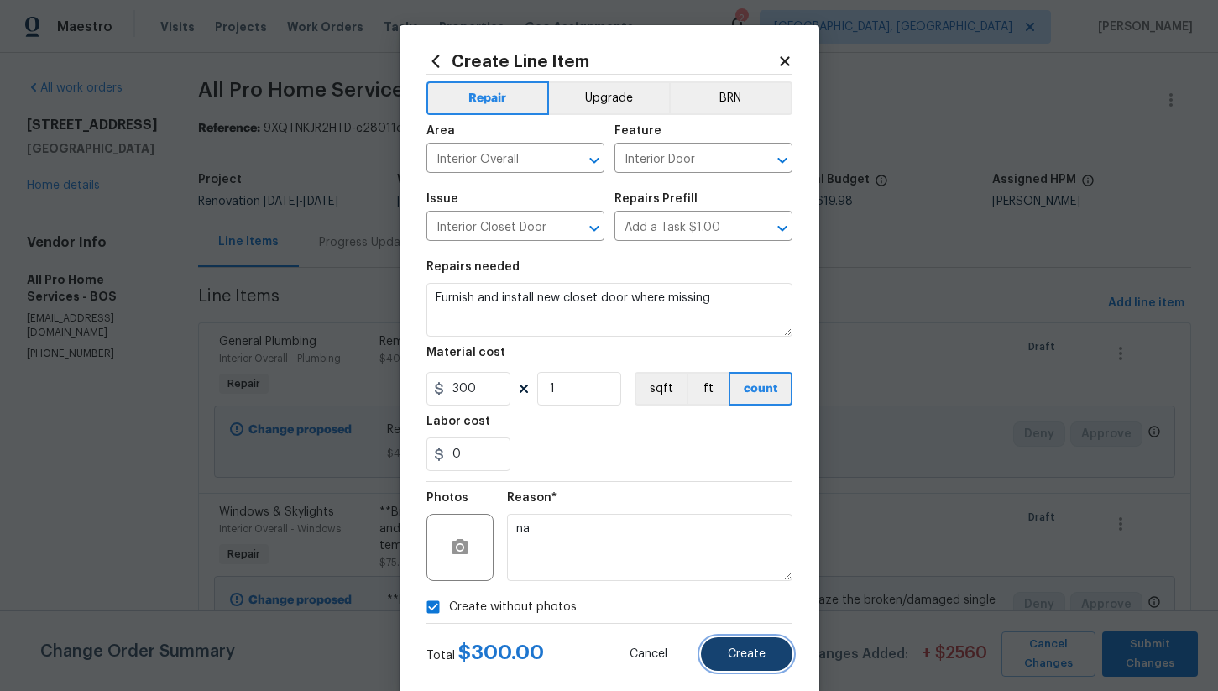
click at [760, 653] on span "Create" at bounding box center [747, 654] width 38 height 13
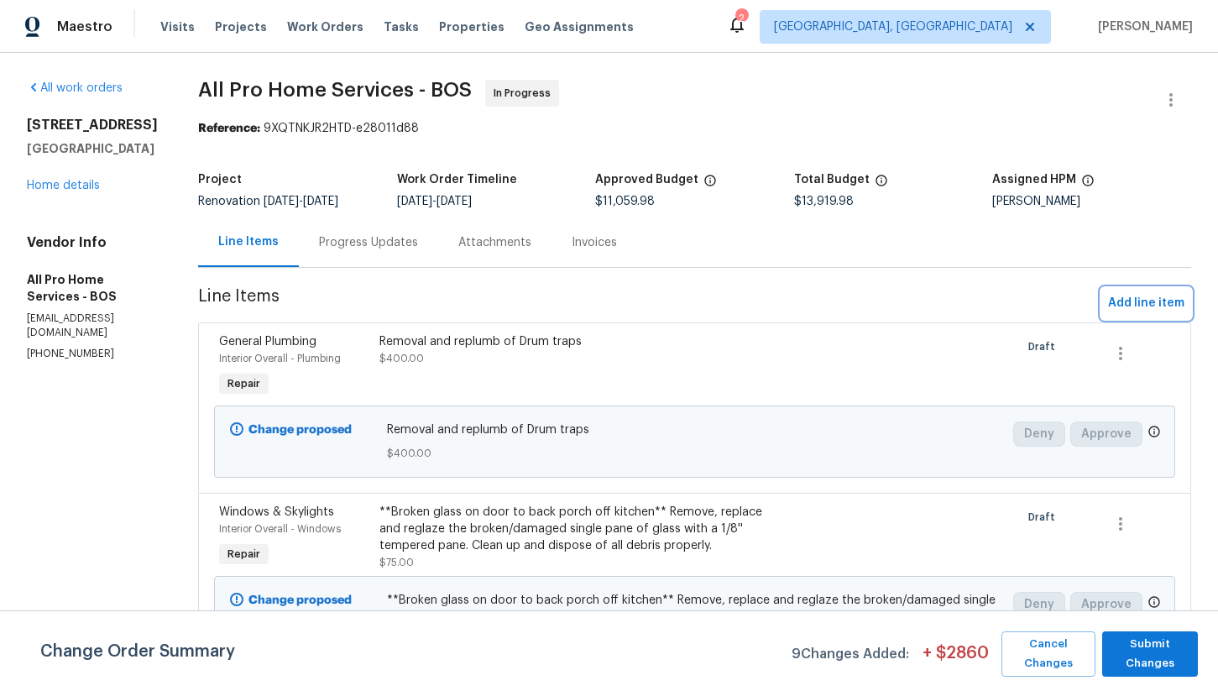
click at [1130, 298] on span "Add line item" at bounding box center [1146, 303] width 76 height 21
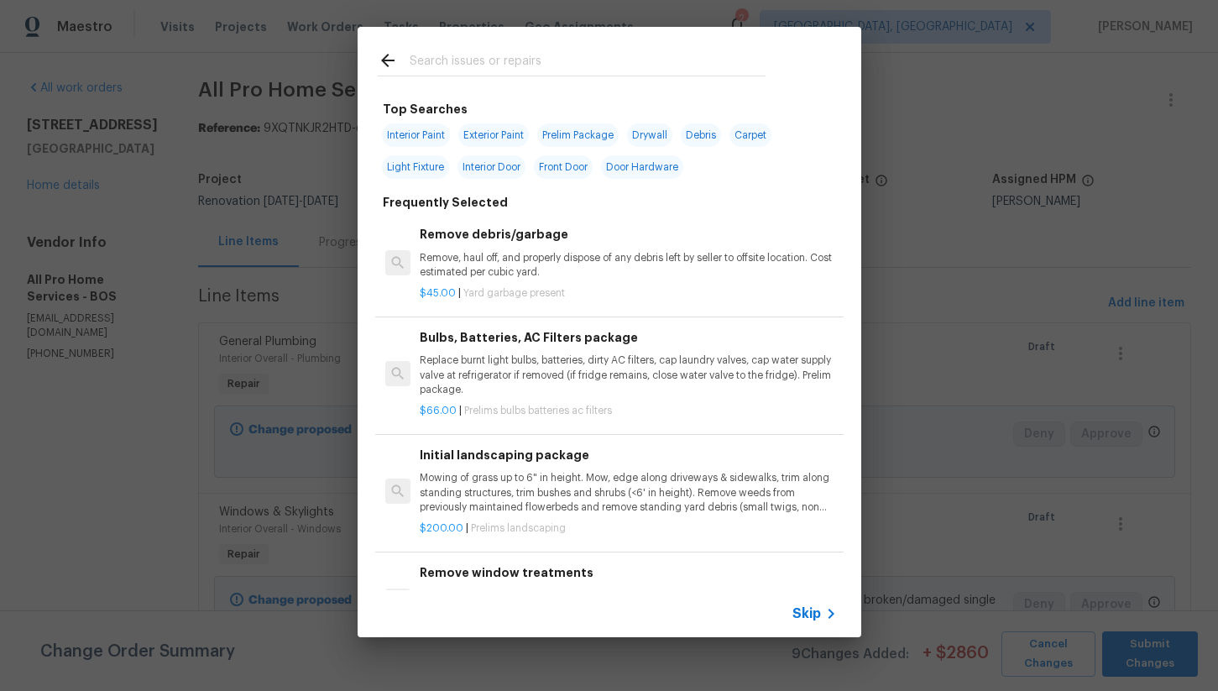
click at [531, 71] on input "text" at bounding box center [588, 62] width 356 height 25
type input "w"
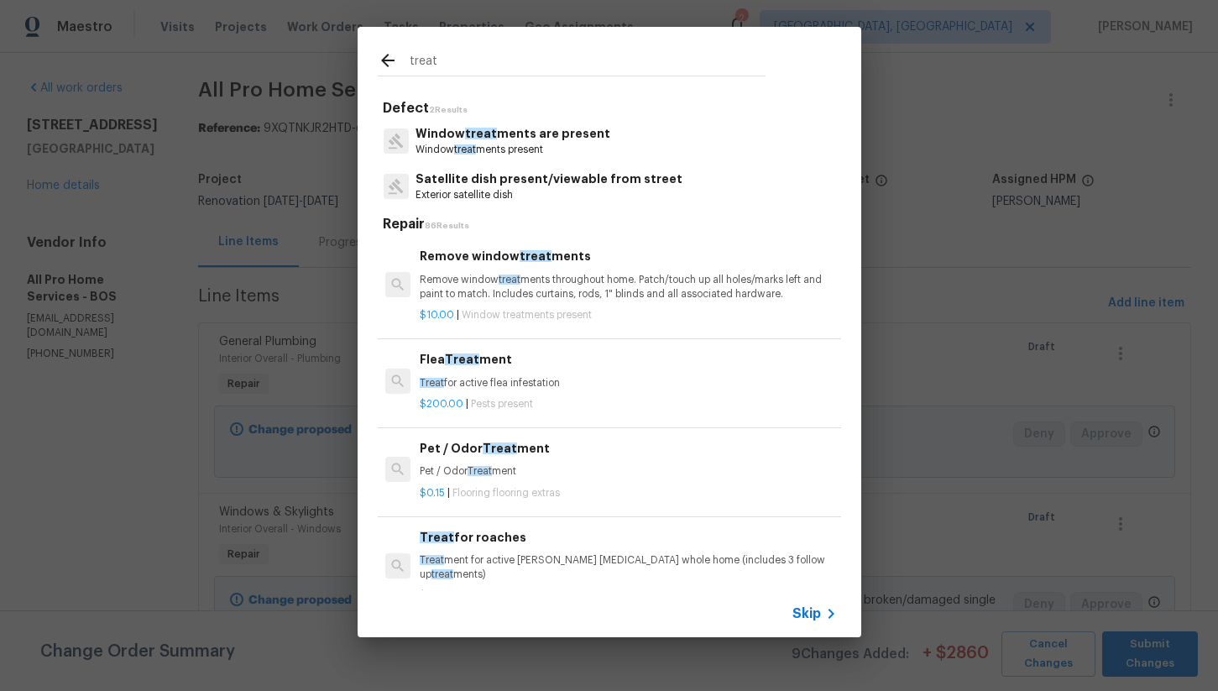
type input "treat"
click at [522, 285] on p "Remove window treat ments throughout home. Patch/touch up all holes/marks left …" at bounding box center [628, 287] width 416 height 29
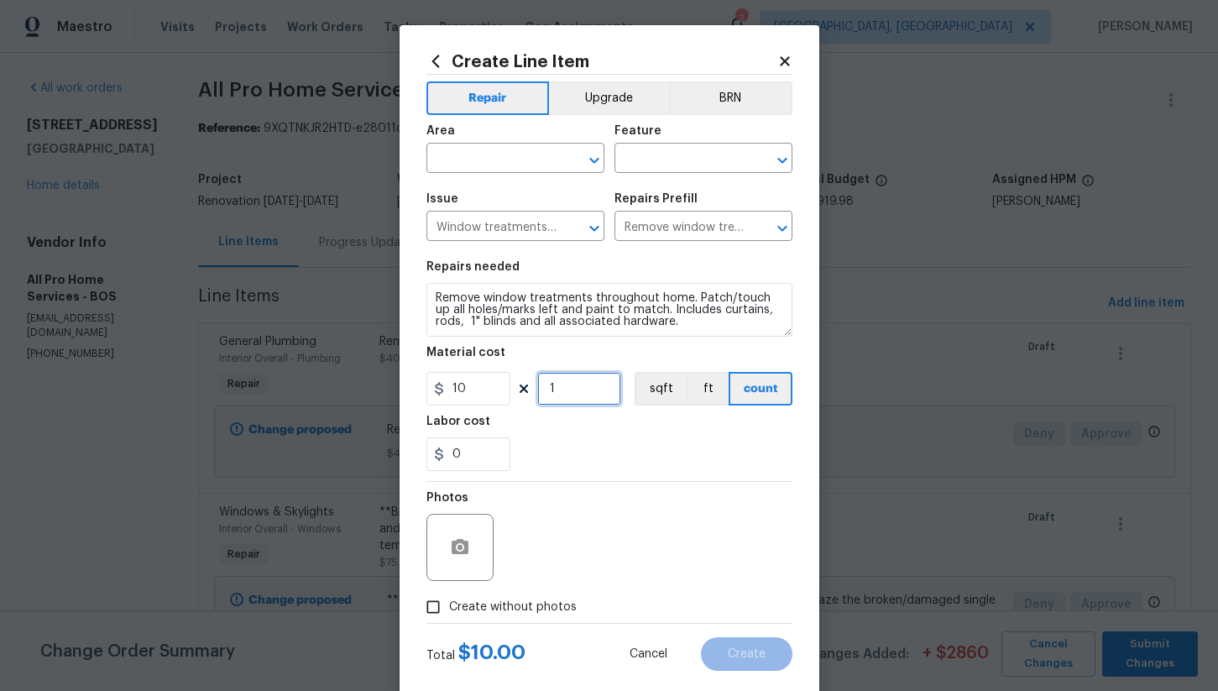
click at [565, 399] on input "1" at bounding box center [579, 389] width 84 height 34
type input "10"
click at [487, 589] on div "Photos" at bounding box center [462, 536] width 71 height 109
click at [491, 612] on span "Create without photos" at bounding box center [513, 608] width 128 height 18
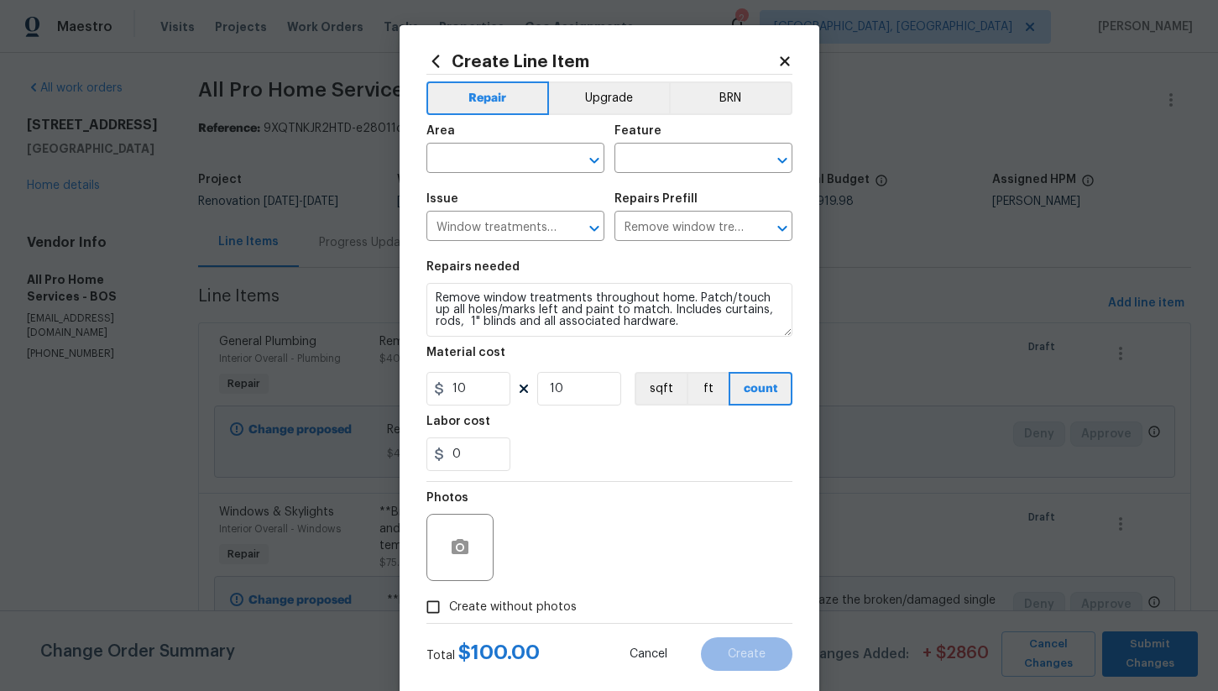
click at [449, 612] on input "Create without photos" at bounding box center [433, 607] width 32 height 32
checkbox input "true"
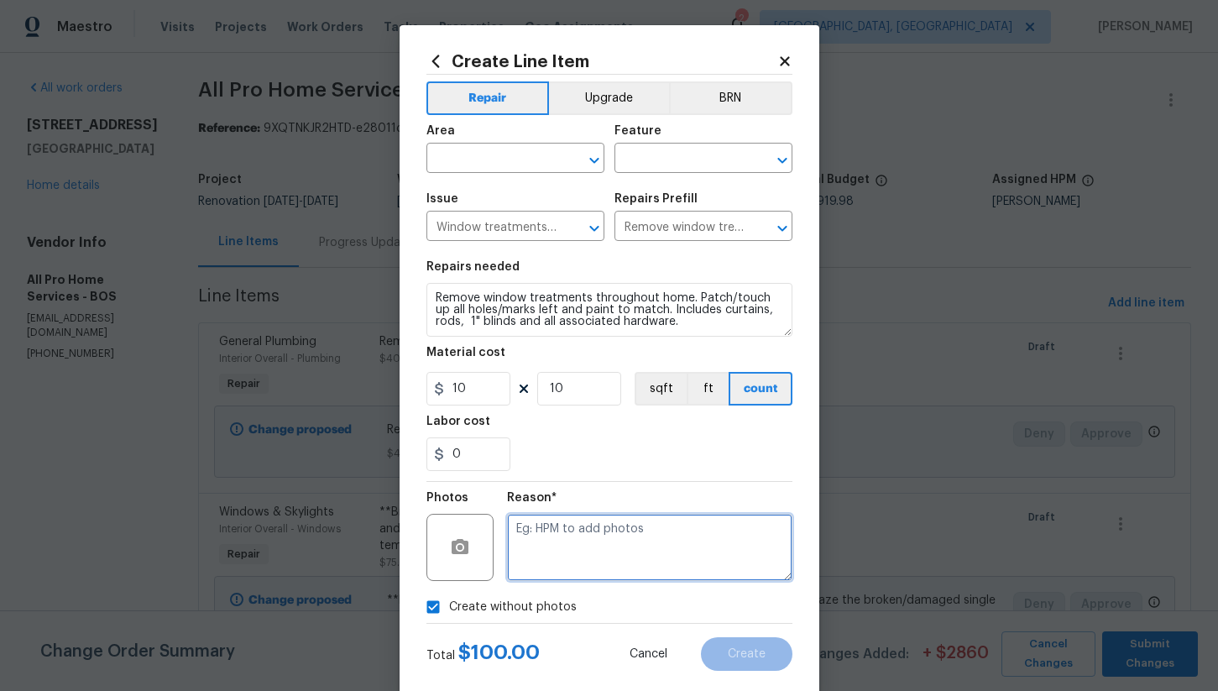
click at [602, 541] on textarea at bounding box center [649, 547] width 285 height 67
type textarea "na"
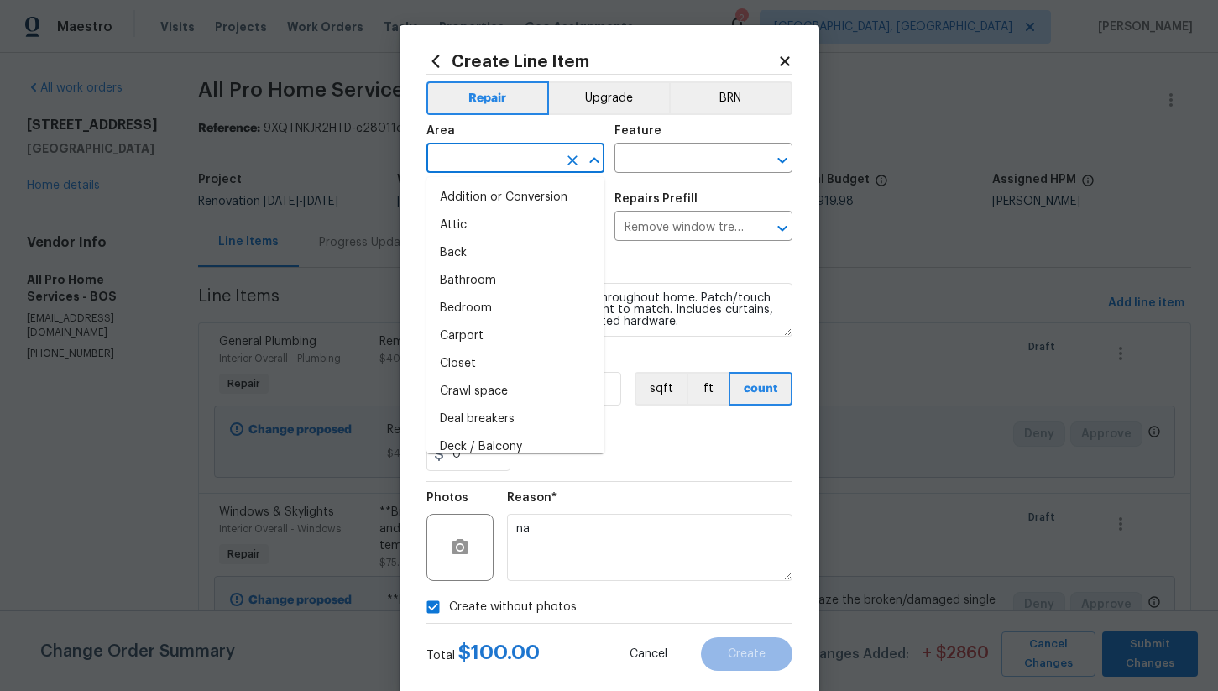
click at [538, 163] on input "text" at bounding box center [492, 160] width 131 height 26
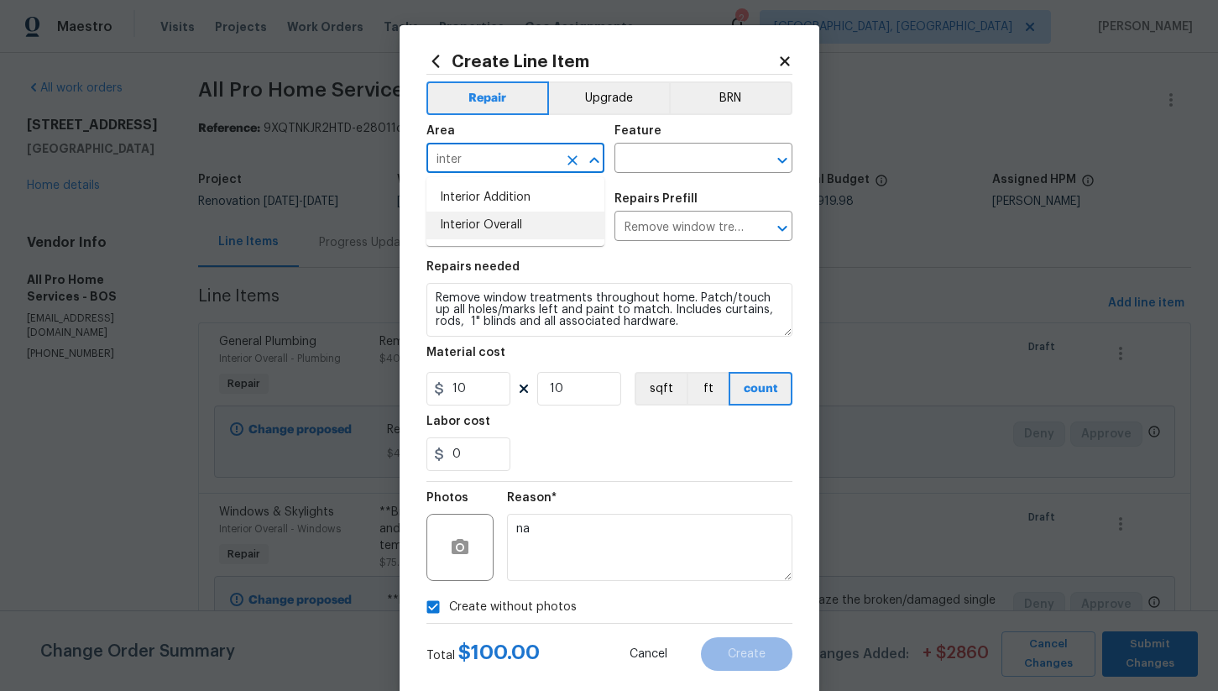
click at [543, 217] on li "Interior Overall" at bounding box center [516, 226] width 178 height 28
type input "Interior Overall"
click at [668, 157] on input "text" at bounding box center [680, 160] width 131 height 26
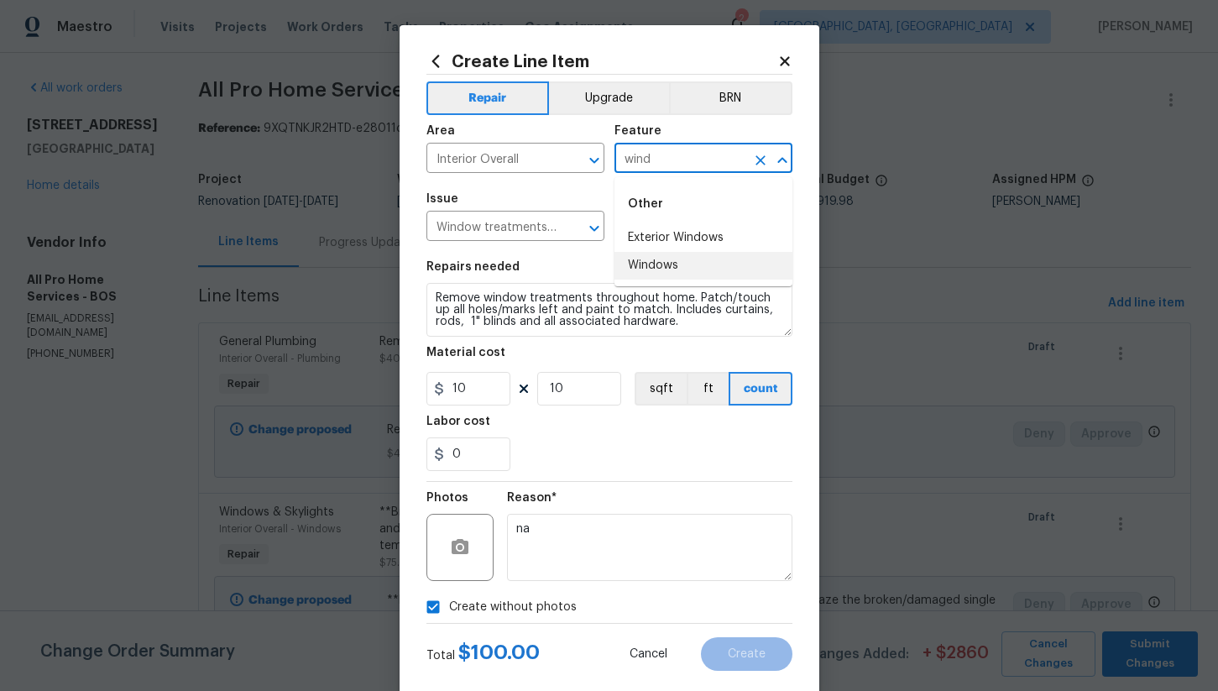
click at [668, 265] on li "Windows" at bounding box center [704, 266] width 178 height 28
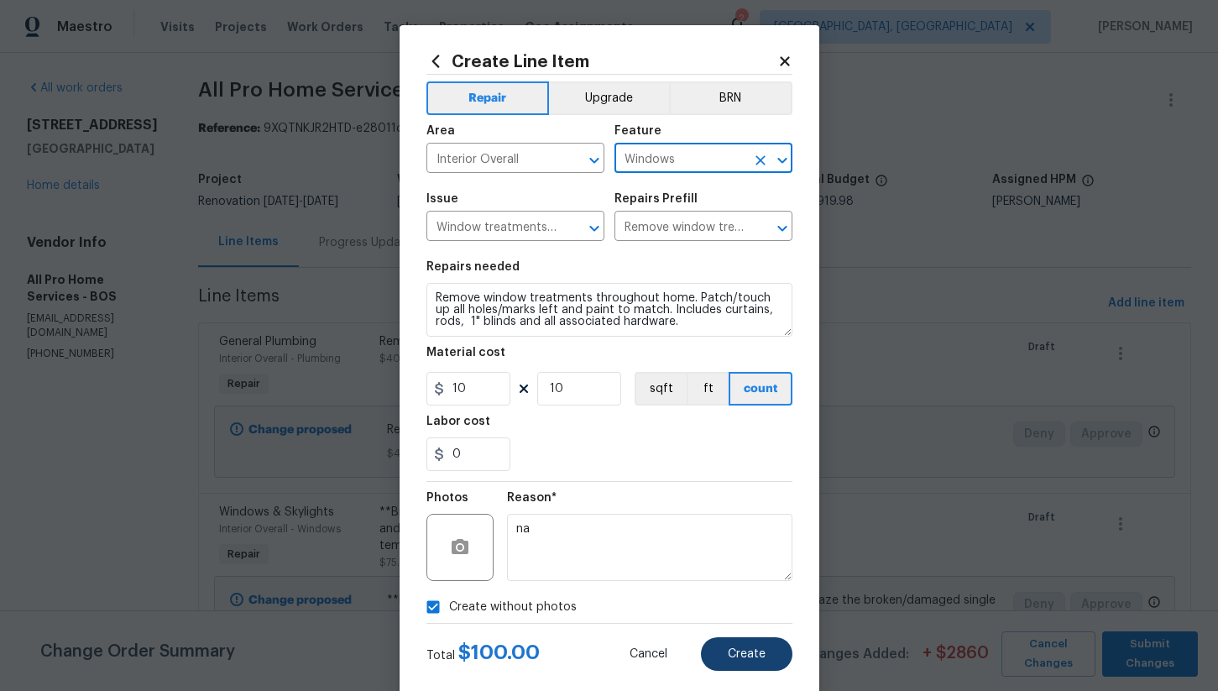
type input "Windows"
click at [736, 662] on button "Create" at bounding box center [747, 654] width 92 height 34
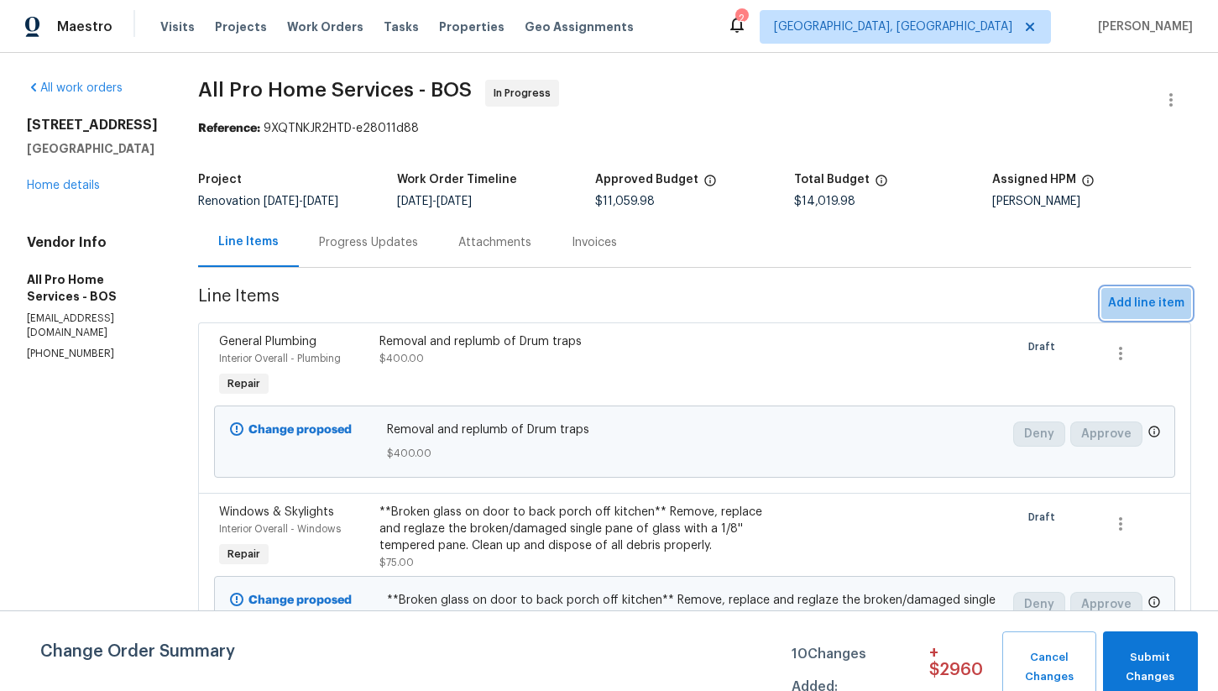
click at [1146, 296] on span "Add line item" at bounding box center [1146, 303] width 76 height 21
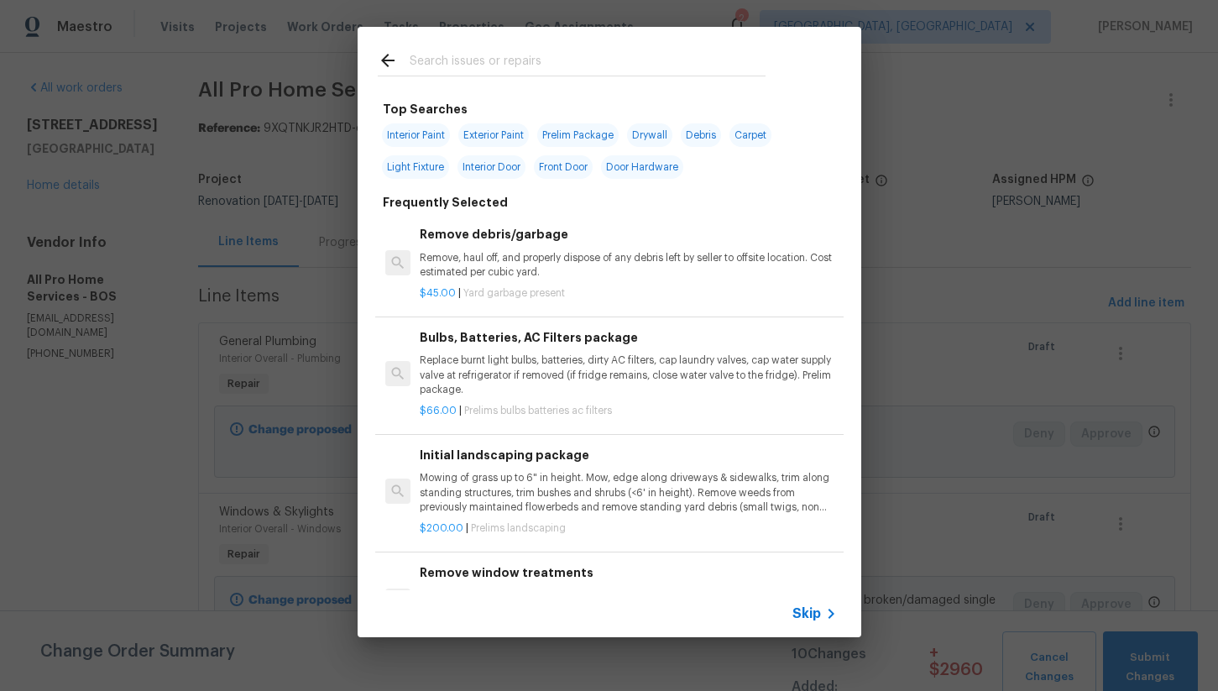
click at [476, 51] on input "text" at bounding box center [588, 62] width 356 height 25
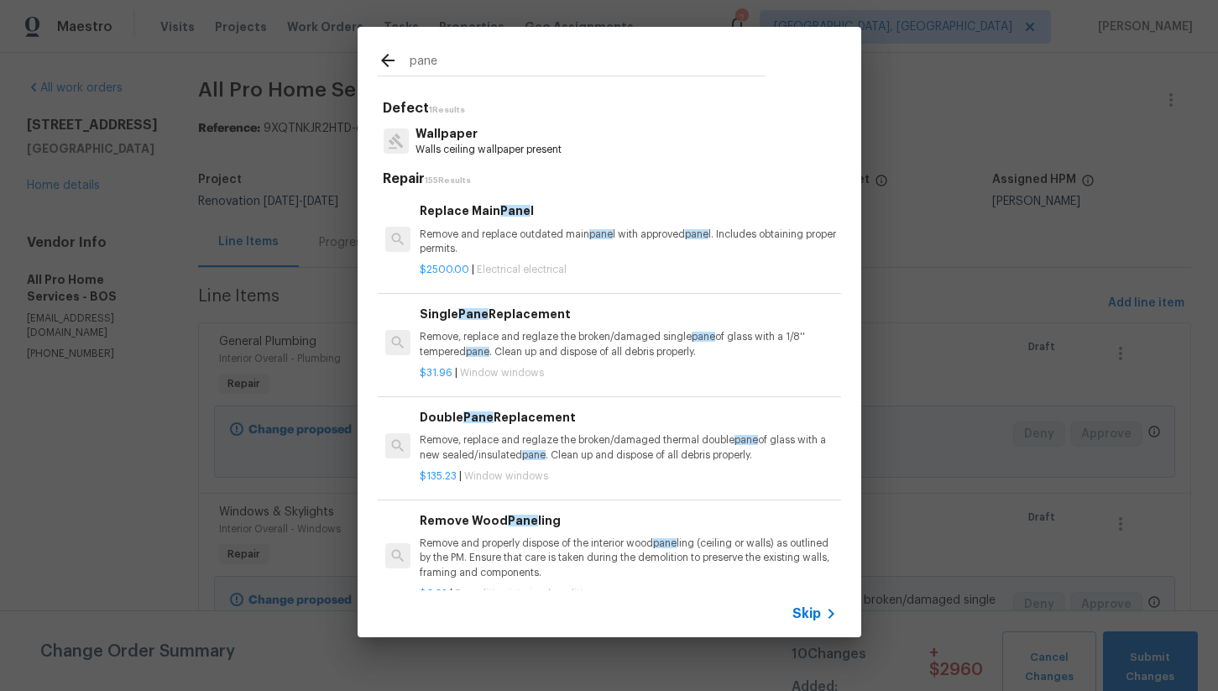
type input "pane"
click at [572, 343] on p "Remove, replace and reglaze the broken/damaged single pane of glass with a 1/8'…" at bounding box center [628, 344] width 416 height 29
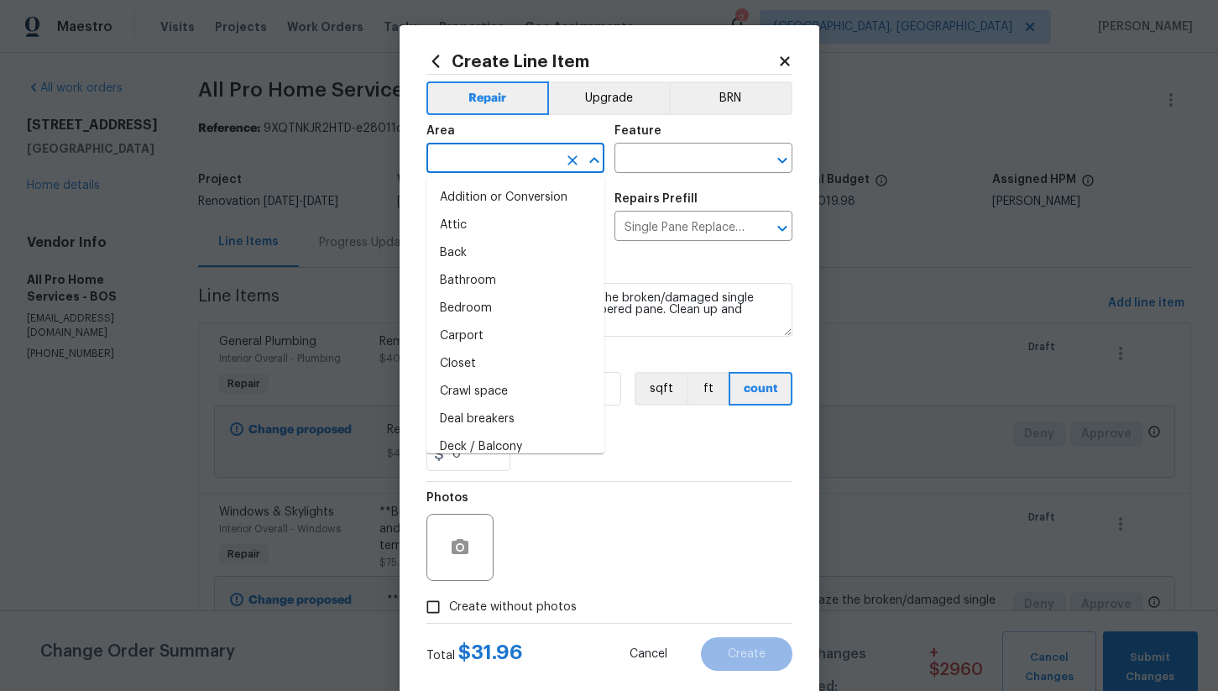
click at [492, 159] on input "text" at bounding box center [492, 160] width 131 height 26
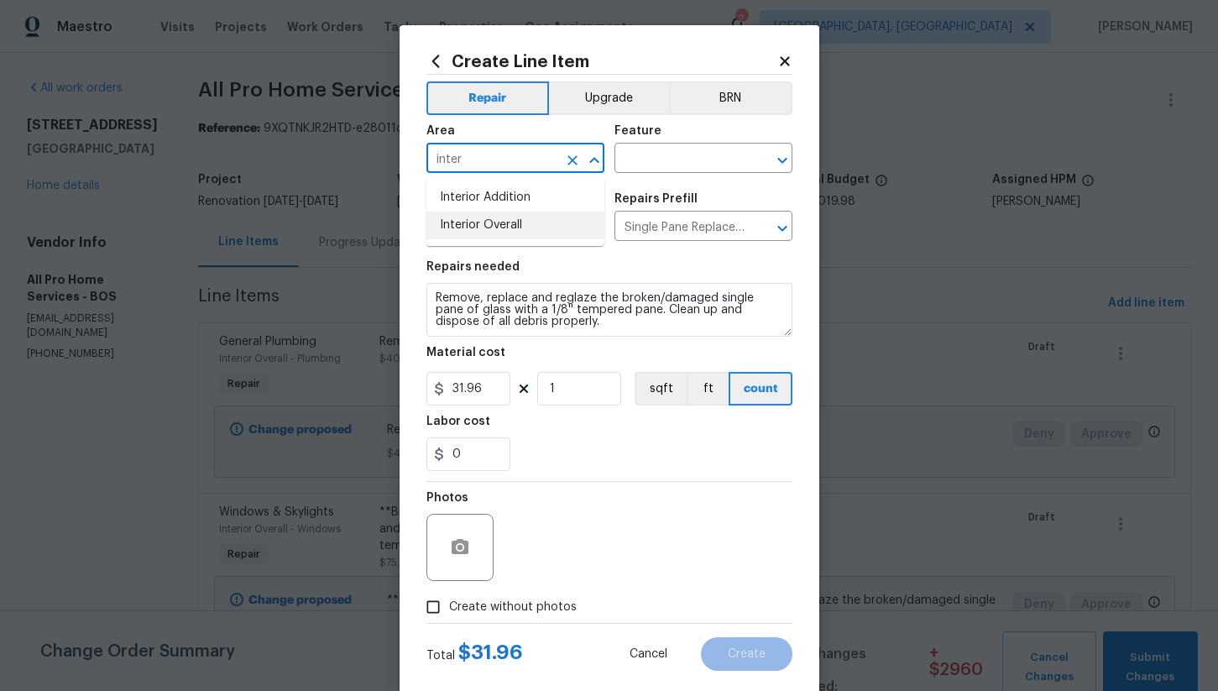
click at [505, 219] on li "Interior Overall" at bounding box center [516, 226] width 178 height 28
type input "Interior Overall"
click at [665, 152] on input "text" at bounding box center [680, 160] width 131 height 26
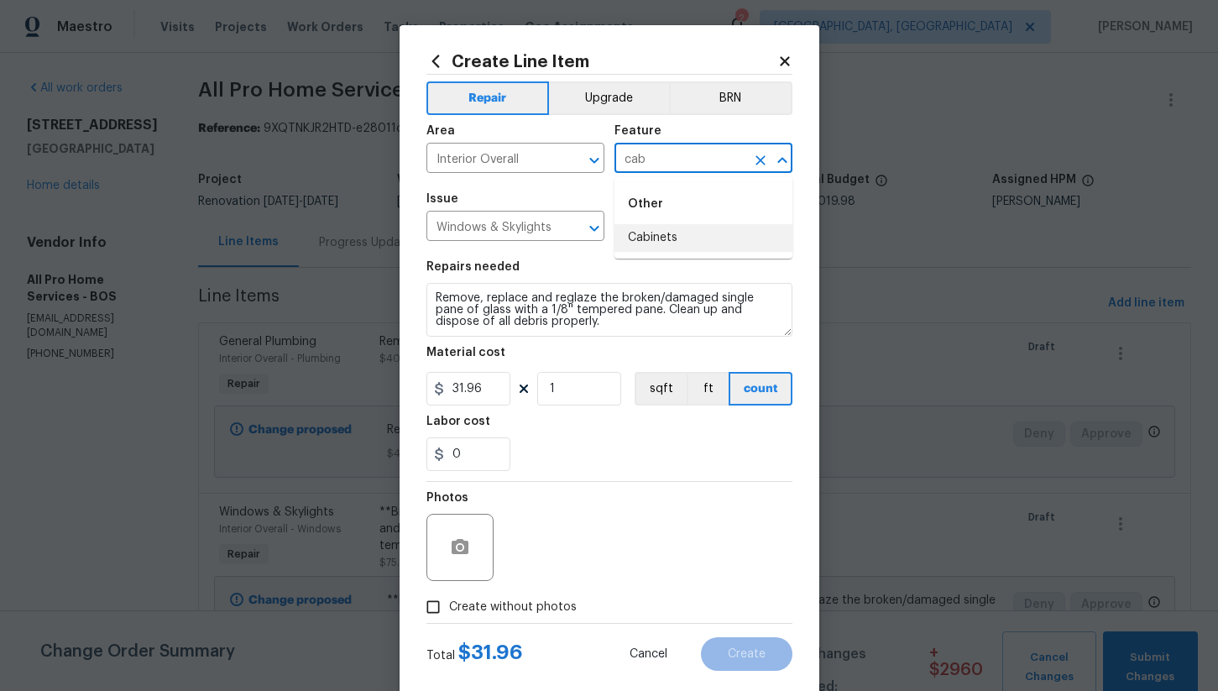
click at [690, 234] on li "Cabinets" at bounding box center [704, 238] width 178 height 28
type input "Cabinets"
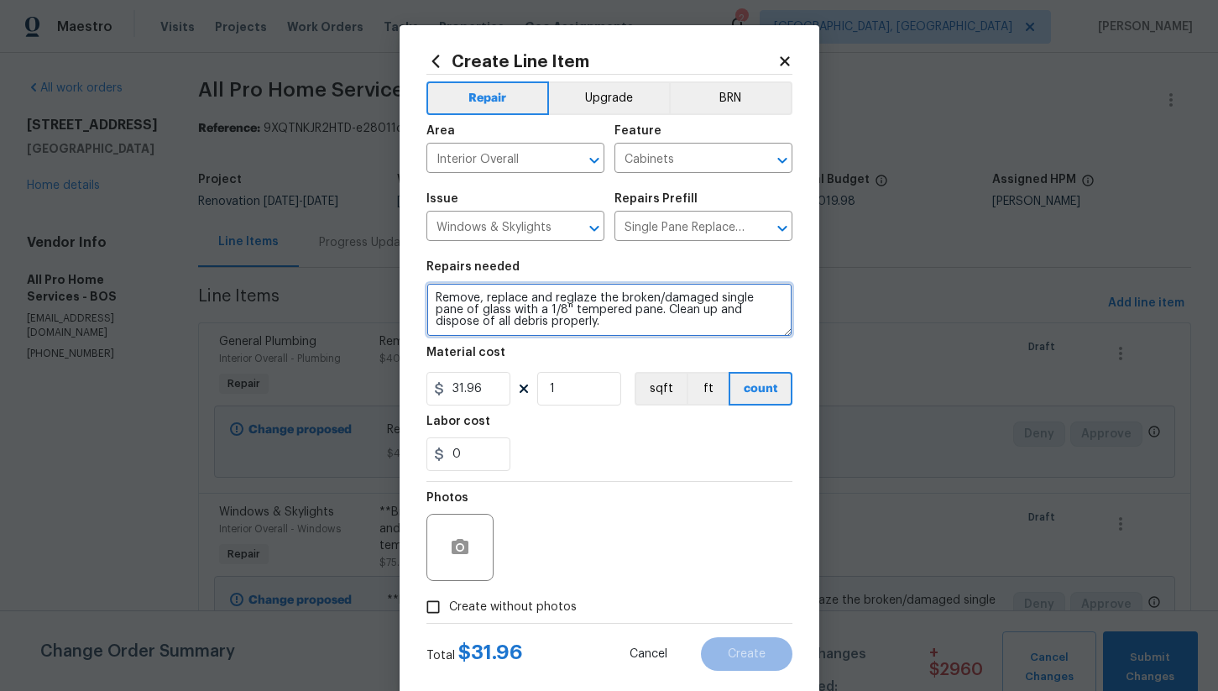
drag, startPoint x: 437, startPoint y: 299, endPoint x: 647, endPoint y: 359, distance: 217.4
click at [647, 359] on section "Repairs needed Remove, replace and reglaze the broken/damaged single pane of gl…" at bounding box center [610, 366] width 366 height 230
type textarea "Measure and install new glass on kitchen cabinet doors where missing"
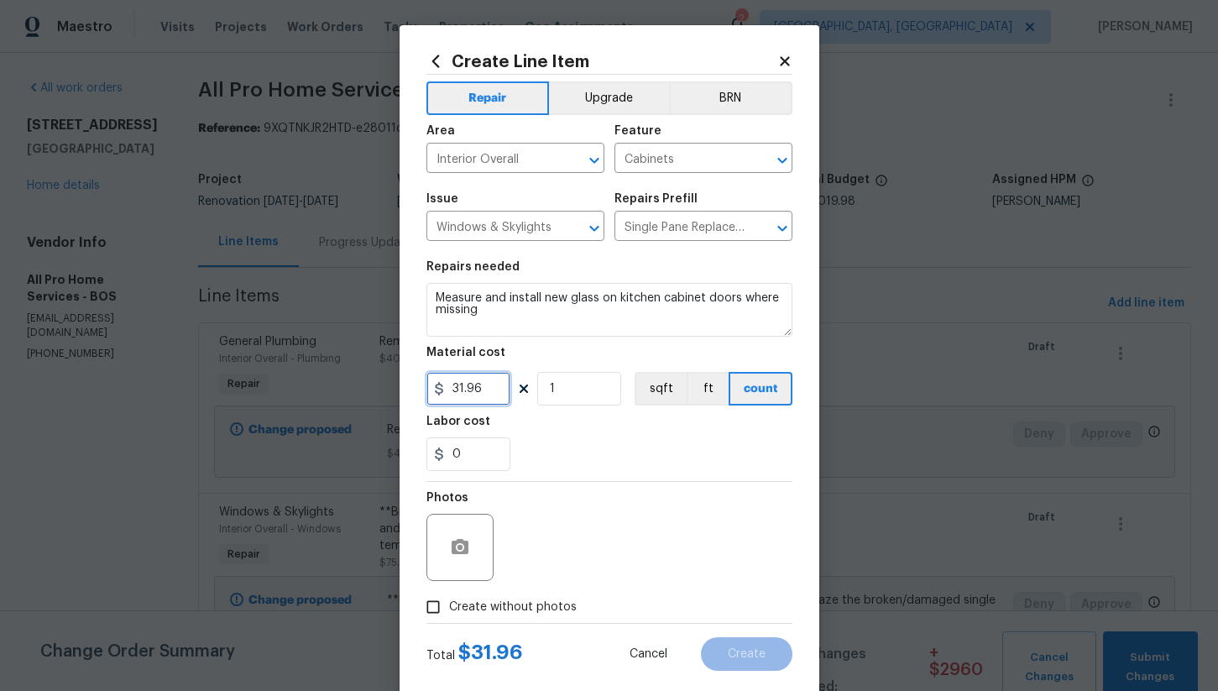
click at [500, 390] on input "31.96" at bounding box center [469, 389] width 84 height 34
type input "250"
click at [458, 611] on span "Create without photos" at bounding box center [513, 608] width 128 height 18
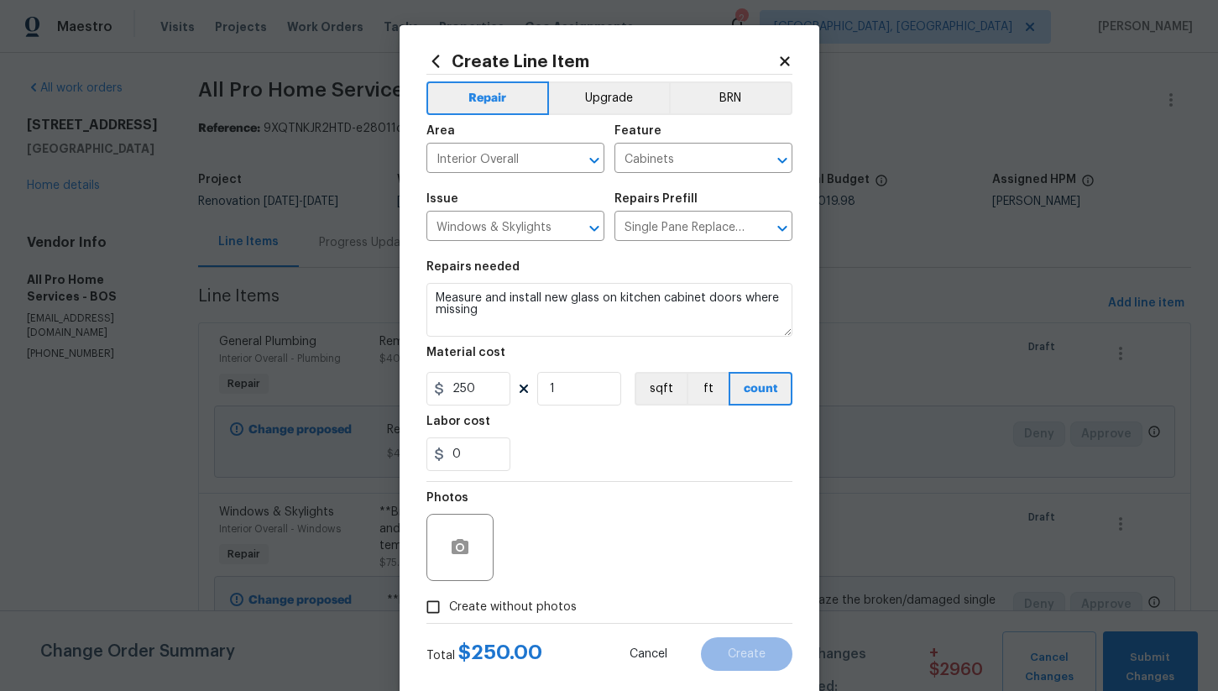
click at [449, 611] on input "Create without photos" at bounding box center [433, 607] width 32 height 32
checkbox input "true"
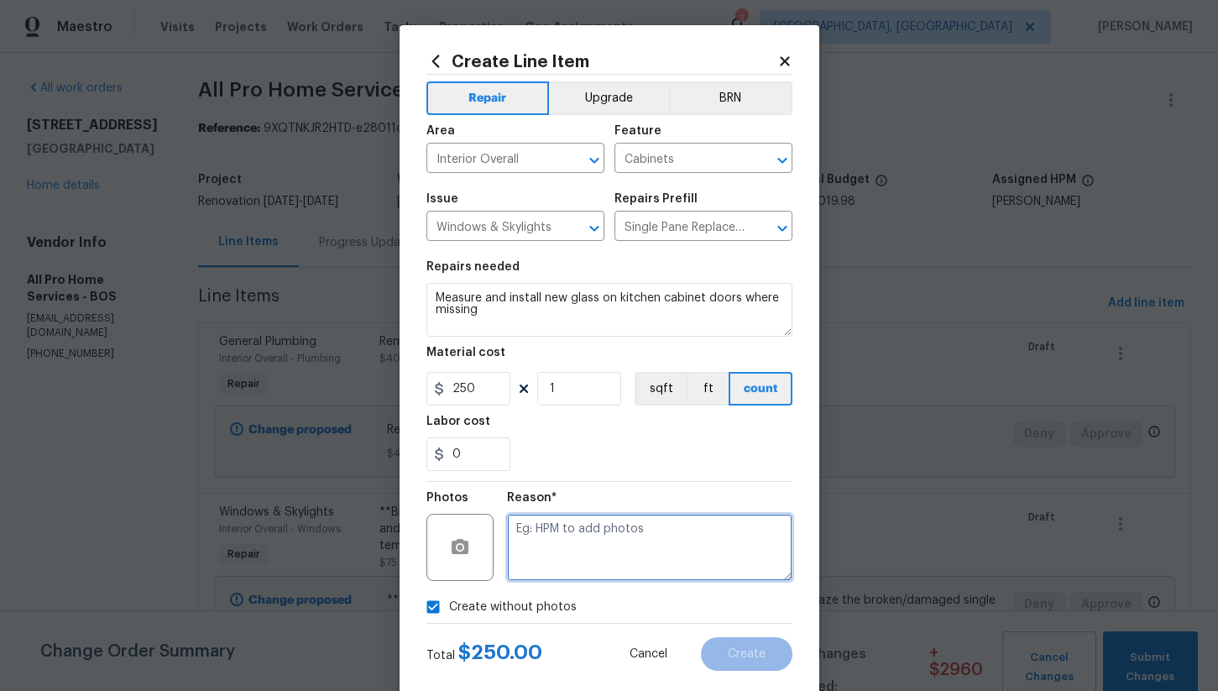
click at [581, 558] on textarea at bounding box center [649, 547] width 285 height 67
type textarea "na"
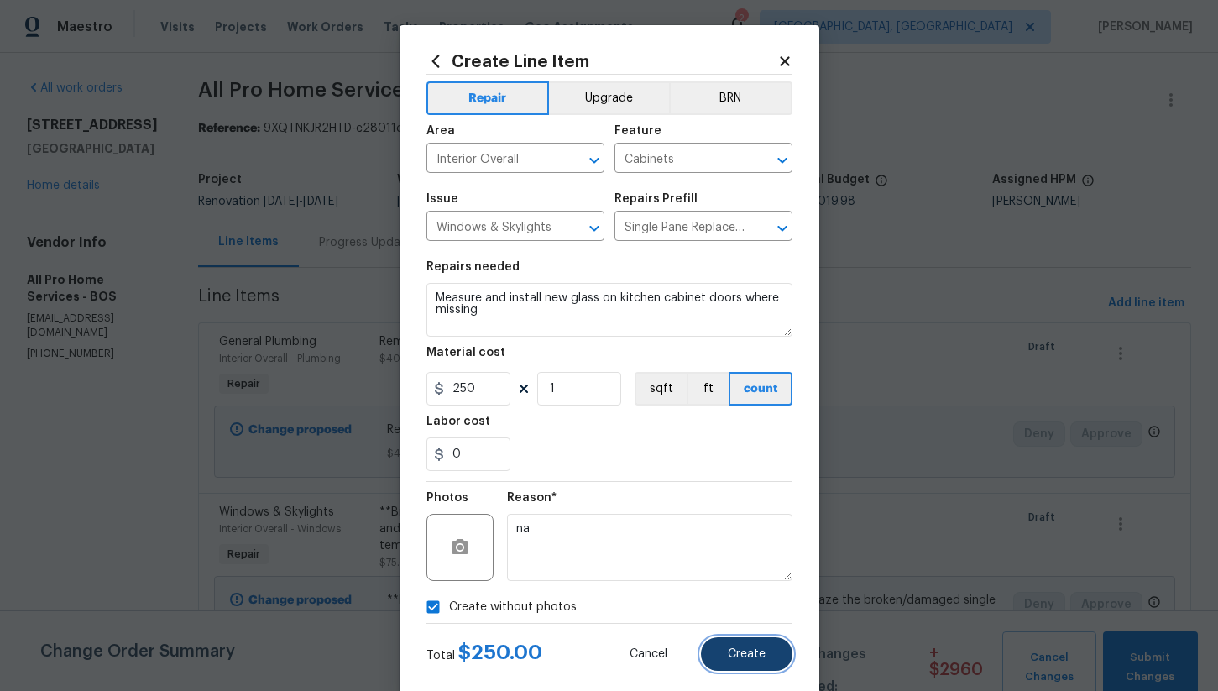
click at [743, 656] on span "Create" at bounding box center [747, 654] width 38 height 13
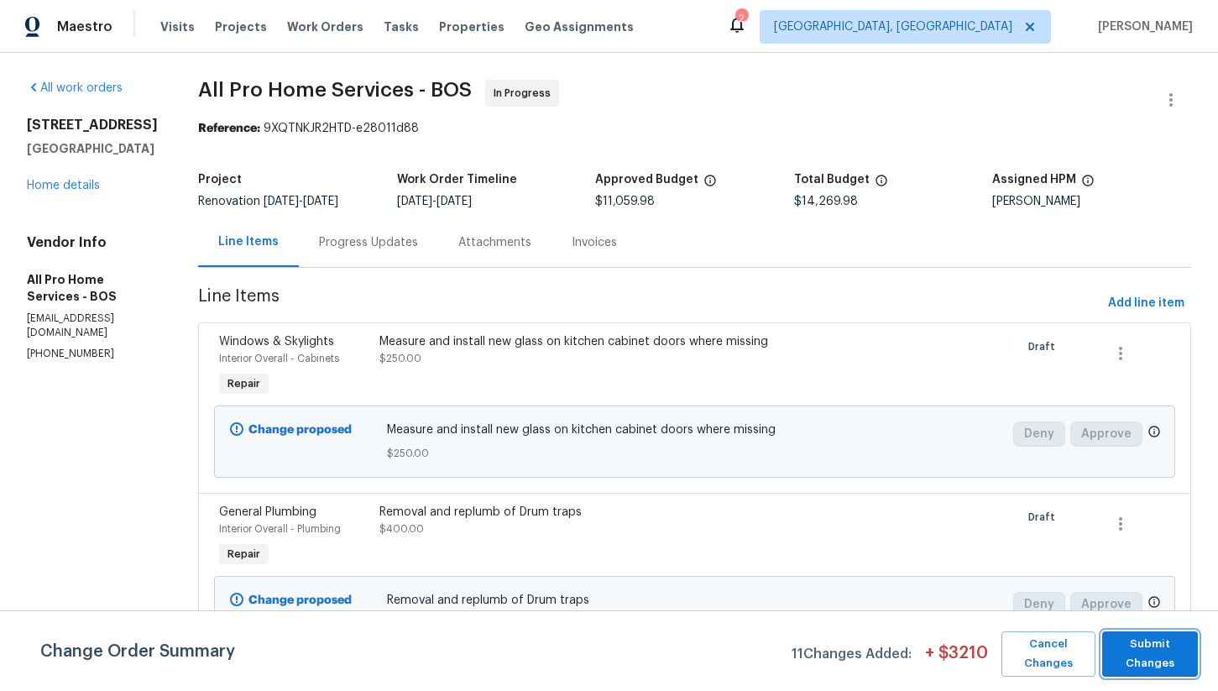
click at [1168, 652] on span "Submit Changes" at bounding box center [1150, 654] width 79 height 39
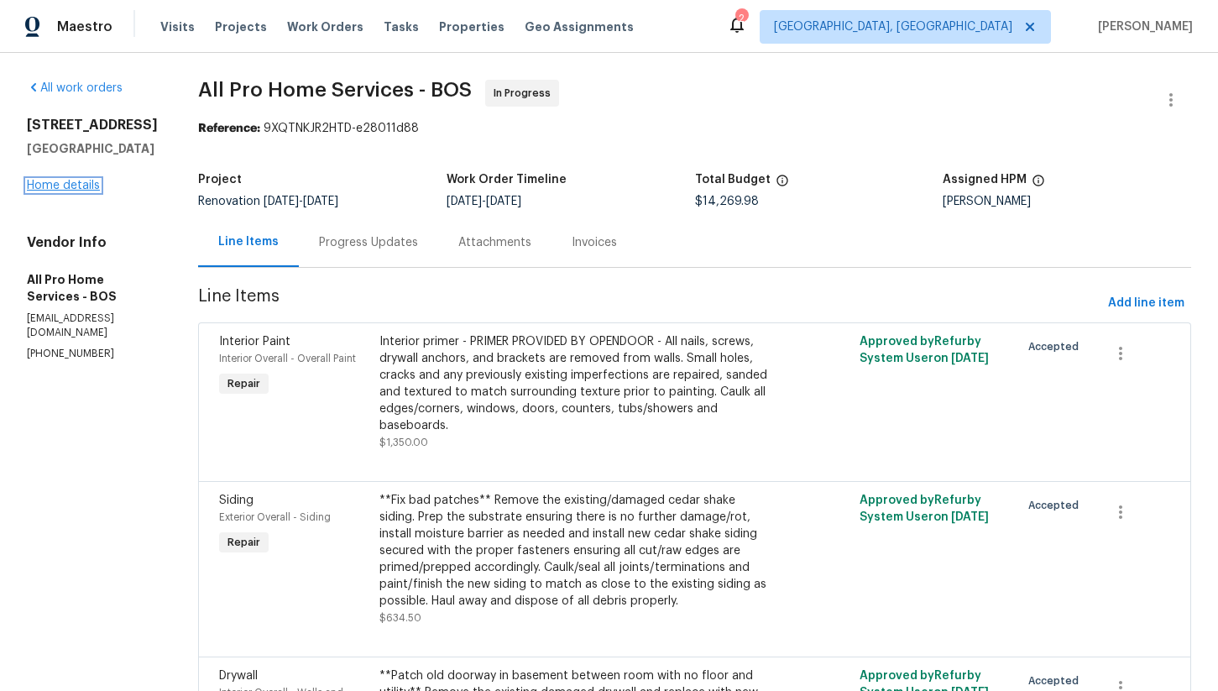
click at [51, 191] on link "Home details" at bounding box center [63, 186] width 73 height 12
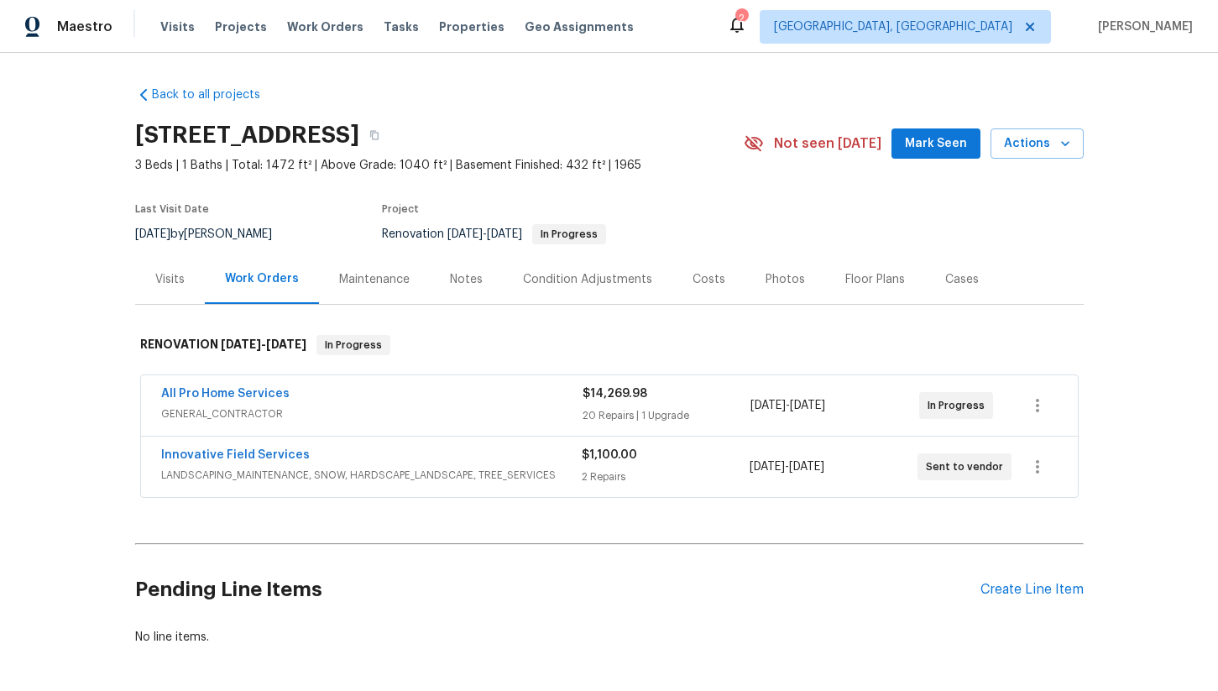
click at [703, 283] on div "Costs" at bounding box center [709, 279] width 33 height 17
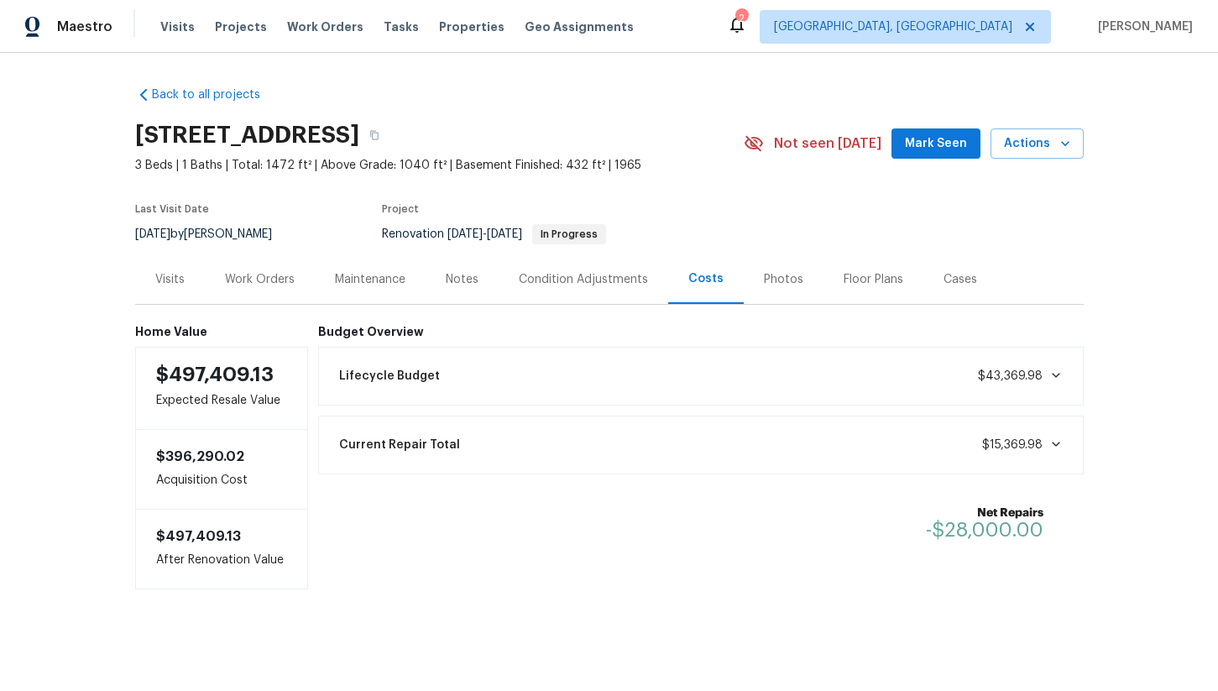
click at [557, 281] on div "Condition Adjustments" at bounding box center [583, 279] width 129 height 17
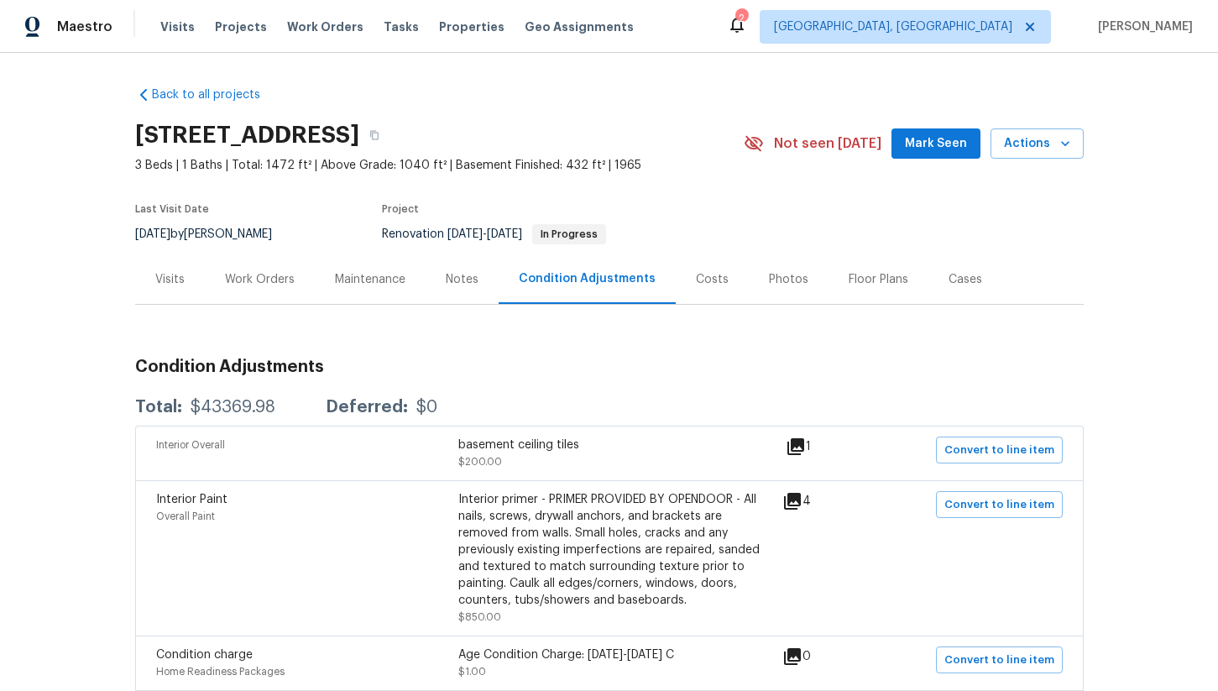
click at [250, 269] on div "Work Orders" at bounding box center [260, 279] width 110 height 50
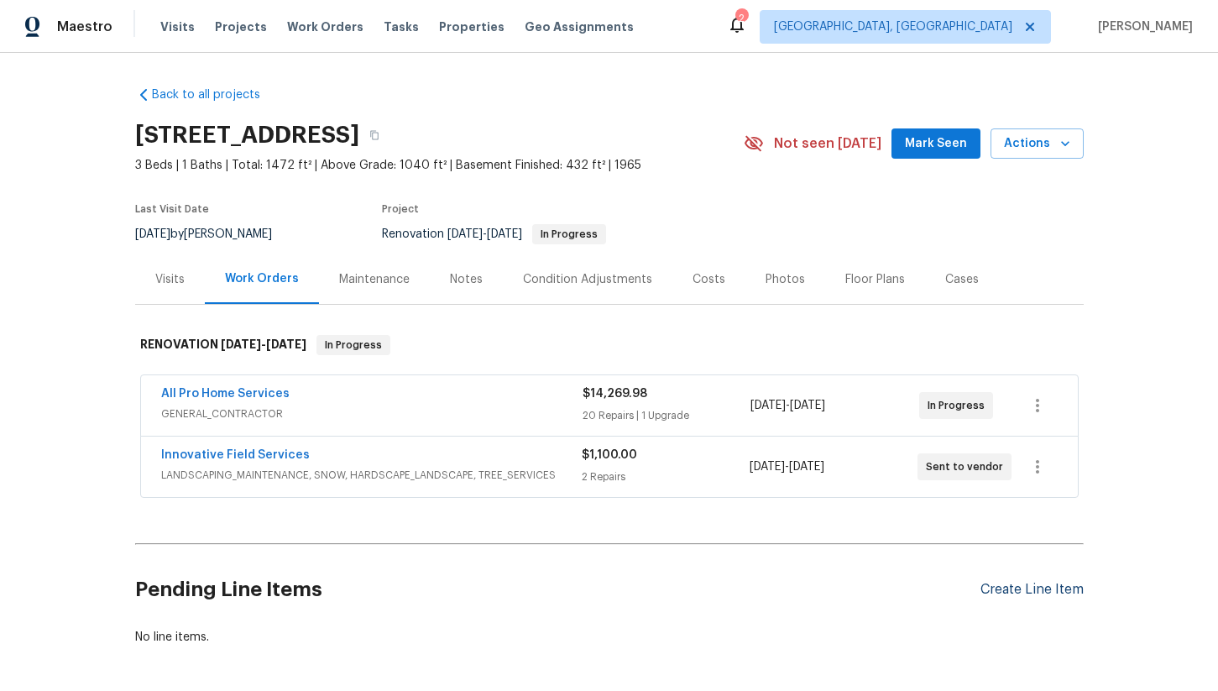
click at [1002, 591] on div "Create Line Item" at bounding box center [1032, 590] width 103 height 16
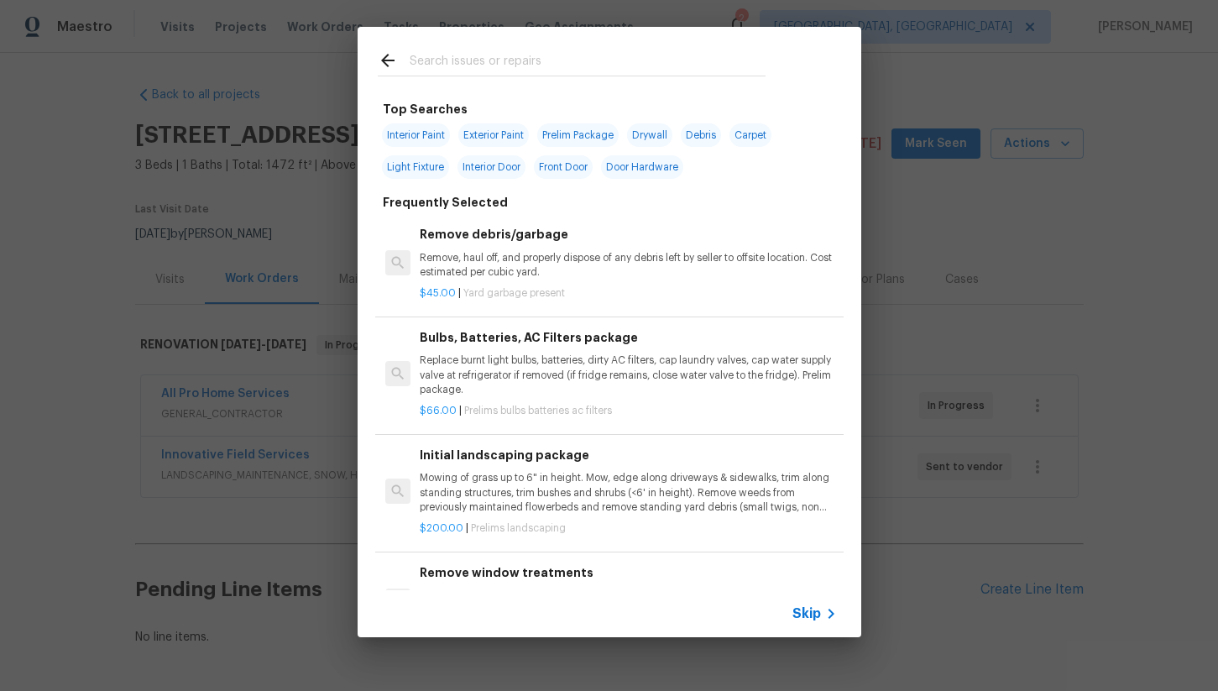
click at [454, 57] on input "text" at bounding box center [588, 62] width 356 height 25
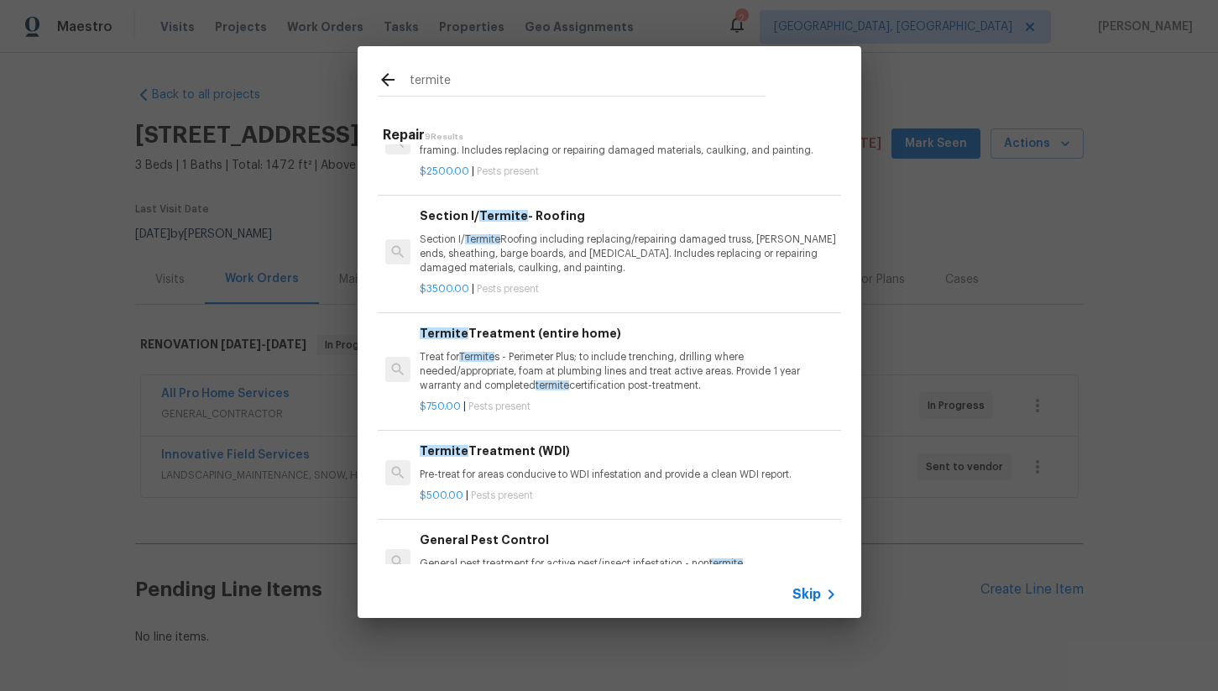
scroll to position [381, 0]
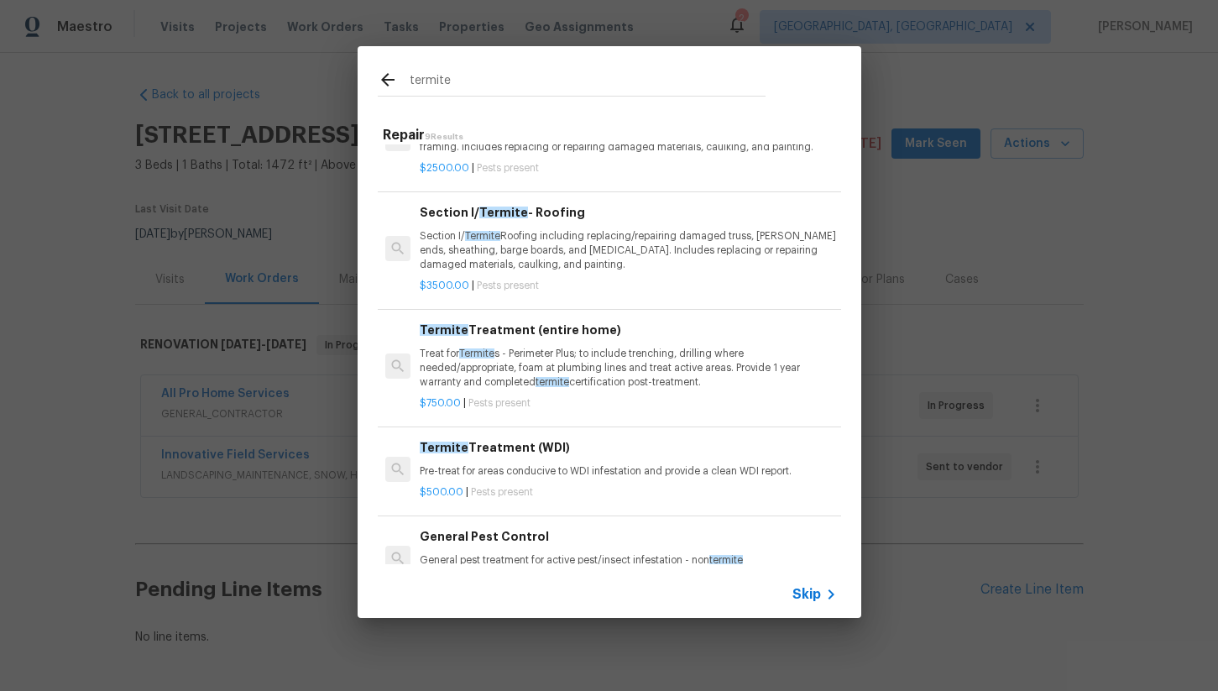
type input "termite"
click at [610, 373] on p "Treat for Termite s - Perimeter Plus; to include trenching, drilling where need…" at bounding box center [628, 368] width 416 height 43
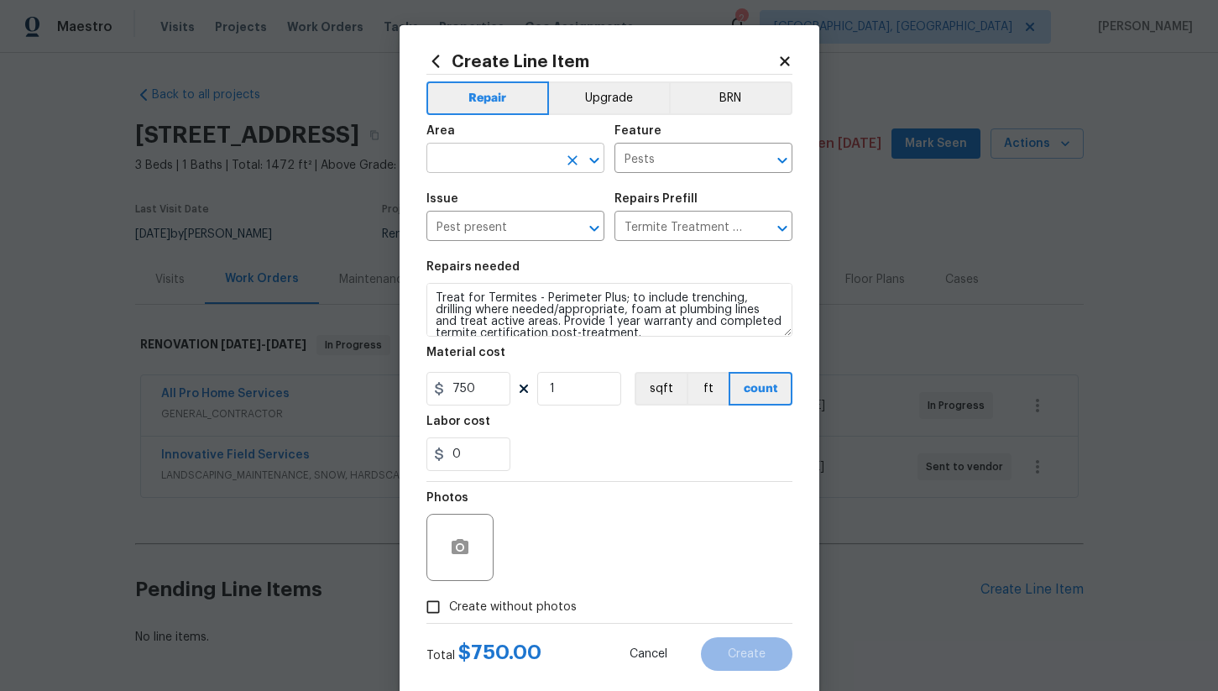
click at [479, 164] on input "text" at bounding box center [492, 160] width 131 height 26
click at [500, 231] on li "Exterior Overall" at bounding box center [516, 226] width 178 height 28
type input "Exterior Overall"
click at [658, 163] on input "Pests" at bounding box center [680, 160] width 131 height 26
click at [548, 263] on div "Repairs needed" at bounding box center [610, 272] width 366 height 22
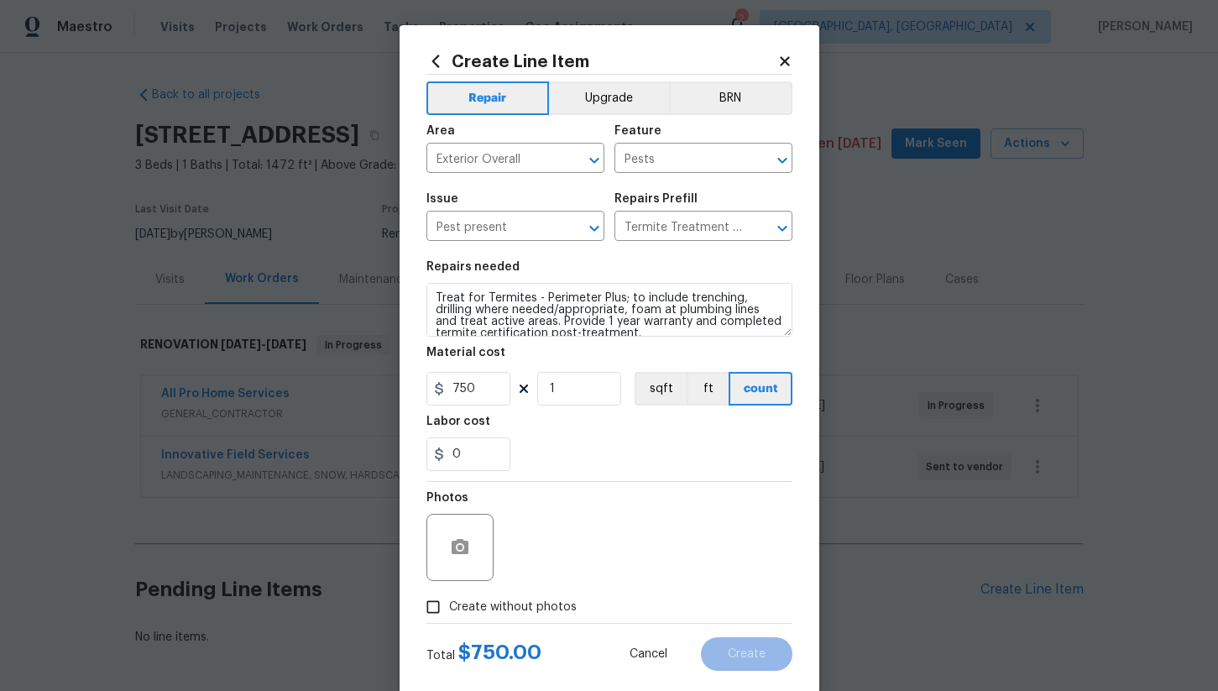
scroll to position [12, 0]
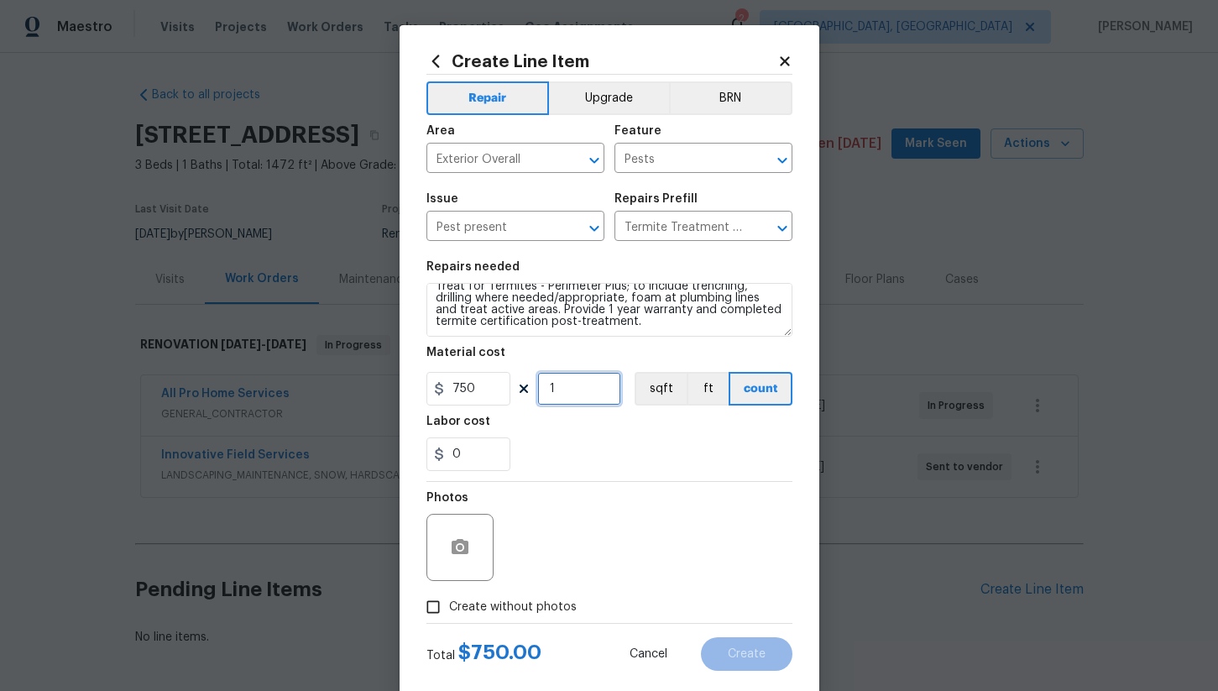
click at [575, 395] on input "1" at bounding box center [579, 389] width 84 height 34
type input "9"
click at [480, 388] on input "750" at bounding box center [469, 389] width 84 height 34
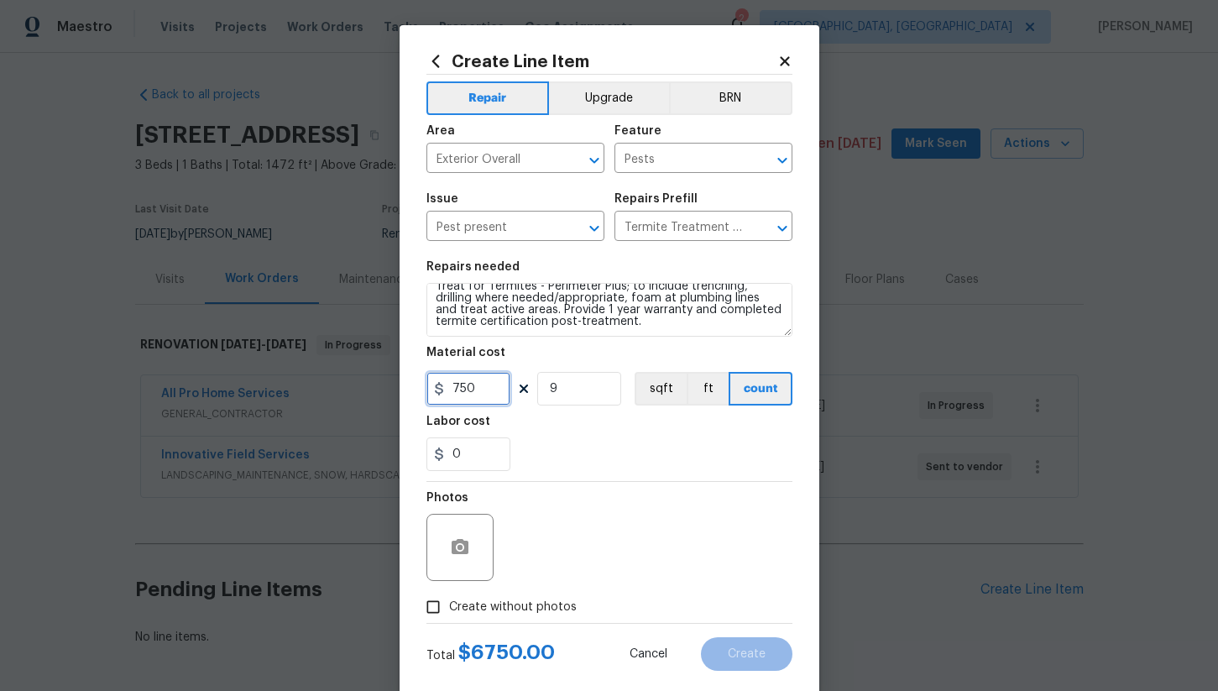
click at [480, 388] on input "750" at bounding box center [469, 389] width 84 height 34
type input "9.25"
type input "140"
click at [427, 599] on input "Create without photos" at bounding box center [433, 607] width 32 height 32
checkbox input "true"
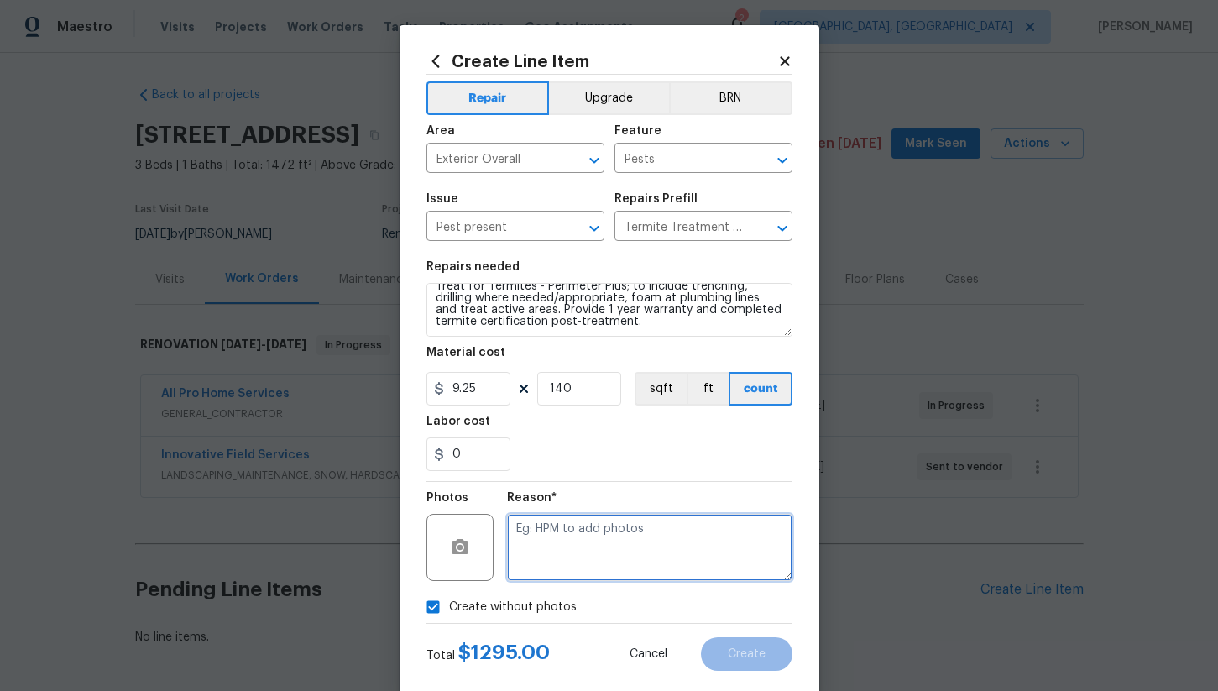
click at [651, 527] on textarea at bounding box center [649, 547] width 285 height 67
type textarea "na"
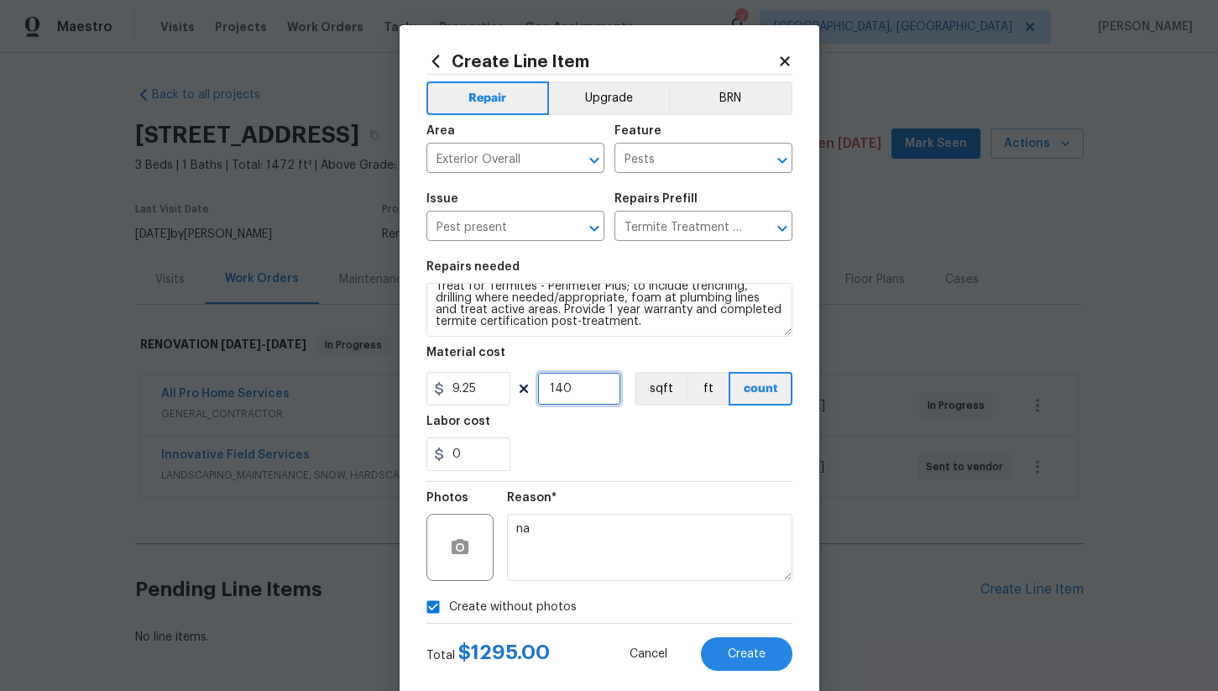
click at [585, 397] on input "140" at bounding box center [579, 389] width 84 height 34
type input "120"
click at [744, 661] on button "Create" at bounding box center [747, 654] width 92 height 34
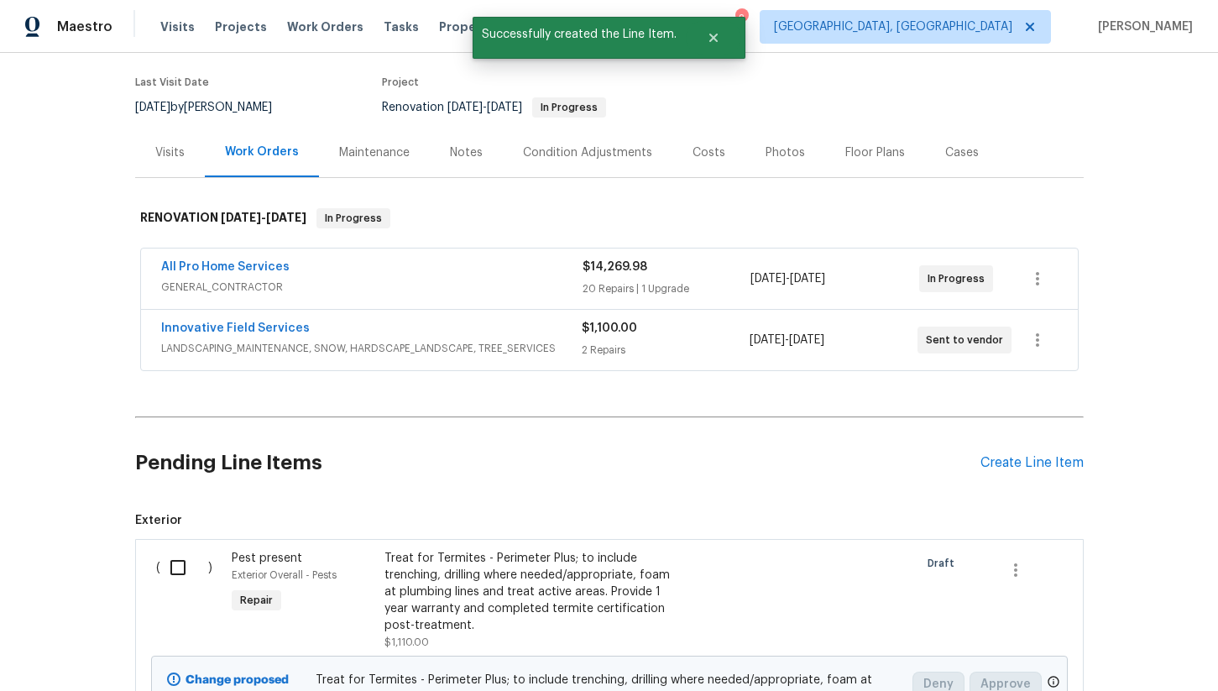
scroll to position [228, 0]
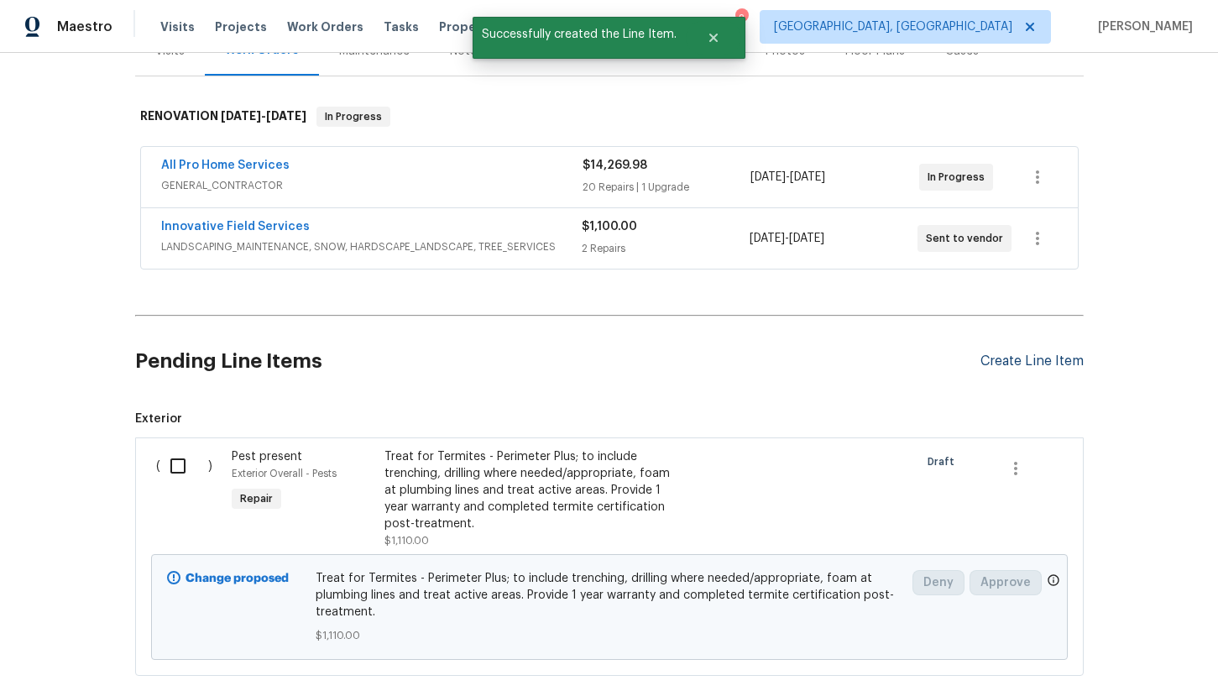
click at [1003, 354] on div "Create Line Item" at bounding box center [1032, 362] width 103 height 16
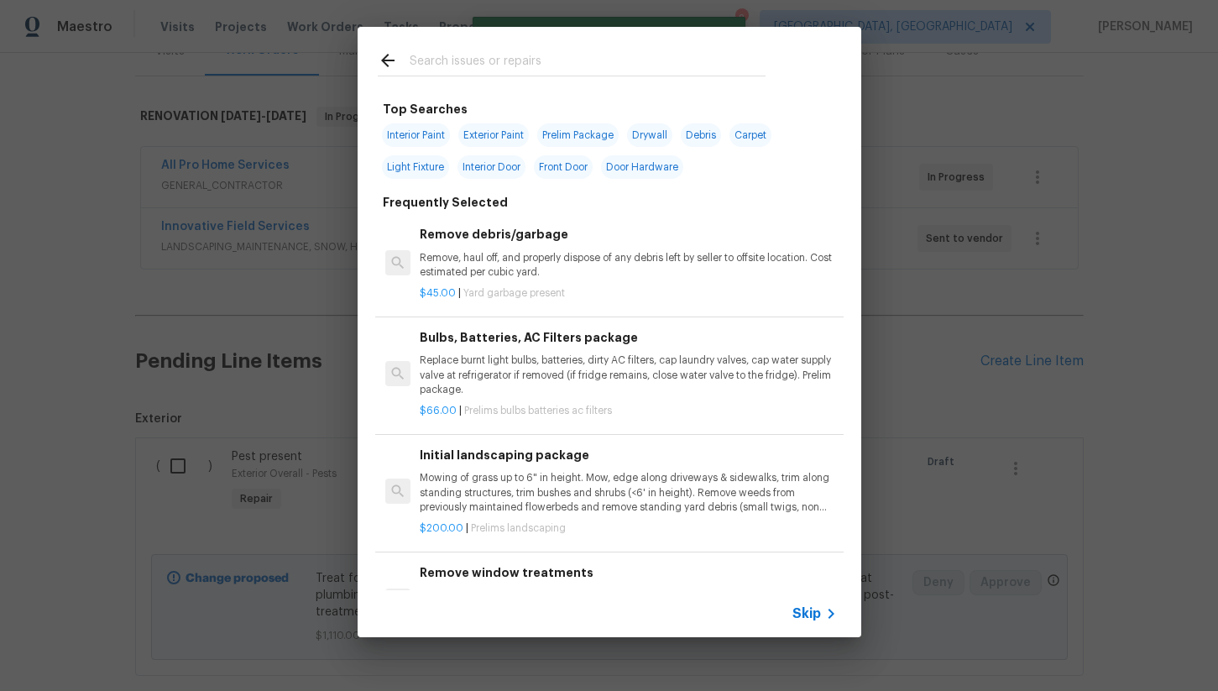
click at [485, 72] on input "text" at bounding box center [588, 62] width 356 height 25
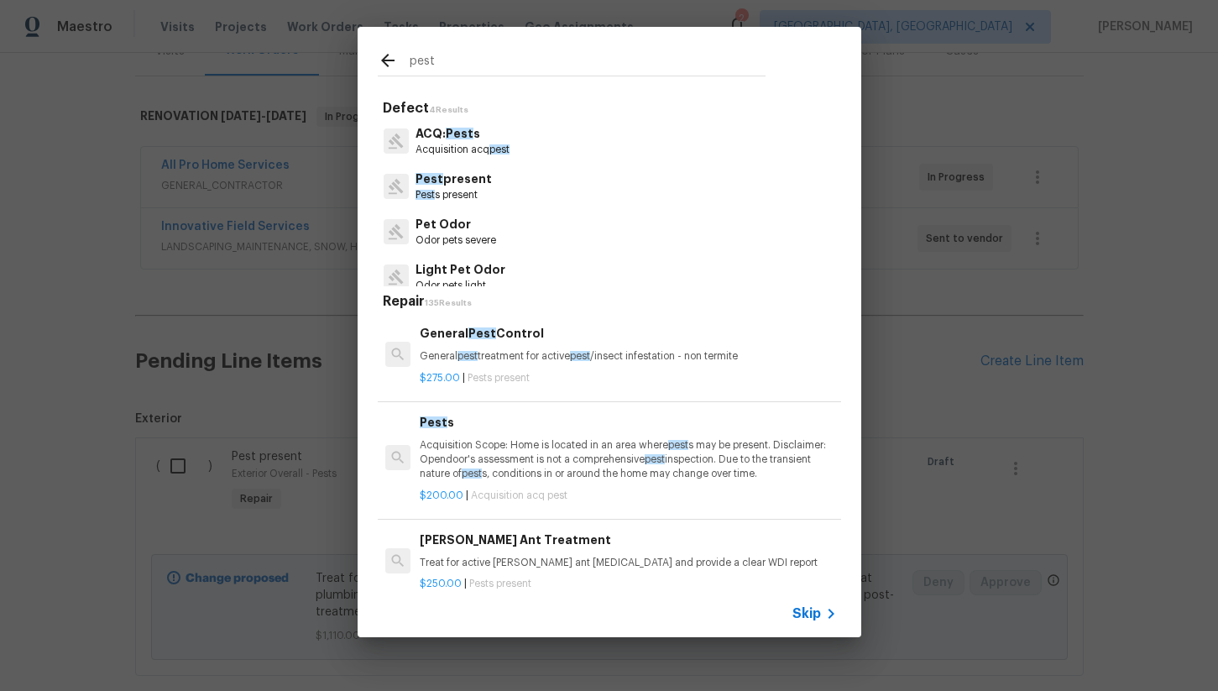
type input "pest"
click at [524, 367] on div "$275.00 | Pests present" at bounding box center [628, 374] width 416 height 21
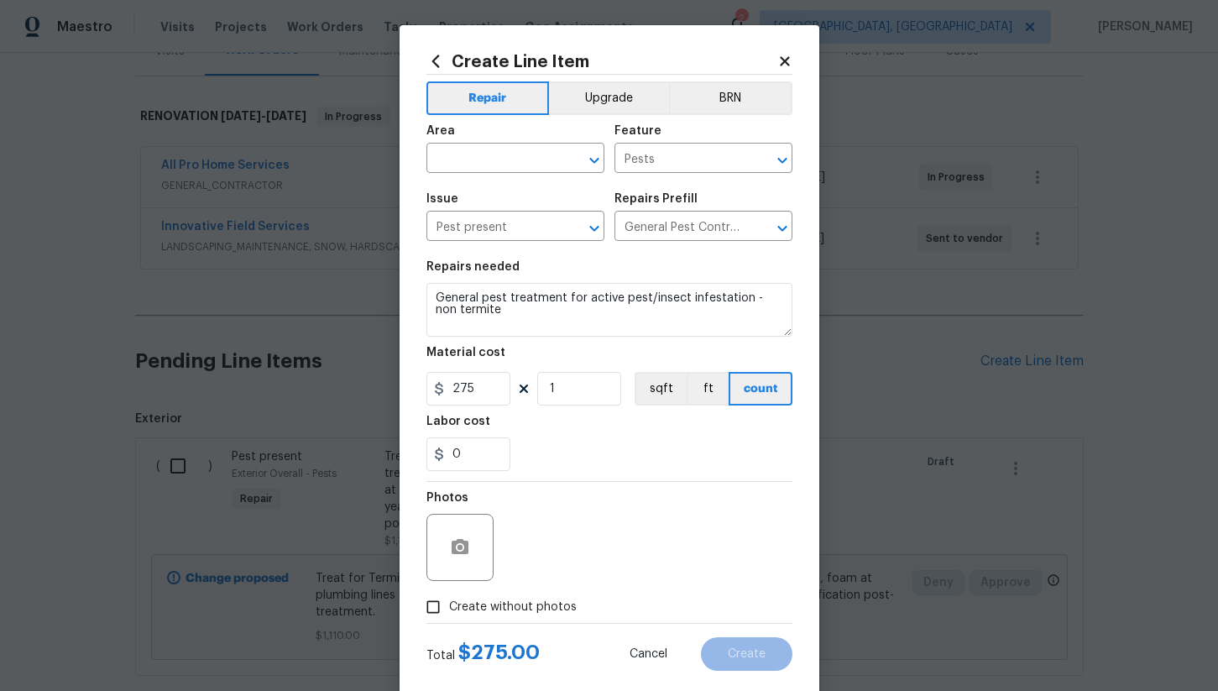
click at [452, 626] on div "Total $ 275.00 Cancel Create" at bounding box center [610, 647] width 366 height 47
click at [458, 613] on span "Create without photos" at bounding box center [513, 608] width 128 height 18
click at [449, 613] on input "Create without photos" at bounding box center [433, 607] width 32 height 32
checkbox input "true"
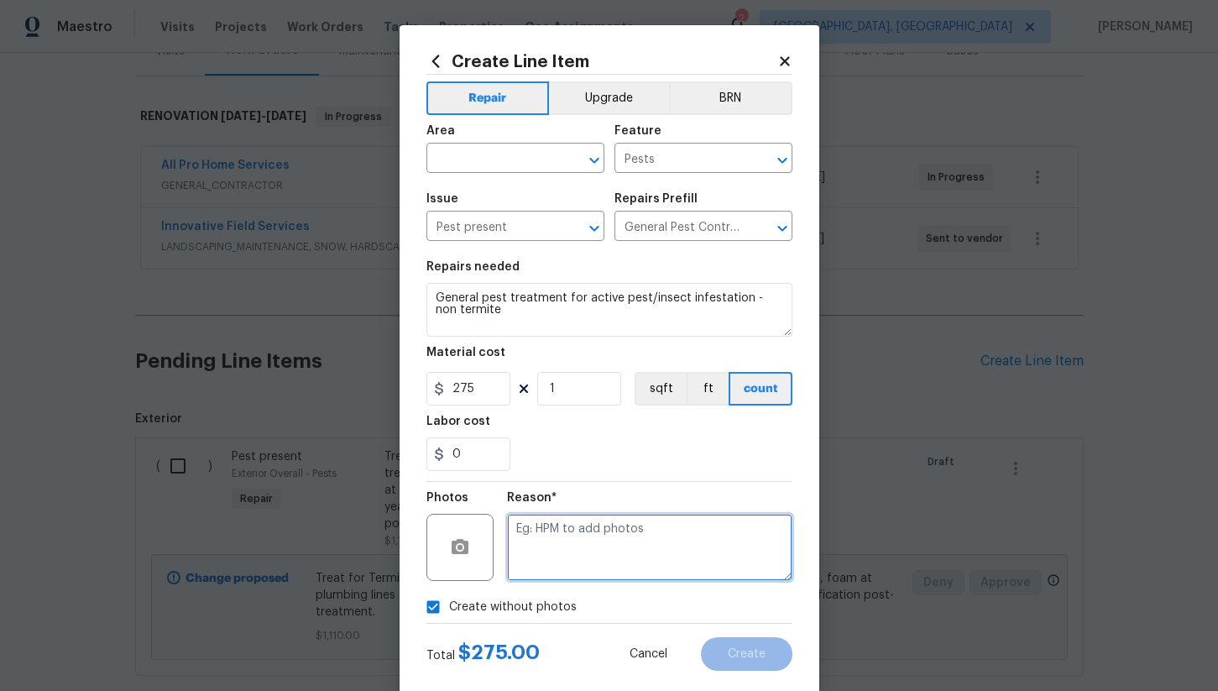
click at [592, 547] on textarea at bounding box center [649, 547] width 285 height 67
type textarea "na"
click at [511, 162] on input "text" at bounding box center [492, 160] width 131 height 26
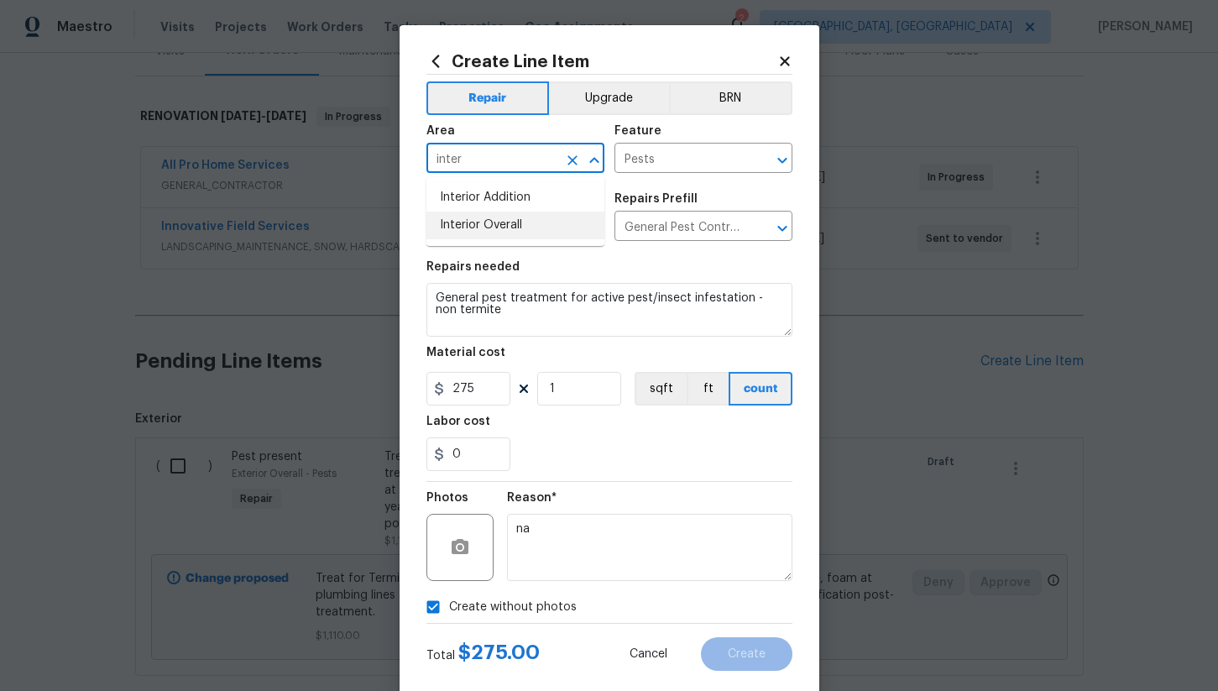
click at [529, 219] on li "Interior Overall" at bounding box center [516, 226] width 178 height 28
type input "Interior Overall"
click at [757, 670] on button "Create" at bounding box center [747, 654] width 92 height 34
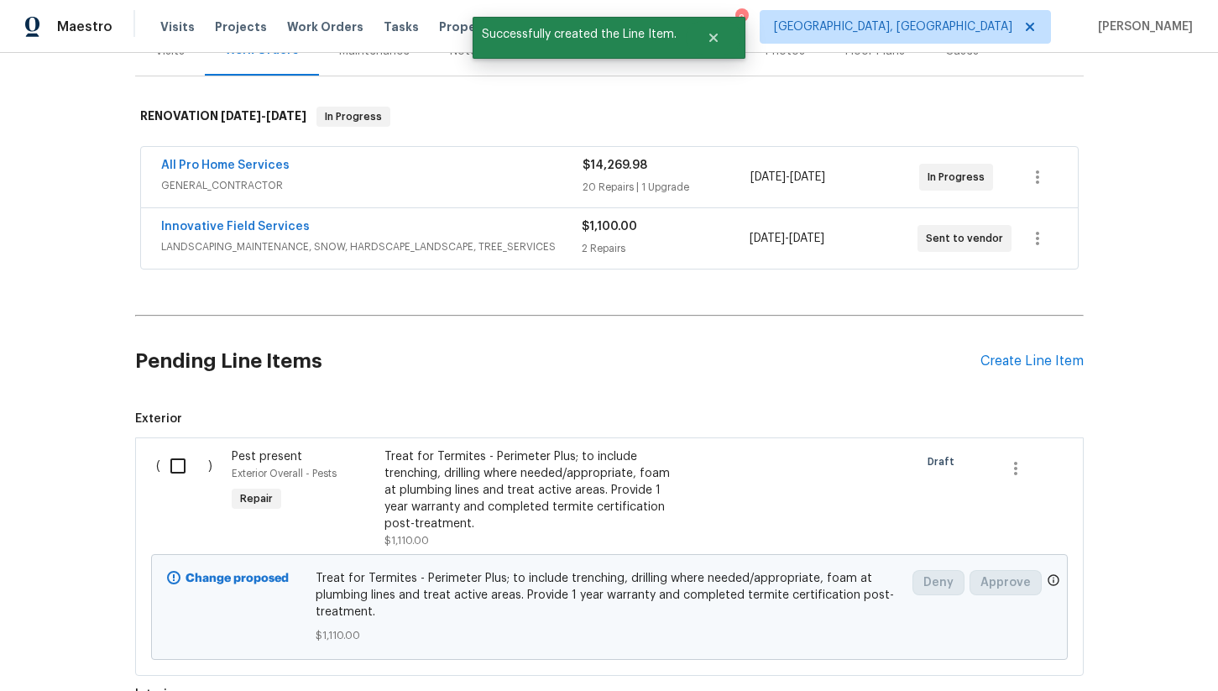
click at [172, 467] on input "checkbox" at bounding box center [184, 465] width 48 height 35
checkbox input "true"
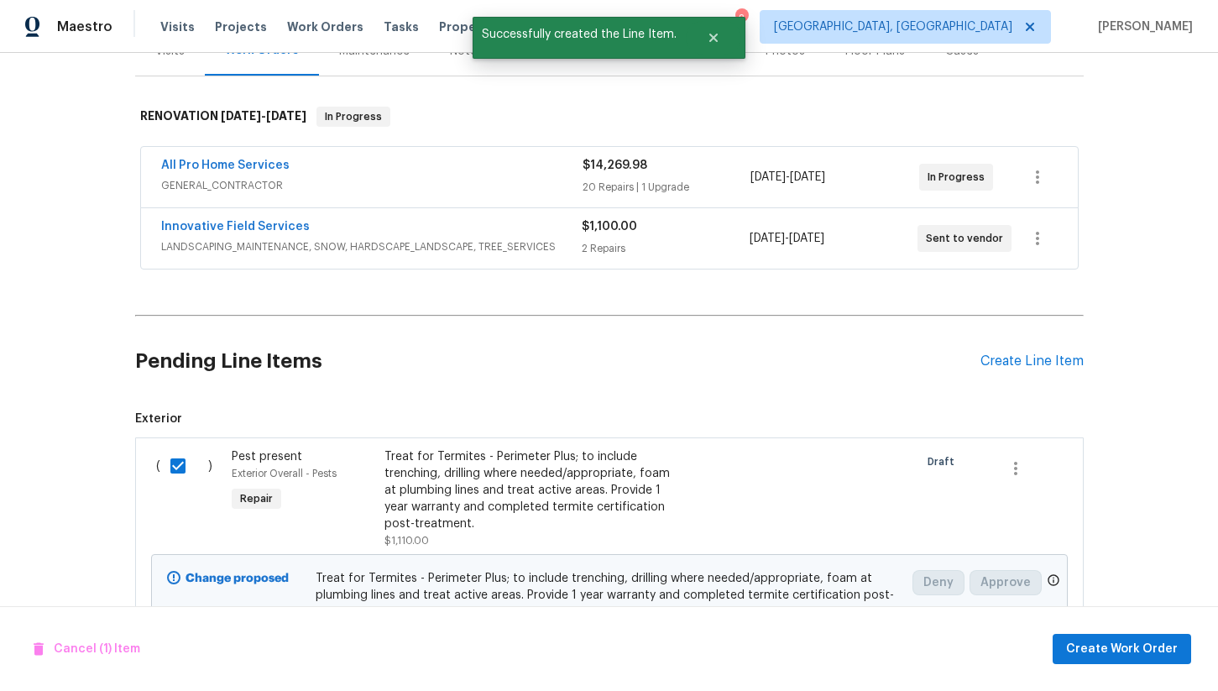
scroll to position [537, 0]
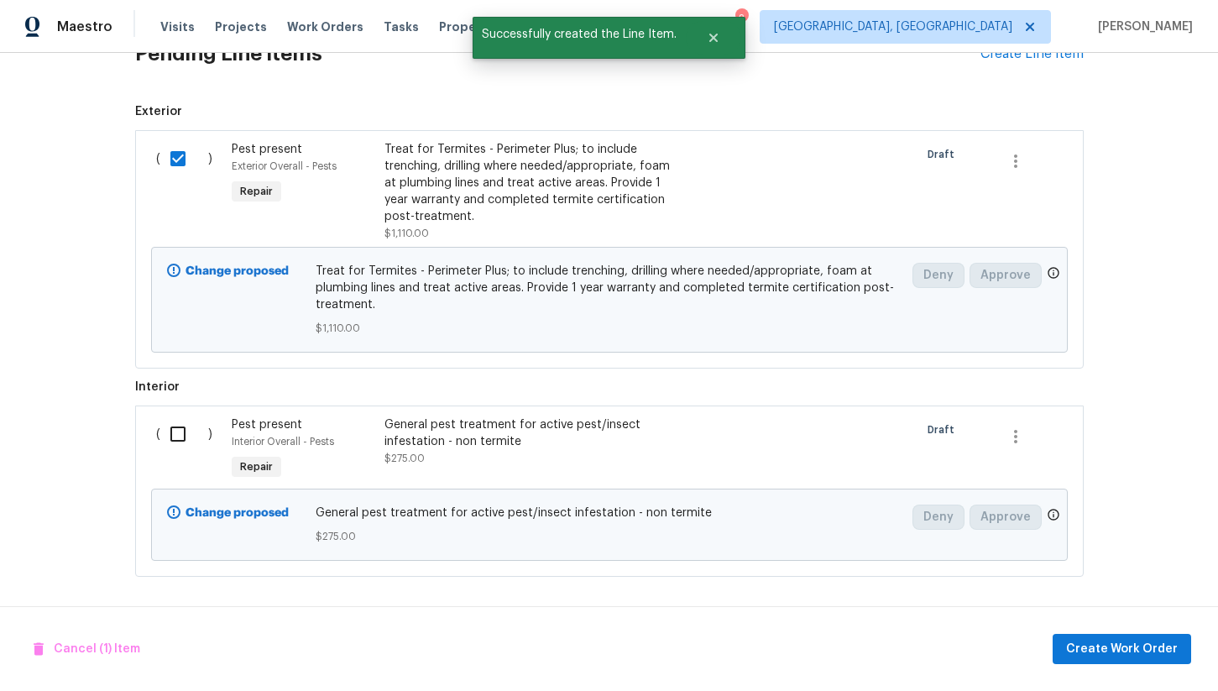
click at [174, 437] on input "checkbox" at bounding box center [184, 433] width 48 height 35
checkbox input "true"
click at [1108, 652] on span "Create Work Order" at bounding box center [1122, 649] width 112 height 21
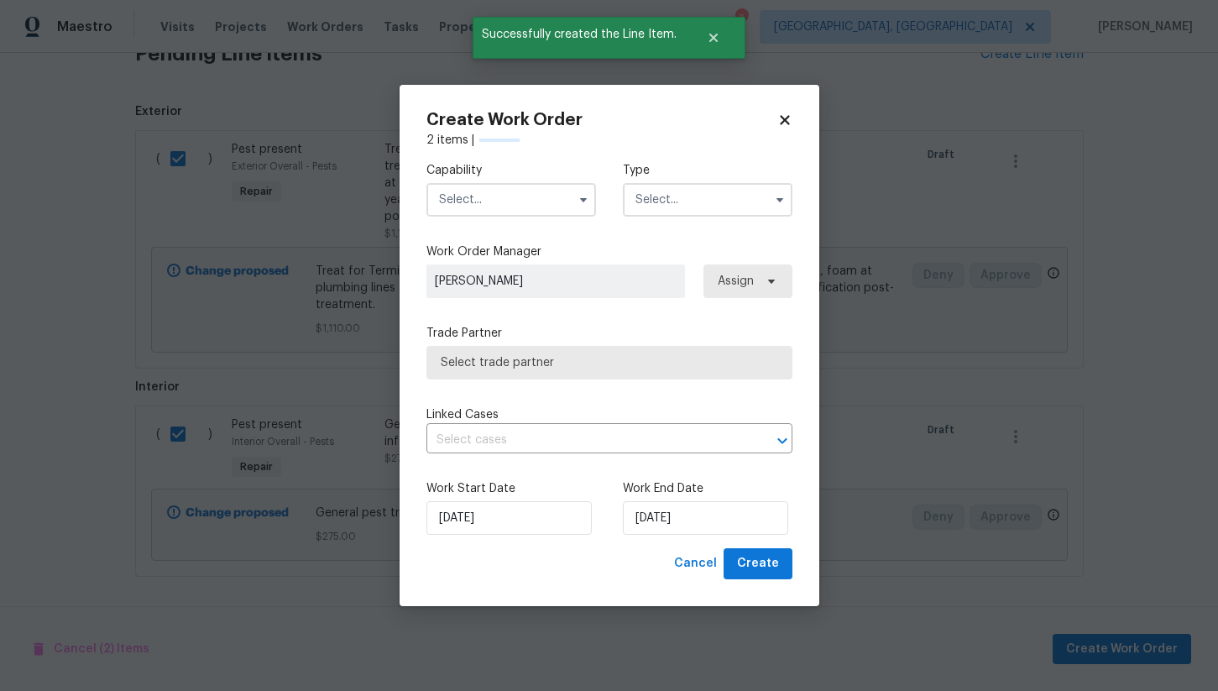
checkbox input "false"
click at [490, 218] on div "Capability Type" at bounding box center [610, 189] width 366 height 81
click at [494, 198] on input "text" at bounding box center [512, 200] width 170 height 34
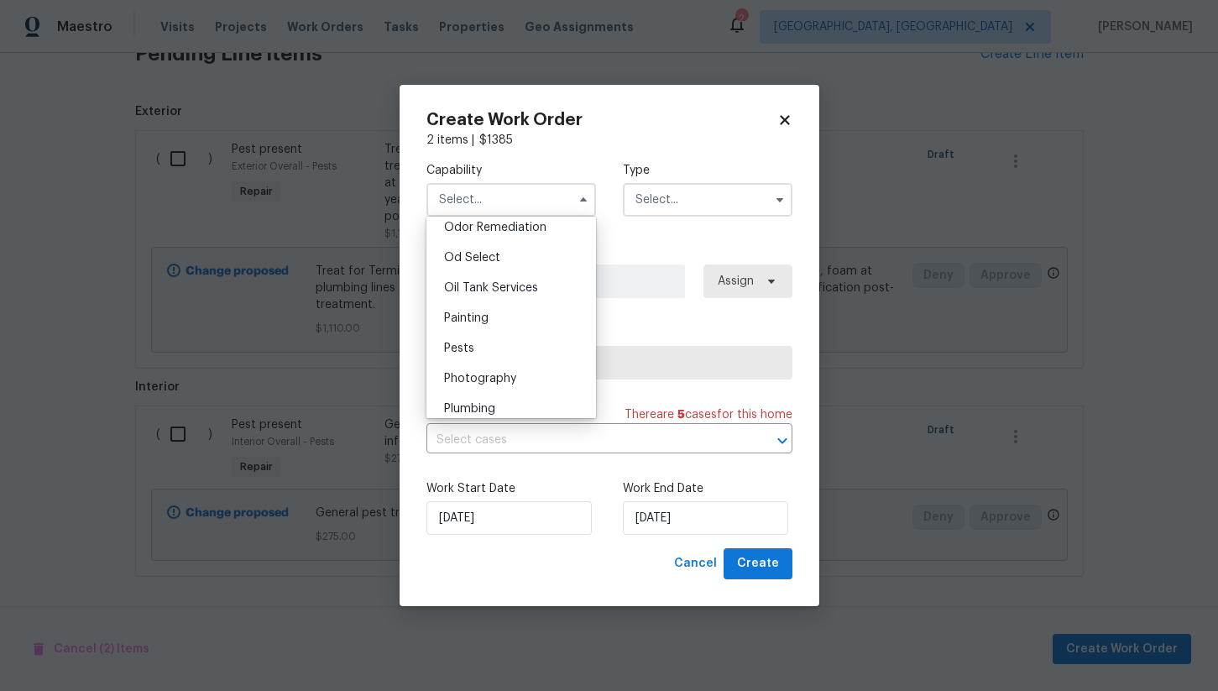
scroll to position [1339, 0]
click at [503, 335] on div "Pests" at bounding box center [511, 337] width 161 height 30
type input "Pests"
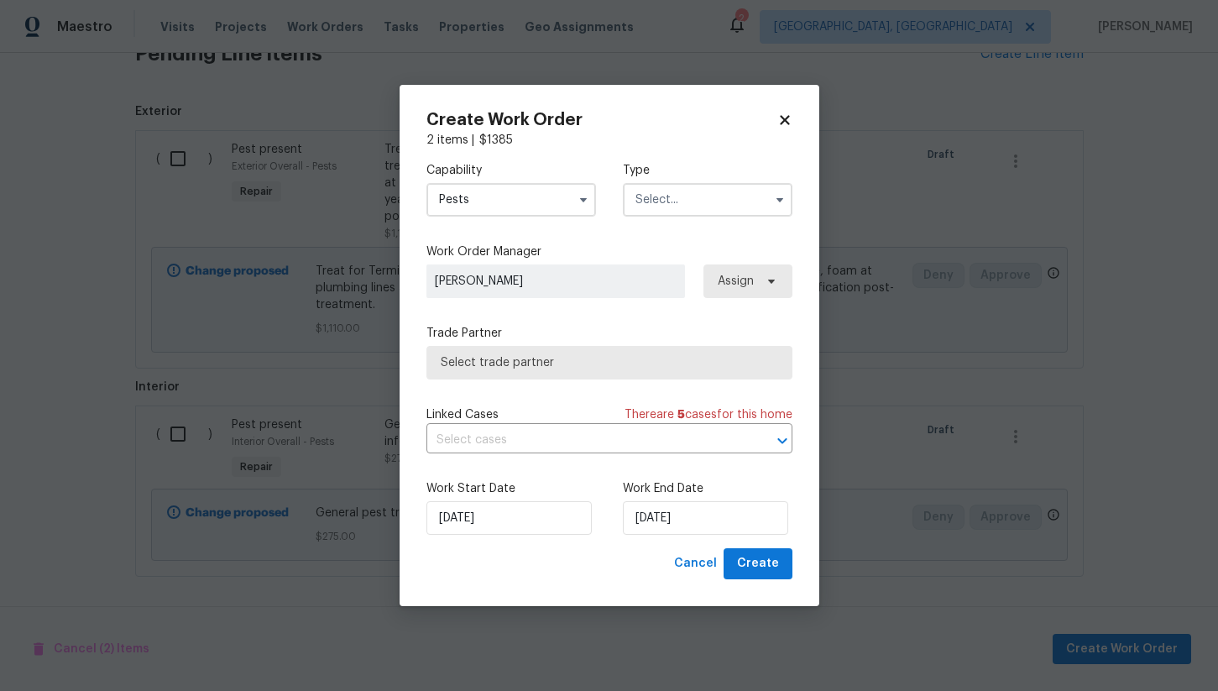
click at [690, 196] on input "text" at bounding box center [708, 200] width 170 height 34
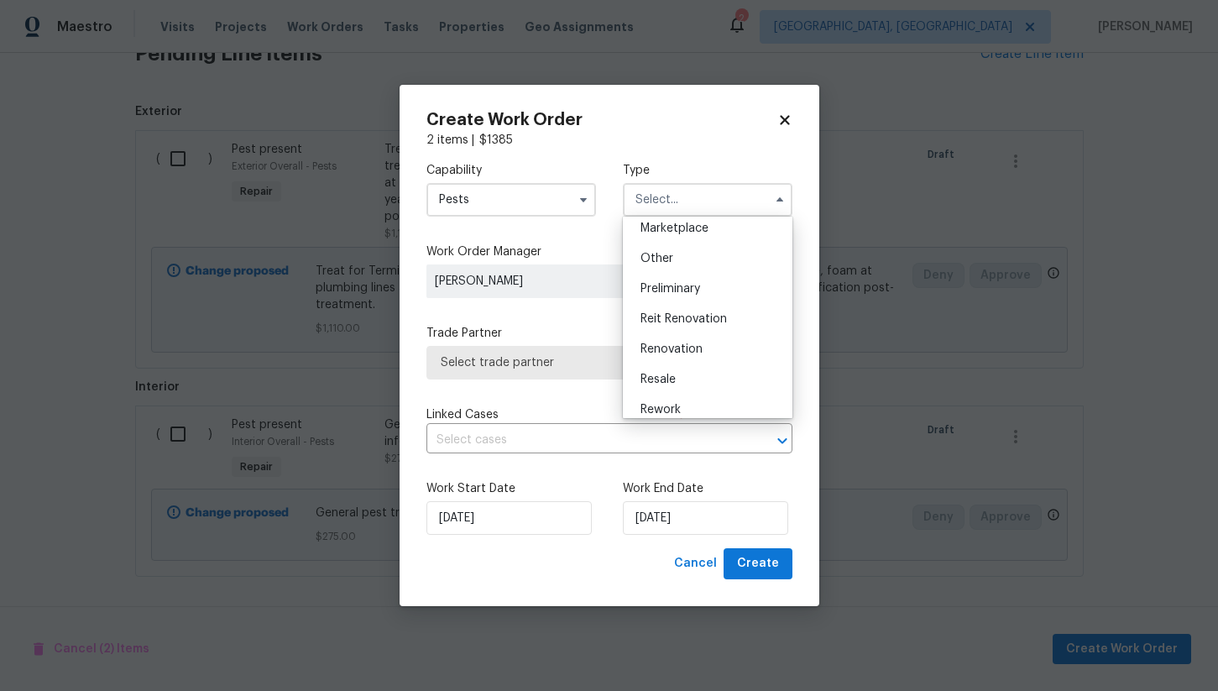
scroll to position [314, 0]
click at [694, 349] on span "Renovation" at bounding box center [672, 345] width 62 height 12
type input "Renovation"
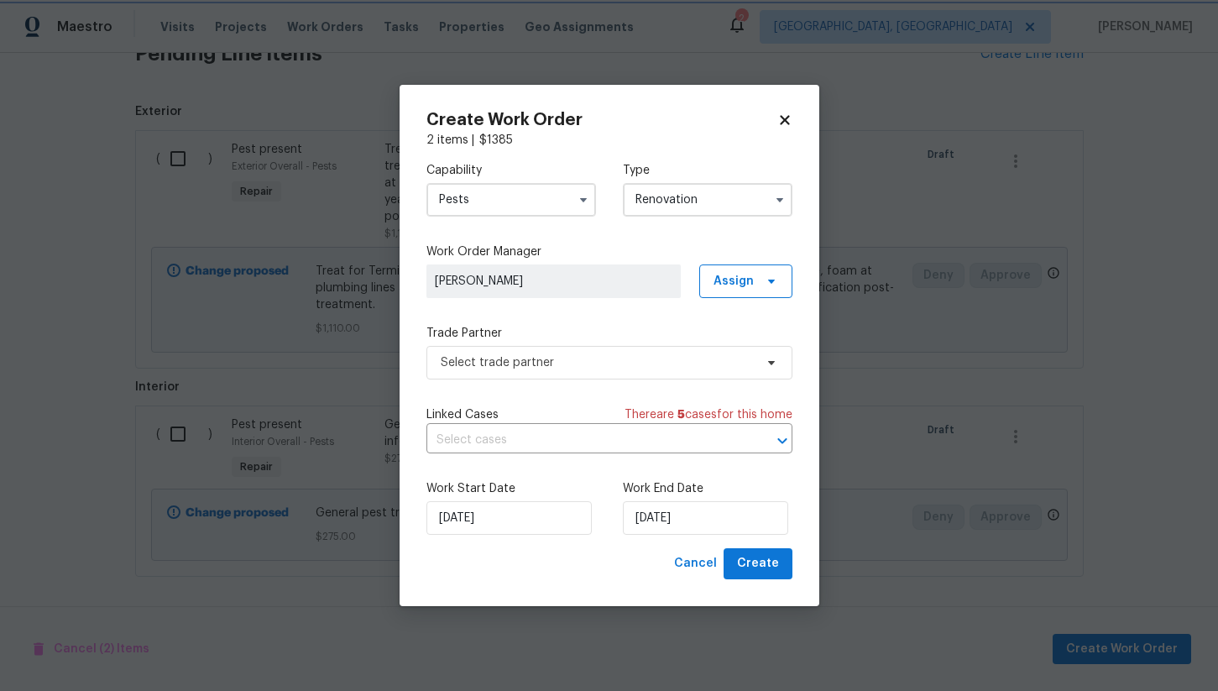
scroll to position [0, 0]
click at [512, 365] on span "Select trade partner" at bounding box center [597, 362] width 313 height 17
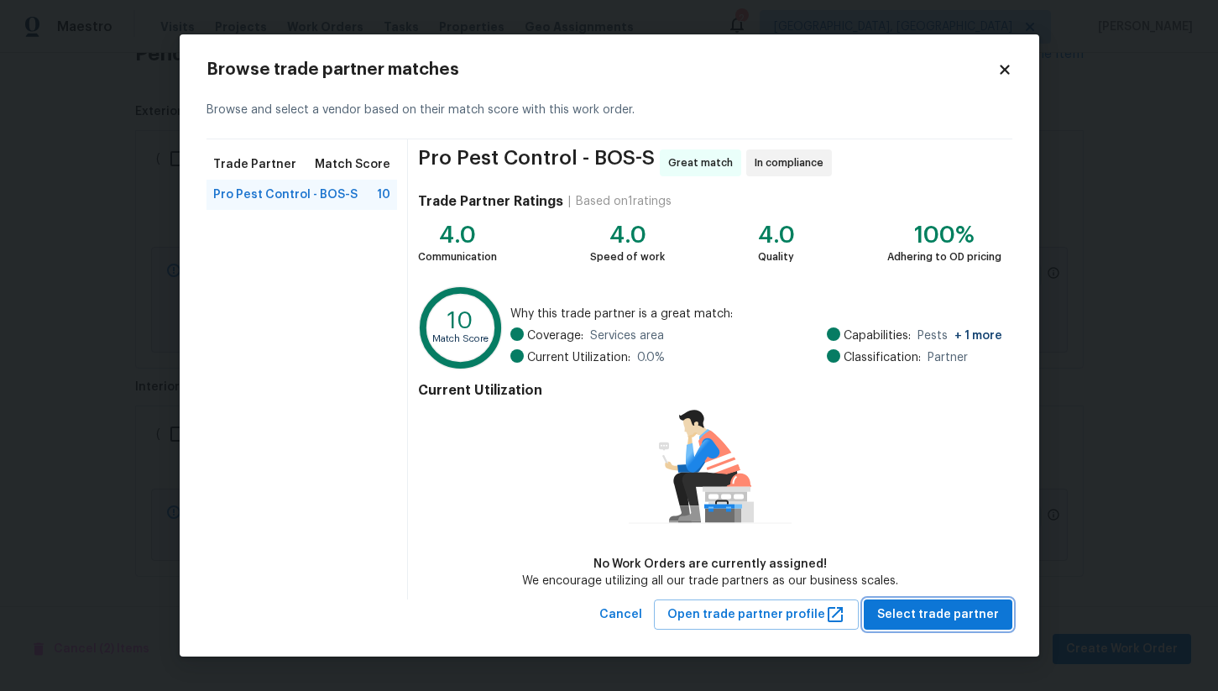
click at [924, 611] on span "Select trade partner" at bounding box center [938, 615] width 122 height 21
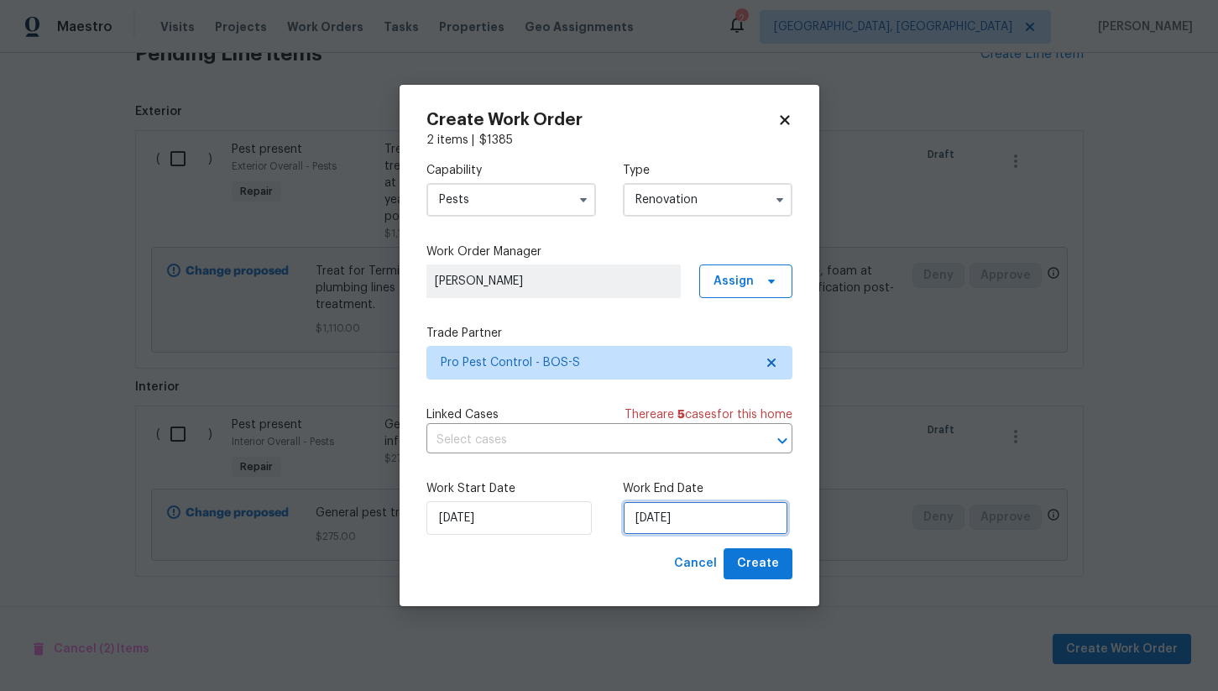
click at [664, 525] on input "[DATE]" at bounding box center [705, 518] width 165 height 34
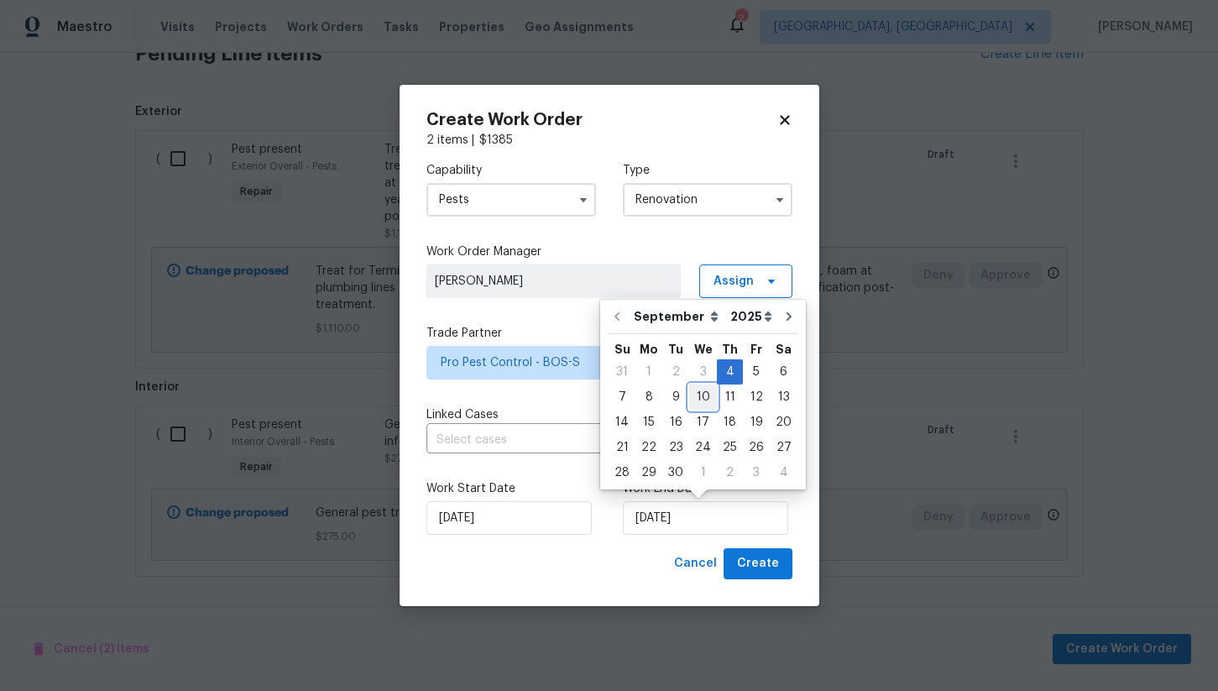
click at [694, 400] on div "10" at bounding box center [703, 397] width 28 height 24
type input "[DATE]"
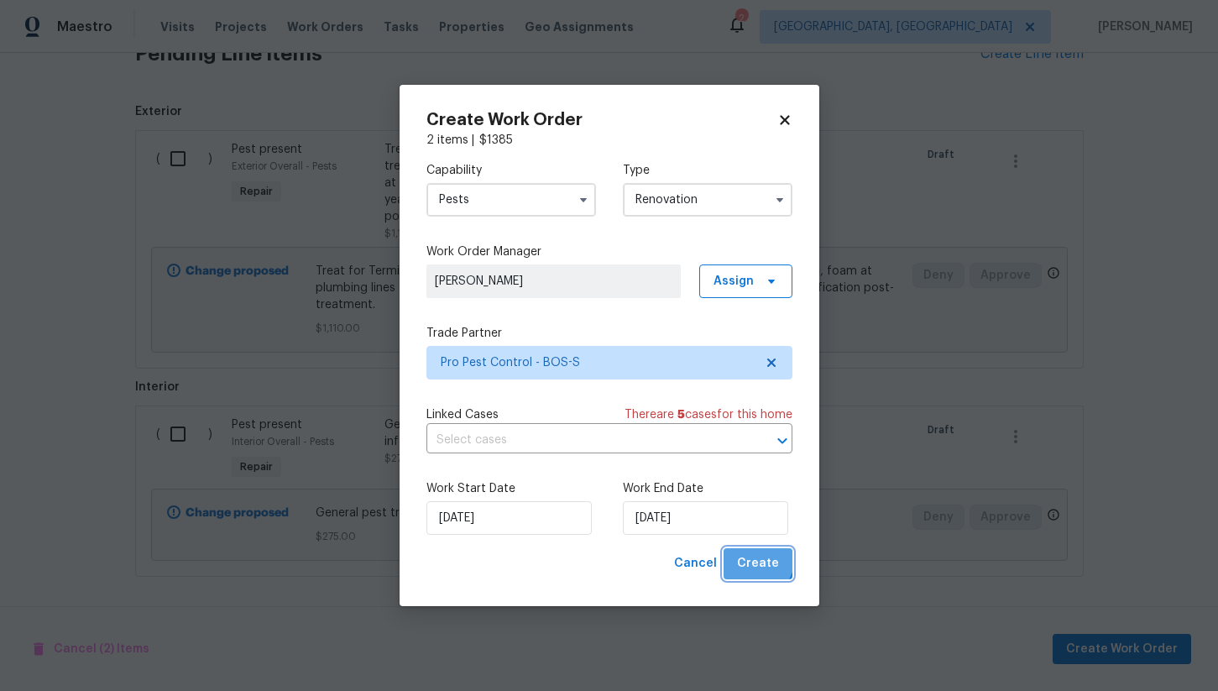
click at [759, 561] on span "Create" at bounding box center [758, 563] width 42 height 21
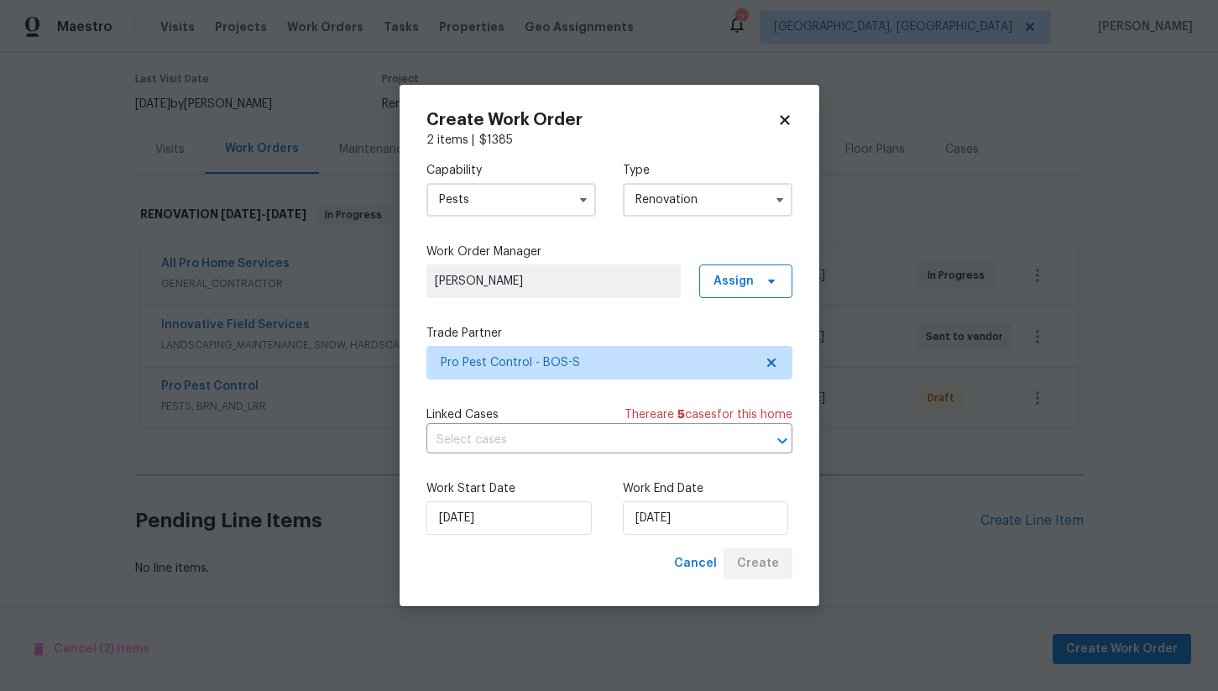
scroll to position [130, 0]
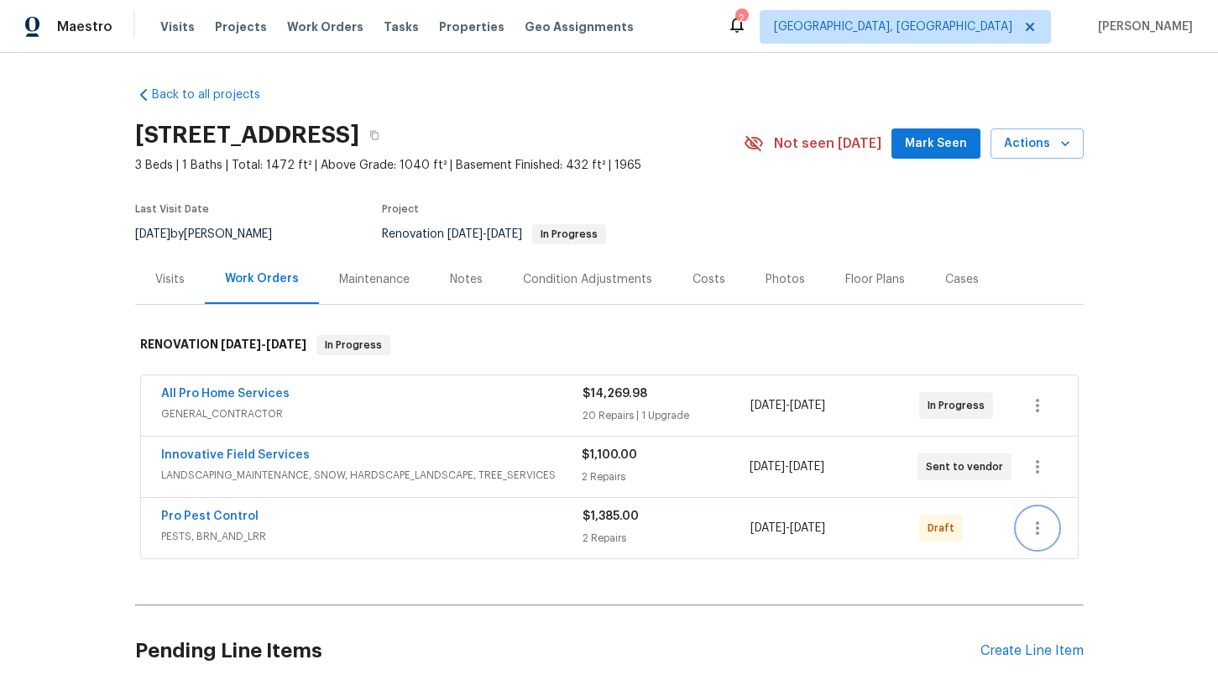
click at [1041, 532] on icon "button" at bounding box center [1038, 528] width 20 height 20
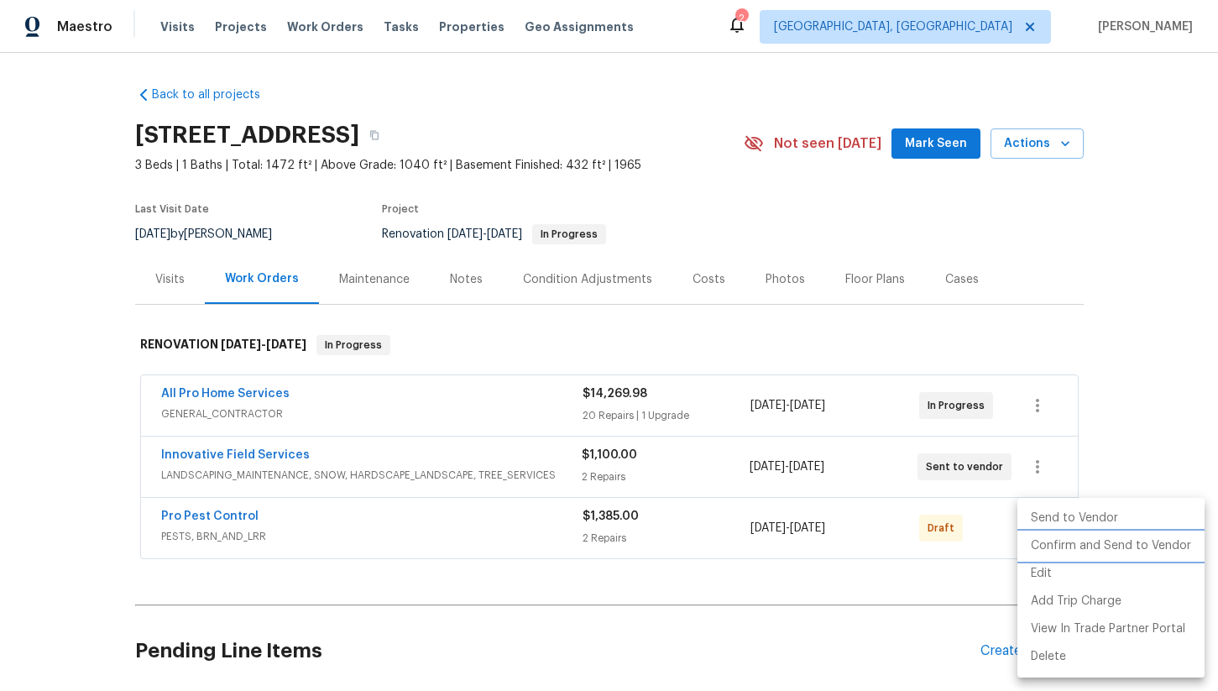
click at [1066, 546] on li "Confirm and Send to Vendor" at bounding box center [1111, 546] width 187 height 28
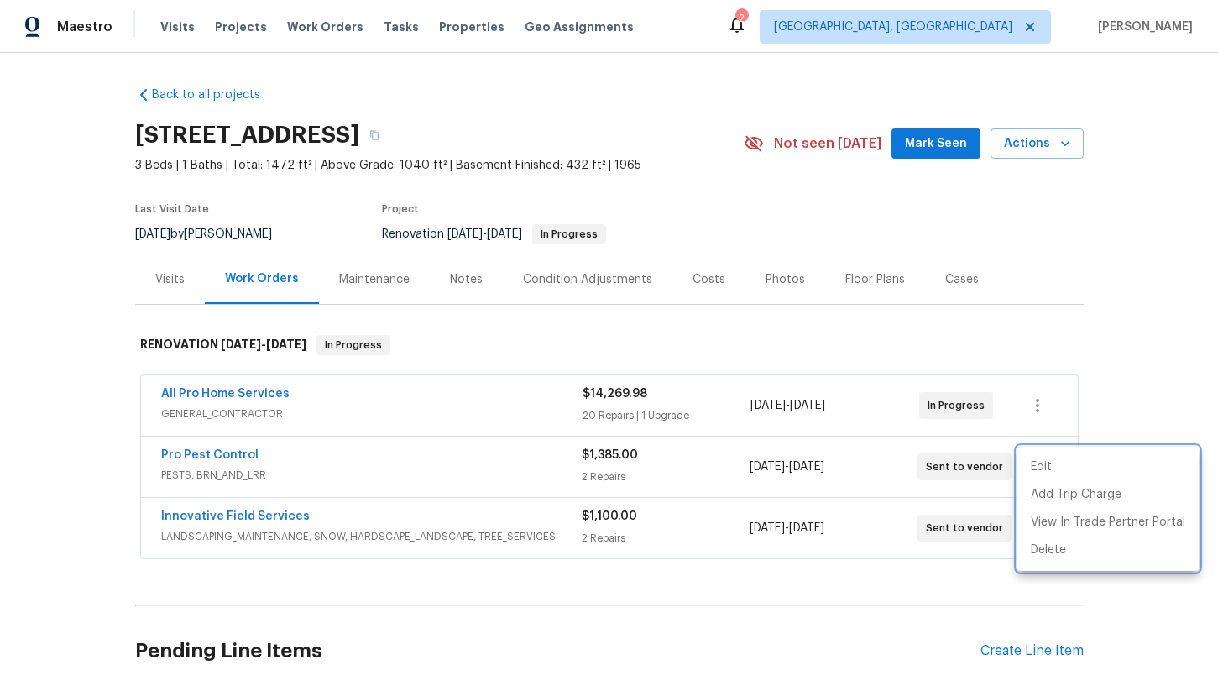
click at [1131, 346] on div at bounding box center [609, 345] width 1218 height 691
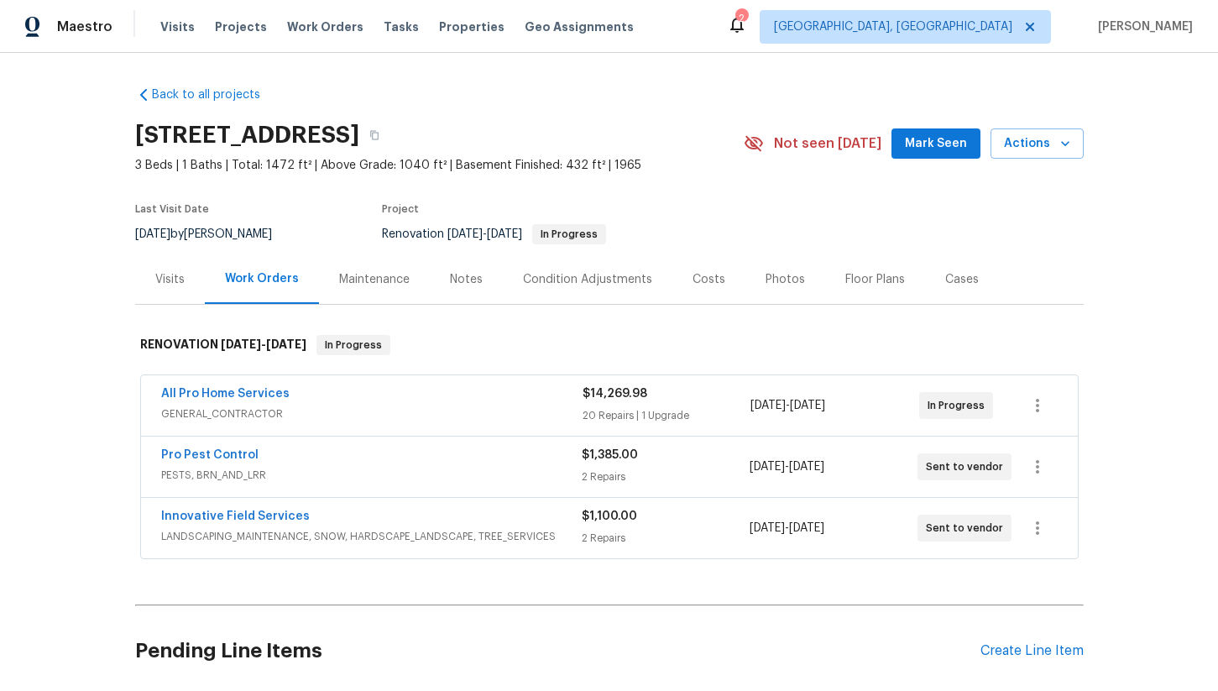
click at [76, 277] on div "Back to all projects [STREET_ADDRESS] 3 Beds | 1 Baths | Total: 1472 ft² | Abov…" at bounding box center [609, 372] width 1218 height 638
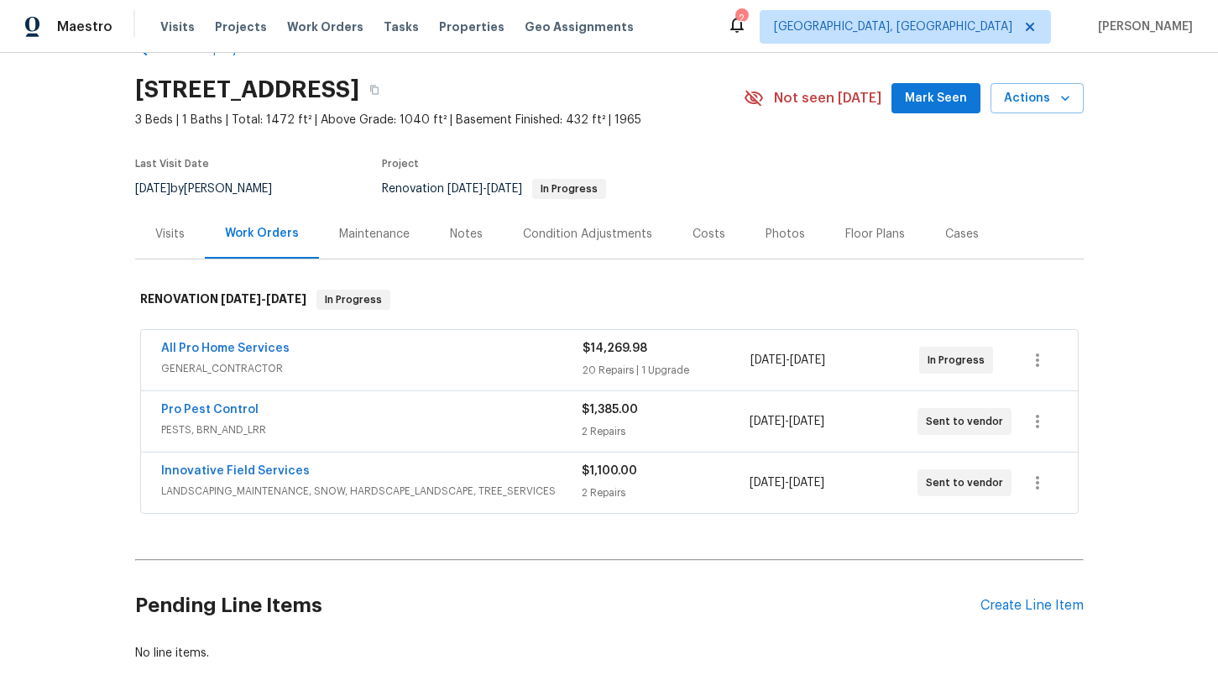
scroll to position [130, 0]
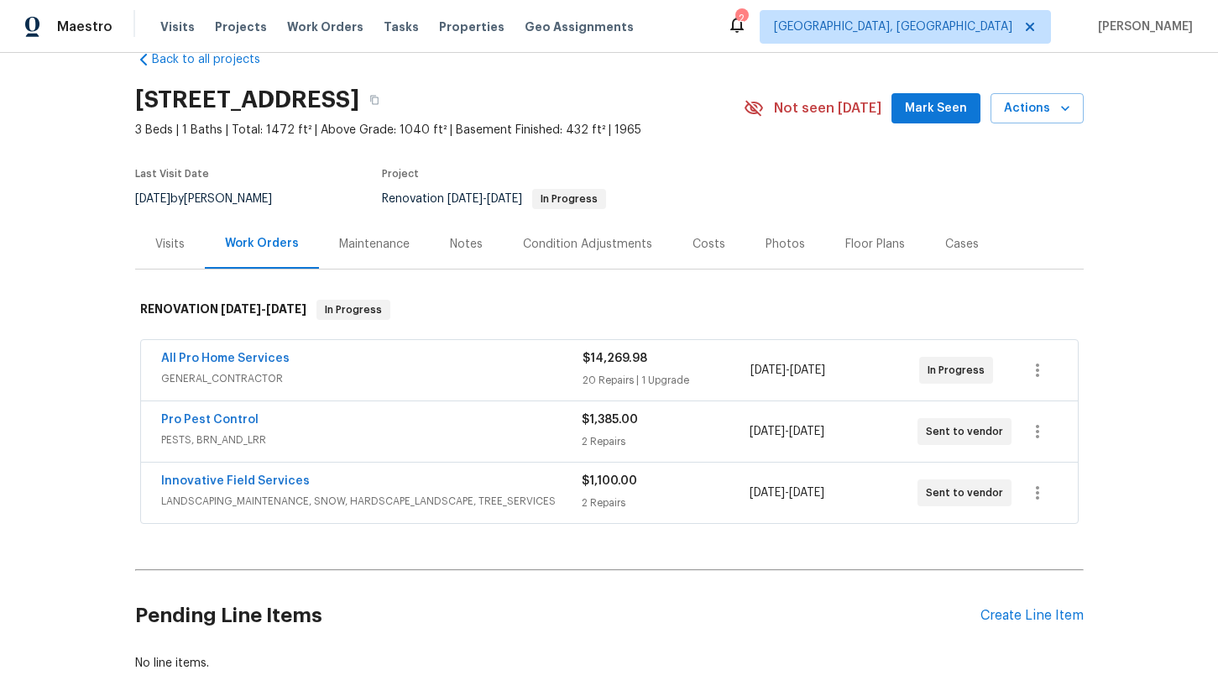
scroll to position [37, 0]
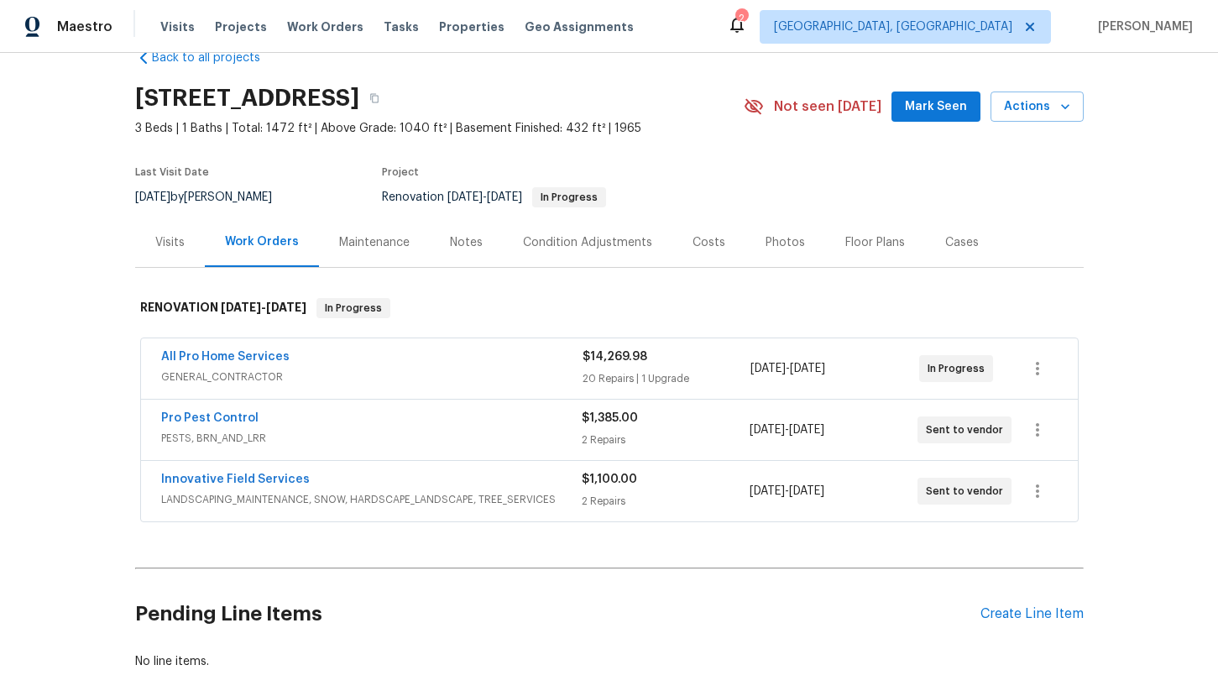
click at [808, 102] on span "Not seen [DATE]" at bounding box center [827, 106] width 107 height 17
click at [266, 354] on link "All Pro Home Services" at bounding box center [225, 357] width 128 height 12
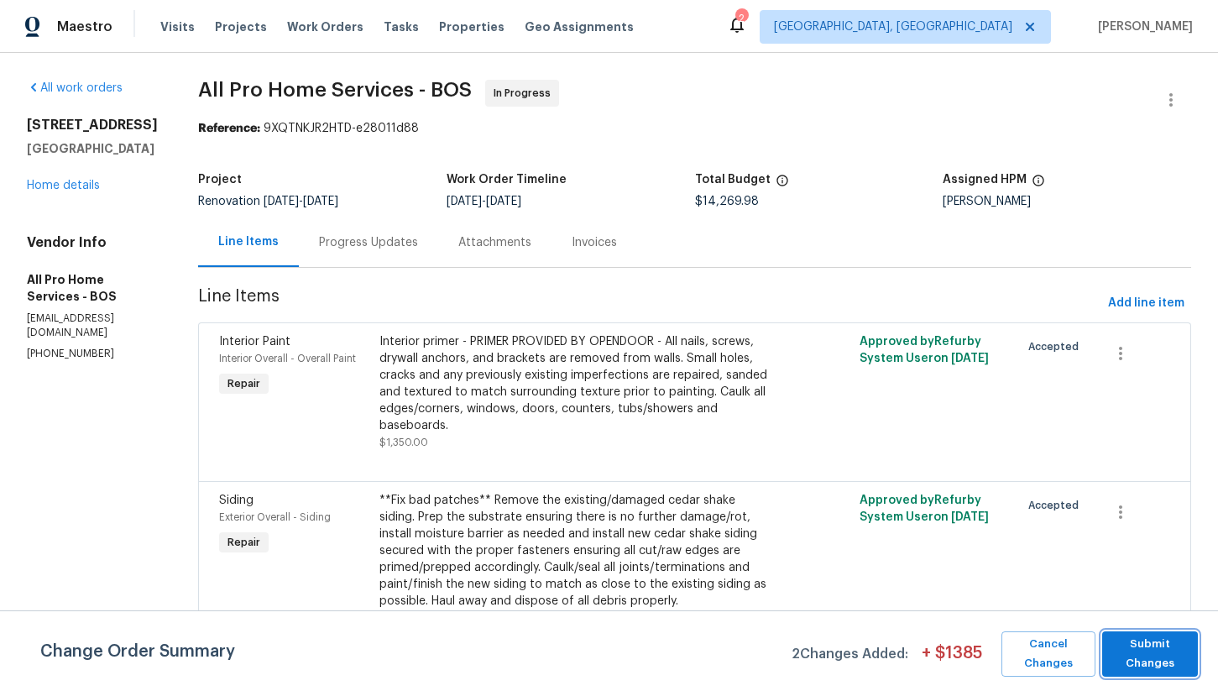
click at [1175, 657] on span "Submit Changes" at bounding box center [1150, 654] width 79 height 39
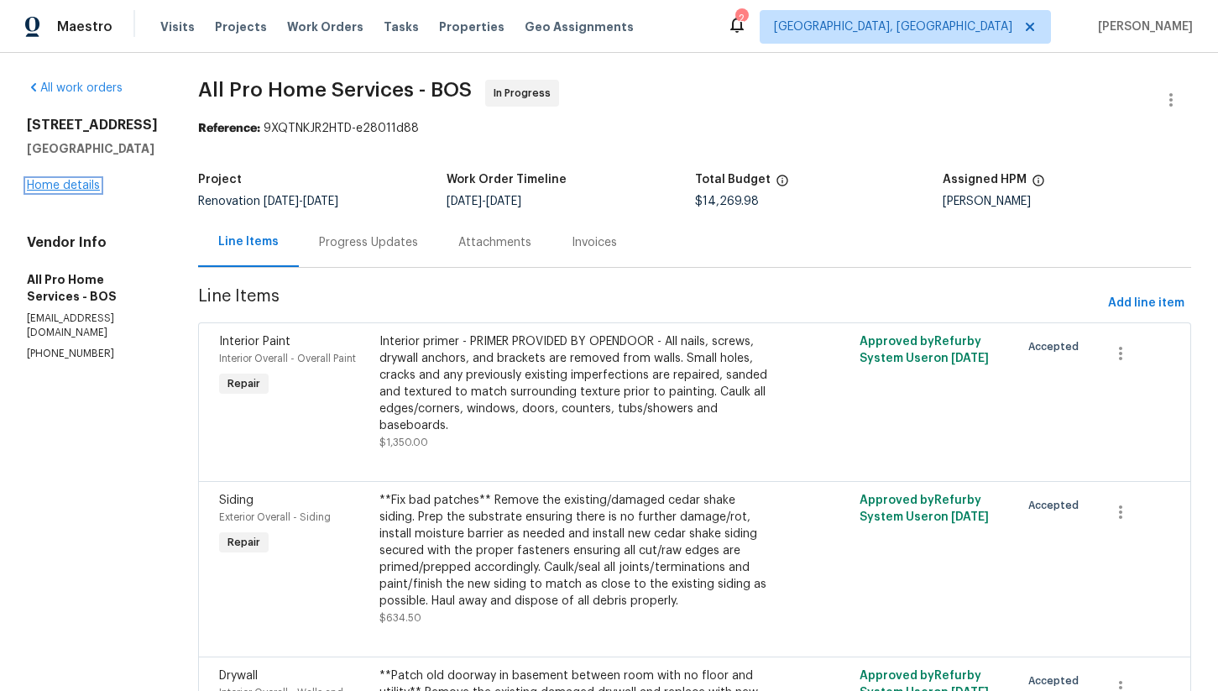
click at [71, 191] on link "Home details" at bounding box center [63, 186] width 73 height 12
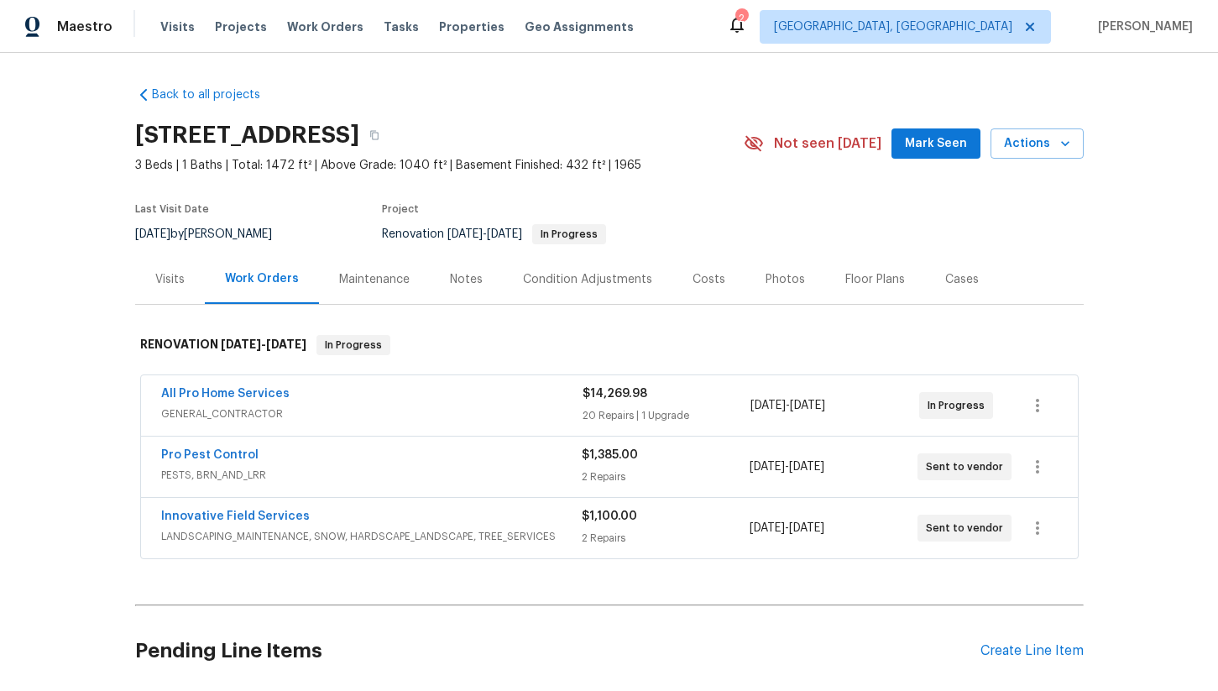
click at [544, 274] on div "Condition Adjustments" at bounding box center [587, 279] width 129 height 17
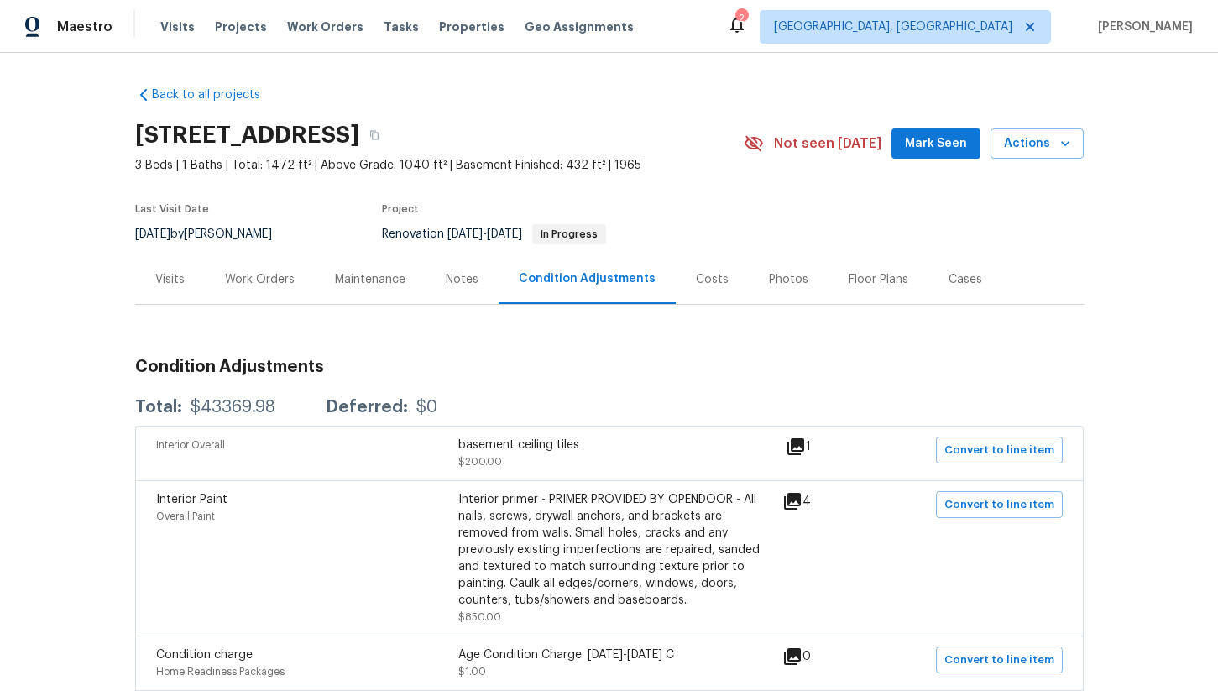
click at [698, 290] on div "Costs" at bounding box center [712, 279] width 73 height 50
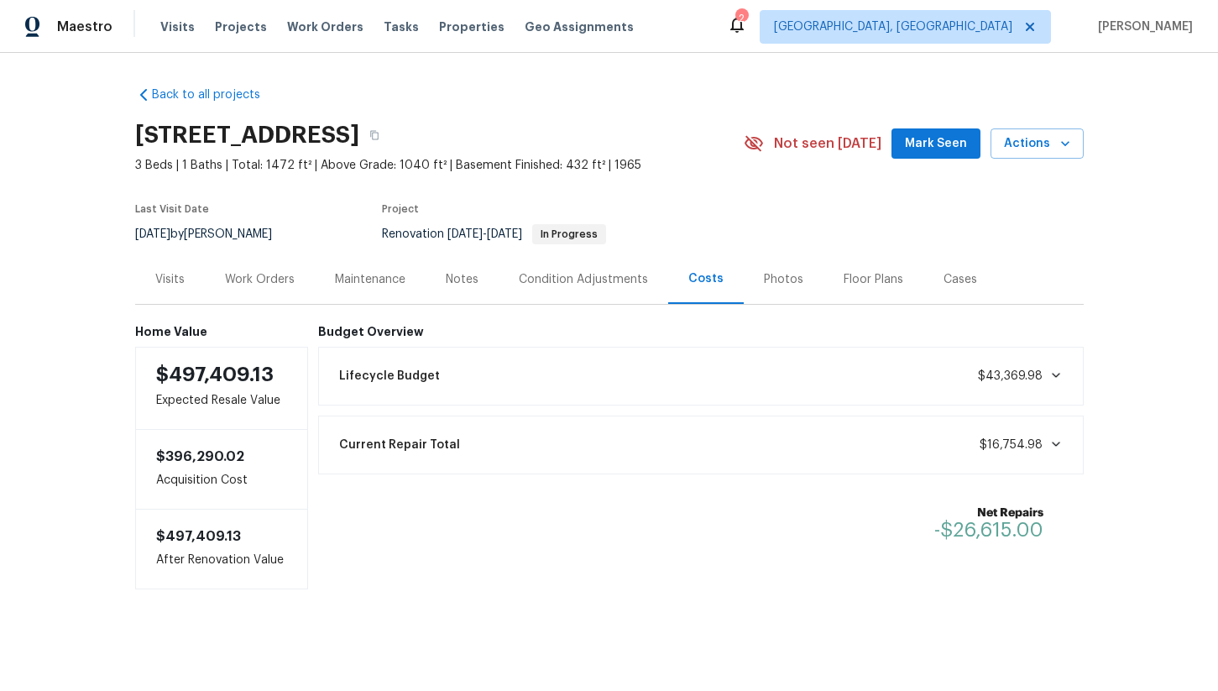
click at [804, 367] on div "Lifecycle Budget $43,369.98" at bounding box center [701, 376] width 744 height 37
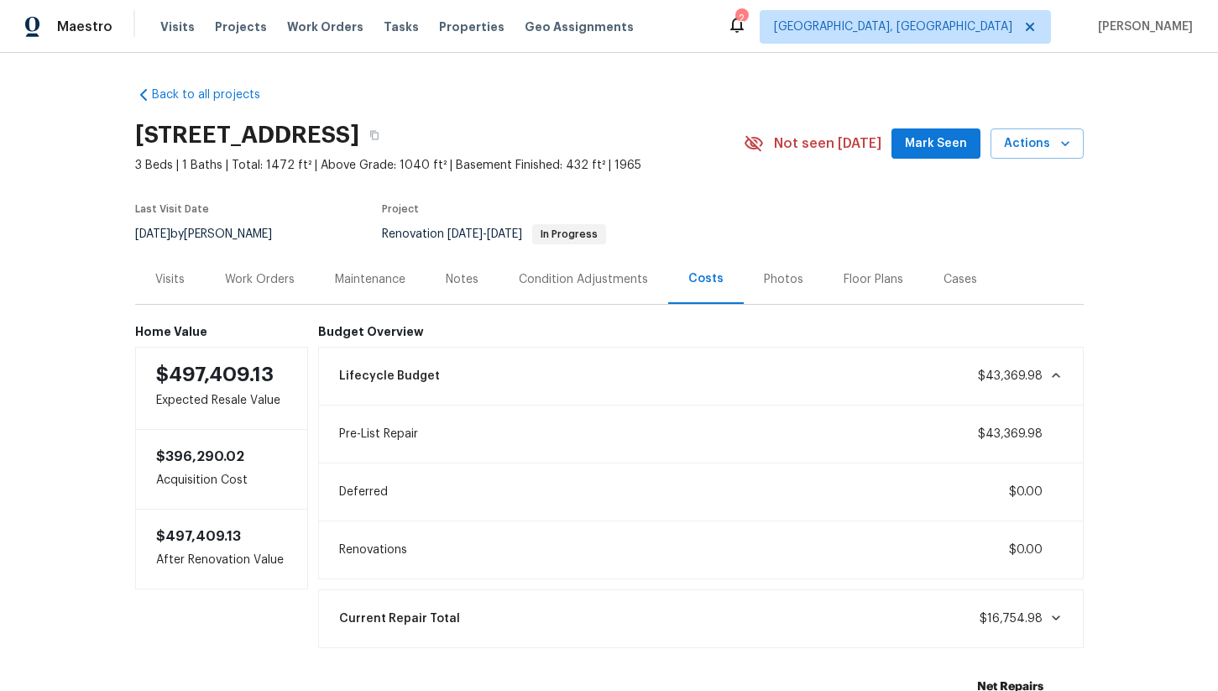
click at [843, 359] on div "Lifecycle Budget $43,369.98" at bounding box center [701, 376] width 744 height 37
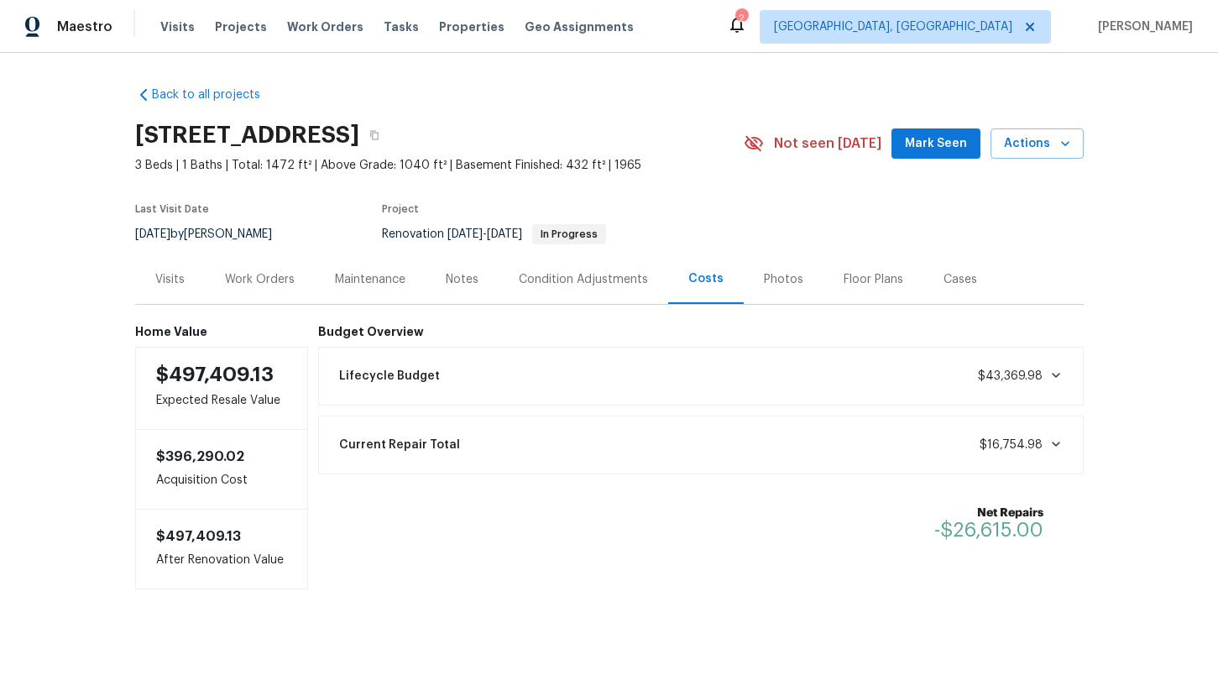
click at [235, 281] on div "Work Orders" at bounding box center [260, 279] width 70 height 17
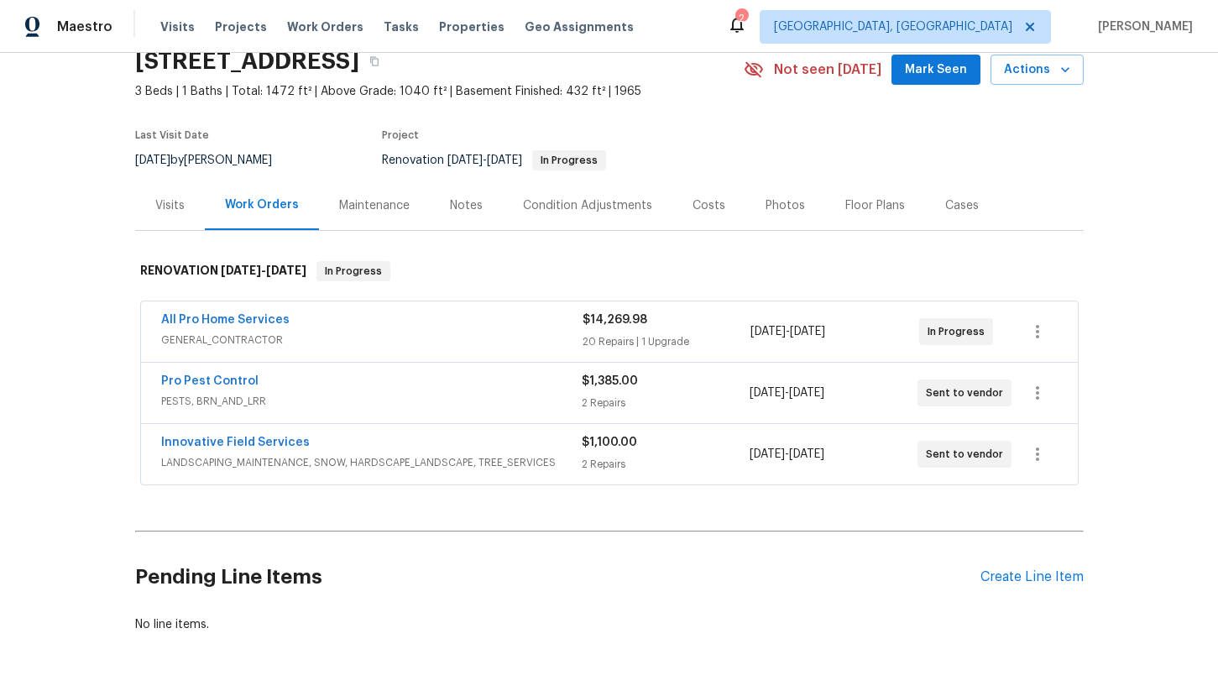
scroll to position [79, 0]
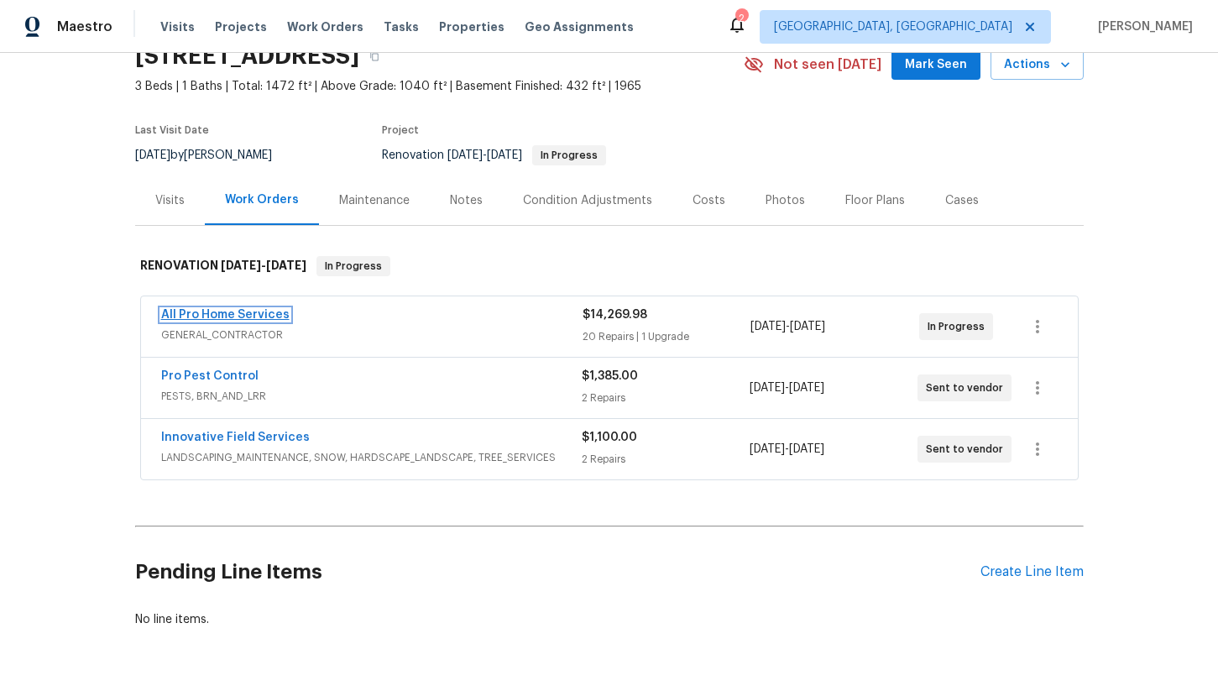
click at [219, 313] on link "All Pro Home Services" at bounding box center [225, 315] width 128 height 12
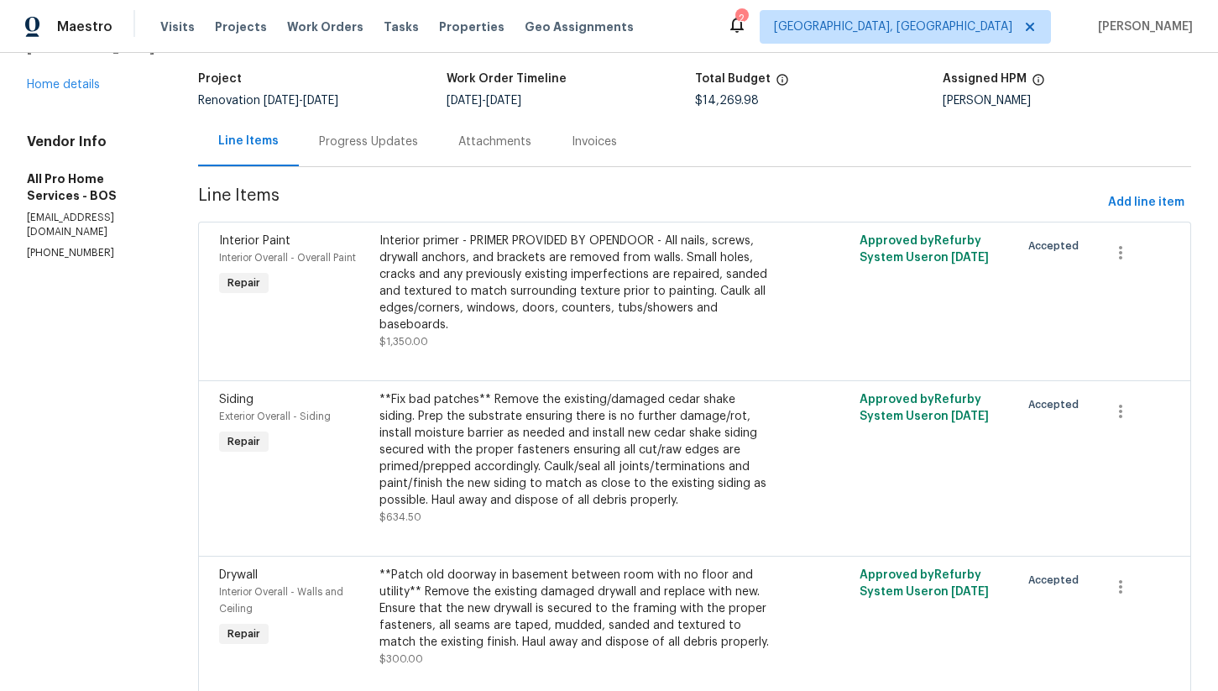
scroll to position [117, 0]
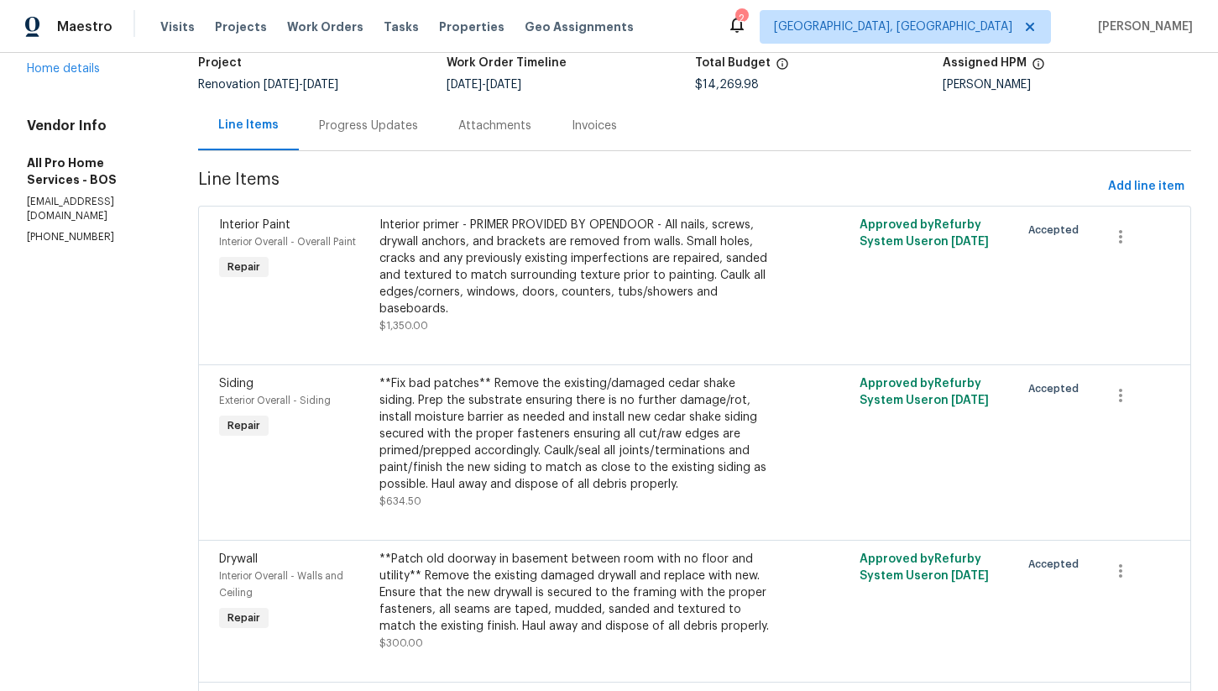
click at [633, 266] on div "Interior primer - PRIMER PROVIDED BY OPENDOOR - All nails, screws, drywall anch…" at bounding box center [575, 267] width 390 height 101
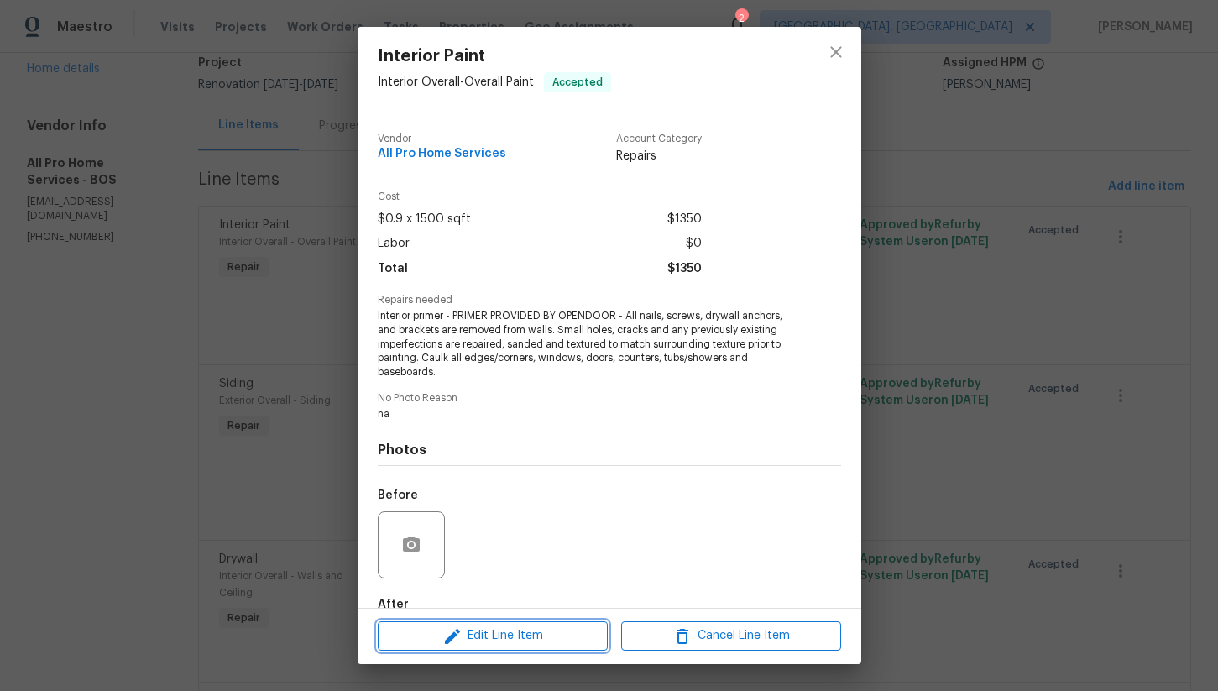
click at [528, 626] on span "Edit Line Item" at bounding box center [493, 636] width 220 height 21
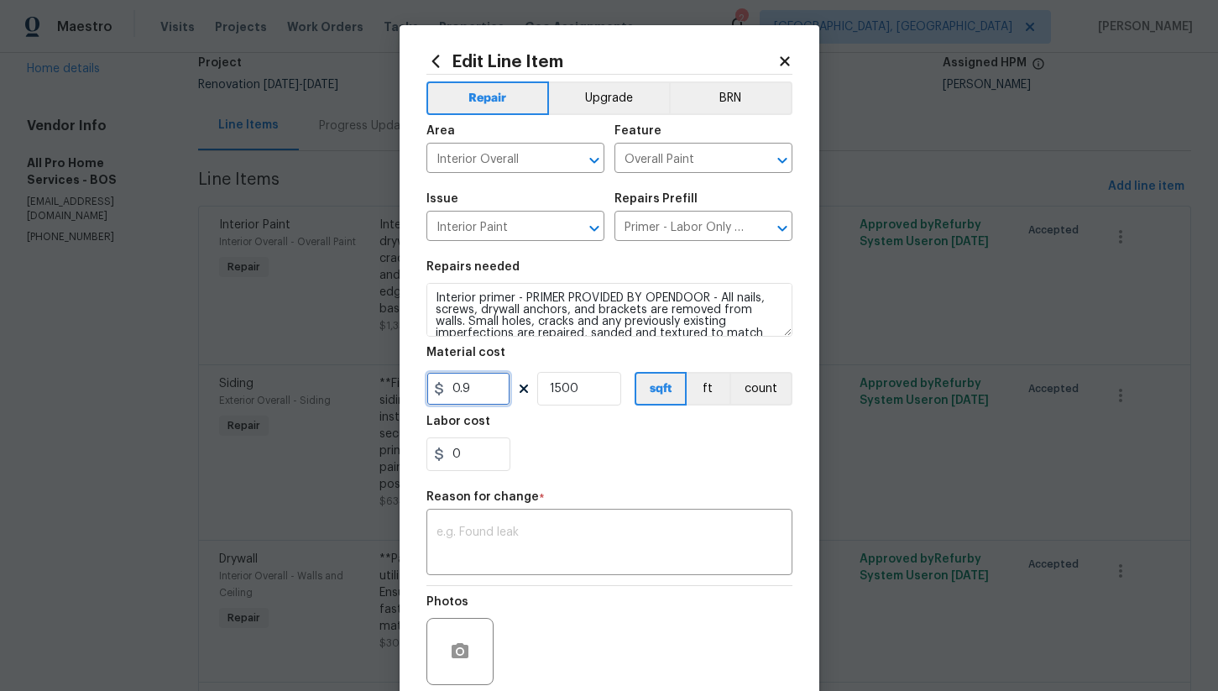
click at [495, 394] on input "0.9" at bounding box center [469, 389] width 84 height 34
type input "1"
click at [579, 449] on div "0" at bounding box center [610, 454] width 366 height 34
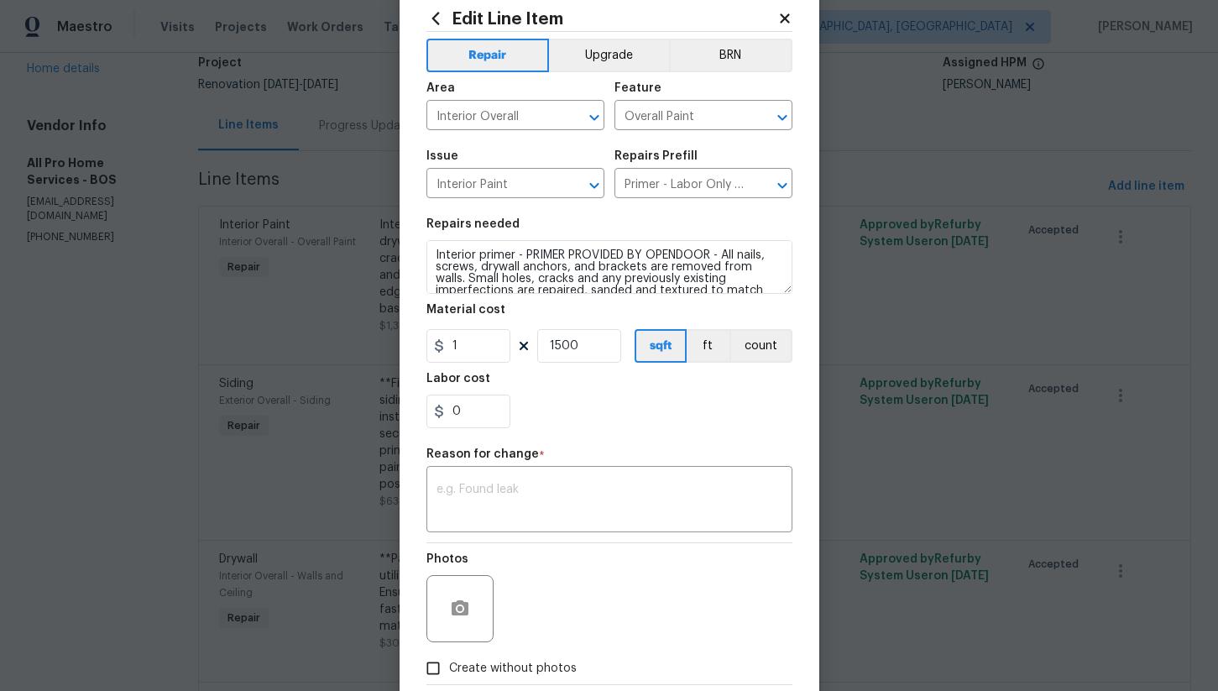
scroll to position [107, 0]
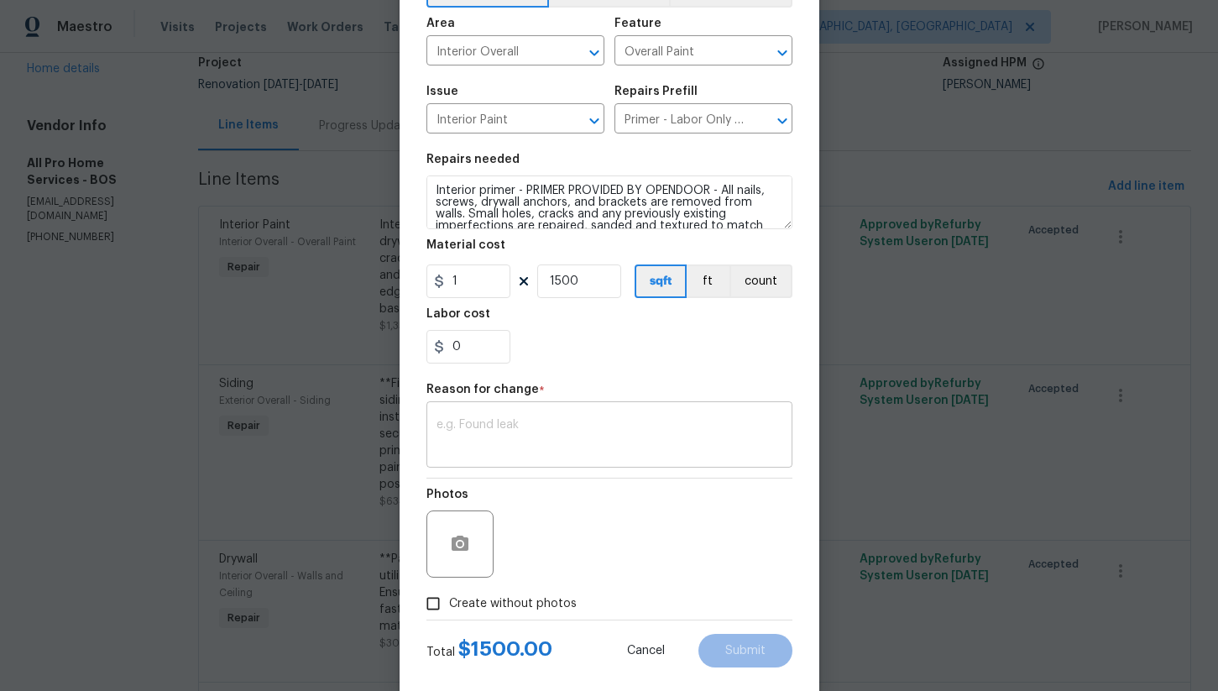
click at [532, 454] on textarea at bounding box center [610, 436] width 346 height 35
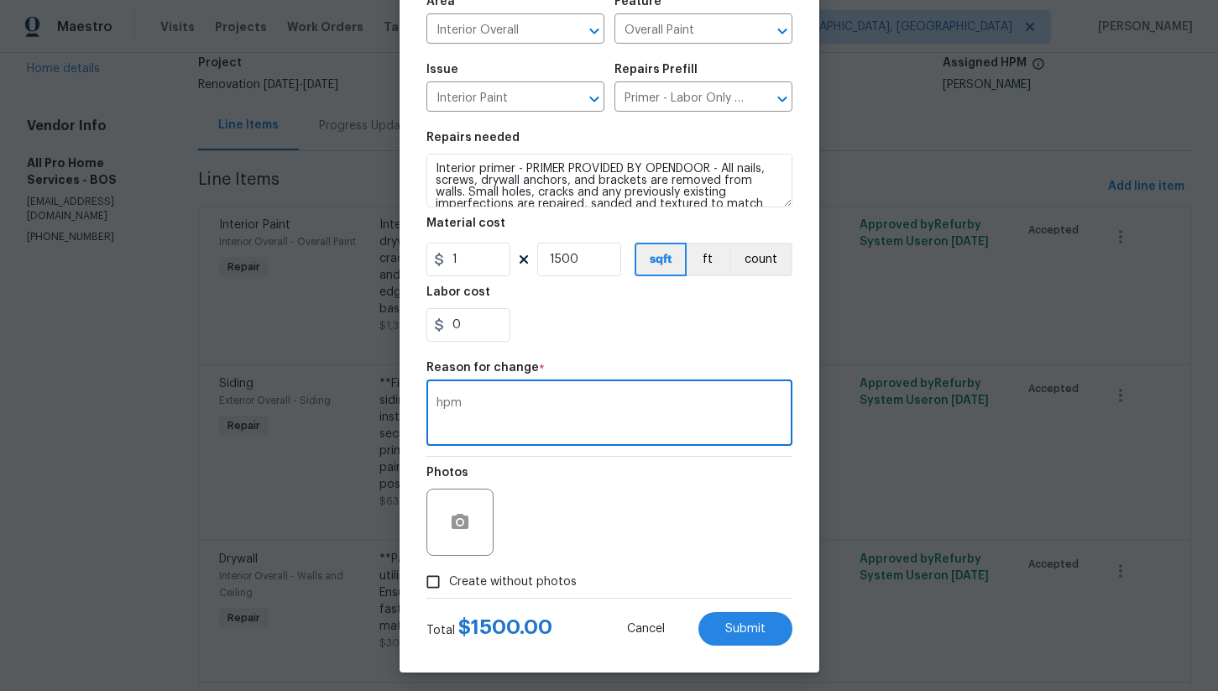
scroll to position [137, 0]
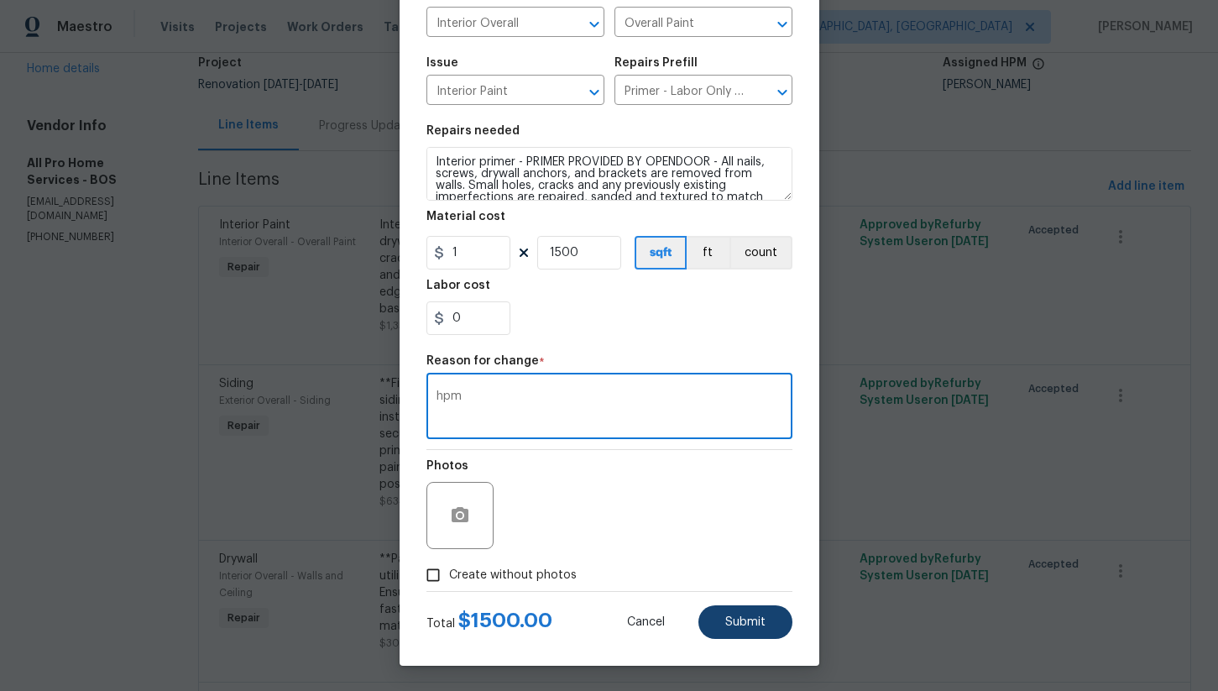
type textarea "hpm"
click at [737, 619] on span "Submit" at bounding box center [745, 622] width 40 height 13
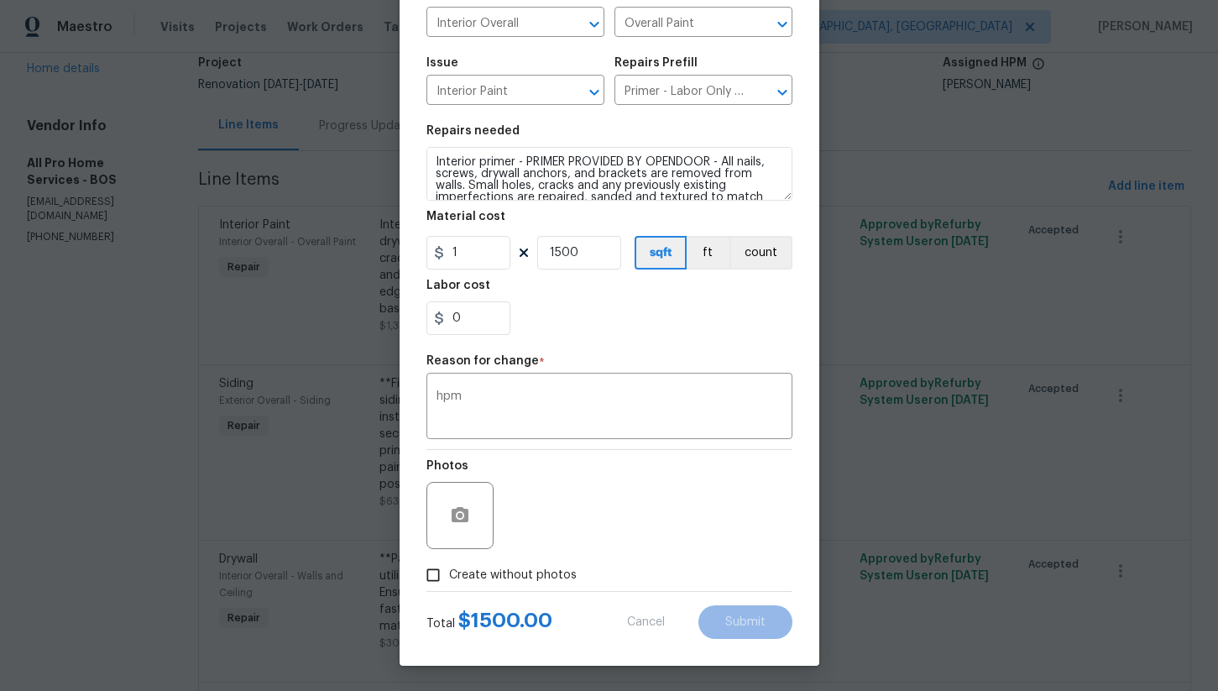
type input "0.9"
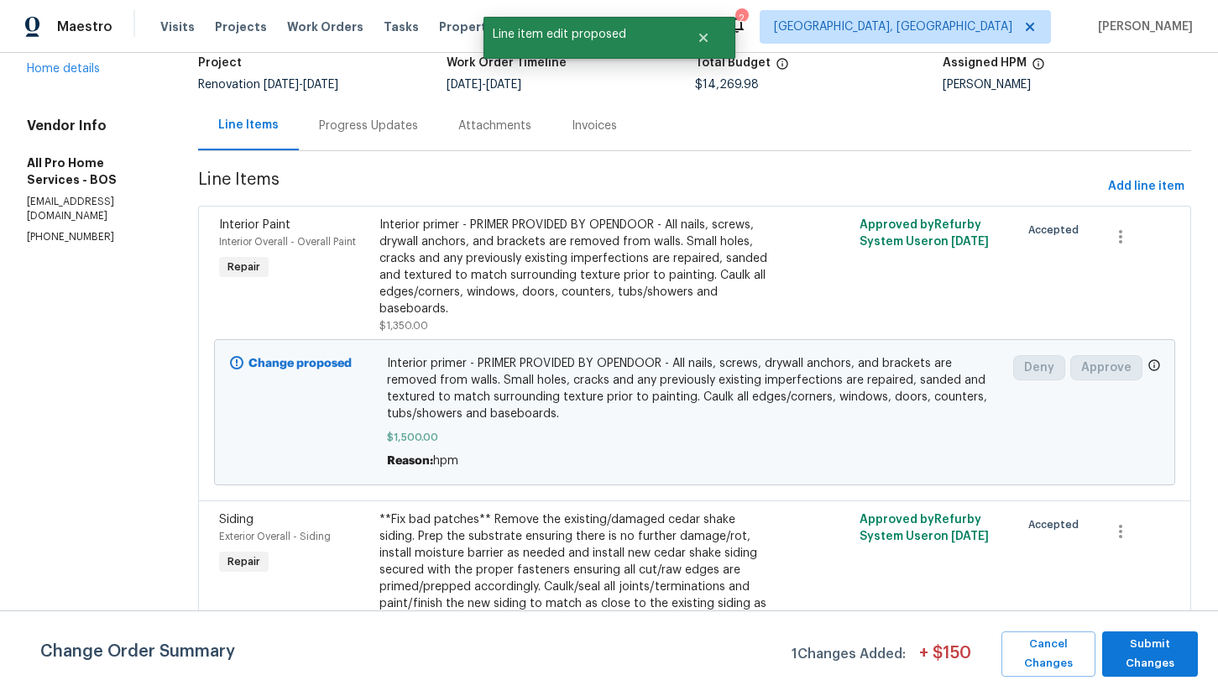
scroll to position [0, 0]
click at [1157, 663] on span "Submit Changes" at bounding box center [1150, 654] width 79 height 39
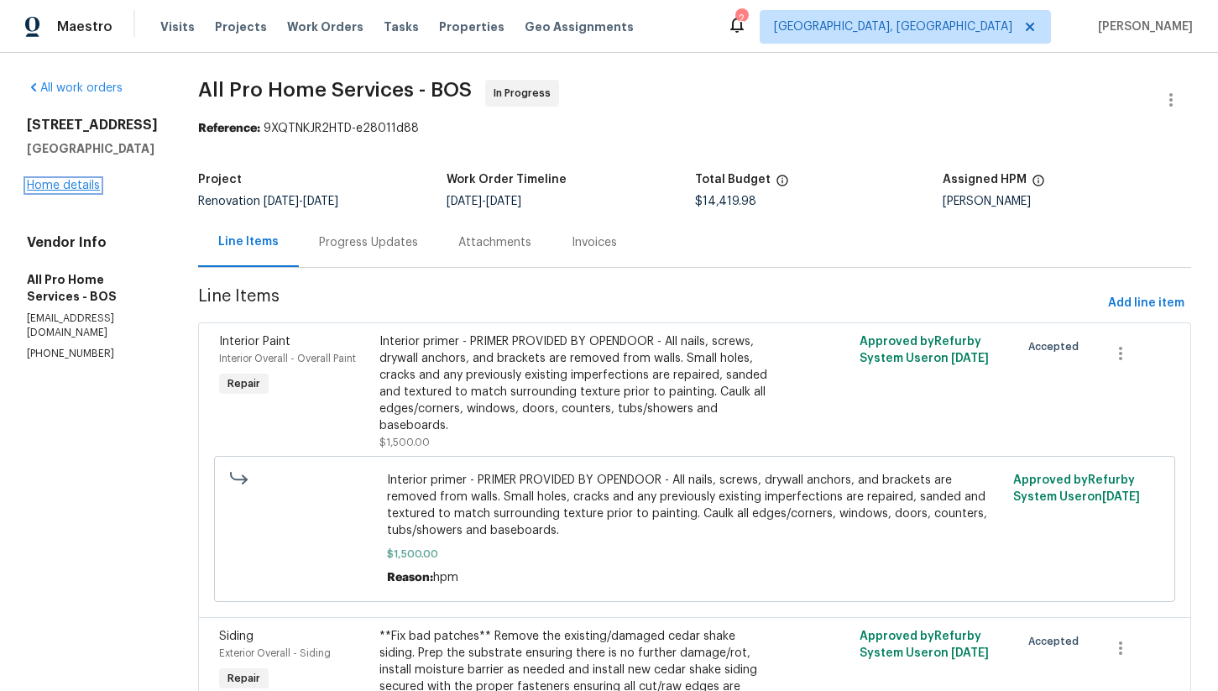
click at [88, 191] on link "Home details" at bounding box center [63, 186] width 73 height 12
